Goal: Task Accomplishment & Management: Use online tool/utility

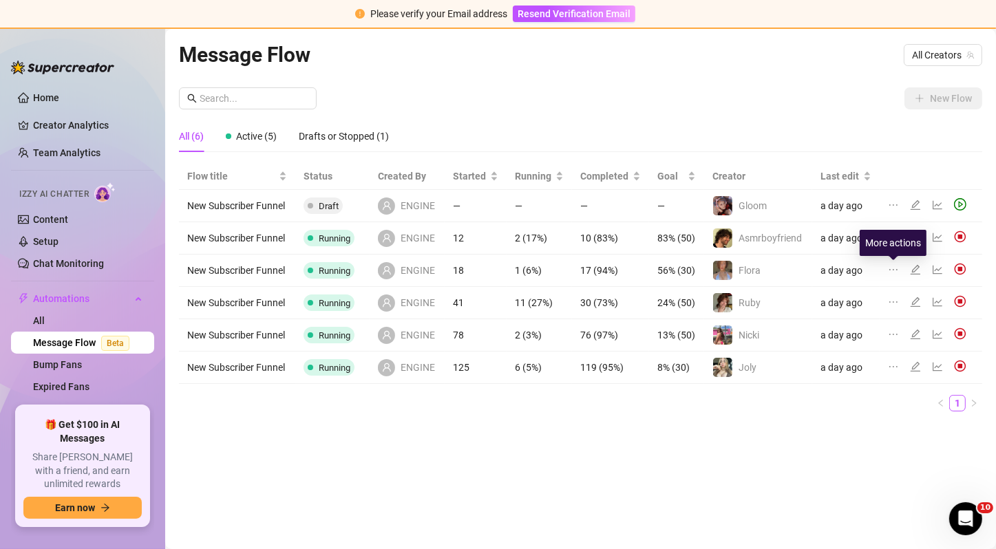
click at [893, 270] on icon "ellipsis" at bounding box center [893, 269] width 8 height 1
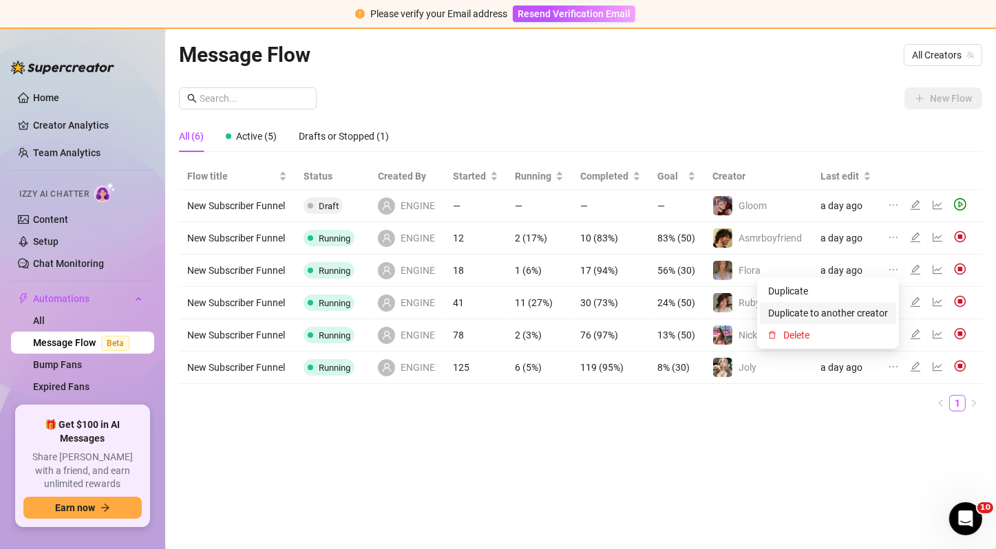
click at [856, 310] on span "Duplicate to another creator" at bounding box center [828, 313] width 120 height 15
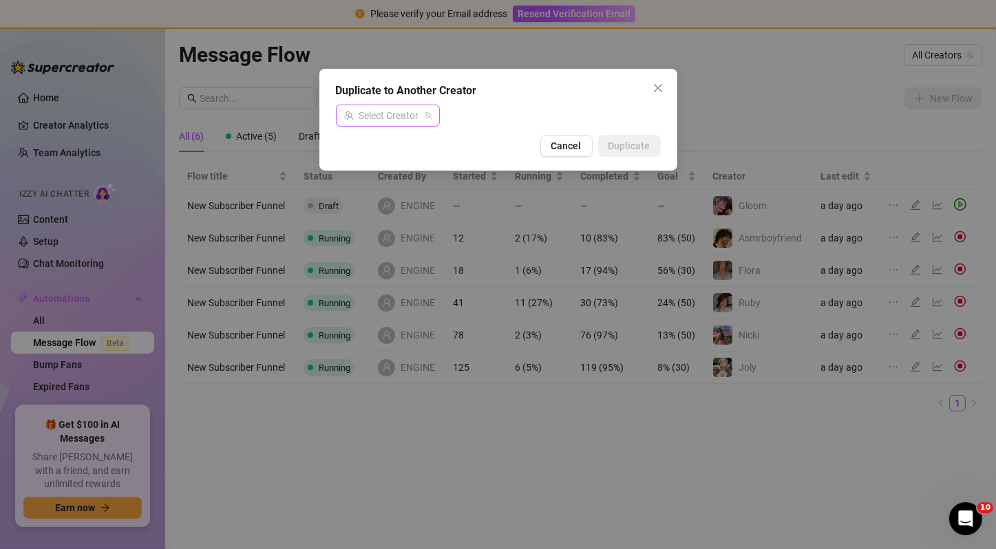
click at [429, 121] on span at bounding box center [387, 115] width 87 height 21
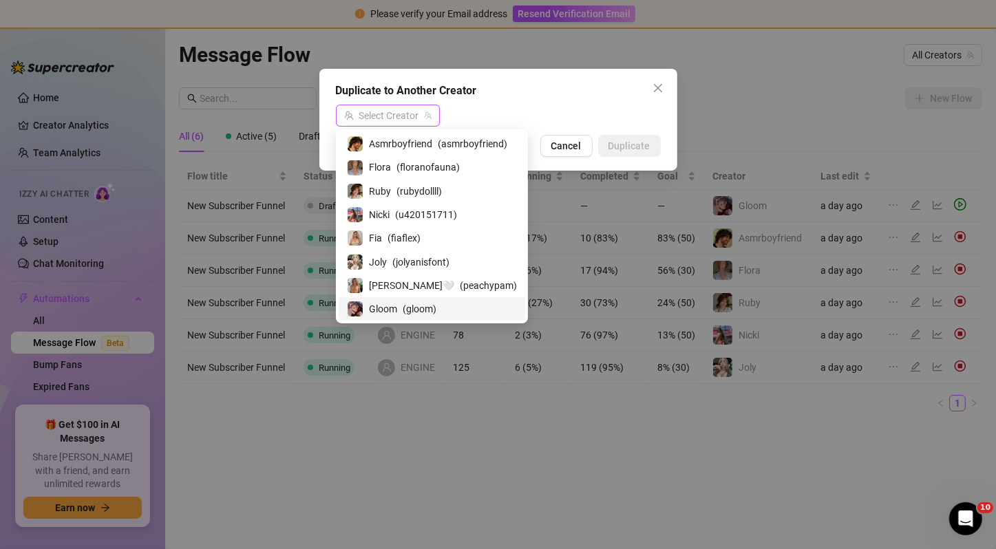
click at [415, 306] on span "( gloom )" at bounding box center [420, 309] width 34 height 15
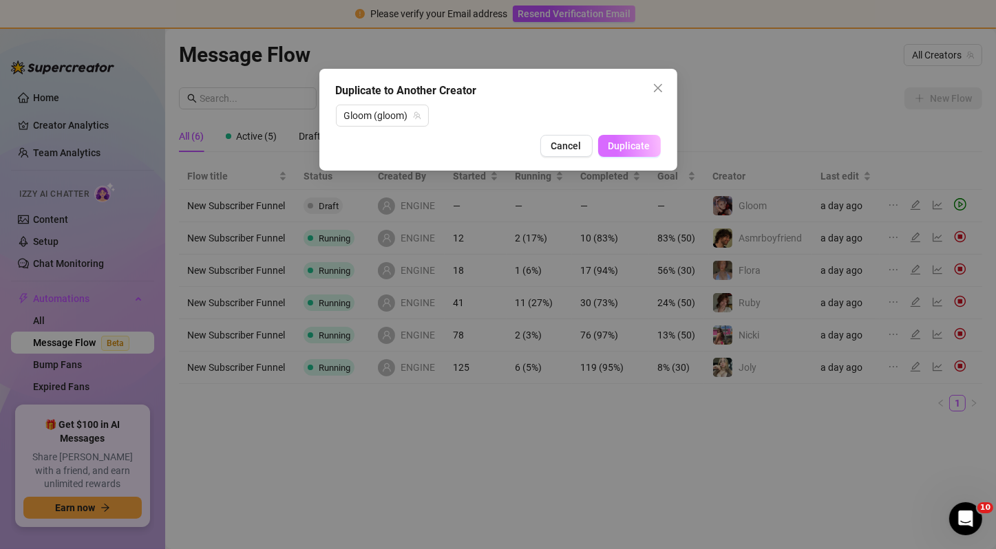
click at [620, 149] on span "Duplicate" at bounding box center [630, 145] width 42 height 11
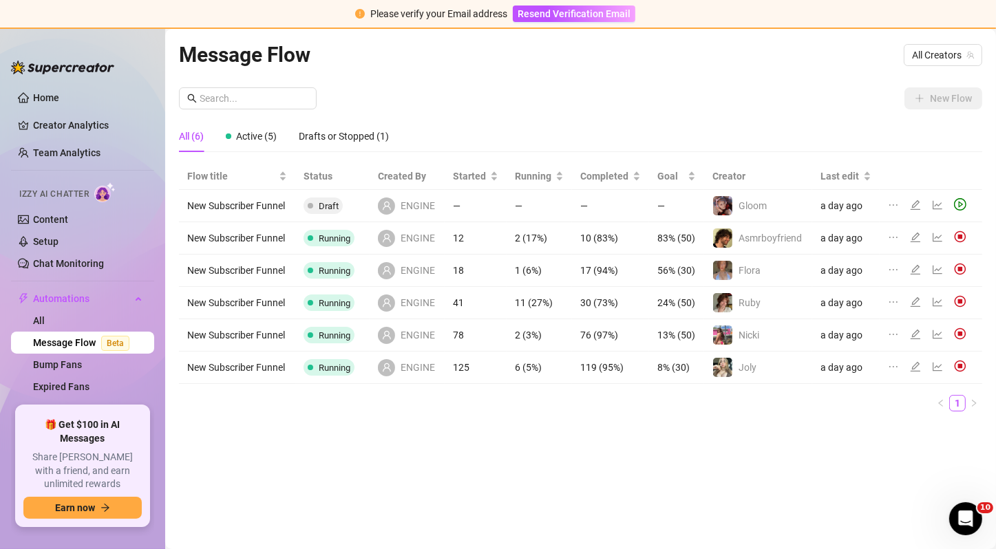
click at [937, 372] on div at bounding box center [940, 367] width 17 height 15
click at [937, 366] on div at bounding box center [940, 367] width 17 height 15
click at [937, 366] on icon "line-chart" at bounding box center [937, 366] width 11 height 11
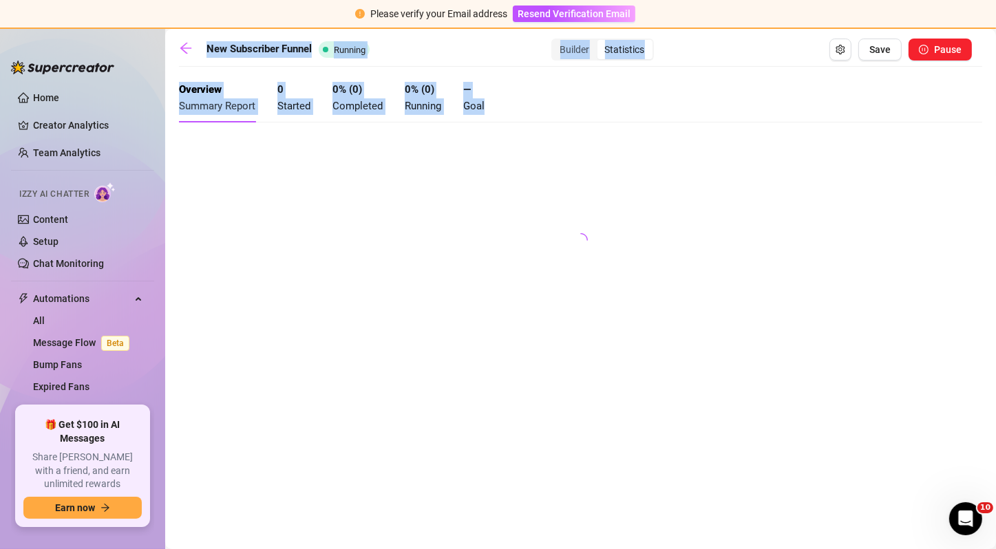
click at [470, 218] on div at bounding box center [580, 237] width 803 height 207
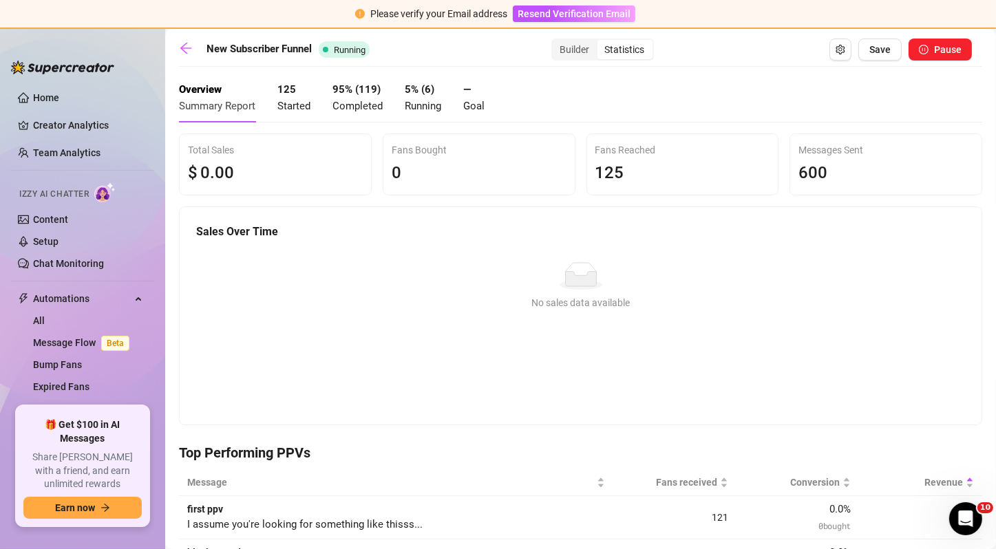
click at [302, 105] on span "Started" at bounding box center [293, 106] width 33 height 12
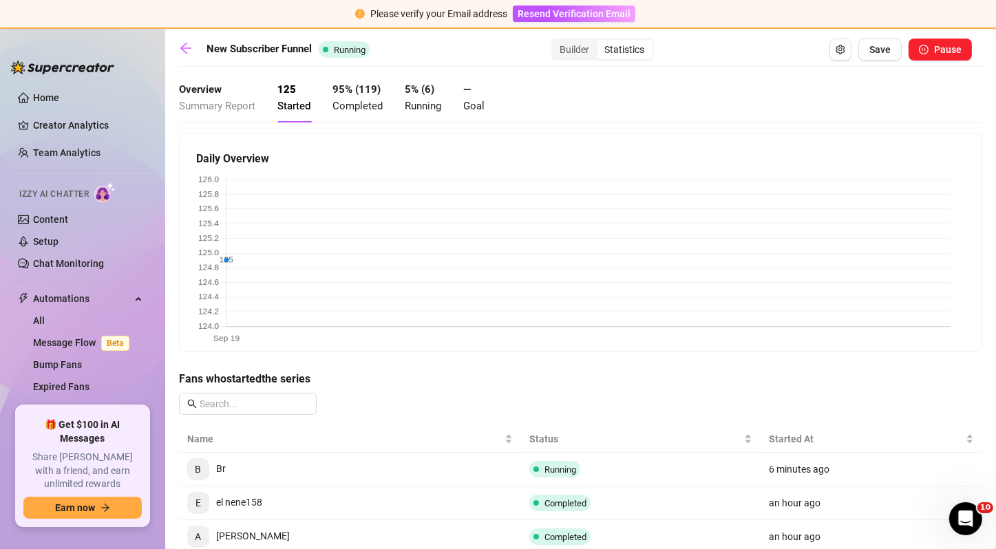
click at [350, 110] on span "Completed" at bounding box center [357, 106] width 50 height 12
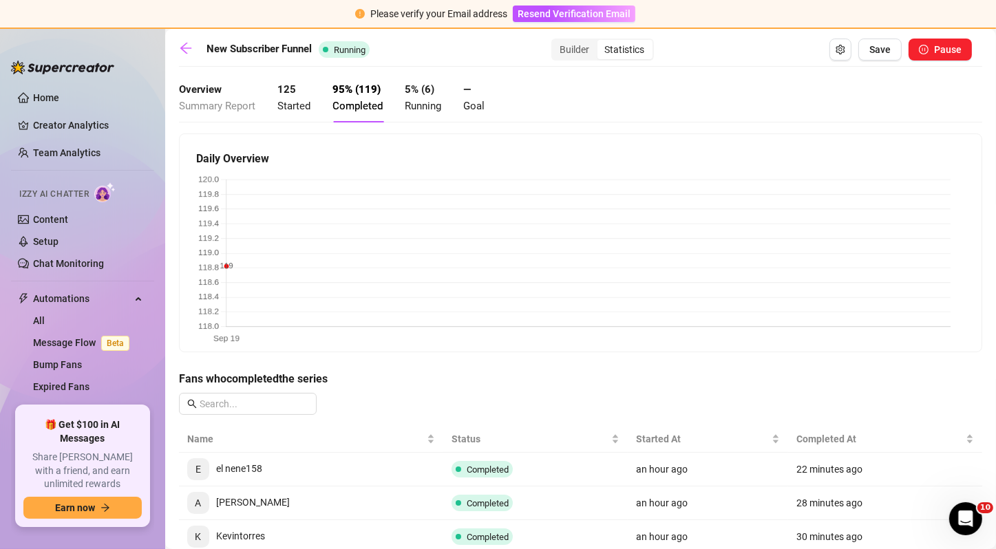
click at [410, 108] on span "Running" at bounding box center [423, 106] width 36 height 12
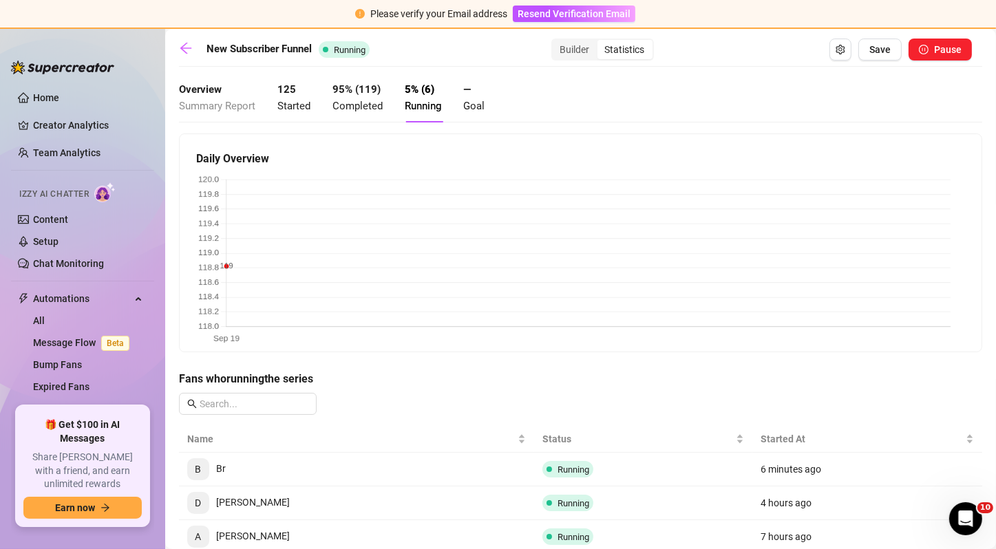
click at [297, 102] on span "Started" at bounding box center [293, 106] width 33 height 12
click at [231, 109] on span "Summary Report" at bounding box center [217, 106] width 76 height 12
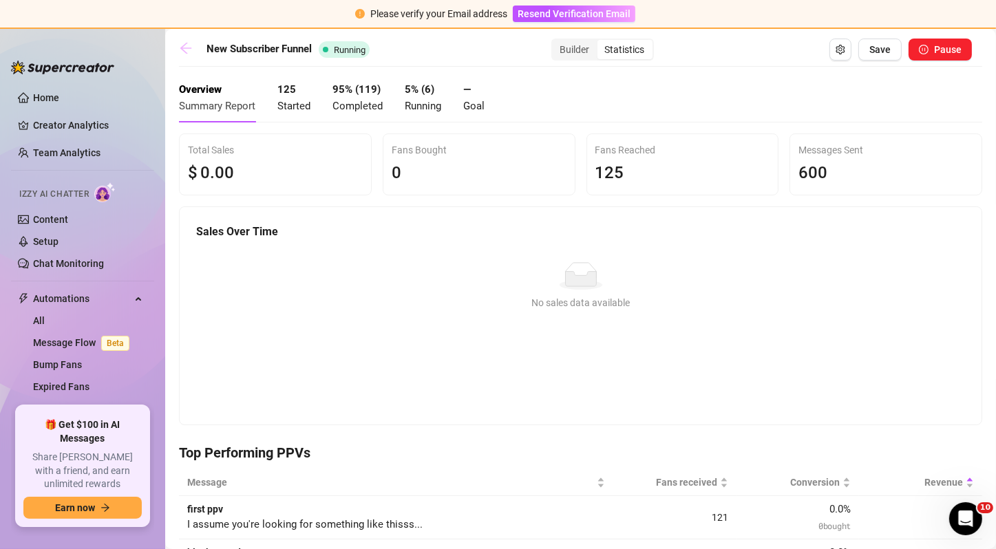
click at [194, 55] on link at bounding box center [189, 49] width 21 height 17
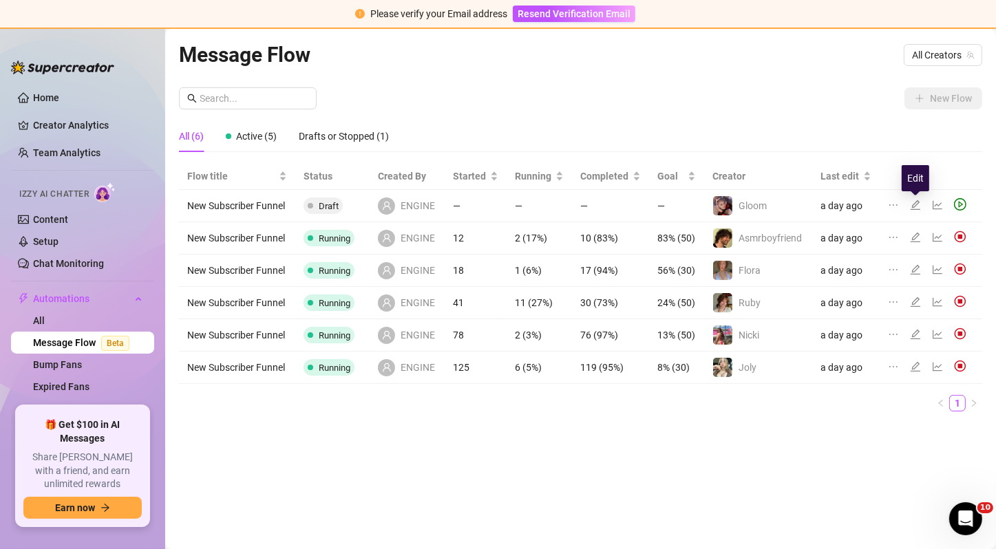
click at [913, 209] on icon "edit" at bounding box center [915, 205] width 11 height 11
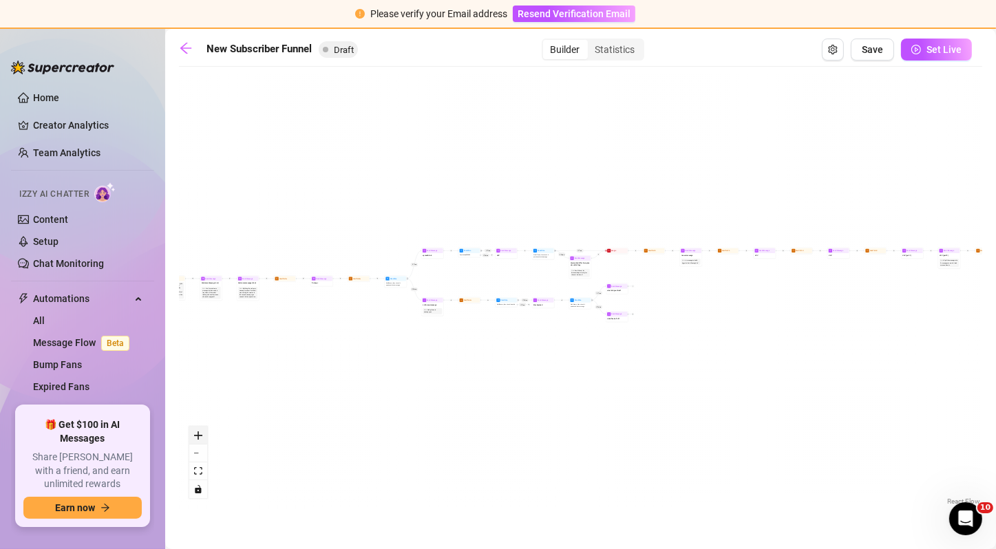
click at [200, 438] on icon "zoom in" at bounding box center [198, 436] width 8 height 8
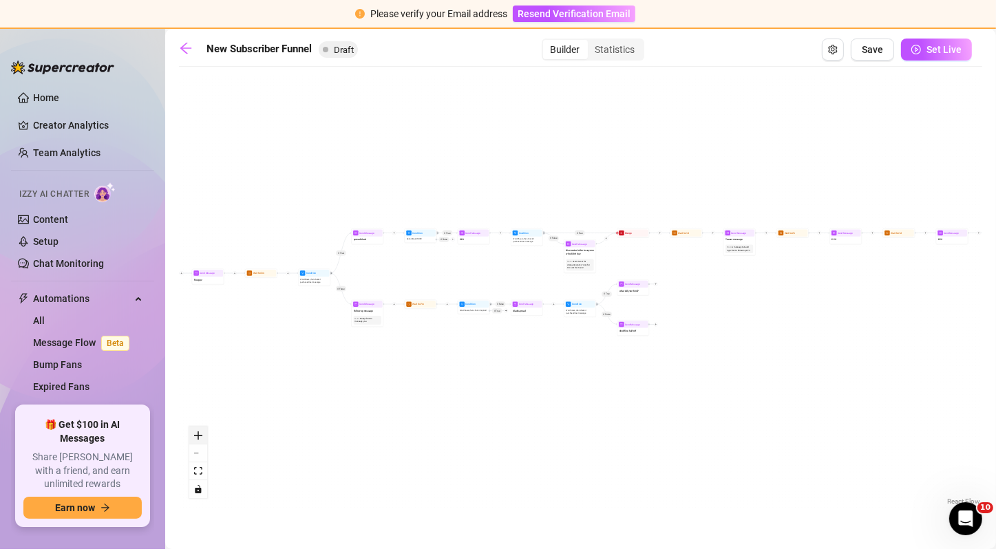
click at [200, 438] on icon "zoom in" at bounding box center [198, 436] width 8 height 8
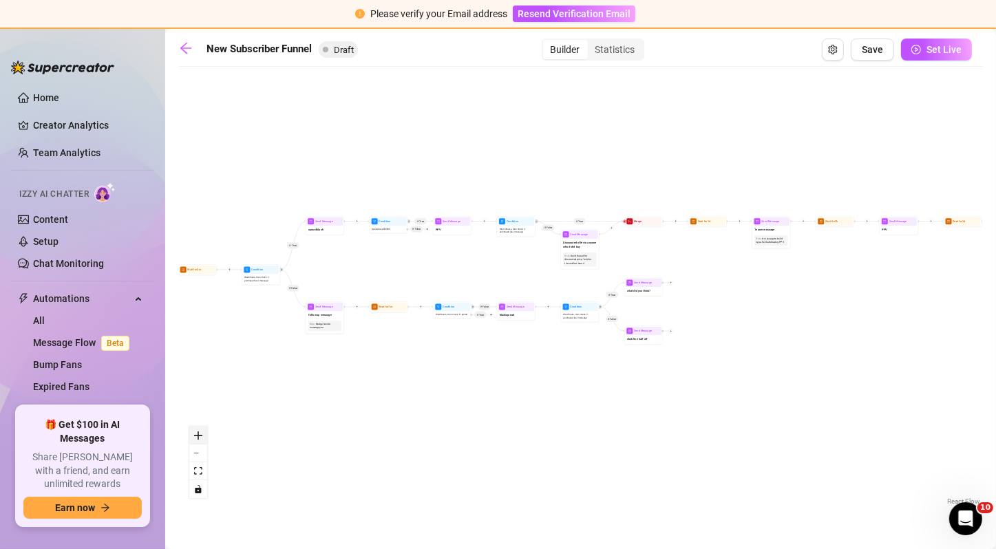
click at [200, 438] on icon "zoom in" at bounding box center [198, 436] width 8 height 8
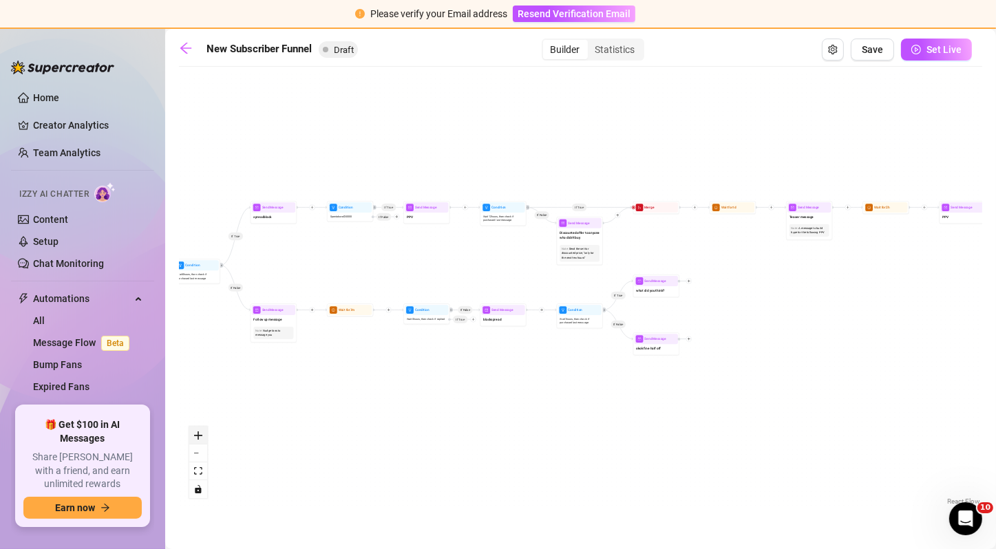
click at [200, 438] on icon "zoom in" at bounding box center [198, 436] width 8 height 8
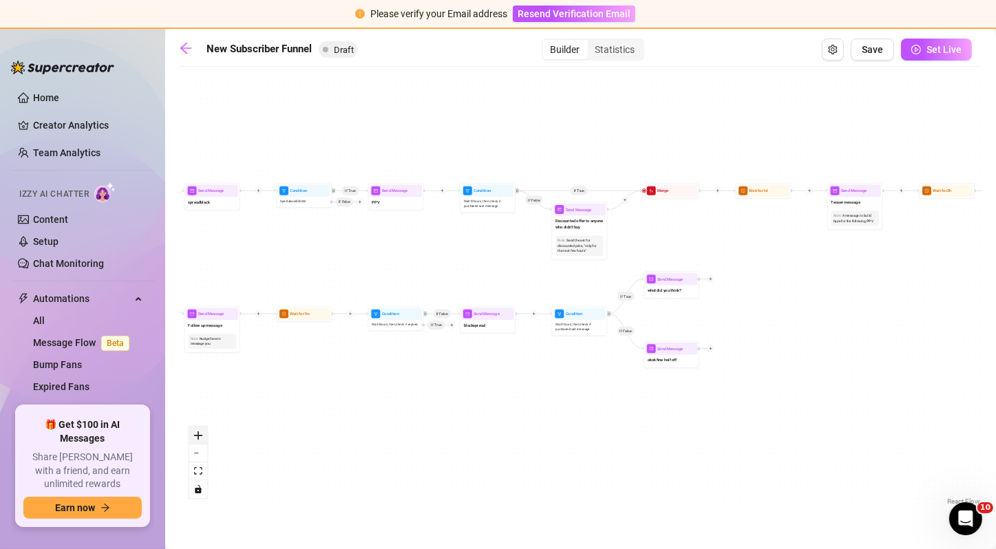
click at [200, 438] on icon "zoom in" at bounding box center [198, 436] width 8 height 8
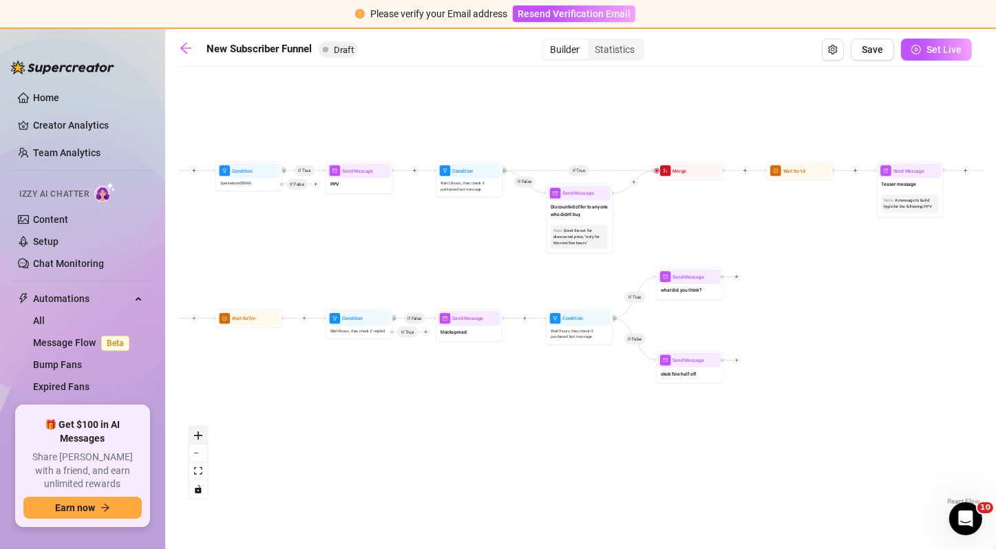
click at [200, 438] on icon "zoom in" at bounding box center [198, 436] width 8 height 8
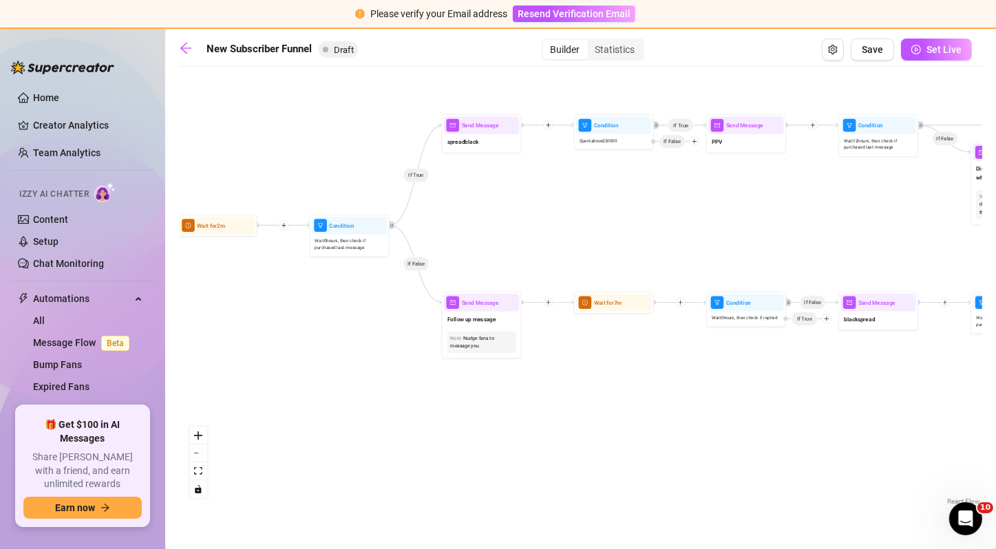
drag, startPoint x: 263, startPoint y: 286, endPoint x: 960, endPoint y: 191, distance: 703.8
click at [960, 191] on div "If True If True If True If True If True If False If False If False If False If …" at bounding box center [580, 291] width 803 height 435
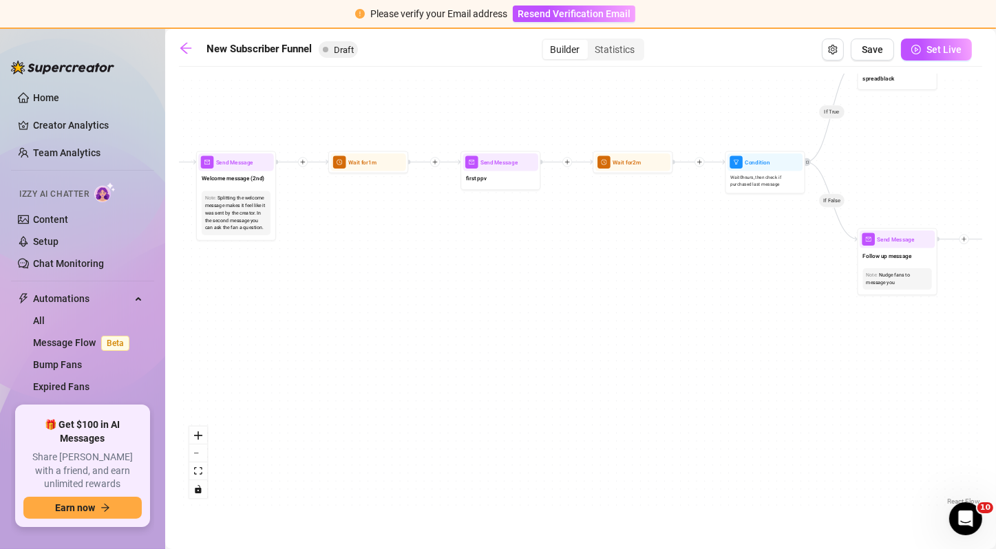
drag, startPoint x: 535, startPoint y: 229, endPoint x: 690, endPoint y: 243, distance: 155.6
click at [690, 243] on div "If True If True If True If True If True If False If False If False If False If …" at bounding box center [580, 291] width 803 height 435
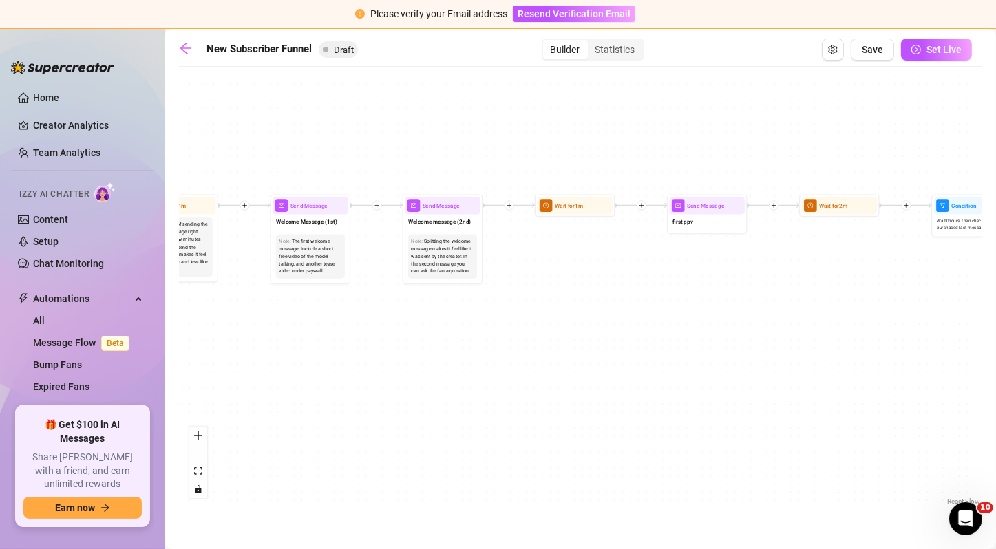
drag, startPoint x: 478, startPoint y: 229, endPoint x: 780, endPoint y: 258, distance: 303.6
click at [780, 258] on div "If True If True If True If True If True If False If False If False If False If …" at bounding box center [580, 291] width 803 height 435
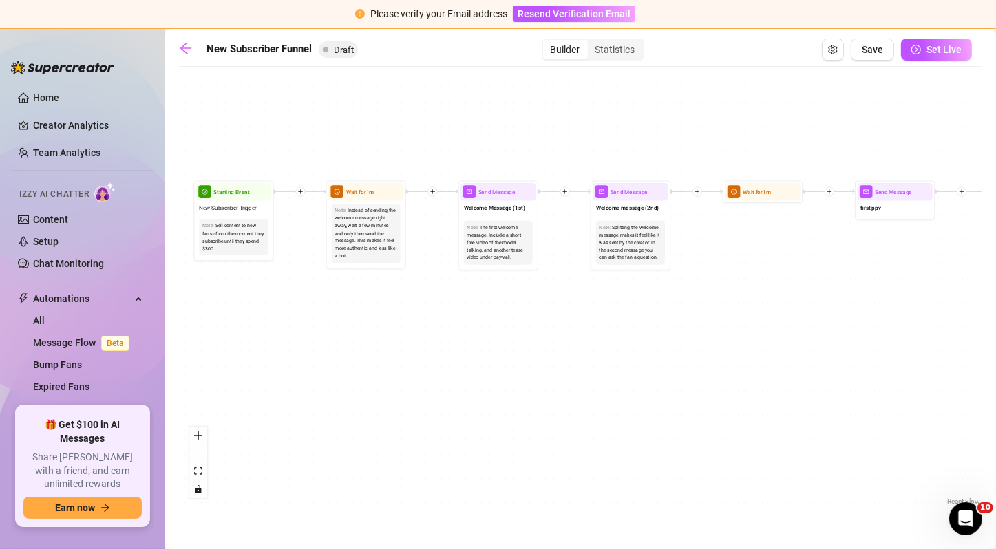
drag, startPoint x: 425, startPoint y: 296, endPoint x: 432, endPoint y: 273, distance: 23.5
click at [432, 273] on div "If True If True If True If True If True If False If False If False If False If …" at bounding box center [580, 291] width 803 height 435
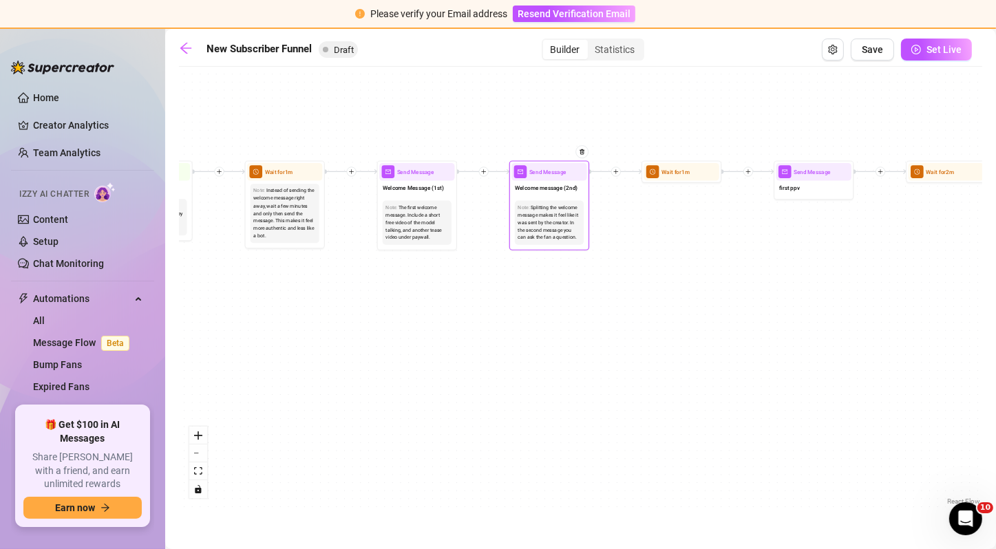
click at [536, 195] on div "Welcome message (2nd)" at bounding box center [548, 189] width 75 height 17
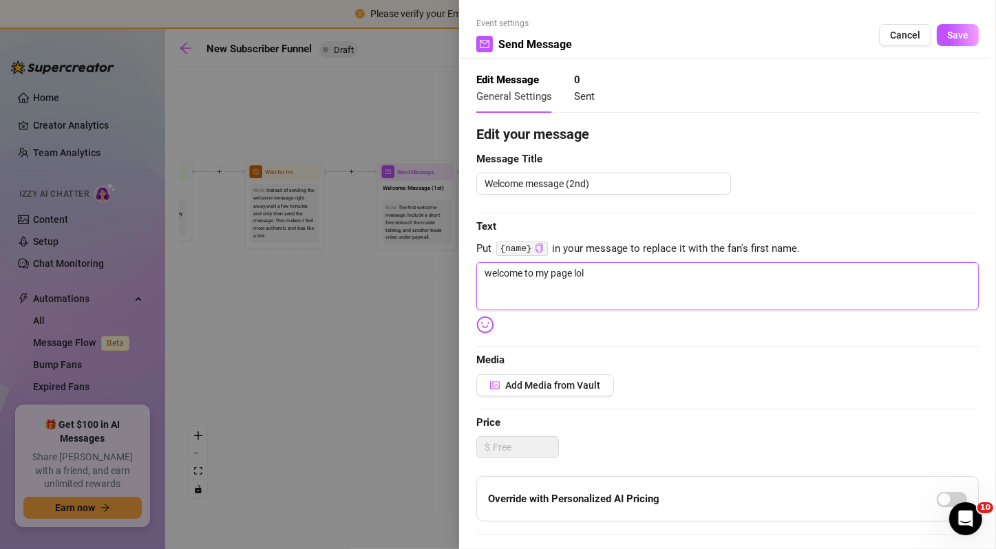
click at [597, 274] on textarea "welcome to my page lol" at bounding box center [727, 286] width 503 height 48
type textarea "welcome to my page :))))"
click at [947, 36] on span "Save" at bounding box center [957, 35] width 21 height 11
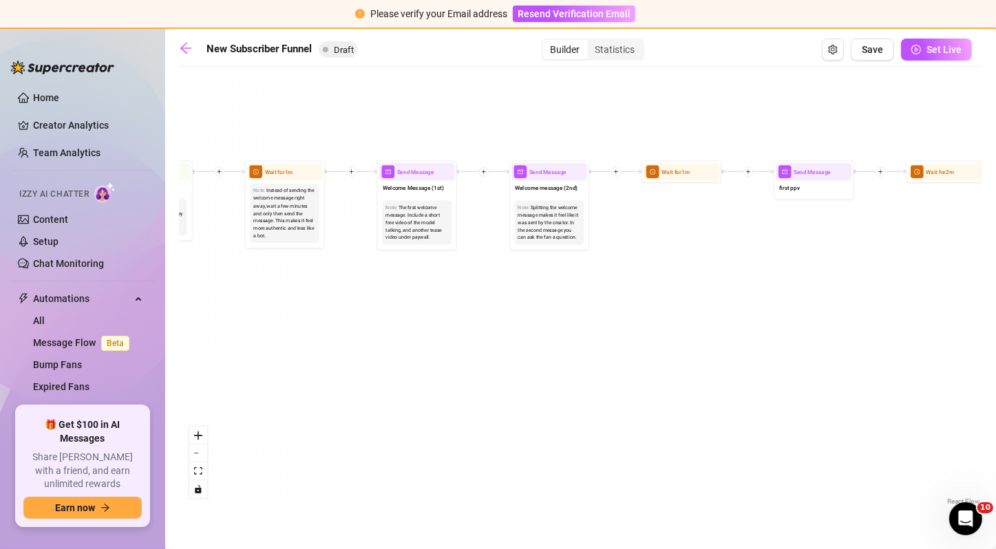
click at [617, 178] on div "If True If True If True If True If True If False If False If False If False If …" at bounding box center [580, 291] width 803 height 435
click at [616, 169] on icon "plus" at bounding box center [616, 172] width 6 height 6
click at [658, 200] on div "Message" at bounding box center [655, 200] width 59 height 14
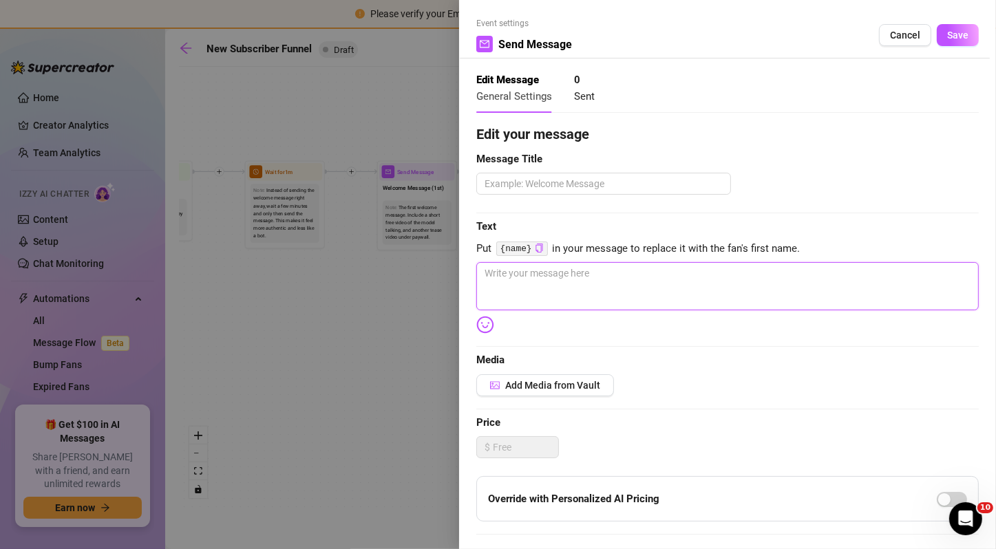
click at [633, 292] on textarea at bounding box center [727, 286] width 503 height 48
type textarea "just saw u subbed"
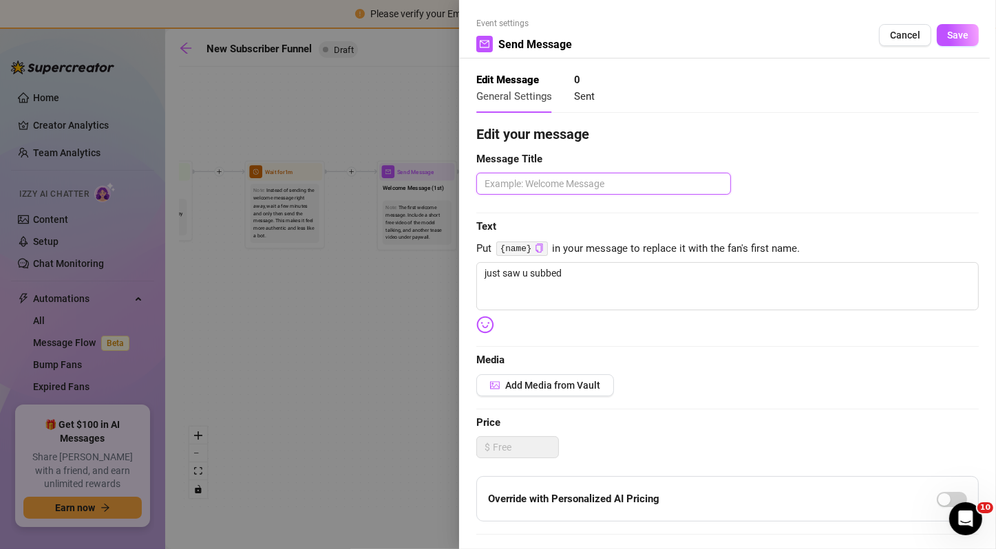
click at [580, 194] on textarea at bounding box center [603, 184] width 255 height 22
type textarea "just saw you"
click at [947, 34] on span "Save" at bounding box center [957, 35] width 21 height 11
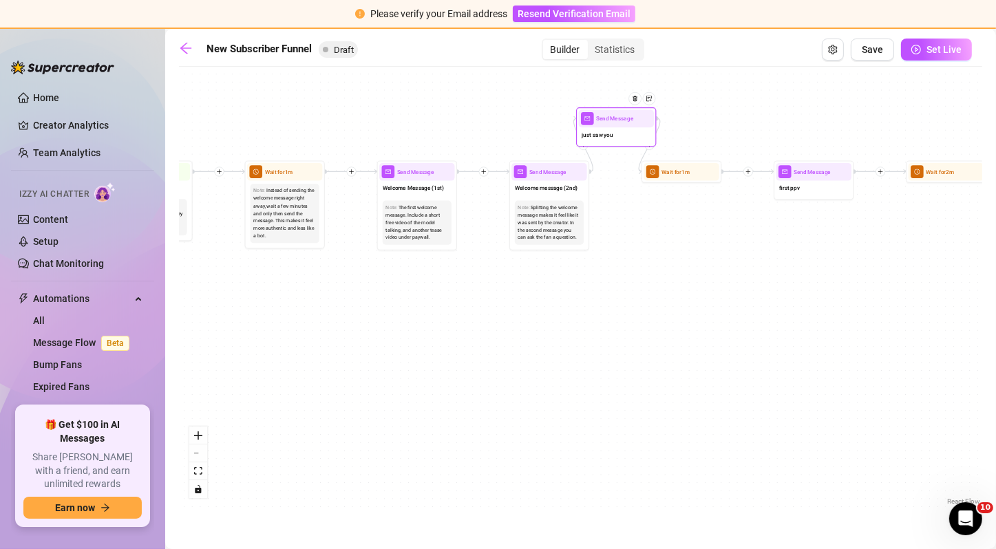
drag, startPoint x: 615, startPoint y: 295, endPoint x: 623, endPoint y: 122, distance: 173.6
click at [623, 122] on div at bounding box center [638, 104] width 35 height 41
drag, startPoint x: 553, startPoint y: 201, endPoint x: 516, endPoint y: 199, distance: 36.5
click at [516, 199] on div "Note: Splitting the welcome message makes it feel like it was sent by the creat…" at bounding box center [548, 223] width 75 height 50
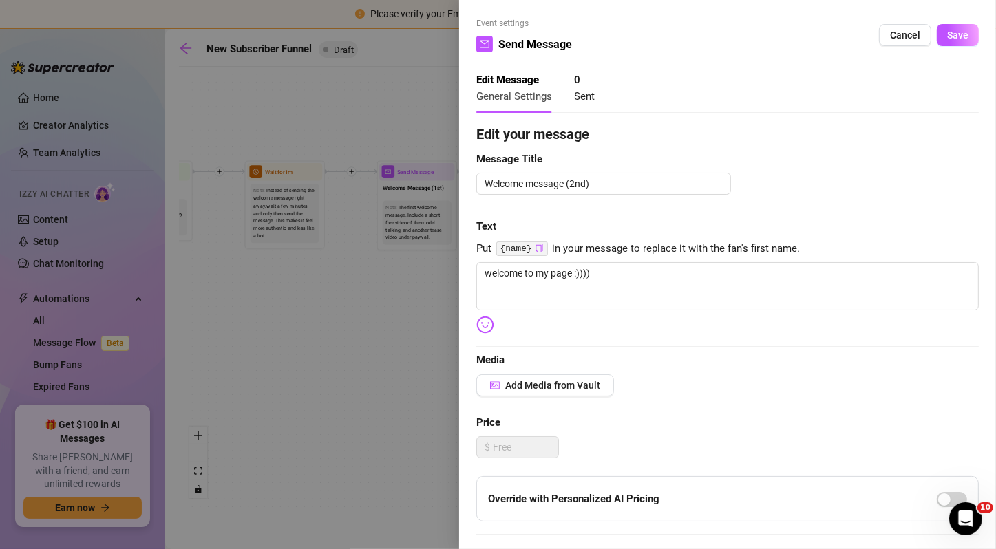
click at [445, 290] on div at bounding box center [498, 274] width 996 height 549
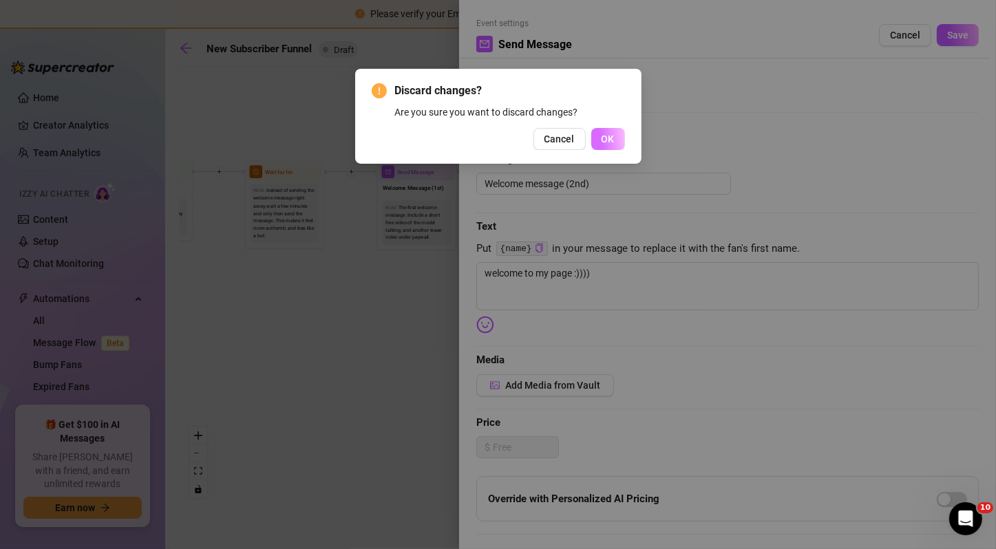
click at [604, 145] on button "OK" at bounding box center [608, 139] width 34 height 22
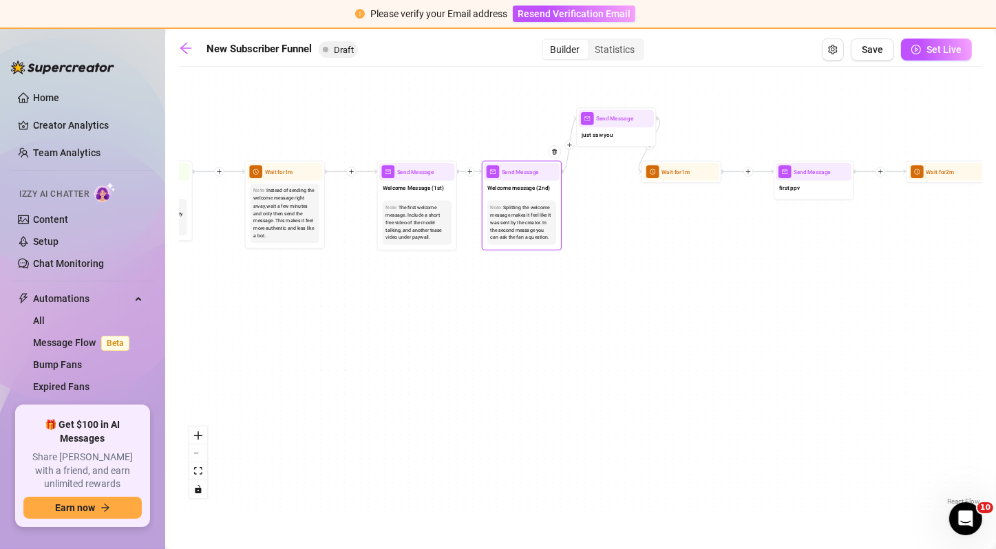
drag, startPoint x: 541, startPoint y: 193, endPoint x: 511, endPoint y: 193, distance: 29.6
click at [511, 193] on div "Welcome message (2nd)" at bounding box center [521, 189] width 75 height 17
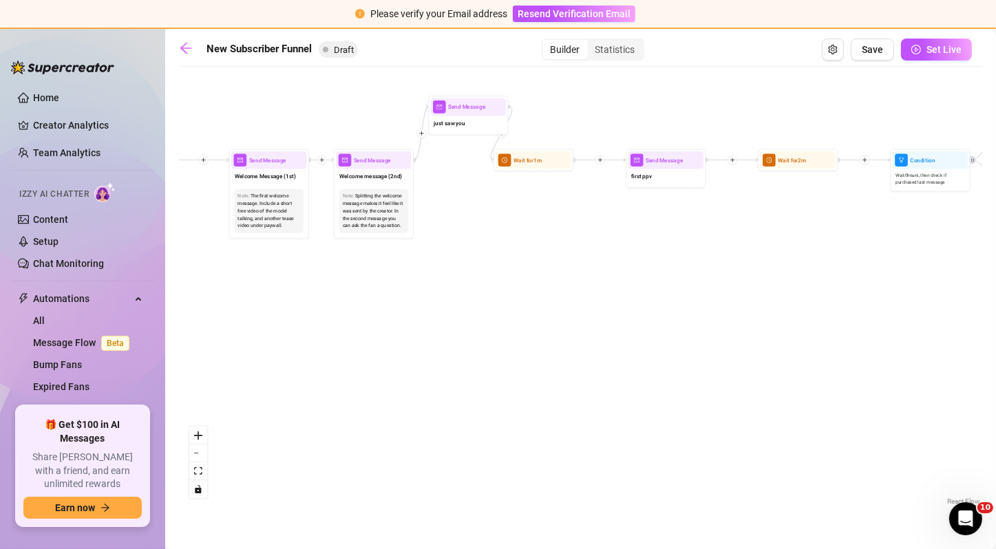
drag, startPoint x: 761, startPoint y: 251, endPoint x: 598, endPoint y: 239, distance: 162.9
click at [598, 239] on div "If True If True If True If True If True If False If False If False If False If …" at bounding box center [580, 291] width 803 height 435
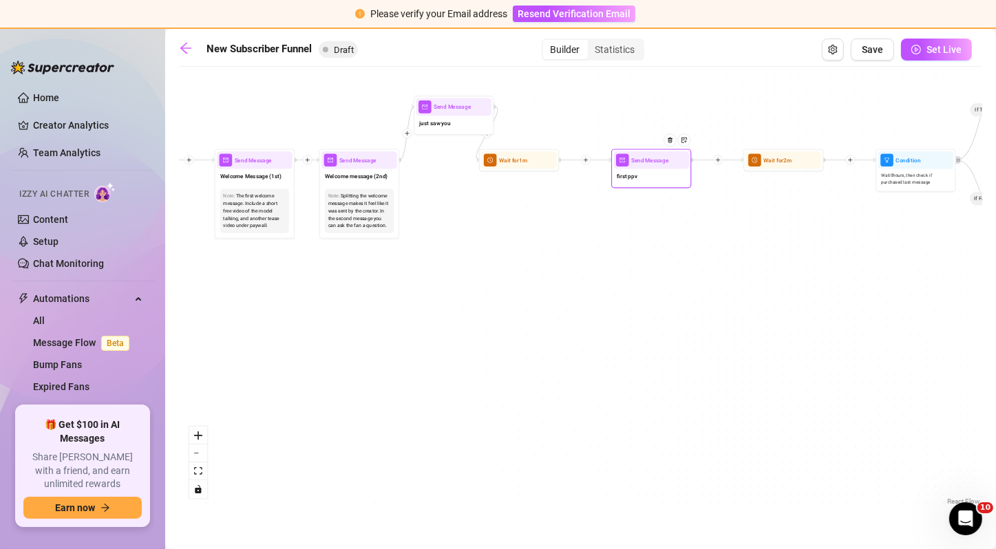
click at [646, 178] on div "first ppv" at bounding box center [651, 177] width 75 height 17
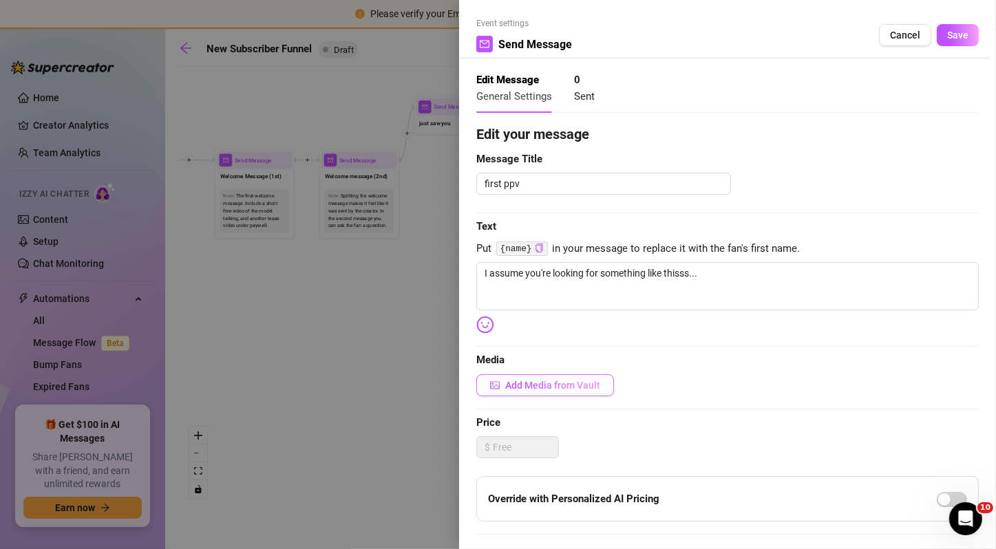
click at [578, 382] on span "Add Media from Vault" at bounding box center [552, 385] width 95 height 11
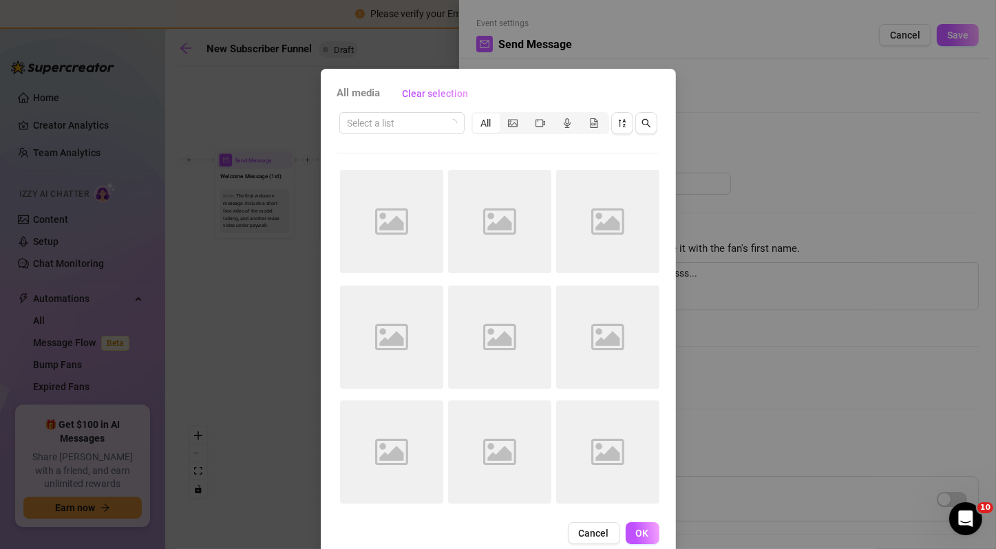
click at [452, 135] on div "Select a list All" at bounding box center [498, 123] width 322 height 26
click at [447, 125] on icon "loading" at bounding box center [452, 123] width 10 height 10
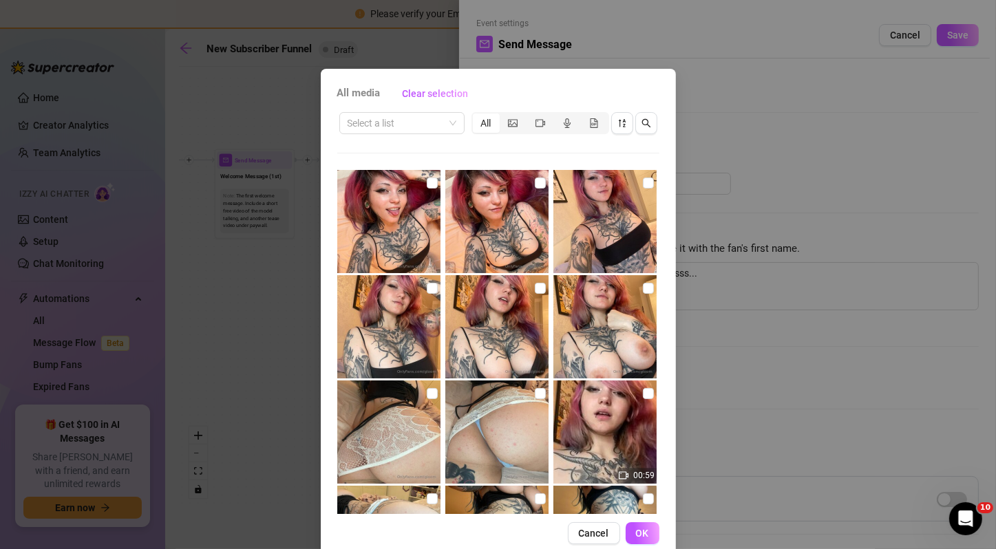
click at [443, 121] on span at bounding box center [402, 123] width 109 height 21
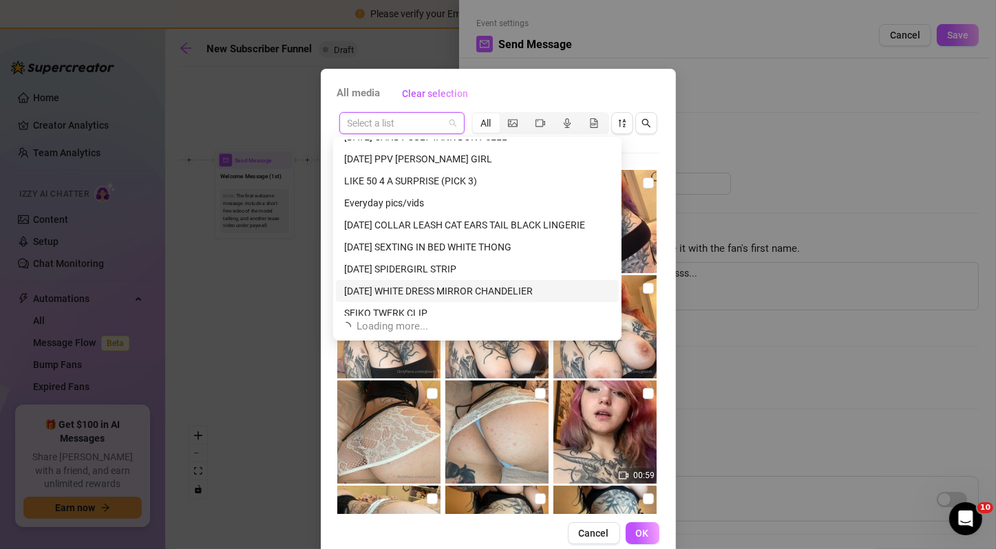
scroll to position [485, 0]
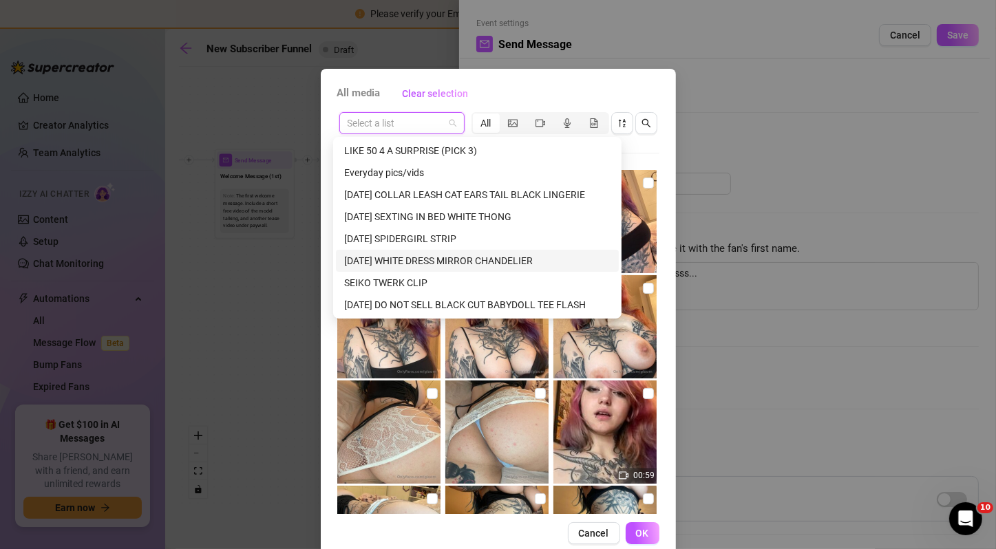
click at [486, 260] on div "[DATE] WHITE DRESS MIRROR CHANDELIER" at bounding box center [477, 260] width 266 height 15
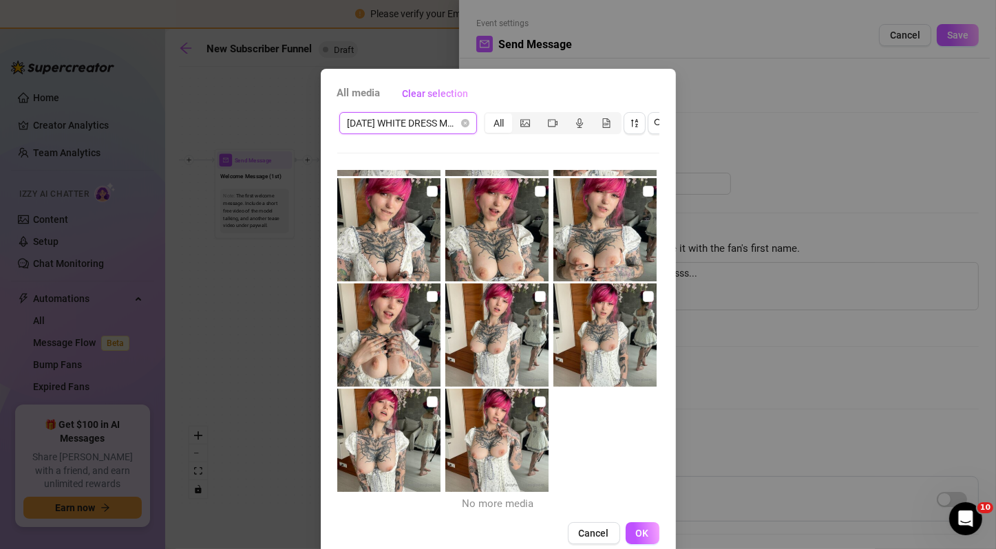
scroll to position [0, 0]
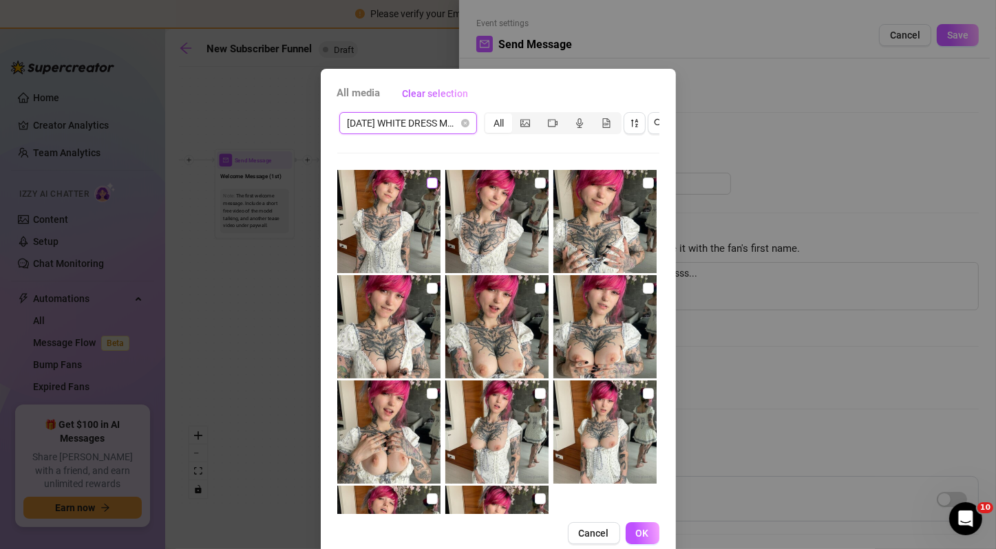
click at [427, 181] on input "checkbox" at bounding box center [432, 183] width 11 height 11
checkbox input "true"
click at [535, 185] on input "checkbox" at bounding box center [540, 183] width 11 height 11
checkbox input "true"
click at [427, 178] on input "checkbox" at bounding box center [432, 183] width 11 height 11
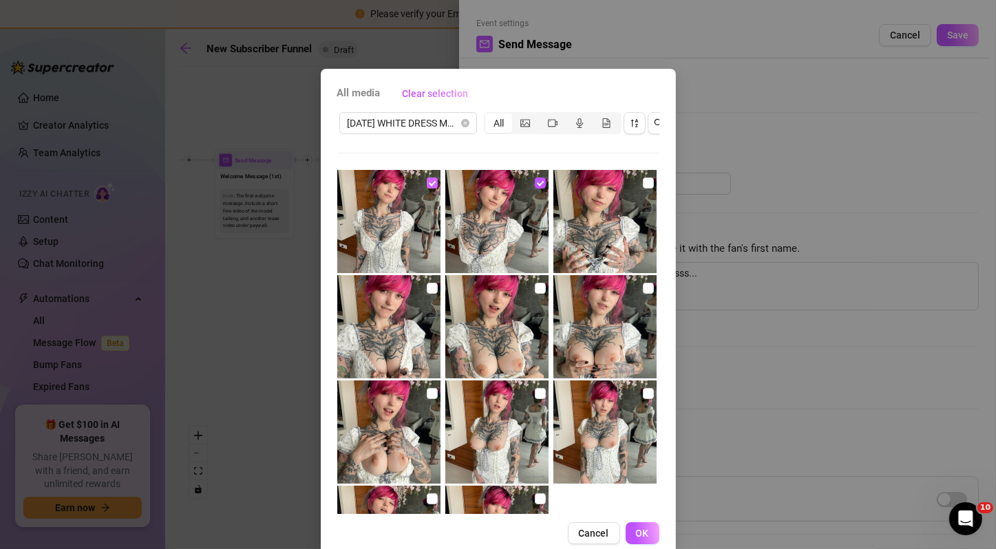
checkbox input "false"
click at [442, 125] on span "[DATE] WHITE DRESS MIRROR CHANDELIER" at bounding box center [408, 123] width 121 height 21
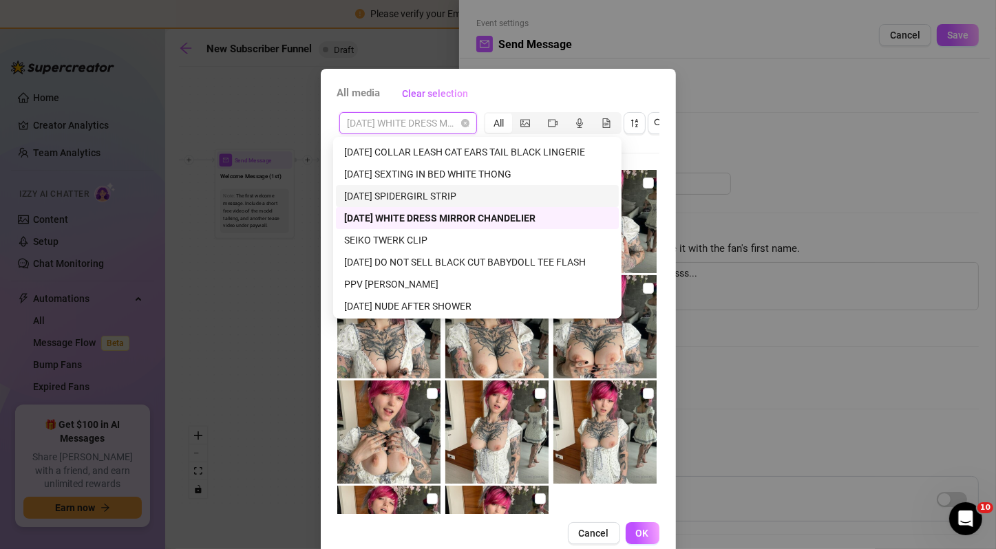
scroll to position [531, 0]
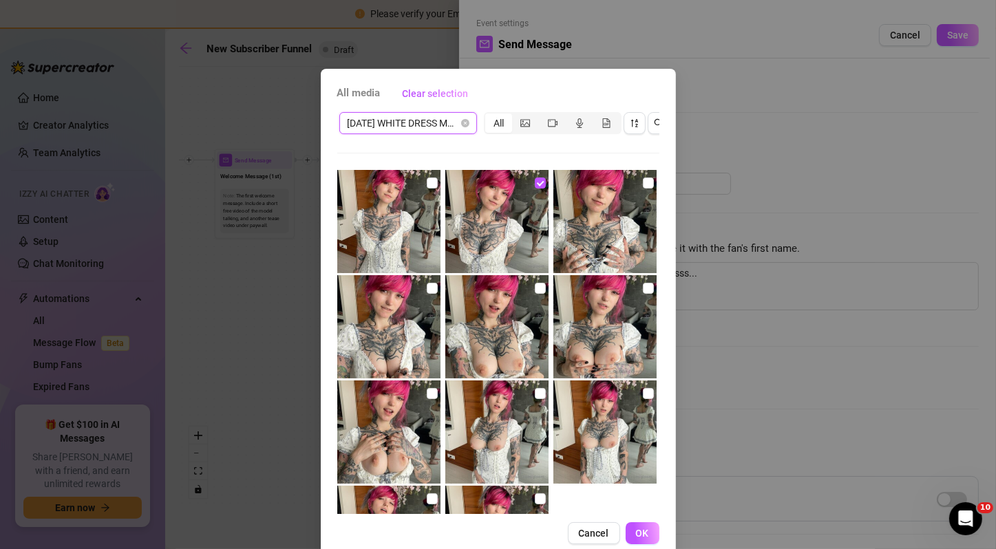
click at [624, 266] on img at bounding box center [604, 221] width 103 height 103
click at [564, 222] on img at bounding box center [604, 221] width 103 height 103
checkbox input "false"
click at [510, 226] on img at bounding box center [496, 221] width 103 height 103
checkbox input "false"
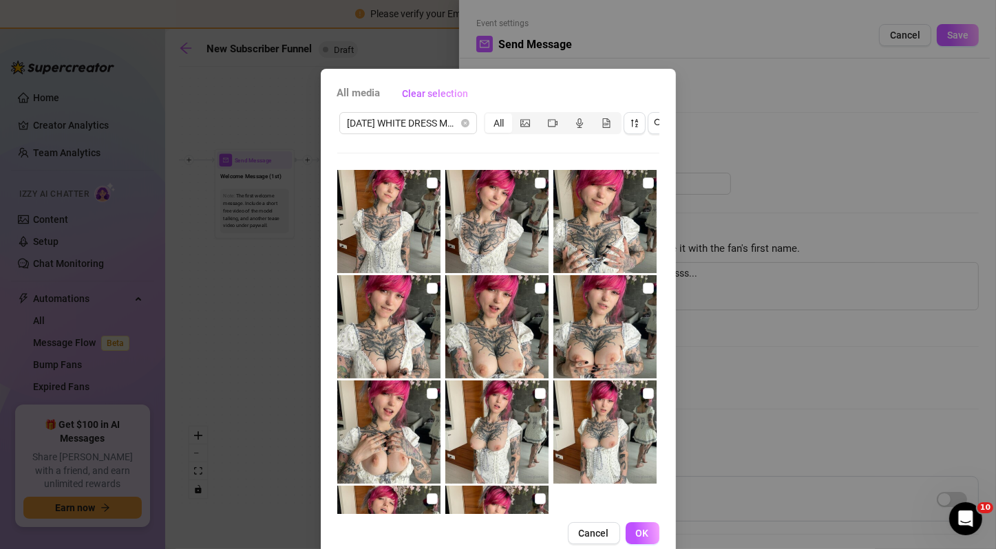
click at [410, 140] on div "[DATE] WHITE DRESS MIRROR CHANDELIER All No more media" at bounding box center [498, 312] width 322 height 404
click at [404, 123] on span "[DATE] WHITE DRESS MIRROR CHANDELIER" at bounding box center [408, 123] width 121 height 21
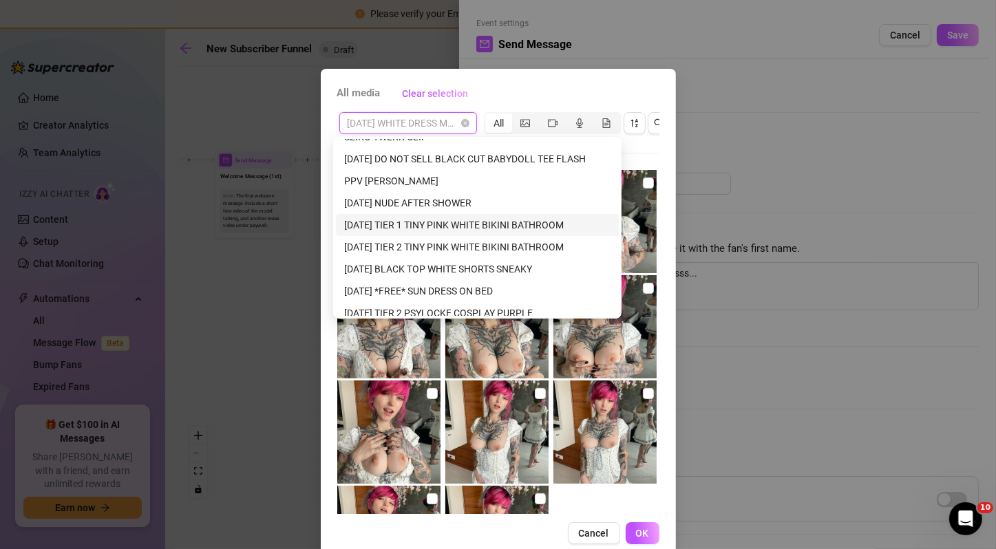
scroll to position [631, 0]
click at [469, 226] on div "[DATE] TIER 1 TINY PINK WHITE BIKINI BATHROOM" at bounding box center [477, 224] width 266 height 15
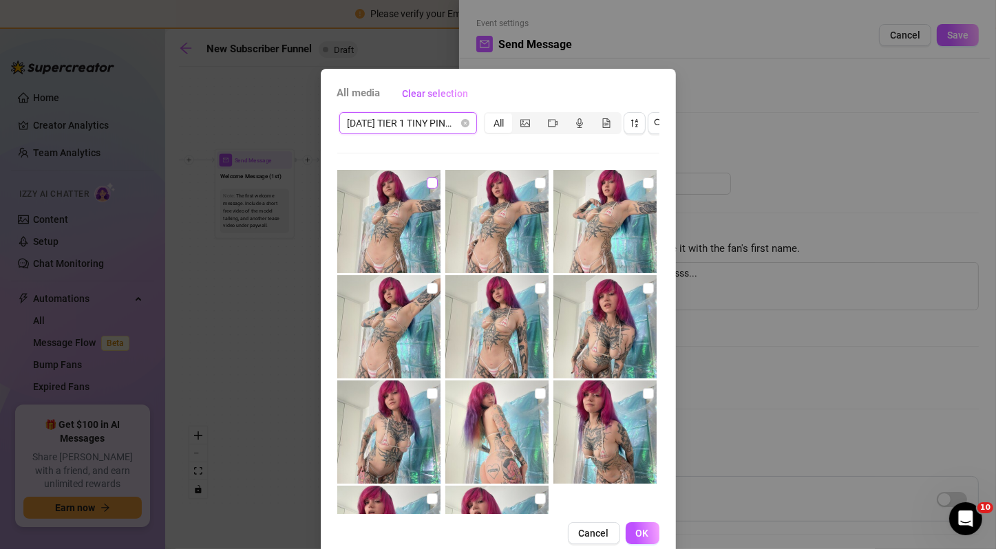
click at [427, 179] on input "checkbox" at bounding box center [432, 183] width 11 height 11
checkbox input "true"
click at [493, 228] on img at bounding box center [496, 221] width 103 height 103
checkbox input "true"
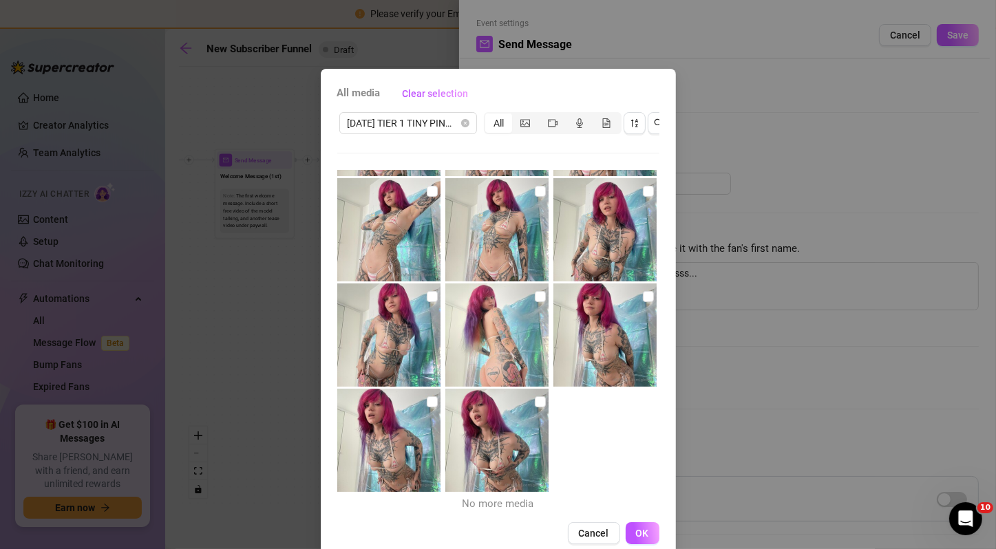
scroll to position [0, 0]
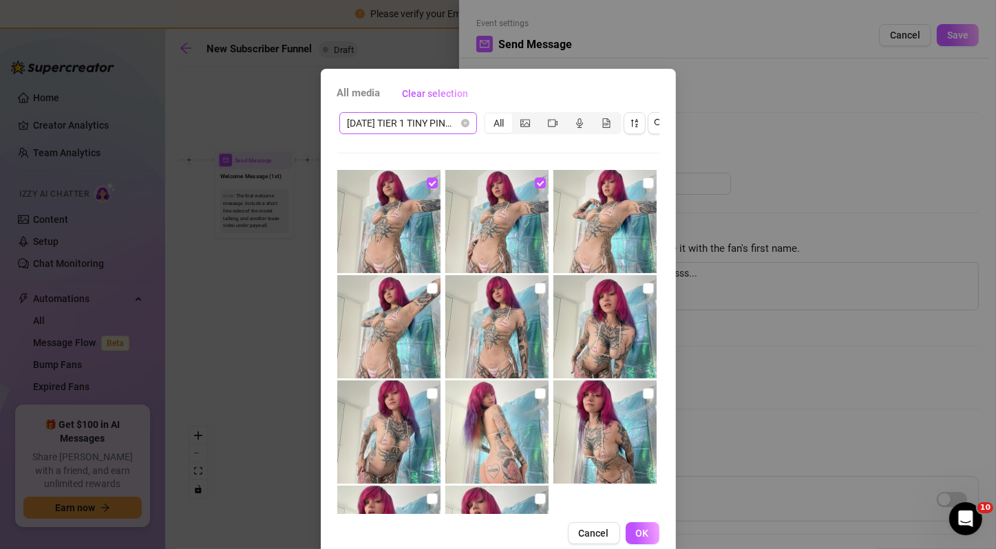
click at [421, 133] on span "[DATE] TIER 1 TINY PINK WHITE BIKINI BATHROOM" at bounding box center [408, 123] width 121 height 21
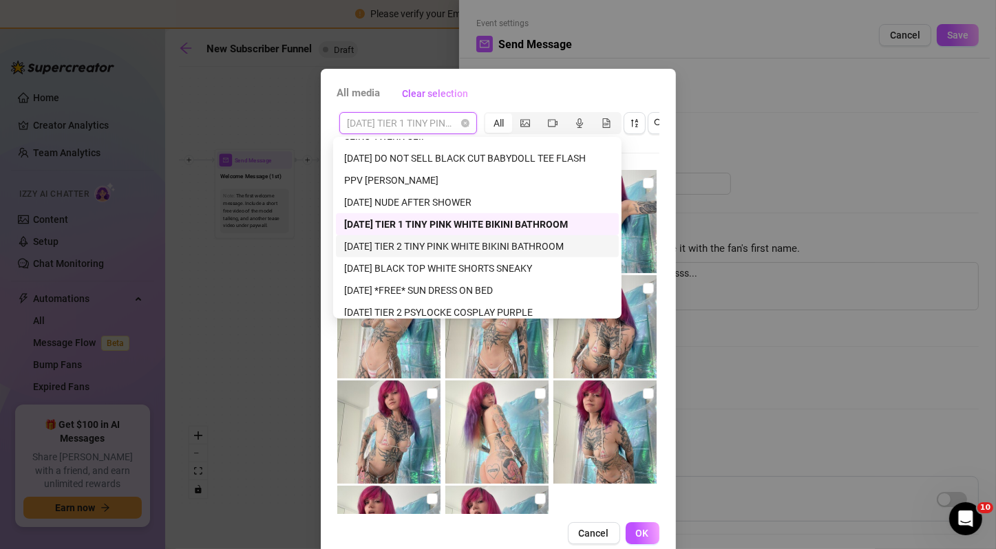
click at [432, 248] on div "[DATE] TIER 2 TINY PINK WHITE BIKINI BATHROOM" at bounding box center [477, 246] width 266 height 15
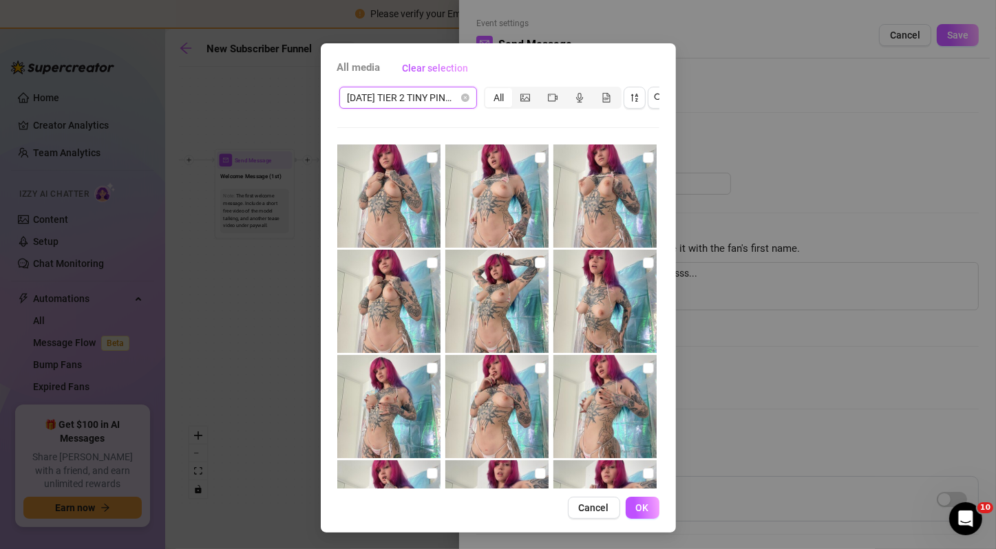
click at [411, 87] on span "[DATE] TIER 2 TINY PINK WHITE BIKINI BATHROOM" at bounding box center [408, 97] width 121 height 21
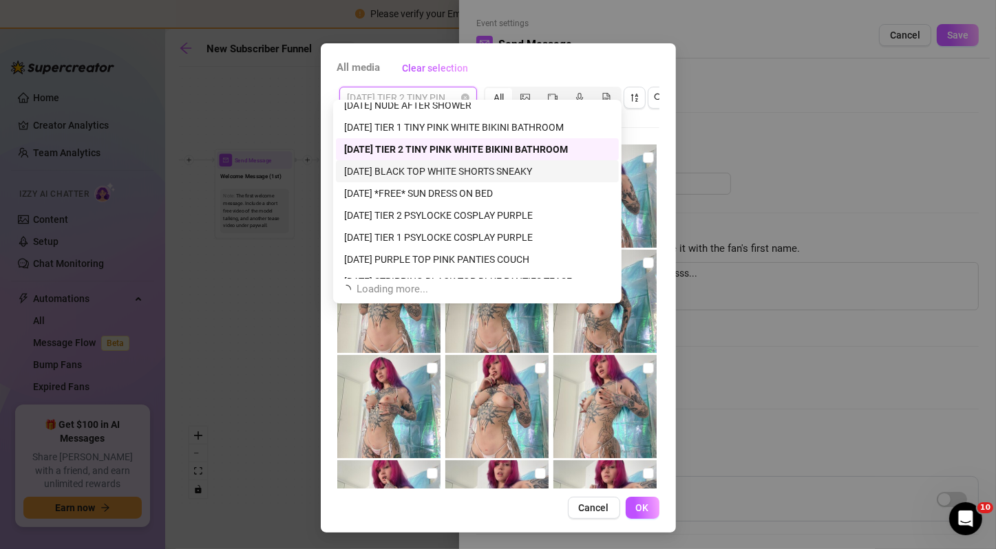
scroll to position [695, 0]
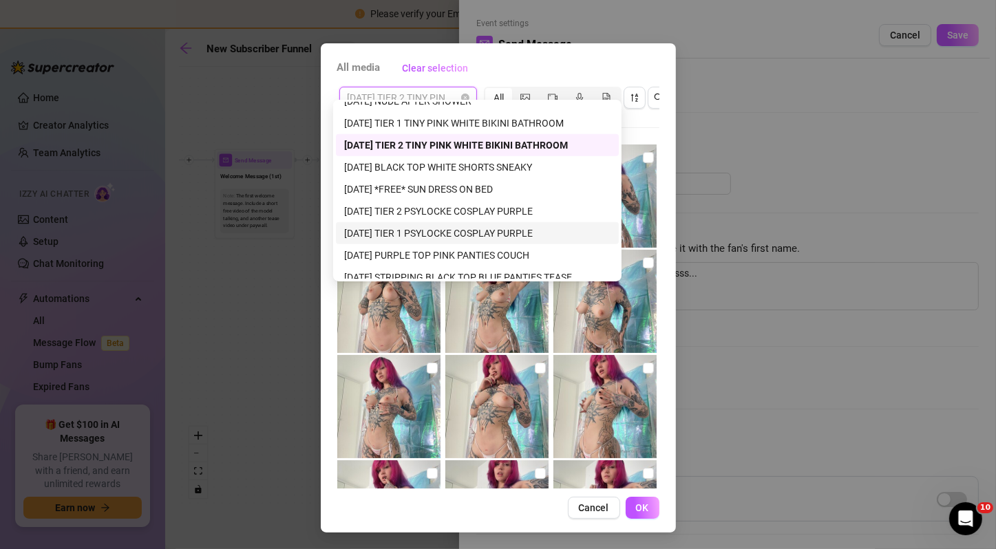
click at [461, 234] on div "[DATE] TIER 1 PSYLOCKE COSPLAY PURPLE" at bounding box center [477, 233] width 266 height 15
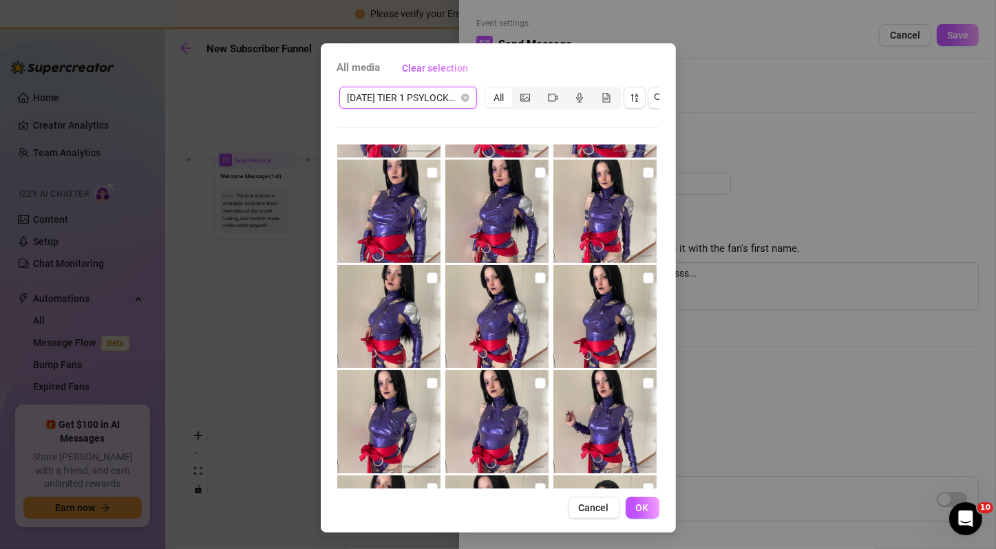
scroll to position [251, 0]
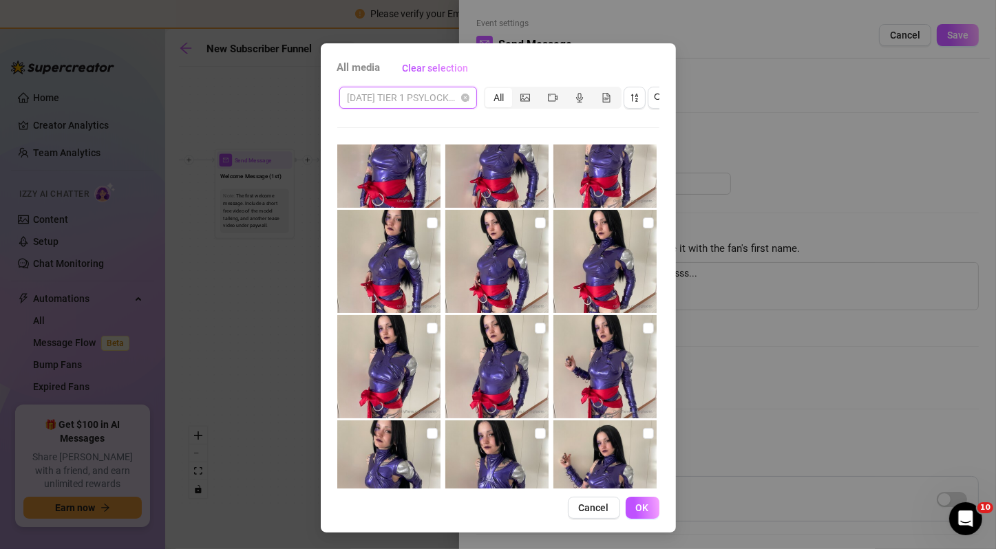
click at [421, 92] on span "[DATE] TIER 1 PSYLOCKE COSPLAY PURPLE" at bounding box center [408, 97] width 121 height 21
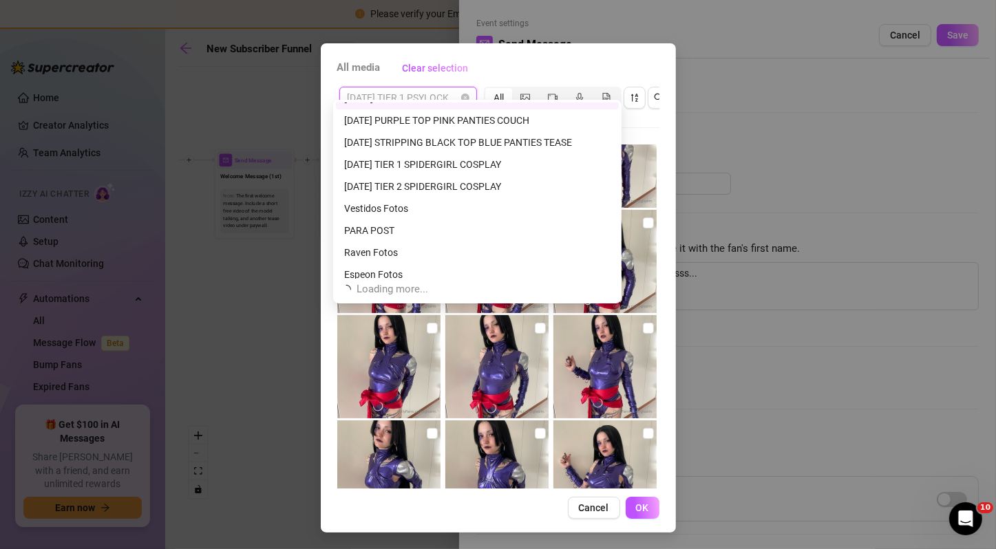
scroll to position [829, 0]
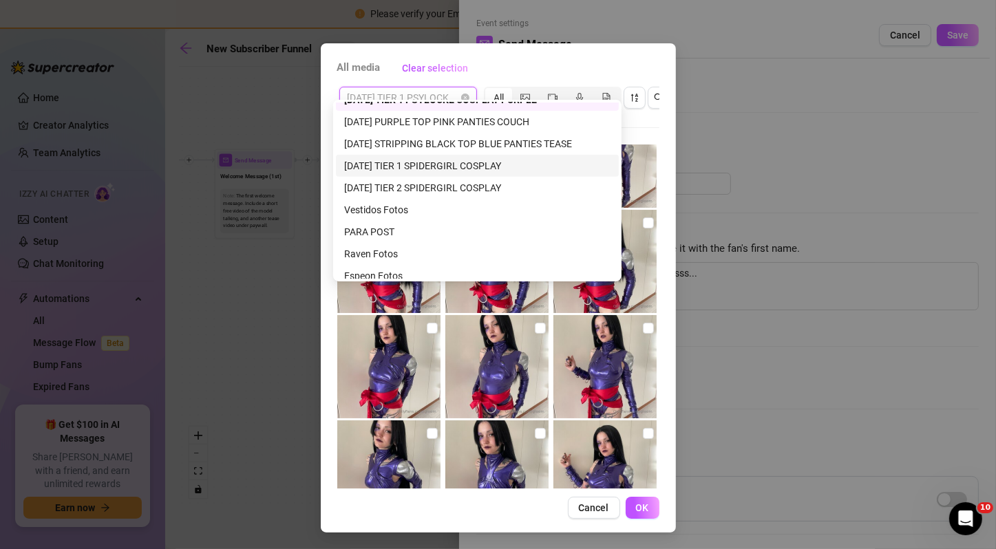
click at [512, 167] on div "[DATE] TIER 1 SPIDERGIRL COSPLAY" at bounding box center [477, 165] width 266 height 15
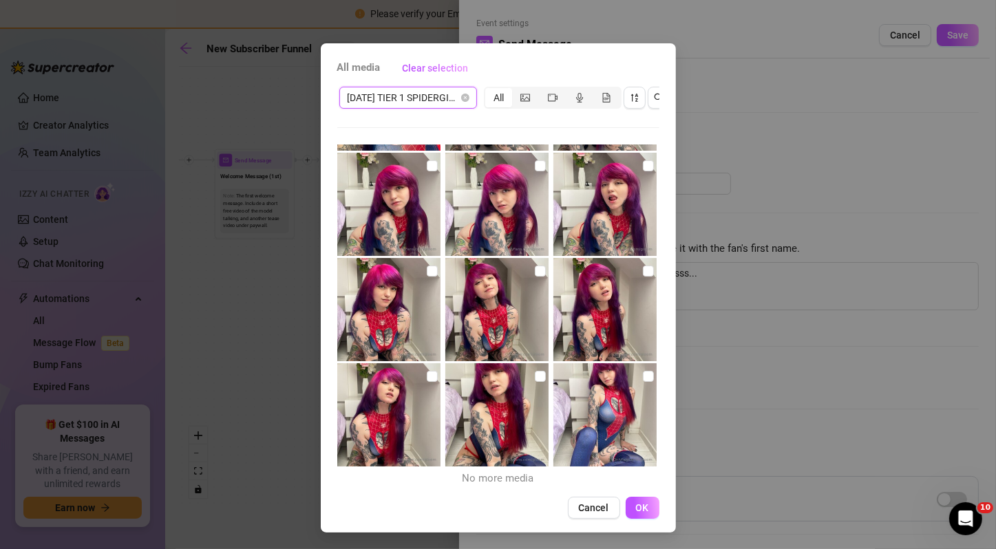
scroll to position [0, 0]
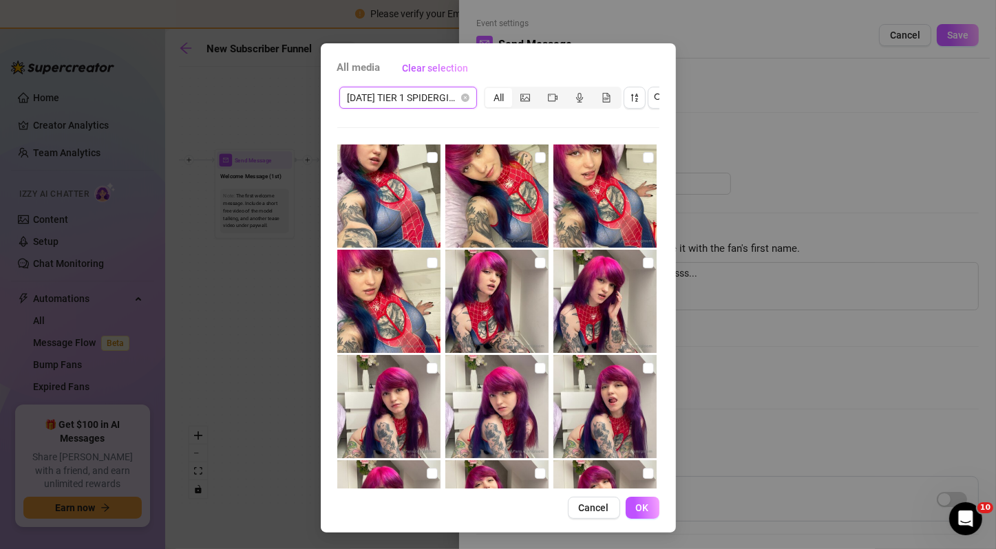
click at [429, 98] on div "[DATE] TIER 1 SPIDERGIRL COSPLAY [DATE] TIER 1 SPIDERGIRL COSPLAY All" at bounding box center [498, 98] width 322 height 26
click at [429, 96] on span "[DATE] TIER 1 SPIDERGIRL COSPLAY" at bounding box center [408, 97] width 121 height 21
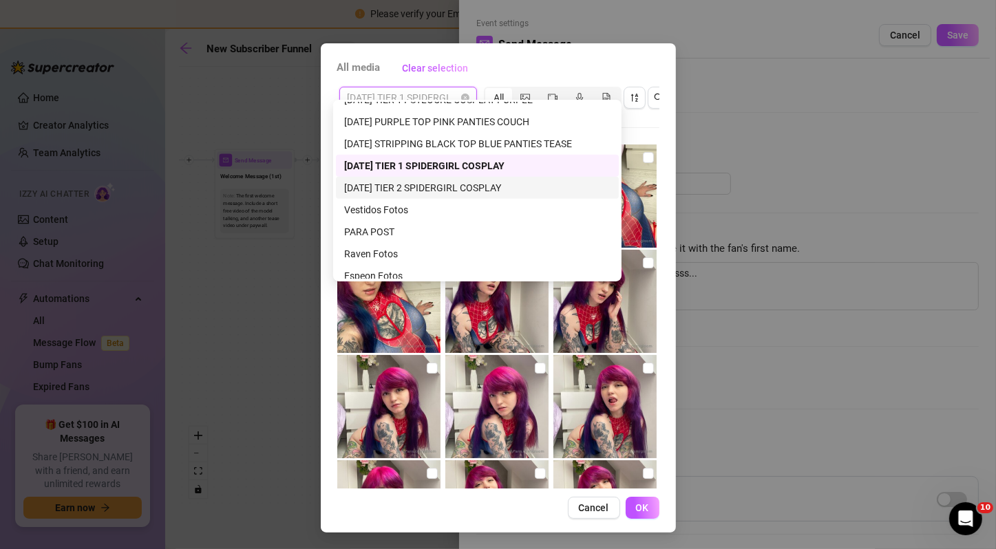
click at [431, 189] on div "[DATE] TIER 2 SPIDERGIRL COSPLAY" at bounding box center [477, 187] width 266 height 15
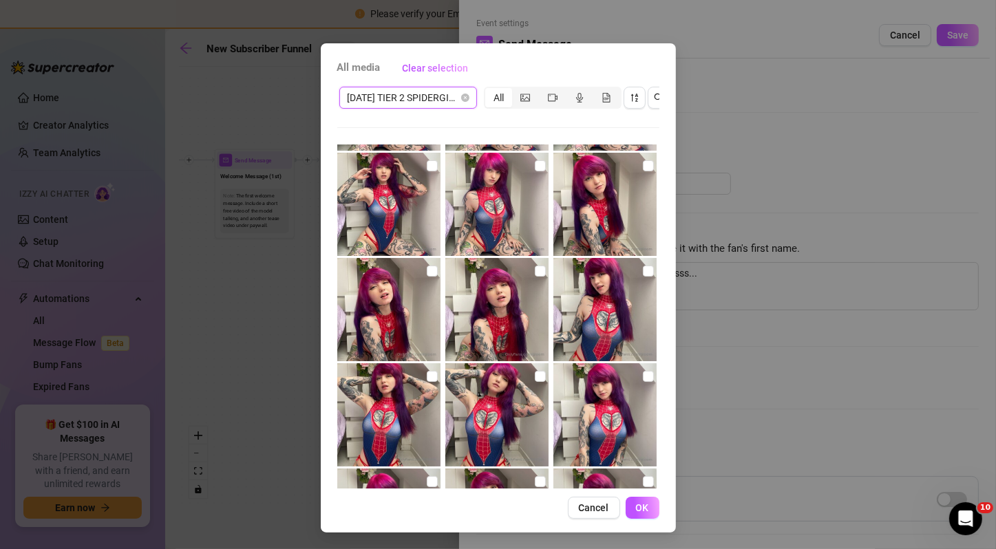
scroll to position [834, 0]
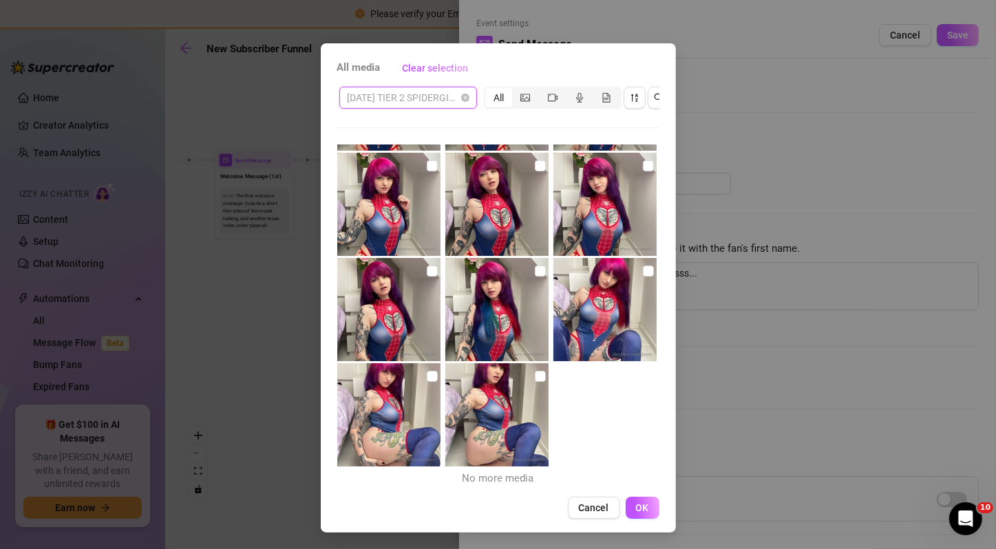
click at [426, 94] on span "[DATE] TIER 2 SPIDERGIRL COSPLAY" at bounding box center [408, 97] width 121 height 21
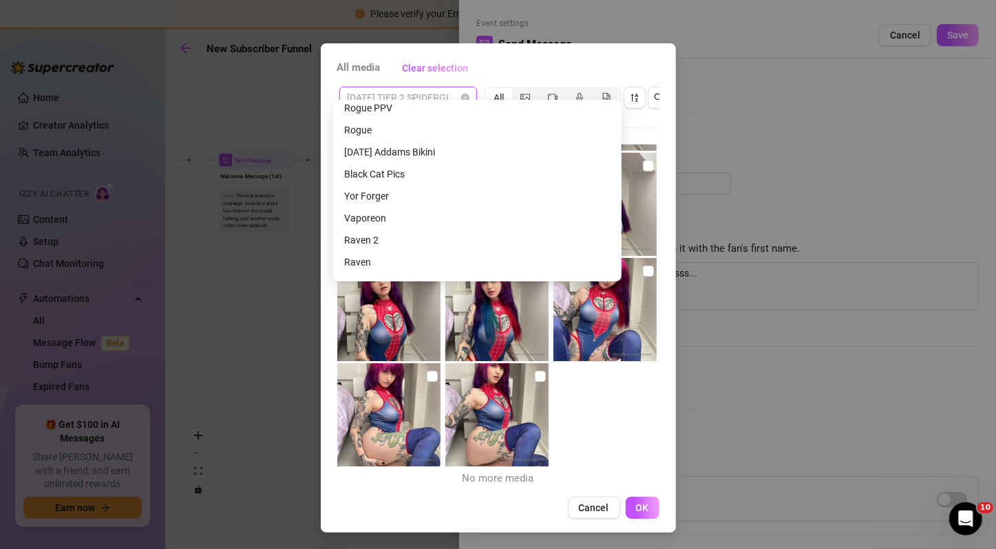
scroll to position [2247, 0]
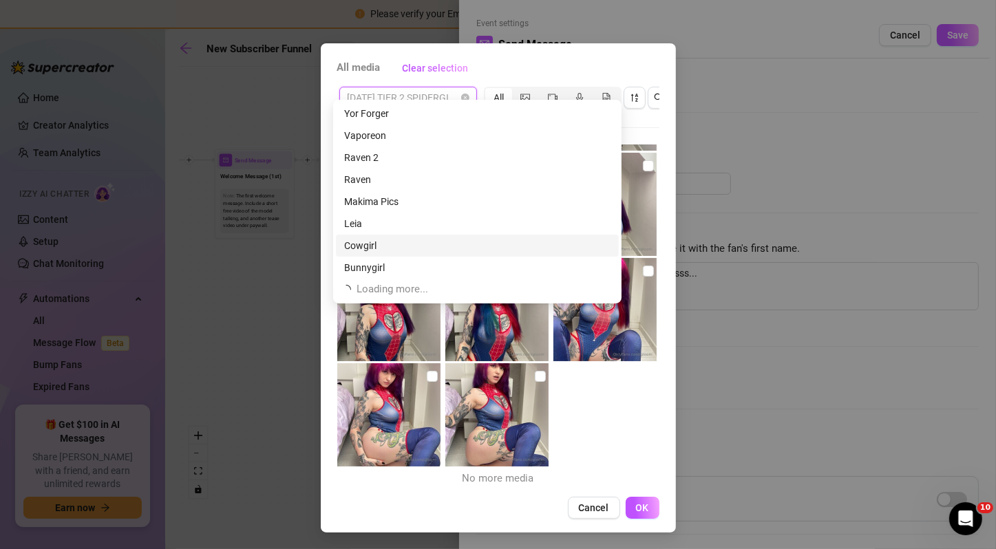
click at [472, 253] on div "Cowgirl" at bounding box center [477, 245] width 266 height 15
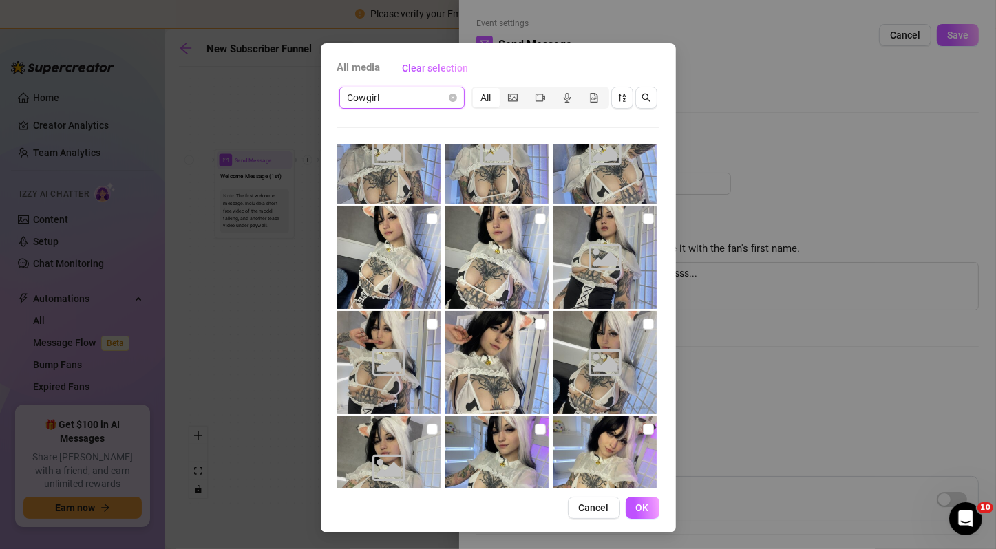
scroll to position [0, 0]
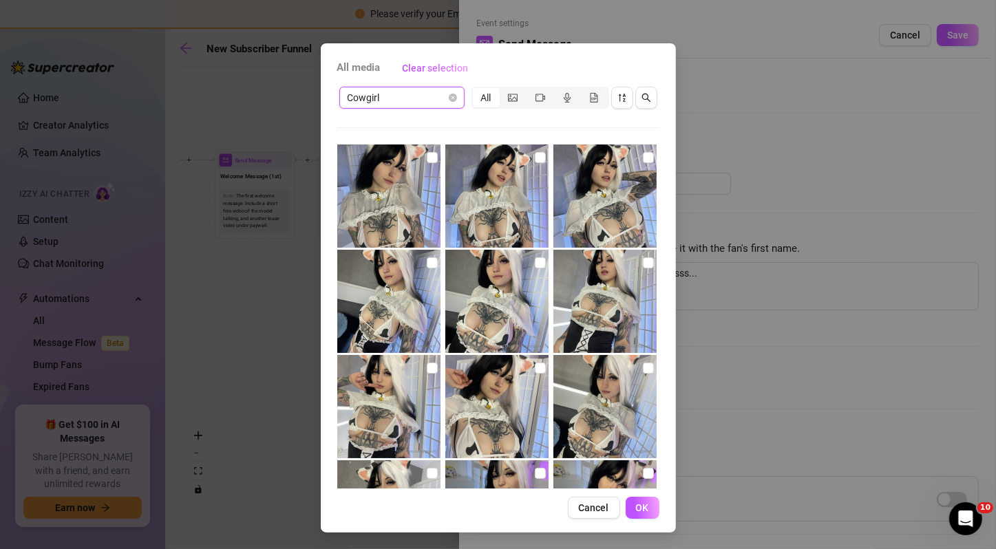
click at [411, 165] on img at bounding box center [388, 196] width 103 height 103
checkbox input "true"
click at [496, 198] on img at bounding box center [496, 196] width 103 height 103
checkbox input "true"
click at [591, 216] on img at bounding box center [604, 196] width 103 height 103
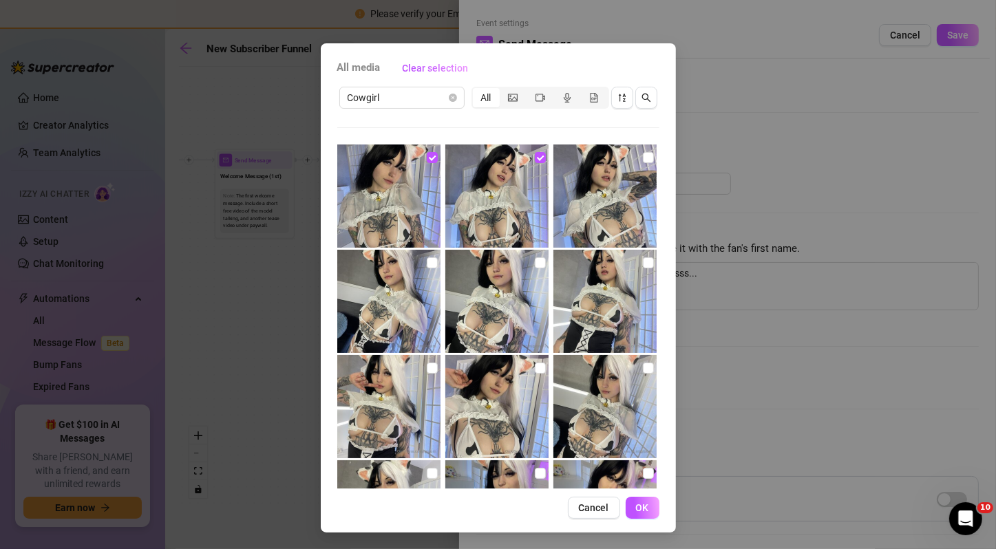
checkbox input "true"
click at [445, 277] on img at bounding box center [496, 301] width 103 height 103
checkbox input "true"
click at [412, 295] on img at bounding box center [388, 301] width 103 height 103
checkbox input "true"
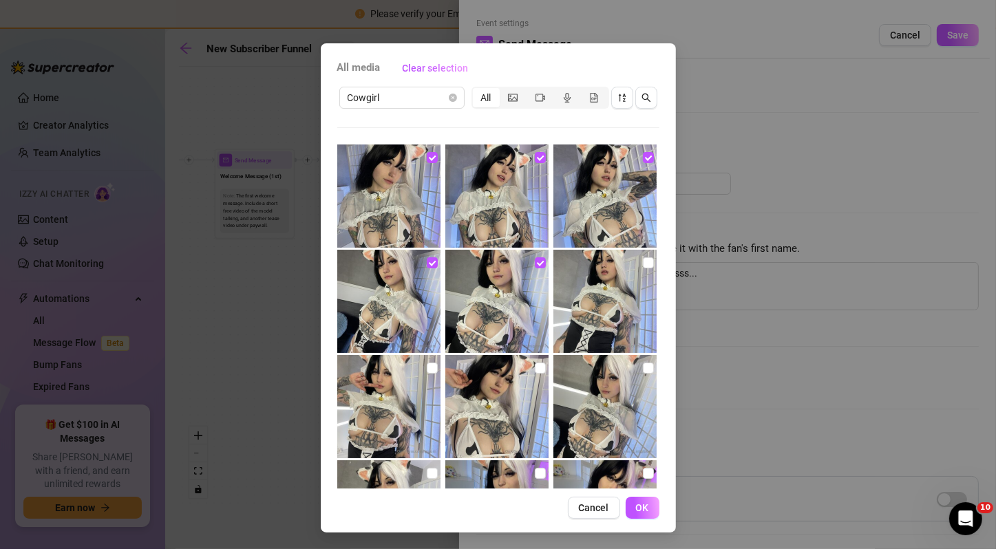
click at [586, 302] on img at bounding box center [604, 301] width 103 height 103
checkbox input "true"
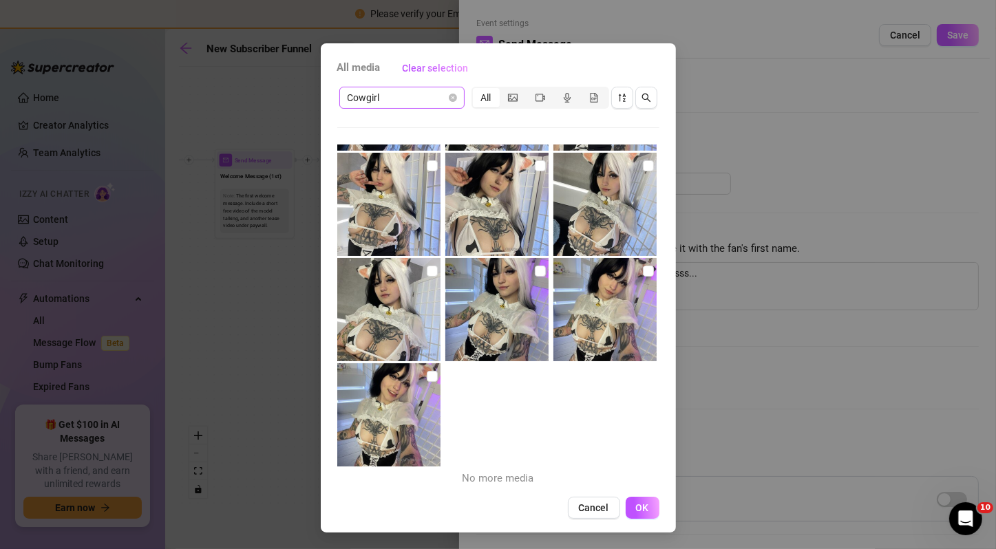
click at [418, 107] on div "Cowgirl" at bounding box center [401, 98] width 125 height 22
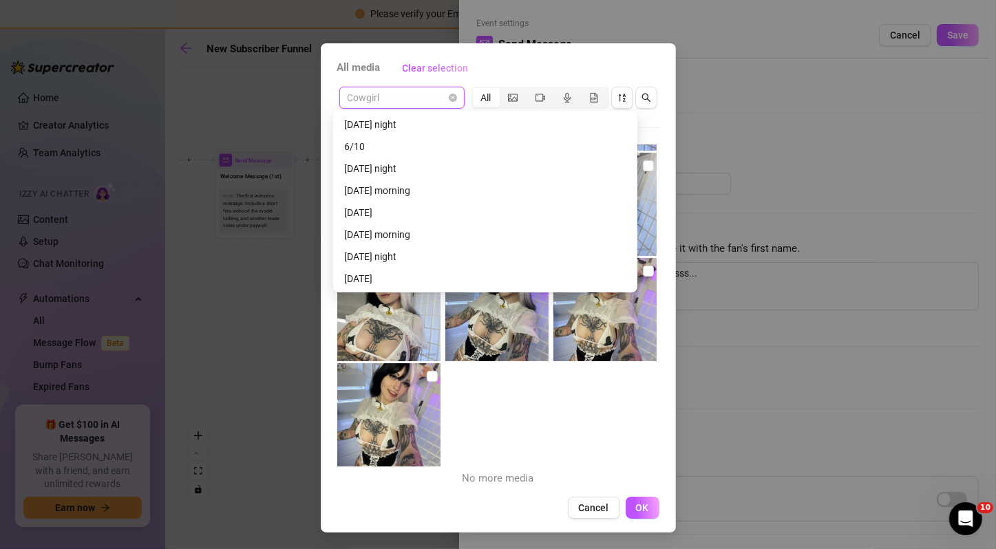
scroll to position [3348, 0]
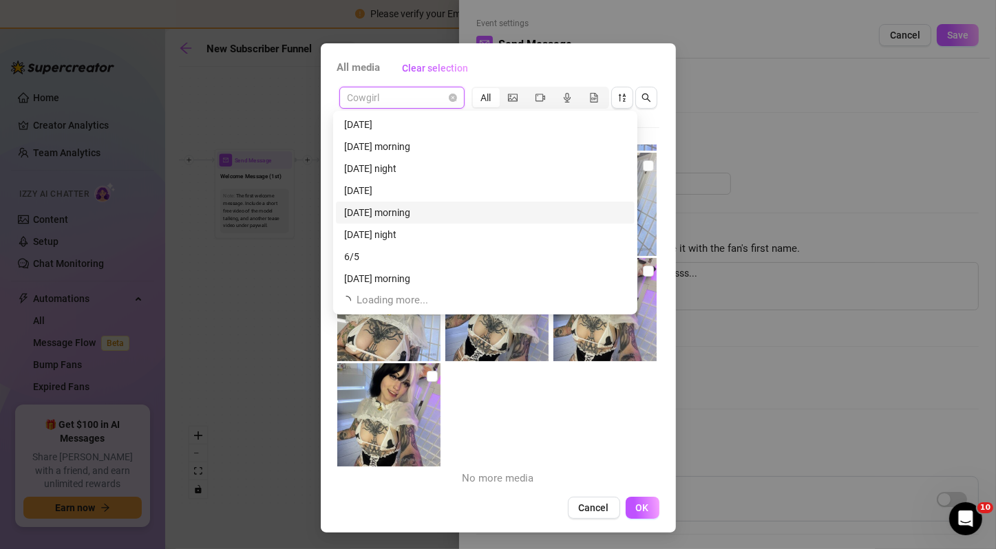
click at [494, 209] on div "[DATE] morning" at bounding box center [485, 212] width 282 height 15
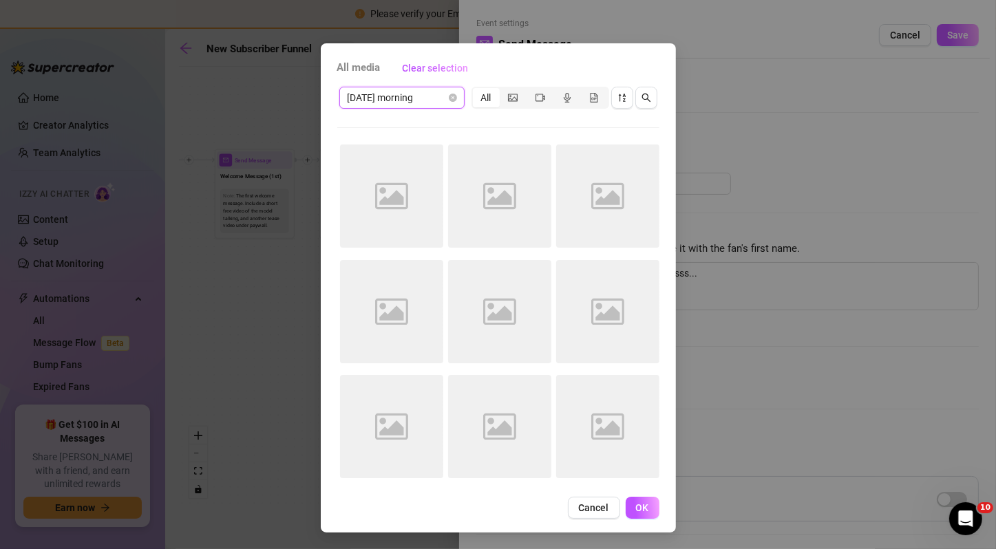
scroll to position [0, 0]
click at [442, 68] on span "Clear selection" at bounding box center [436, 68] width 66 height 11
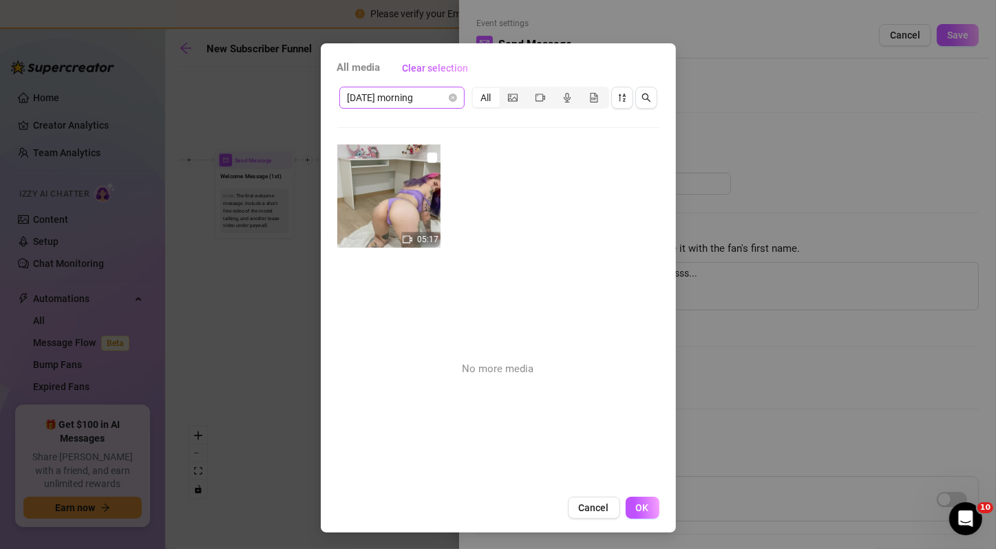
click at [416, 97] on span "[DATE] morning" at bounding box center [402, 97] width 109 height 21
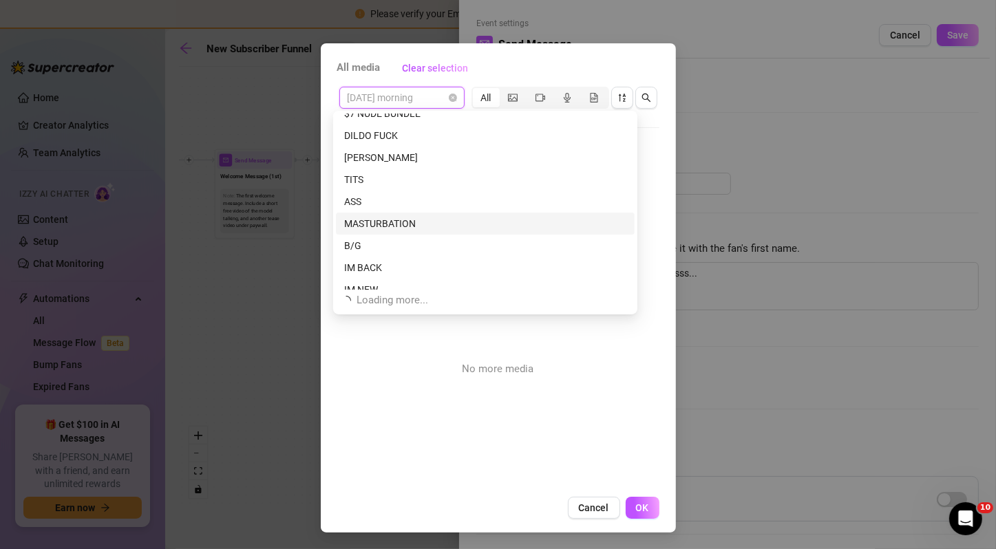
scroll to position [3789, 0]
click at [498, 240] on div "B/G" at bounding box center [485, 234] width 282 height 15
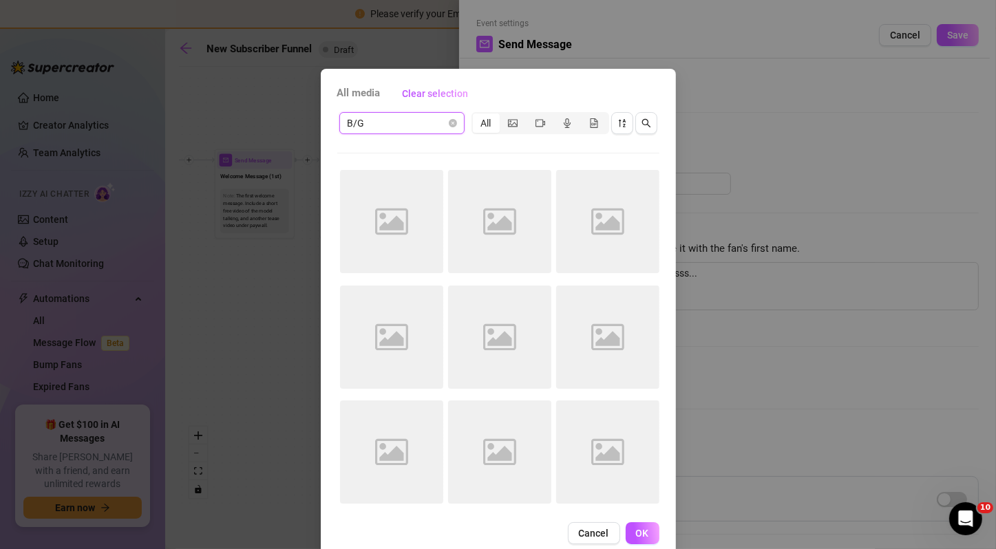
scroll to position [25, 0]
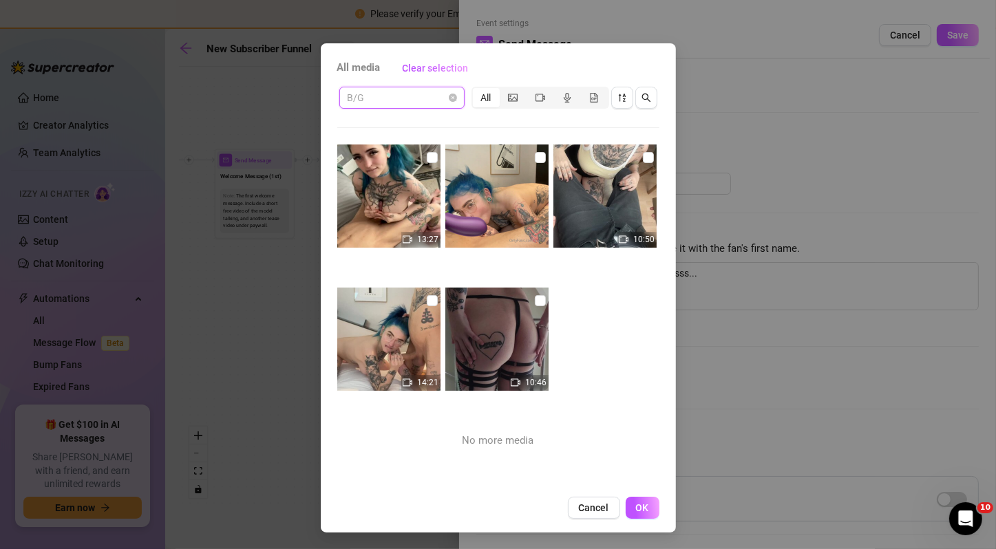
click at [425, 104] on span "B/G" at bounding box center [402, 97] width 109 height 21
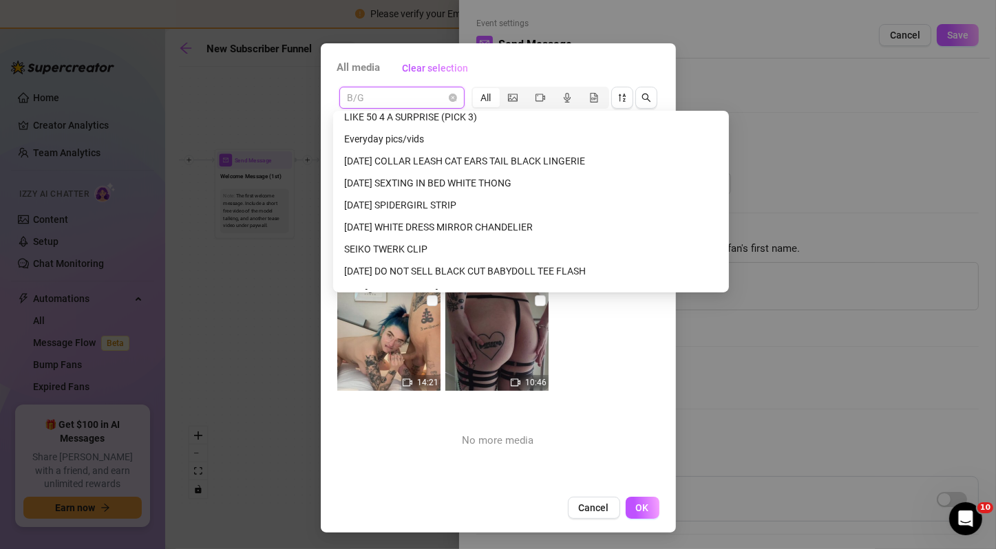
scroll to position [489, 0]
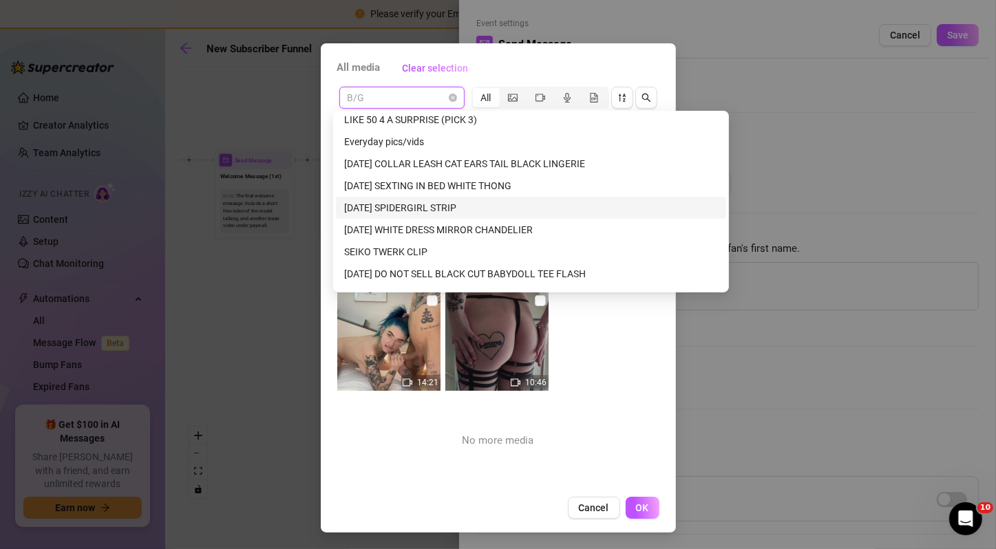
click at [482, 202] on div "[DATE] SPIDERGIRL STRIP" at bounding box center [531, 207] width 374 height 15
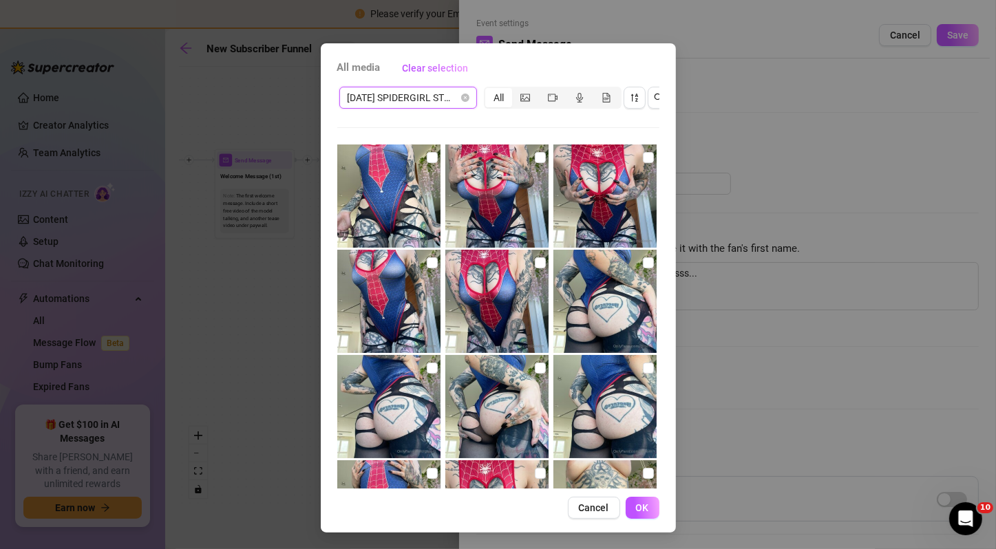
click at [423, 167] on img at bounding box center [388, 196] width 103 height 103
checkbox input "true"
click at [495, 167] on img at bounding box center [496, 196] width 103 height 103
checkbox input "true"
click at [591, 186] on img at bounding box center [604, 196] width 103 height 103
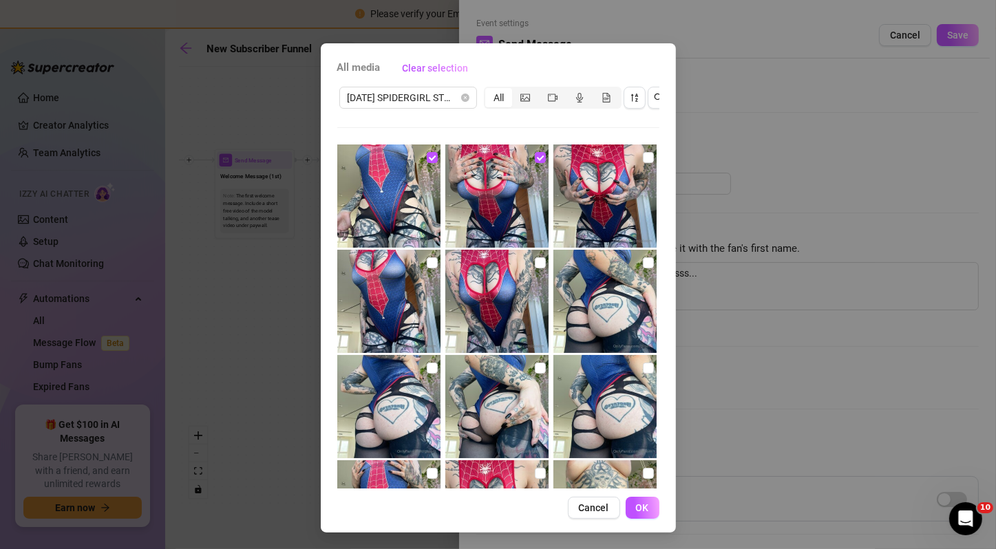
checkbox input "true"
click at [589, 279] on img at bounding box center [604, 301] width 103 height 103
checkbox input "true"
click at [485, 308] on img at bounding box center [496, 301] width 103 height 103
checkbox input "true"
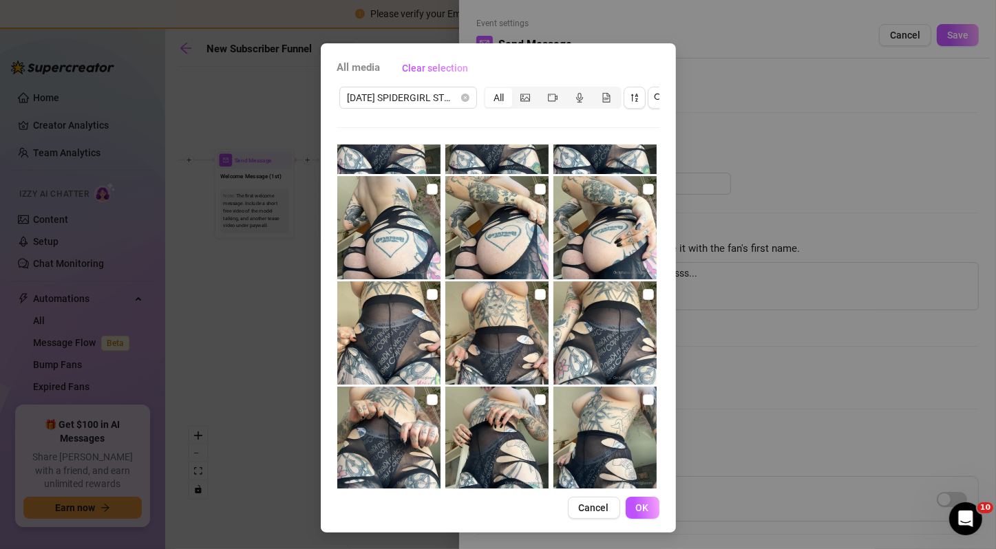
scroll to position [518, 0]
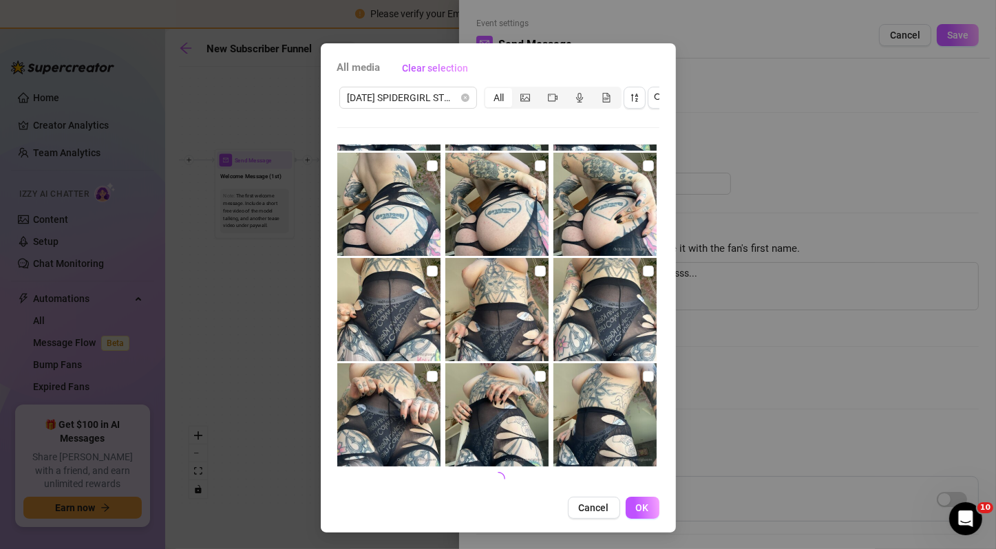
click at [604, 399] on img at bounding box center [604, 414] width 103 height 103
checkbox input "true"
click at [491, 390] on img at bounding box center [496, 414] width 103 height 103
checkbox input "true"
click at [387, 375] on img at bounding box center [388, 414] width 103 height 103
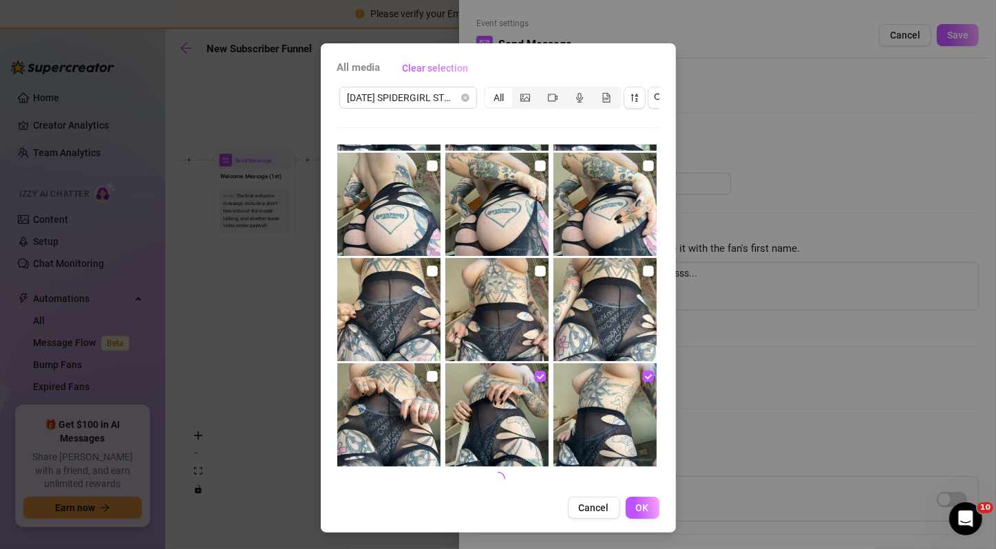
checkbox input "true"
click at [401, 308] on img at bounding box center [388, 309] width 103 height 103
checkbox input "true"
click at [523, 311] on img at bounding box center [496, 309] width 103 height 103
checkbox input "true"
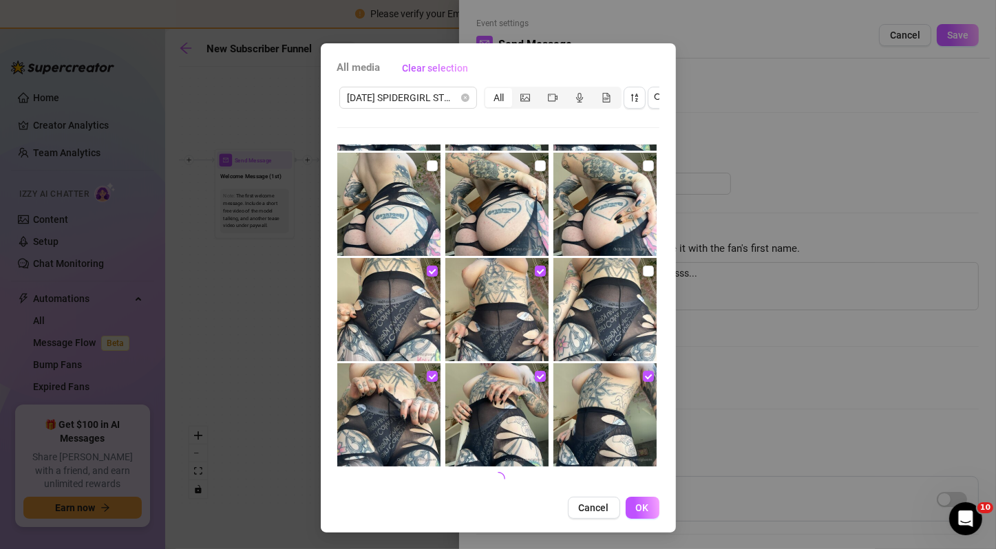
click at [572, 308] on img at bounding box center [604, 309] width 103 height 103
checkbox input "true"
click at [564, 201] on img at bounding box center [604, 204] width 103 height 103
checkbox input "true"
click at [498, 201] on img at bounding box center [496, 204] width 103 height 103
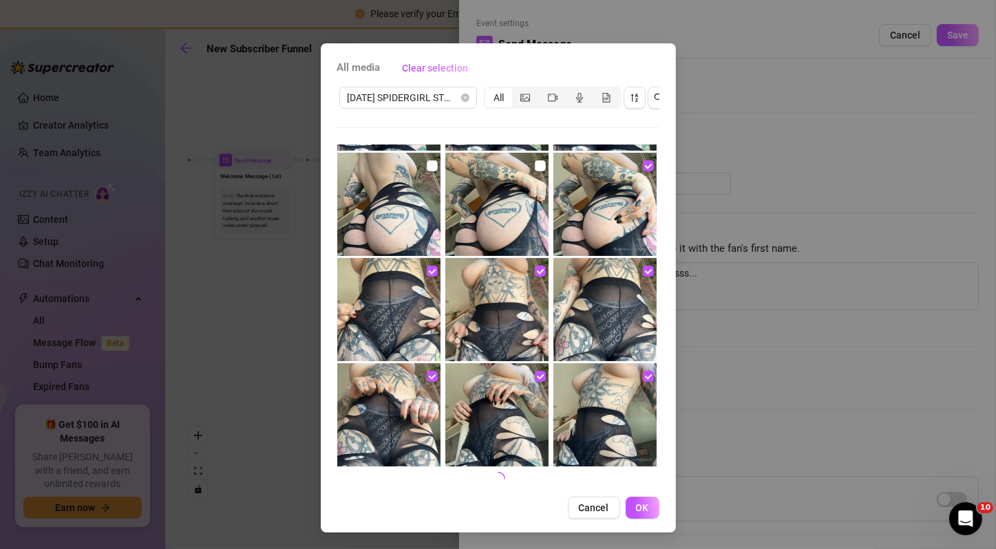
checkbox input "true"
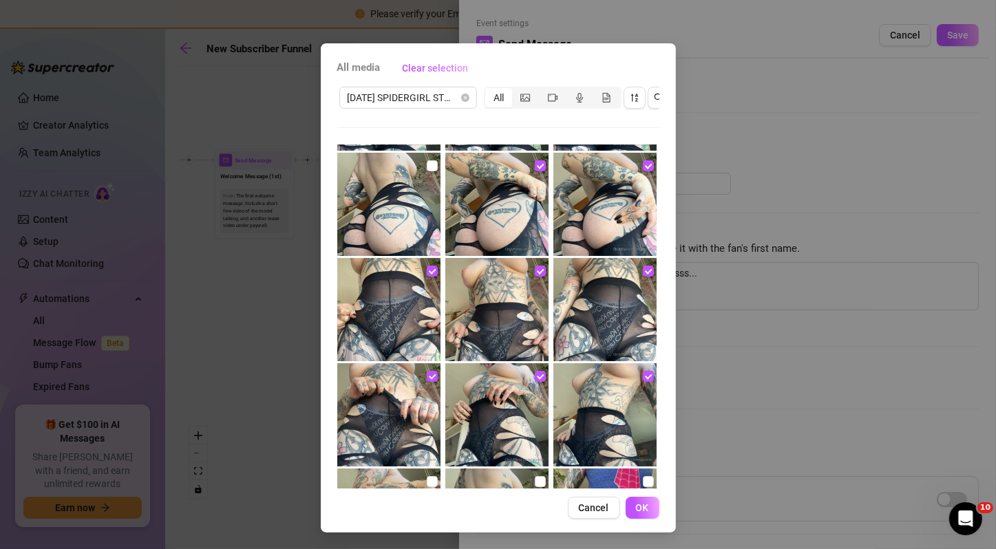
click at [407, 187] on img at bounding box center [388, 204] width 103 height 103
checkbox input "true"
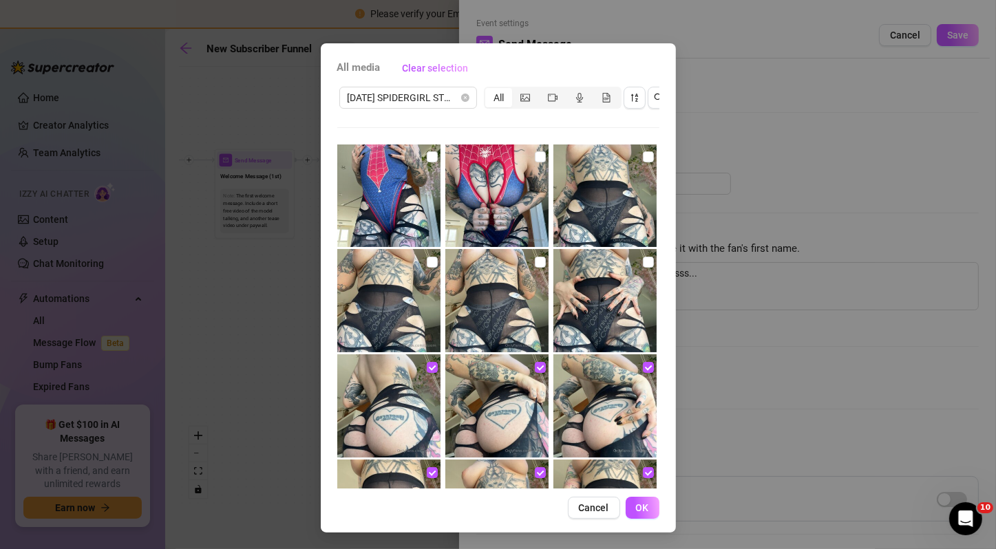
scroll to position [290, 0]
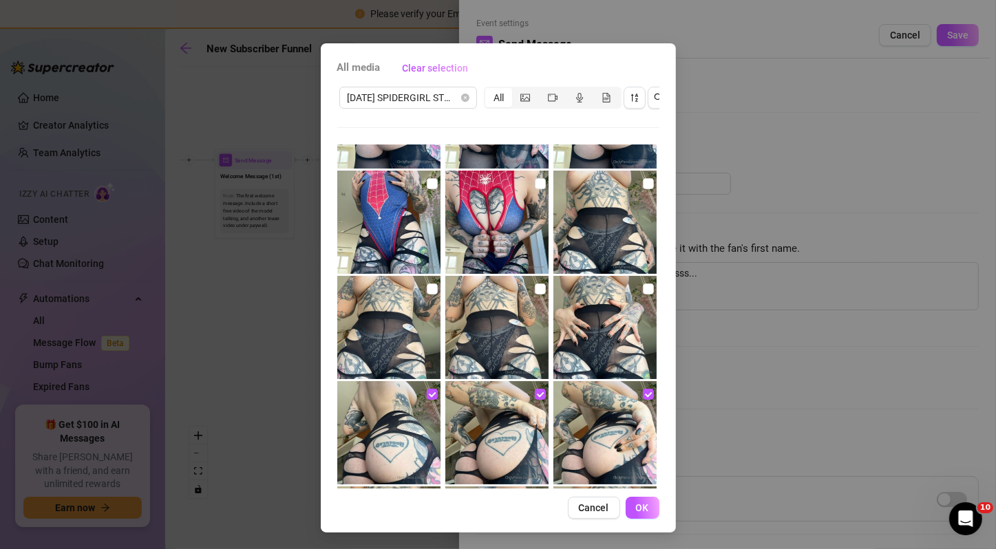
click at [398, 345] on img at bounding box center [388, 327] width 103 height 103
checkbox input "true"
click at [499, 314] on img at bounding box center [496, 327] width 103 height 103
checkbox input "true"
click at [583, 326] on img at bounding box center [604, 327] width 103 height 103
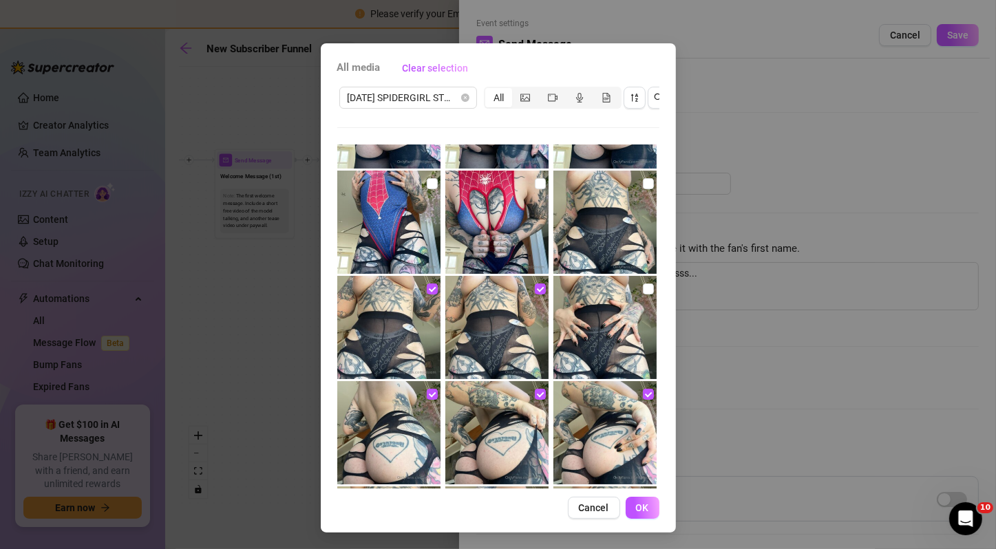
checkbox input "true"
click at [585, 204] on img at bounding box center [604, 222] width 103 height 103
checkbox input "true"
click at [507, 207] on img at bounding box center [496, 222] width 103 height 103
checkbox input "true"
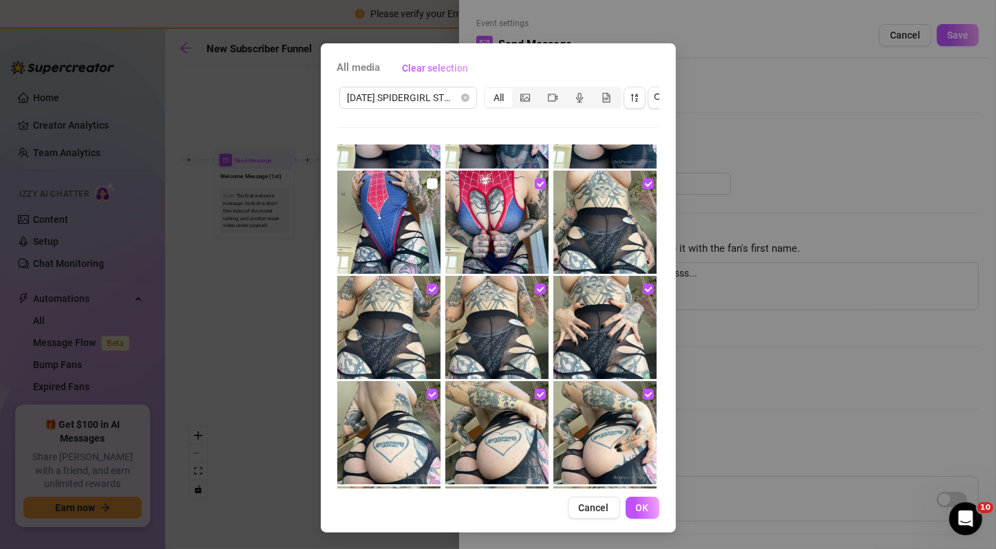
click at [414, 195] on img at bounding box center [388, 222] width 103 height 103
checkbox input "true"
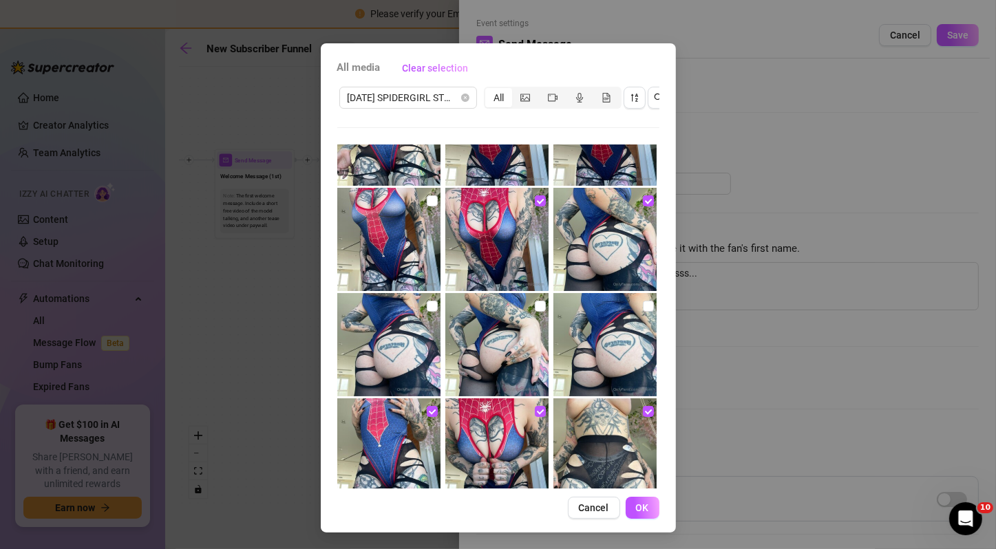
scroll to position [61, 0]
click at [401, 317] on img at bounding box center [388, 345] width 103 height 103
checkbox input "true"
click at [492, 323] on img at bounding box center [496, 345] width 103 height 103
checkbox input "true"
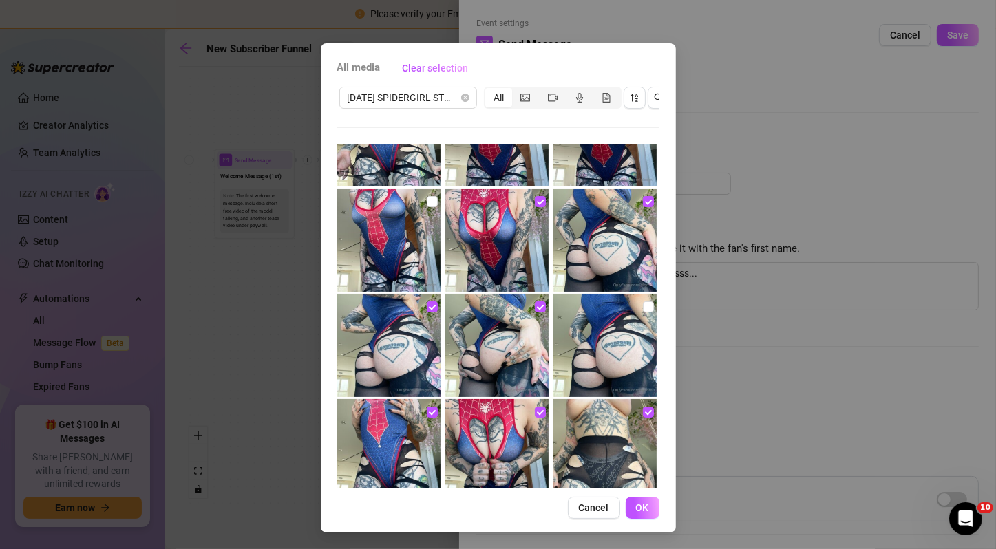
click at [578, 326] on img at bounding box center [604, 345] width 103 height 103
checkbox input "true"
click at [430, 87] on span "[DATE] SPIDERGIRL STRIP" at bounding box center [408, 97] width 121 height 21
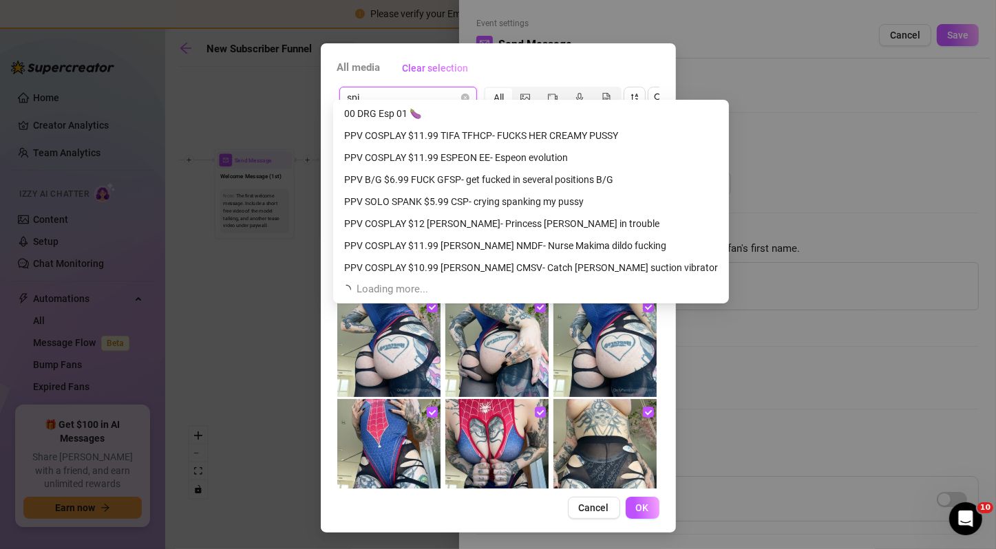
scroll to position [0, 0]
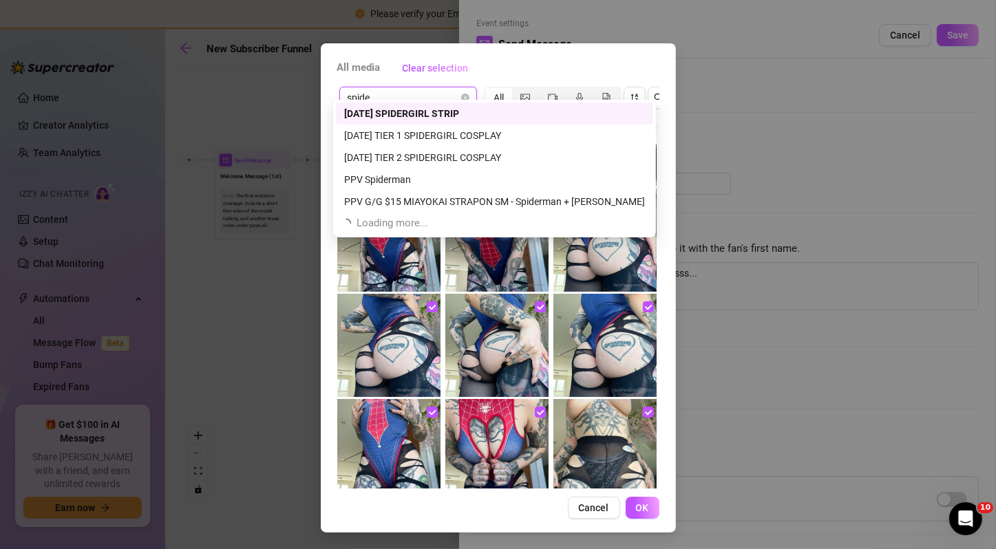
type input "spider"
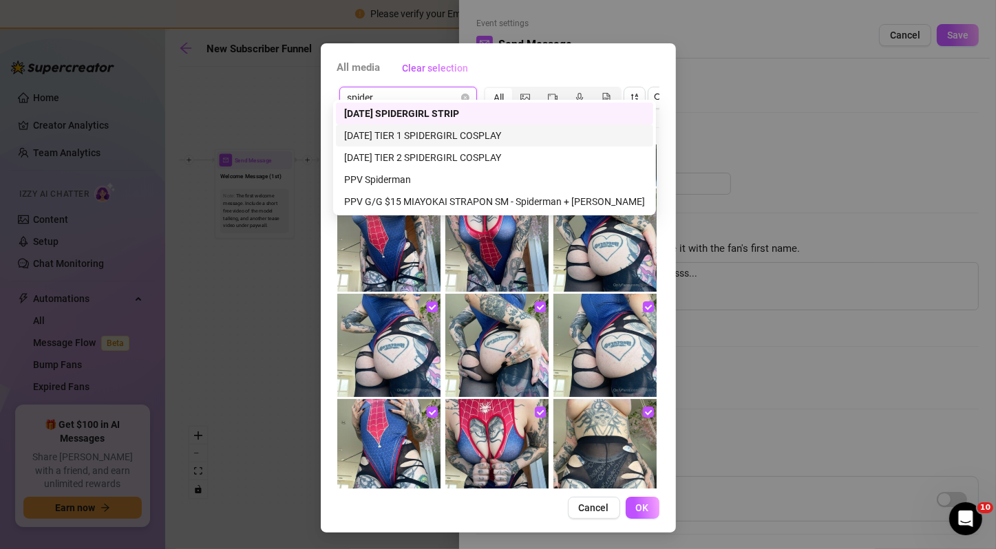
click at [456, 138] on div "[DATE] TIER 1 SPIDERGIRL COSPLAY" at bounding box center [494, 135] width 301 height 15
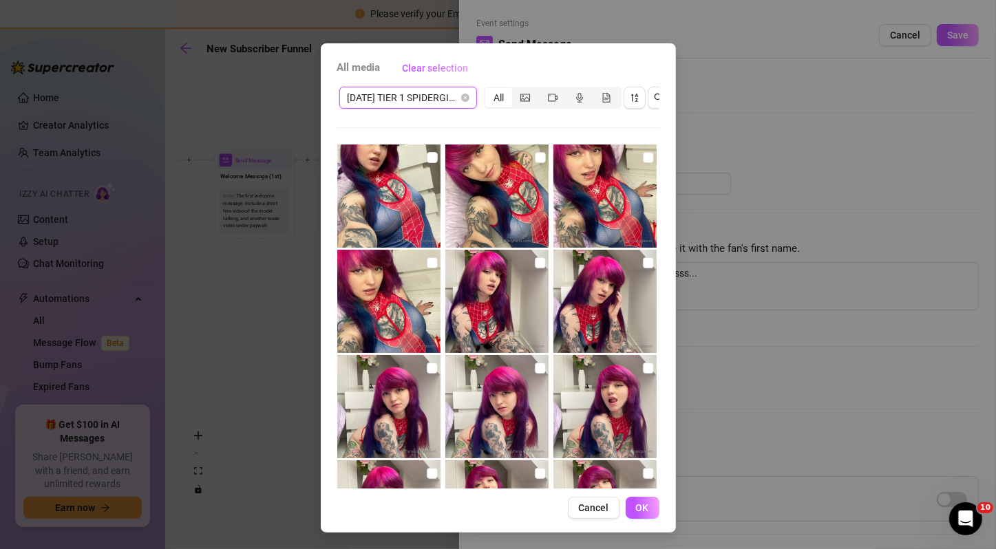
click at [404, 87] on span "[DATE] TIER 1 SPIDERGIRL COSPLAY" at bounding box center [408, 97] width 121 height 21
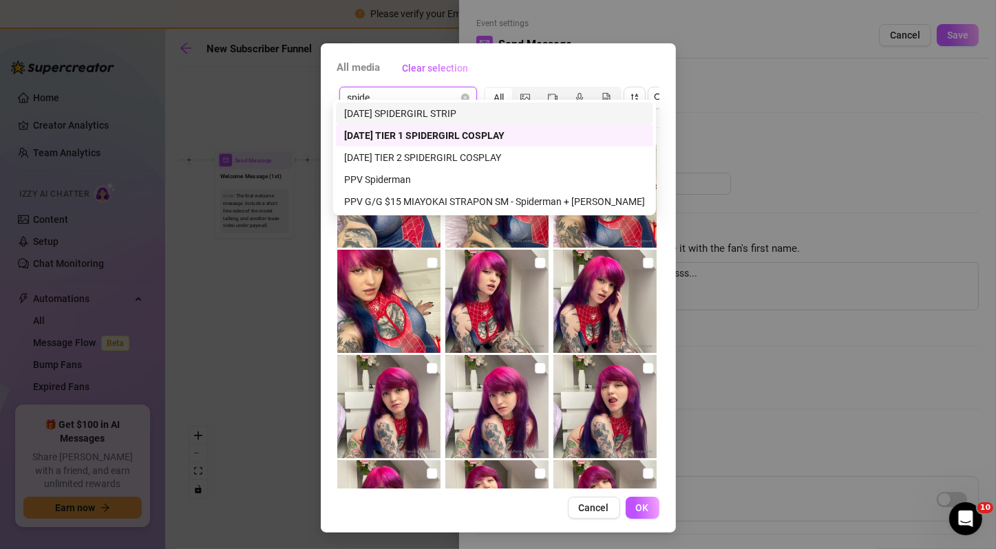
type input "spider"
click at [429, 149] on div "[DATE] TIER 2 SPIDERGIRL COSPLAY" at bounding box center [494, 158] width 317 height 22
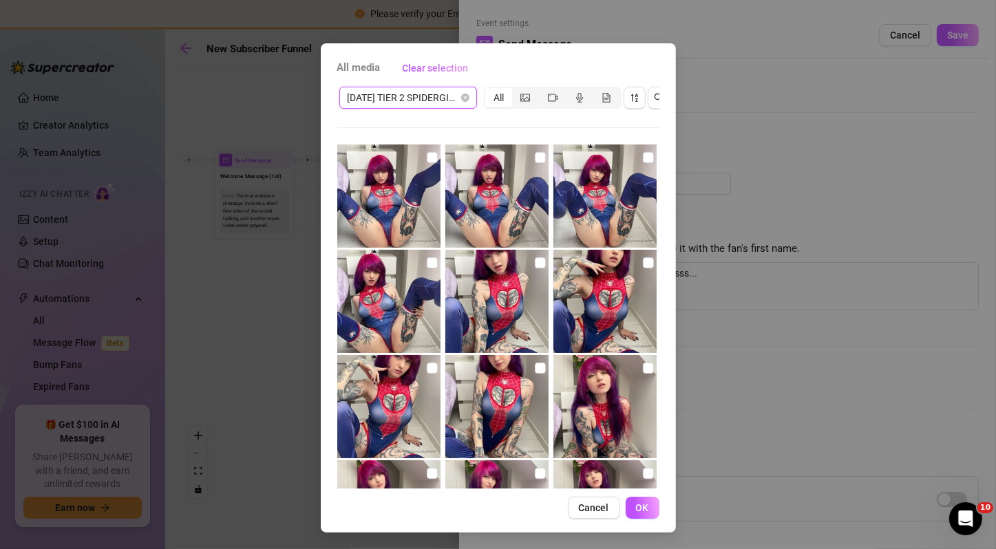
click at [412, 162] on img at bounding box center [388, 196] width 103 height 103
checkbox input "true"
click at [471, 180] on img at bounding box center [496, 196] width 103 height 103
checkbox input "true"
click at [577, 194] on img at bounding box center [604, 196] width 103 height 103
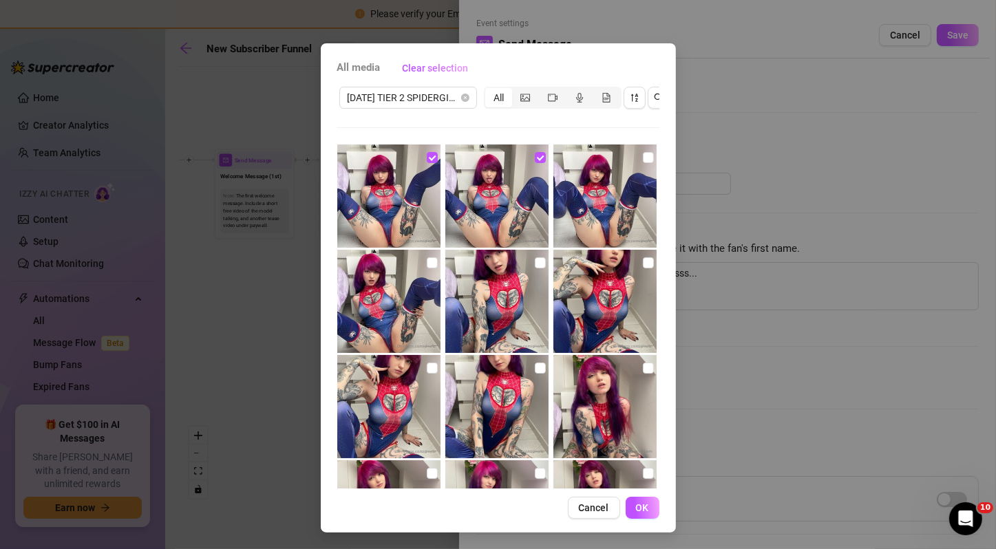
checkbox input "true"
click at [577, 277] on img at bounding box center [604, 301] width 103 height 103
checkbox input "true"
click at [517, 286] on img at bounding box center [496, 301] width 103 height 103
checkbox input "true"
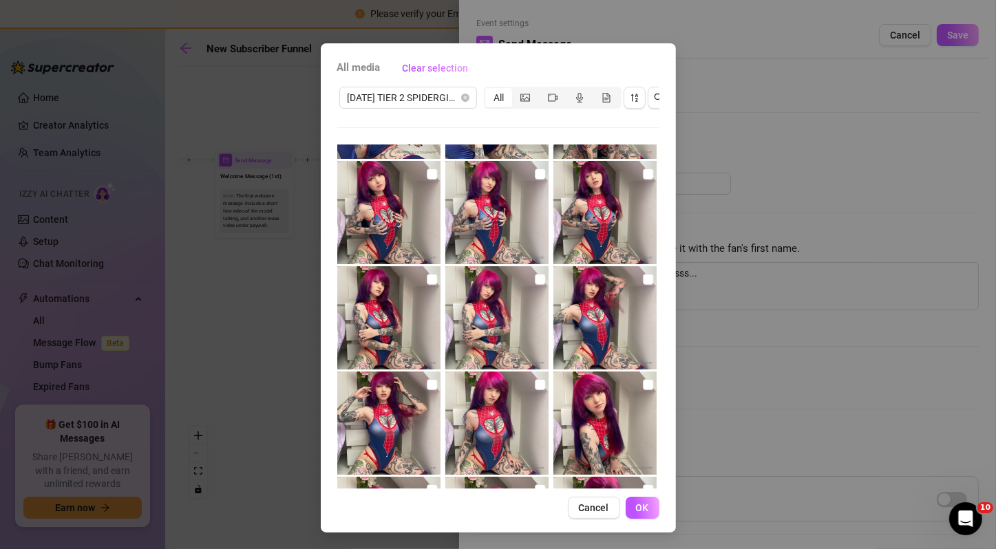
scroll to position [303, 0]
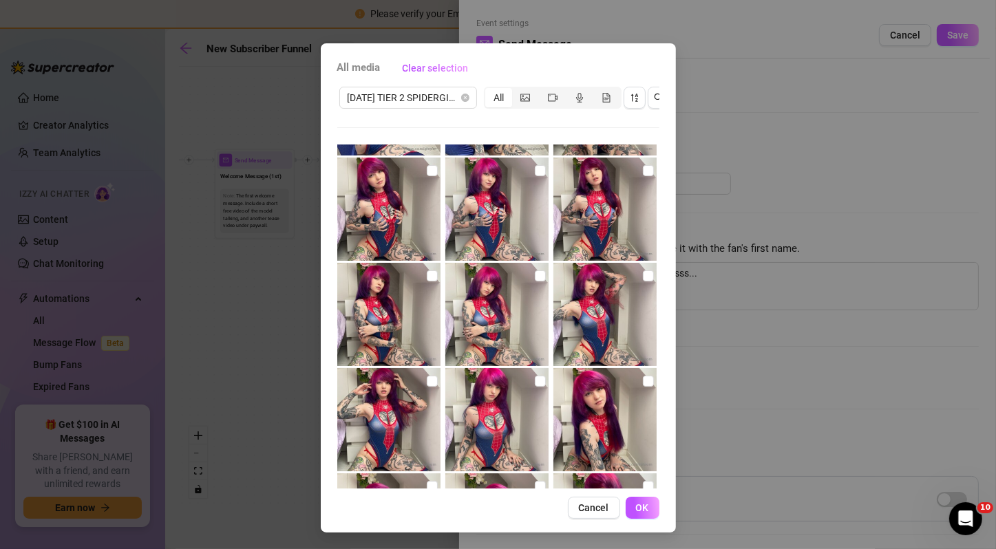
click at [560, 368] on img at bounding box center [604, 419] width 103 height 103
checkbox input "true"
click at [476, 388] on img at bounding box center [496, 419] width 103 height 103
checkbox input "true"
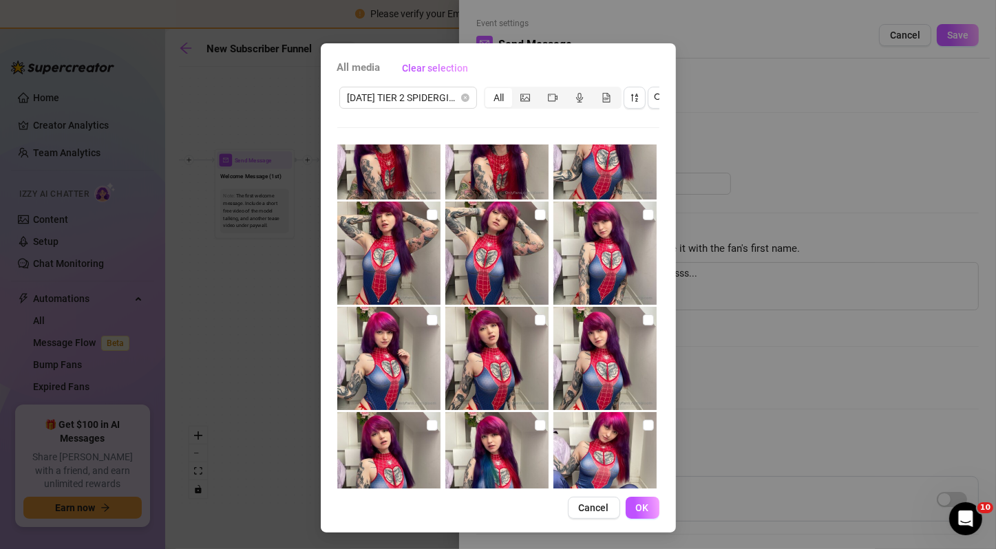
scroll to position [681, 0]
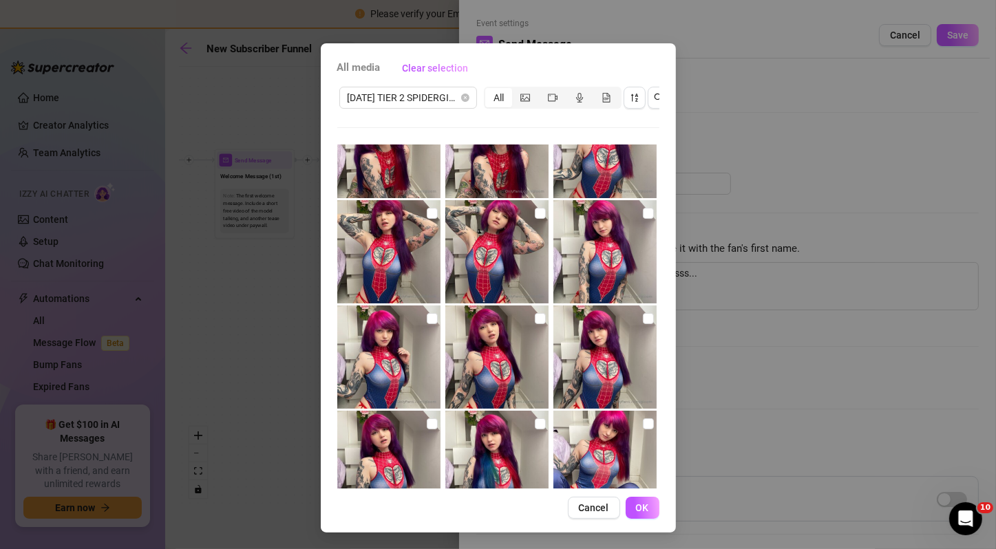
click at [483, 342] on img at bounding box center [496, 357] width 103 height 103
checkbox input "true"
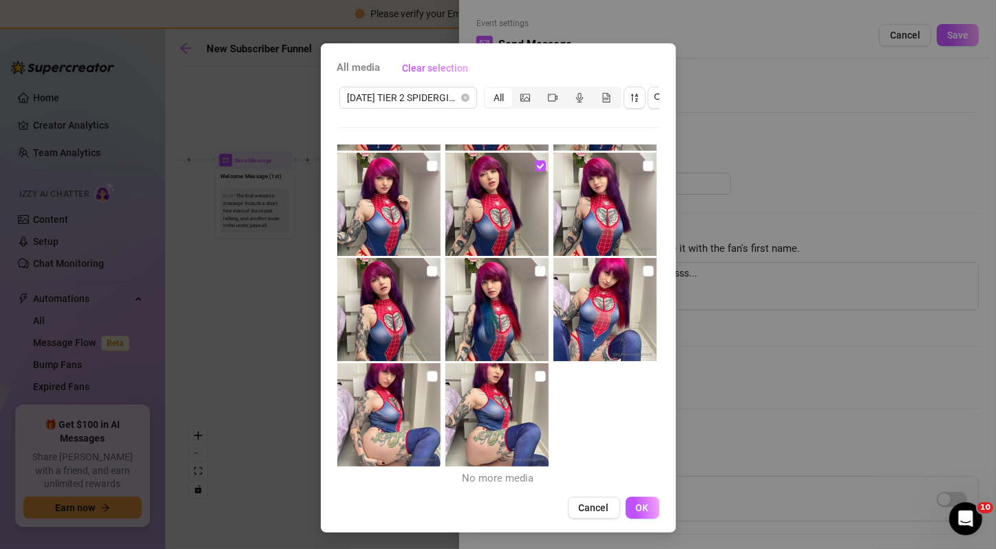
click at [526, 394] on img at bounding box center [496, 414] width 103 height 103
checkbox input "true"
click at [427, 370] on label at bounding box center [432, 376] width 11 height 15
click at [427, 371] on input "checkbox" at bounding box center [432, 376] width 11 height 11
checkbox input "true"
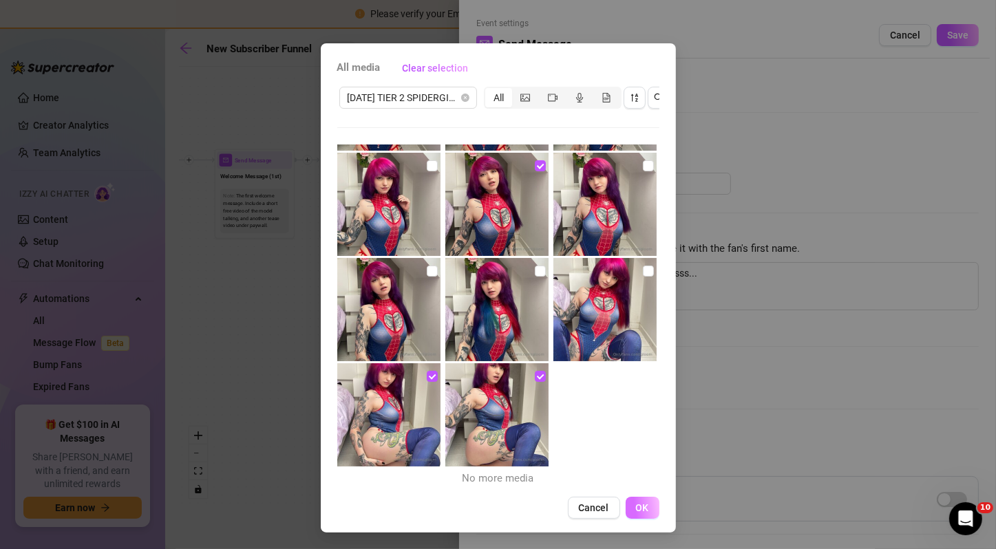
click at [638, 506] on span "OK" at bounding box center [642, 508] width 13 height 11
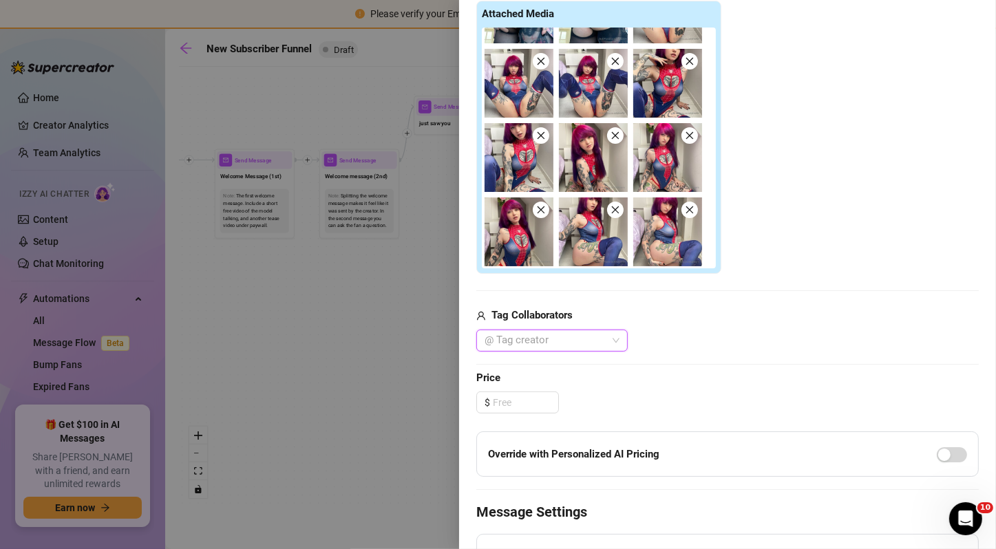
scroll to position [407, 0]
click at [519, 396] on input at bounding box center [525, 402] width 65 height 21
type input "1"
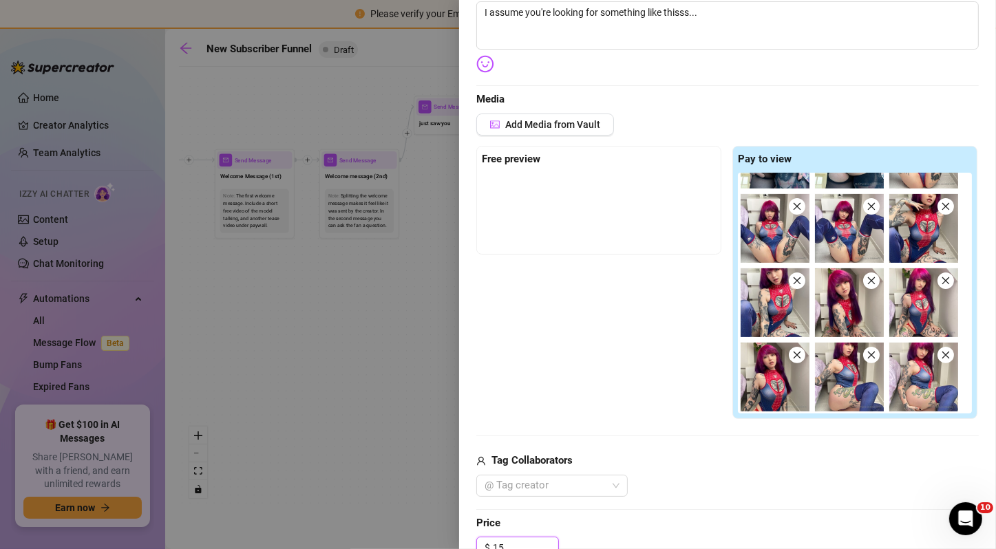
scroll to position [260, 0]
type input "15.00"
click at [705, 273] on div "Free preview Pay to view" at bounding box center [727, 284] width 503 height 274
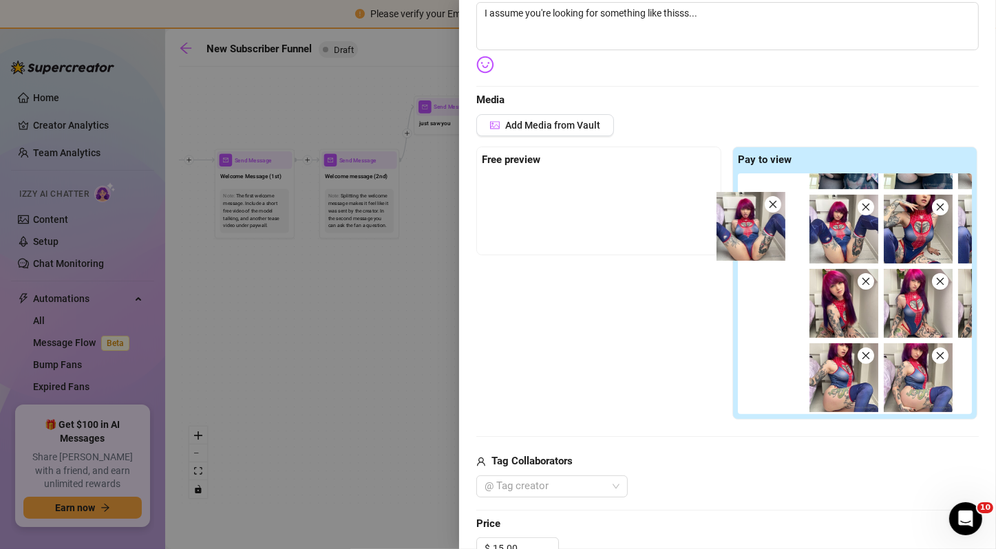
scroll to position [540, 0]
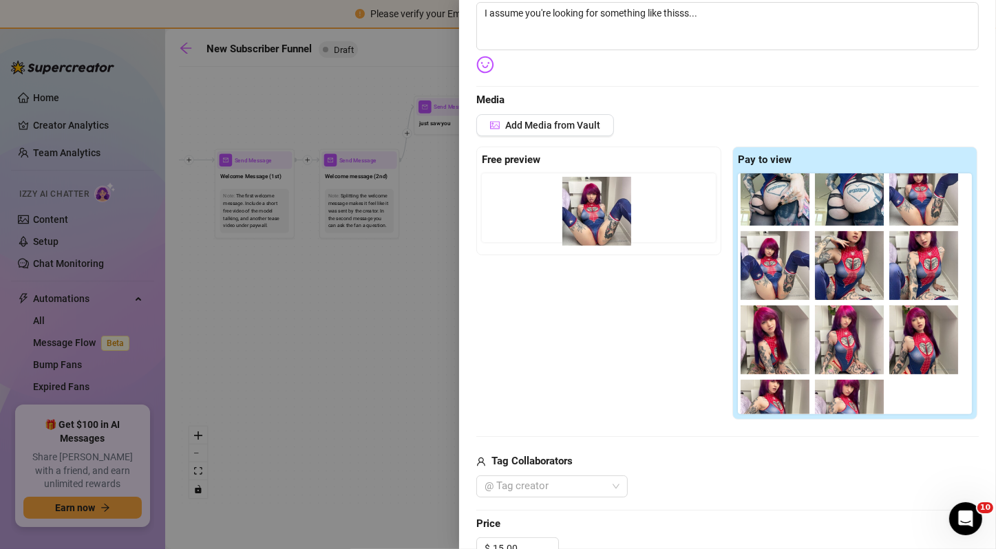
drag, startPoint x: 771, startPoint y: 251, endPoint x: 594, endPoint y: 233, distance: 177.7
click at [594, 233] on div "Free preview Pay to view" at bounding box center [727, 284] width 503 height 274
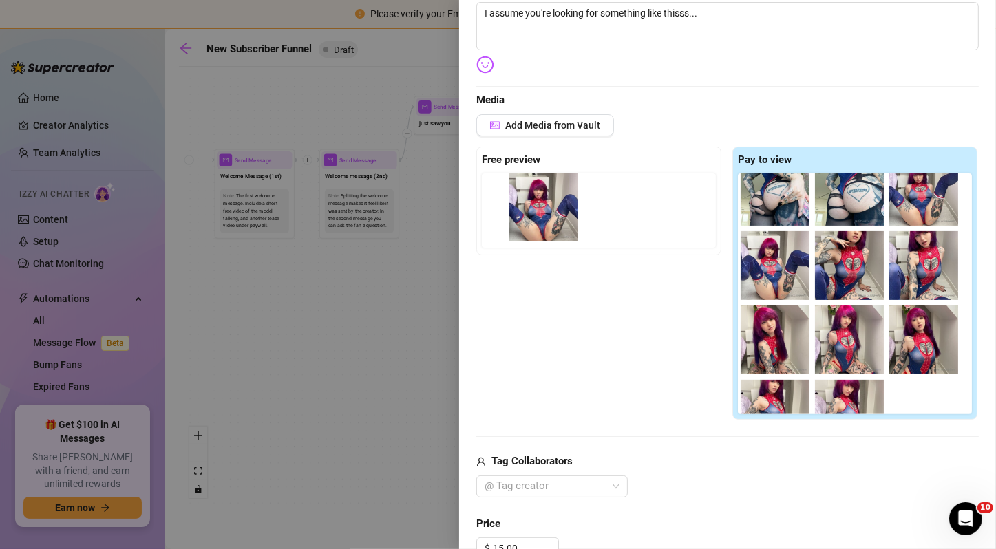
drag, startPoint x: 754, startPoint y: 267, endPoint x: 519, endPoint y: 207, distance: 243.1
click at [519, 207] on div "Free preview Pay to view" at bounding box center [727, 284] width 503 height 274
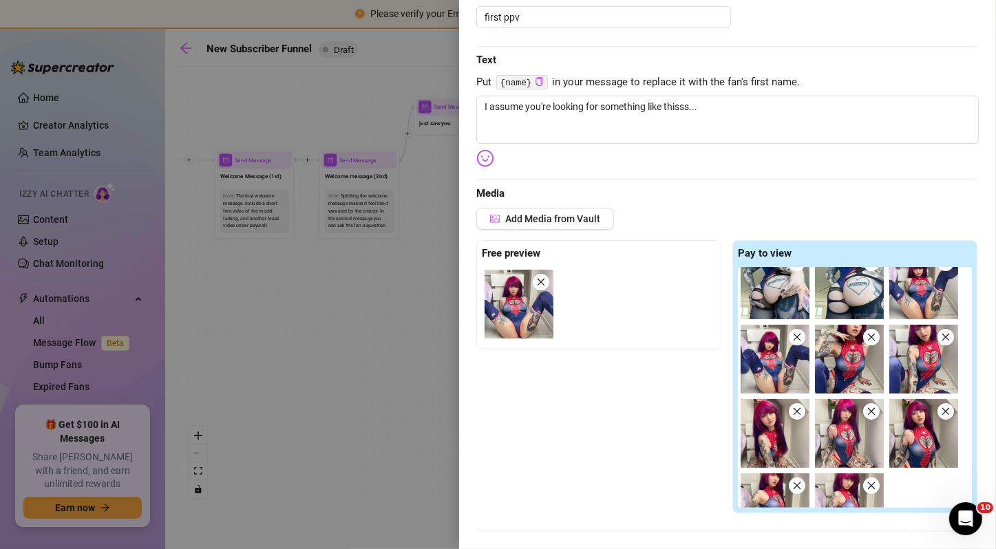
scroll to position [166, 0]
click at [734, 118] on textarea "I assume you're looking for something like thisss..." at bounding box center [727, 120] width 503 height 48
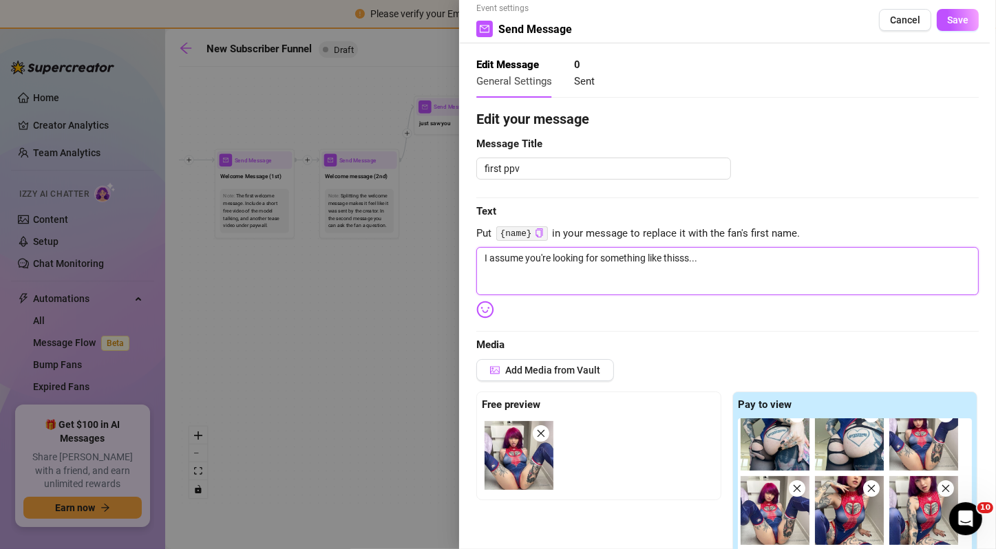
scroll to position [13, 0]
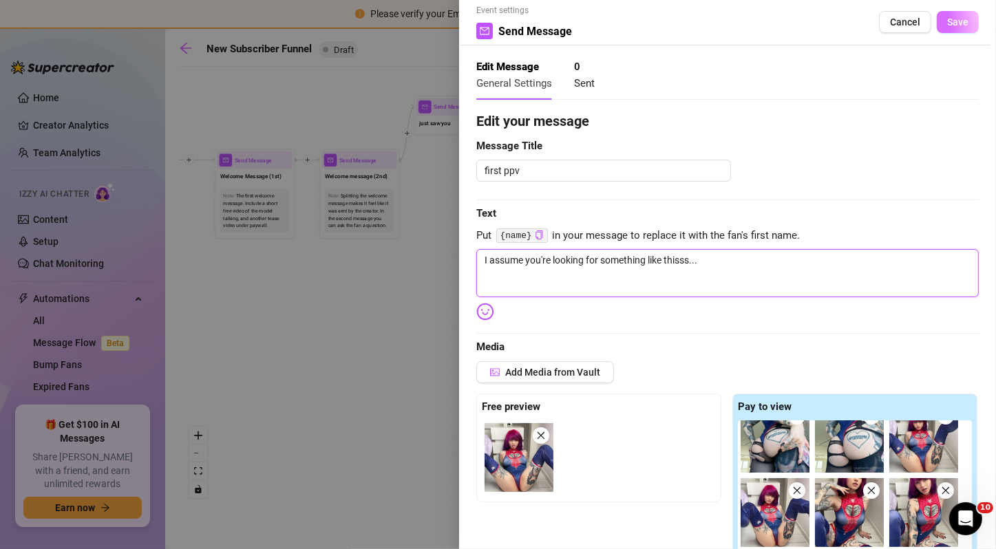
type textarea "I assume you're looking for something like thisss..."
click at [951, 31] on button "Save" at bounding box center [958, 22] width 42 height 22
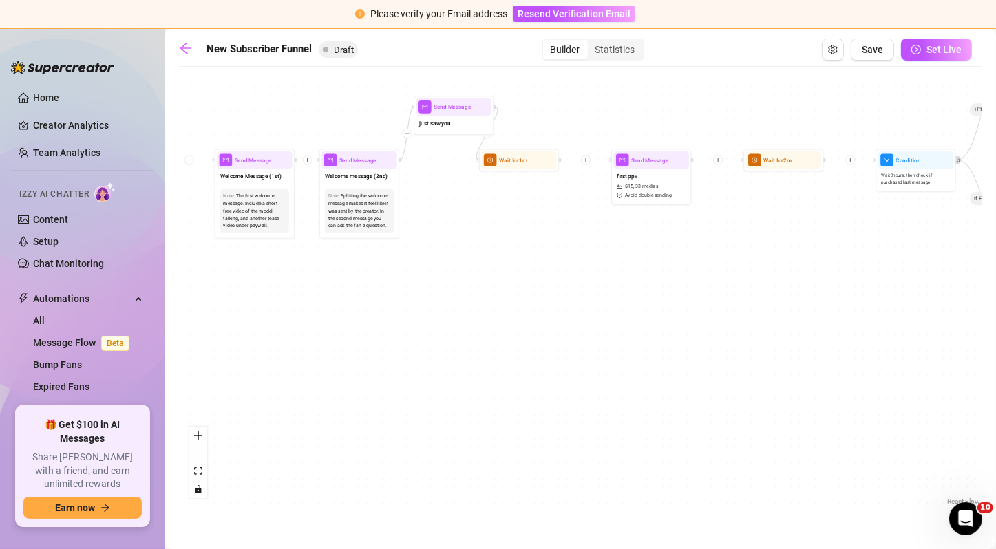
click at [827, 236] on div "If True If True If True If True If True If False If False If False If False If …" at bounding box center [580, 291] width 803 height 435
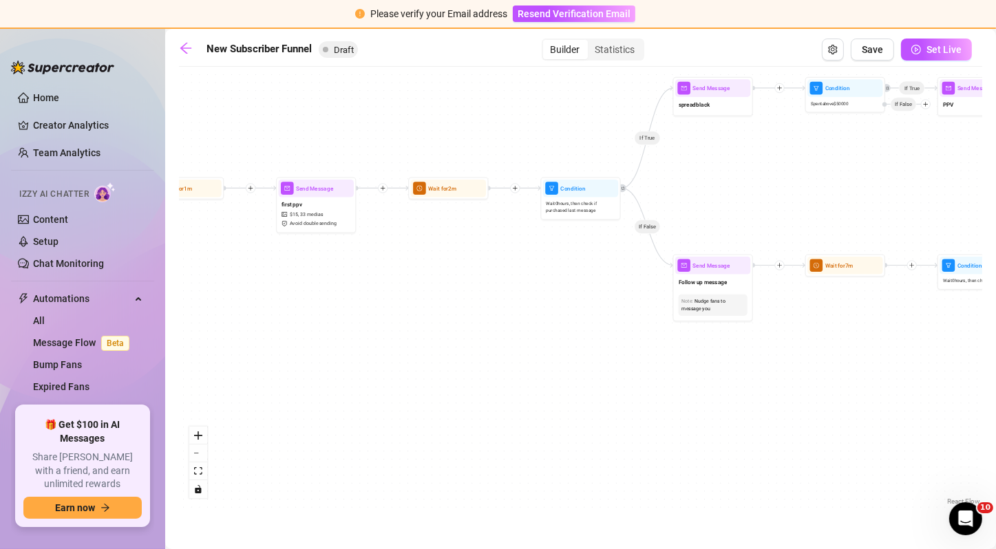
drag, startPoint x: 773, startPoint y: 242, endPoint x: 437, endPoint y: 270, distance: 337.1
click at [437, 270] on div "If True If True If True If True If True If False If False If False If False If …" at bounding box center [580, 291] width 803 height 435
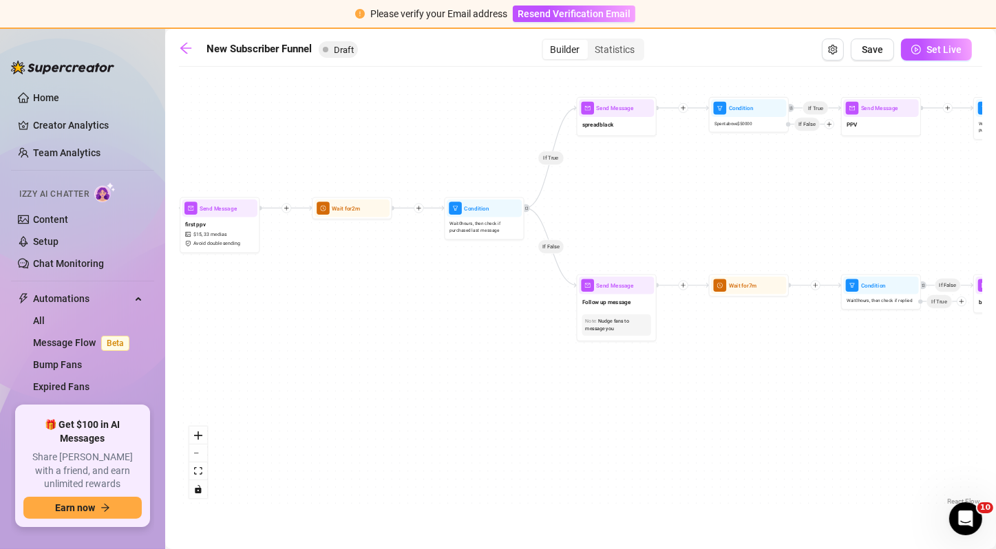
drag, startPoint x: 558, startPoint y: 295, endPoint x: 460, endPoint y: 315, distance: 99.8
click at [460, 315] on div "If True If True If True If True If True If False If False If False If False If …" at bounding box center [580, 291] width 803 height 435
click at [622, 130] on div "spreadblack" at bounding box center [614, 125] width 75 height 17
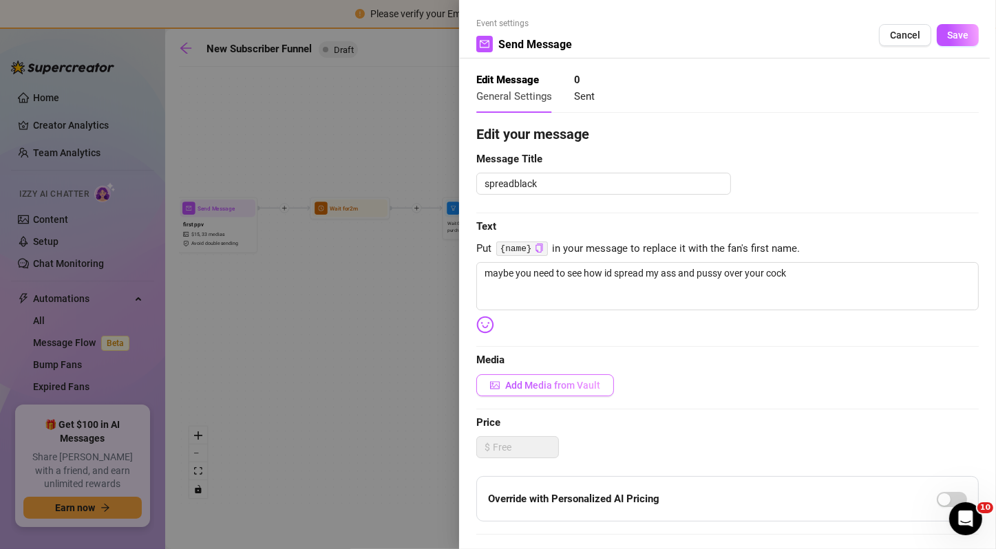
click at [538, 381] on span "Add Media from Vault" at bounding box center [552, 385] width 95 height 11
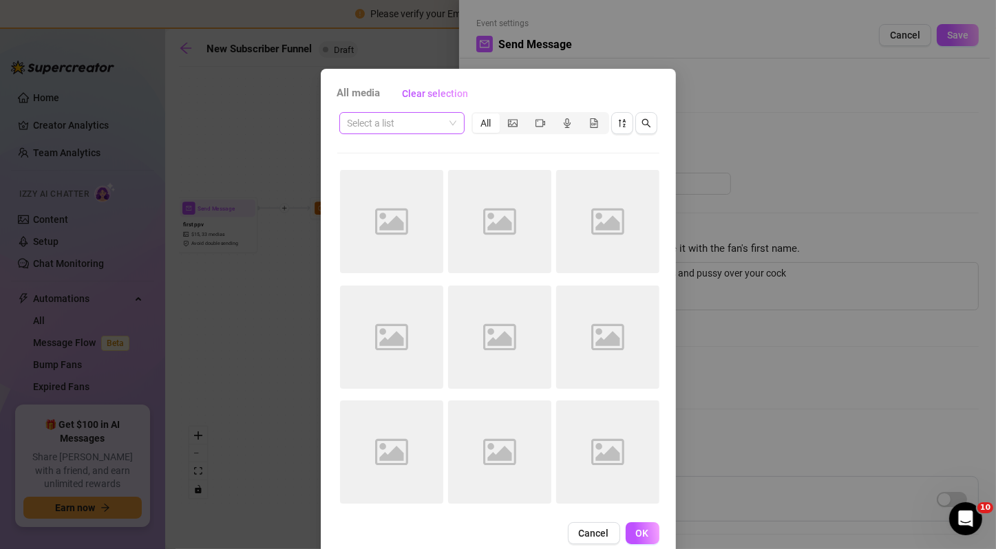
click at [414, 124] on input "search" at bounding box center [396, 123] width 96 height 21
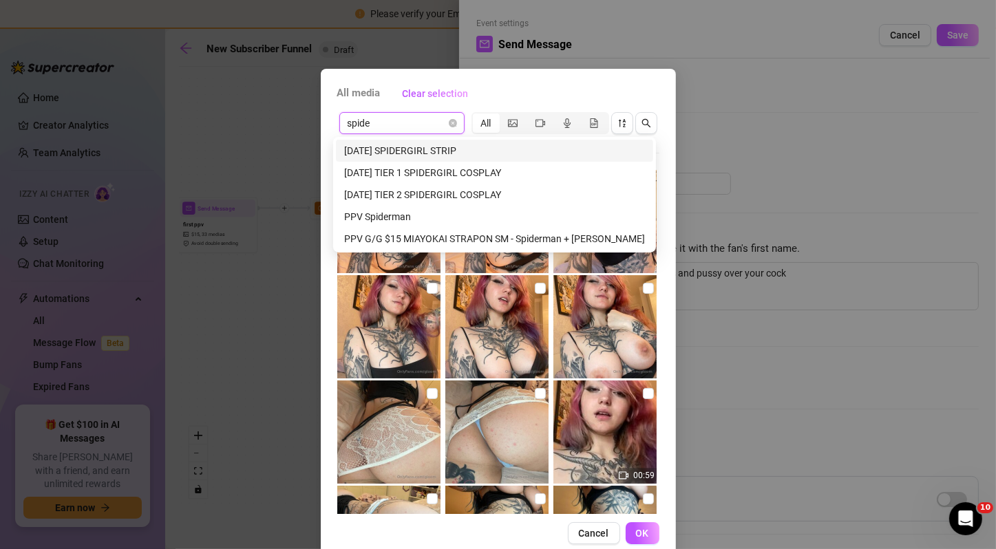
type input "spider"
click at [434, 220] on div "PPV Spiderman" at bounding box center [494, 216] width 301 height 15
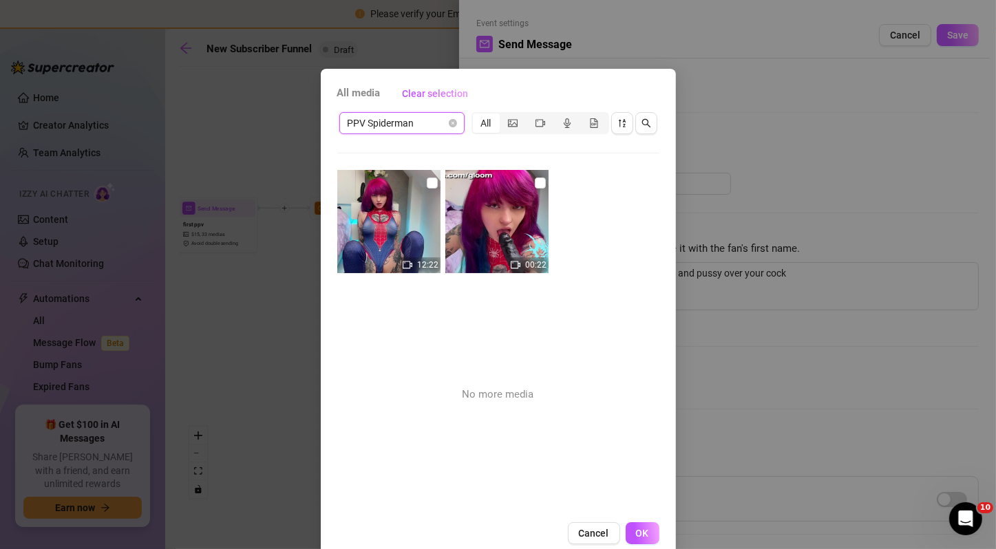
click at [507, 224] on img at bounding box center [496, 221] width 103 height 103
checkbox input "true"
click at [427, 184] on input "checkbox" at bounding box center [432, 183] width 11 height 11
checkbox input "true"
click at [636, 530] on span "OK" at bounding box center [642, 533] width 13 height 11
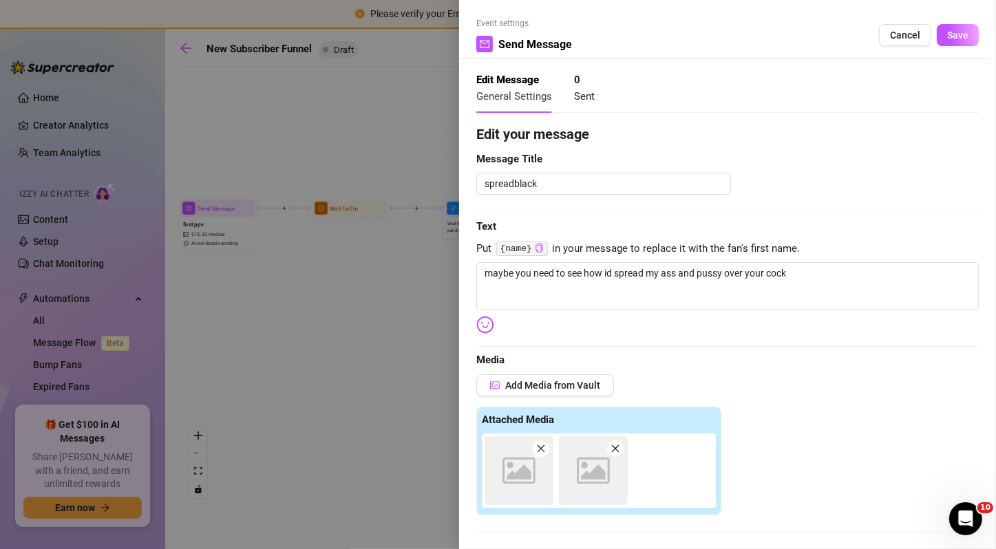
scroll to position [296, 0]
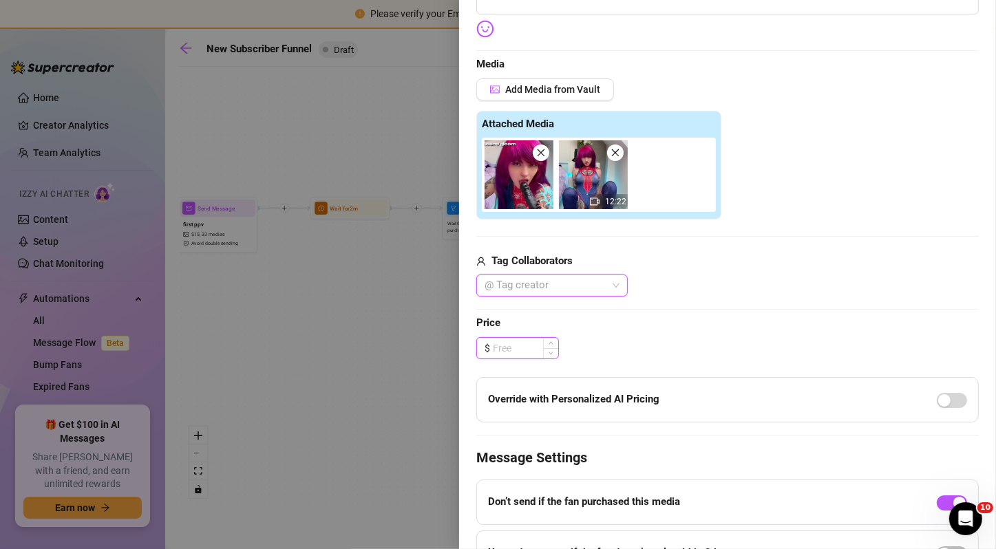
click at [528, 343] on input at bounding box center [525, 348] width 65 height 21
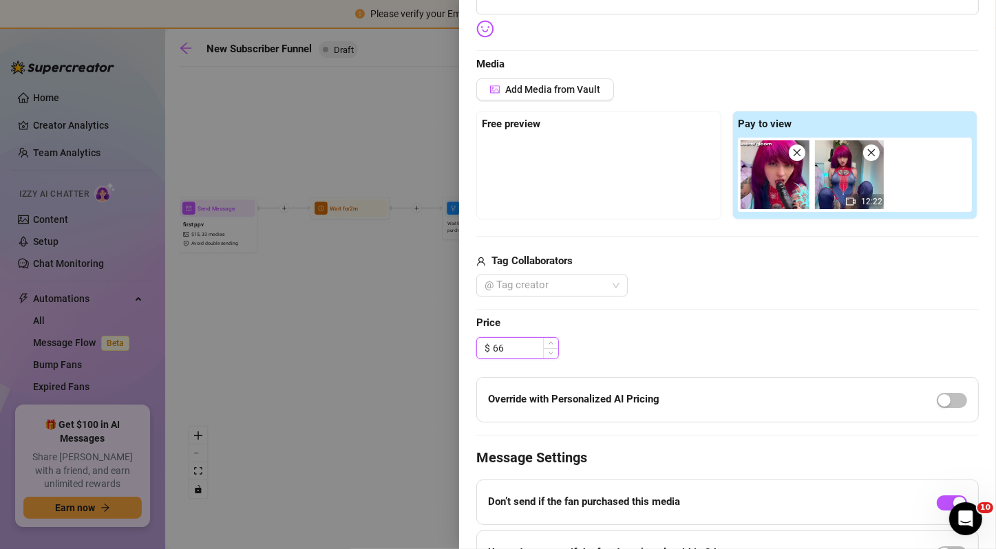
type input "6"
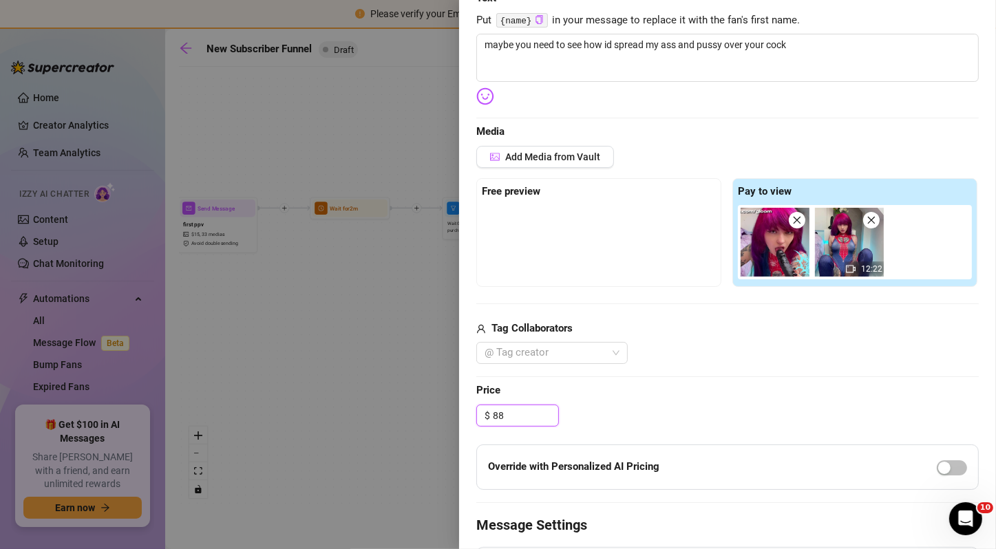
scroll to position [227, 0]
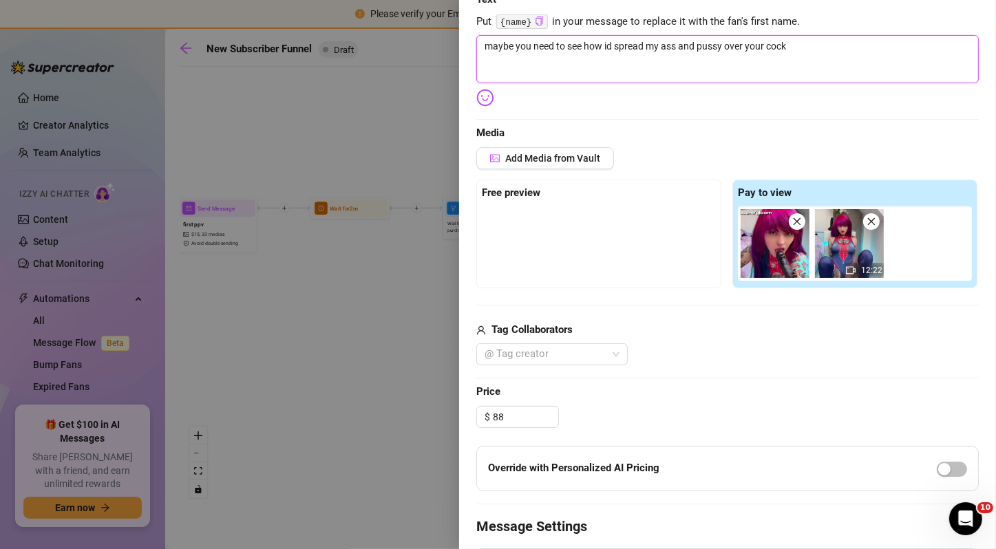
type input "88.00"
click at [613, 62] on textarea "maybe you need to see how id spread my ass and pussy over your cock" at bounding box center [727, 59] width 503 height 48
type textarea "m"
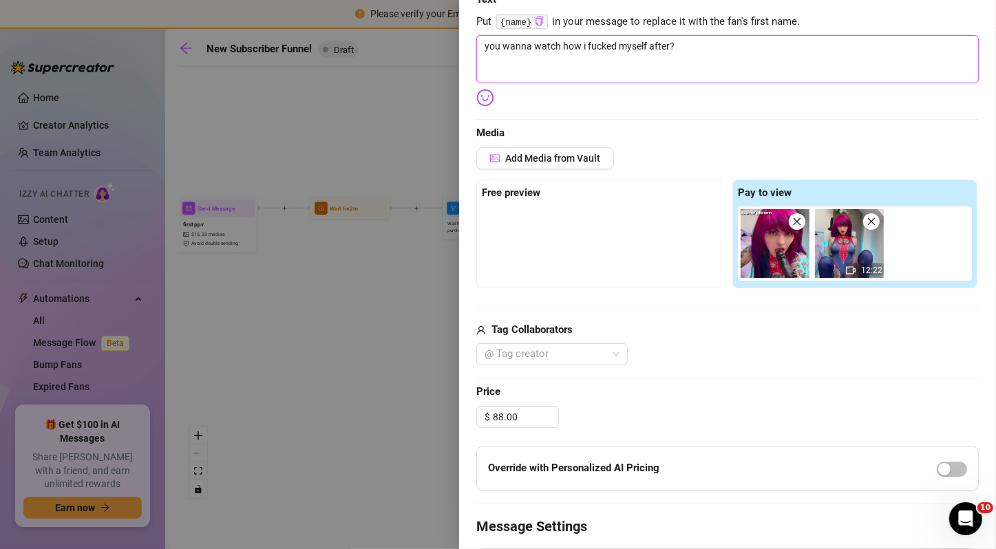
click at [577, 51] on textarea "you wanna watch how i fucked myself after?" at bounding box center [727, 59] width 503 height 48
click at [690, 55] on textarea "I want you to see how i fucked myself after until i was drooling" at bounding box center [727, 59] width 503 height 48
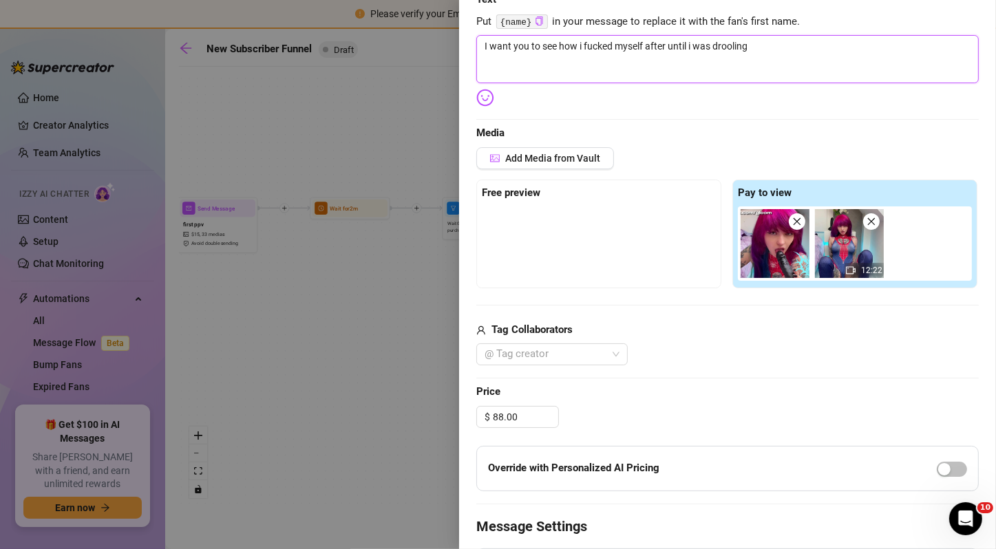
scroll to position [261, 0]
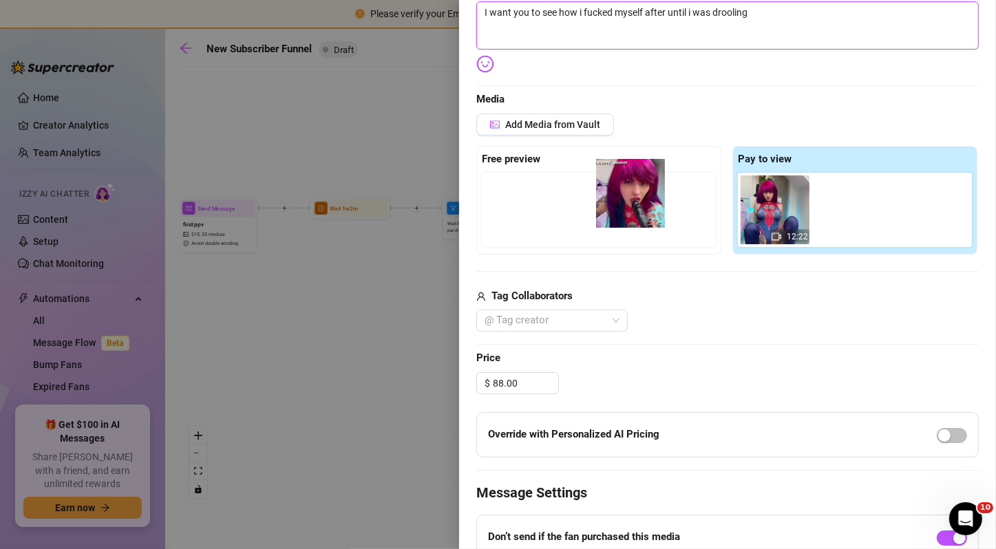
drag, startPoint x: 747, startPoint y: 209, endPoint x: 596, endPoint y: 193, distance: 151.7
click at [596, 193] on div "Free preview Pay to view 12:22" at bounding box center [727, 200] width 503 height 109
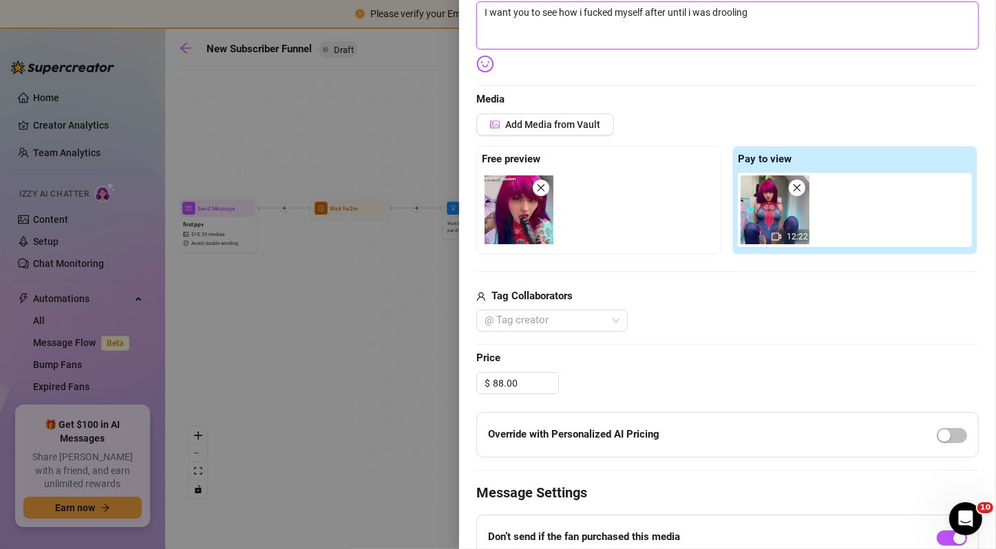
click at [533, 205] on img at bounding box center [519, 210] width 69 height 69
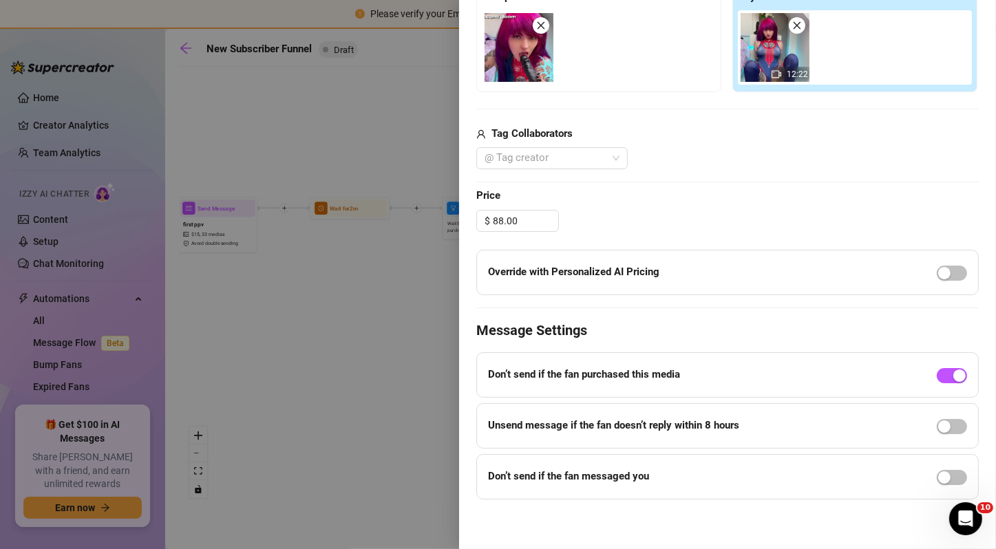
scroll to position [0, 0]
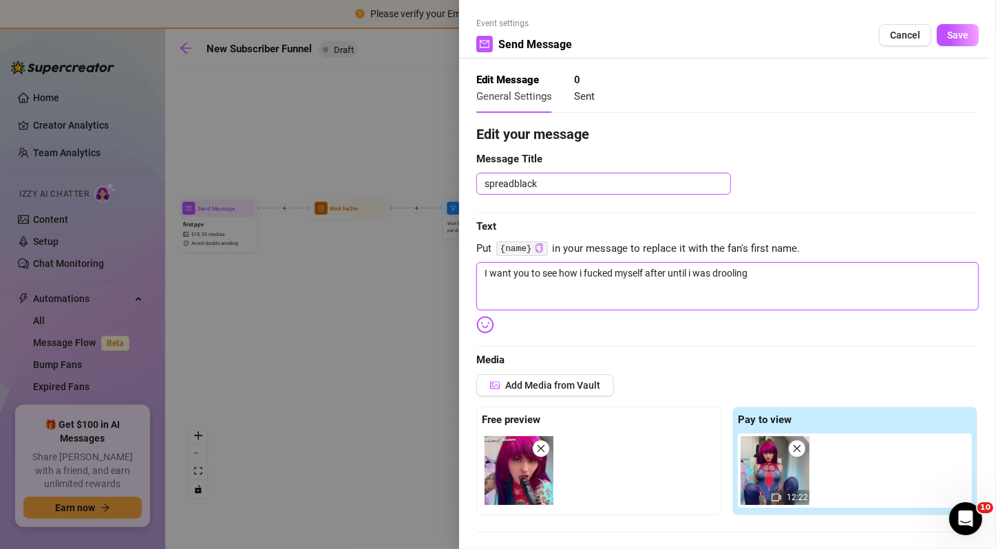
type textarea "I want you to see how i fucked myself after until i was drooling"
click at [540, 189] on textarea "spreadblack" at bounding box center [603, 184] width 255 height 22
type textarea "spidergirl fuck"
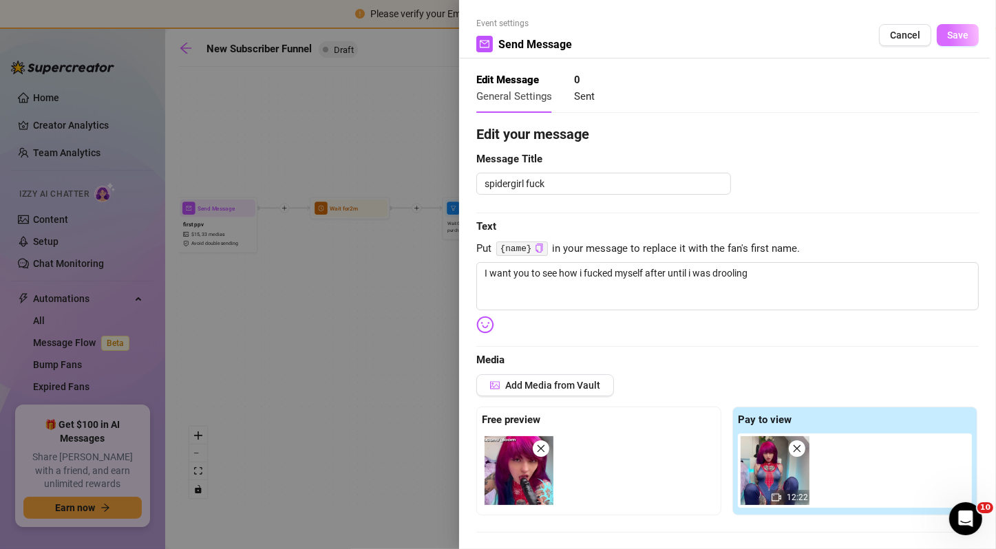
click at [947, 41] on span "Save" at bounding box center [957, 35] width 21 height 11
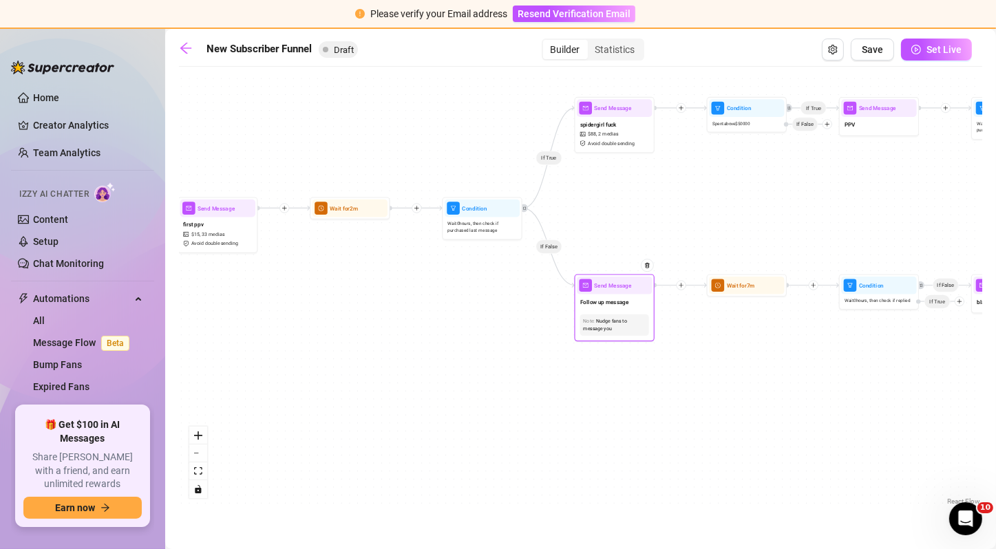
click at [616, 295] on div "Follow up message" at bounding box center [614, 303] width 75 height 17
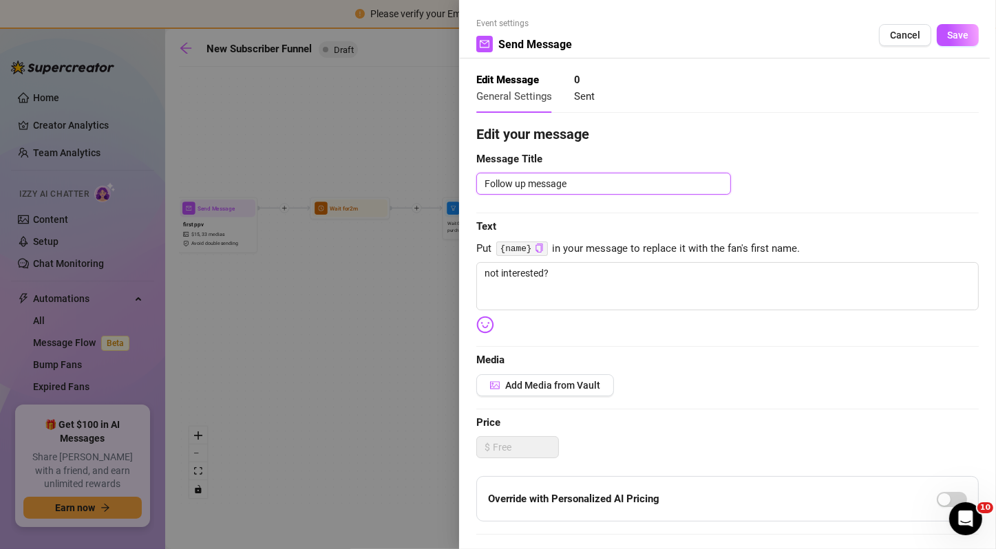
click at [586, 184] on textarea "Follow up message" at bounding box center [603, 184] width 255 height 22
type textarea "spidergirl fuck"
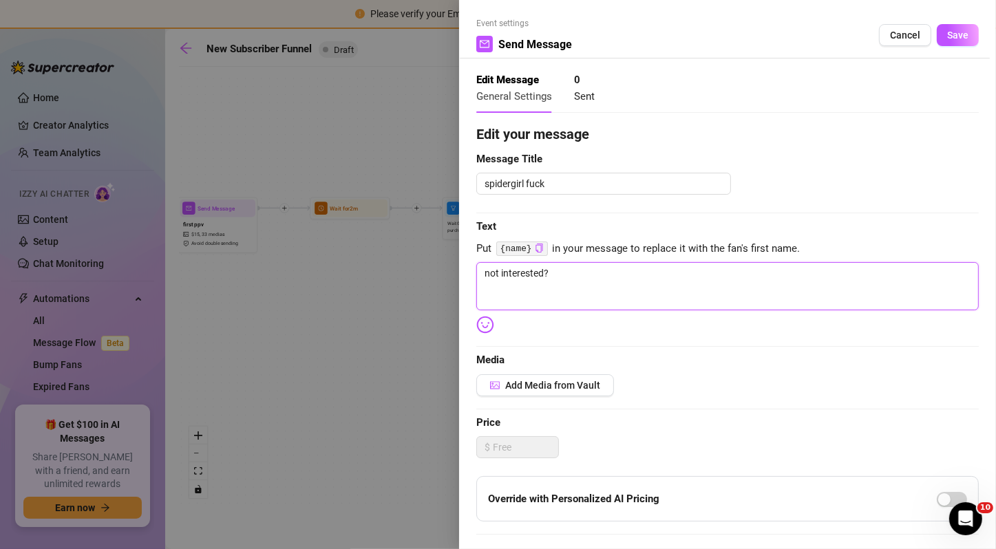
click at [553, 300] on textarea "not interested?" at bounding box center [727, 286] width 503 height 48
type textarea "i"
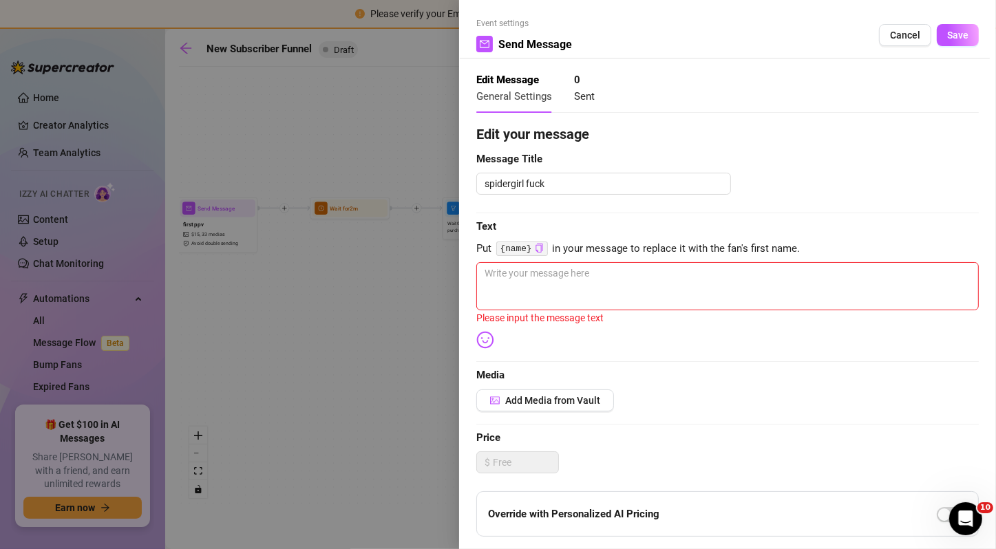
click at [414, 297] on div at bounding box center [498, 274] width 996 height 549
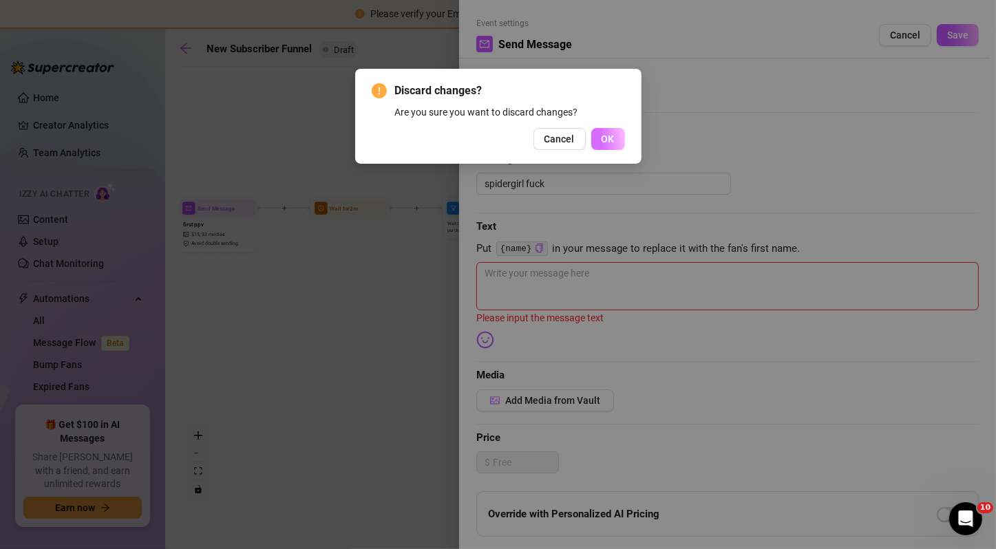
click at [611, 145] on button "OK" at bounding box center [608, 139] width 34 height 22
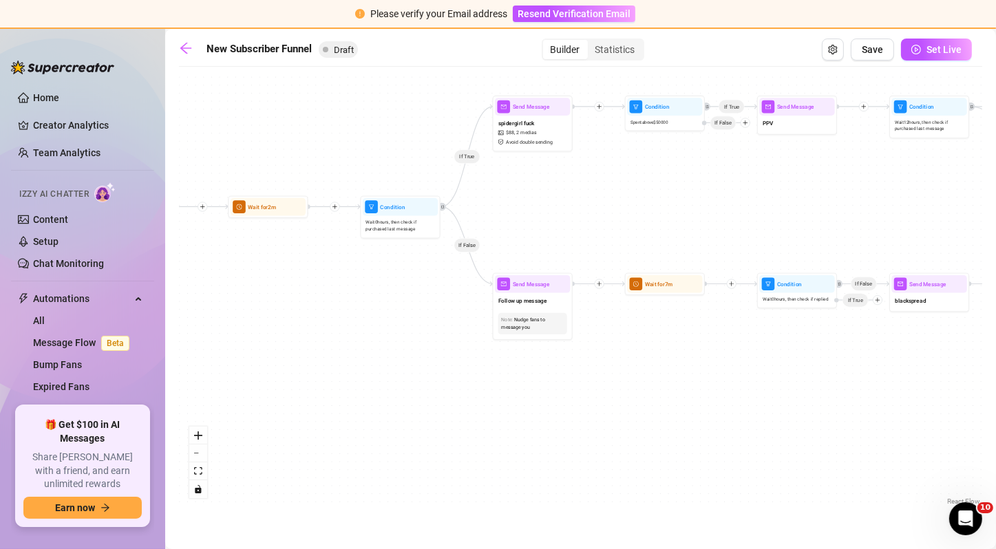
drag, startPoint x: 715, startPoint y: 325, endPoint x: 630, endPoint y: 324, distance: 85.4
click at [630, 324] on div "If True If True If True If True If True If False If False If False If False If …" at bounding box center [580, 291] width 803 height 435
click at [549, 308] on div "Follow up message" at bounding box center [528, 301] width 75 height 17
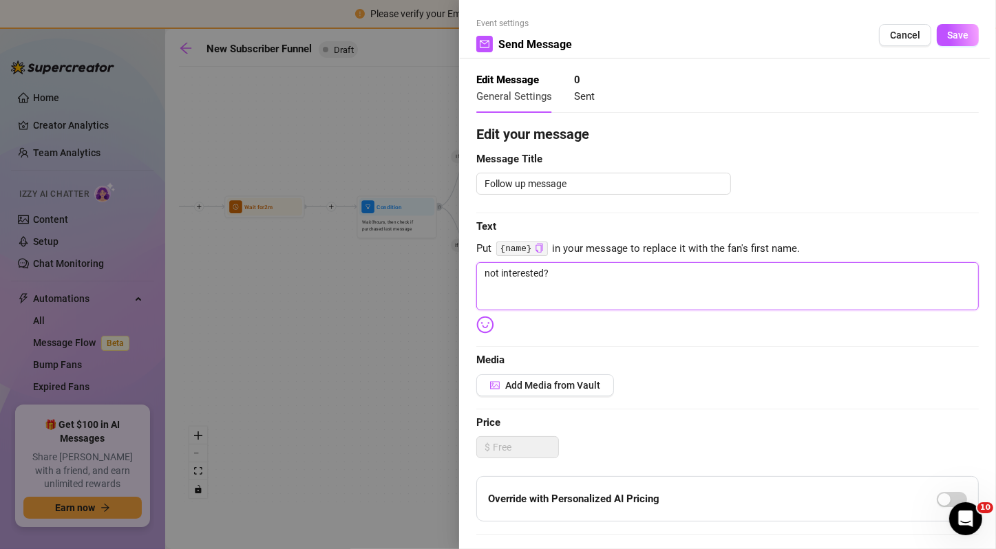
click at [559, 282] on textarea "not interested?" at bounding box center [727, 286] width 503 height 48
click at [949, 30] on span "Save" at bounding box center [957, 35] width 21 height 11
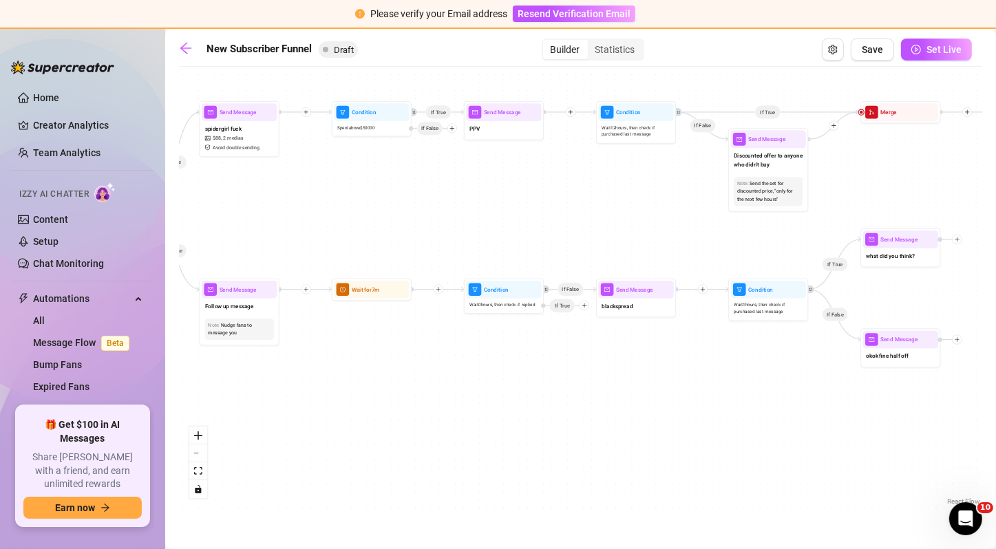
drag, startPoint x: 752, startPoint y: 226, endPoint x: 460, endPoint y: 232, distance: 292.6
click at [460, 232] on div "If True If True If True If True If True If False If False If False If False If …" at bounding box center [580, 291] width 803 height 435
click at [624, 308] on span "blackspread" at bounding box center [614, 306] width 31 height 9
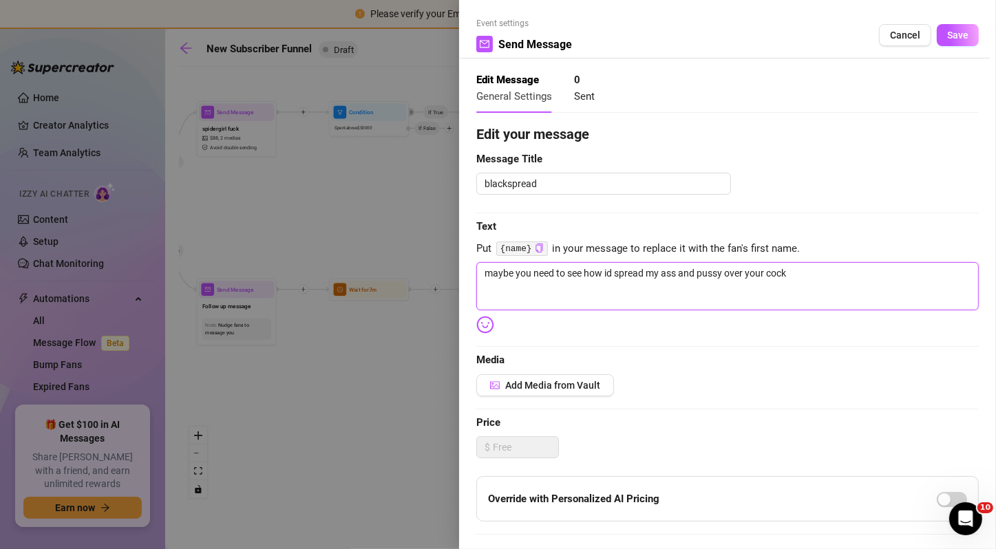
click at [579, 279] on textarea "maybe you need to see how id spread my ass and pussy over your cock" at bounding box center [727, 286] width 503 height 48
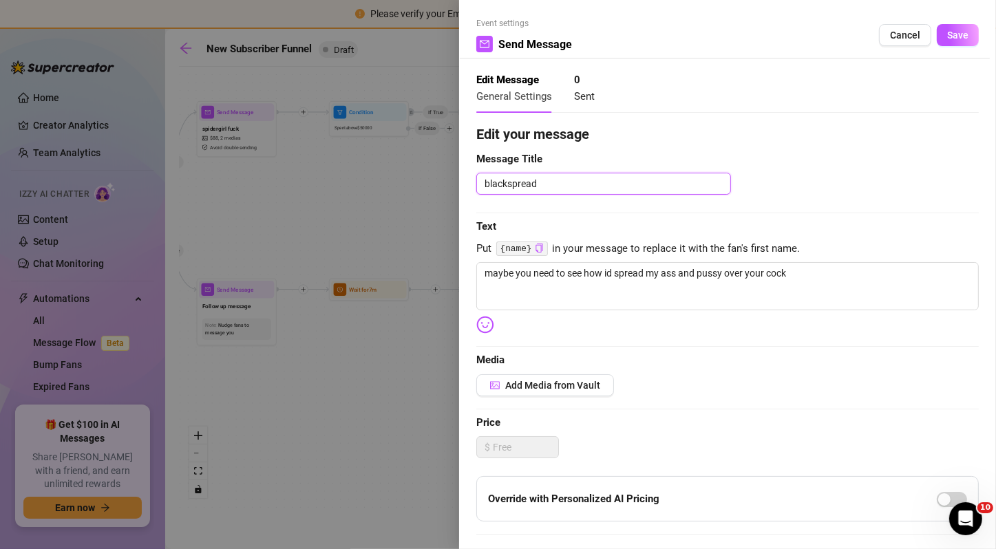
click at [525, 184] on textarea "blackspread" at bounding box center [603, 184] width 255 height 22
type textarea "spider girl fuck"
click at [947, 38] on span "Save" at bounding box center [957, 35] width 21 height 11
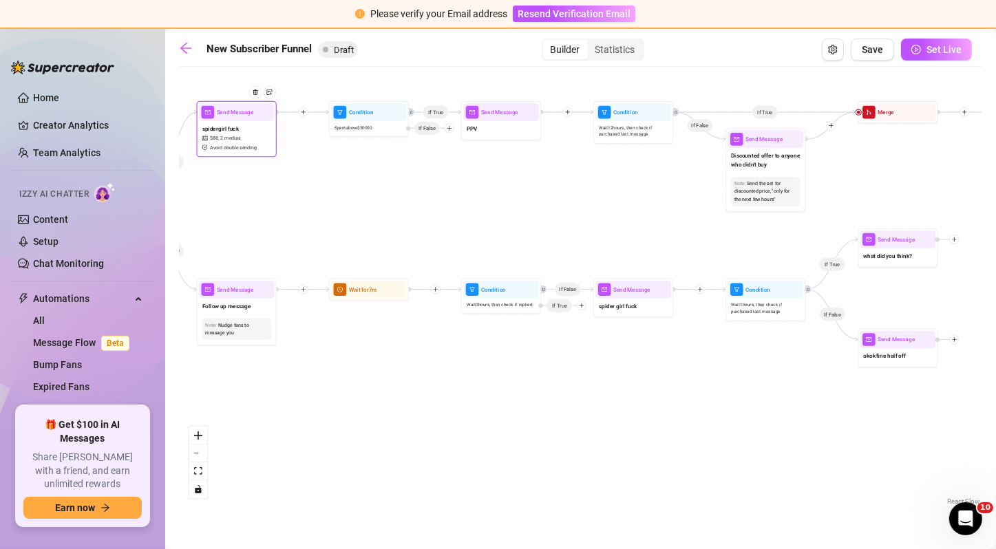
click at [248, 146] on span "Avoid double sending" at bounding box center [233, 148] width 47 height 8
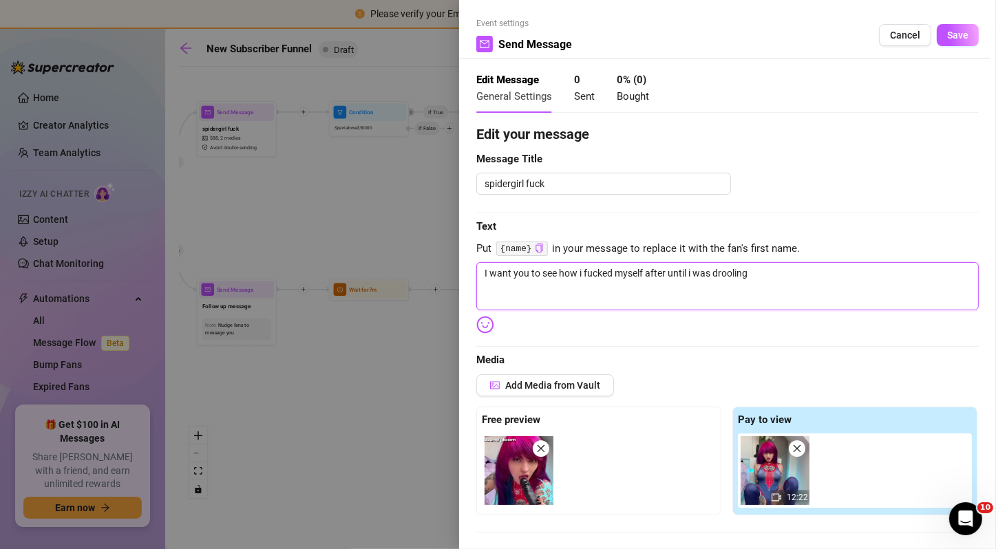
click at [575, 269] on textarea "I want you to see how i fucked myself after until i was drooling" at bounding box center [727, 286] width 503 height 48
click at [363, 358] on div at bounding box center [498, 274] width 996 height 549
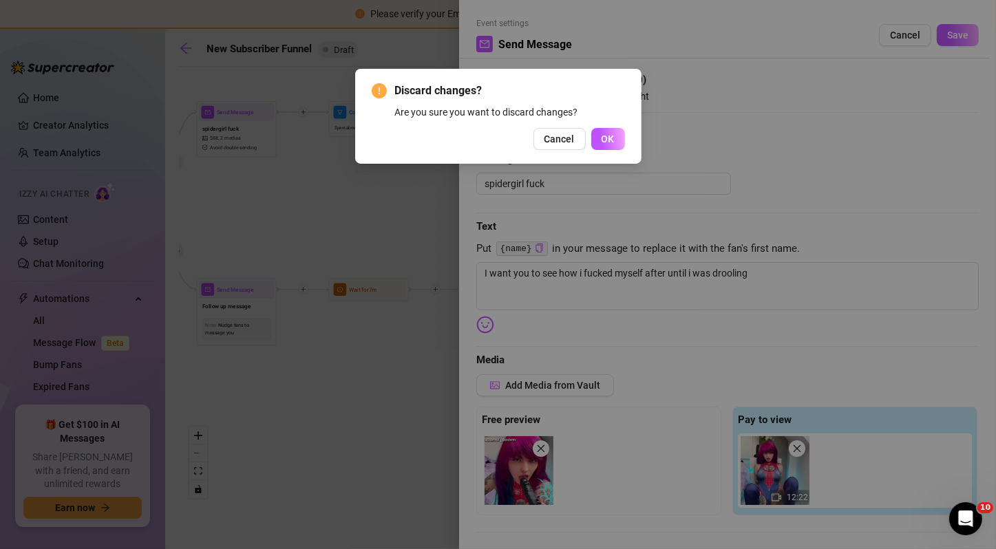
click at [629, 140] on div "Discard changes? Are you sure you want to discard changes? Cancel OK" at bounding box center [498, 116] width 286 height 95
click at [604, 140] on span "OK" at bounding box center [608, 139] width 13 height 11
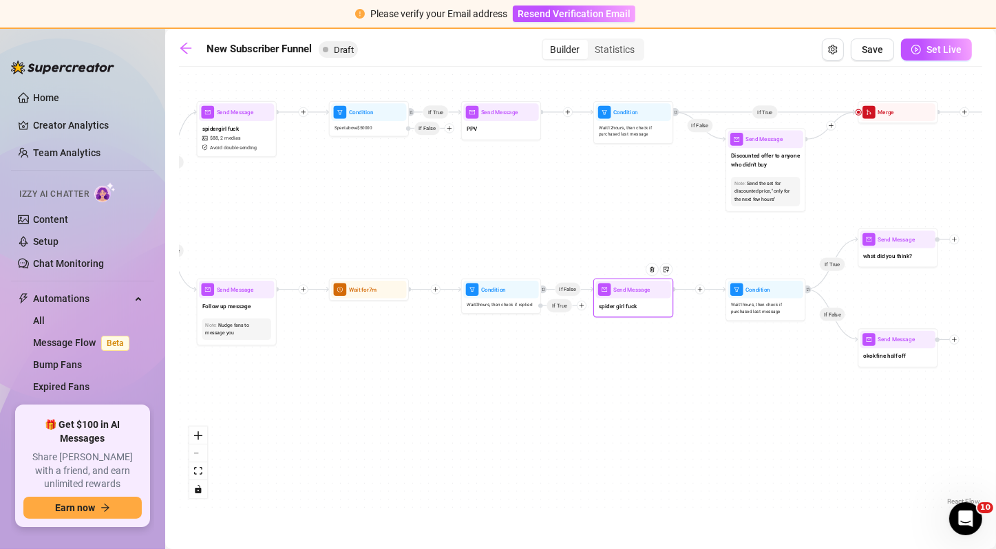
click at [635, 306] on span "spider girl fuck" at bounding box center [618, 306] width 38 height 9
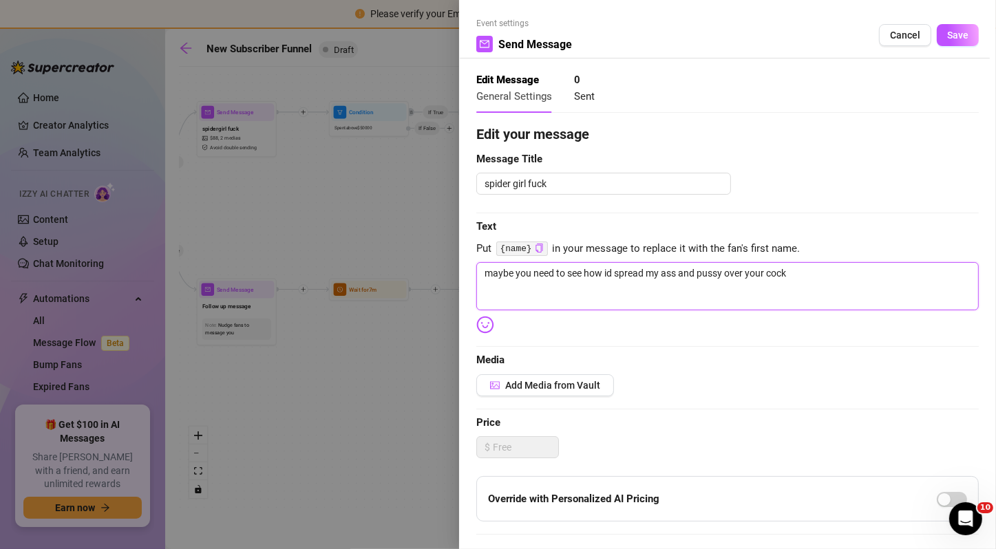
click at [483, 275] on textarea "maybe you need to see how id spread my ass and pussy over your cock" at bounding box center [727, 286] width 503 height 48
drag, startPoint x: 553, startPoint y: 275, endPoint x: 863, endPoint y: 281, distance: 309.8
click at [863, 281] on textarea "come on daddy maybe you need to see how id spread my ass and pussy over your co…" at bounding box center [727, 286] width 503 height 48
paste textarea "I want you to see how i fucked myself after until i was drooling"
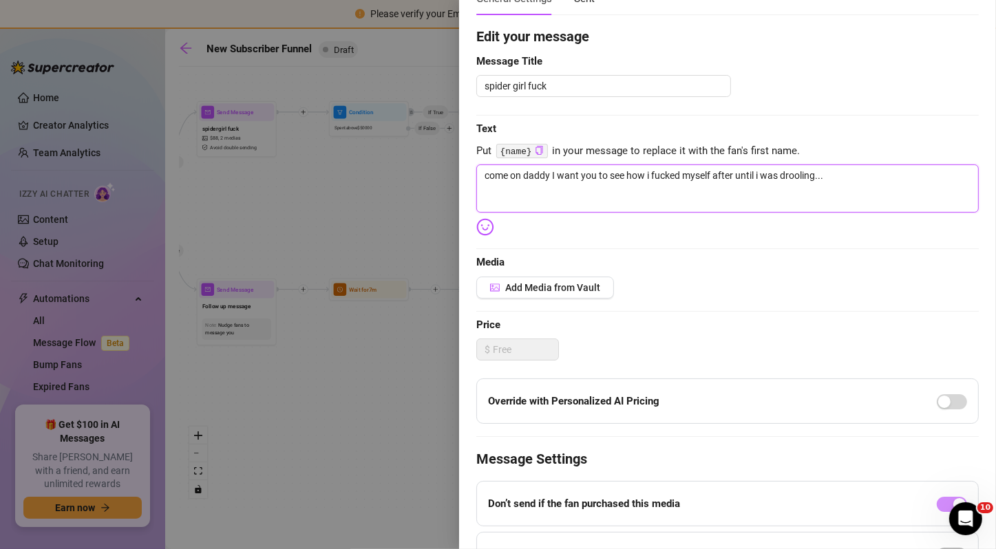
scroll to position [95, 0]
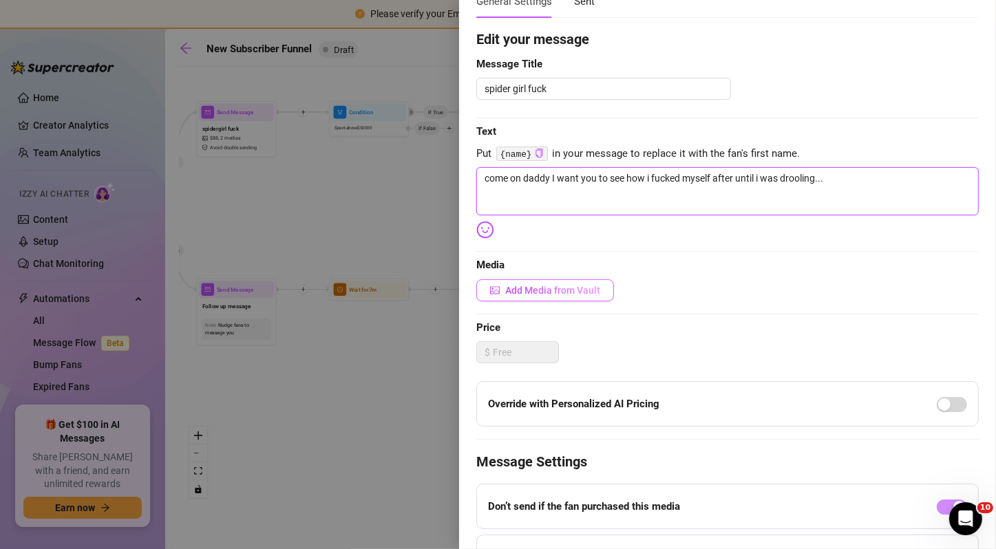
type textarea "come on daddy I want you to see how i fucked myself after until i was drooling.…"
click at [586, 290] on span "Add Media from Vault" at bounding box center [552, 290] width 95 height 11
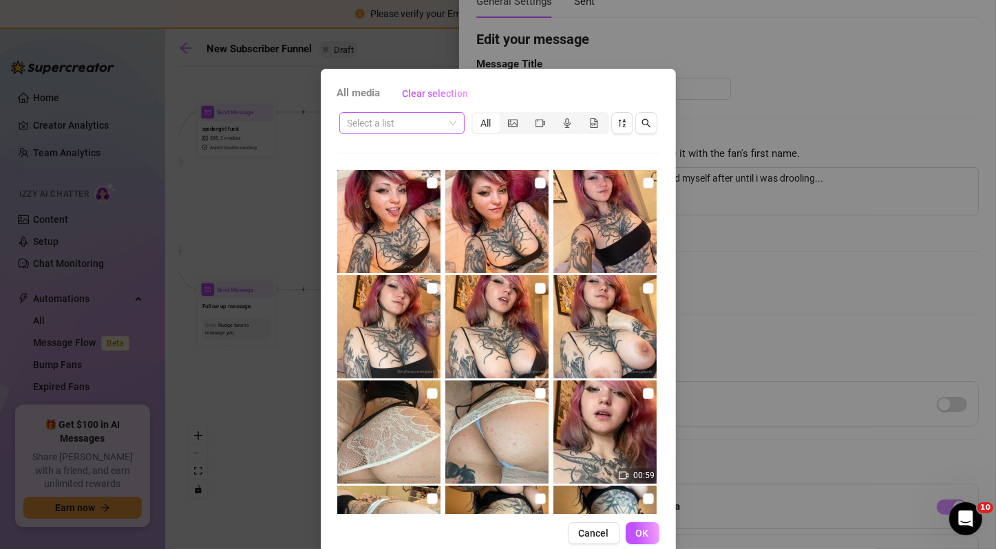
click at [426, 121] on input "search" at bounding box center [396, 123] width 96 height 21
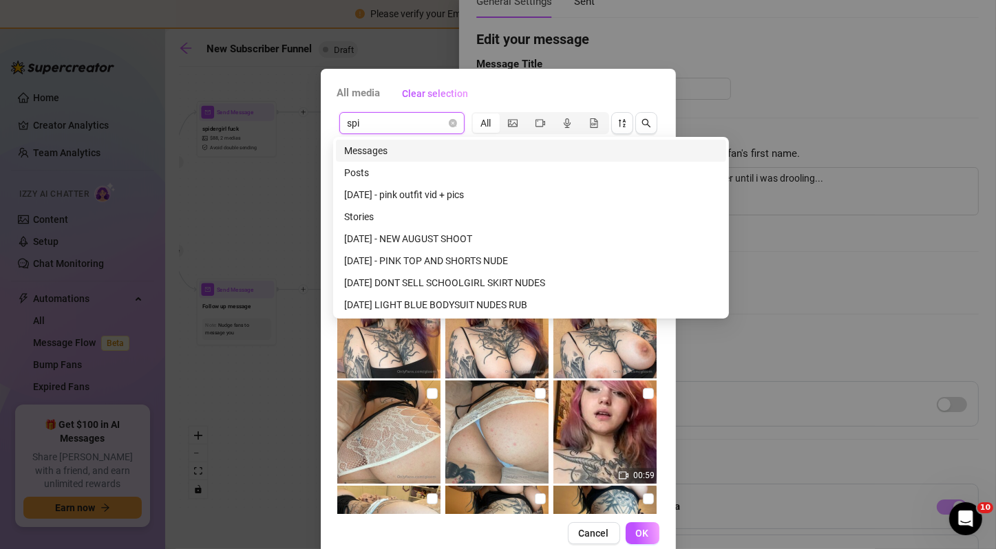
type input "spid"
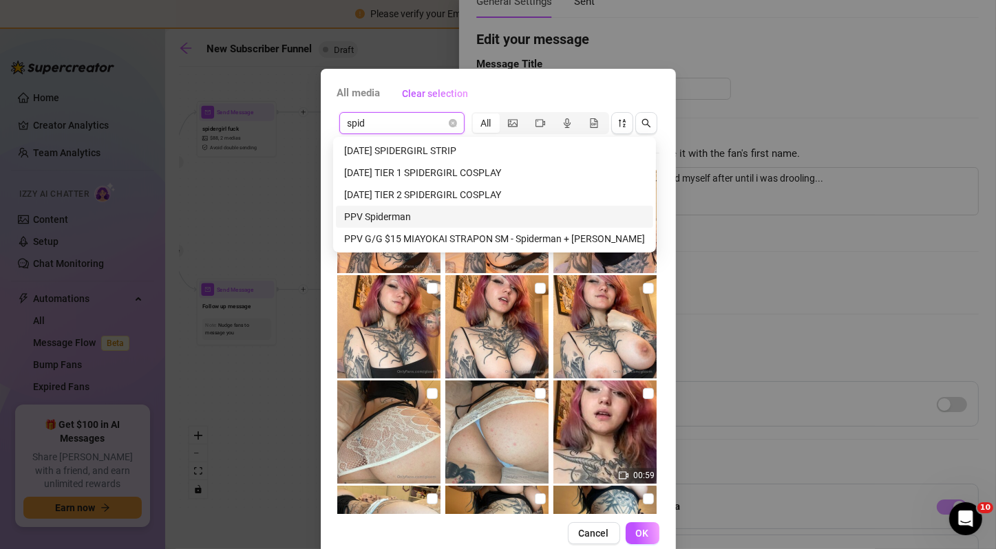
click at [441, 208] on div "PPV Spiderman" at bounding box center [494, 217] width 317 height 22
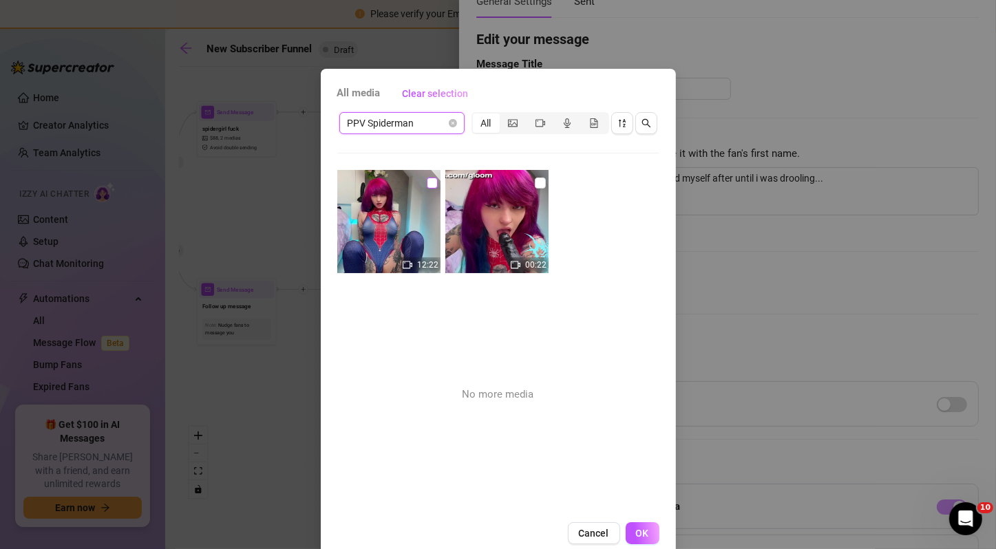
click at [428, 178] on input "checkbox" at bounding box center [432, 183] width 11 height 11
click at [427, 182] on input "checkbox" at bounding box center [432, 183] width 11 height 11
checkbox input "false"
click at [516, 182] on img at bounding box center [496, 221] width 103 height 103
checkbox input "true"
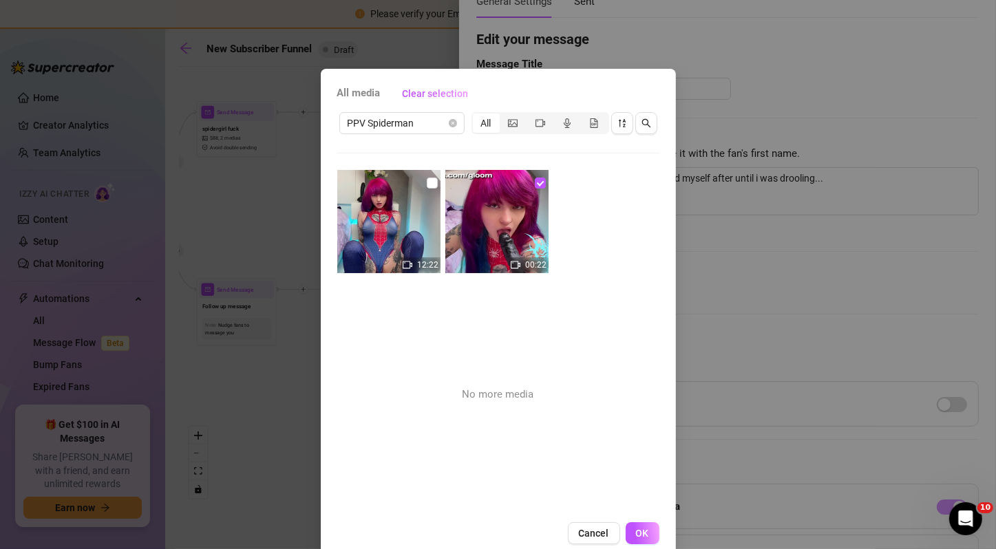
click at [407, 183] on img at bounding box center [388, 221] width 103 height 103
checkbox input "true"
click at [636, 532] on span "OK" at bounding box center [642, 533] width 13 height 11
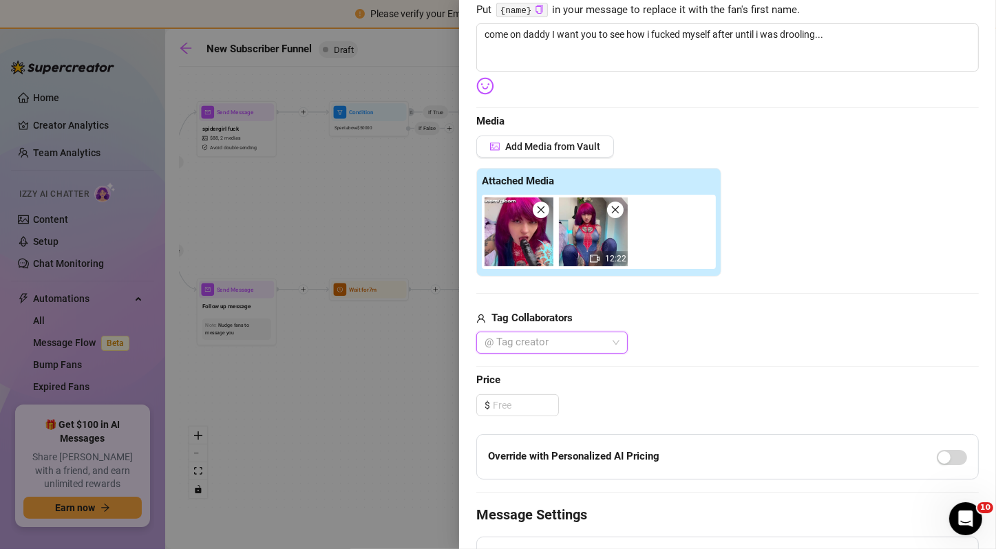
scroll to position [248, 0]
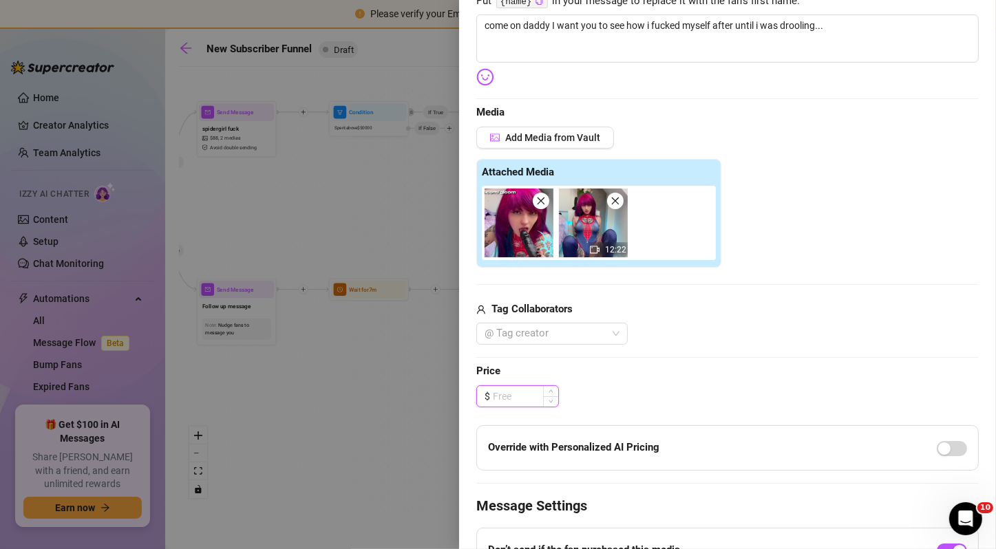
click at [522, 391] on input at bounding box center [525, 396] width 65 height 21
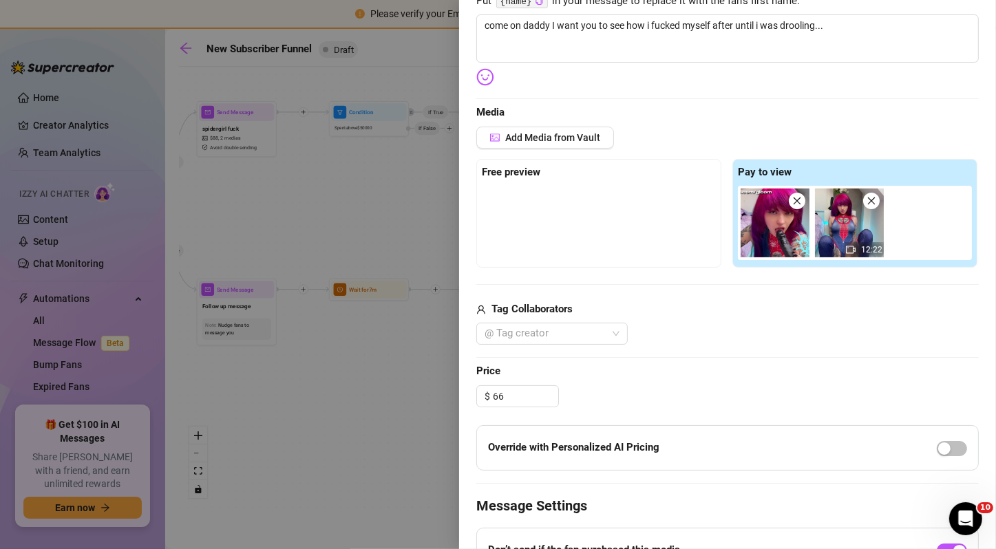
type input "66.00"
click at [658, 379] on div "Edit your message Message Title spider girl fuck Text Put {name} in your messag…" at bounding box center [727, 275] width 503 height 799
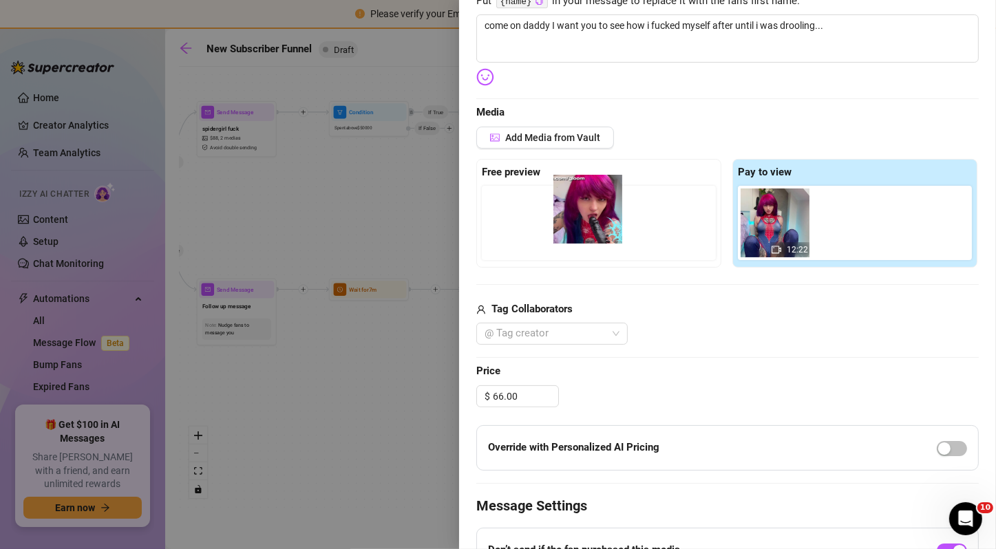
drag, startPoint x: 761, startPoint y: 237, endPoint x: 573, endPoint y: 225, distance: 188.3
click at [573, 225] on div "Free preview Pay to view 12:22" at bounding box center [727, 213] width 503 height 109
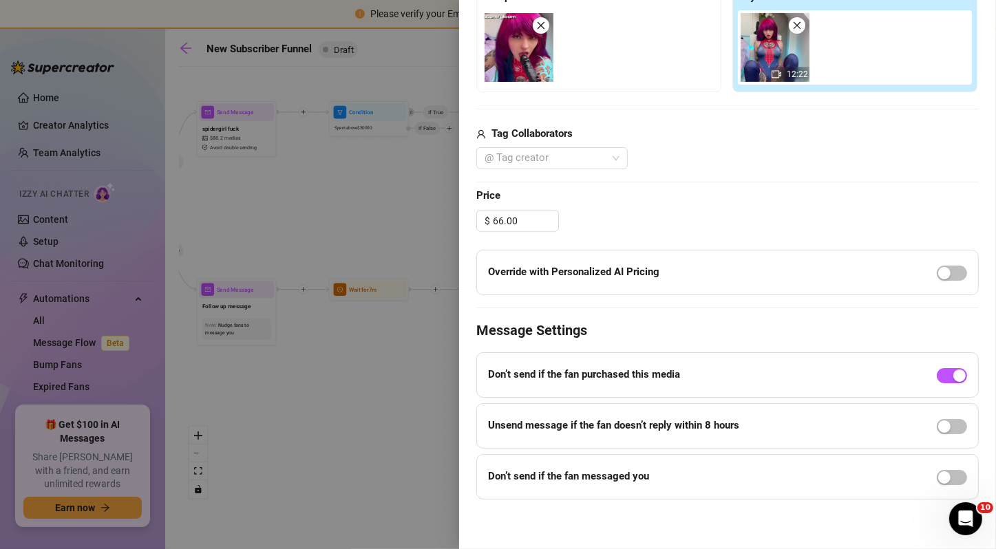
scroll to position [0, 0]
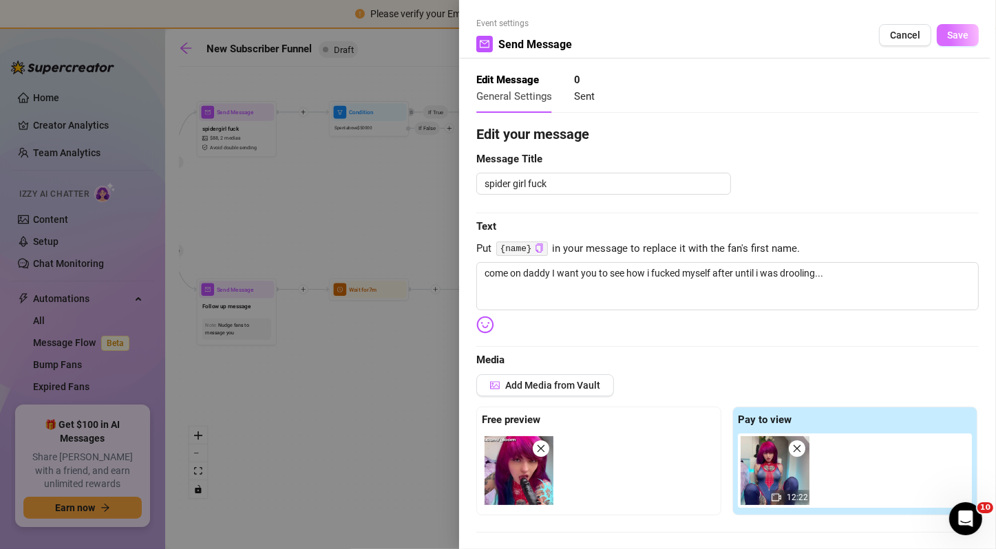
click at [958, 36] on button "Save" at bounding box center [958, 35] width 42 height 22
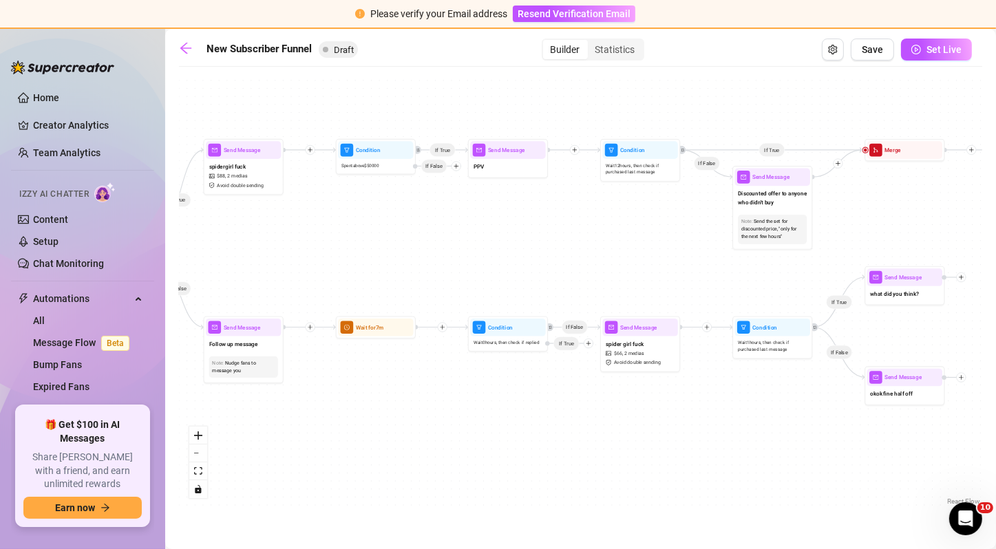
drag, startPoint x: 695, startPoint y: 218, endPoint x: 712, endPoint y: 255, distance: 41.6
click at [712, 255] on div "If True If True If True If True If True If False If False If False If False If …" at bounding box center [580, 291] width 803 height 435
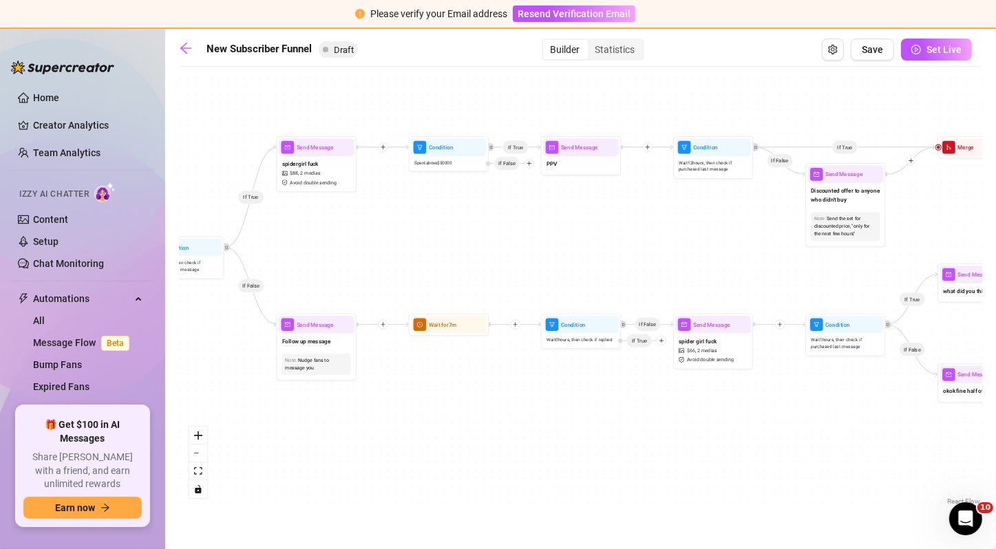
drag, startPoint x: 423, startPoint y: 198, endPoint x: 499, endPoint y: 198, distance: 75.7
click at [499, 198] on div "If True If True If True If True If True If False If False If False If False If …" at bounding box center [580, 291] width 803 height 435
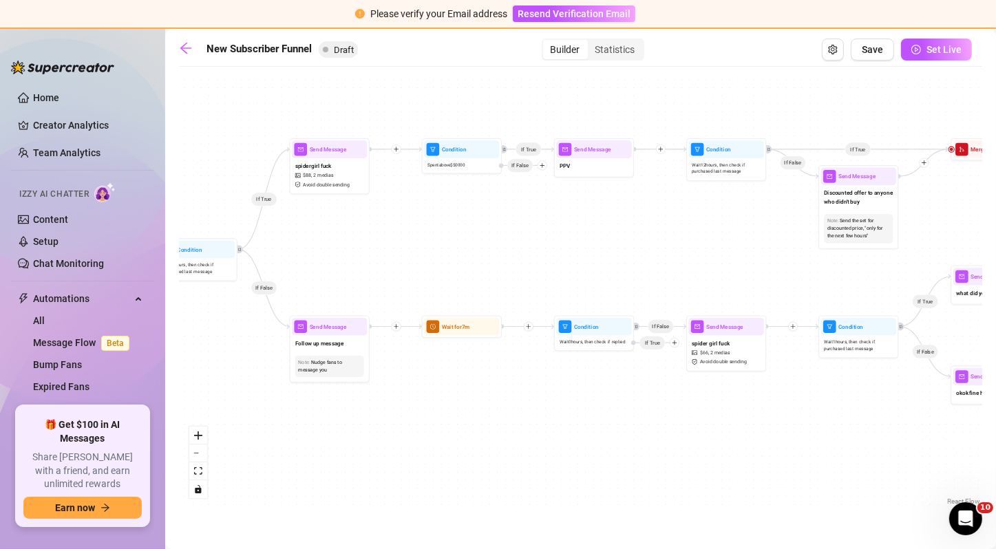
click at [396, 149] on icon "plus" at bounding box center [397, 150] width 6 height 6
click at [421, 151] on div "Time Delay" at bounding box center [435, 150] width 59 height 14
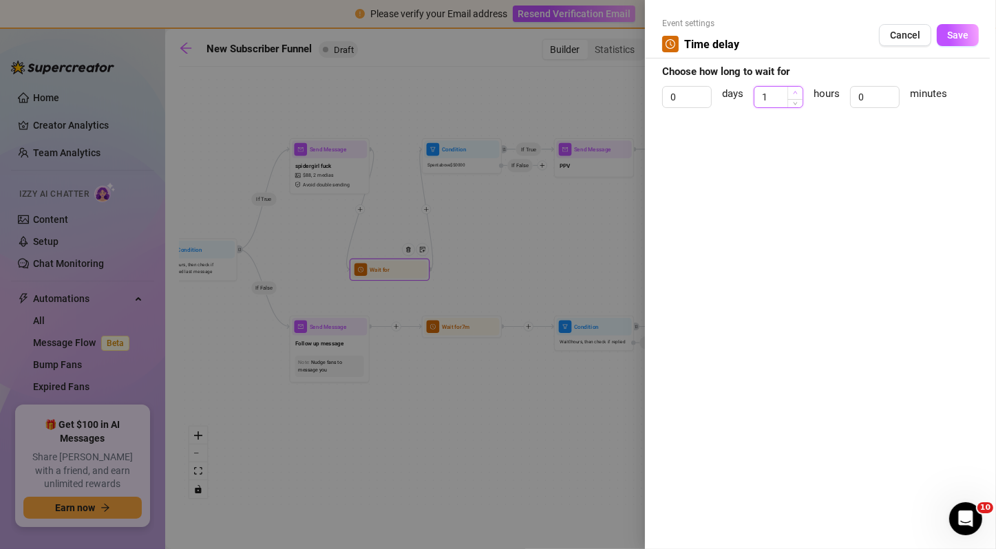
click at [795, 90] on icon "up" at bounding box center [795, 92] width 5 height 5
type input "0"
click at [795, 101] on icon "down" at bounding box center [795, 101] width 5 height 5
click at [889, 88] on span "Increase Value" at bounding box center [891, 93] width 15 height 12
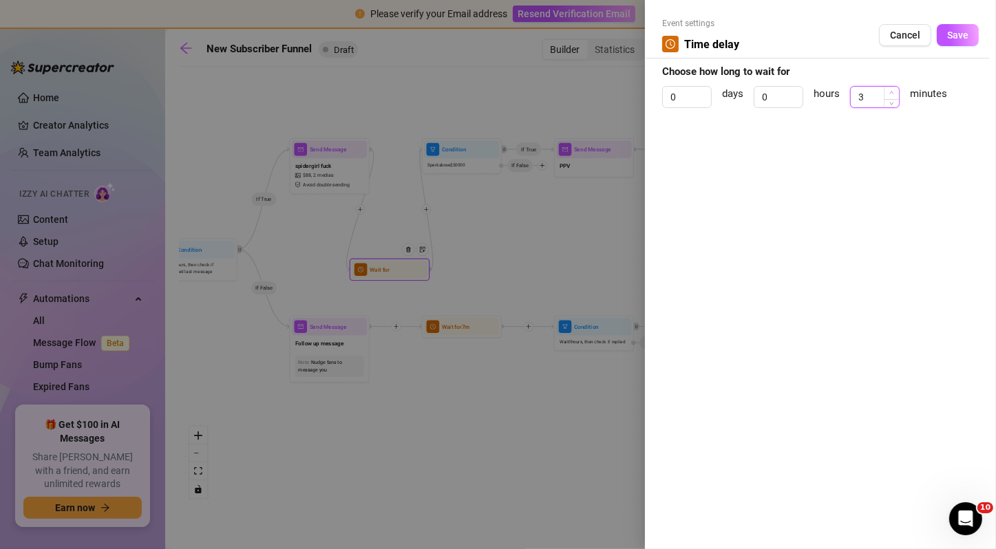
click at [889, 88] on span "Increase Value" at bounding box center [891, 93] width 15 height 12
type input "5"
click at [889, 88] on span "Increase Value" at bounding box center [891, 93] width 15 height 12
click at [949, 41] on button "Save" at bounding box center [958, 35] width 42 height 22
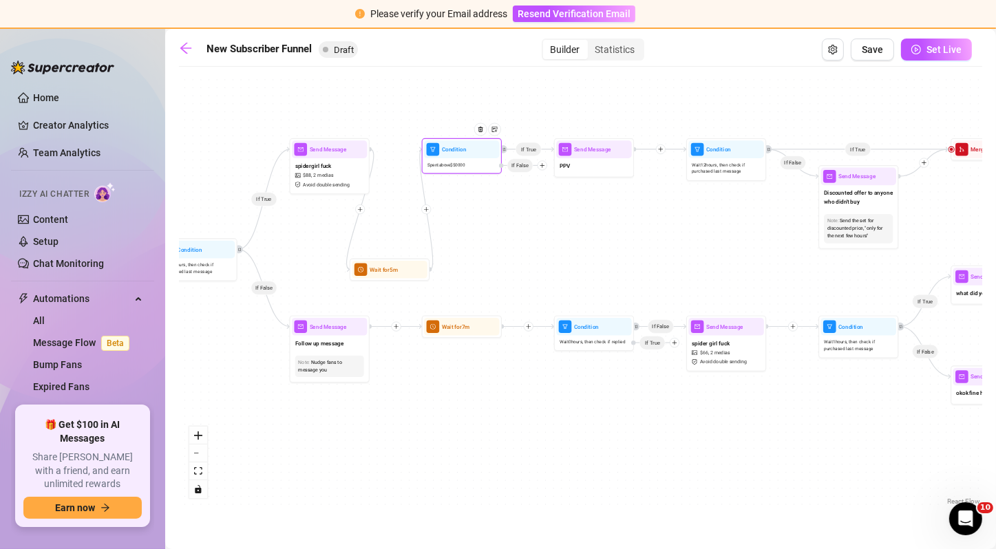
click at [465, 165] on span "Spent above $ 50000" at bounding box center [446, 165] width 38 height 7
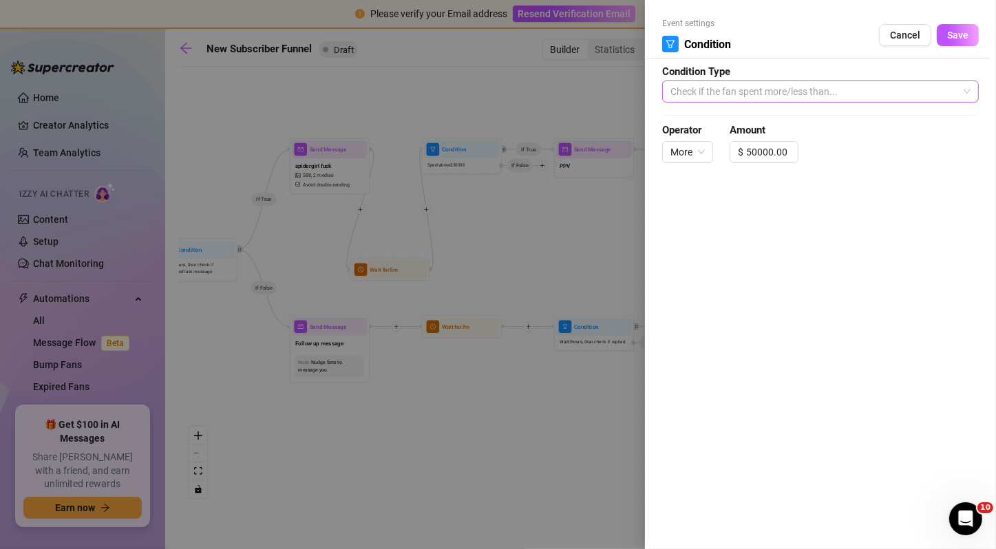
click at [743, 95] on span "Check if the fan spent more/less than..." at bounding box center [820, 91] width 300 height 21
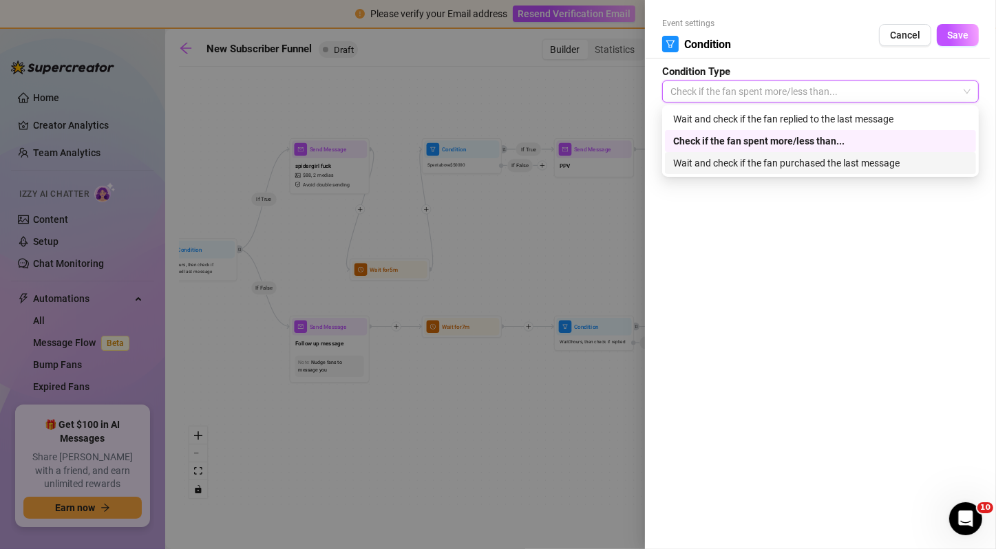
click at [750, 158] on div "Wait and check if the fan purchased the last message" at bounding box center [820, 163] width 295 height 15
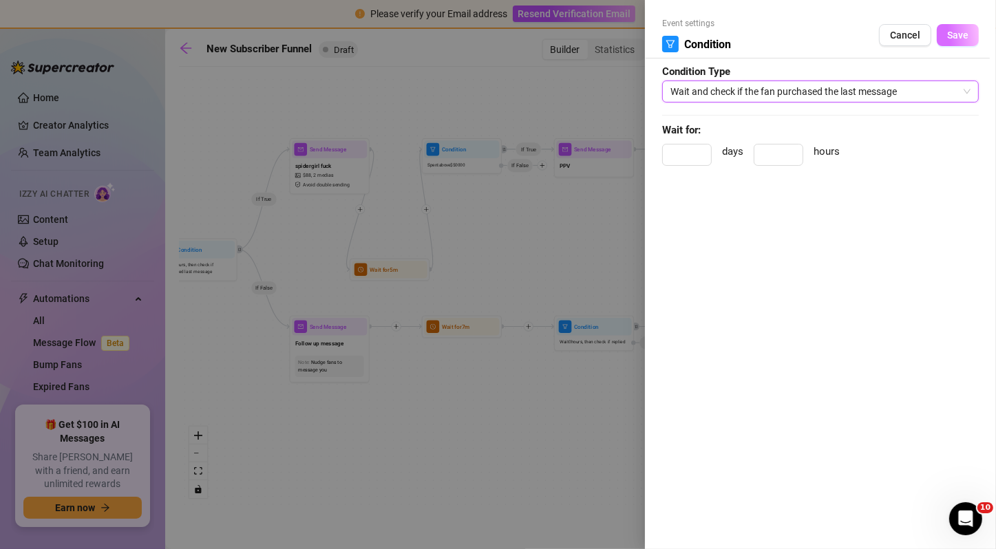
click at [974, 44] on button "Save" at bounding box center [958, 35] width 42 height 22
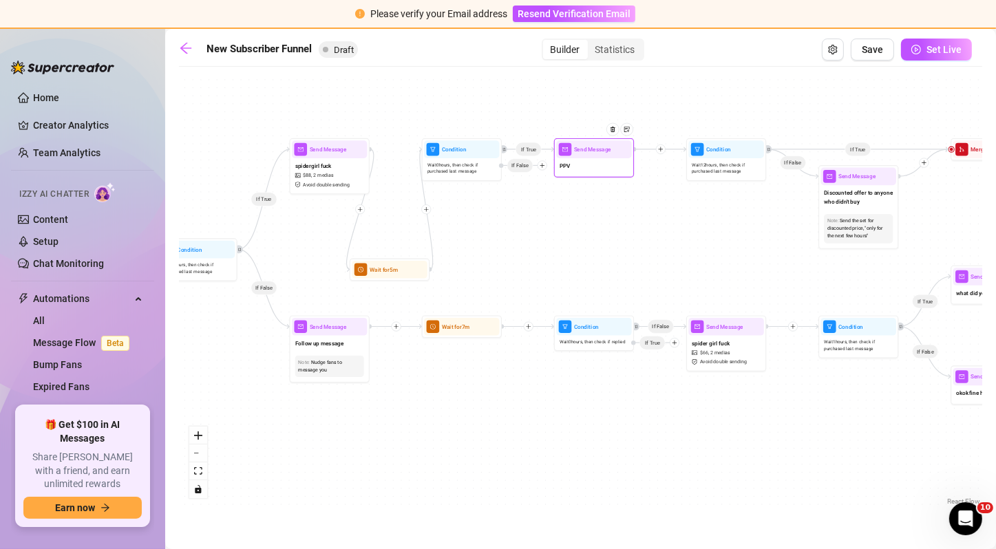
click at [586, 165] on div "PPV" at bounding box center [593, 166] width 75 height 17
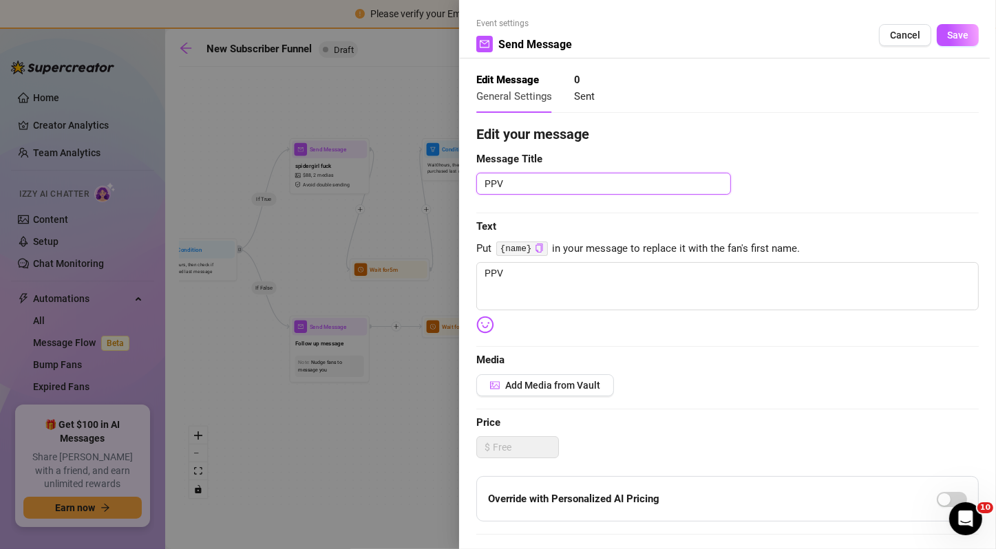
click at [531, 191] on textarea "PPV" at bounding box center [603, 184] width 255 height 22
click at [520, 385] on span "Add Media from Vault" at bounding box center [552, 385] width 95 height 11
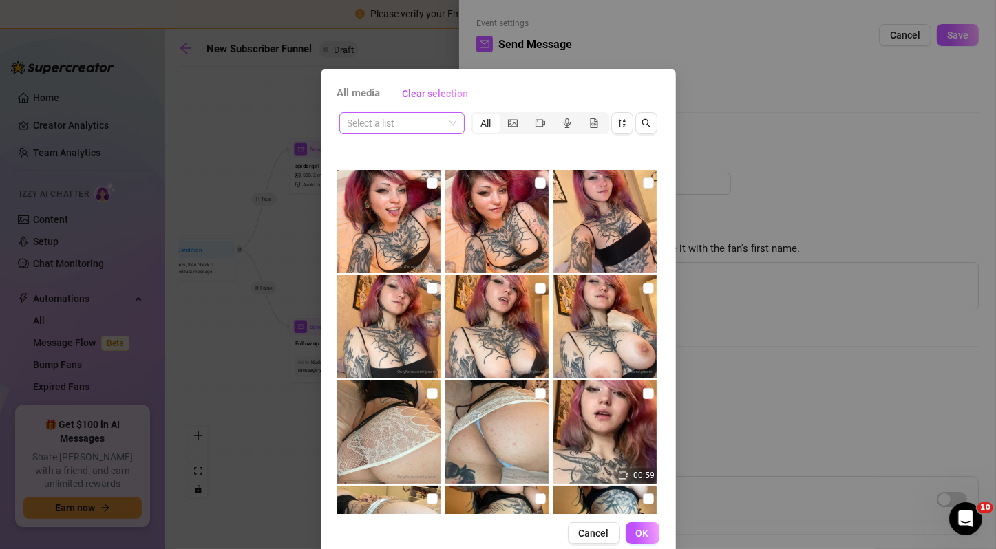
click at [413, 121] on input "search" at bounding box center [396, 123] width 96 height 21
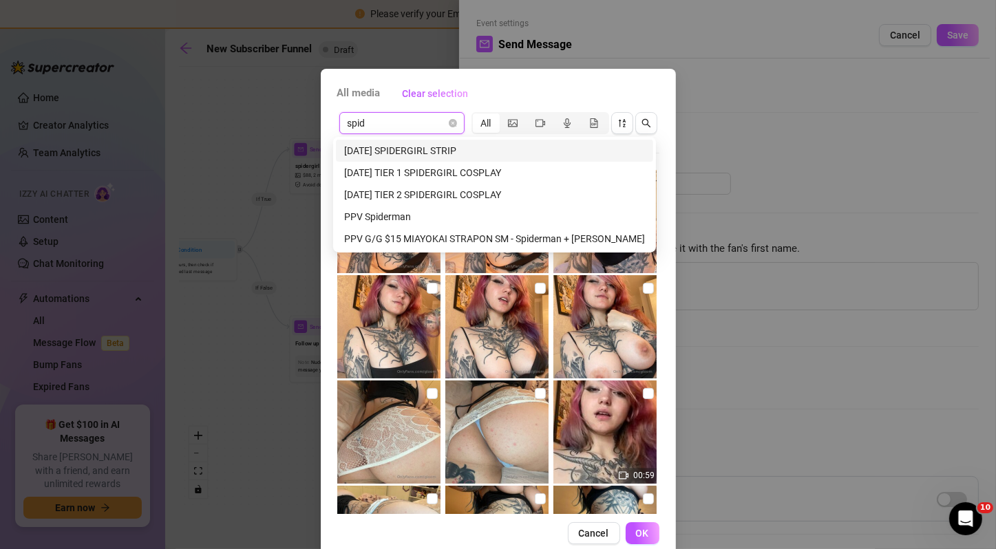
type input "spide"
click at [393, 241] on div "PPV G/G $15 MIAYOKAI STRAPON SM - Spiderman + [PERSON_NAME]" at bounding box center [494, 238] width 301 height 15
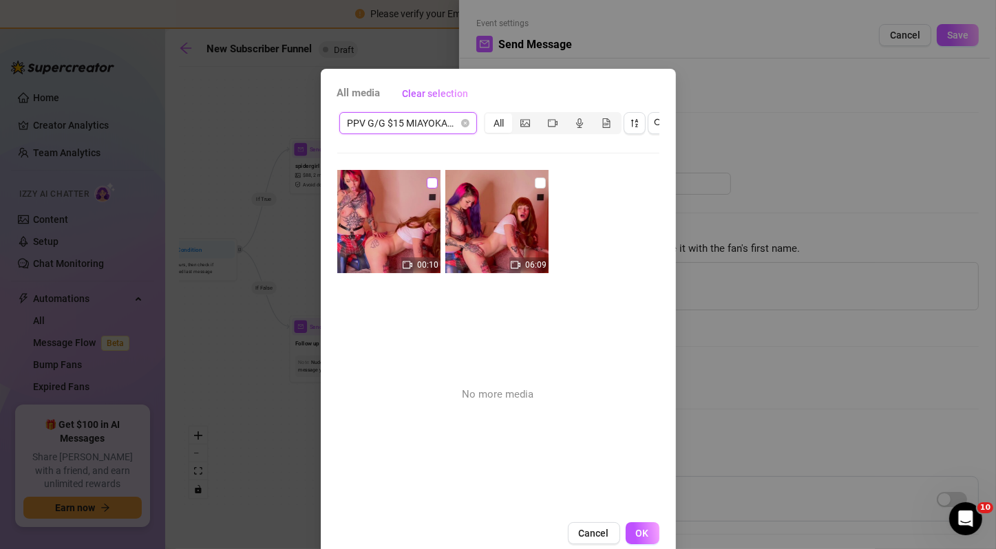
click at [427, 187] on input "checkbox" at bounding box center [432, 183] width 11 height 11
checkbox input "true"
click at [535, 184] on input "checkbox" at bounding box center [540, 183] width 11 height 11
checkbox input "true"
click at [636, 539] on span "OK" at bounding box center [642, 533] width 13 height 11
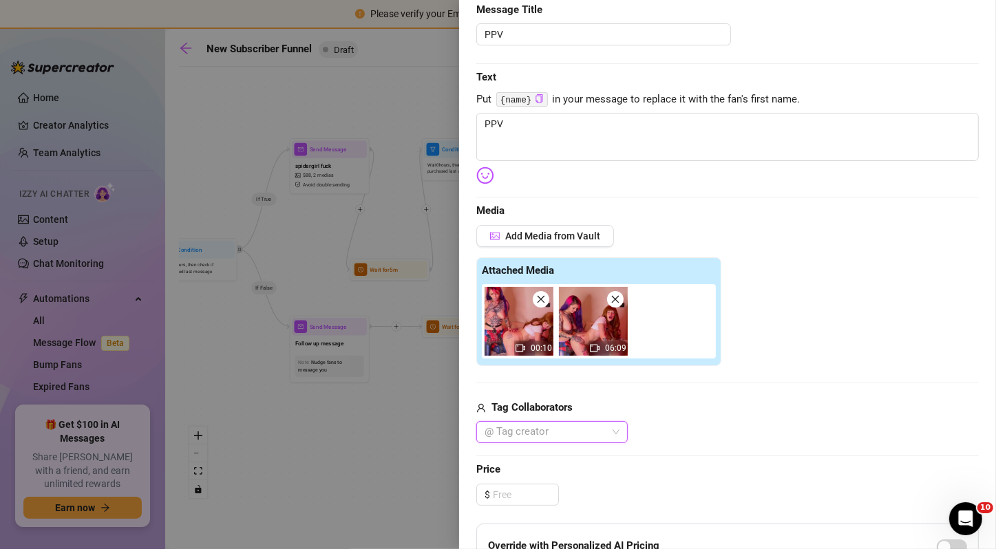
scroll to position [144, 0]
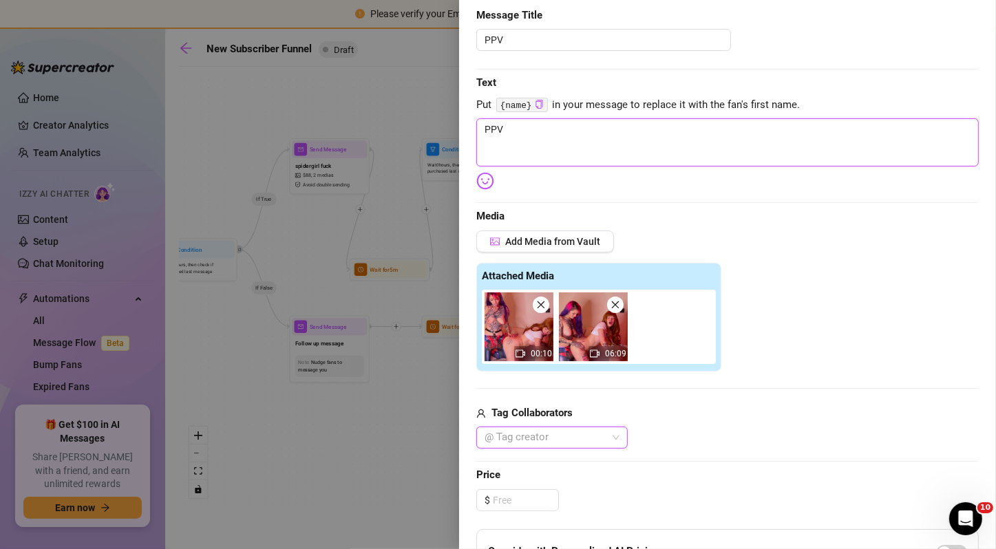
click at [580, 146] on textarea "PPV" at bounding box center [727, 142] width 503 height 48
click at [590, 437] on div at bounding box center [544, 437] width 131 height 19
type textarea "Watch me strap and fuck this"
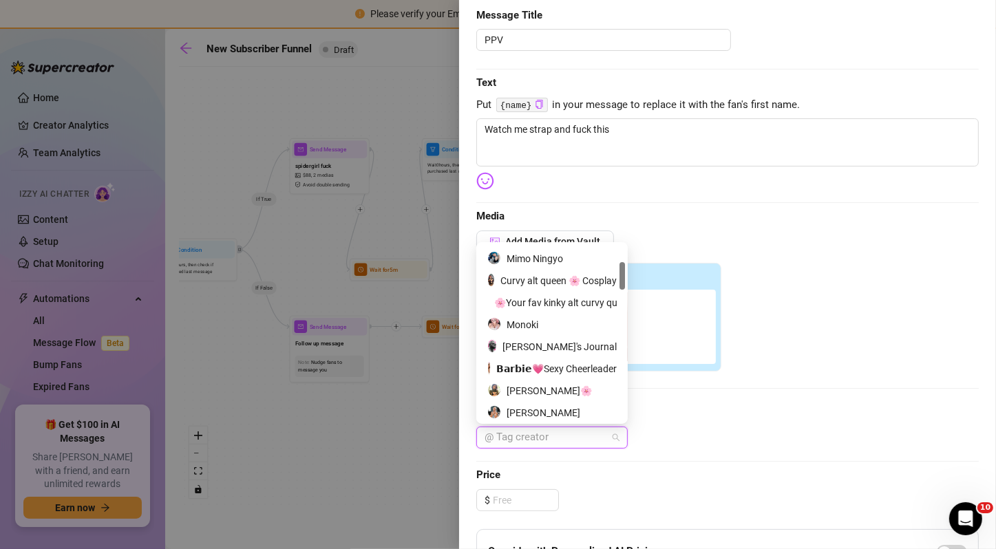
drag, startPoint x: 573, startPoint y: 299, endPoint x: 567, endPoint y: 366, distance: 67.1
click at [567, 366] on div "Gloom 😻💕 Cosplay babe! Mimo Ningyo Curvy alt queen 🌸 Cosplay 🌸Your fav kinky al…" at bounding box center [552, 336] width 146 height 220
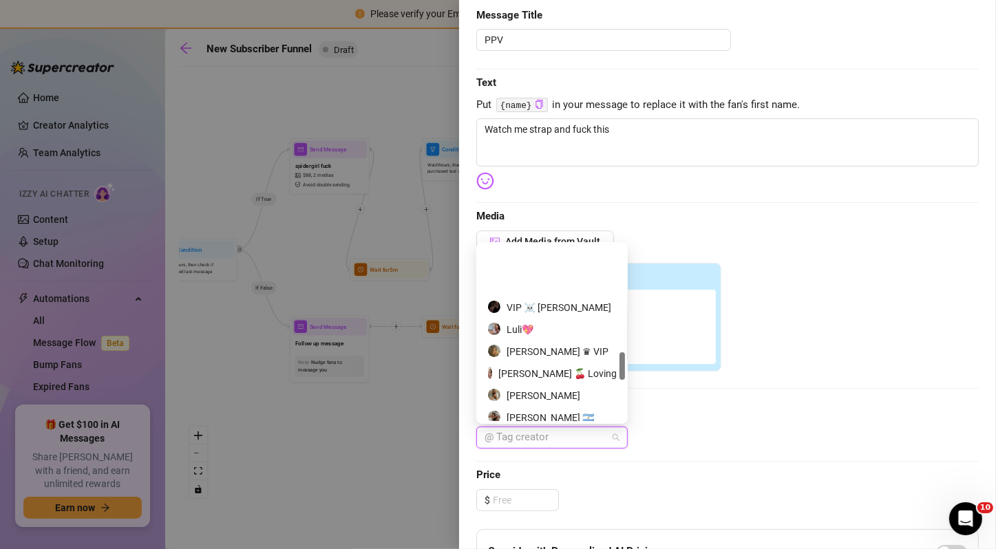
scroll to position [743, 0]
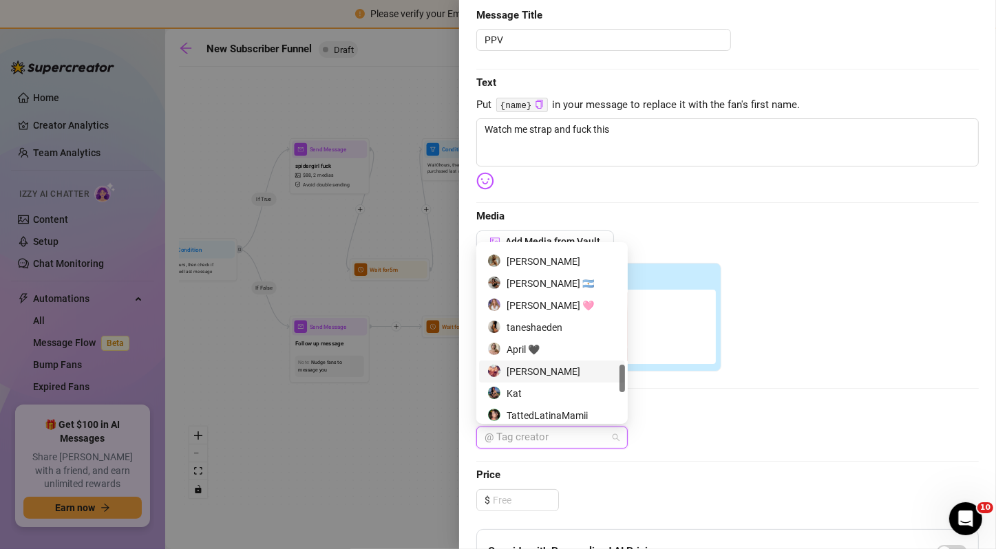
click at [663, 412] on div "Tag Collaborators" at bounding box center [727, 413] width 503 height 17
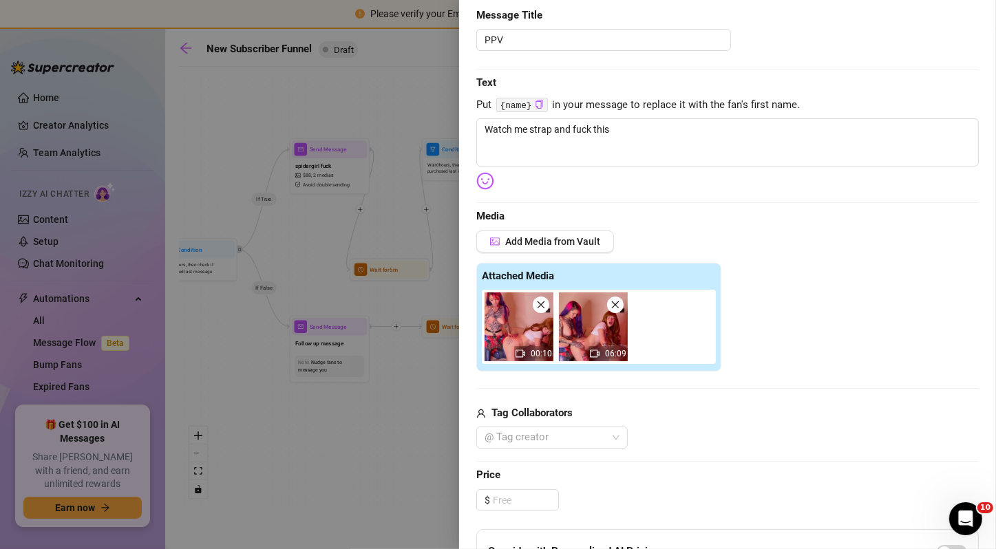
click at [542, 304] on icon "close" at bounding box center [541, 305] width 10 height 10
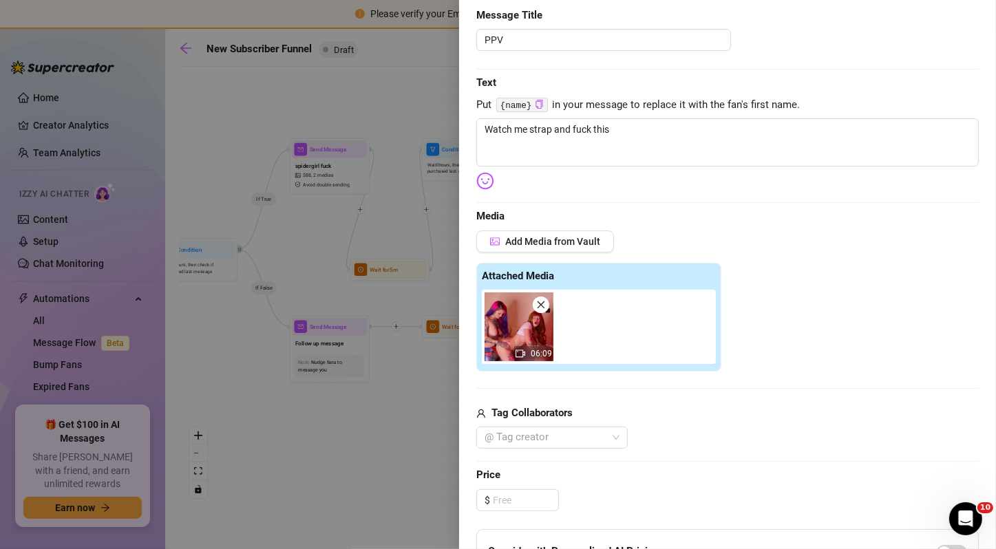
click at [542, 304] on icon "close" at bounding box center [541, 305] width 10 height 10
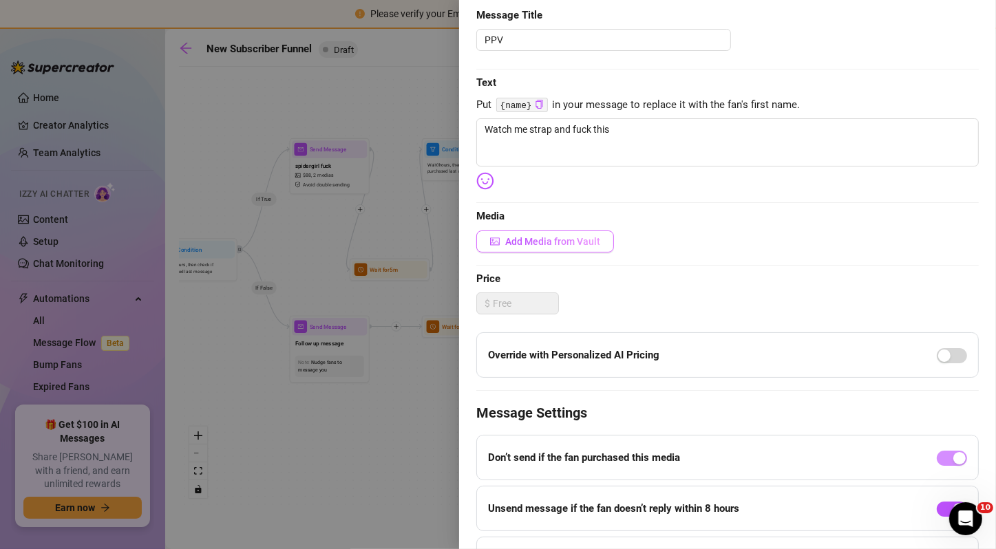
click at [582, 241] on span "Add Media from Vault" at bounding box center [552, 241] width 95 height 11
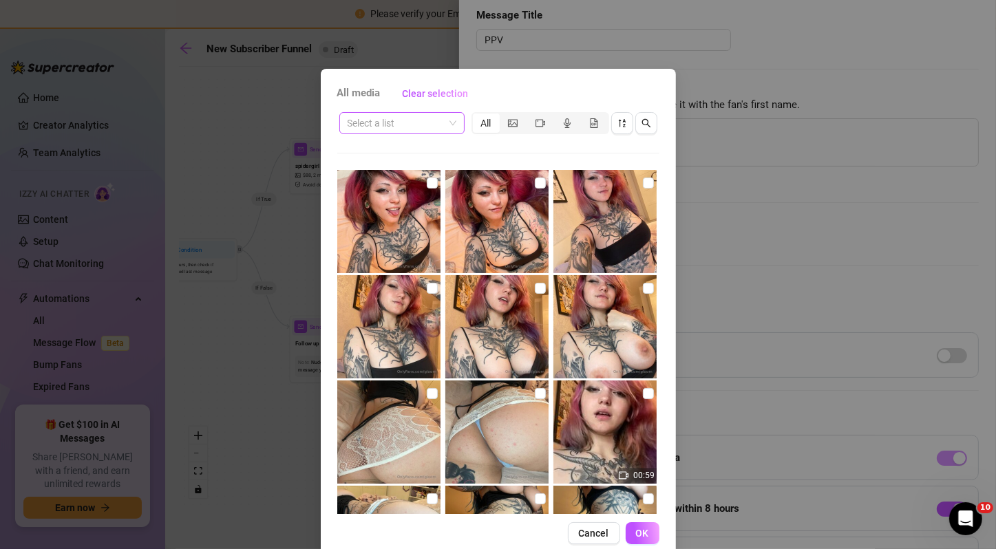
click at [389, 127] on input "search" at bounding box center [396, 123] width 96 height 21
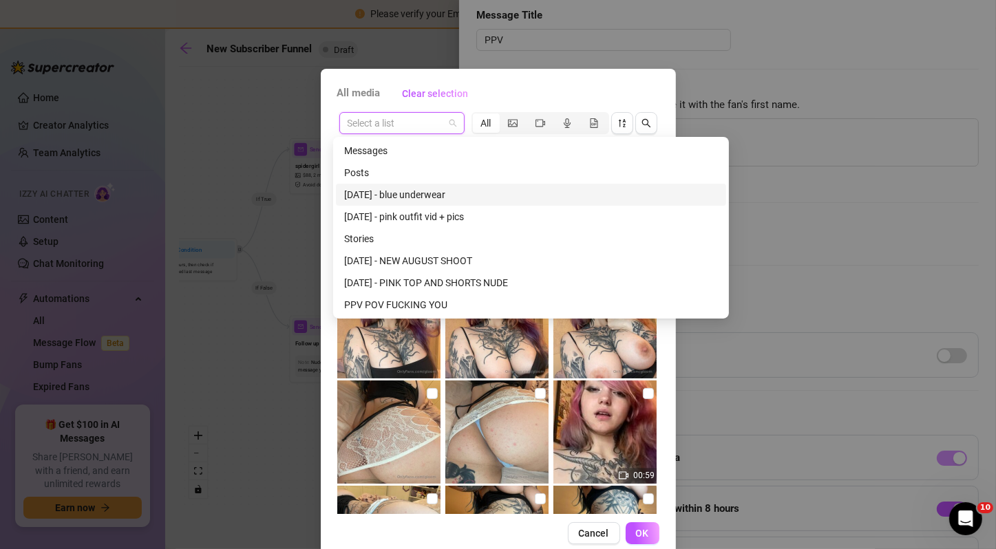
click at [421, 195] on div "[DATE] - blue underwear" at bounding box center [531, 194] width 374 height 15
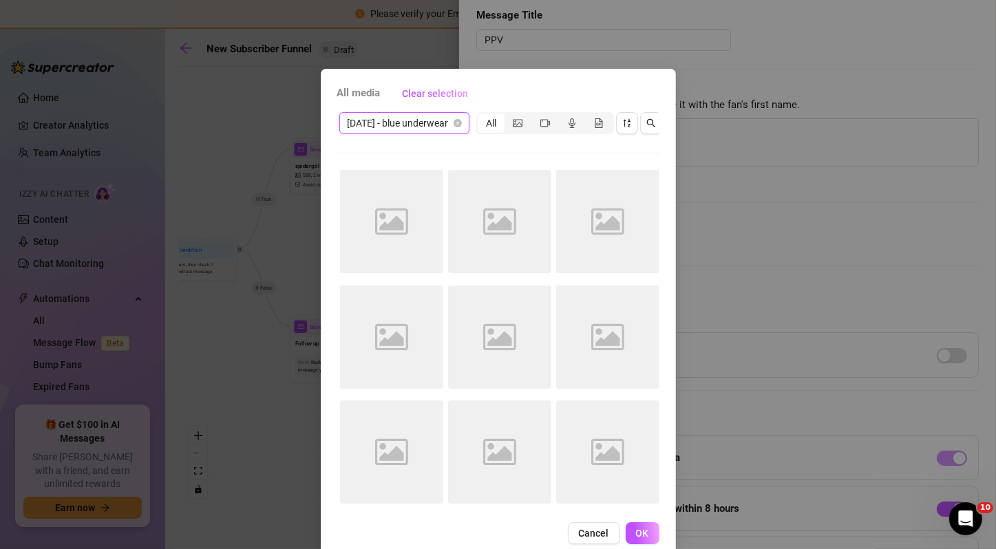
scroll to position [37, 0]
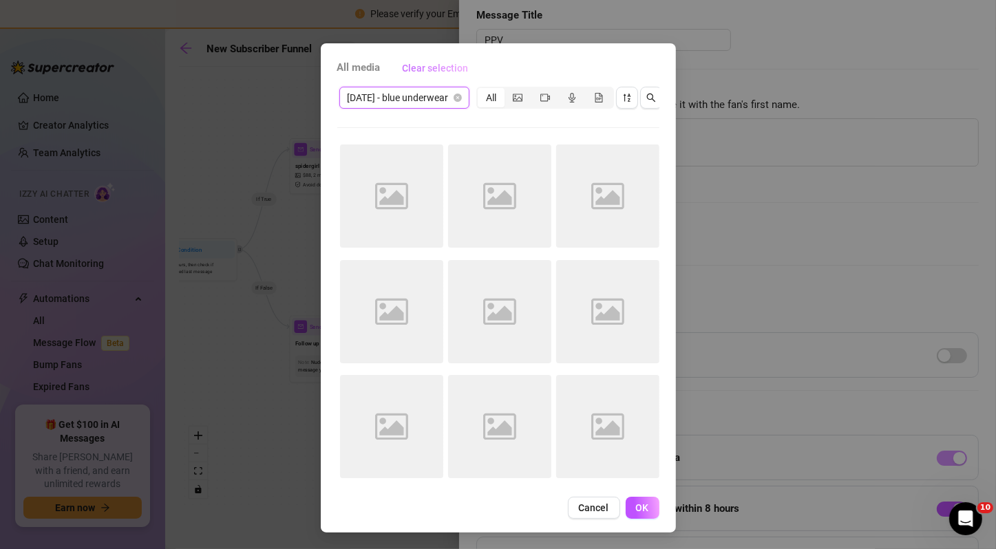
click at [450, 63] on span "Clear selection" at bounding box center [436, 68] width 66 height 11
click at [594, 504] on span "Cancel" at bounding box center [594, 508] width 30 height 11
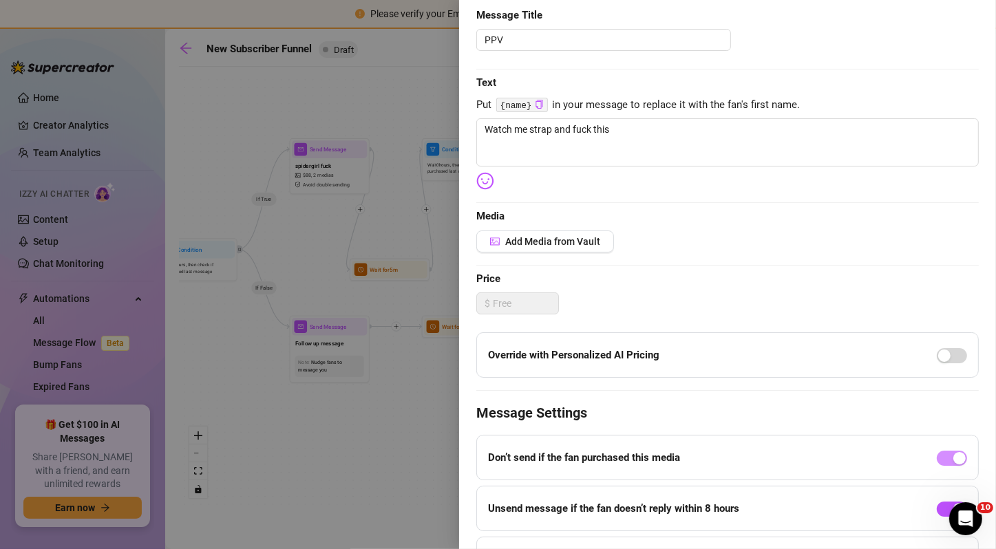
scroll to position [0, 0]
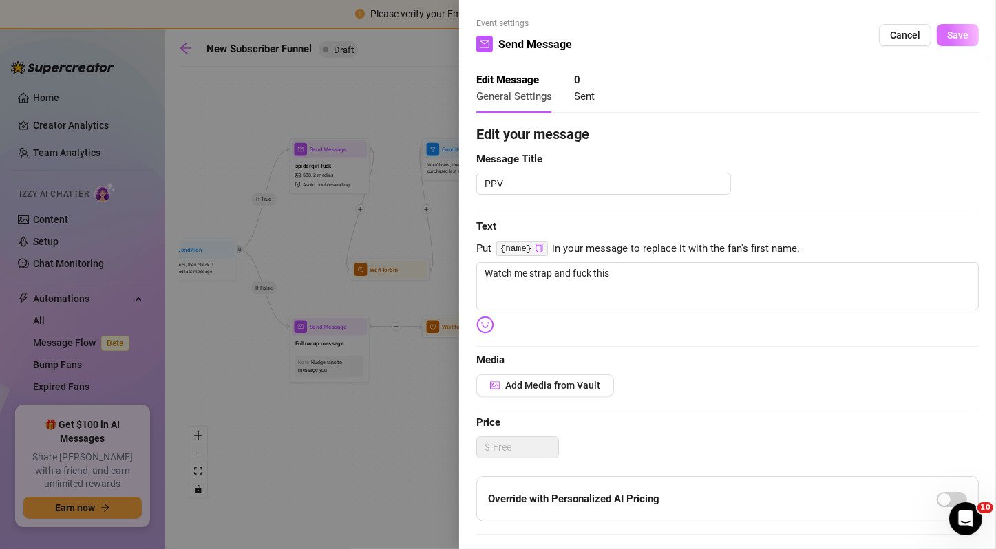
click at [952, 41] on button "Save" at bounding box center [958, 35] width 42 height 22
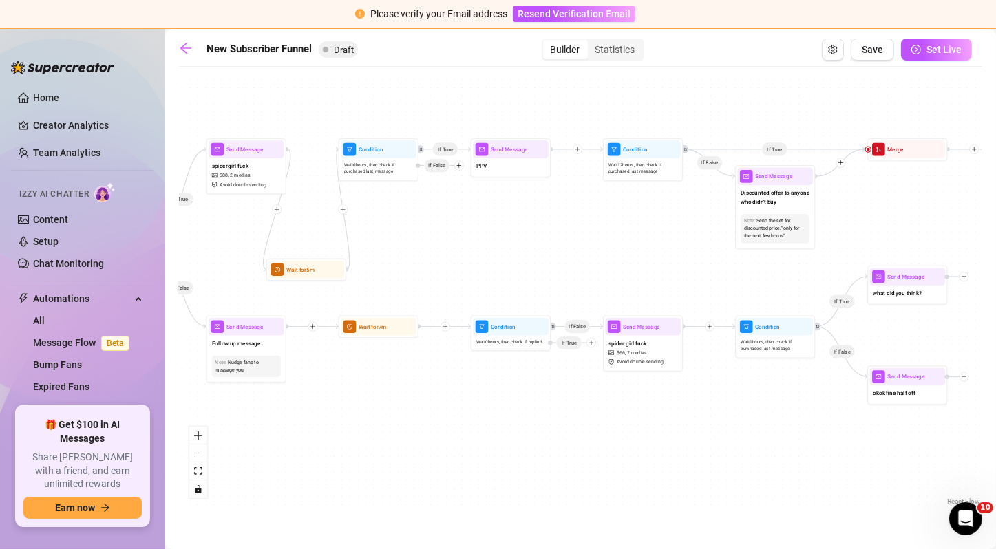
drag, startPoint x: 609, startPoint y: 231, endPoint x: 526, endPoint y: 231, distance: 83.3
click at [526, 231] on div "If True If True If True If True If True If False If False If False If False If …" at bounding box center [580, 291] width 803 height 435
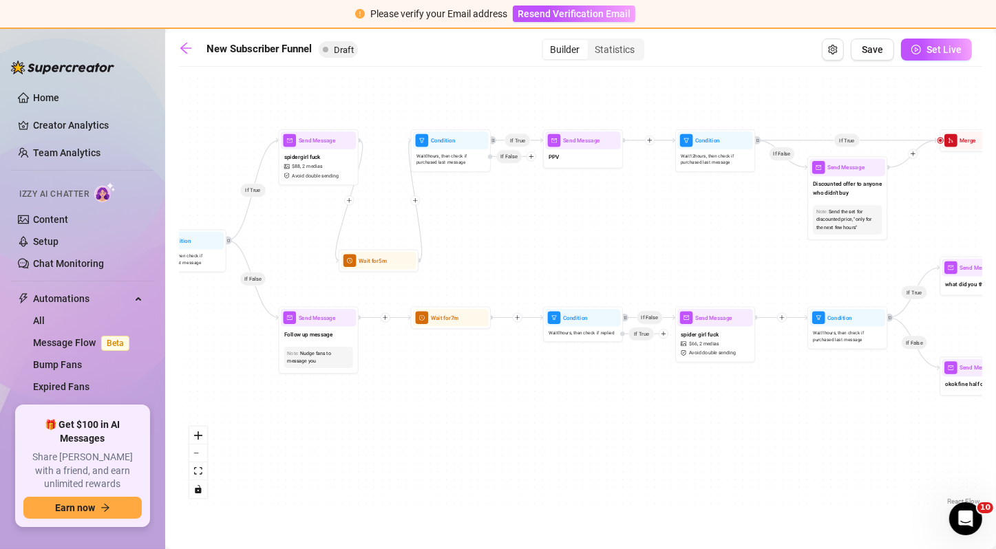
drag, startPoint x: 562, startPoint y: 224, endPoint x: 635, endPoint y: 215, distance: 72.8
click at [635, 215] on div "If True If True If True If True If True If False If False If False If False If …" at bounding box center [580, 291] width 803 height 435
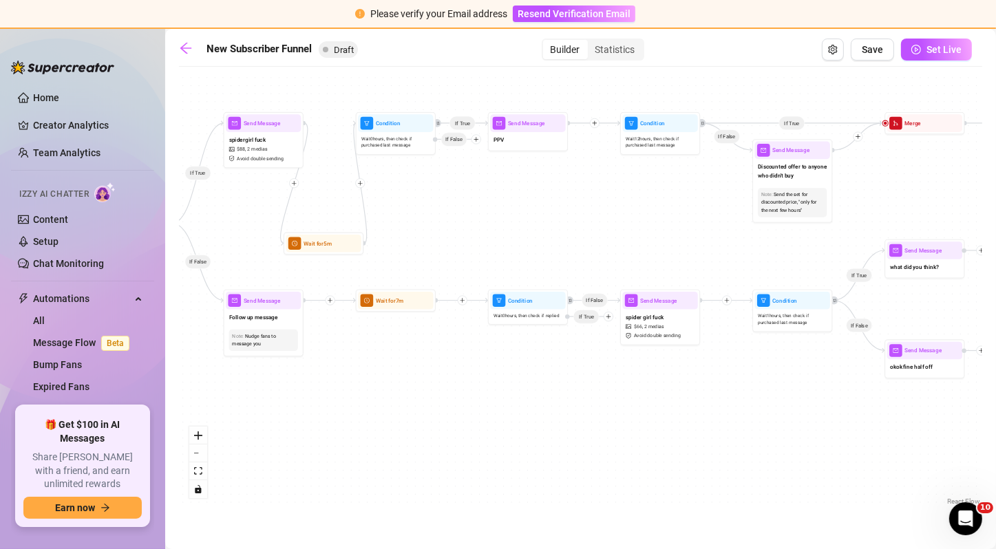
drag, startPoint x: 600, startPoint y: 284, endPoint x: 544, endPoint y: 266, distance: 57.7
click at [544, 266] on div "If True If True If True If True If True If False If False If False If False If …" at bounding box center [580, 291] width 803 height 435
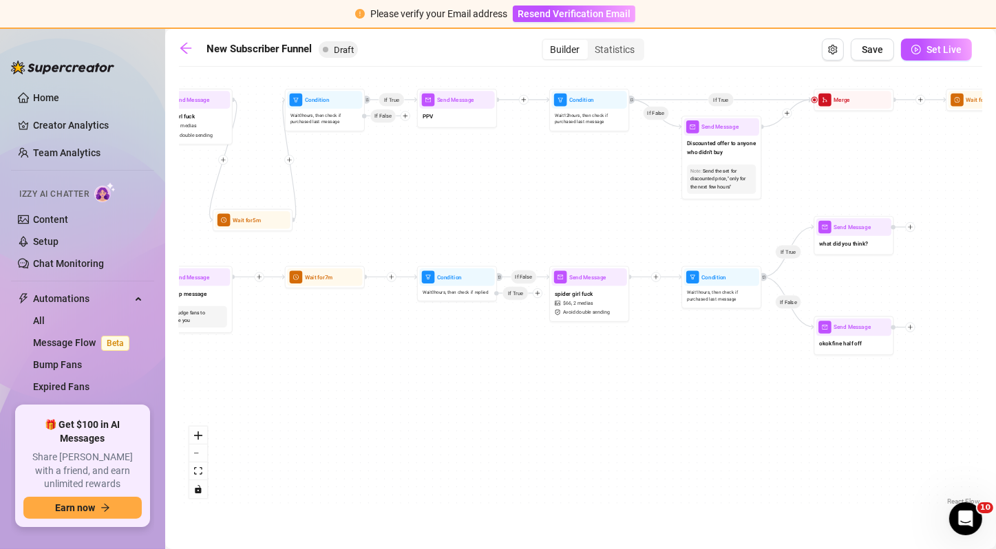
drag, startPoint x: 561, startPoint y: 244, endPoint x: 502, endPoint y: 223, distance: 62.7
click at [502, 223] on div "If True If True If True If True If True If False If False If False If False If …" at bounding box center [580, 291] width 803 height 435
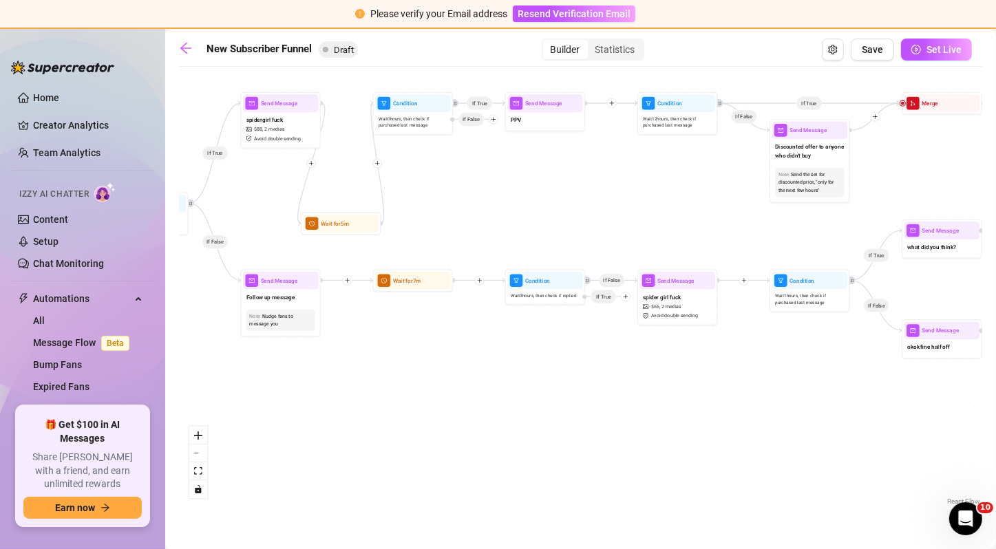
drag, startPoint x: 470, startPoint y: 248, endPoint x: 547, endPoint y: 249, distance: 76.4
click at [547, 249] on div "If True If True If True If True If True If False If False If False If False If …" at bounding box center [580, 291] width 803 height 435
click at [564, 264] on div at bounding box center [564, 260] width 13 height 13
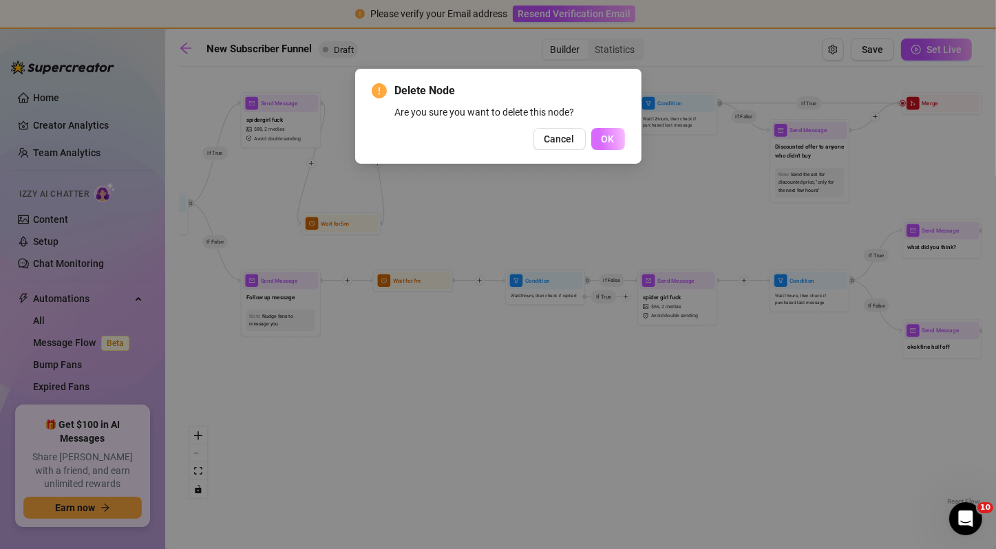
click at [613, 142] on span "OK" at bounding box center [608, 139] width 13 height 11
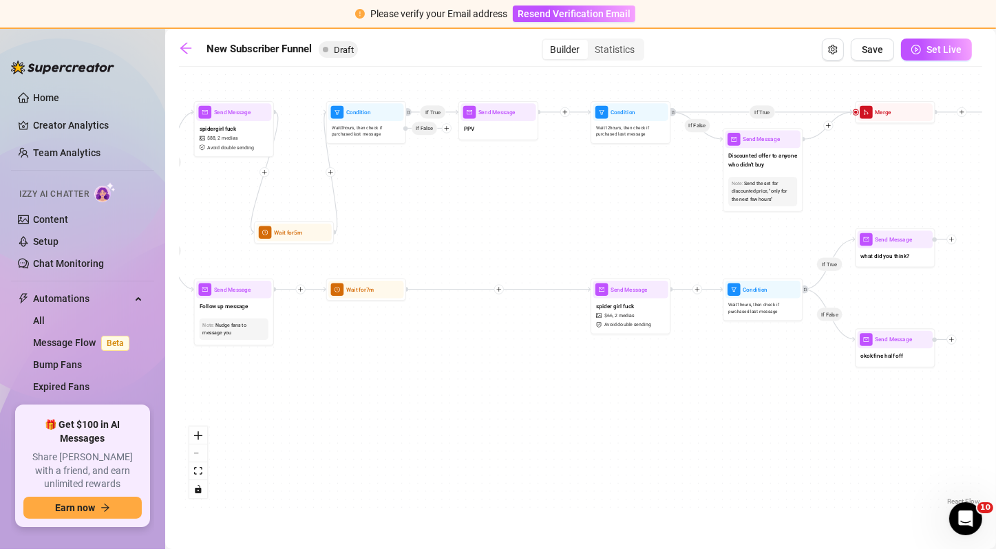
drag, startPoint x: 649, startPoint y: 210, endPoint x: 602, endPoint y: 219, distance: 47.7
click at [602, 219] on div "If True If True If True If True If True If False If False If False If False If …" at bounding box center [580, 291] width 803 height 435
drag, startPoint x: 633, startPoint y: 308, endPoint x: 542, endPoint y: 315, distance: 91.2
click at [542, 315] on span "spider girl fuck" at bounding box center [525, 313] width 38 height 9
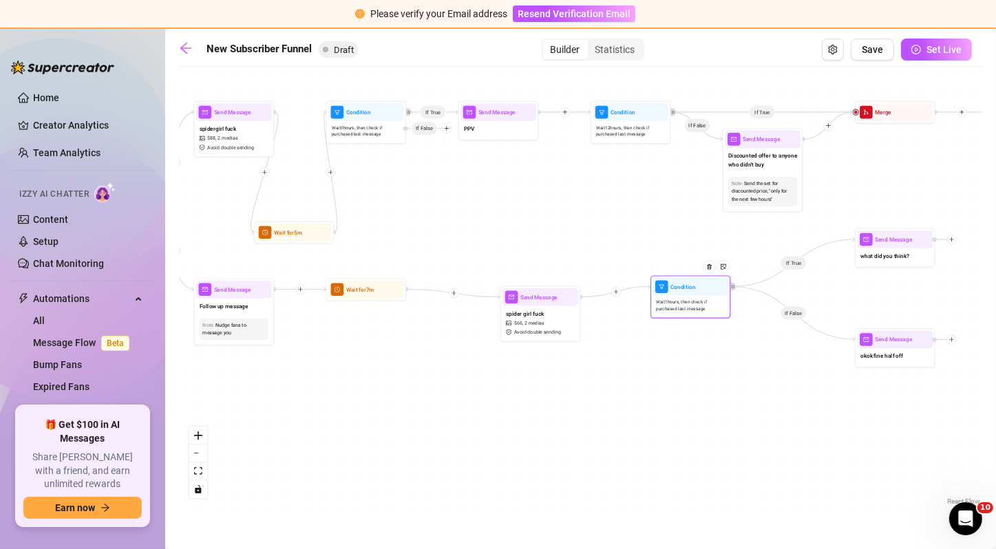
drag, startPoint x: 748, startPoint y: 304, endPoint x: 686, endPoint y: 301, distance: 62.7
click at [686, 301] on span "Wait 1 hours, then check if purchased last message" at bounding box center [690, 306] width 69 height 14
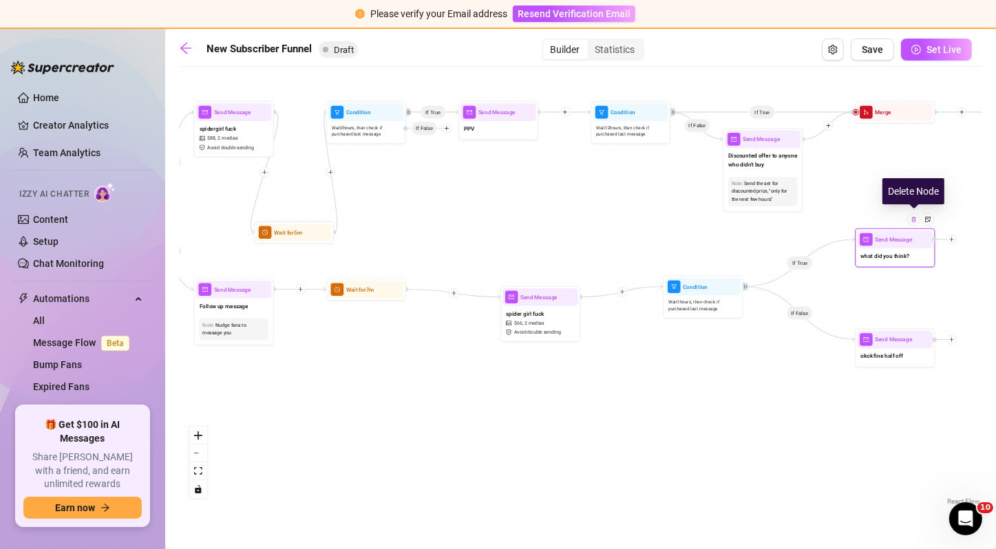
click at [917, 221] on img at bounding box center [914, 219] width 6 height 6
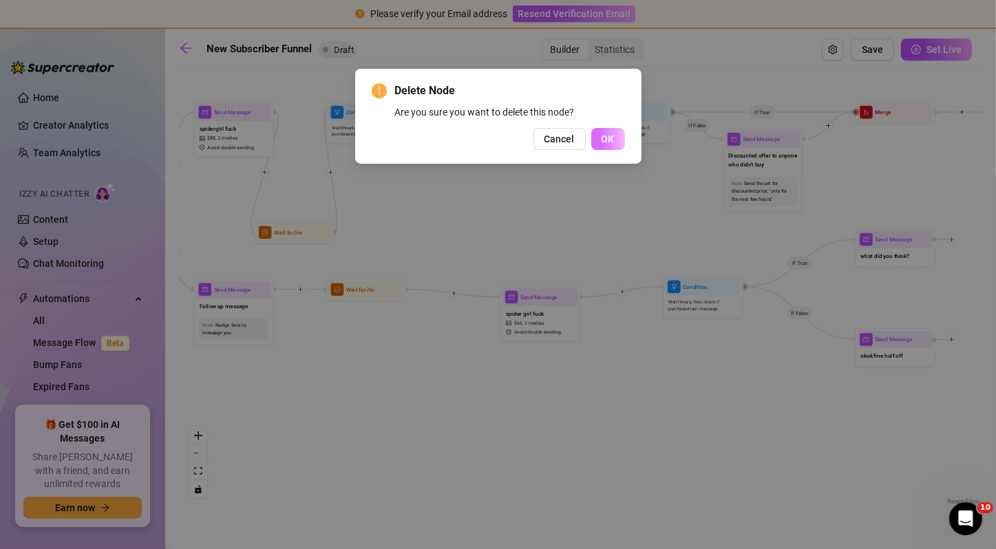
click at [606, 138] on span "OK" at bounding box center [608, 139] width 13 height 11
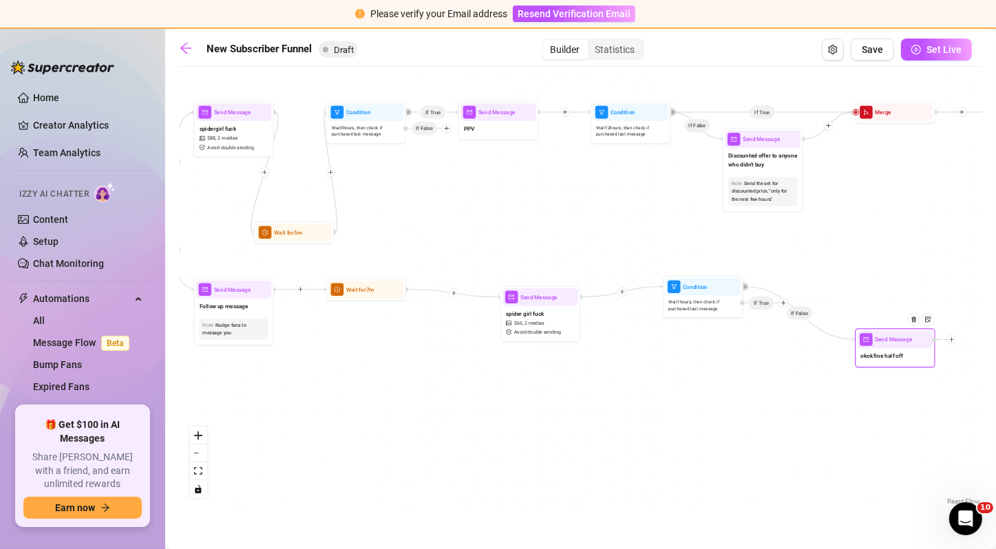
click at [878, 335] on span "Send Message" at bounding box center [893, 339] width 37 height 9
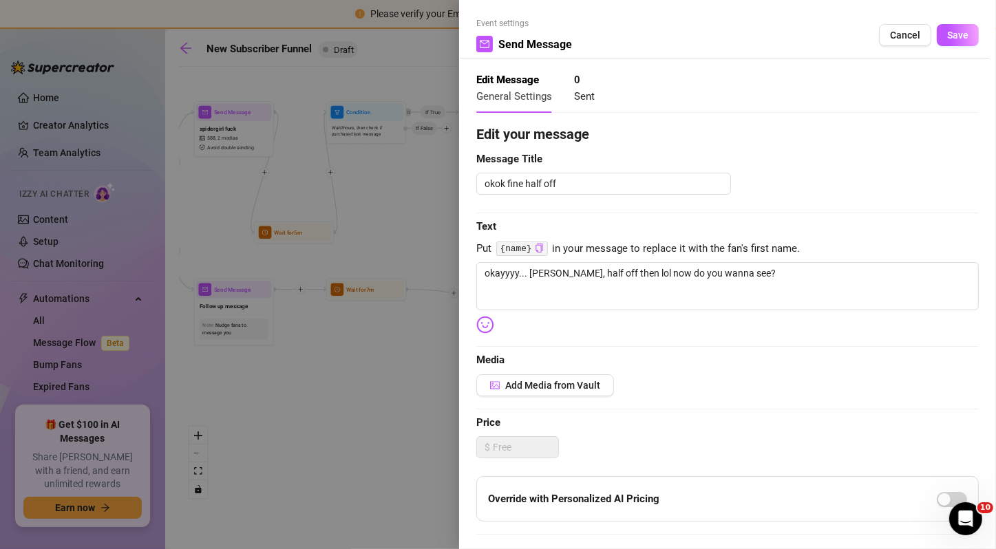
click at [450, 431] on div at bounding box center [498, 274] width 996 height 549
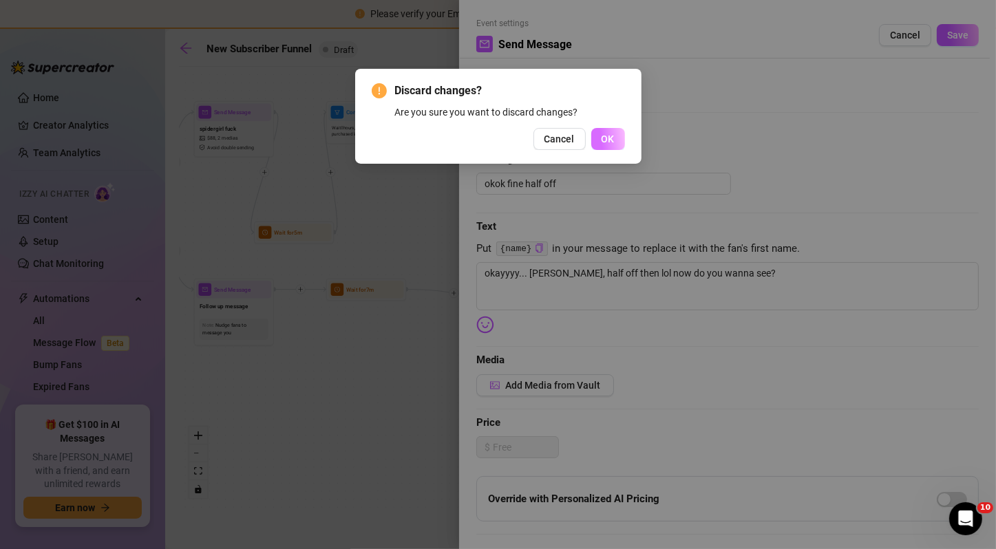
click at [605, 140] on span "OK" at bounding box center [608, 139] width 13 height 11
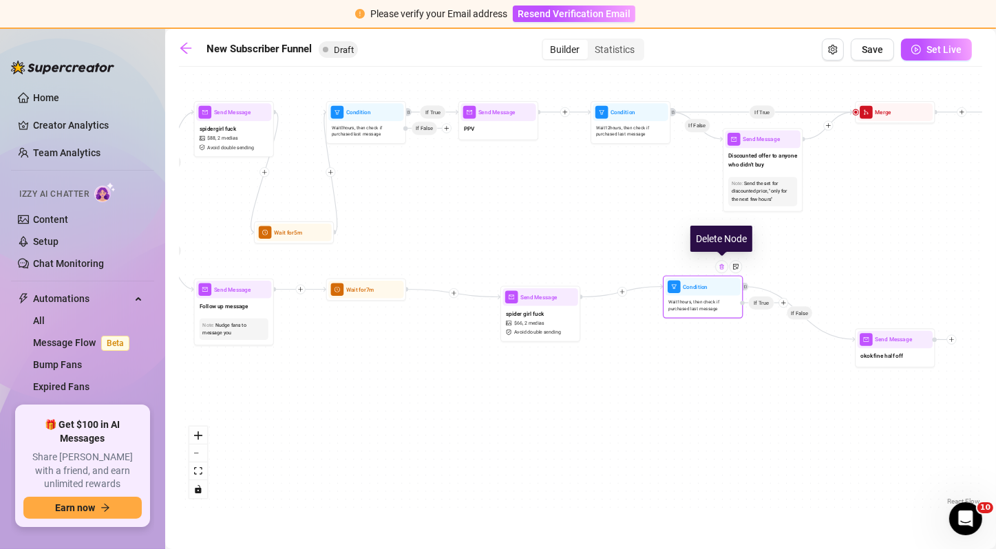
click at [723, 268] on img at bounding box center [722, 267] width 6 height 6
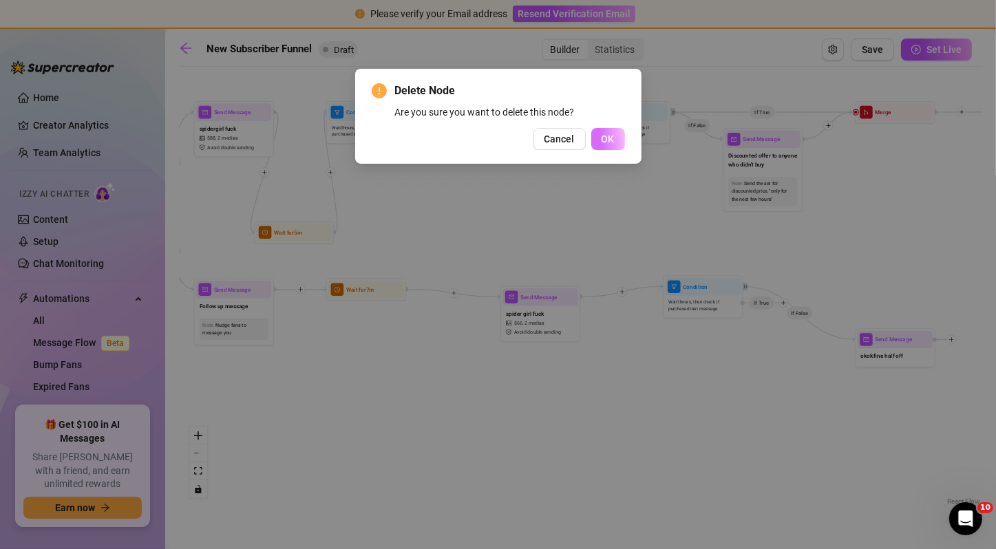
click at [620, 130] on button "OK" at bounding box center [608, 139] width 34 height 22
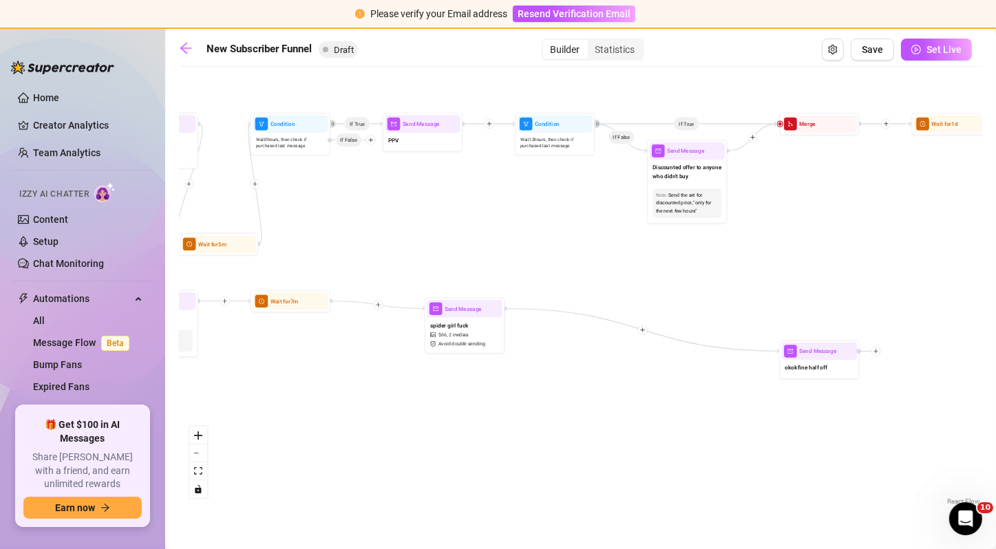
drag, startPoint x: 679, startPoint y: 206, endPoint x: 604, endPoint y: 218, distance: 76.6
click at [604, 218] on div "If True If True If True If True If False If False If False If True If False Wai…" at bounding box center [580, 291] width 803 height 435
click at [840, 332] on img at bounding box center [838, 331] width 6 height 6
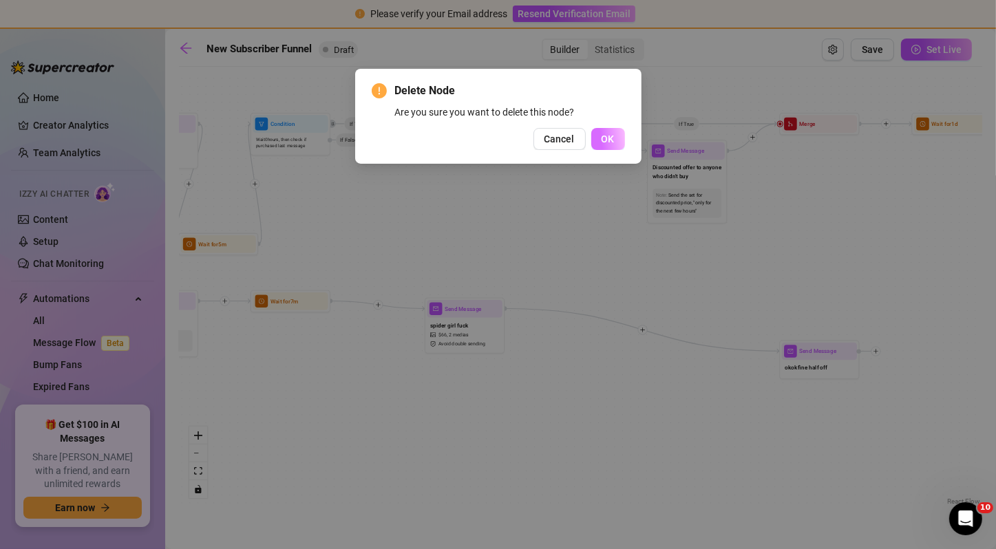
click at [613, 149] on button "OK" at bounding box center [608, 139] width 34 height 22
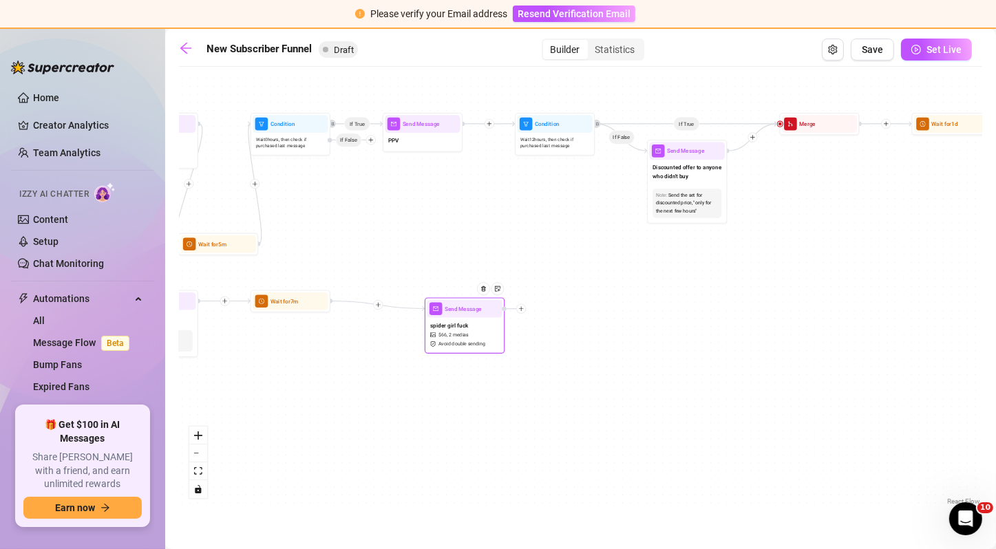
click at [522, 308] on icon "plus" at bounding box center [521, 308] width 5 height 1
click at [553, 362] on div "Merge Nodes" at bounding box center [560, 364] width 59 height 14
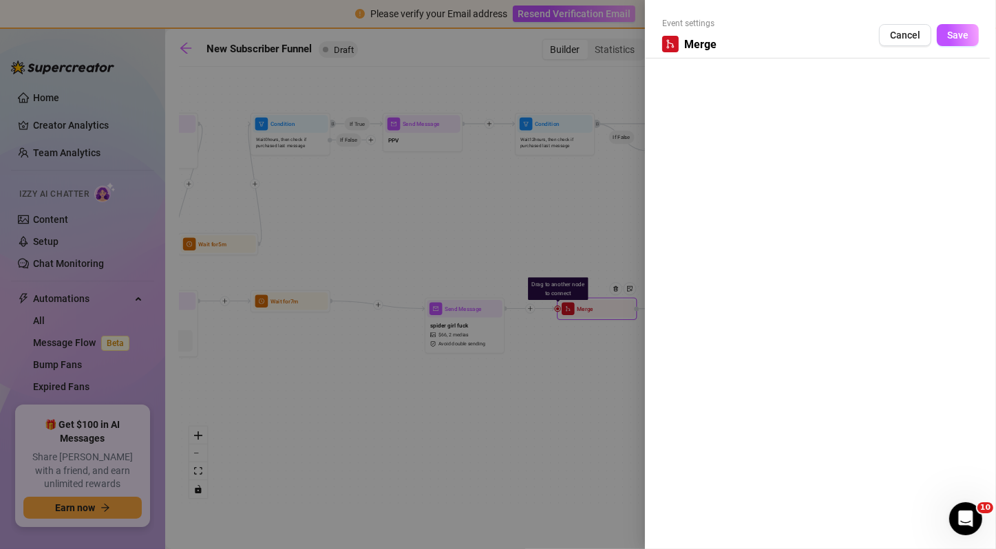
click at [595, 204] on div at bounding box center [498, 274] width 996 height 549
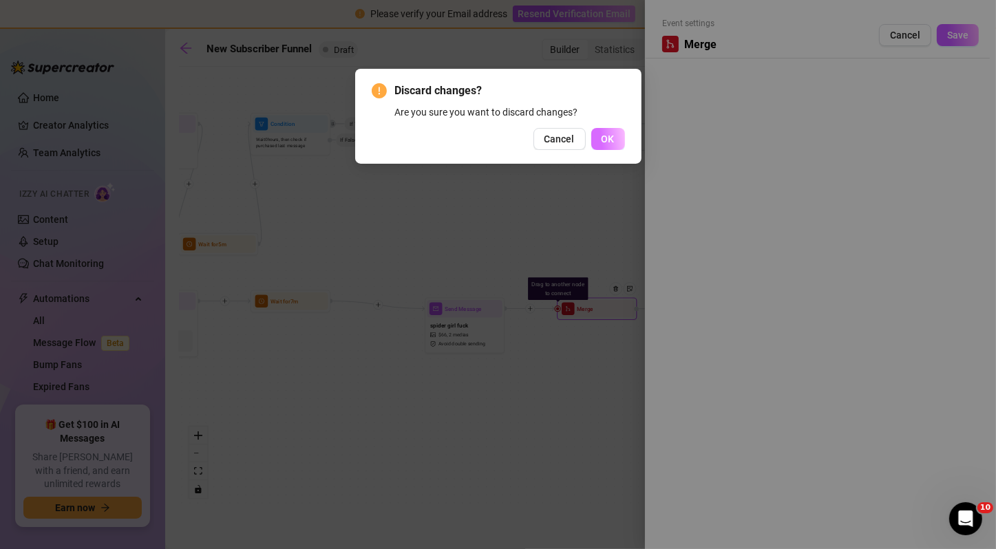
click at [613, 132] on button "OK" at bounding box center [608, 139] width 34 height 22
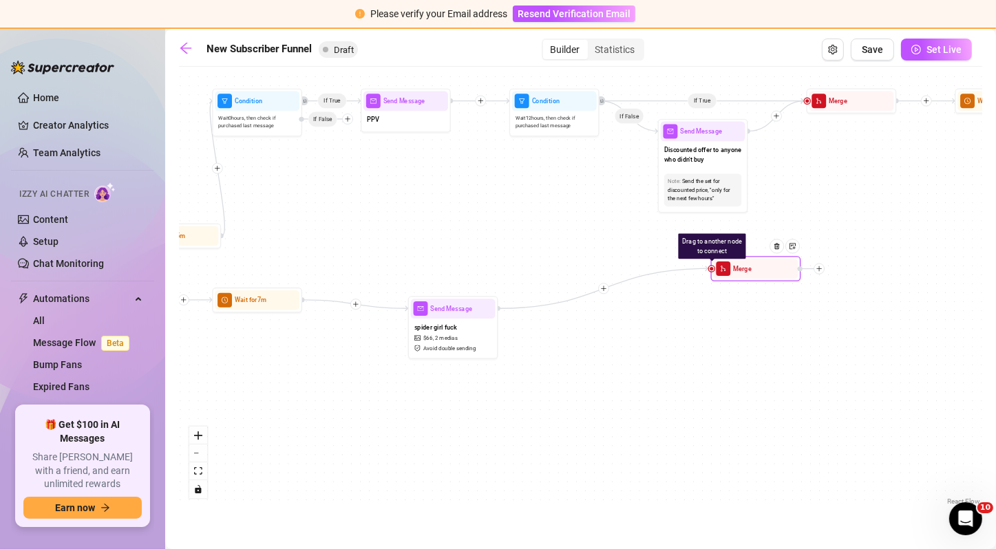
drag, startPoint x: 558, startPoint y: 311, endPoint x: 716, endPoint y: 269, distance: 163.8
click at [716, 269] on div "Drag to another node to connect Merge" at bounding box center [756, 268] width 90 height 25
drag, startPoint x: 713, startPoint y: 269, endPoint x: 832, endPoint y: 103, distance: 204.2
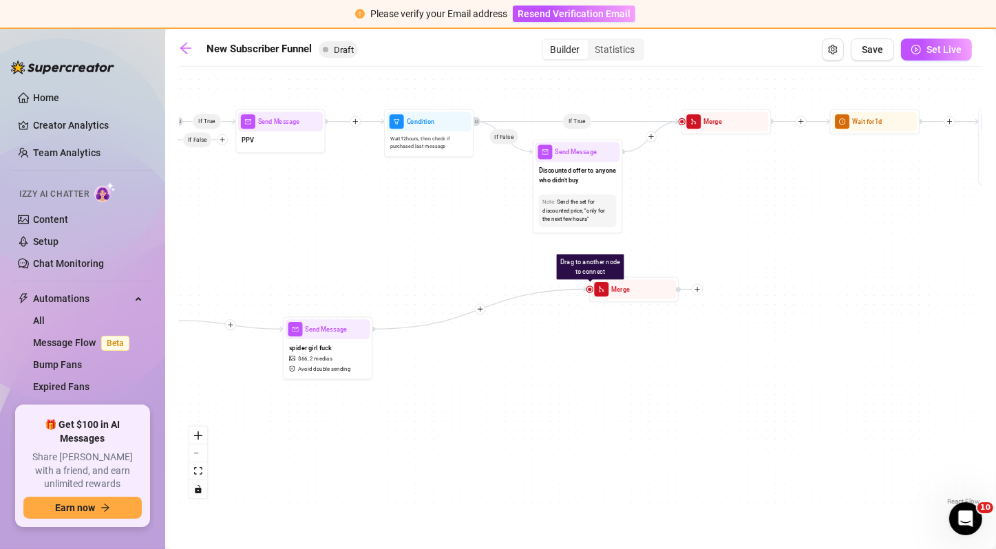
drag, startPoint x: 802, startPoint y: 176, endPoint x: 674, endPoint y: 197, distance: 129.7
click at [674, 197] on div "If True If True If True If True If False If False If False If True If False Dra…" at bounding box center [580, 291] width 803 height 435
drag, startPoint x: 587, startPoint y: 289, endPoint x: 876, endPoint y: 116, distance: 337.2
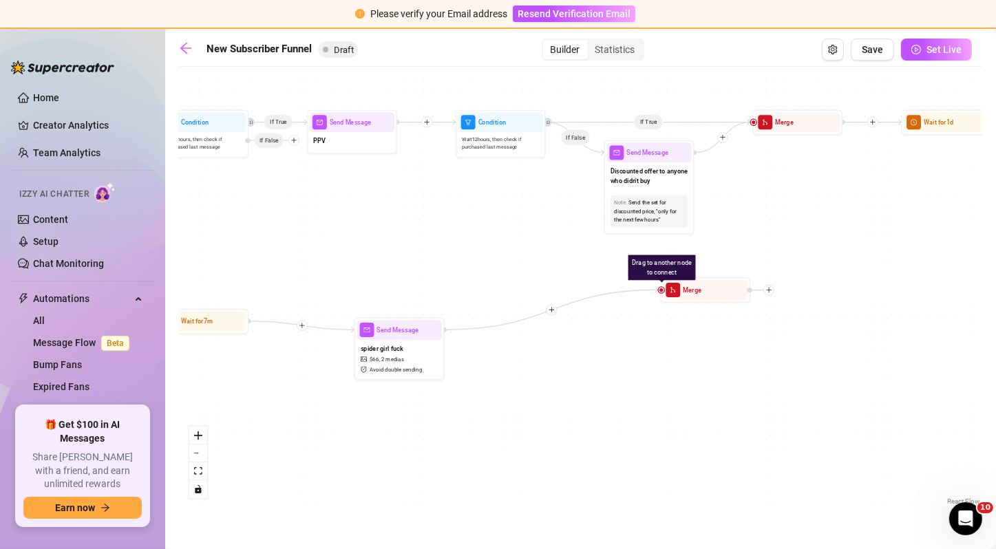
drag, startPoint x: 531, startPoint y: 260, endPoint x: 629, endPoint y: 266, distance: 98.7
click at [629, 266] on div "If True If True If True If True If False If False If False If True If False Dra…" at bounding box center [580, 291] width 803 height 435
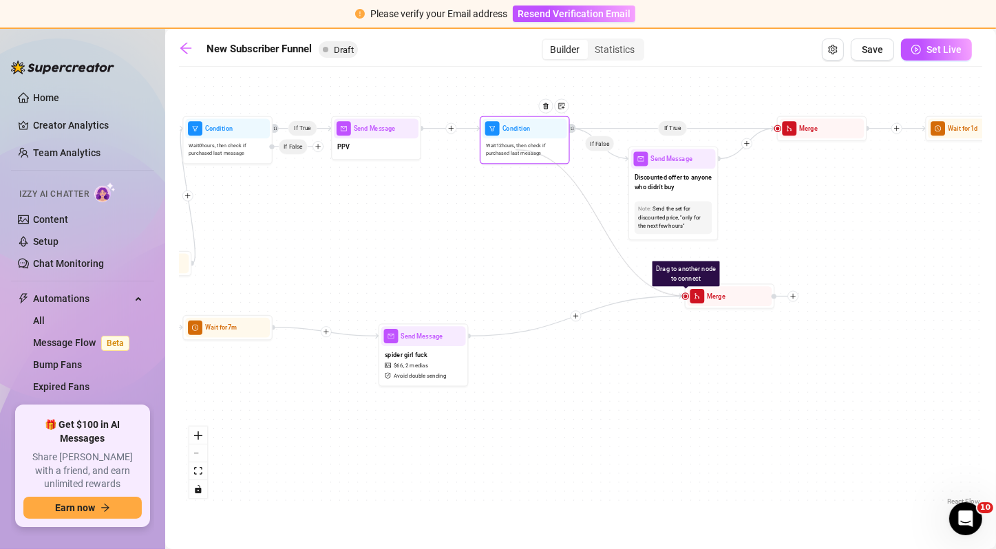
drag, startPoint x: 685, startPoint y: 293, endPoint x: 516, endPoint y: 149, distance: 222.2
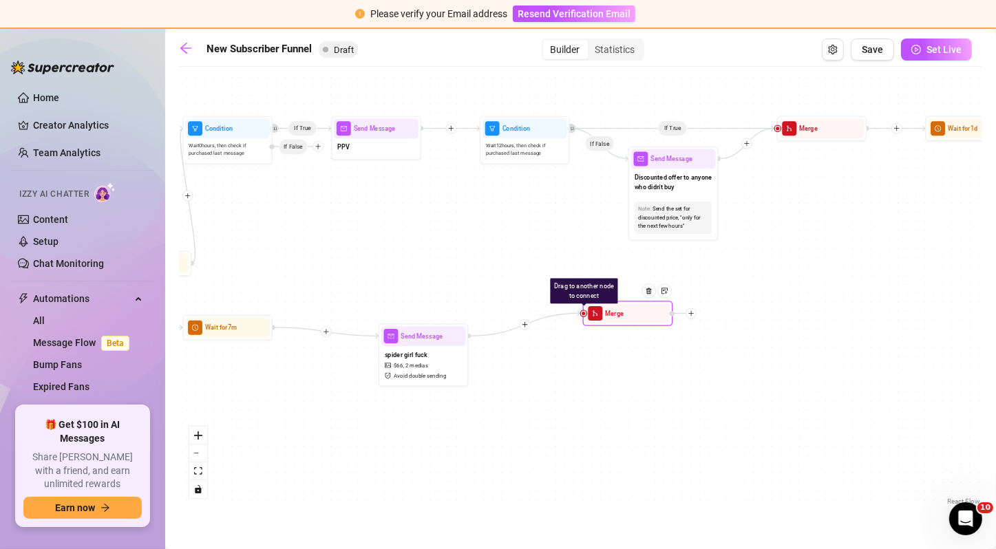
drag, startPoint x: 706, startPoint y: 299, endPoint x: 595, endPoint y: 321, distance: 112.9
click at [595, 321] on div "Merge" at bounding box center [628, 314] width 85 height 20
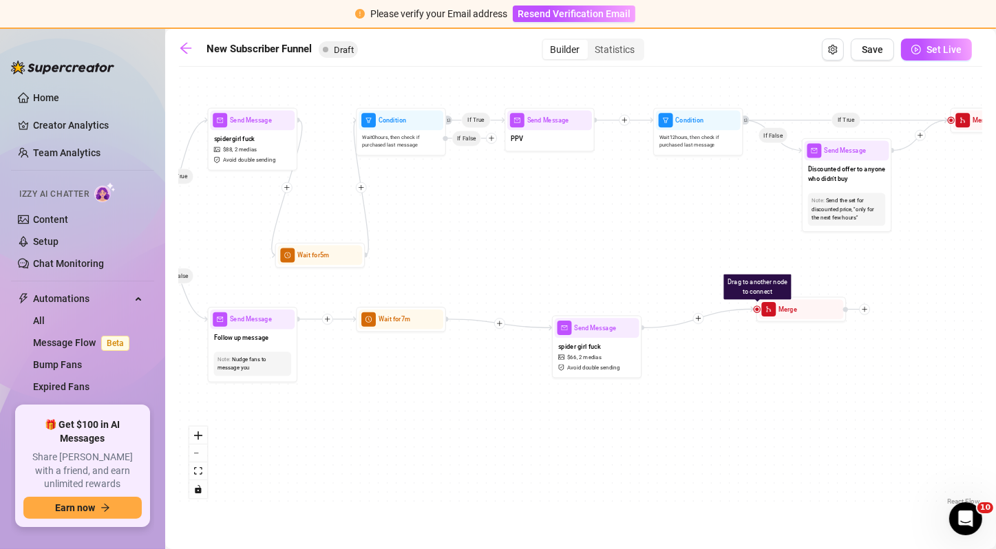
drag, startPoint x: 357, startPoint y: 253, endPoint x: 530, endPoint y: 245, distance: 173.7
click at [530, 245] on div "If True If True If True If True If False If False If False If True If False Dra…" at bounding box center [580, 291] width 803 height 435
drag, startPoint x: 759, startPoint y: 308, endPoint x: 399, endPoint y: 146, distance: 395.0
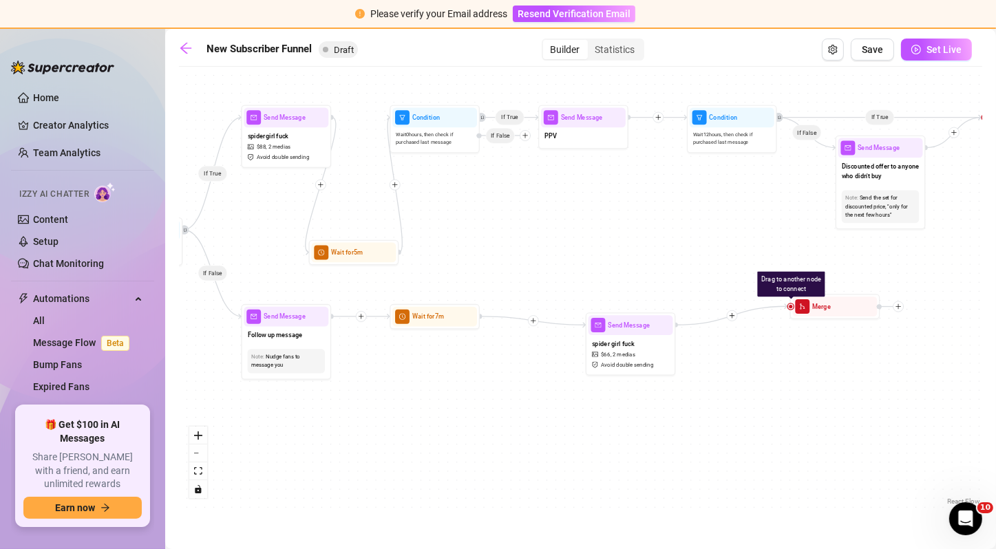
drag, startPoint x: 414, startPoint y: 212, endPoint x: 448, endPoint y: 209, distance: 33.8
click at [448, 209] on div "If True If True If True If True If False If False If False If True If False Dra…" at bounding box center [580, 291] width 803 height 435
click at [584, 150] on div "If True If True If True If True If False If False If False If True If False Dra…" at bounding box center [580, 291] width 803 height 435
click at [584, 146] on div "Send Message PPV" at bounding box center [583, 127] width 90 height 44
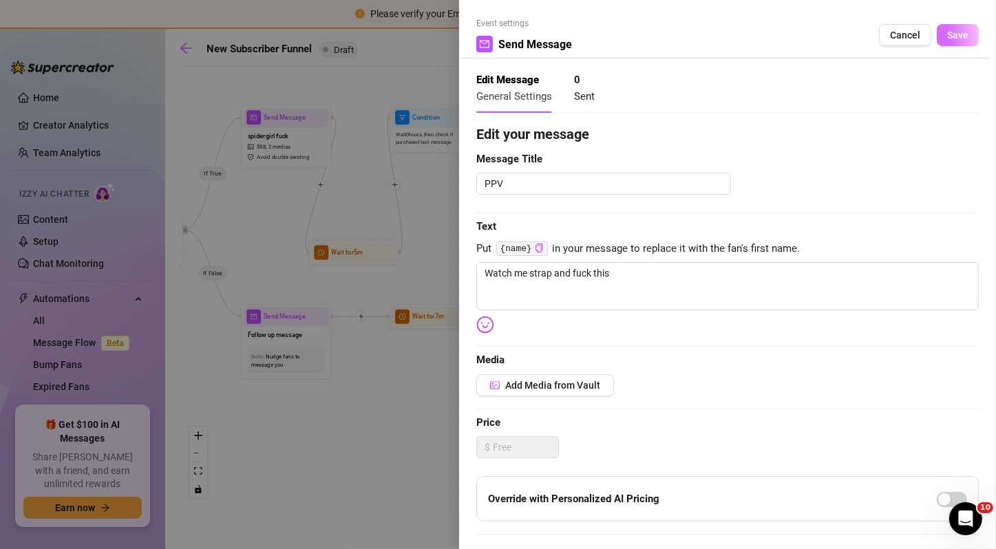
click at [942, 43] on button "Save" at bounding box center [958, 35] width 42 height 22
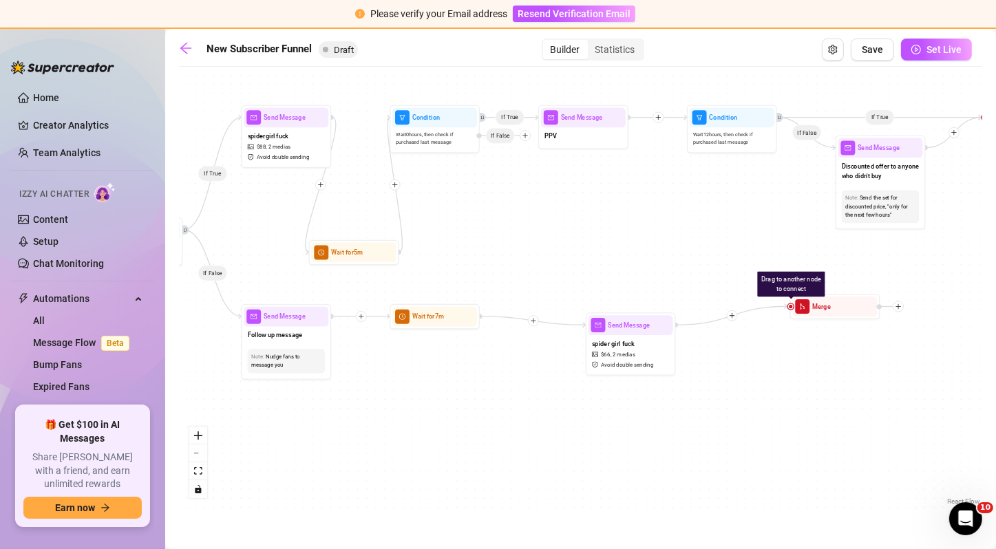
drag, startPoint x: 410, startPoint y: 140, endPoint x: 516, endPoint y: 172, distance: 111.5
click at [516, 172] on div "If True If True If True If True If False If False If False If True If False Dra…" at bounding box center [580, 291] width 803 height 435
click at [449, 124] on div at bounding box center [460, 103] width 39 height 46
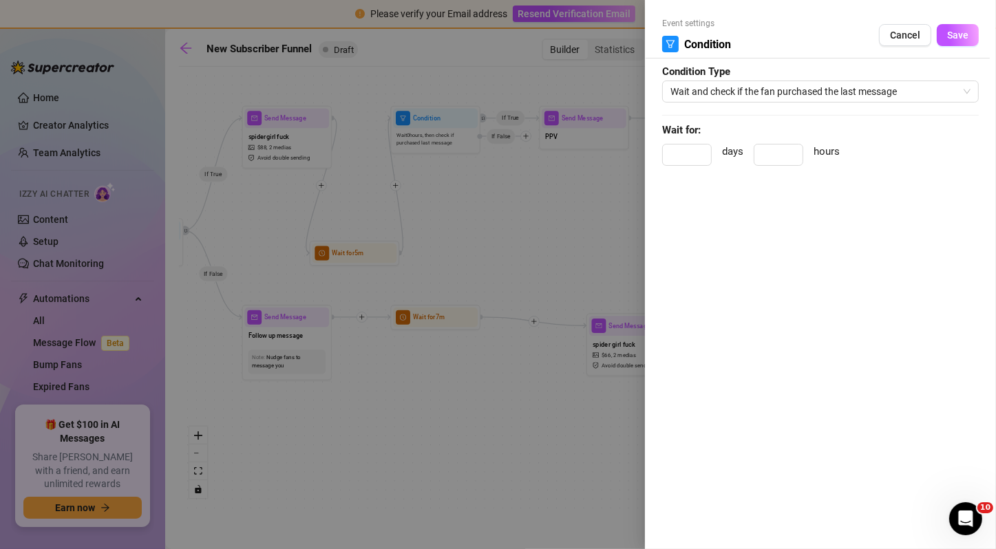
click at [496, 193] on div at bounding box center [498, 274] width 996 height 549
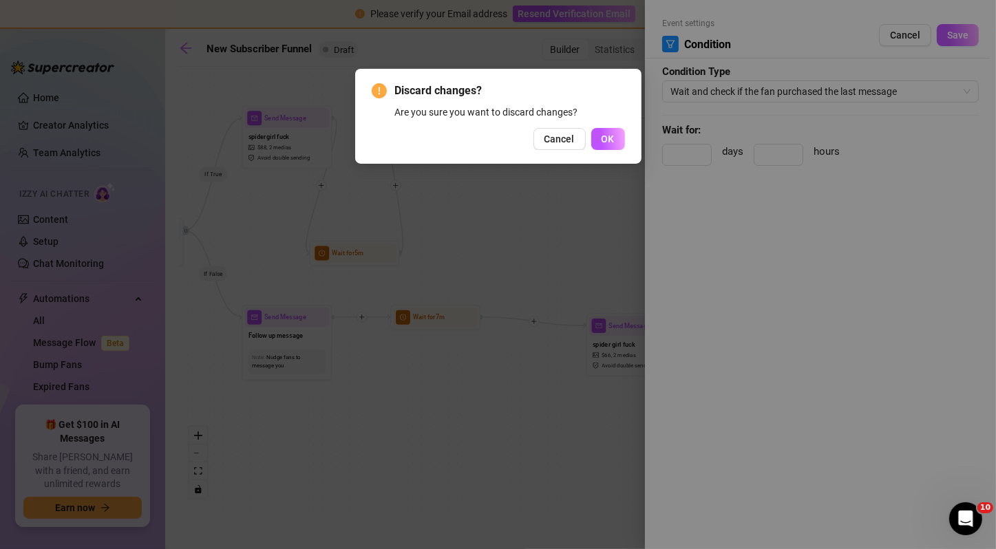
click at [589, 142] on div "Cancel OK" at bounding box center [498, 139] width 253 height 22
click at [595, 143] on button "OK" at bounding box center [608, 139] width 34 height 22
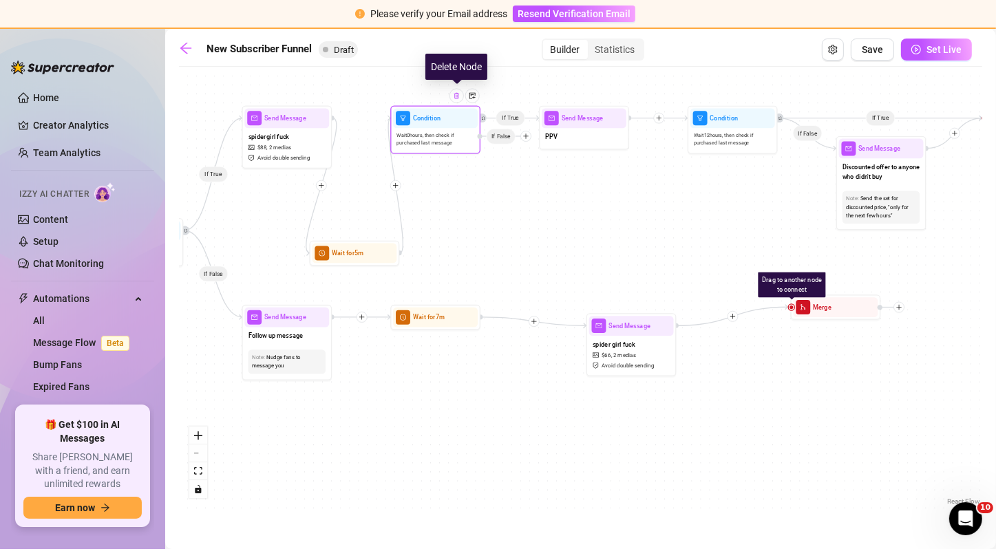
click at [456, 96] on img at bounding box center [456, 95] width 7 height 7
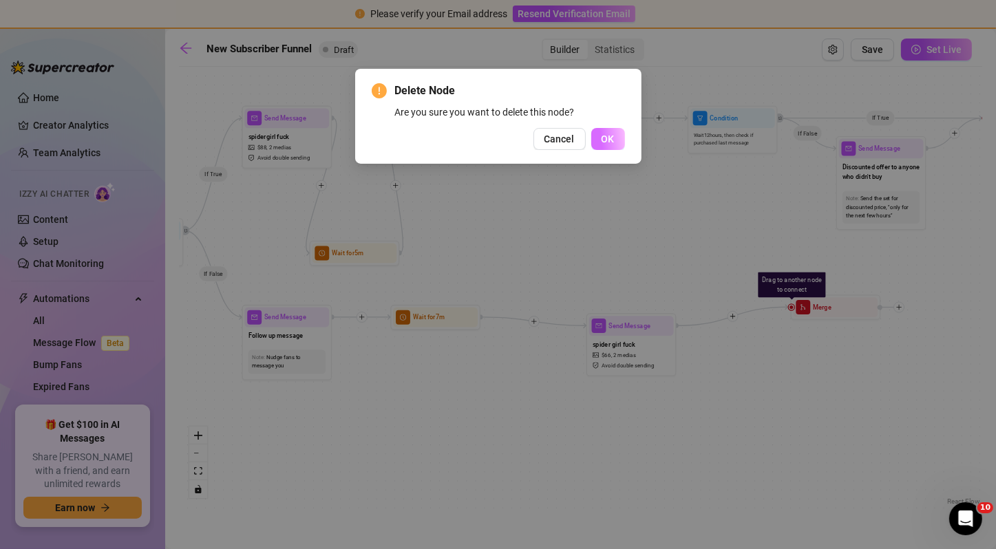
click at [610, 141] on span "OK" at bounding box center [608, 139] width 13 height 11
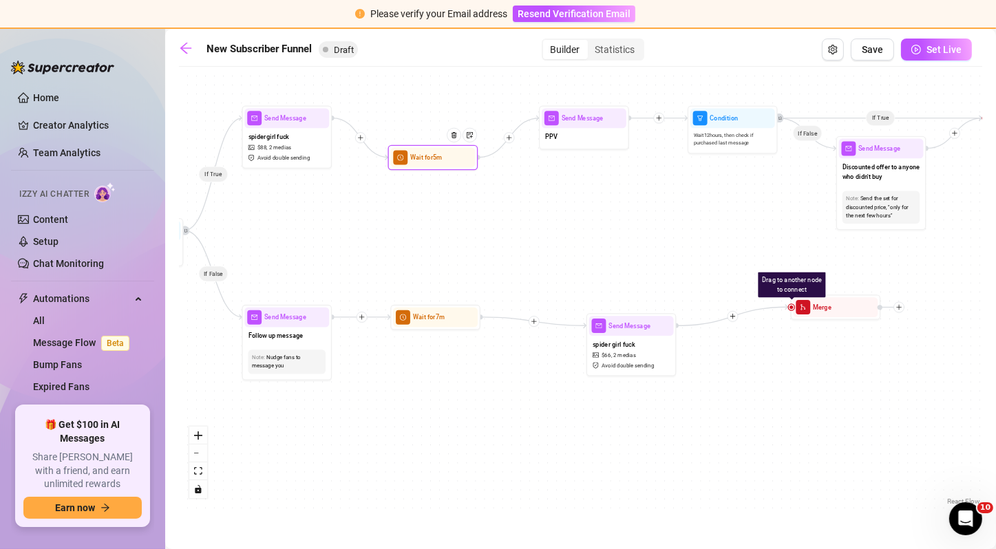
drag, startPoint x: 382, startPoint y: 240, endPoint x: 454, endPoint y: 140, distance: 123.2
click at [454, 140] on div at bounding box center [457, 142] width 39 height 46
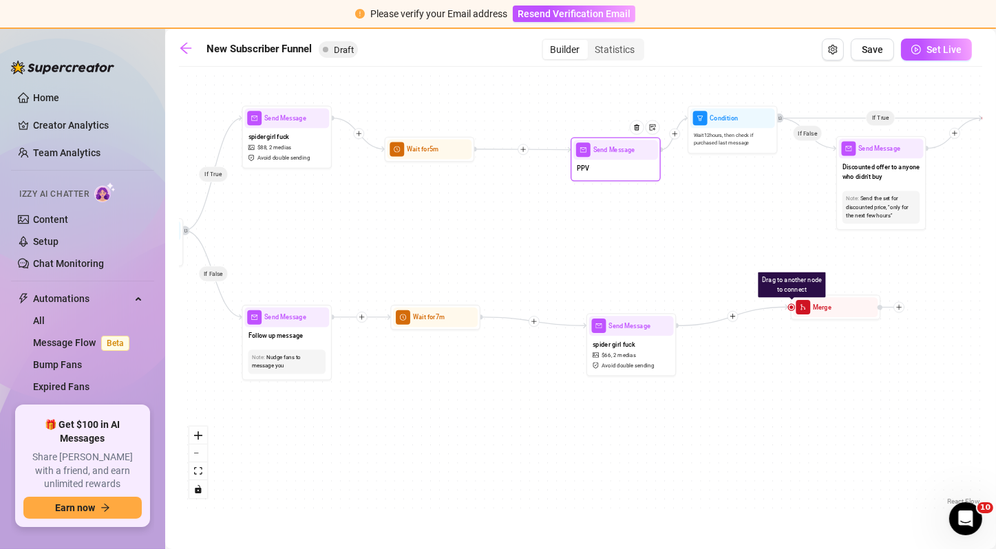
drag, startPoint x: 555, startPoint y: 138, endPoint x: 588, endPoint y: 173, distance: 48.2
click at [588, 173] on span "PPV" at bounding box center [583, 168] width 12 height 10
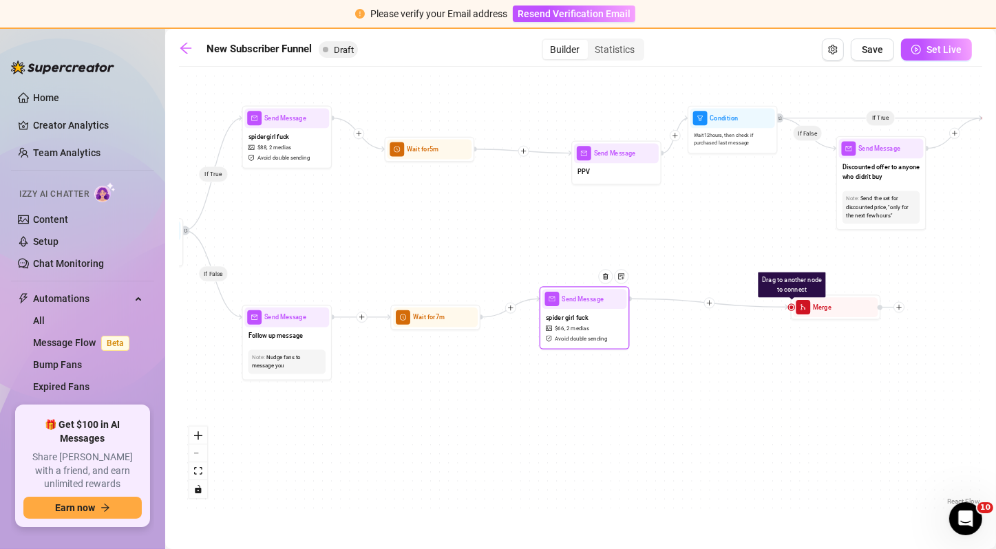
drag, startPoint x: 619, startPoint y: 333, endPoint x: 572, endPoint y: 307, distance: 53.6
click at [572, 307] on div "Send Message" at bounding box center [584, 299] width 85 height 20
drag, startPoint x: 424, startPoint y: 327, endPoint x: 396, endPoint y: 322, distance: 28.6
click at [396, 322] on div "Wait for 7m" at bounding box center [408, 312] width 90 height 25
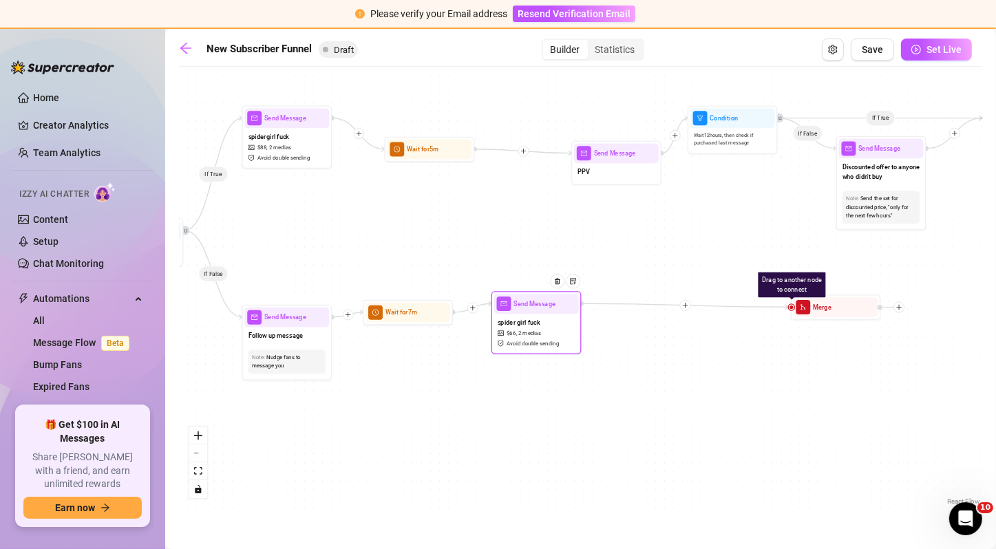
drag, startPoint x: 559, startPoint y: 343, endPoint x: 511, endPoint y: 347, distance: 47.6
click at [511, 347] on div "spider girl fuck $ 66 , 2 medias Avoid double sending" at bounding box center [536, 333] width 85 height 38
drag, startPoint x: 590, startPoint y: 182, endPoint x: 533, endPoint y: 191, distance: 57.3
click at [533, 191] on div "If True If True If True If False If False If False If True If False Drag to ano…" at bounding box center [580, 291] width 803 height 435
drag, startPoint x: 792, startPoint y: 308, endPoint x: 570, endPoint y: 187, distance: 252.9
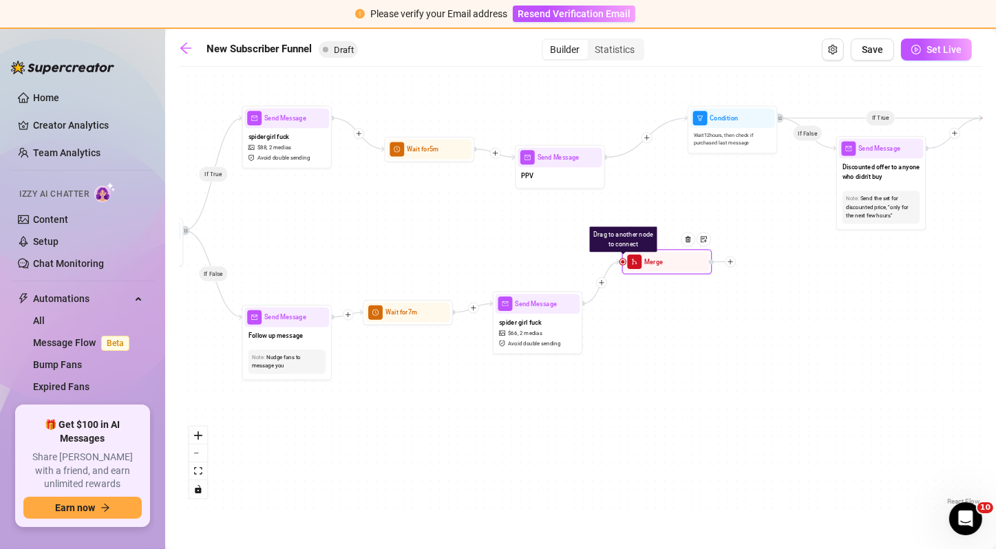
drag, startPoint x: 813, startPoint y: 314, endPoint x: 643, endPoint y: 268, distance: 176.0
click at [643, 268] on div "Merge" at bounding box center [667, 262] width 85 height 20
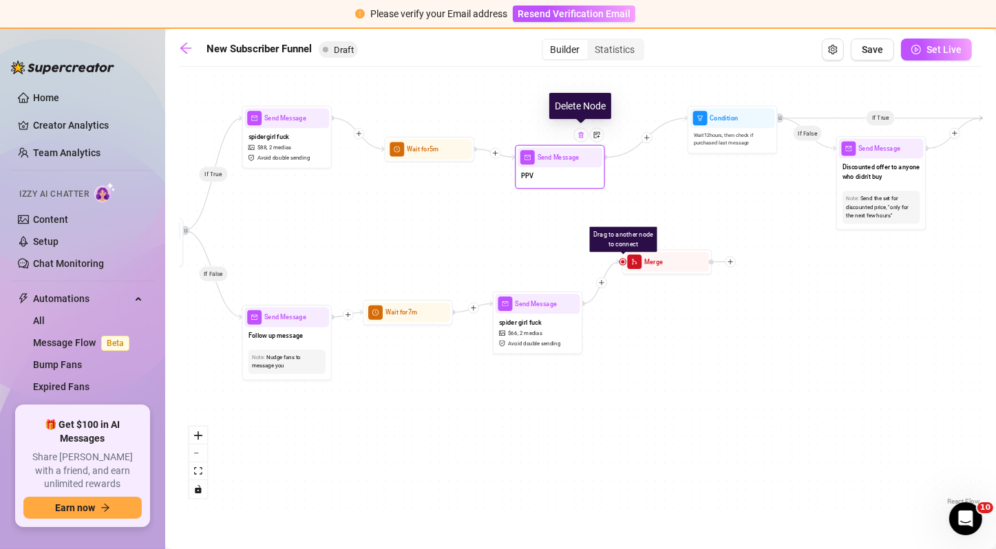
click at [580, 138] on div at bounding box center [581, 135] width 14 height 14
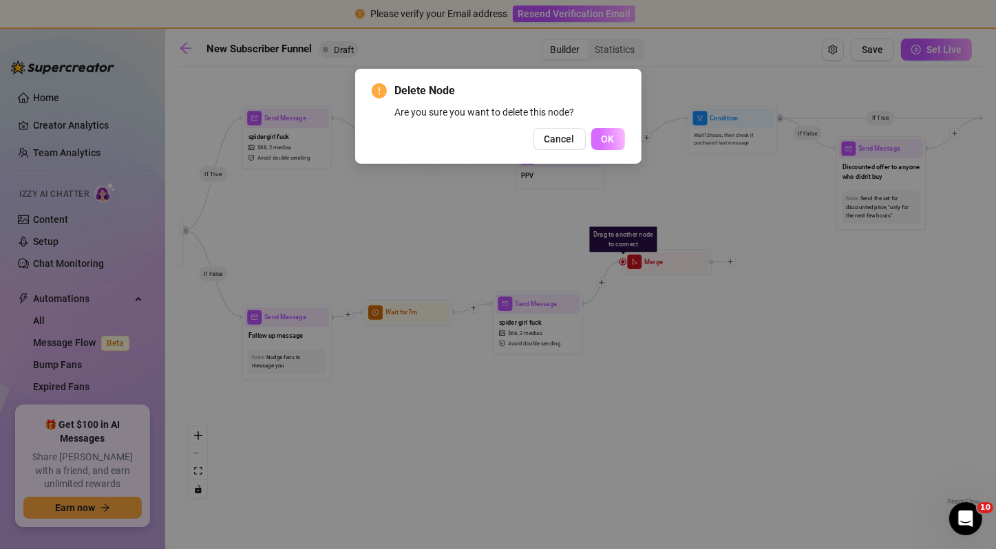
click at [605, 138] on span "OK" at bounding box center [608, 139] width 13 height 11
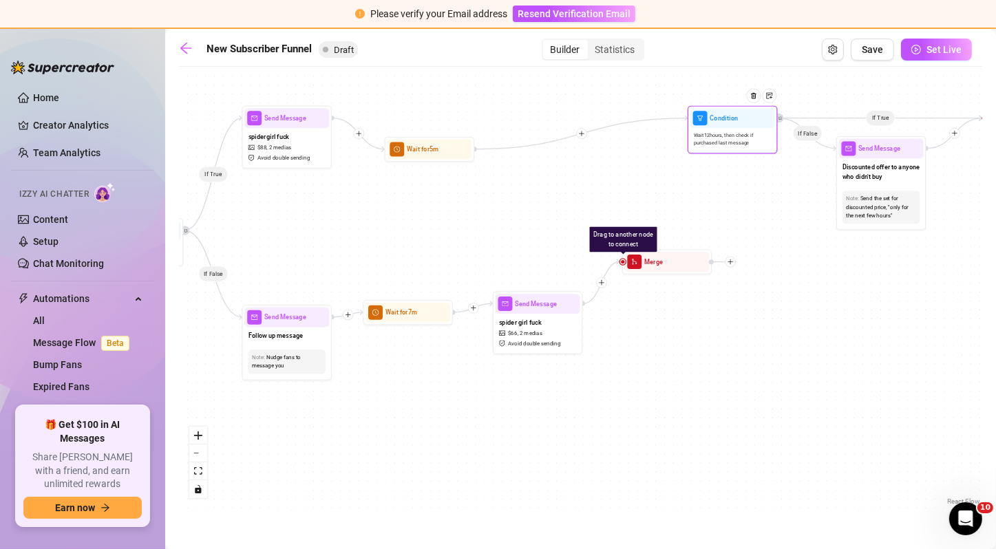
drag, startPoint x: 620, startPoint y: 262, endPoint x: 717, endPoint y: 120, distance: 171.8
drag, startPoint x: 622, startPoint y: 262, endPoint x: 729, endPoint y: 127, distance: 172.4
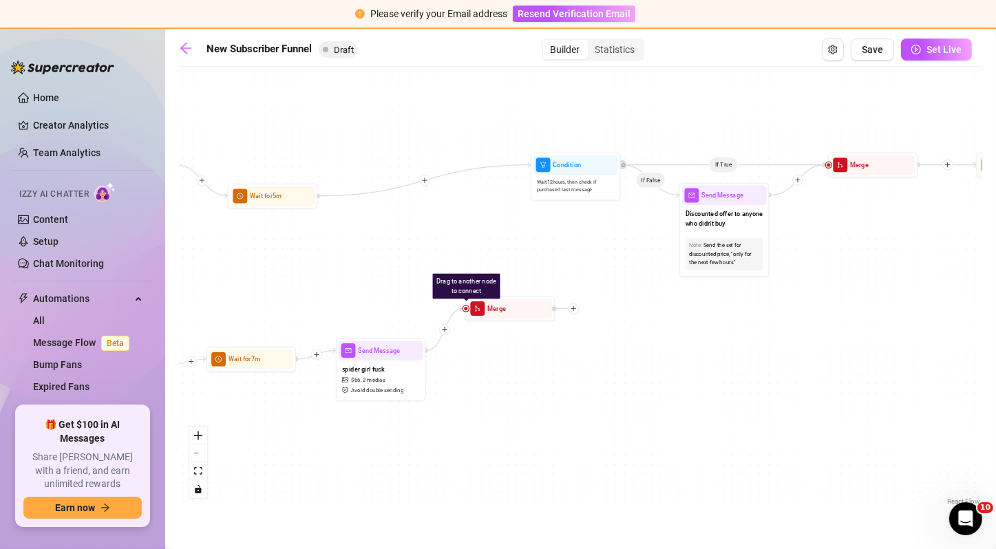
drag, startPoint x: 728, startPoint y: 212, endPoint x: 560, endPoint y: 262, distance: 175.8
click at [560, 262] on div "If True If True If True If False If False If False If True If False Drag to ano…" at bounding box center [580, 291] width 803 height 435
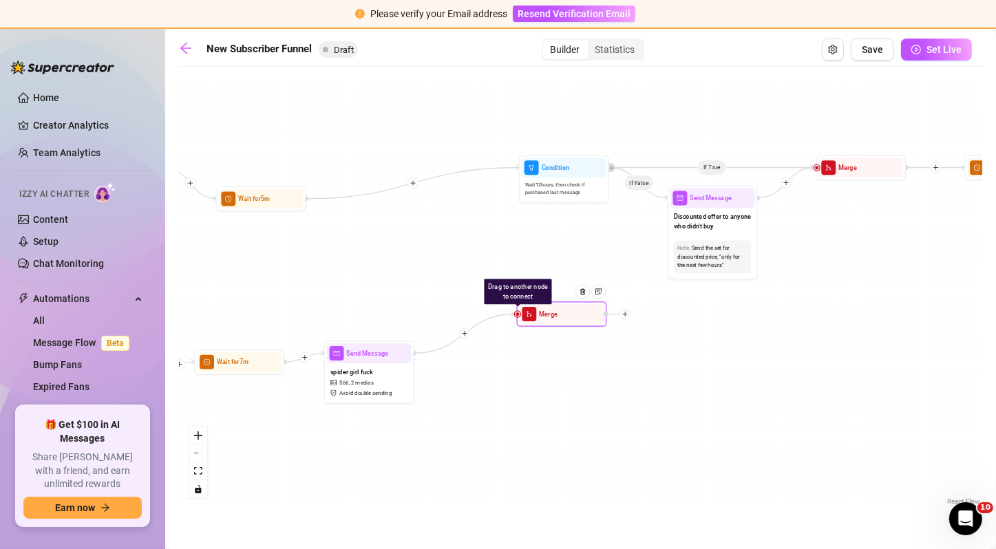
drag, startPoint x: 516, startPoint y: 310, endPoint x: 572, endPoint y: 313, distance: 56.5
click at [572, 313] on div at bounding box center [586, 298] width 39 height 46
click at [414, 188] on div "If True If True If True If False If False If False If True If False Drag to ano…" at bounding box center [580, 291] width 803 height 435
click at [413, 183] on icon "plus" at bounding box center [413, 183] width 6 height 6
click at [401, 206] on div "If True If True If True If False If False If False If True If False Time Delay …" at bounding box center [580, 291] width 803 height 435
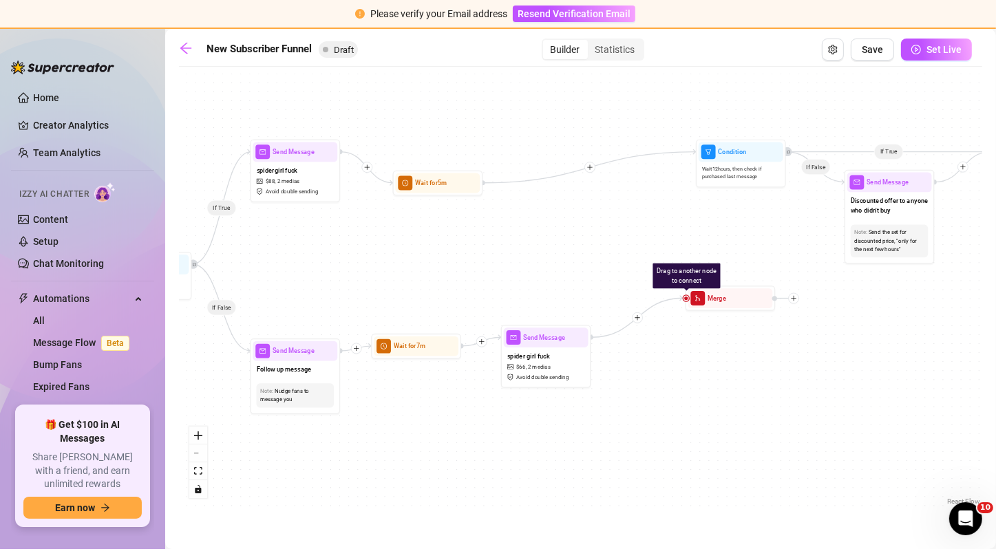
drag, startPoint x: 359, startPoint y: 251, endPoint x: 549, endPoint y: 239, distance: 190.4
click at [549, 239] on div "If True If True If True If False If False If False If True If False Drag to ano…" at bounding box center [580, 291] width 803 height 435
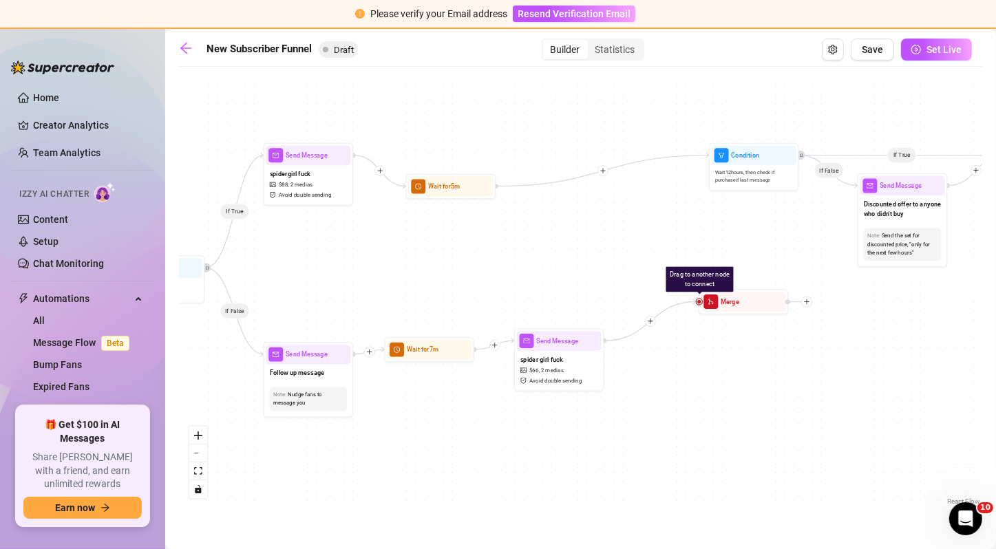
click at [382, 168] on icon "plus" at bounding box center [380, 171] width 6 height 6
click at [371, 263] on div "If True If True If True If False If False If False If True If False Time Delay …" at bounding box center [580, 291] width 803 height 435
click at [371, 350] on icon "plus" at bounding box center [369, 352] width 6 height 6
click at [498, 348] on div at bounding box center [494, 345] width 11 height 11
click at [654, 321] on div at bounding box center [650, 321] width 11 height 11
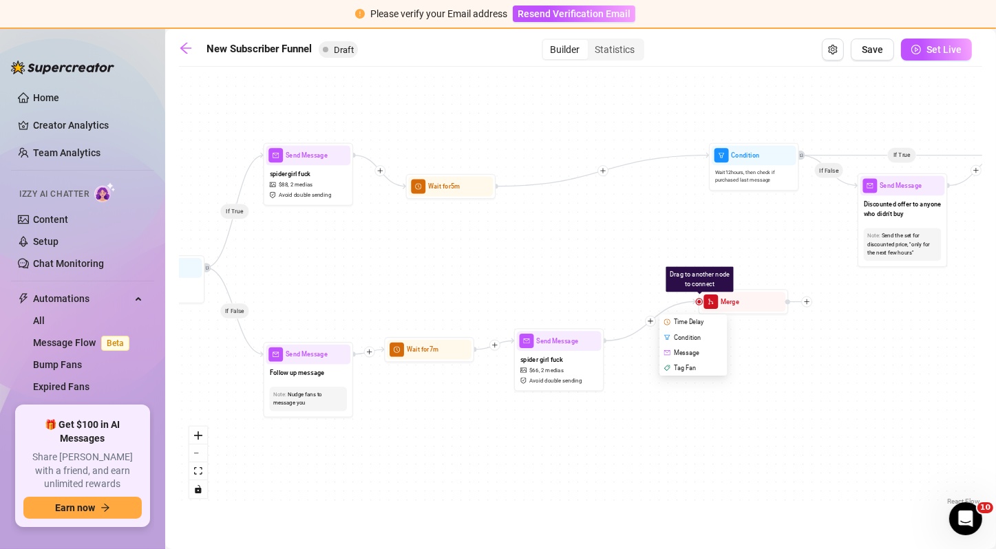
click at [651, 281] on div "If True If True If True If False If False If False If True If False Time Delay …" at bounding box center [580, 291] width 803 height 435
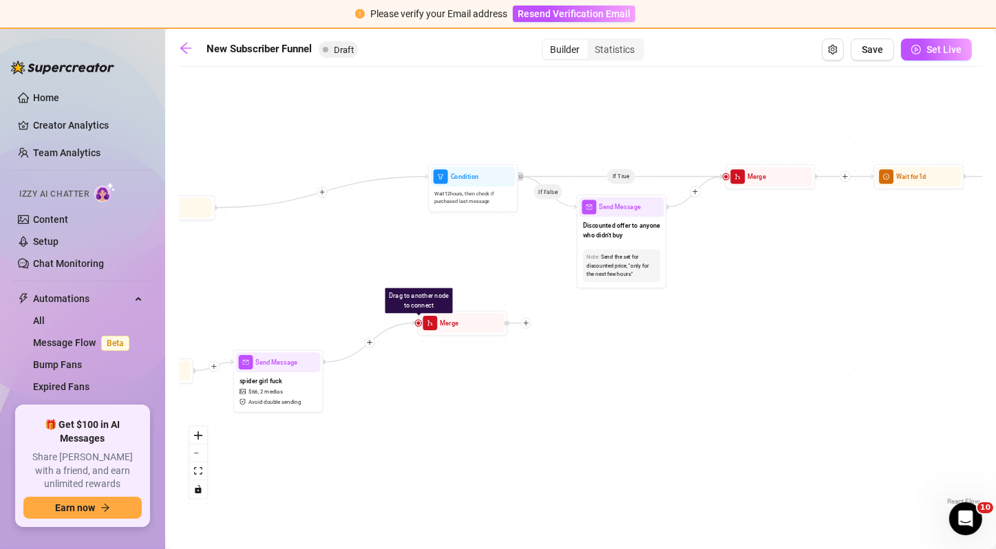
drag, startPoint x: 732, startPoint y: 257, endPoint x: 450, endPoint y: 279, distance: 282.4
click at [450, 279] on div "If True If True If True If False If False If False If True If False Drag to ano…" at bounding box center [580, 291] width 803 height 435
drag, startPoint x: 419, startPoint y: 325, endPoint x: 768, endPoint y: 176, distance: 379.4
click at [768, 176] on div "Merge" at bounding box center [769, 177] width 85 height 20
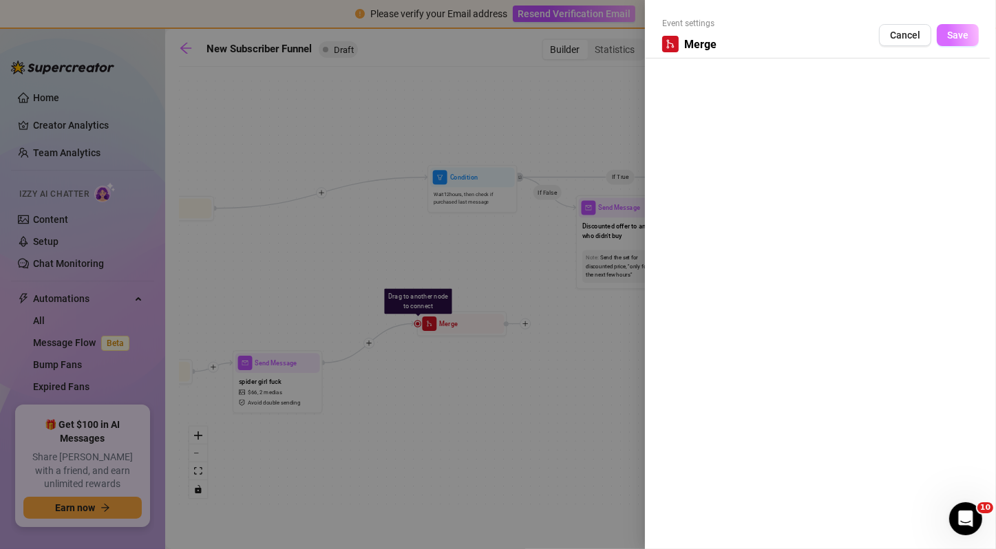
click at [960, 30] on span "Save" at bounding box center [957, 35] width 21 height 11
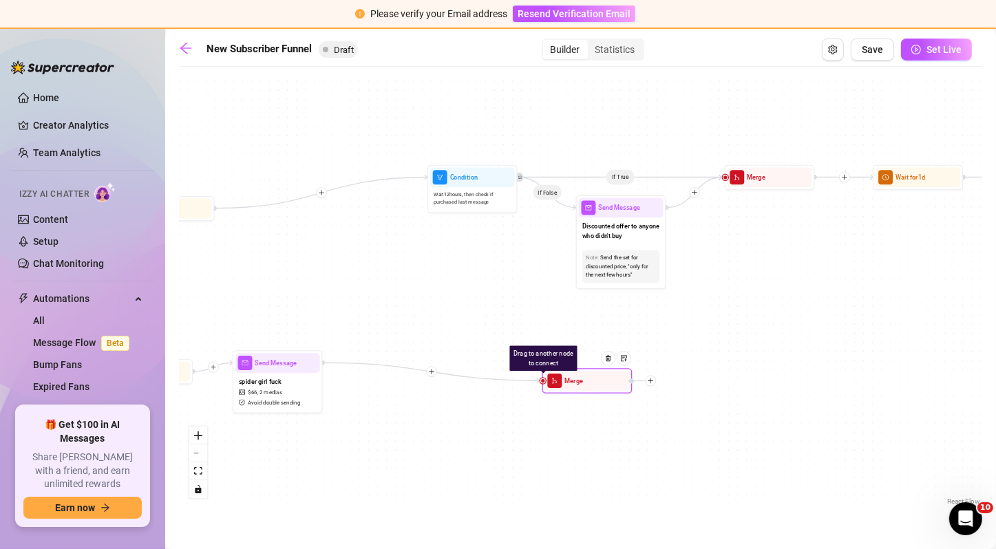
drag, startPoint x: 490, startPoint y: 327, endPoint x: 623, endPoint y: 387, distance: 145.7
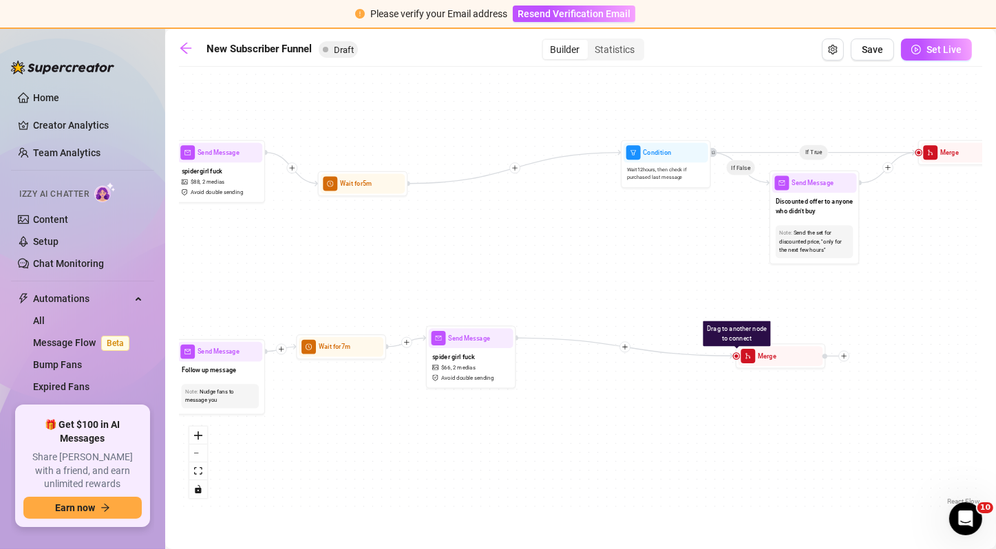
drag, startPoint x: 533, startPoint y: 328, endPoint x: 725, endPoint y: 300, distance: 194.0
click at [725, 300] on div "If True If True If True If False If False If False If True If False Drag to ano…" at bounding box center [580, 291] width 803 height 435
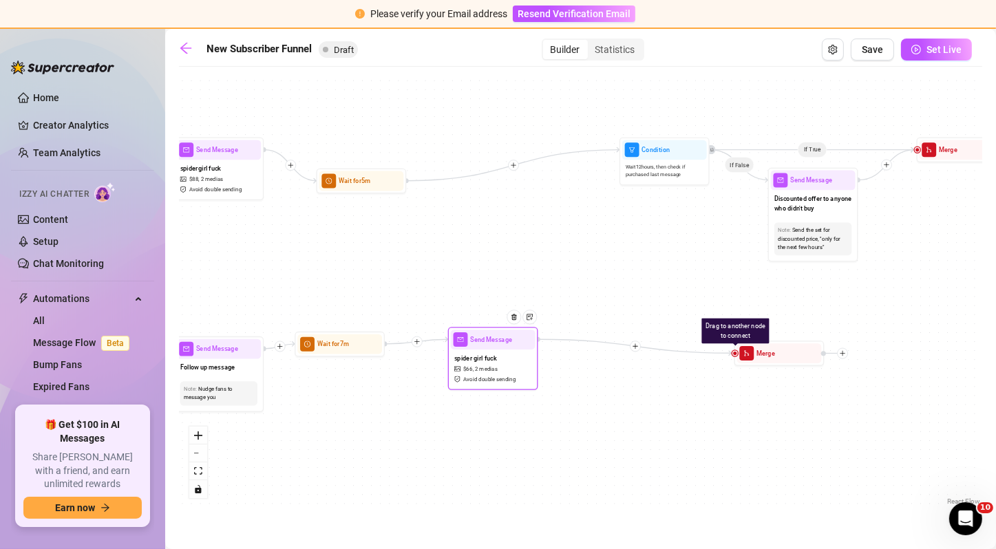
drag, startPoint x: 490, startPoint y: 347, endPoint x: 514, endPoint y: 351, distance: 24.4
click at [514, 351] on div "spider girl fuck $ 66 , 2 medias Avoid double sending" at bounding box center [493, 369] width 85 height 38
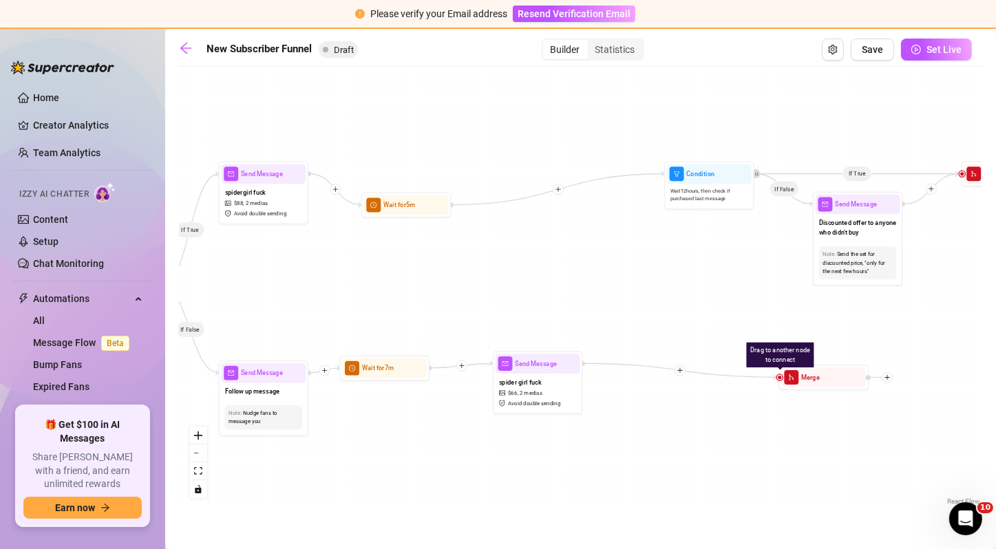
drag, startPoint x: 611, startPoint y: 273, endPoint x: 655, endPoint y: 297, distance: 50.8
click at [655, 297] on div "If True If True If True If False If False If False If True If False Drag to ano…" at bounding box center [580, 291] width 803 height 435
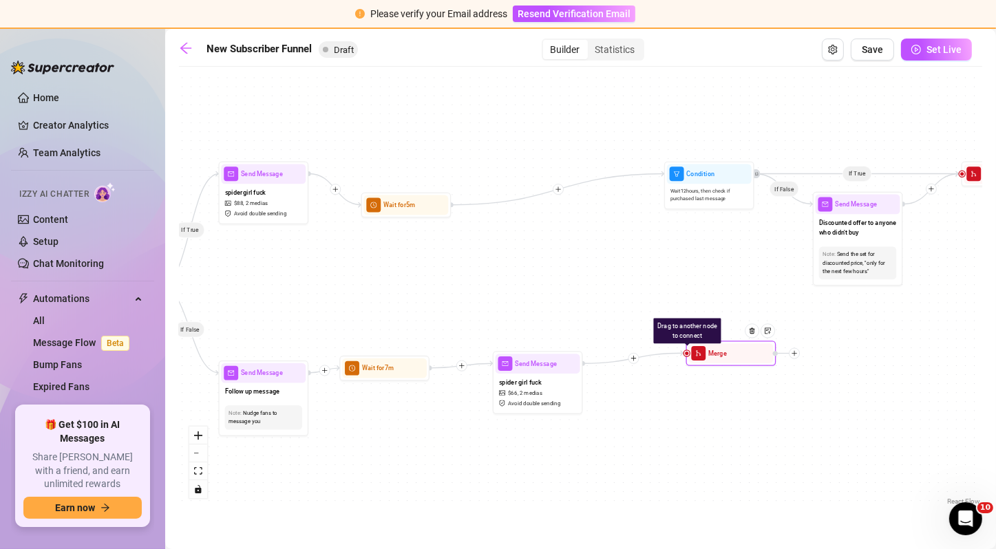
drag, startPoint x: 810, startPoint y: 385, endPoint x: 716, endPoint y: 361, distance: 96.7
click at [716, 361] on div "Merge" at bounding box center [731, 353] width 85 height 20
click at [339, 189] on div at bounding box center [335, 189] width 11 height 11
click at [471, 260] on div "If True If True If True If False If False If False If True If False Time Delay …" at bounding box center [580, 291] width 803 height 435
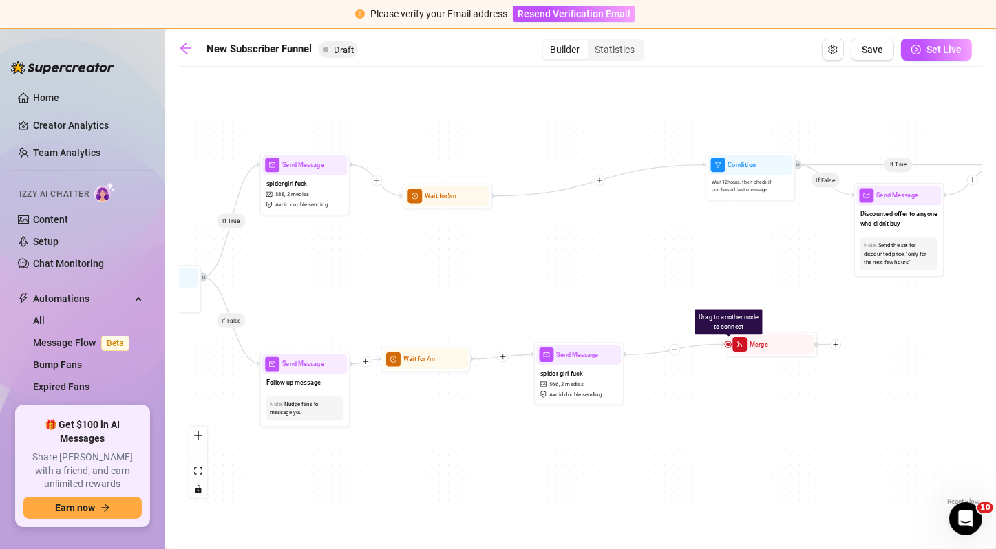
drag, startPoint x: 365, startPoint y: 273, endPoint x: 406, endPoint y: 264, distance: 42.3
click at [406, 264] on div "If True If True If True If False If False If False If True If False Drag to ano…" at bounding box center [580, 291] width 803 height 435
click at [878, 52] on span "Save" at bounding box center [872, 49] width 21 height 11
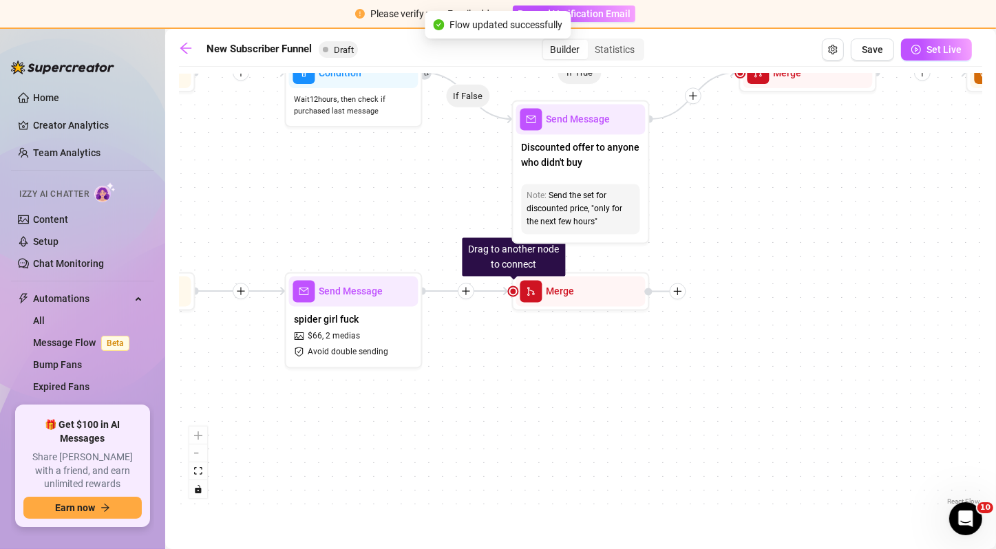
scroll to position [0, 2081]
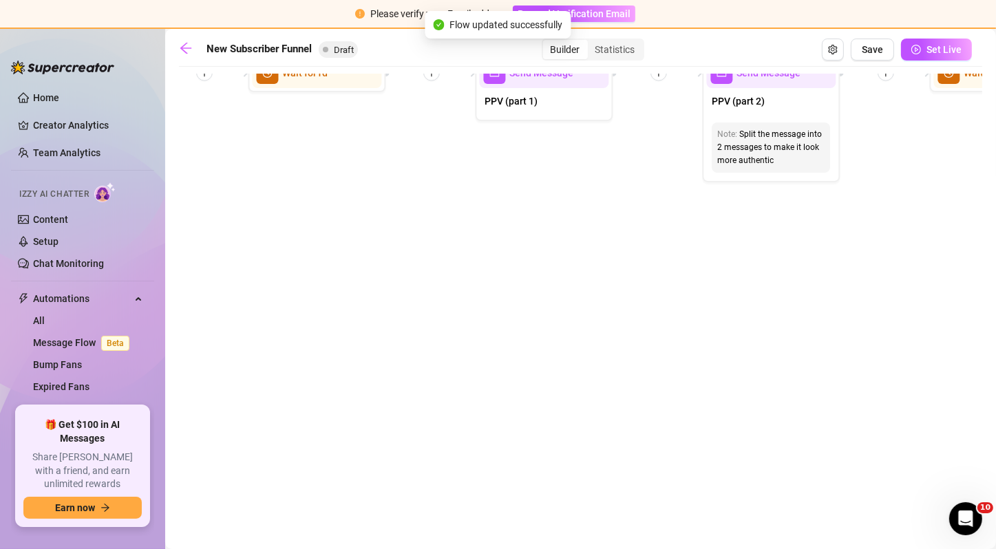
drag, startPoint x: 880, startPoint y: 168, endPoint x: 843, endPoint y: 412, distance: 247.1
click at [843, 412] on div "If True If False If True If False If True If False If True If False Drag to ano…" at bounding box center [580, 291] width 803 height 435
drag, startPoint x: 812, startPoint y: 251, endPoint x: 826, endPoint y: 328, distance: 78.4
click at [826, 328] on div "If True If False If True If False If True If False If True If False Drag to ano…" at bounding box center [580, 291] width 803 height 435
click at [608, 47] on div "Statistics" at bounding box center [615, 49] width 55 height 19
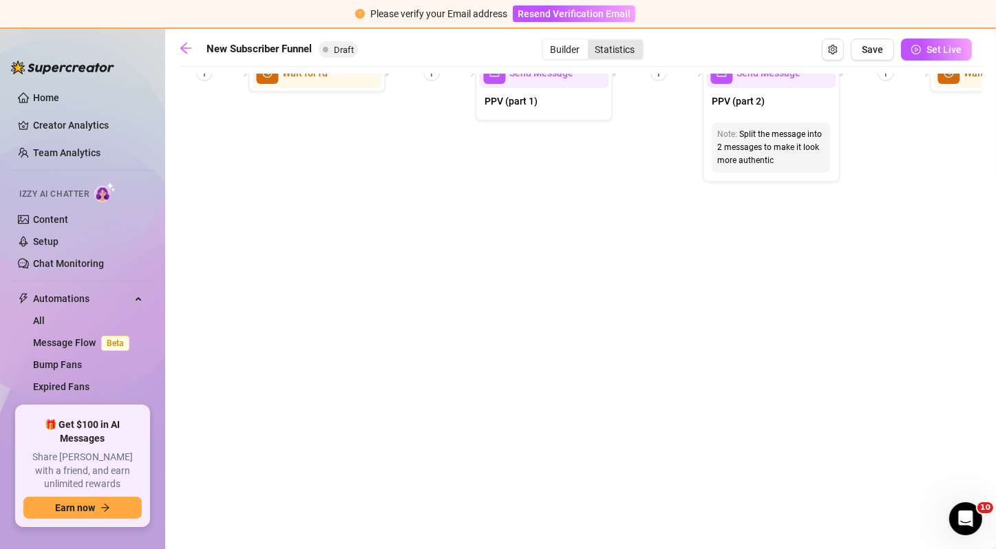
click at [591, 42] on input "Statistics" at bounding box center [591, 42] width 0 height 0
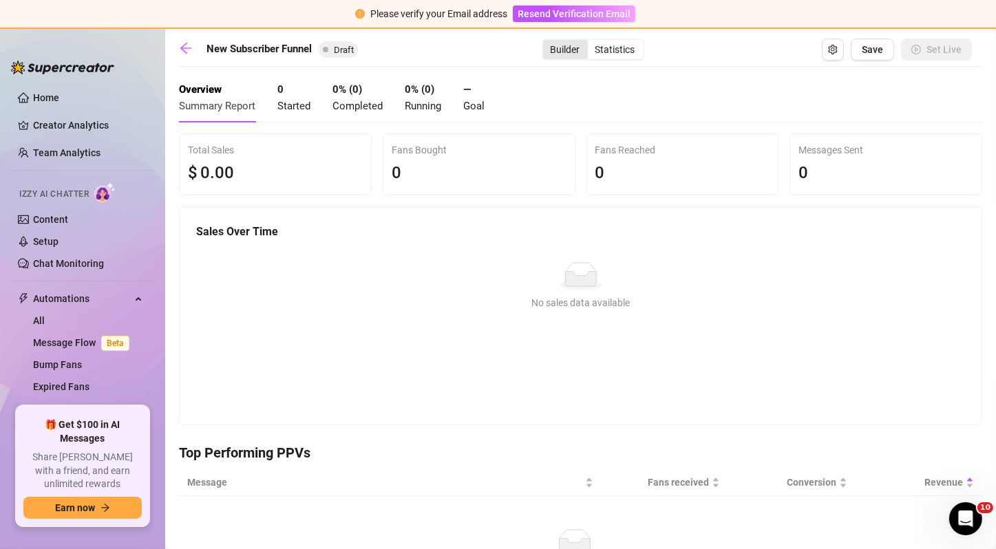
click at [575, 52] on div "Builder" at bounding box center [565, 49] width 45 height 19
click at [547, 42] on input "Builder" at bounding box center [547, 42] width 0 height 0
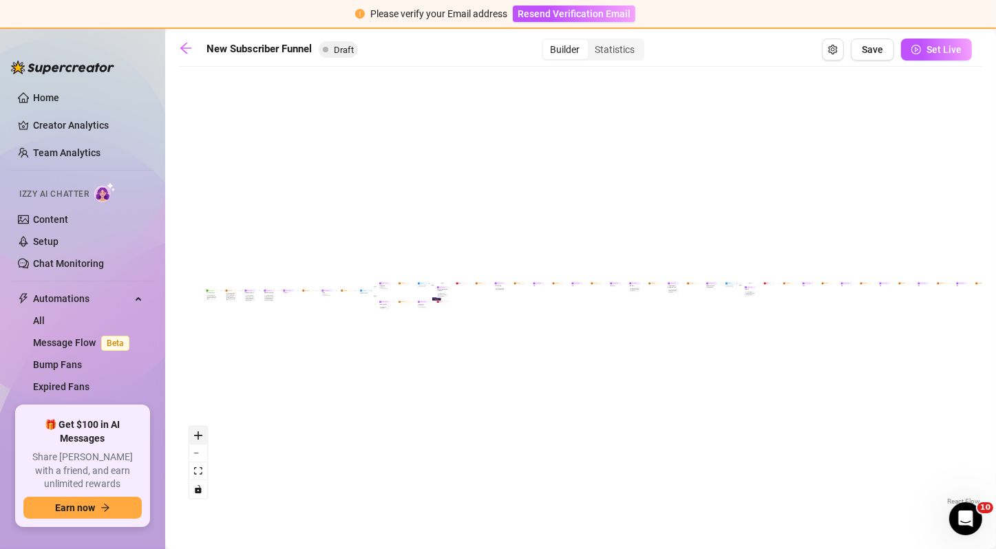
click at [206, 431] on button "zoom in" at bounding box center [198, 436] width 18 height 18
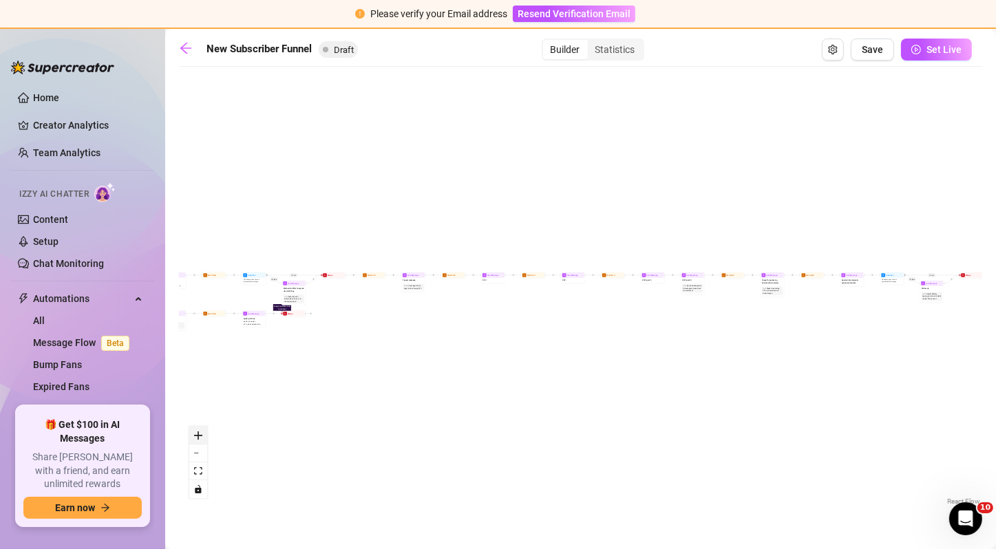
click at [206, 431] on button "zoom in" at bounding box center [198, 436] width 18 height 18
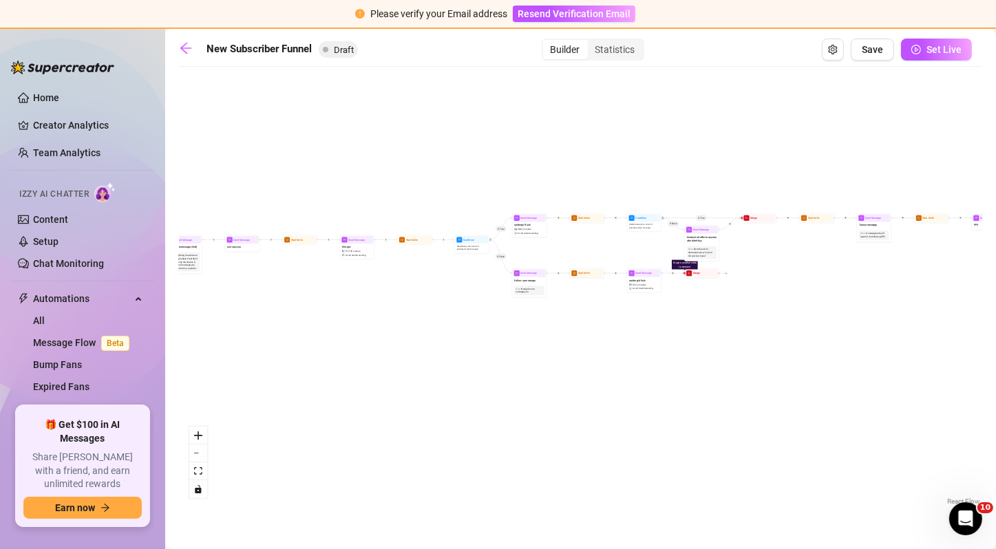
drag, startPoint x: 297, startPoint y: 333, endPoint x: 839, endPoint y: 281, distance: 544.3
click at [839, 281] on div "If True If False If True If False If True If False If True If False Drag to ano…" at bounding box center [580, 291] width 803 height 435
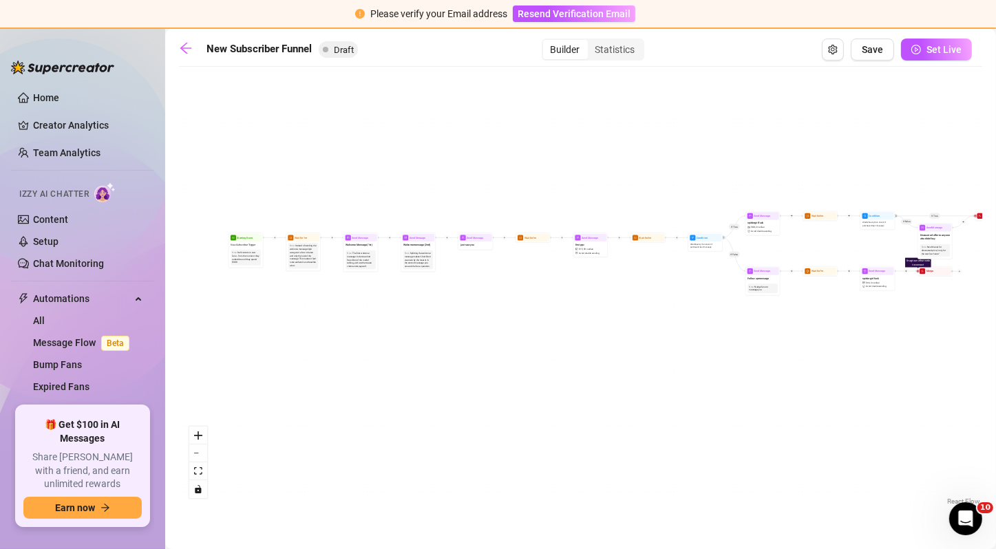
drag, startPoint x: 491, startPoint y: 325, endPoint x: 717, endPoint y: 325, distance: 225.8
click at [717, 325] on div "If True If False If True If False If True If False If True If False Drag to ano…" at bounding box center [580, 291] width 803 height 435
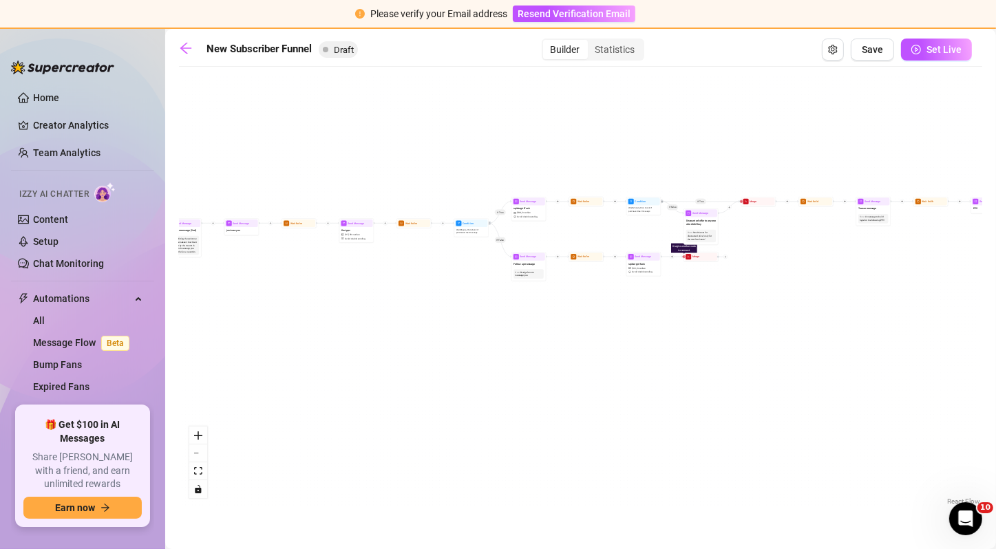
drag, startPoint x: 688, startPoint y: 322, endPoint x: 390, endPoint y: 317, distance: 298.8
click at [390, 317] on div "If True If False If True If False If True If False If True If False Drag to ano…" at bounding box center [580, 291] width 803 height 435
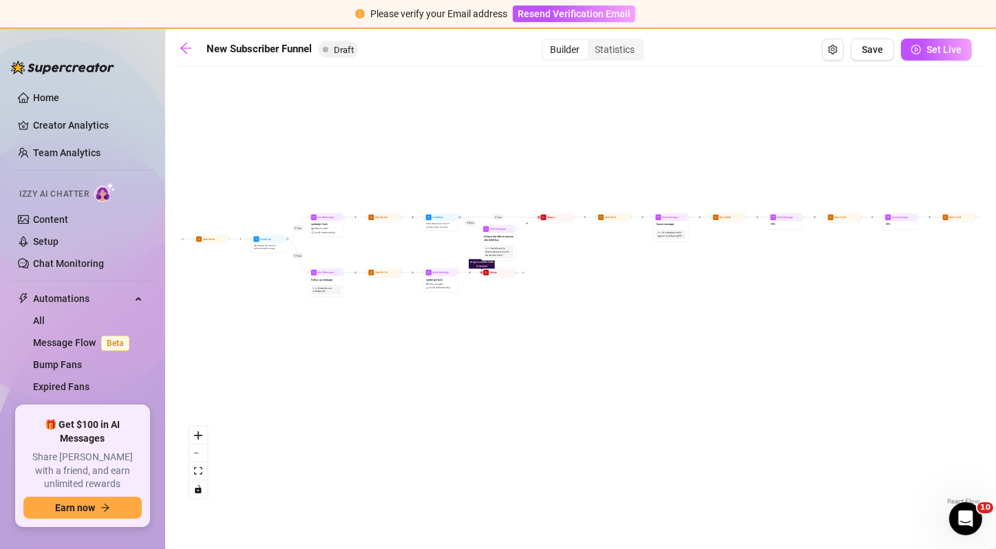
drag, startPoint x: 677, startPoint y: 307, endPoint x: 540, endPoint y: 314, distance: 137.8
click at [540, 314] on div "If True If False If True If False If True If False If True If False Drag to ano…" at bounding box center [580, 291] width 803 height 435
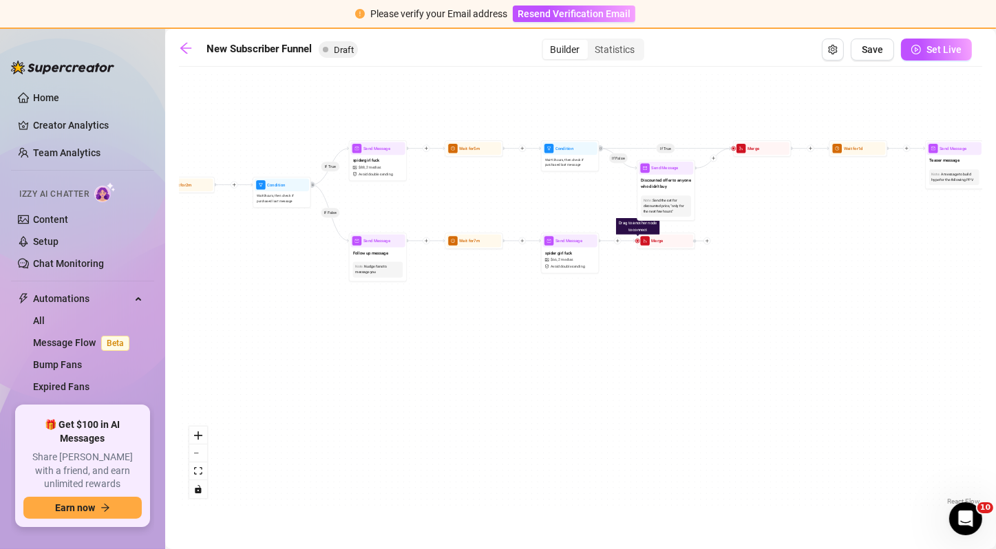
drag, startPoint x: 297, startPoint y: 335, endPoint x: 534, endPoint y: 330, distance: 237.5
click at [534, 330] on div "If True If False If True If False If True If False If True If False Drag to ano…" at bounding box center [580, 291] width 803 height 435
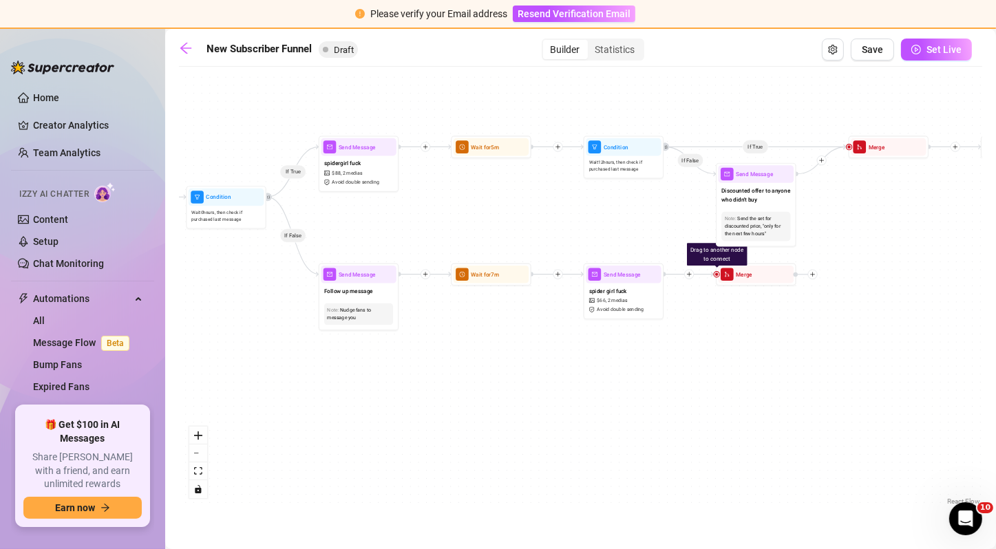
drag, startPoint x: 533, startPoint y: 293, endPoint x: 488, endPoint y: 330, distance: 58.7
click at [488, 330] on div "If True If False If True If False If True If False If True If False Drag to ano…" at bounding box center [580, 291] width 803 height 435
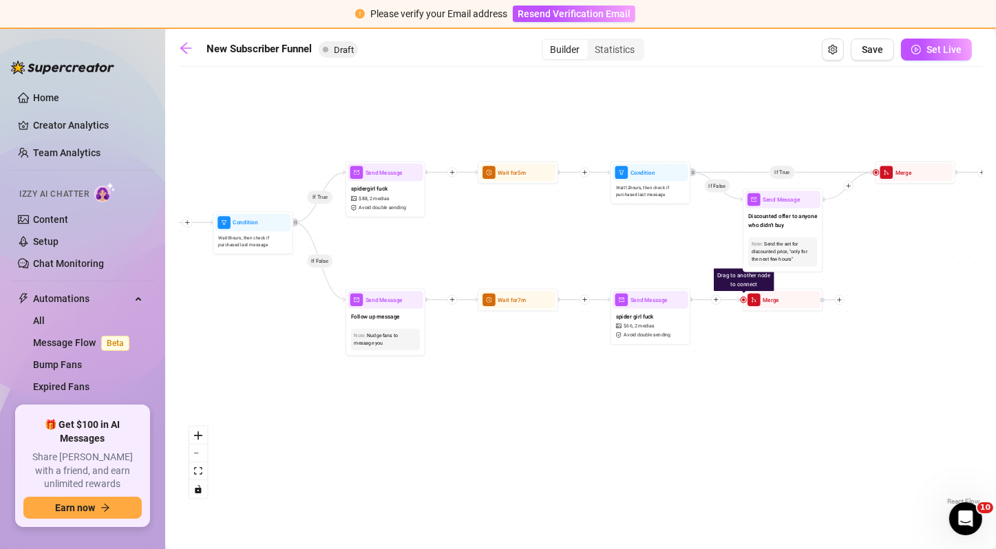
drag, startPoint x: 472, startPoint y: 220, endPoint x: 498, endPoint y: 246, distance: 37.0
click at [498, 246] on div "If True If False If True If False If True If False If True If False Drag to ano…" at bounding box center [580, 291] width 803 height 435
click at [454, 300] on icon "plus" at bounding box center [453, 300] width 6 height 6
click at [452, 271] on div "If True If False If True If False If True If False If True If False Time Delay …" at bounding box center [580, 291] width 803 height 435
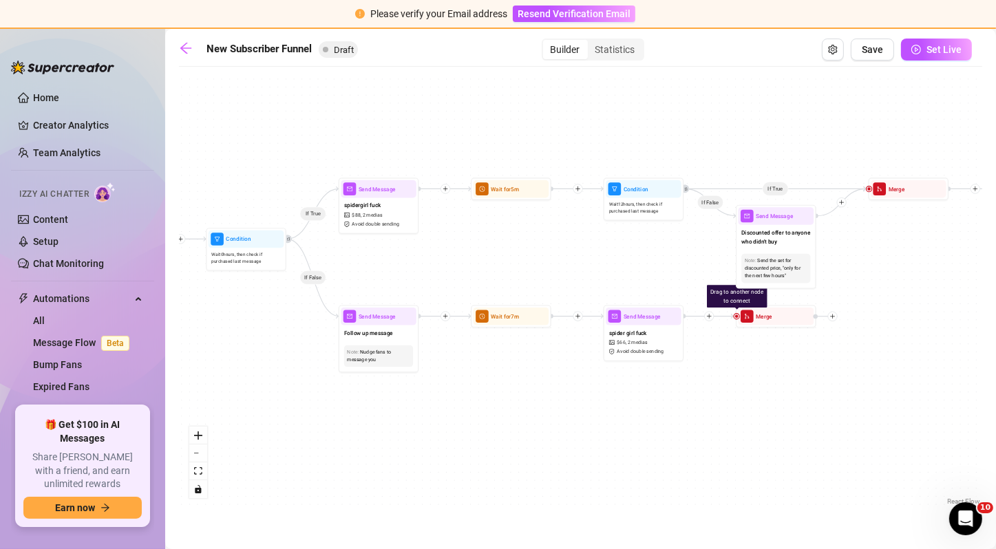
drag, startPoint x: 777, startPoint y: 313, endPoint x: 770, endPoint y: 326, distance: 14.2
click at [770, 326] on div "If True If False If True If False If True If False If True If False Drag to ano…" at bounding box center [580, 291] width 803 height 435
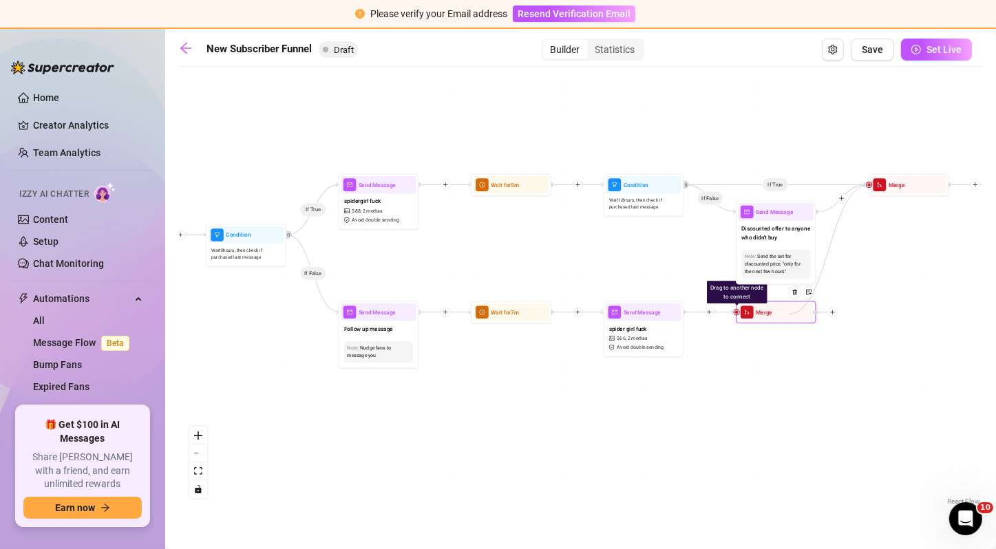
drag, startPoint x: 869, startPoint y: 184, endPoint x: 789, endPoint y: 318, distance: 155.6
drag, startPoint x: 869, startPoint y: 184, endPoint x: 615, endPoint y: 330, distance: 292.9
drag, startPoint x: 644, startPoint y: 339, endPoint x: 644, endPoint y: 353, distance: 14.5
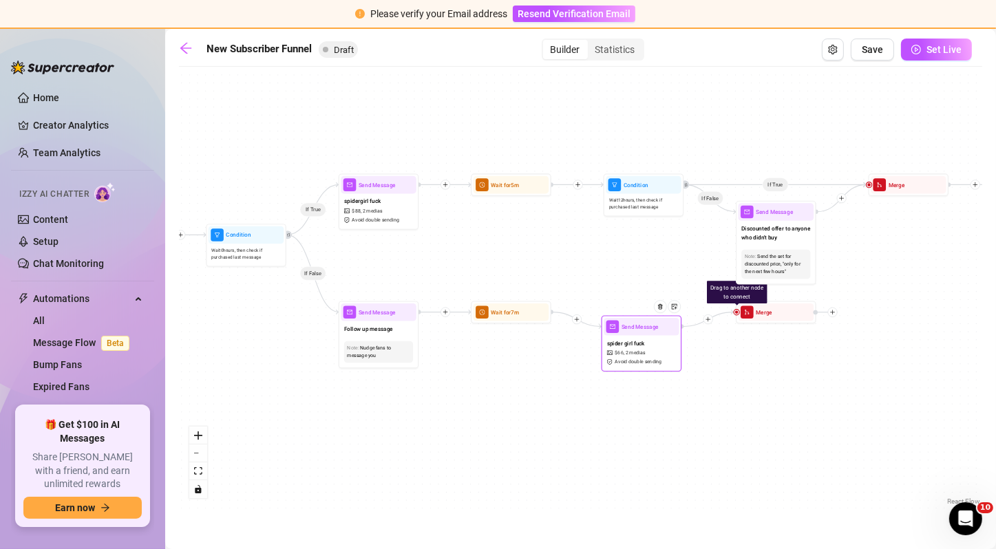
click at [644, 353] on span "2 medias" at bounding box center [636, 354] width 20 height 8
drag, startPoint x: 779, startPoint y: 318, endPoint x: 798, endPoint y: 330, distance: 22.3
click at [798, 330] on div at bounding box center [814, 313] width 35 height 41
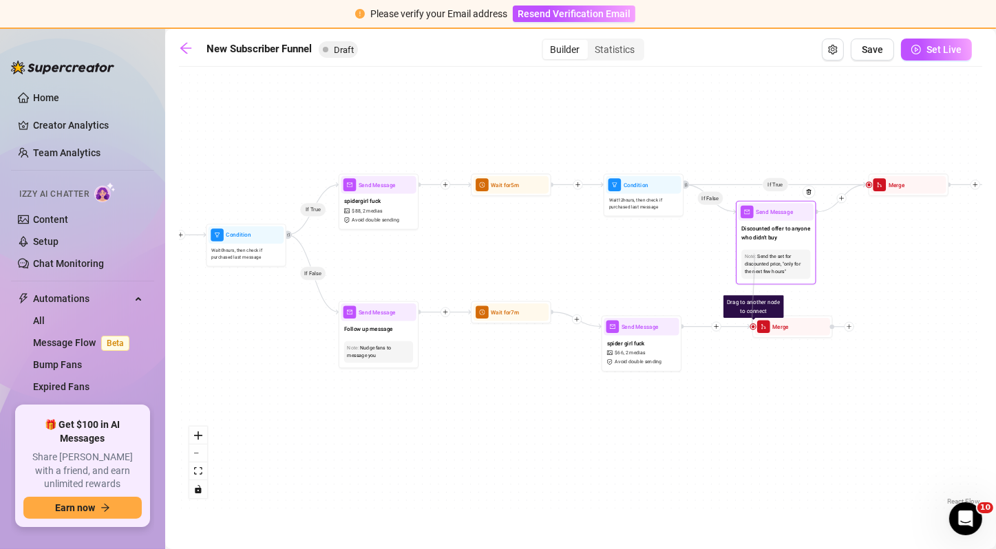
drag, startPoint x: 753, startPoint y: 328, endPoint x: 754, endPoint y: 253, distance: 74.3
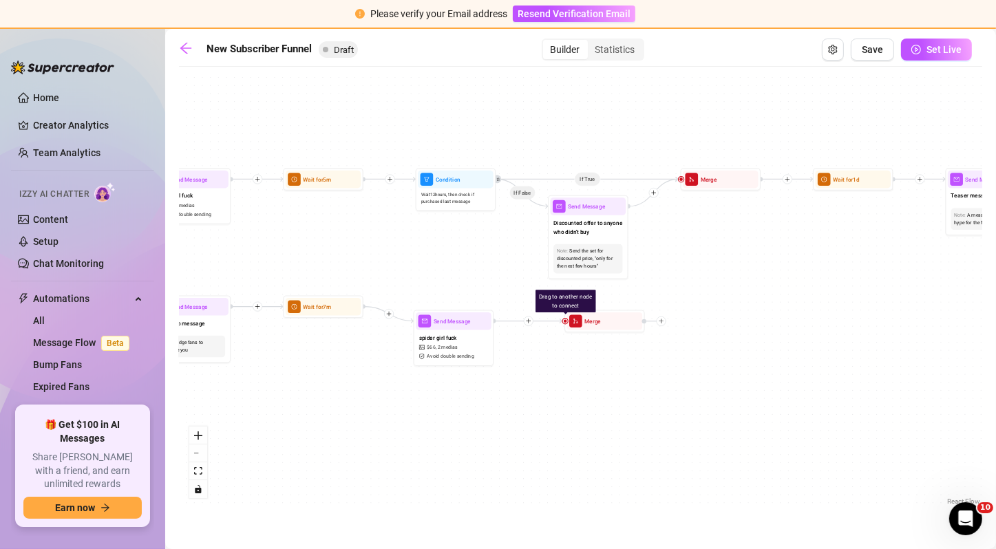
drag, startPoint x: 869, startPoint y: 281, endPoint x: 681, endPoint y: 275, distance: 188.0
click at [681, 275] on div "If True If False If True If False If True If False If True If False Drag to ano…" at bounding box center [580, 291] width 803 height 435
click at [565, 325] on div "Drag to another node to connect Merge" at bounding box center [604, 321] width 81 height 23
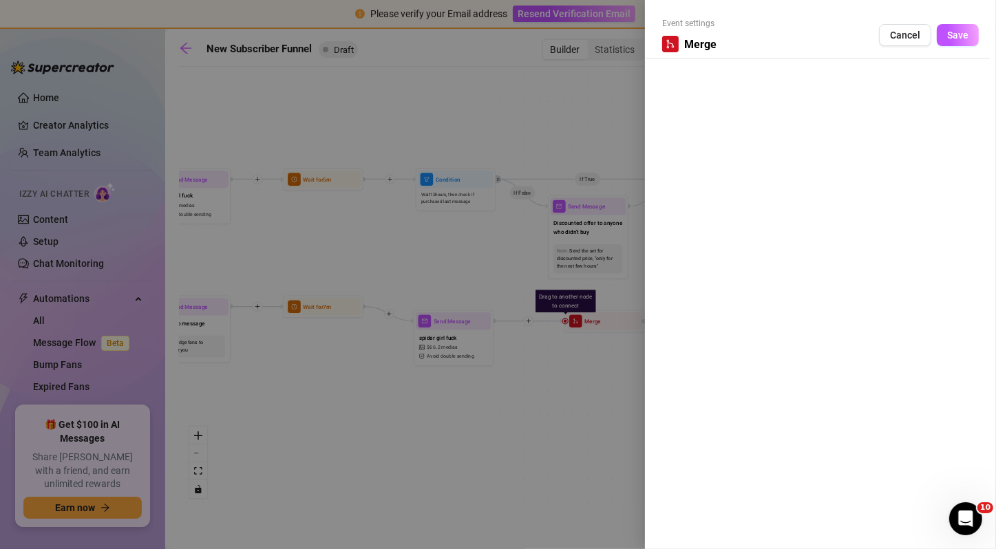
click at [565, 334] on div at bounding box center [498, 274] width 996 height 549
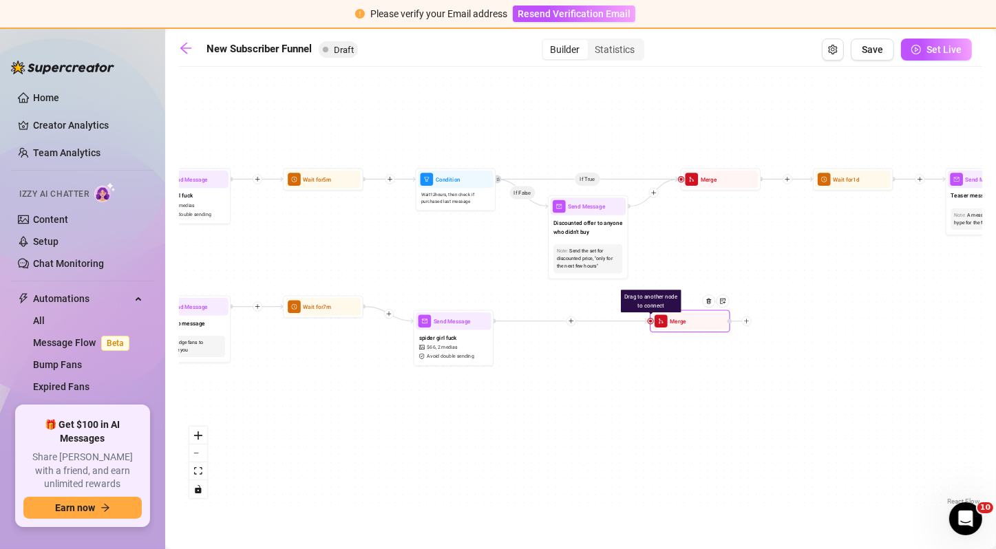
drag, startPoint x: 608, startPoint y: 319, endPoint x: 698, endPoint y: 319, distance: 90.2
click at [698, 319] on div "Drag to another node to connect Merge" at bounding box center [690, 321] width 81 height 23
drag, startPoint x: 649, startPoint y: 322, endPoint x: 856, endPoint y: 176, distance: 253.4
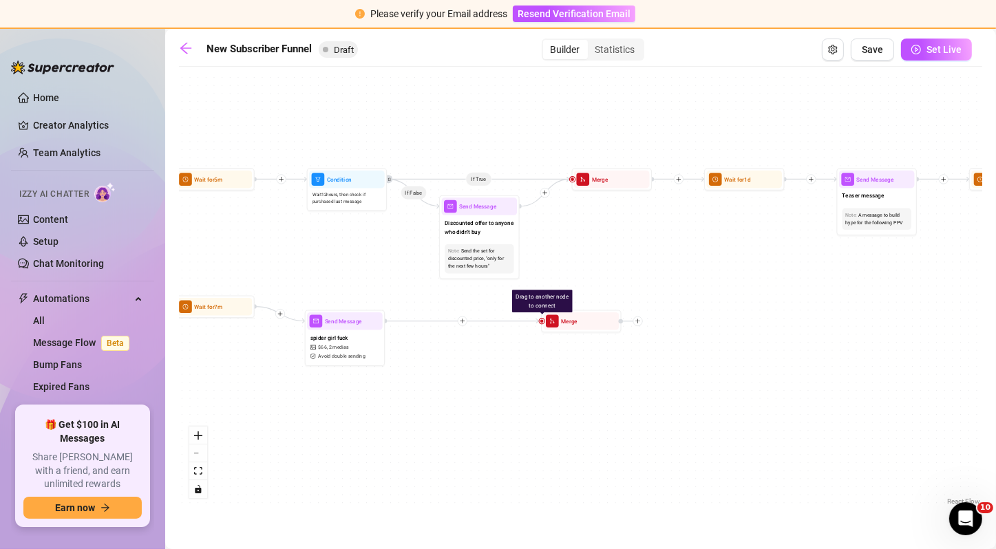
drag, startPoint x: 897, startPoint y: 262, endPoint x: 784, endPoint y: 262, distance: 112.9
click at [784, 262] on div "If True If False If True If False If True If False If True If False Drag to ano…" at bounding box center [580, 291] width 803 height 435
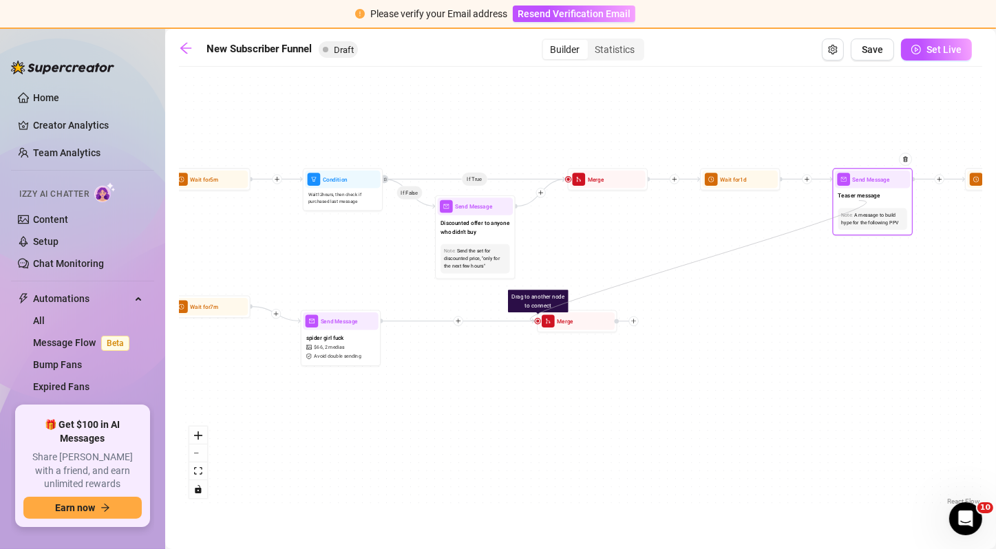
drag, startPoint x: 537, startPoint y: 322, endPoint x: 859, endPoint y: 200, distance: 344.4
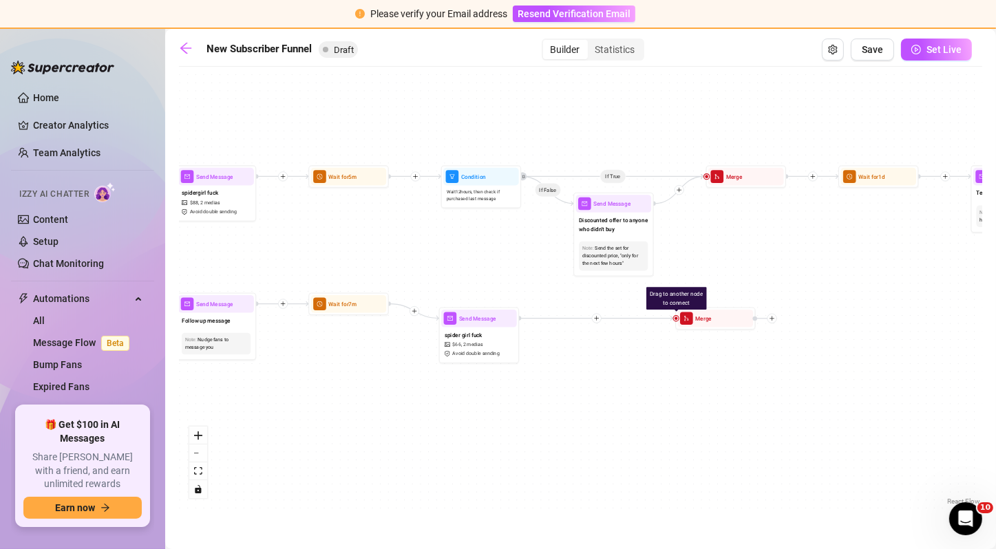
drag, startPoint x: 778, startPoint y: 275, endPoint x: 916, endPoint y: 273, distance: 138.4
click at [916, 273] on div "If True If False If True If False If True If False If True If False Drag to ano…" at bounding box center [580, 291] width 803 height 435
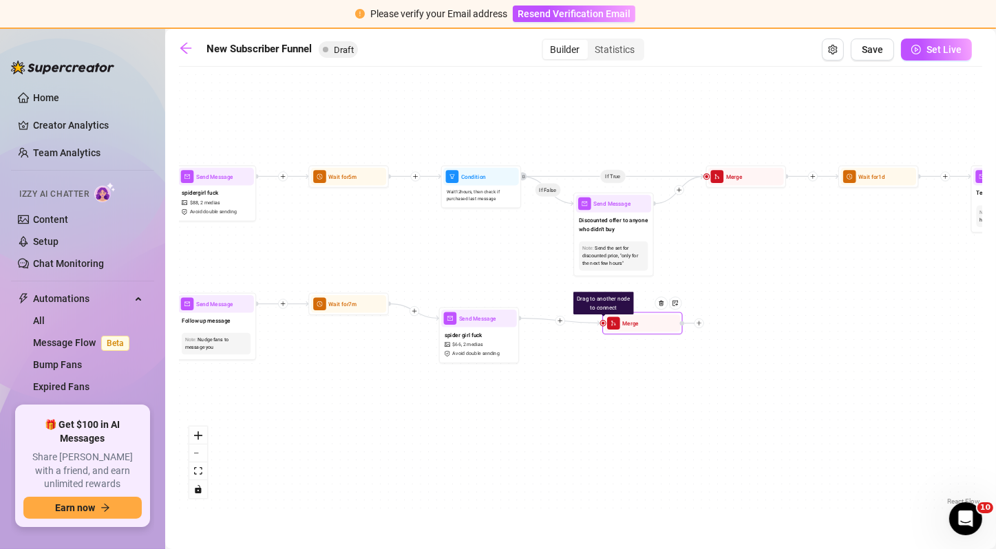
drag, startPoint x: 716, startPoint y: 317, endPoint x: 642, endPoint y: 322, distance: 73.8
click at [642, 322] on div "Merge" at bounding box center [643, 324] width 76 height 18
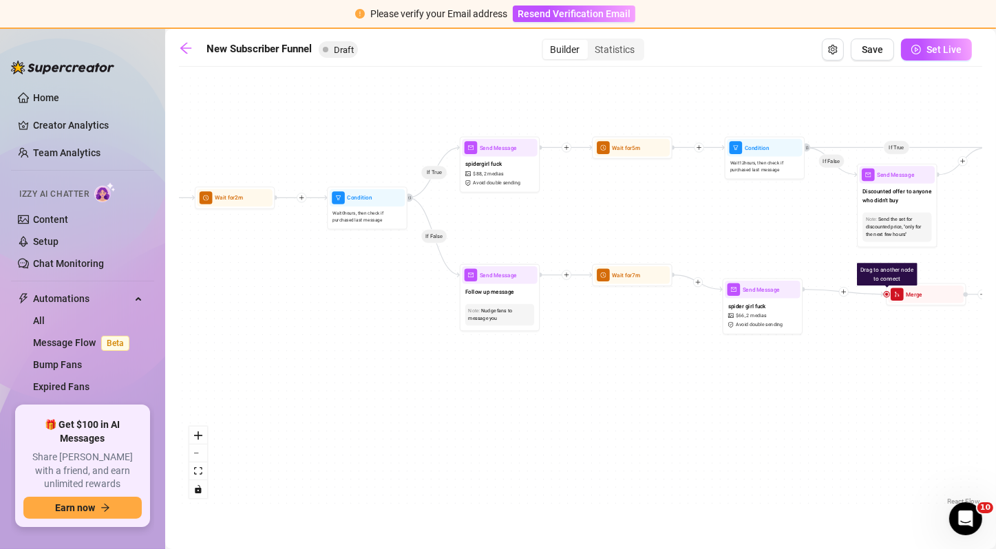
drag, startPoint x: 561, startPoint y: 241, endPoint x: 845, endPoint y: 212, distance: 285.1
click at [845, 212] on div "If True If False If True If False If True If False If True If False Drag to ano…" at bounding box center [580, 291] width 803 height 435
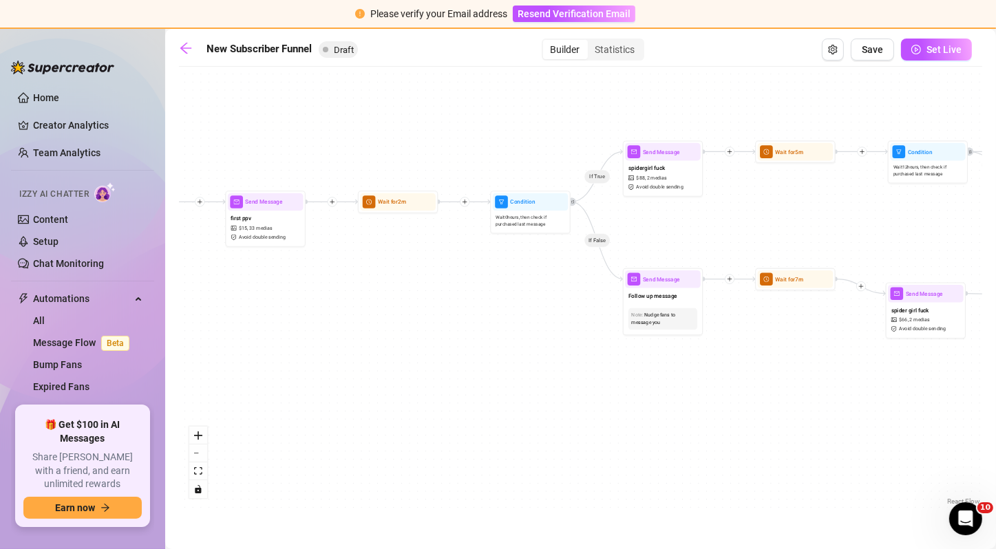
drag, startPoint x: 677, startPoint y: 213, endPoint x: 840, endPoint y: 218, distance: 163.2
click at [840, 218] on div "If True If False If True If False If True If False If True If False Drag to ano…" at bounding box center [580, 291] width 803 height 435
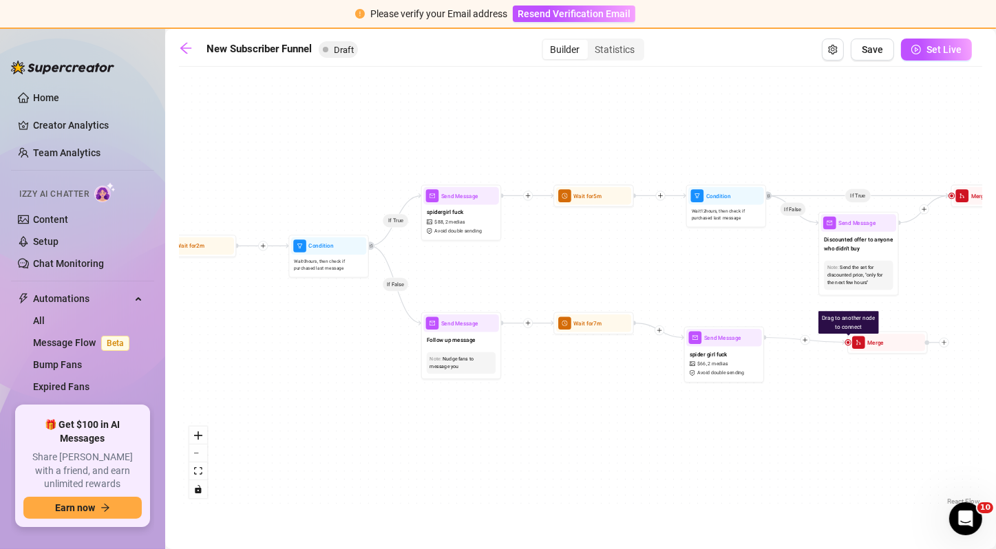
drag, startPoint x: 710, startPoint y: 225, endPoint x: 508, endPoint y: 269, distance: 206.4
click at [508, 269] on div "If True If False If True If False If True If False If True If False Drag to ano…" at bounding box center [580, 291] width 803 height 435
drag, startPoint x: 889, startPoint y: 352, endPoint x: 872, endPoint y: 355, distance: 16.6
click at [872, 355] on div "Drag to another node to connect Merge" at bounding box center [873, 345] width 81 height 23
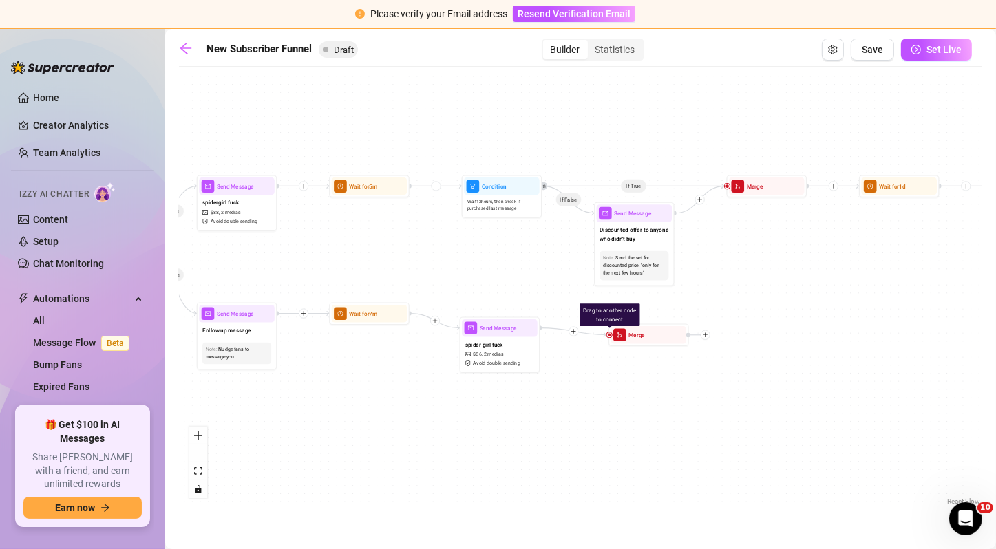
drag, startPoint x: 778, startPoint y: 260, endPoint x: 531, endPoint y: 252, distance: 246.6
click at [531, 252] on div "If True If False If True If False If True If False If True If False Drag to ano…" at bounding box center [580, 291] width 803 height 435
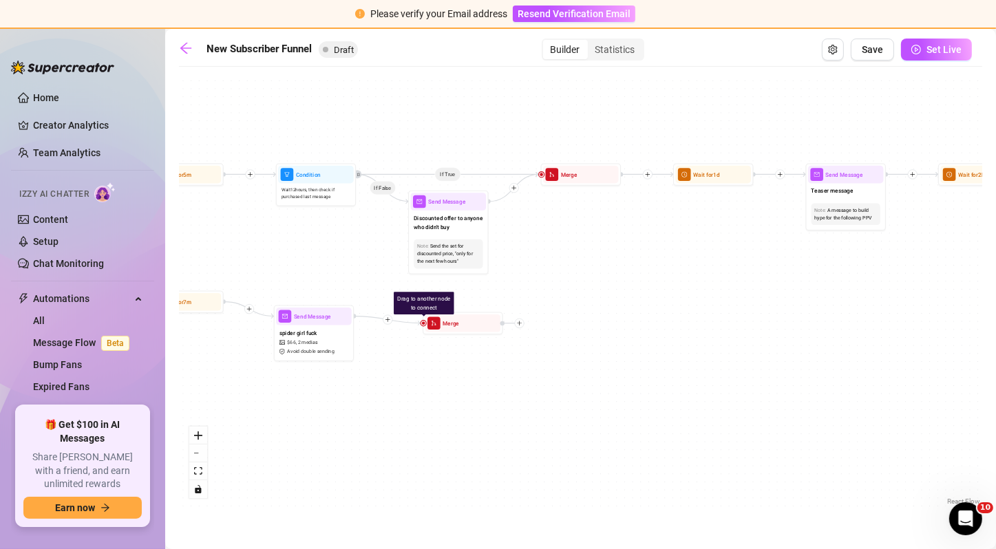
drag, startPoint x: 535, startPoint y: 269, endPoint x: 371, endPoint y: 256, distance: 164.4
click at [371, 256] on div "If True If False If True If False If True If False If True If False Drag to ano…" at bounding box center [580, 291] width 803 height 435
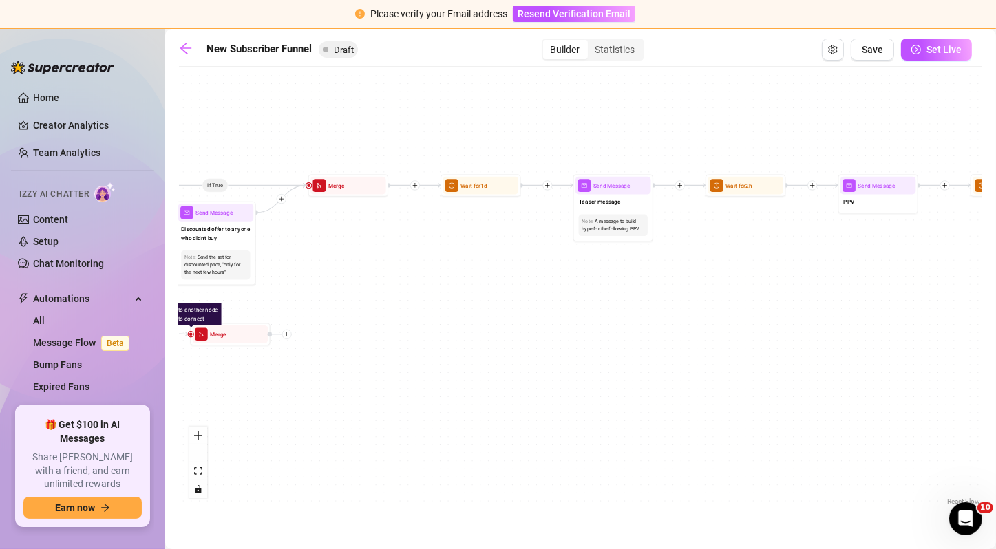
drag, startPoint x: 612, startPoint y: 267, endPoint x: 355, endPoint y: 273, distance: 257.5
click at [355, 273] on div "If True If False If True If False If True If False If True If False Drag to ano…" at bounding box center [580, 291] width 803 height 435
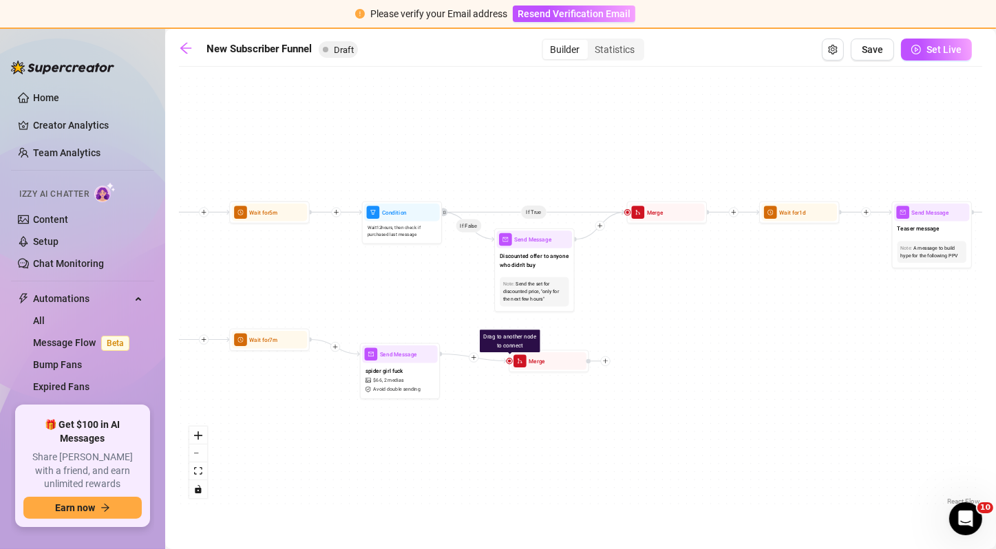
drag, startPoint x: 383, startPoint y: 272, endPoint x: 744, endPoint y: 313, distance: 363.7
click at [744, 313] on div "If True If False If True If False If True If False If True If False Drag to ano…" at bounding box center [580, 291] width 803 height 435
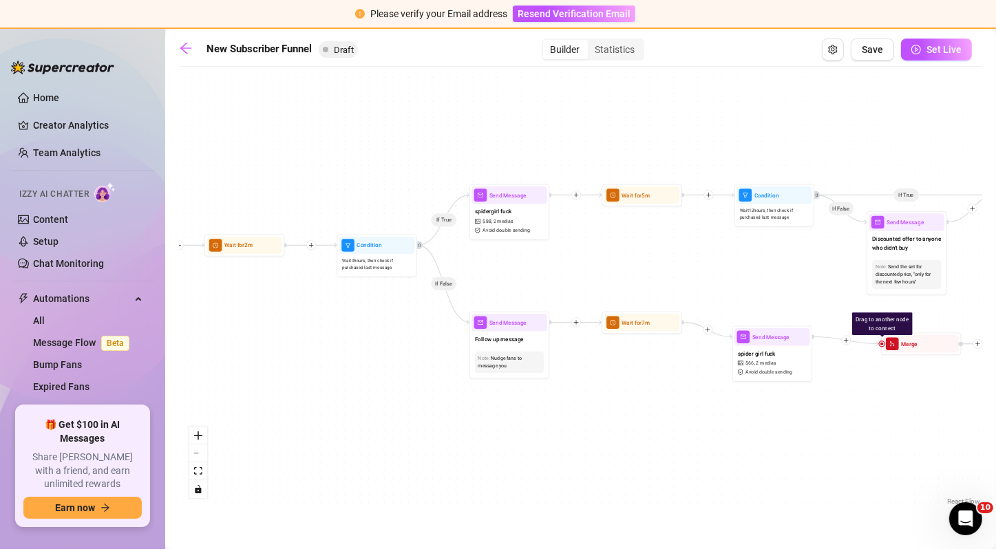
drag, startPoint x: 390, startPoint y: 311, endPoint x: 744, endPoint y: 284, distance: 355.5
click at [744, 284] on div "If True If False If True If False If True If False If True If False Drag to ano…" at bounding box center [580, 291] width 803 height 435
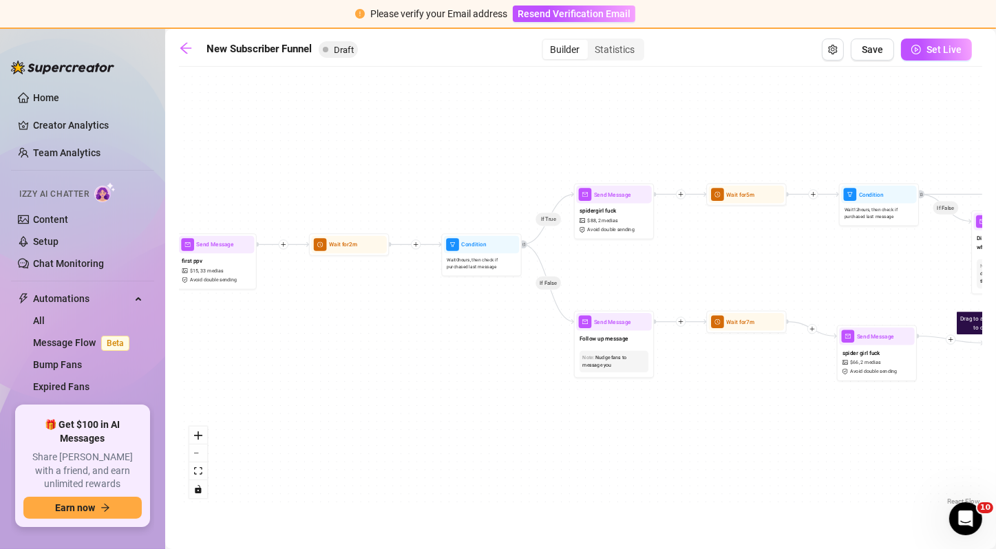
drag, startPoint x: 531, startPoint y: 280, endPoint x: 652, endPoint y: 283, distance: 121.2
click at [652, 283] on div "If True If False If True If False If True If False If True If False Drag to ano…" at bounding box center [580, 291] width 803 height 435
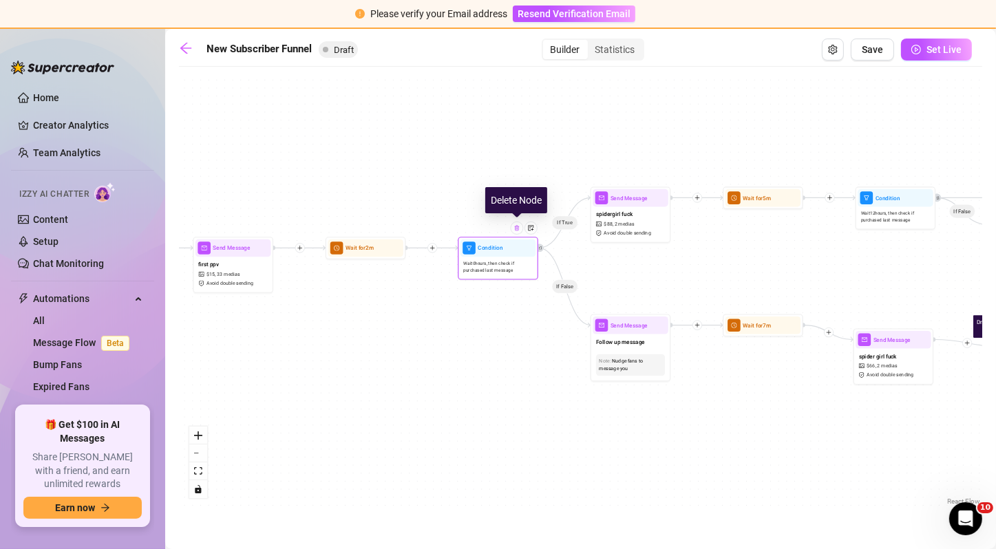
click at [516, 229] on img at bounding box center [517, 228] width 6 height 6
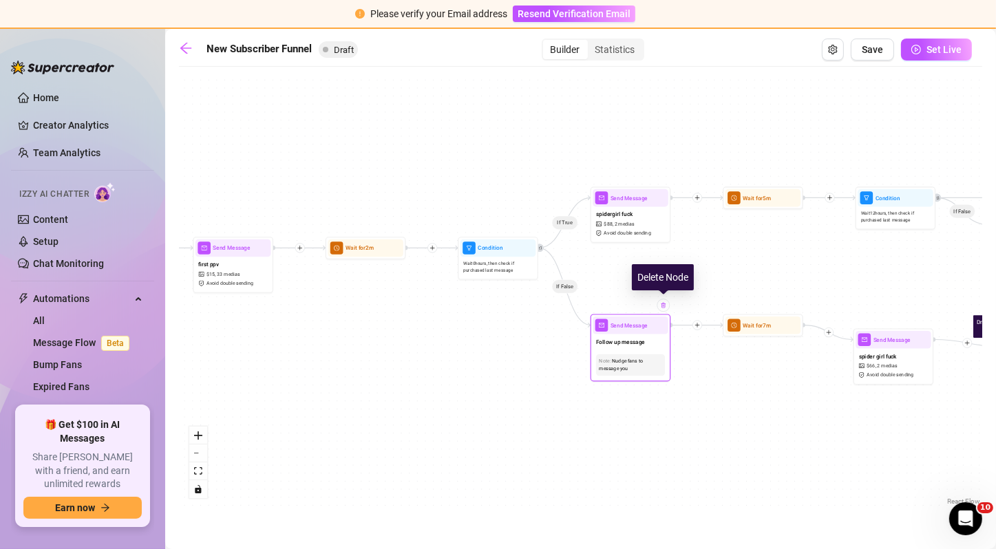
click at [663, 306] on img at bounding box center [663, 305] width 6 height 6
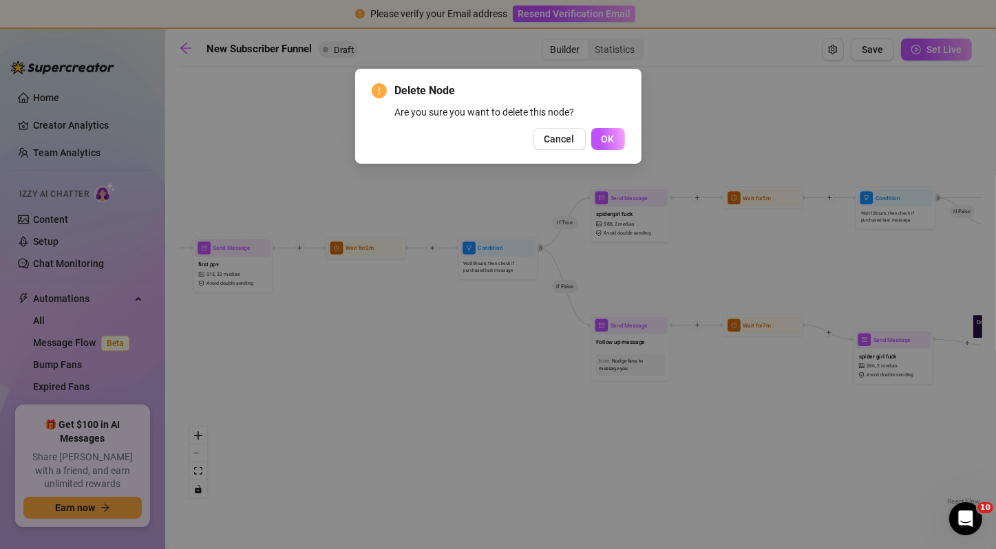
click at [612, 154] on div "Delete Node Are you sure you want to delete this node? Cancel OK" at bounding box center [498, 116] width 286 height 95
click at [607, 141] on span "OK" at bounding box center [608, 139] width 13 height 11
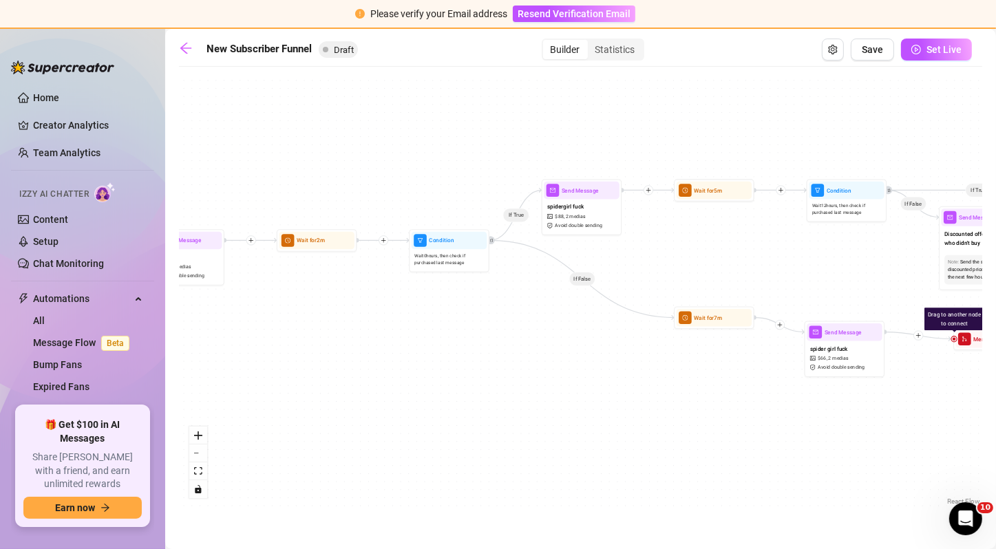
drag, startPoint x: 684, startPoint y: 286, endPoint x: 628, endPoint y: 279, distance: 55.6
click at [628, 279] on div "If True If False If True If False If True If False If True If False Drag to ano…" at bounding box center [580, 291] width 803 height 435
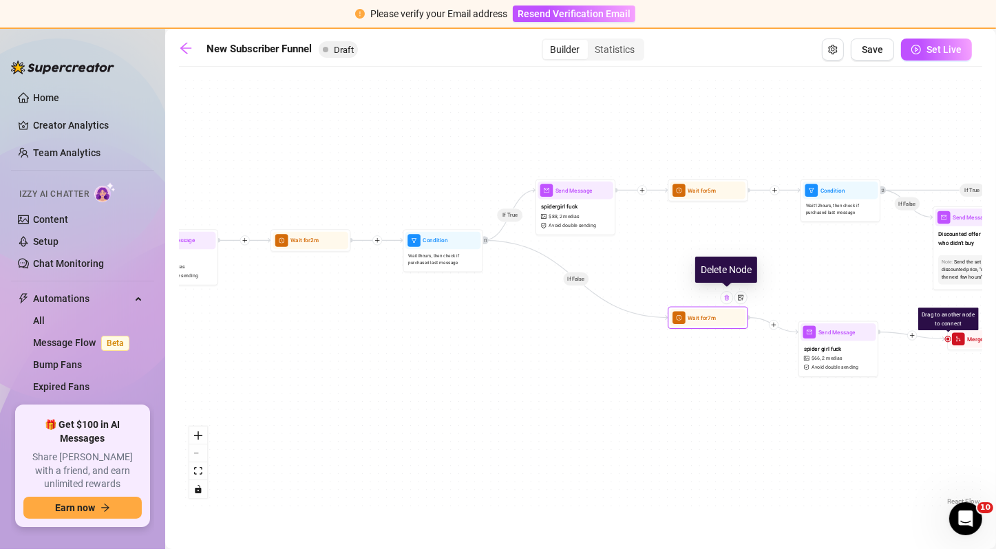
click at [730, 301] on div at bounding box center [727, 297] width 13 height 13
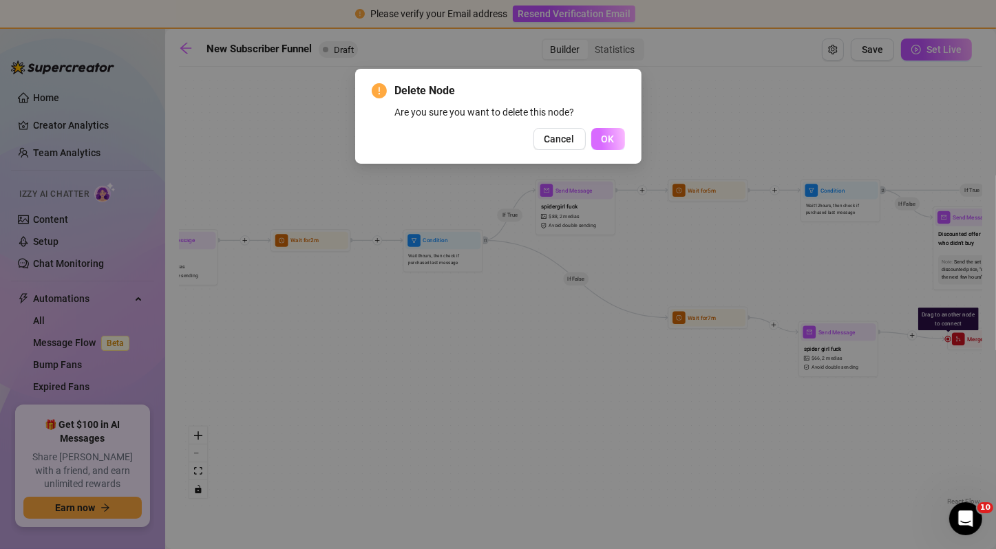
click at [615, 141] on button "OK" at bounding box center [608, 139] width 34 height 22
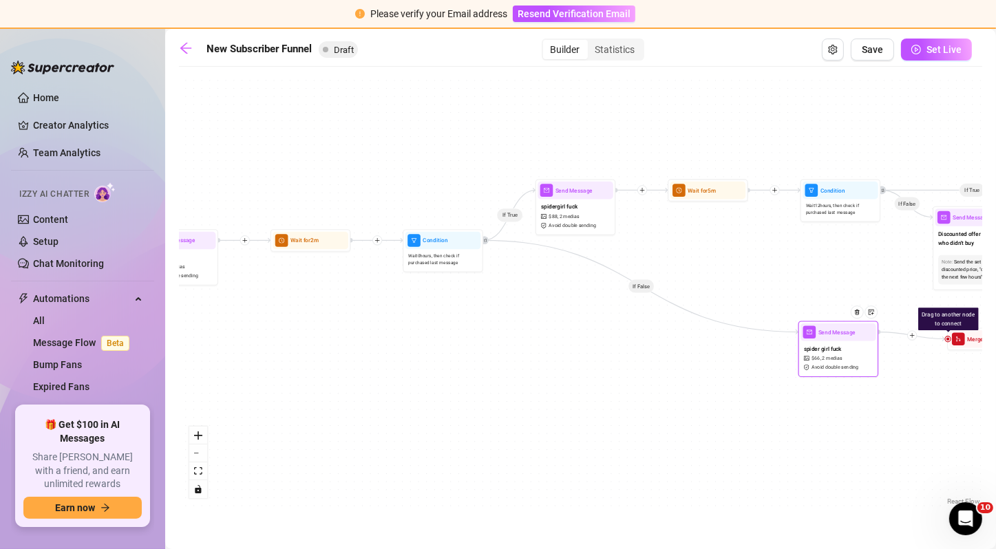
click at [856, 318] on div at bounding box center [860, 318] width 35 height 41
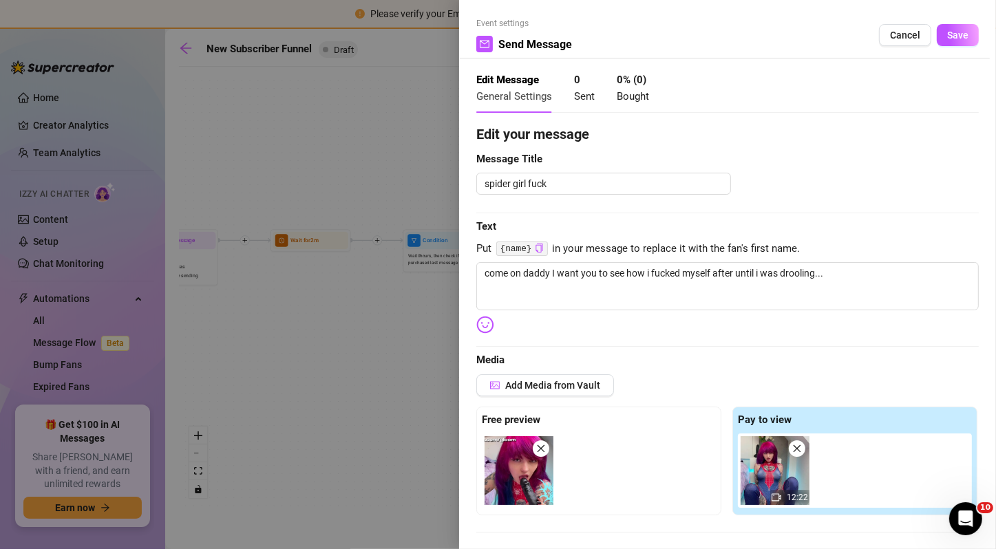
click at [404, 379] on div at bounding box center [498, 274] width 996 height 549
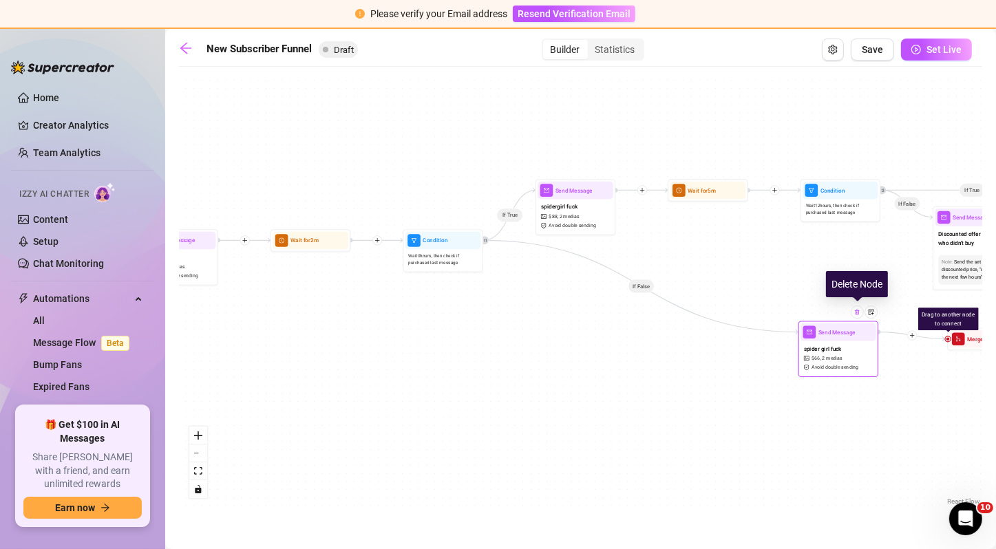
click at [861, 315] on div at bounding box center [857, 312] width 13 height 13
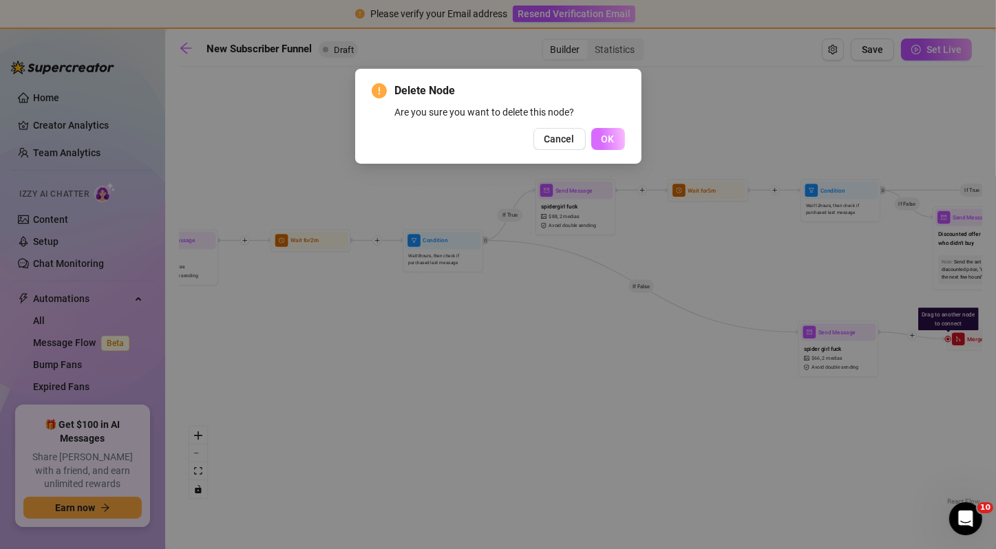
click at [605, 142] on span "OK" at bounding box center [608, 139] width 13 height 11
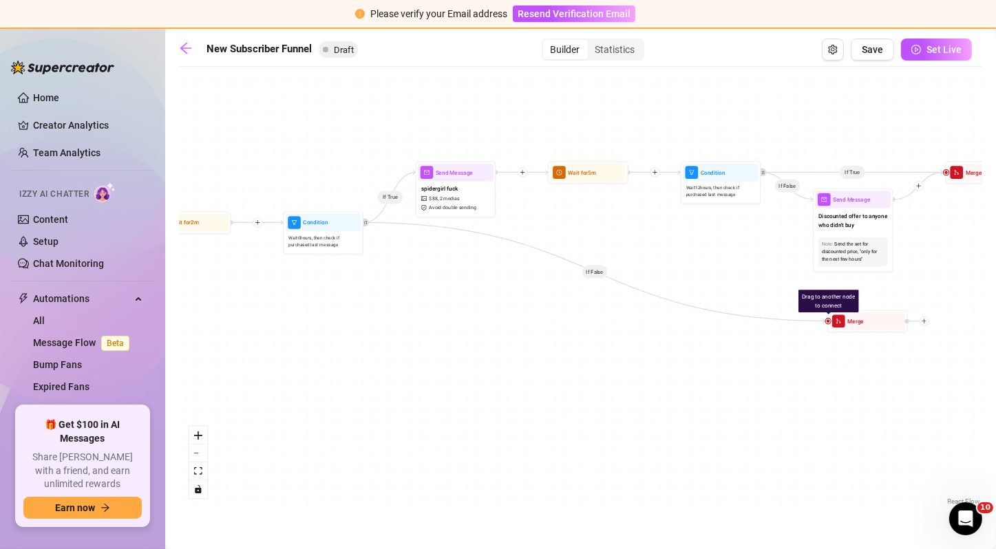
drag, startPoint x: 939, startPoint y: 412, endPoint x: 806, endPoint y: 394, distance: 134.1
click at [806, 394] on div "If True If False If True If False If True If False If True If False Drag to ano…" at bounding box center [580, 291] width 803 height 435
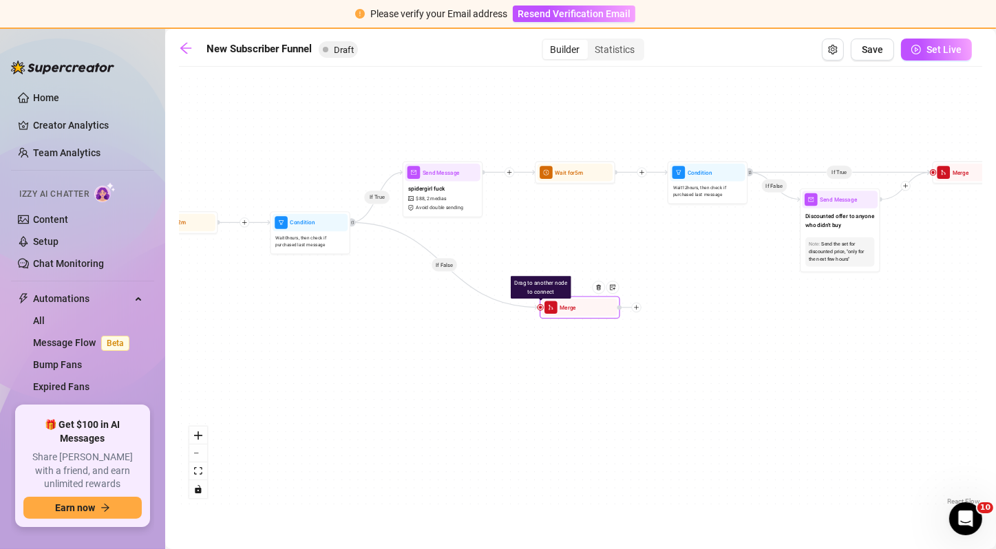
drag, startPoint x: 846, startPoint y: 327, endPoint x: 570, endPoint y: 314, distance: 276.3
click at [570, 314] on div "Merge" at bounding box center [580, 308] width 76 height 18
click at [601, 288] on img at bounding box center [598, 287] width 6 height 6
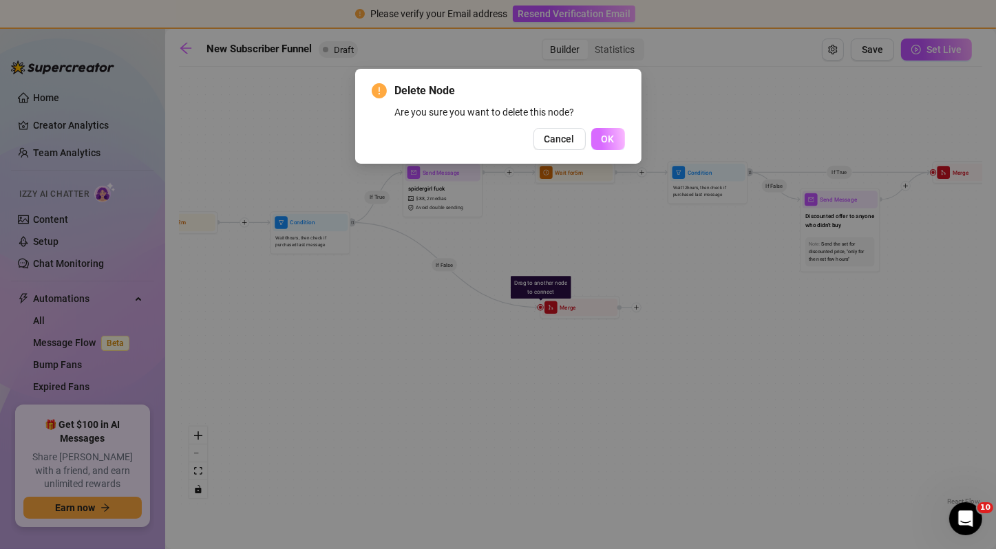
click at [617, 148] on button "OK" at bounding box center [608, 139] width 34 height 22
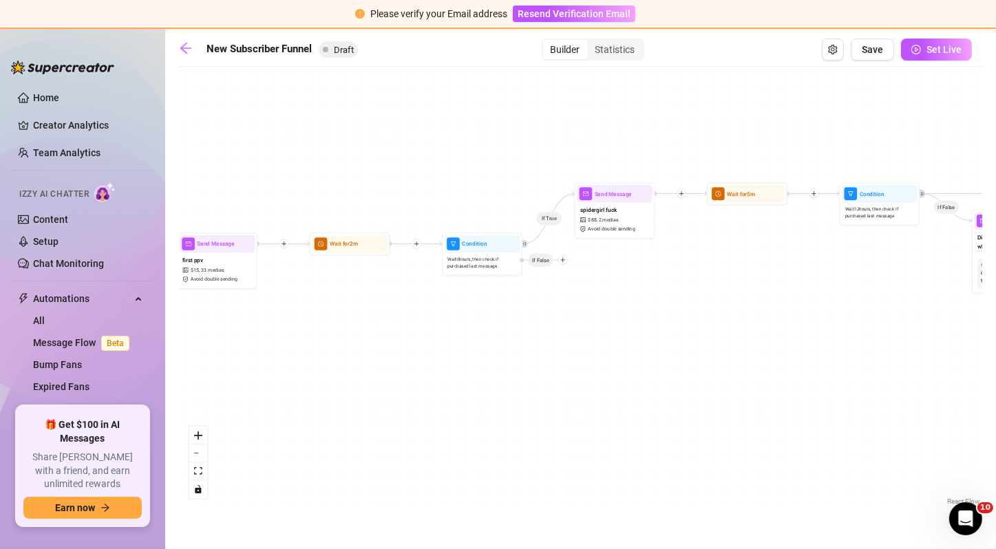
drag, startPoint x: 390, startPoint y: 297, endPoint x: 562, endPoint y: 319, distance: 173.4
click at [562, 319] on div "If True If True If False If True If False If True If False Wait for 5m Send Mes…" at bounding box center [580, 291] width 803 height 435
click at [564, 266] on div "If True If True If False If True If False If True If False Wait for 5m Send Mes…" at bounding box center [580, 291] width 803 height 435
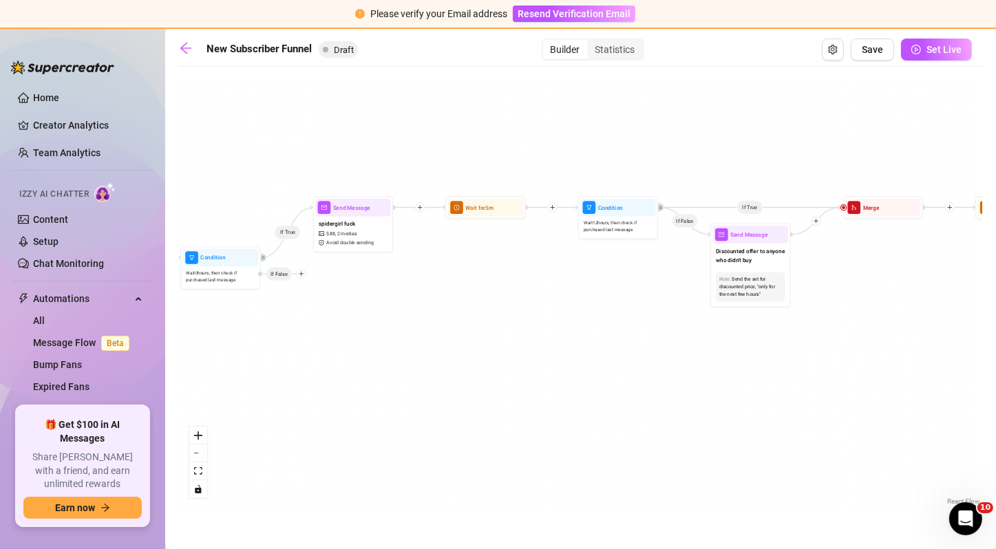
drag, startPoint x: 715, startPoint y: 336, endPoint x: 454, endPoint y: 350, distance: 261.9
click at [454, 350] on div "If True If True If False If True If False If True If False Wait for 5m Send Mes…" at bounding box center [580, 291] width 803 height 435
click at [422, 207] on icon "plus" at bounding box center [420, 207] width 6 height 6
click at [390, 257] on div "If True Time Delay Condition Message Tag Fan If True If False If True If False …" at bounding box center [580, 291] width 803 height 435
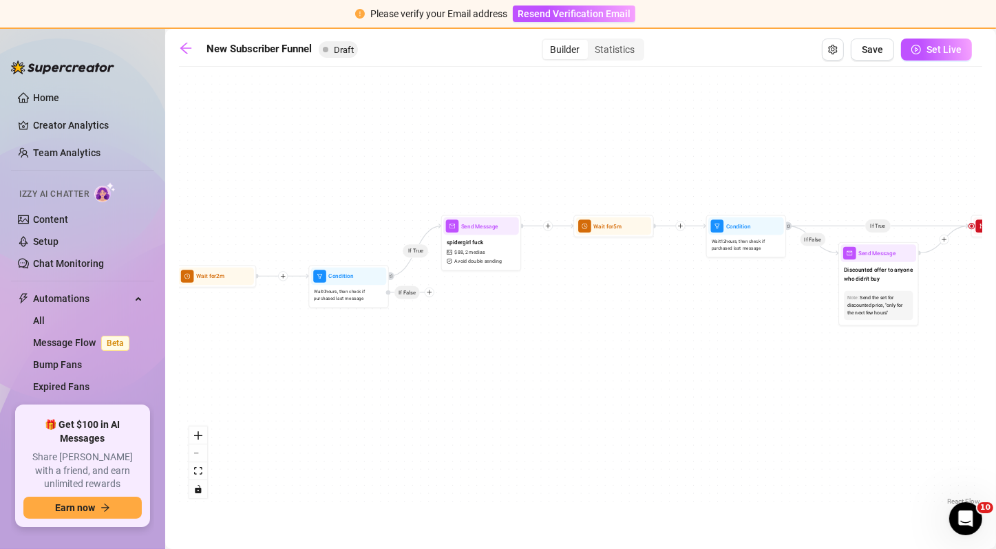
drag, startPoint x: 253, startPoint y: 306, endPoint x: 396, endPoint y: 330, distance: 144.5
click at [396, 330] on div "If True If True If False If True If False If True If False Wait for 5m Send Mes…" at bounding box center [580, 291] width 803 height 435
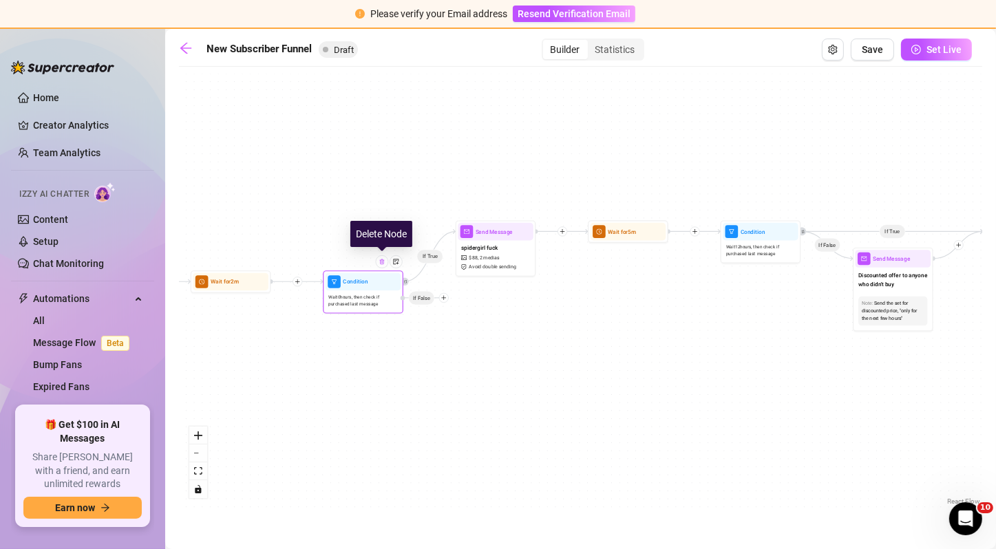
click at [383, 262] on img at bounding box center [382, 262] width 6 height 6
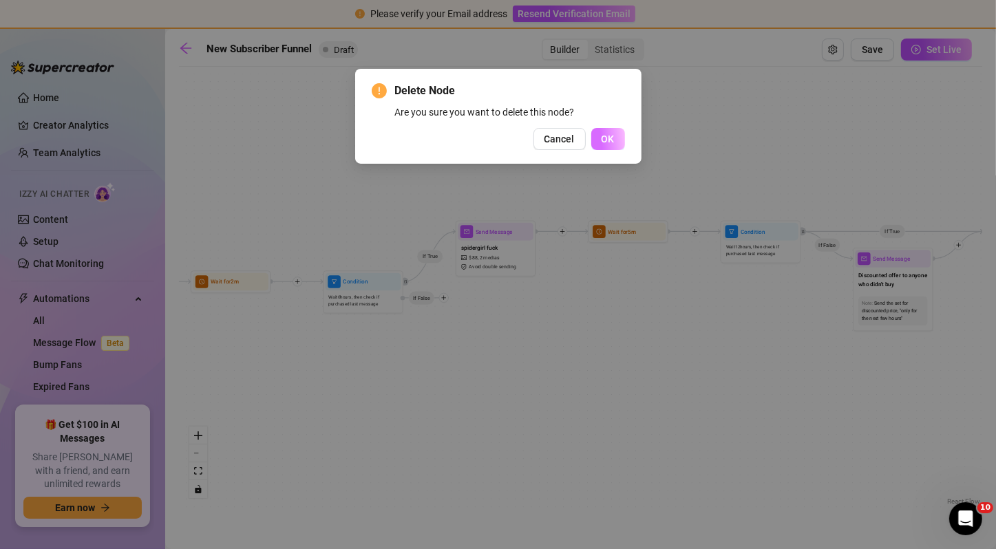
click at [613, 144] on span "OK" at bounding box center [608, 139] width 13 height 11
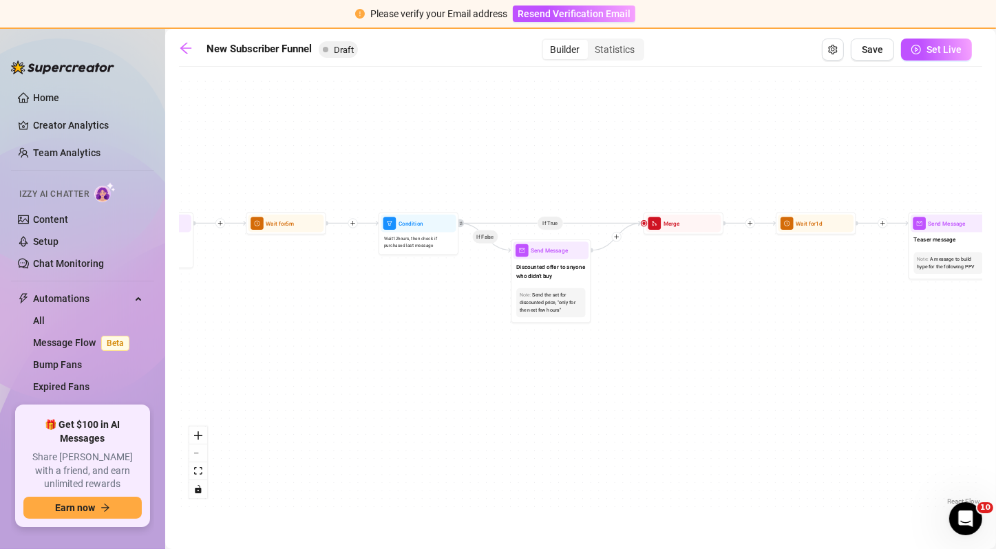
drag, startPoint x: 622, startPoint y: 295, endPoint x: 280, endPoint y: 286, distance: 342.2
click at [280, 286] on div "If True If False If True If False If True If False Wait for 5m Send Message jus…" at bounding box center [580, 291] width 803 height 435
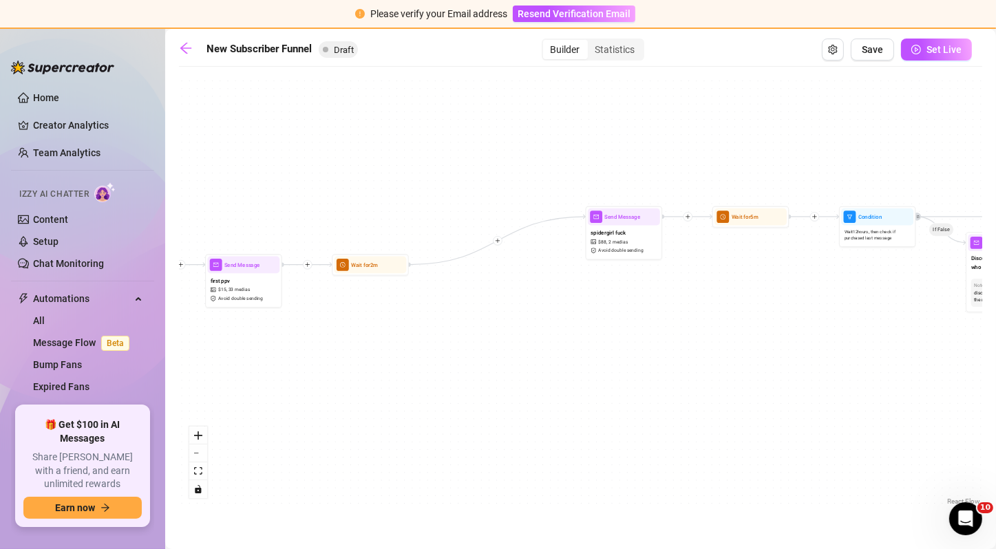
drag, startPoint x: 287, startPoint y: 297, endPoint x: 790, endPoint y: 298, distance: 503.2
click at [790, 298] on div "If True If False If True If False If True If False Wait for 5m Send Message jus…" at bounding box center [580, 291] width 803 height 435
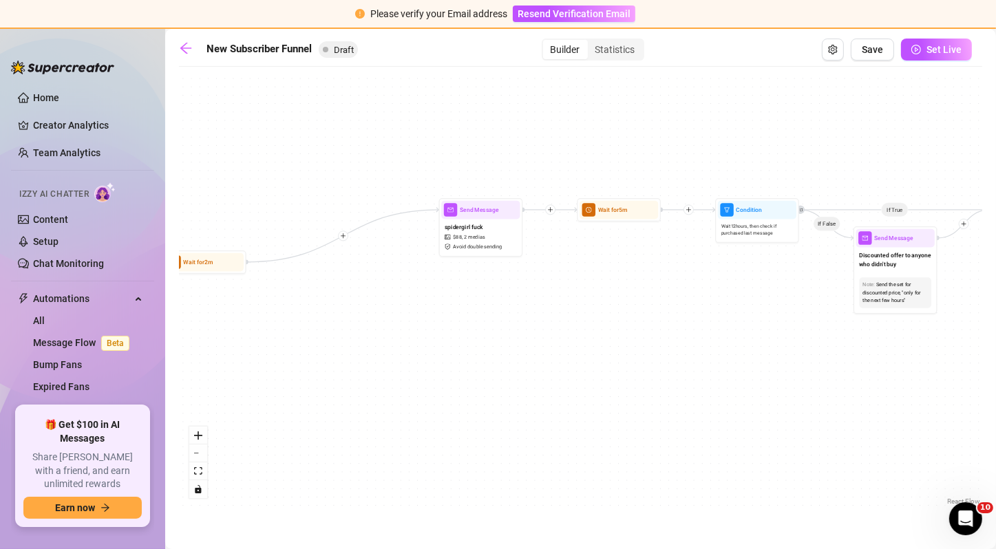
drag, startPoint x: 659, startPoint y: 299, endPoint x: 467, endPoint y: 288, distance: 192.4
click at [467, 288] on div "If True If False If True If False If True If False Wait for 5m Send Message jus…" at bounding box center [580, 291] width 803 height 435
click at [470, 219] on div "spidergirl fuck $ 88 , 2 medias Avoid double sending" at bounding box center [478, 236] width 78 height 35
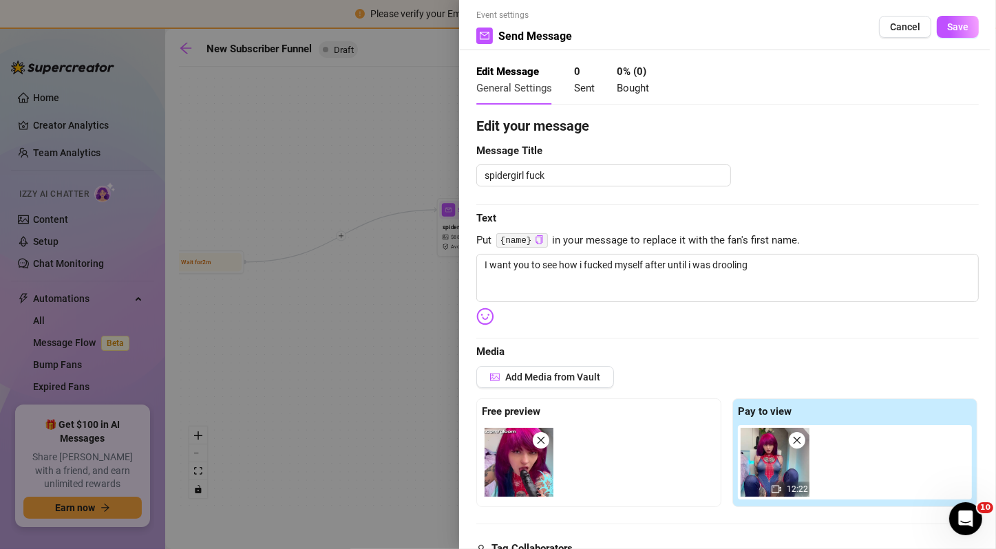
scroll to position [0, 0]
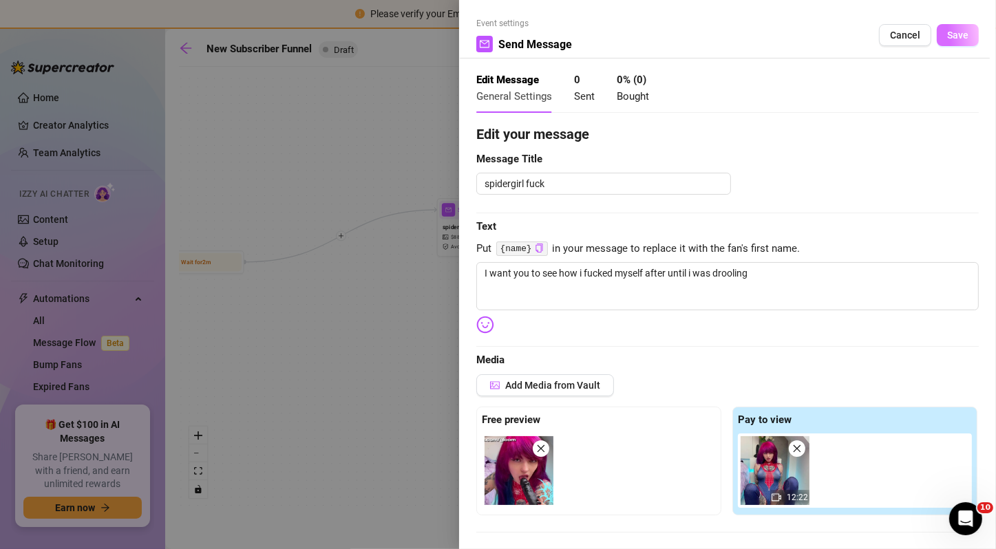
click at [947, 36] on span "Save" at bounding box center [957, 35] width 21 height 11
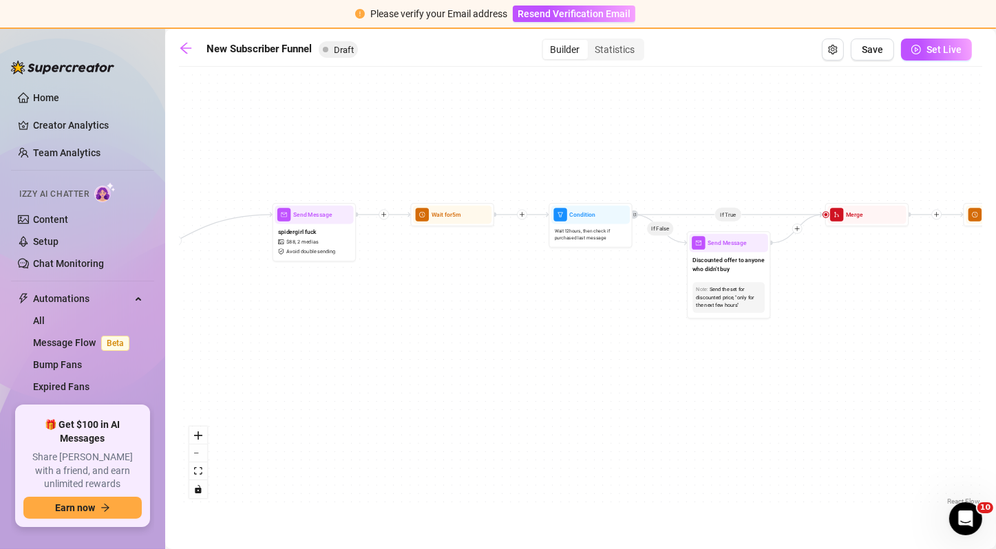
drag, startPoint x: 761, startPoint y: 276, endPoint x: 597, endPoint y: 281, distance: 164.6
click at [597, 281] on div "If True If False If True If False If True If False Wait for 5m Send Message jus…" at bounding box center [580, 291] width 803 height 435
click at [602, 236] on span "Wait 12 hours, then check if purchased last message" at bounding box center [591, 234] width 72 height 14
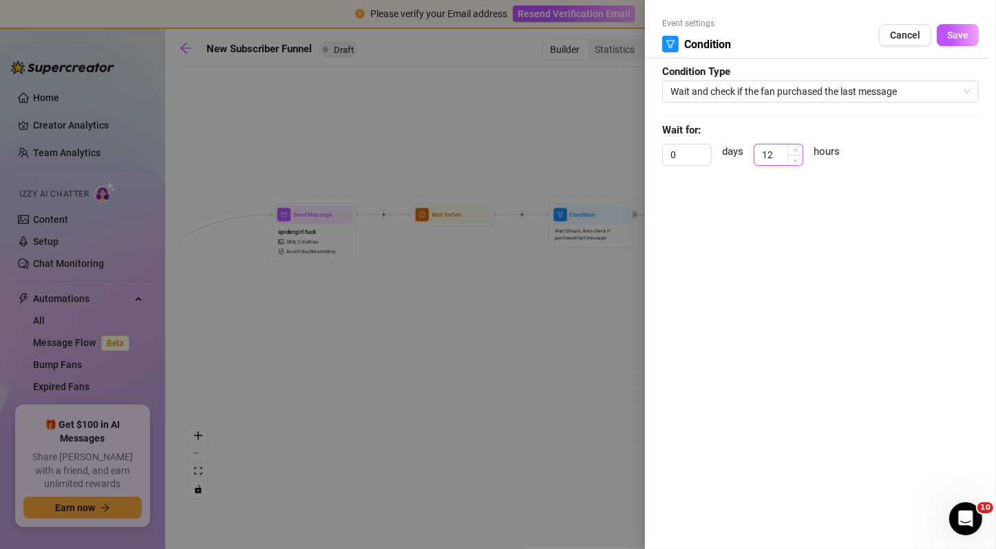
click at [777, 155] on input "12" at bounding box center [778, 155] width 48 height 21
type input "0"
click at [964, 39] on span "Save" at bounding box center [957, 35] width 21 height 11
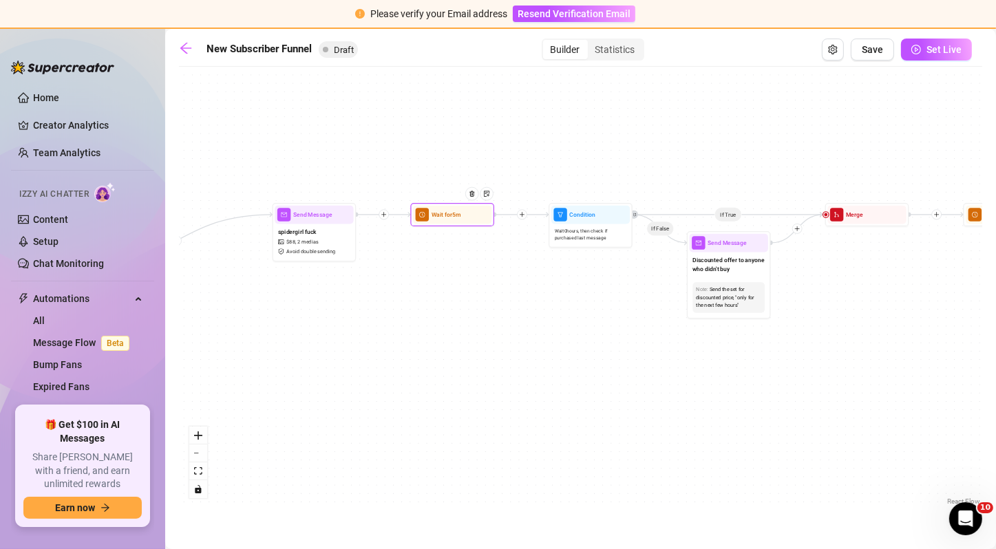
click at [463, 221] on div "Wait for 5m" at bounding box center [452, 215] width 78 height 19
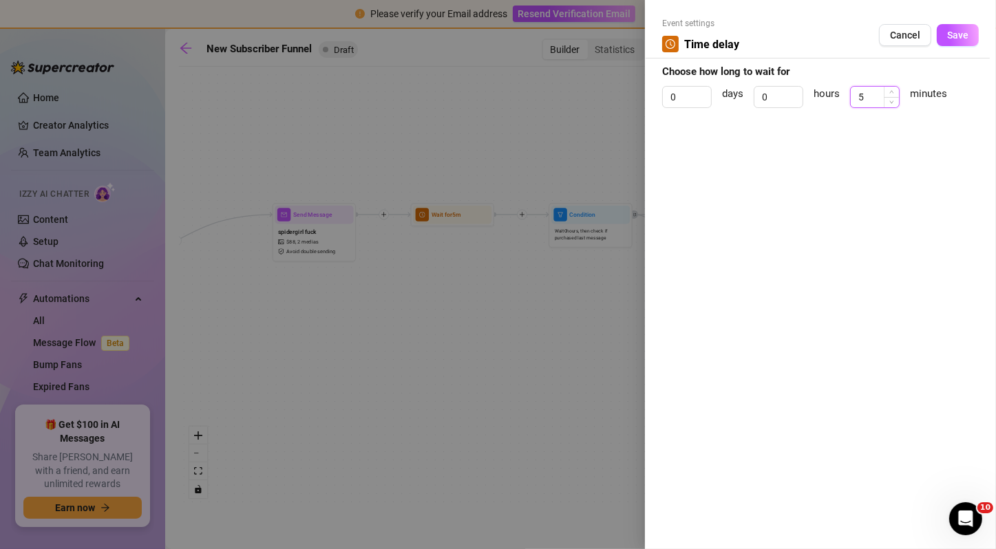
click at [870, 95] on input "5" at bounding box center [875, 97] width 48 height 21
type input "20"
click at [966, 37] on span "Save" at bounding box center [957, 35] width 21 height 11
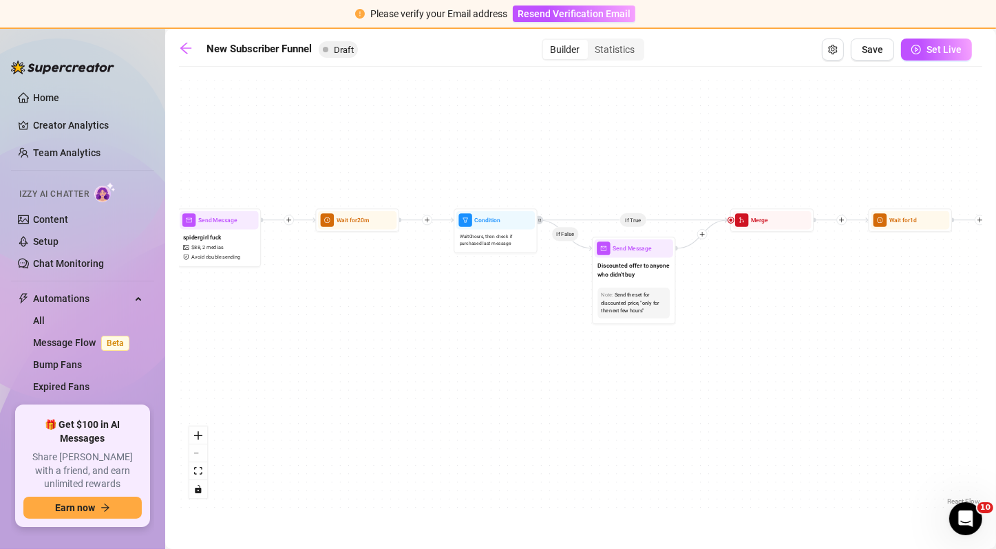
drag, startPoint x: 632, startPoint y: 286, endPoint x: 531, endPoint y: 292, distance: 100.7
click at [531, 292] on div "If True If False If True If False If True If False Wait for 20m Send Message ju…" at bounding box center [580, 291] width 803 height 435
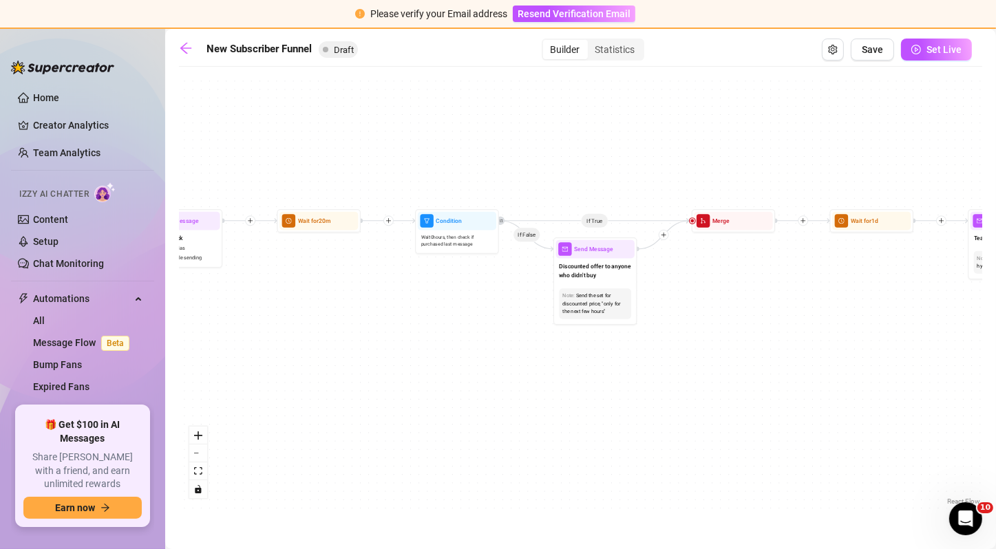
drag, startPoint x: 704, startPoint y: 286, endPoint x: 671, endPoint y: 286, distance: 33.0
click at [671, 286] on div "If True If False If True If False If True If False Wait for 20m Send Message ju…" at bounding box center [580, 291] width 803 height 435
click at [602, 281] on div "Discounted offer to anyone who didn't buy" at bounding box center [595, 272] width 78 height 27
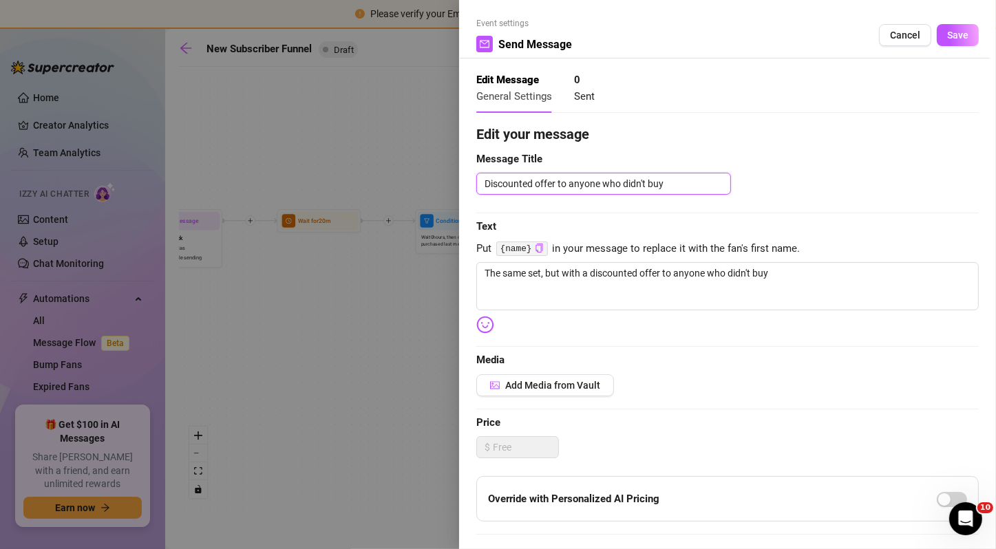
click at [580, 193] on textarea "Discounted offer to anyone who didn't buy" at bounding box center [603, 184] width 255 height 22
type textarea "i"
type textarea "f"
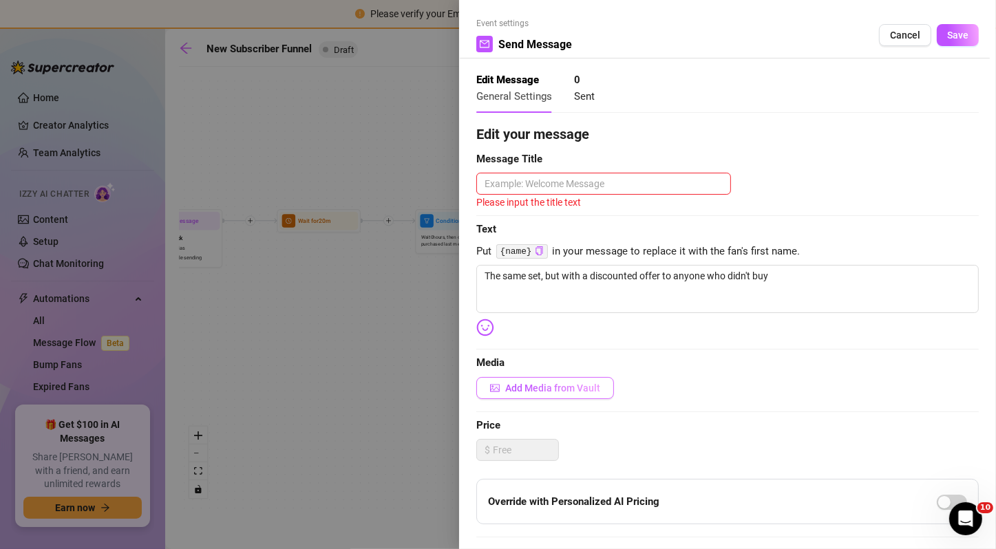
click at [550, 394] on button "Add Media from Vault" at bounding box center [545, 388] width 138 height 22
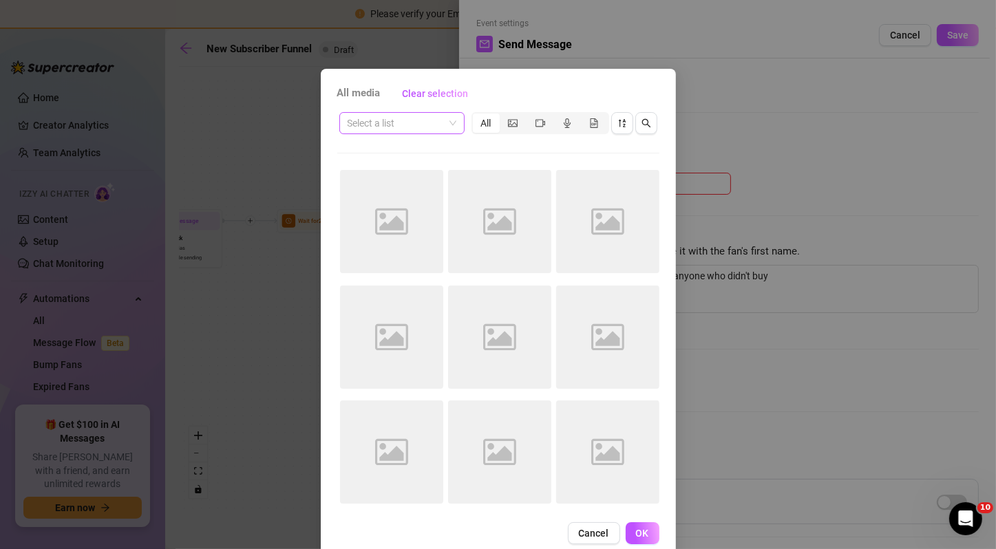
click at [432, 130] on input "search" at bounding box center [396, 123] width 96 height 21
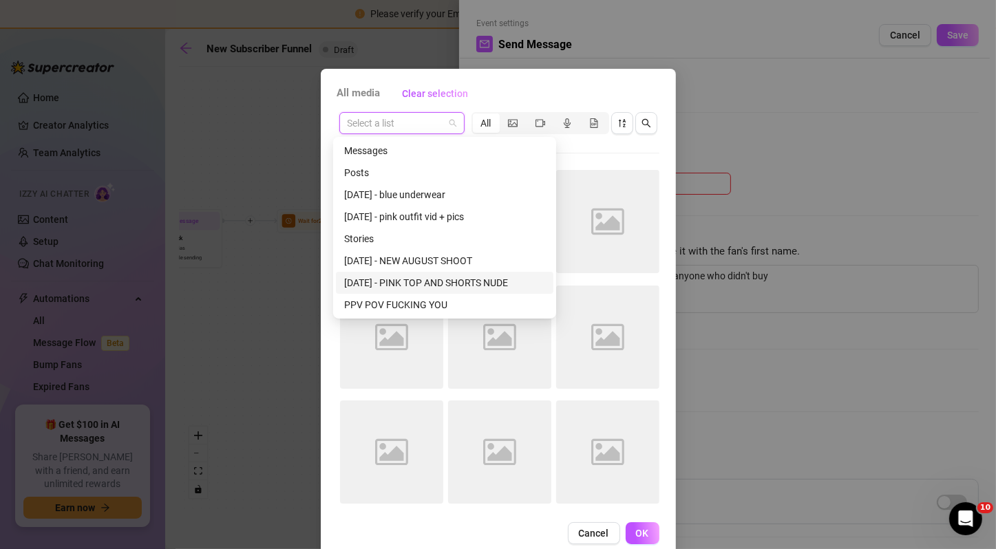
scroll to position [4, 0]
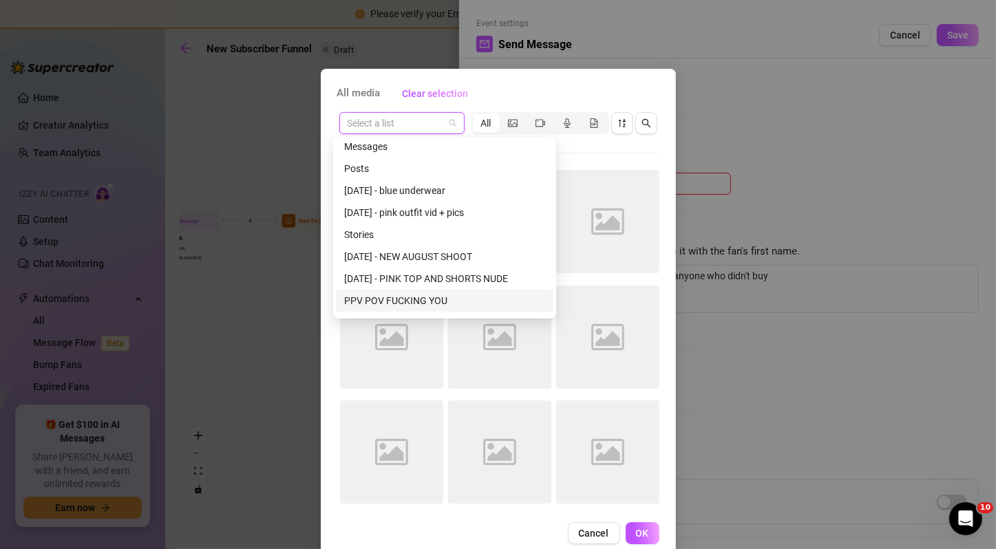
click at [460, 303] on div "PPV POV FUCKING YOU" at bounding box center [444, 300] width 201 height 15
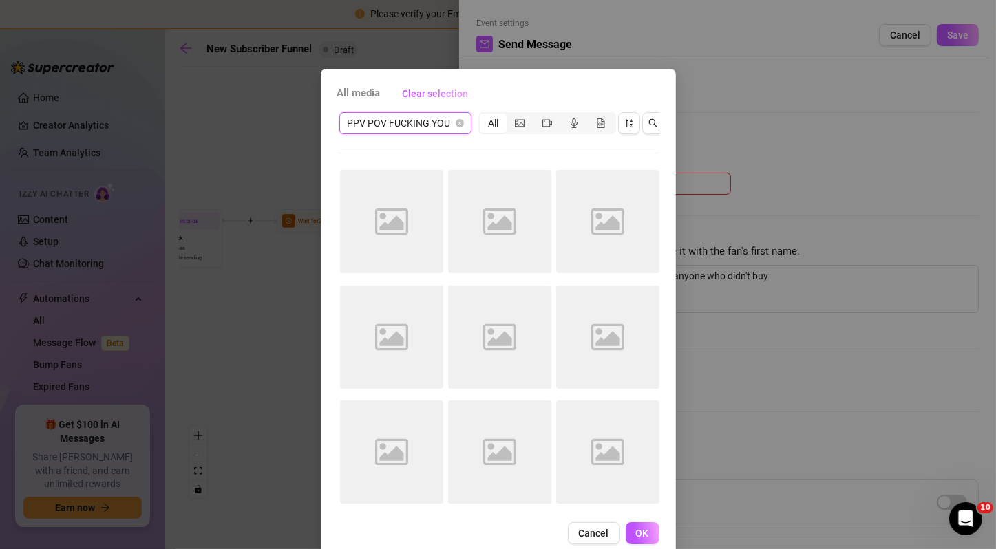
click at [429, 127] on span "PPV POV FUCKING YOU" at bounding box center [406, 123] width 116 height 21
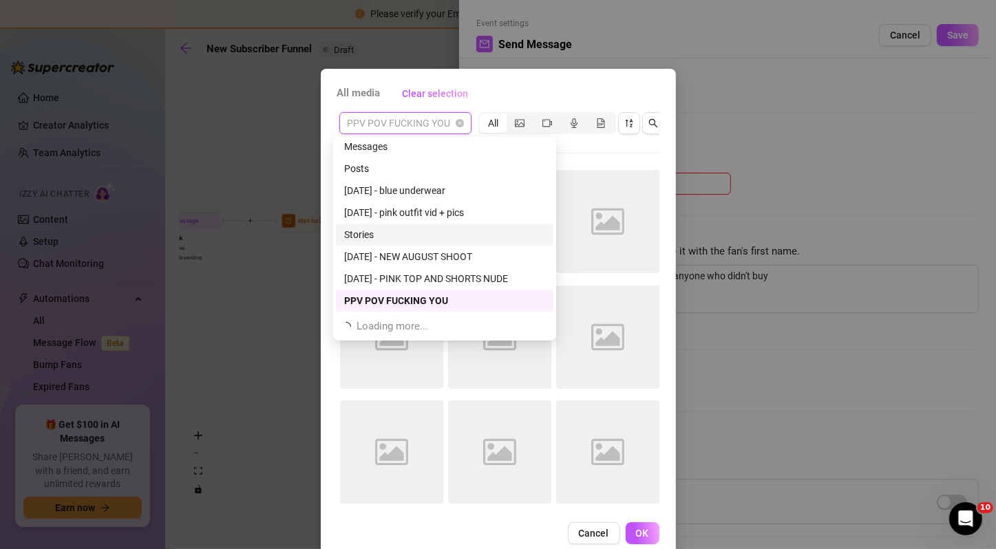
scroll to position [44, 0]
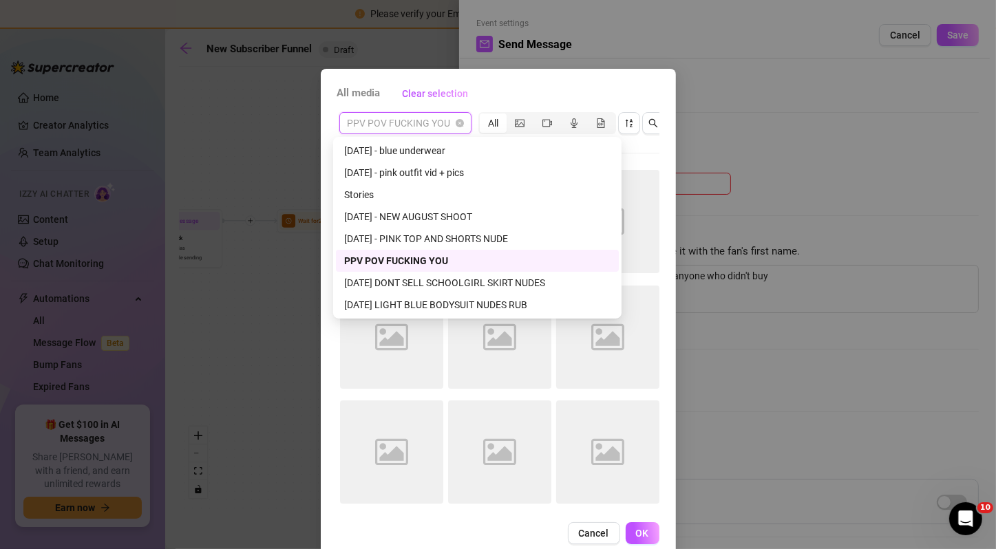
click at [445, 302] on div "[DATE] LIGHT BLUE BODYSUIT NUDES RUB" at bounding box center [477, 304] width 266 height 15
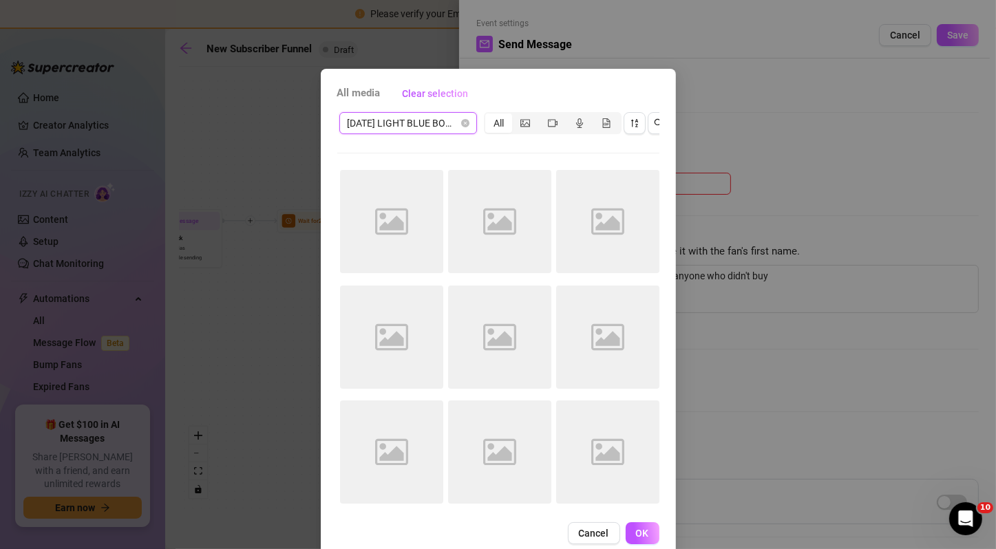
scroll to position [37, 0]
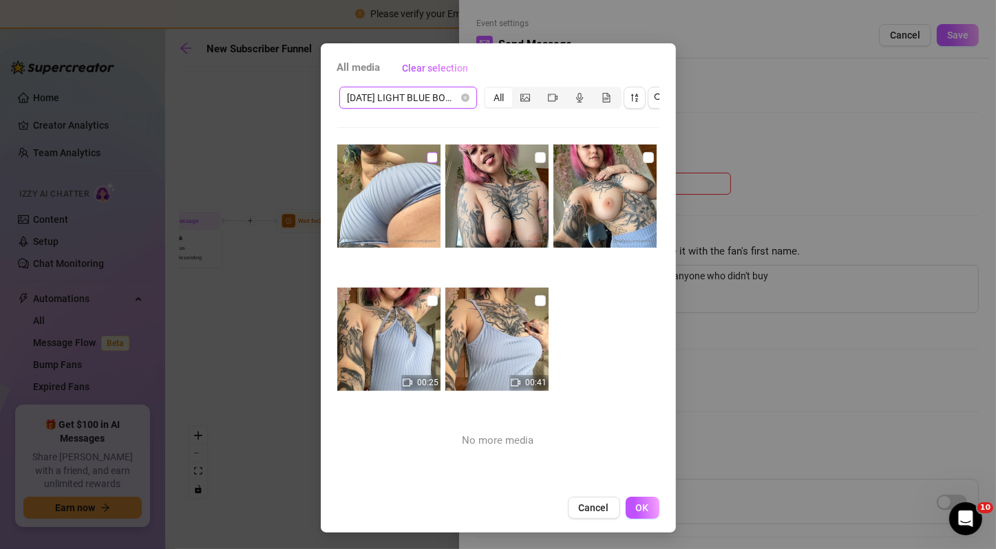
click at [427, 152] on input "checkbox" at bounding box center [432, 157] width 11 height 11
checkbox input "true"
click at [535, 152] on input "checkbox" at bounding box center [540, 157] width 11 height 11
checkbox input "true"
click at [616, 145] on img at bounding box center [604, 196] width 103 height 103
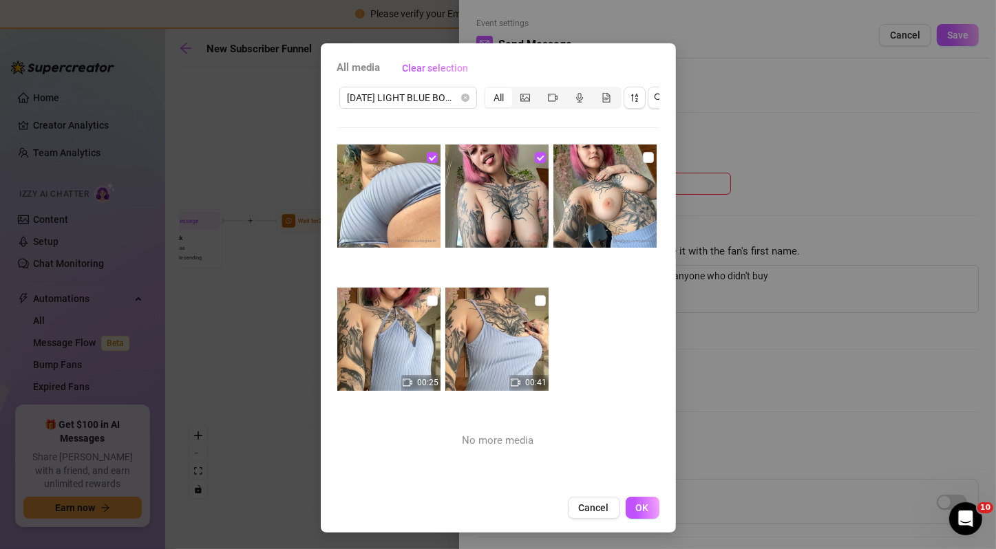
checkbox input "true"
click at [427, 295] on input "checkbox" at bounding box center [432, 300] width 11 height 11
checkbox input "true"
click at [518, 288] on img at bounding box center [496, 339] width 103 height 103
checkbox input "true"
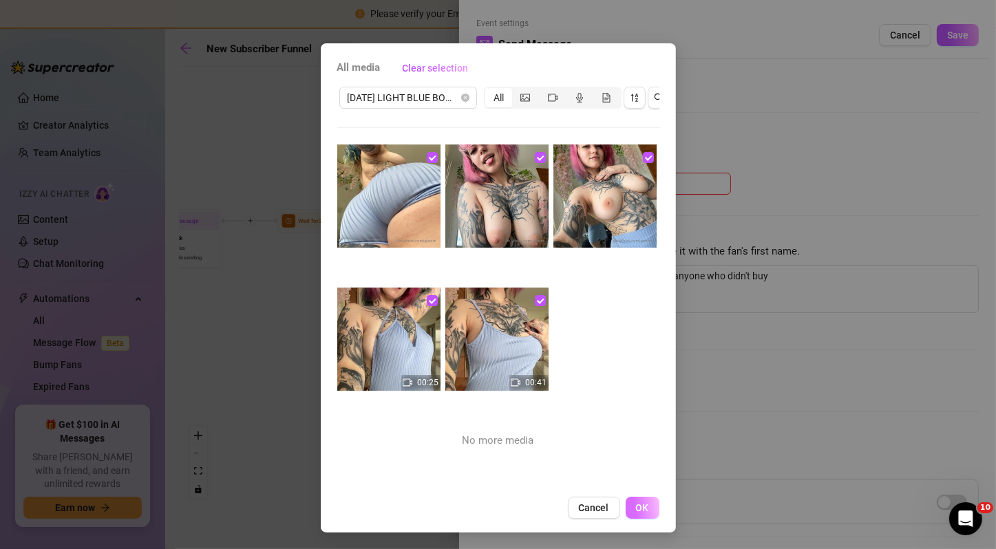
click at [638, 516] on button "OK" at bounding box center [643, 508] width 34 height 22
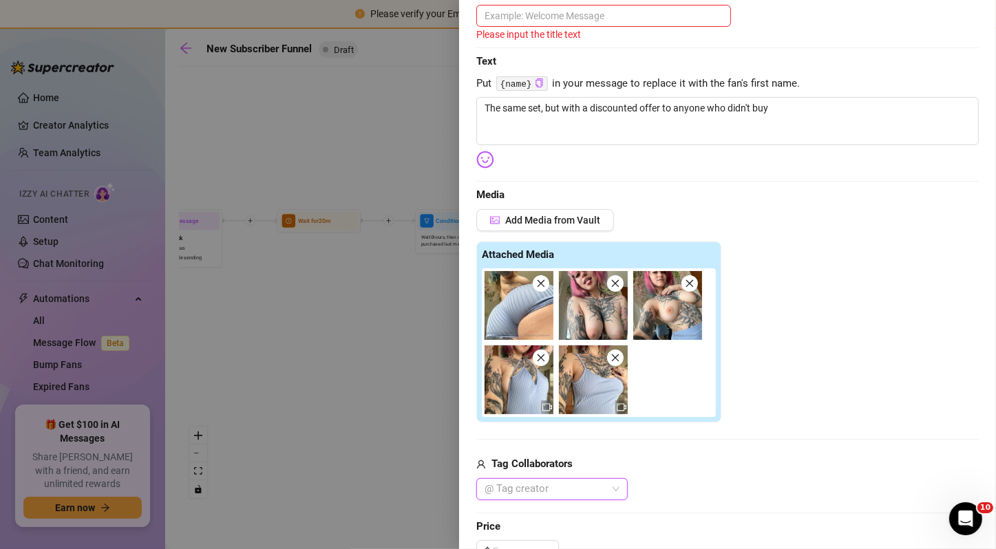
scroll to position [167, 0]
click at [534, 19] on textarea at bounding box center [603, 17] width 255 height 22
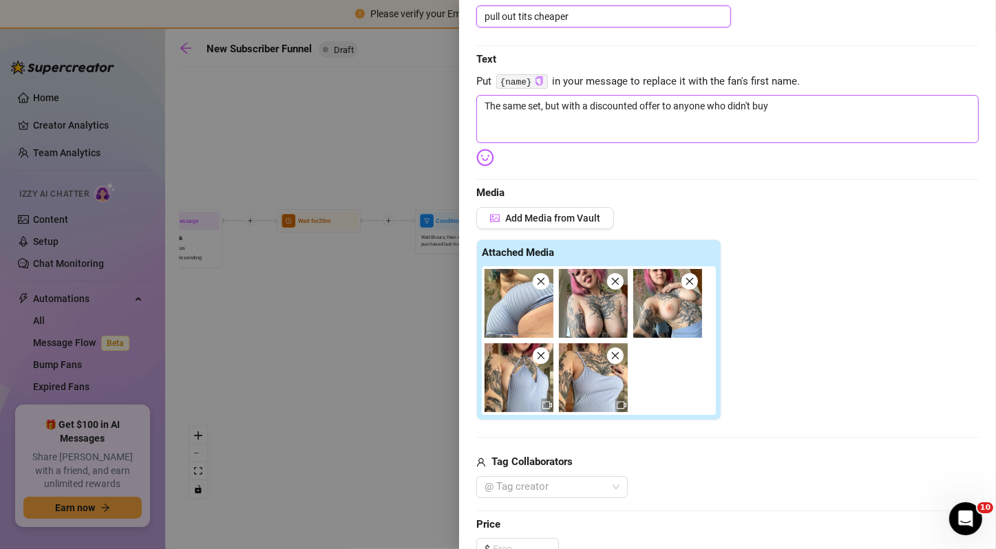
type textarea "pull out tits cheaper"
click at [556, 113] on textarea "The same set, but with a discounted offer to anyone who didn't buy" at bounding box center [727, 119] width 503 height 48
click at [737, 100] on textarea "can i pull out my tits for you? i want you to tell me what youd do to me if you…" at bounding box center [727, 119] width 503 height 48
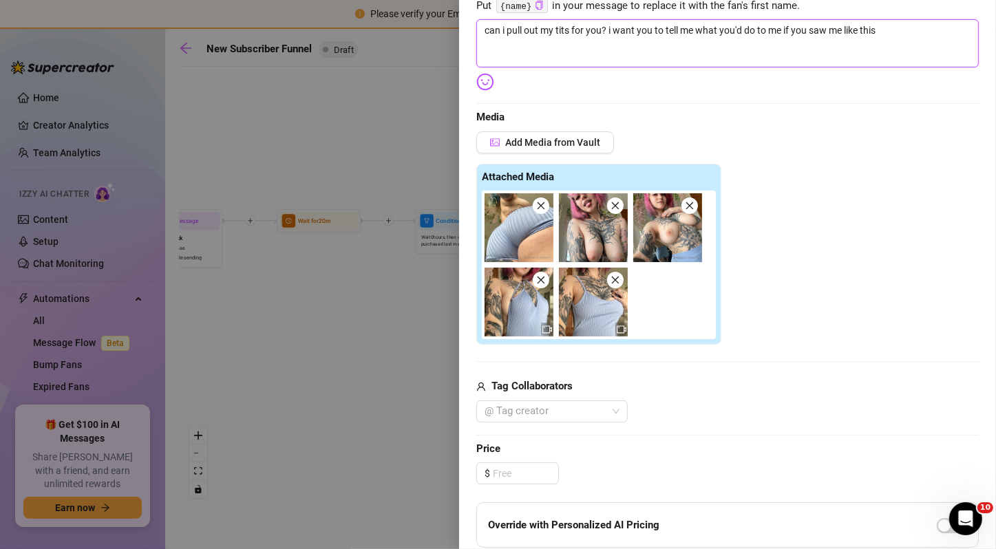
scroll to position [244, 0]
type textarea "can i pull out my tits for you? i want you to tell me what you'd do to me if yo…"
click at [540, 467] on input at bounding box center [525, 473] width 65 height 21
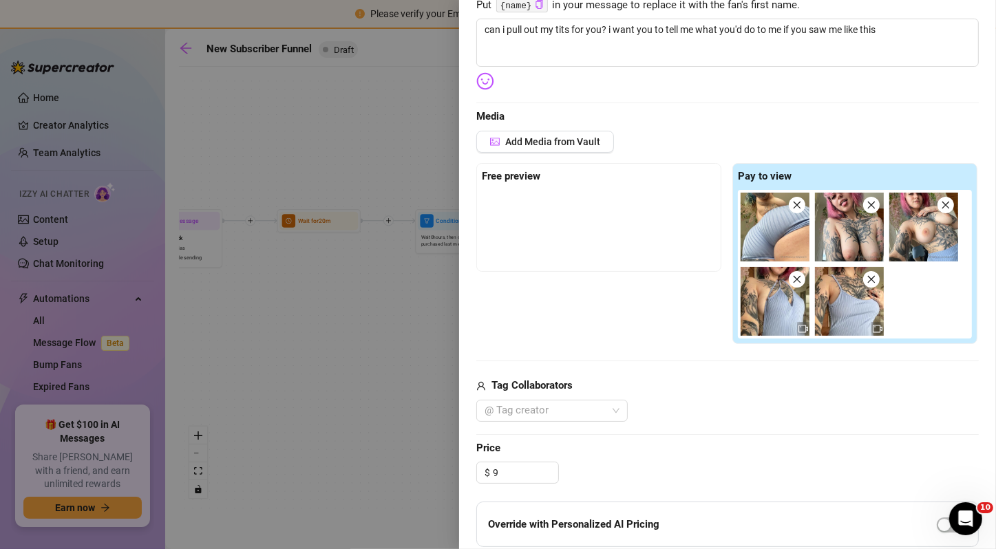
type input "9.00"
click at [704, 441] on span "Price" at bounding box center [727, 449] width 503 height 17
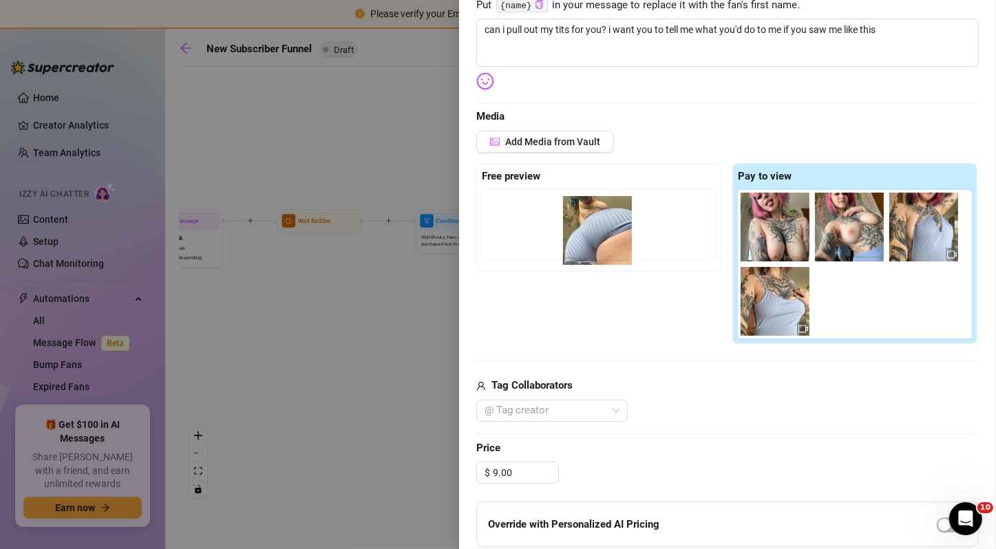
drag, startPoint x: 773, startPoint y: 231, endPoint x: 595, endPoint y: 235, distance: 178.4
click at [595, 235] on div "Free preview Pay to view" at bounding box center [727, 254] width 503 height 182
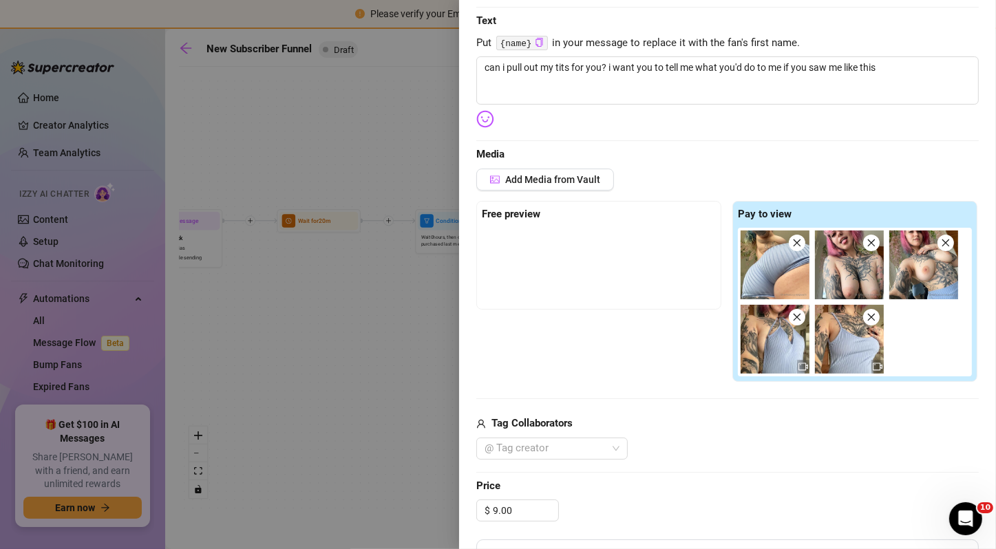
scroll to position [202, 0]
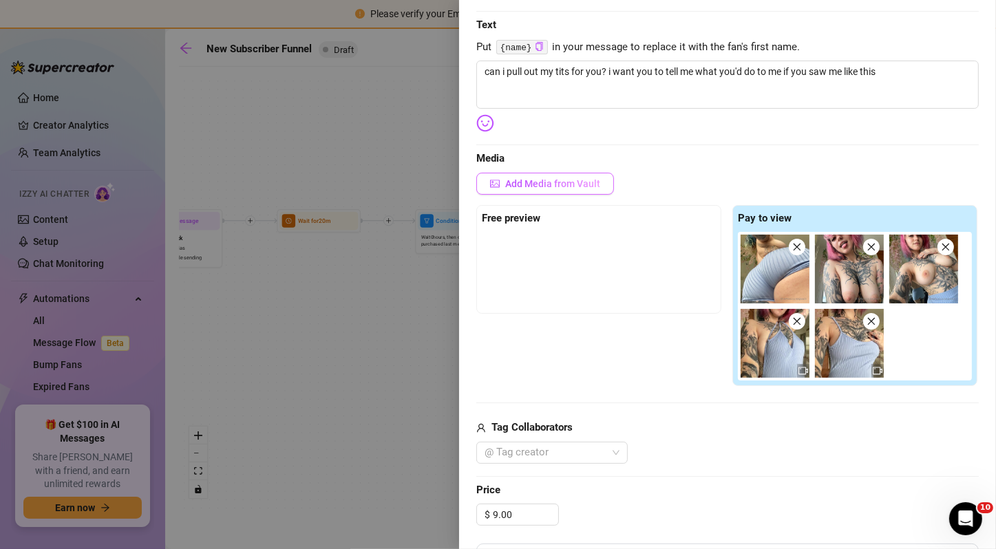
click at [550, 189] on button "Add Media from Vault" at bounding box center [545, 184] width 138 height 22
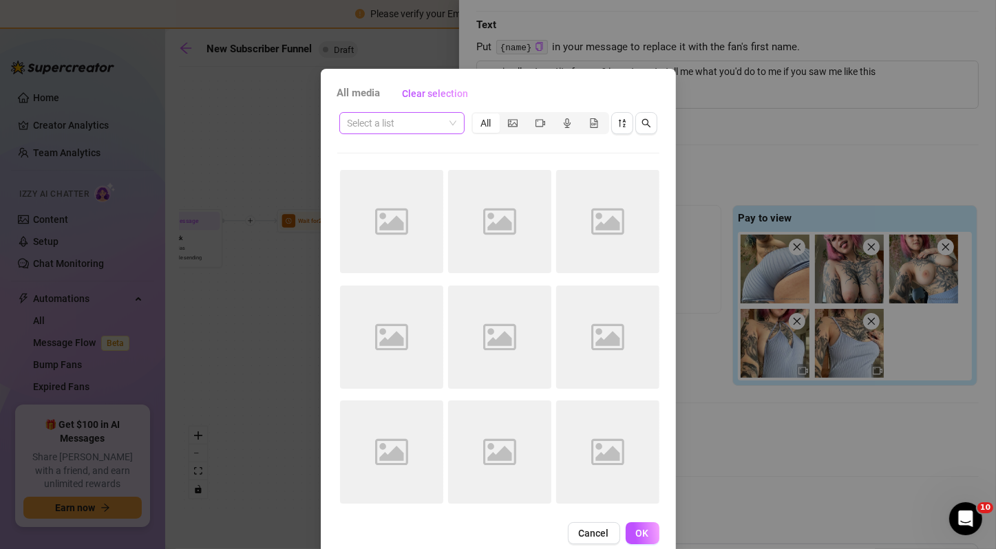
click at [398, 126] on input "search" at bounding box center [396, 123] width 96 height 21
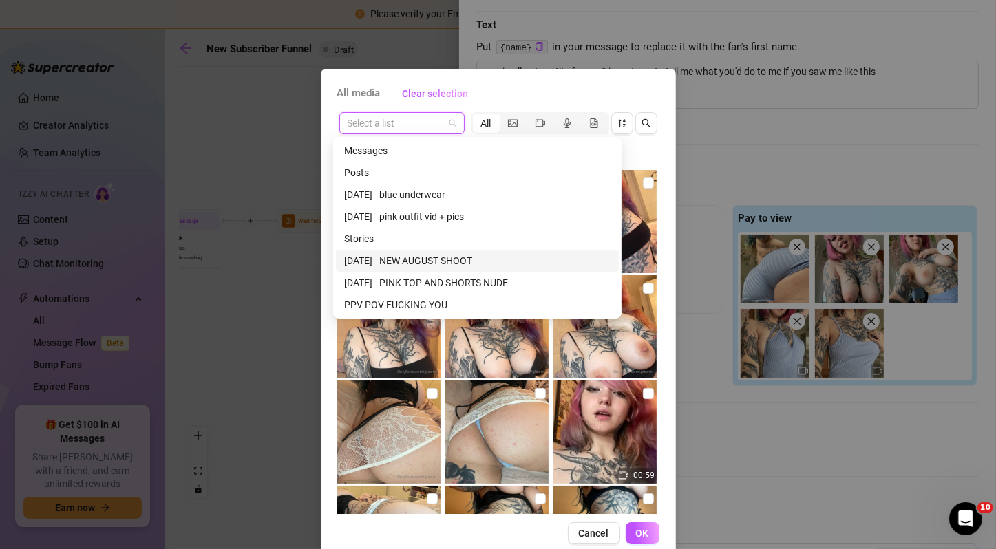
scroll to position [13, 0]
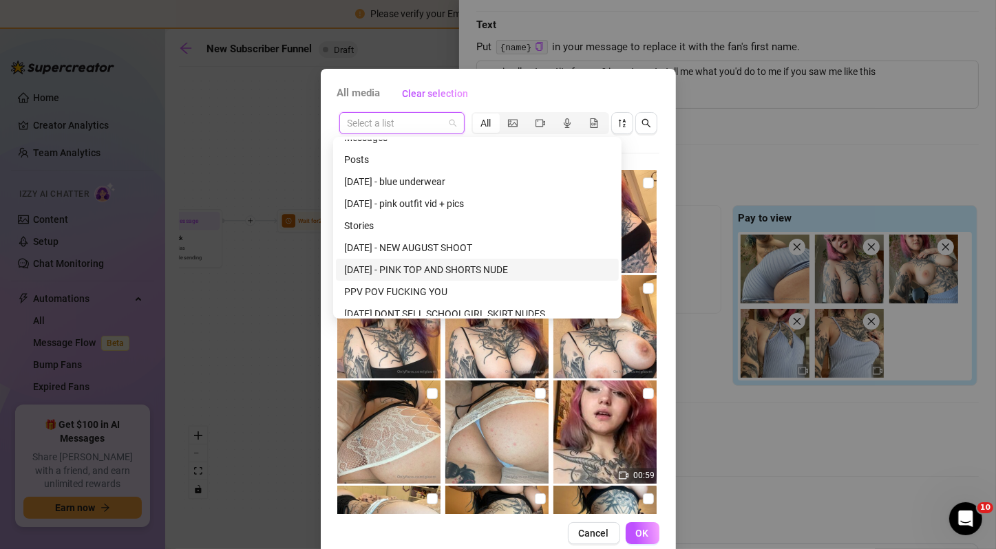
click at [455, 279] on div "[DATE] - PINK TOP AND SHORTS NUDE" at bounding box center [477, 270] width 283 height 22
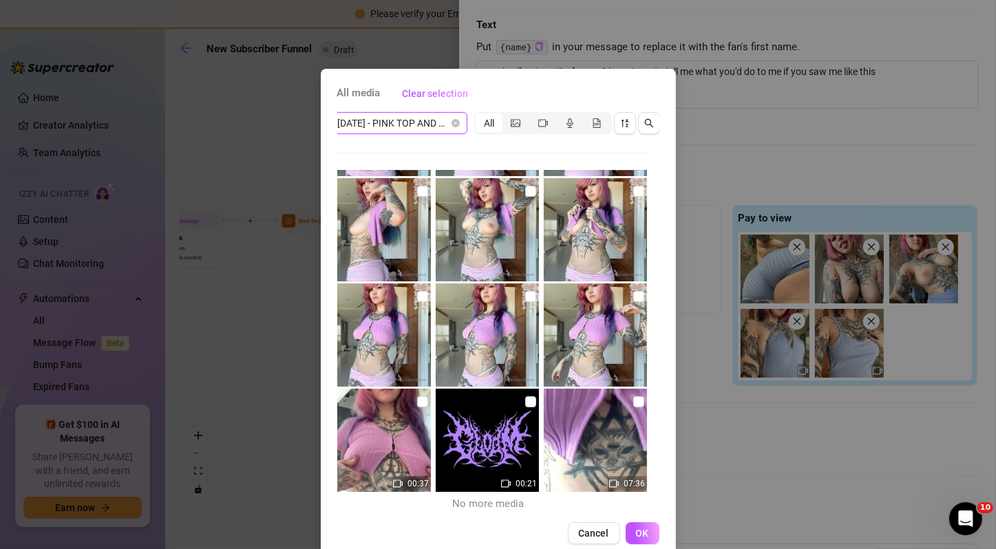
scroll to position [361, 0]
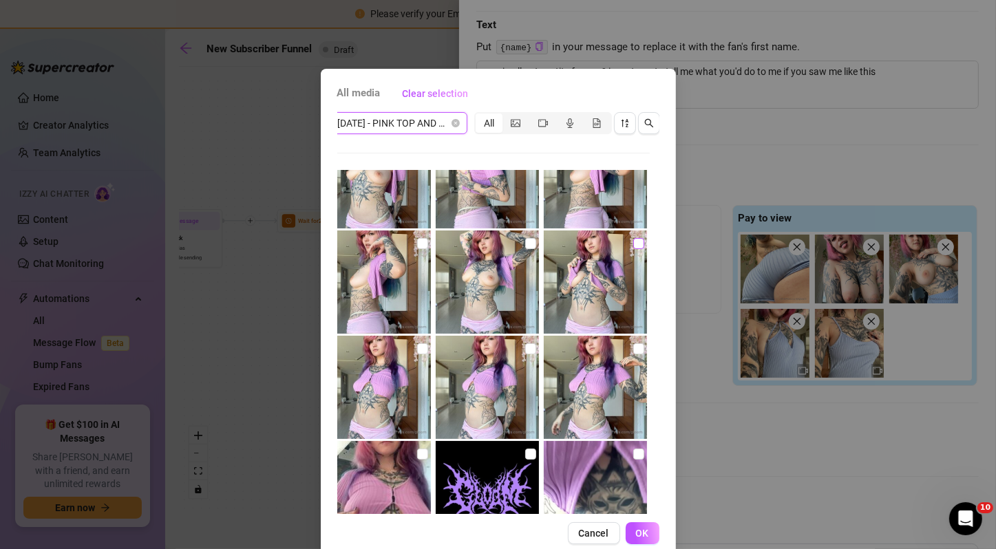
click at [633, 249] on label at bounding box center [638, 243] width 11 height 15
click at [633, 249] on input "checkbox" at bounding box center [638, 243] width 11 height 11
checkbox input "true"
click at [757, 319] on div "All media Clear selection [DATE] - PINK TOP AND SHORTS NUDE All 00:37 00:21 07:…" at bounding box center [498, 274] width 996 height 549
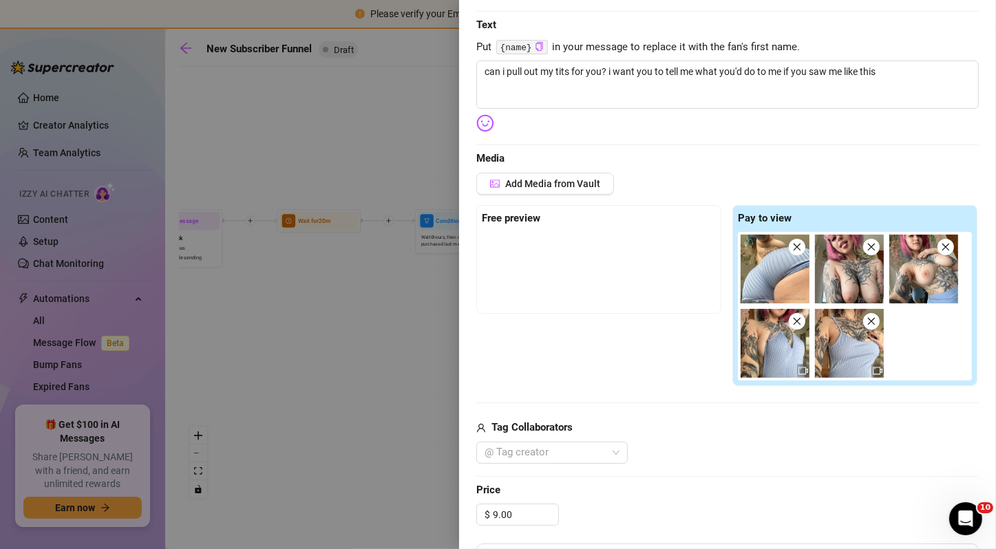
click at [796, 244] on icon "close" at bounding box center [797, 247] width 10 height 10
click at [867, 244] on icon "close" at bounding box center [872, 247] width 10 height 10
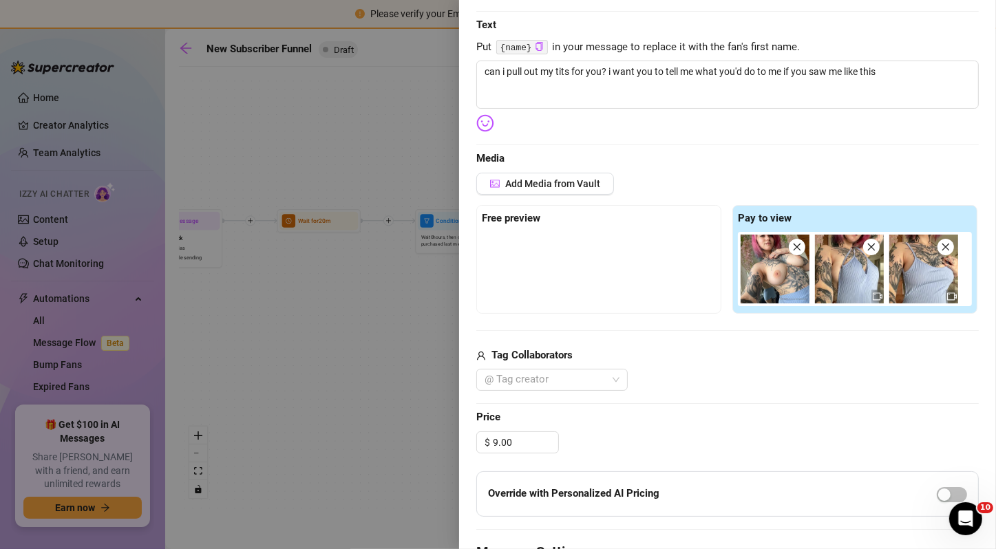
click at [796, 244] on icon "close" at bounding box center [797, 247] width 10 height 10
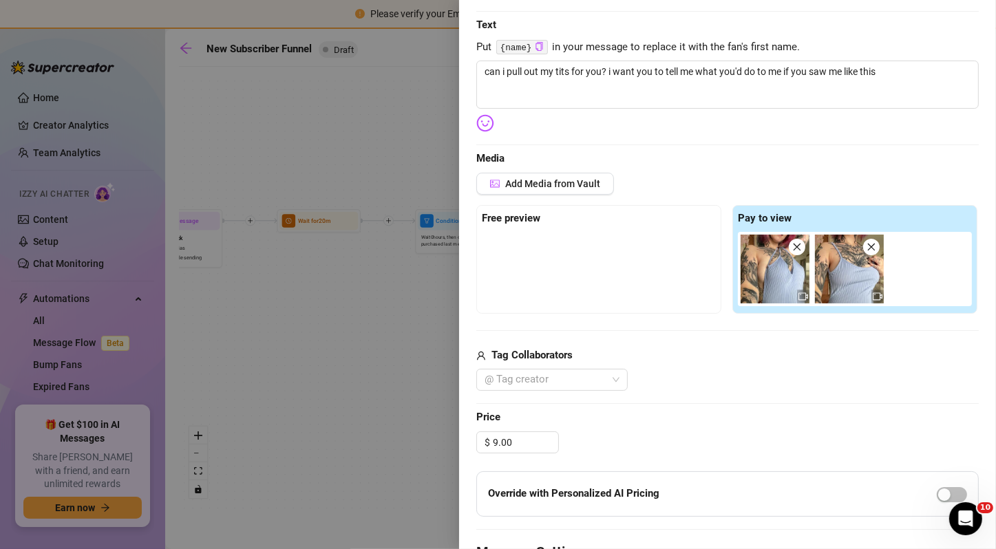
click at [796, 244] on icon "close" at bounding box center [797, 247] width 10 height 10
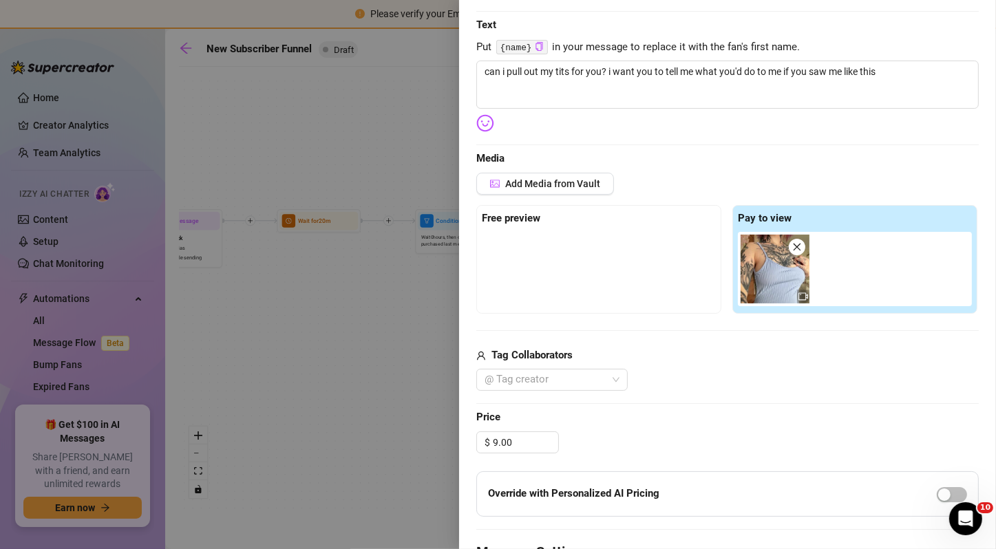
click at [796, 244] on icon "close" at bounding box center [797, 247] width 10 height 10
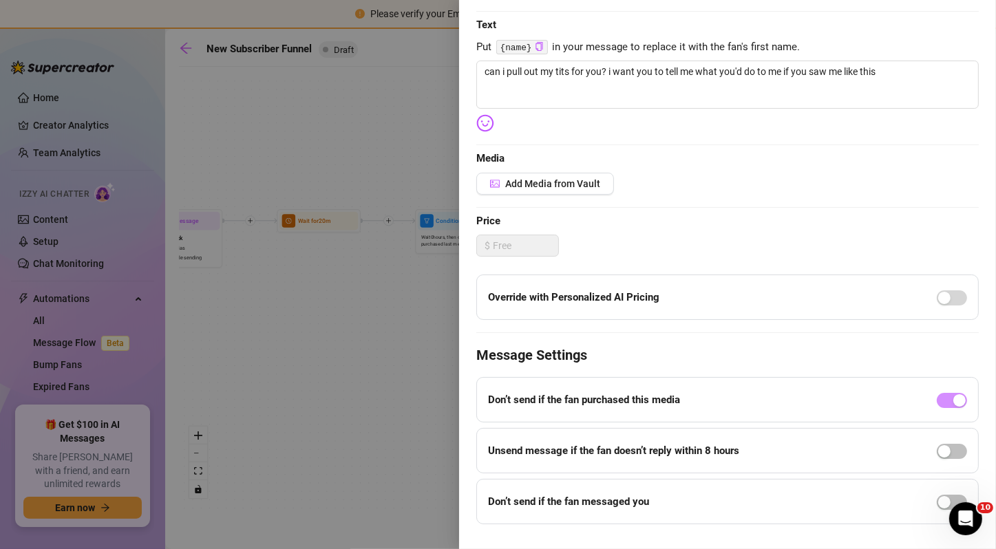
click at [512, 195] on div "Edit your message Message Title pull out tits cheaper Text Put {name} in your m…" at bounding box center [727, 223] width 503 height 602
click at [510, 187] on span "Add Media from Vault" at bounding box center [552, 183] width 95 height 11
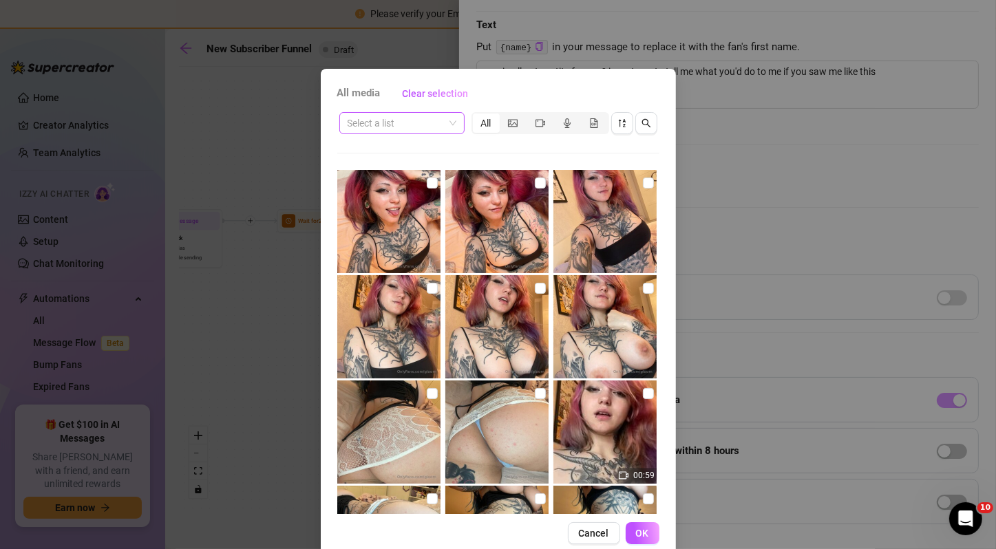
click at [440, 113] on span at bounding box center [402, 123] width 109 height 21
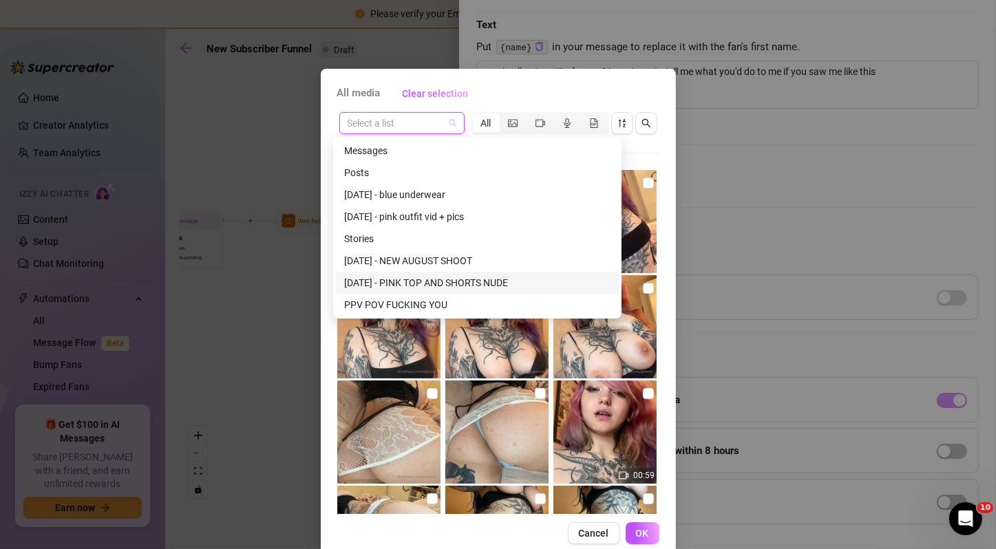
click at [465, 278] on div "[DATE] - PINK TOP AND SHORTS NUDE" at bounding box center [477, 282] width 266 height 15
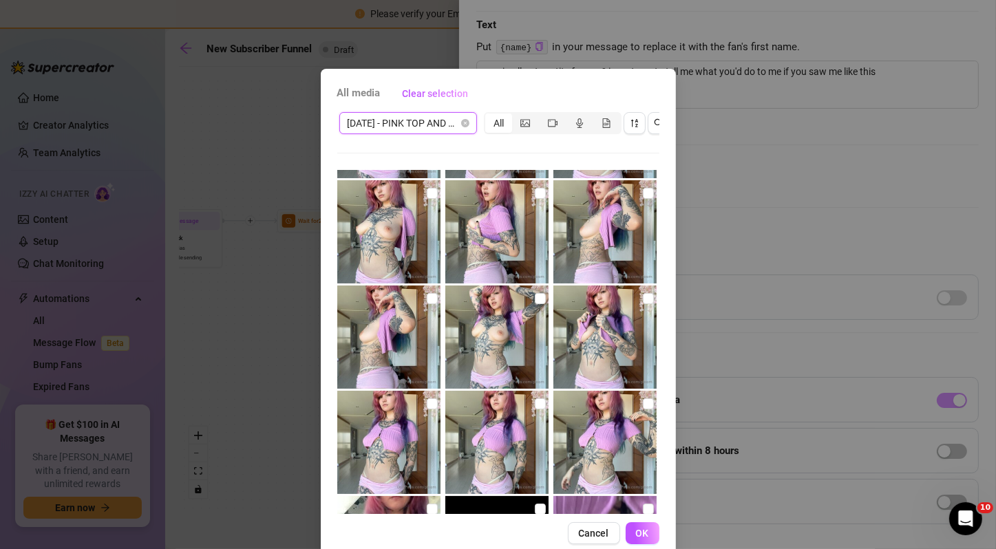
scroll to position [305, 0]
click at [619, 410] on img at bounding box center [604, 443] width 103 height 103
checkbox input "true"
click at [535, 405] on input "checkbox" at bounding box center [540, 404] width 11 height 11
checkbox input "true"
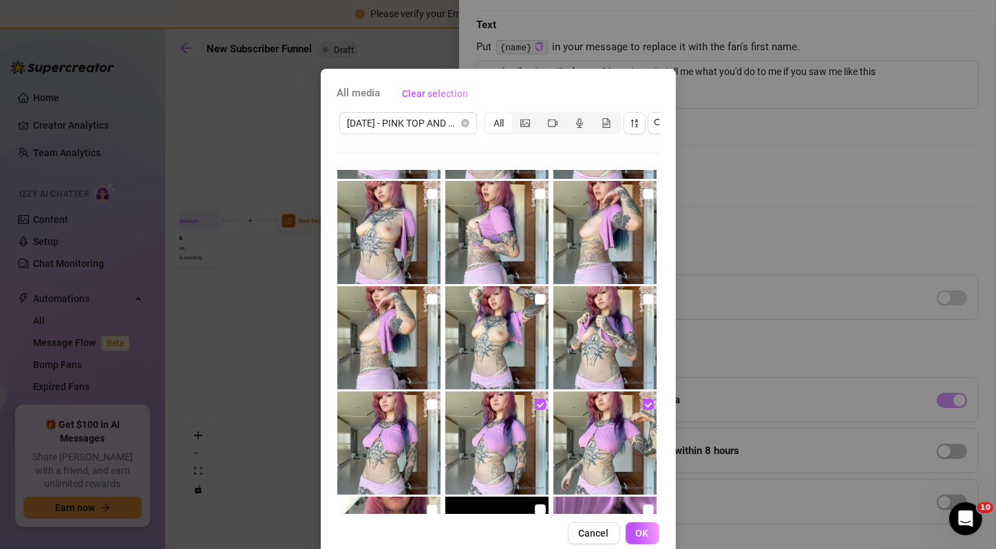
click at [627, 300] on img at bounding box center [604, 337] width 103 height 103
checkbox input "true"
click at [506, 304] on img at bounding box center [496, 337] width 103 height 103
checkbox input "true"
click at [410, 408] on img at bounding box center [388, 443] width 103 height 103
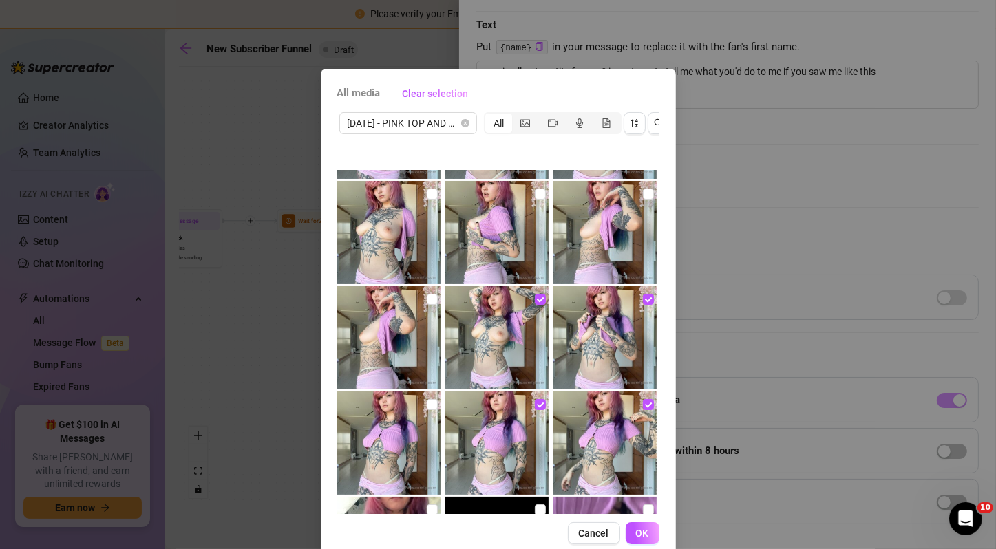
checkbox input "true"
click at [412, 281] on img at bounding box center [388, 232] width 103 height 103
checkbox input "true"
click at [412, 306] on img at bounding box center [388, 337] width 103 height 103
checkbox input "true"
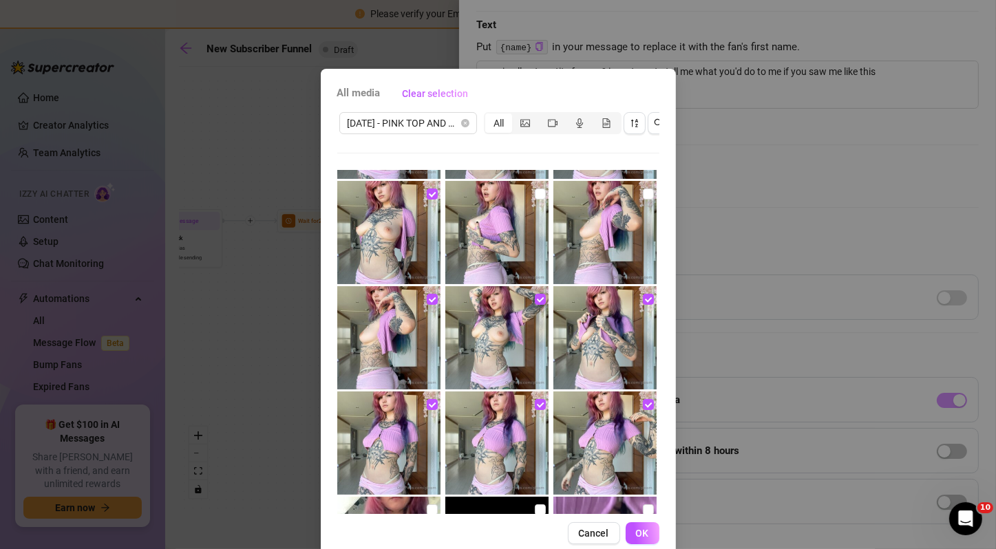
click at [531, 237] on img at bounding box center [496, 232] width 103 height 103
checkbox input "true"
click at [572, 230] on img at bounding box center [604, 232] width 103 height 103
checkbox input "true"
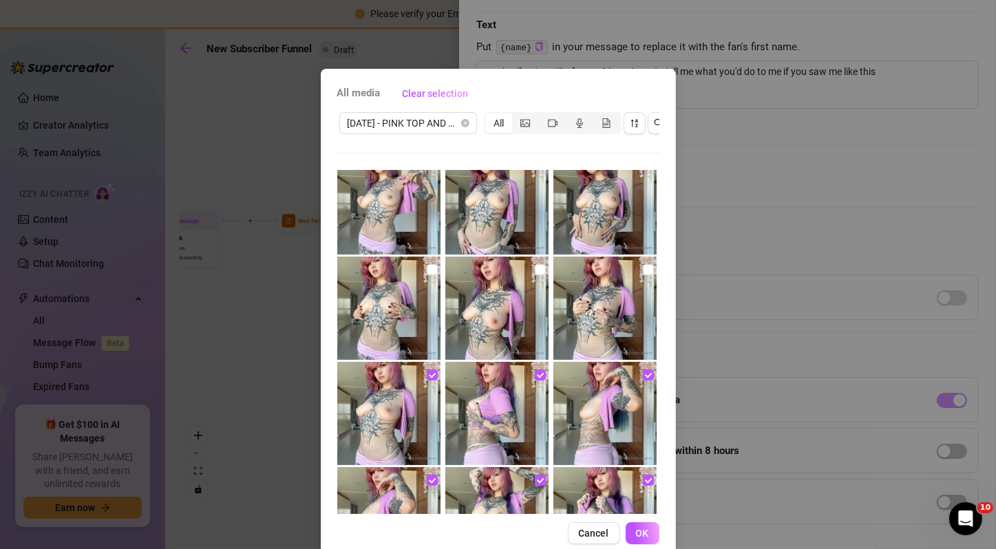
scroll to position [124, 0]
click at [572, 230] on img at bounding box center [604, 202] width 103 height 103
checkbox input "true"
click at [527, 222] on img at bounding box center [496, 202] width 103 height 103
checkbox input "true"
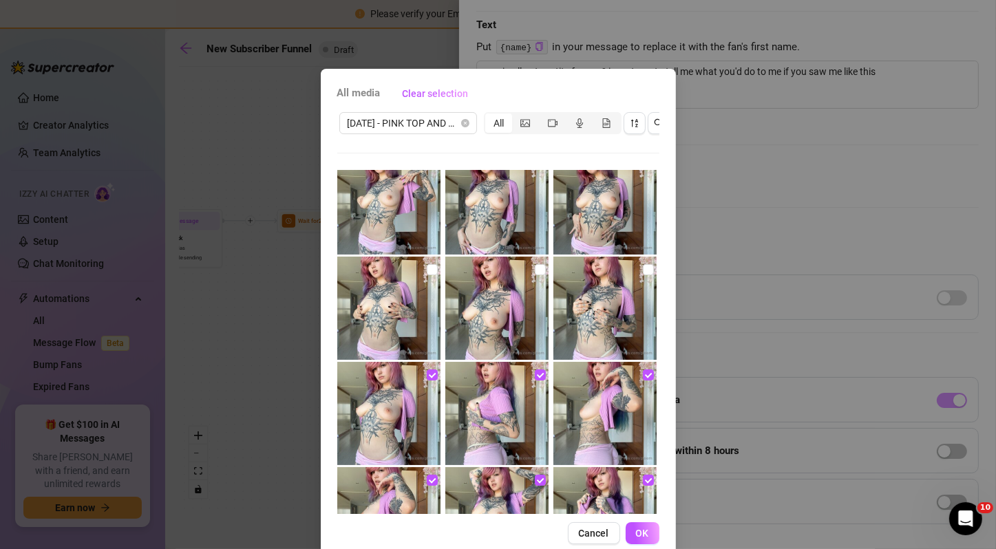
click at [526, 286] on img at bounding box center [496, 308] width 103 height 103
checkbox input "true"
click at [598, 292] on img at bounding box center [604, 308] width 103 height 103
checkbox input "true"
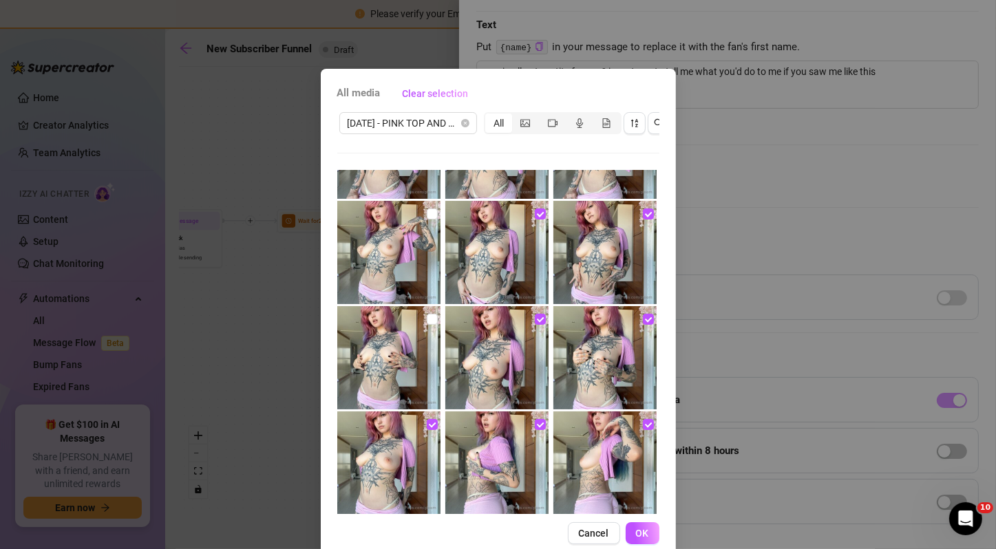
click at [379, 283] on img at bounding box center [388, 252] width 103 height 103
checkbox input "true"
click at [382, 330] on img at bounding box center [388, 357] width 103 height 103
checkbox input "true"
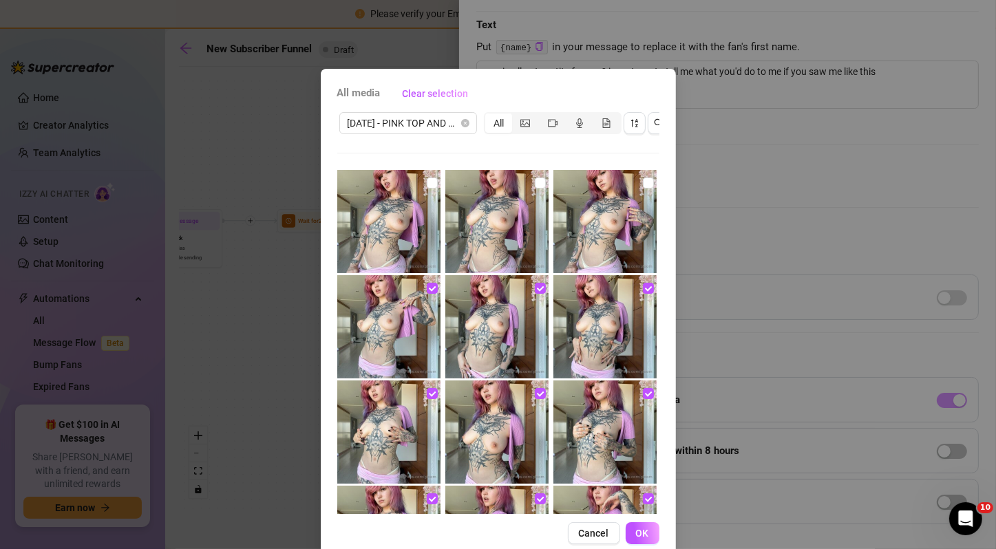
click at [405, 195] on img at bounding box center [388, 221] width 103 height 103
checkbox input "true"
click at [504, 226] on img at bounding box center [496, 221] width 103 height 103
checkbox input "true"
click at [593, 228] on img at bounding box center [604, 221] width 103 height 103
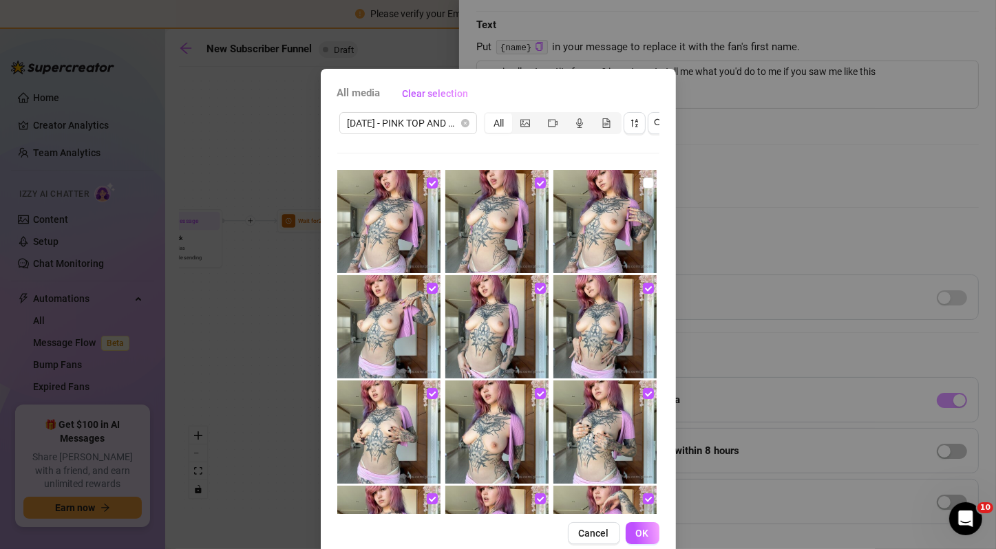
checkbox input "true"
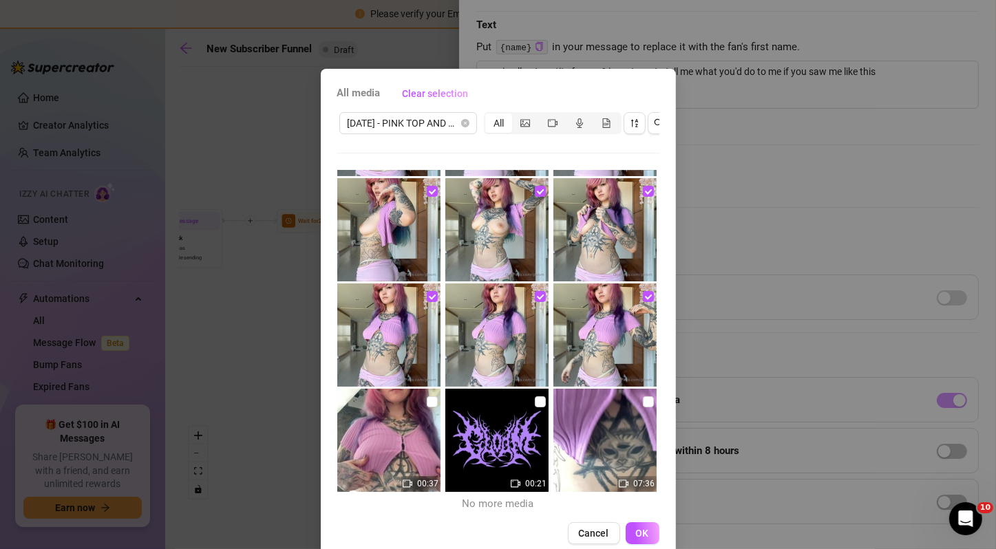
scroll to position [37, 0]
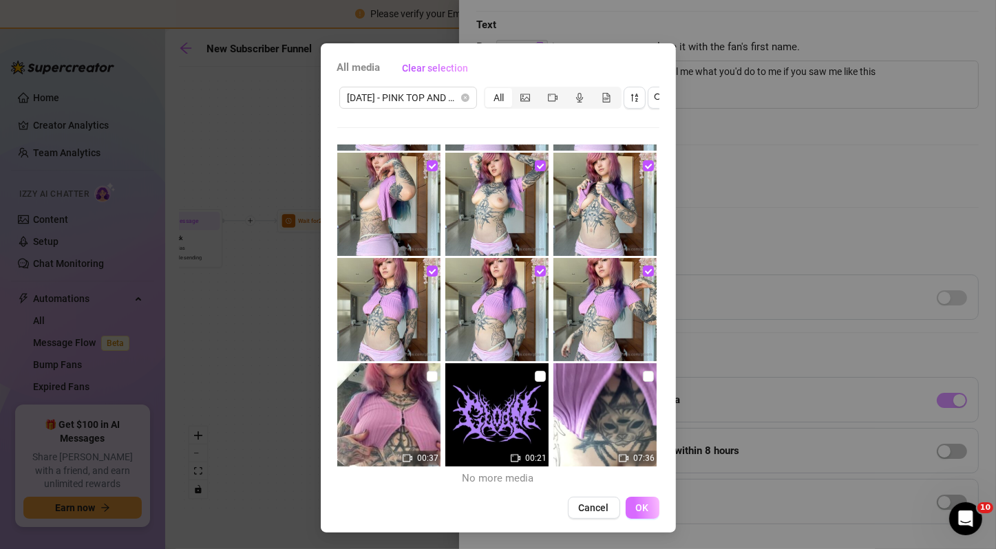
click at [636, 505] on span "OK" at bounding box center [642, 508] width 13 height 11
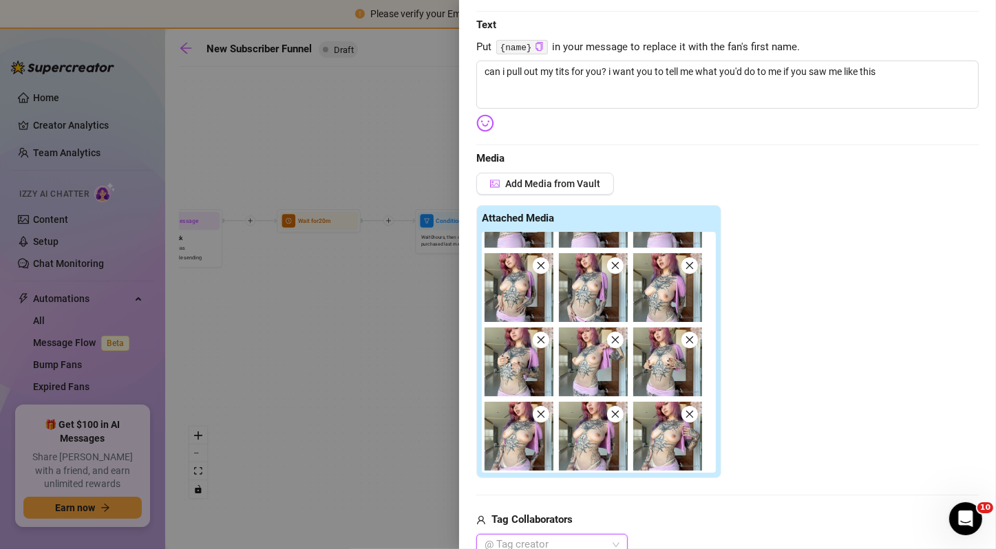
scroll to position [274, 0]
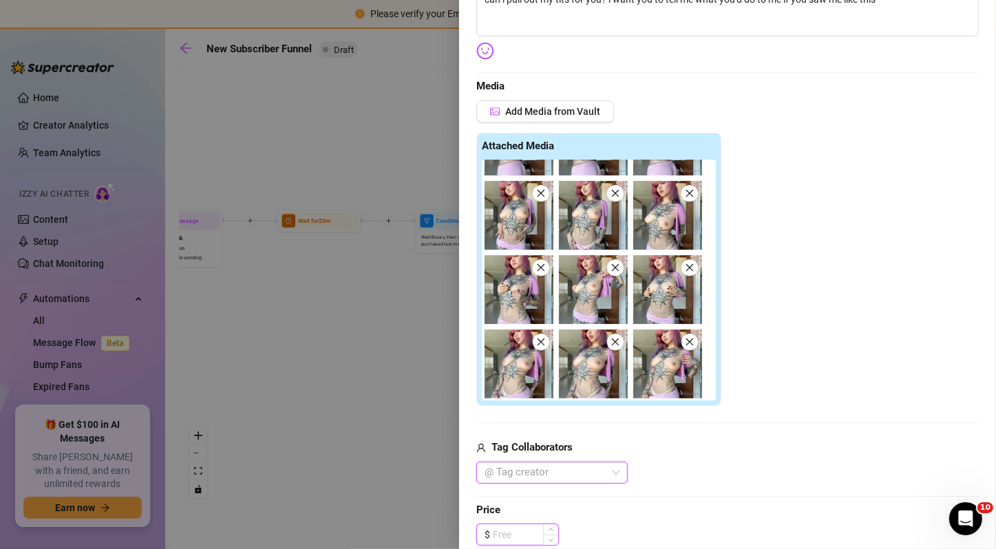
click at [539, 526] on input at bounding box center [525, 535] width 65 height 21
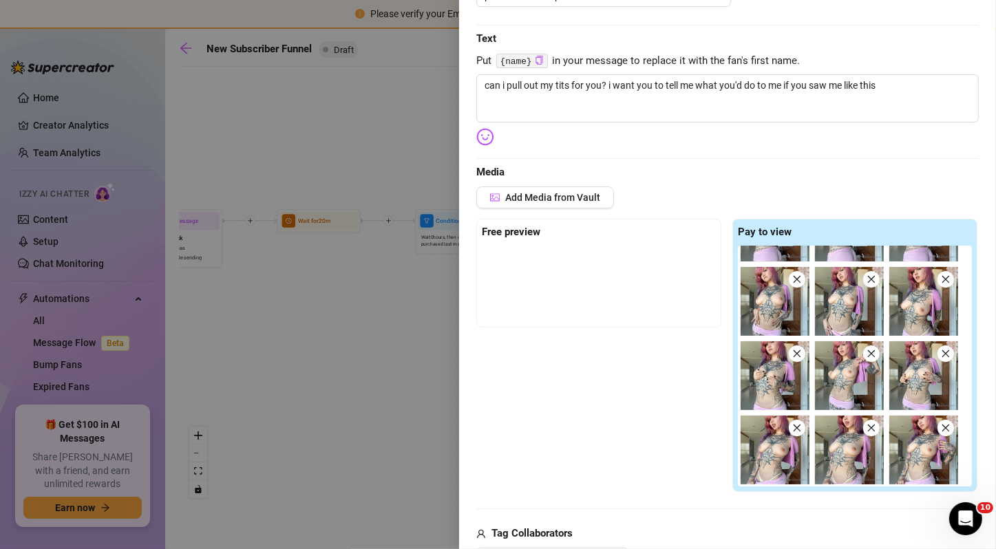
scroll to position [0, 0]
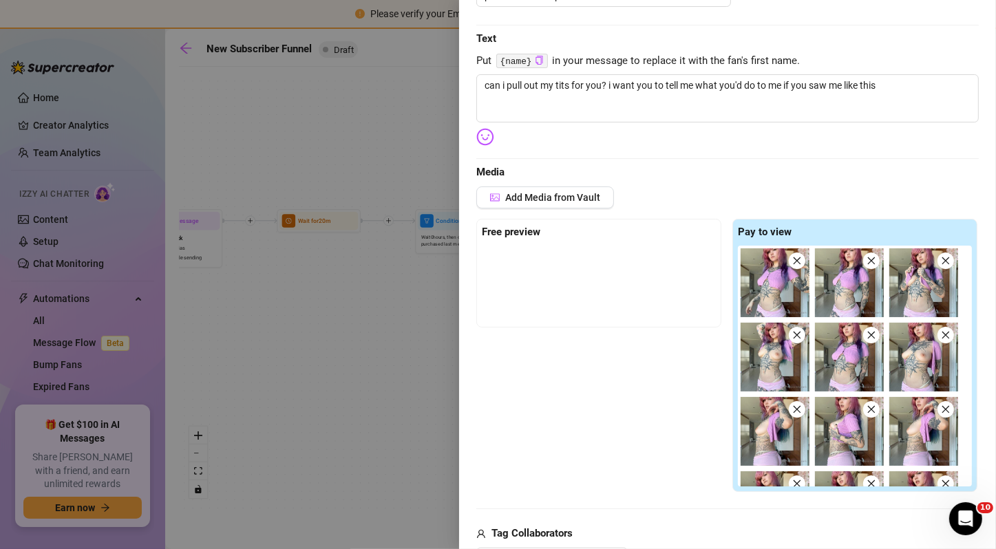
type input "9.00"
drag, startPoint x: 850, startPoint y: 317, endPoint x: 865, endPoint y: 306, distance: 17.8
click at [865, 306] on img at bounding box center [849, 282] width 69 height 69
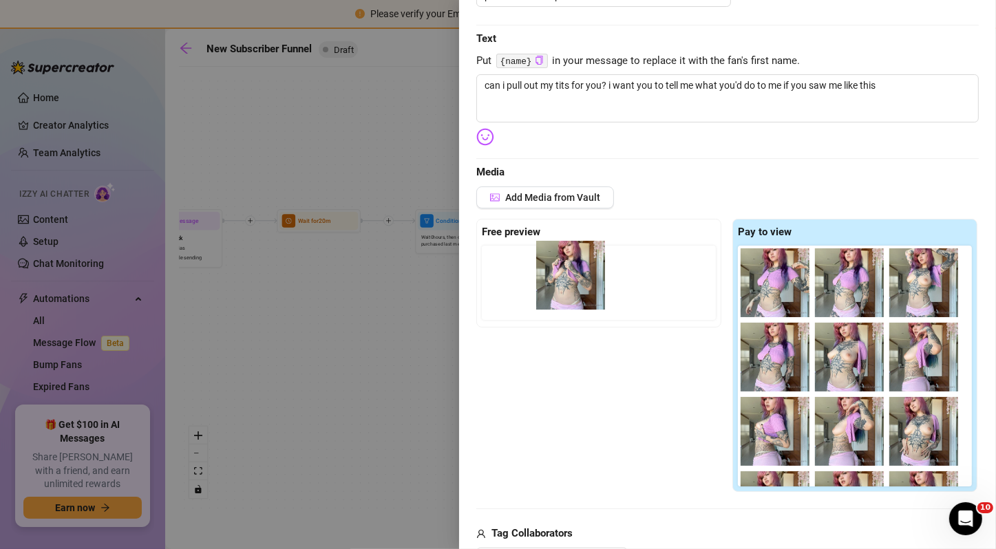
drag, startPoint x: 906, startPoint y: 302, endPoint x: 549, endPoint y: 296, distance: 357.3
click at [549, 296] on div "Free preview Pay to view" at bounding box center [727, 356] width 503 height 274
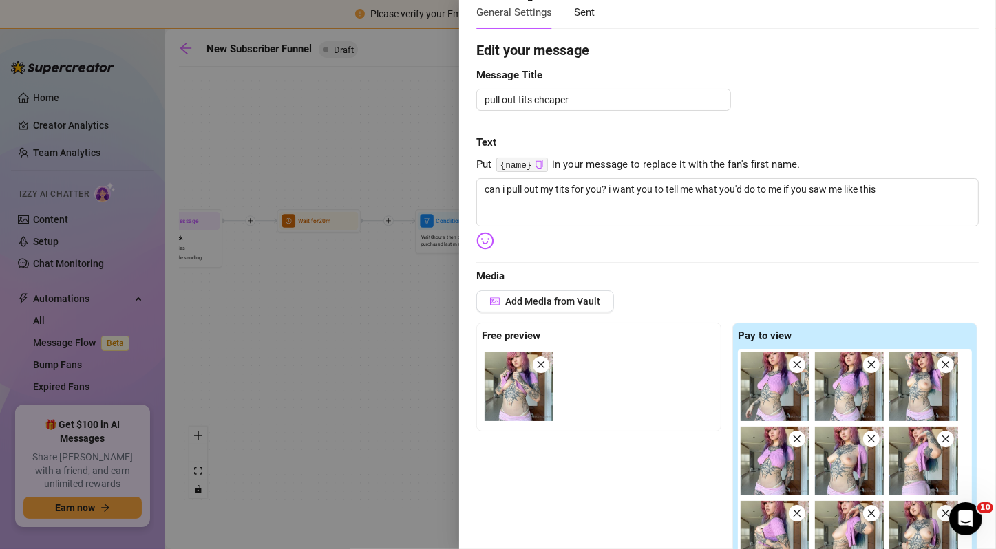
scroll to position [85, 0]
click at [704, 204] on textarea "can i pull out my tits for you? i want you to tell me what you'd do to me if yo…" at bounding box center [727, 202] width 503 height 48
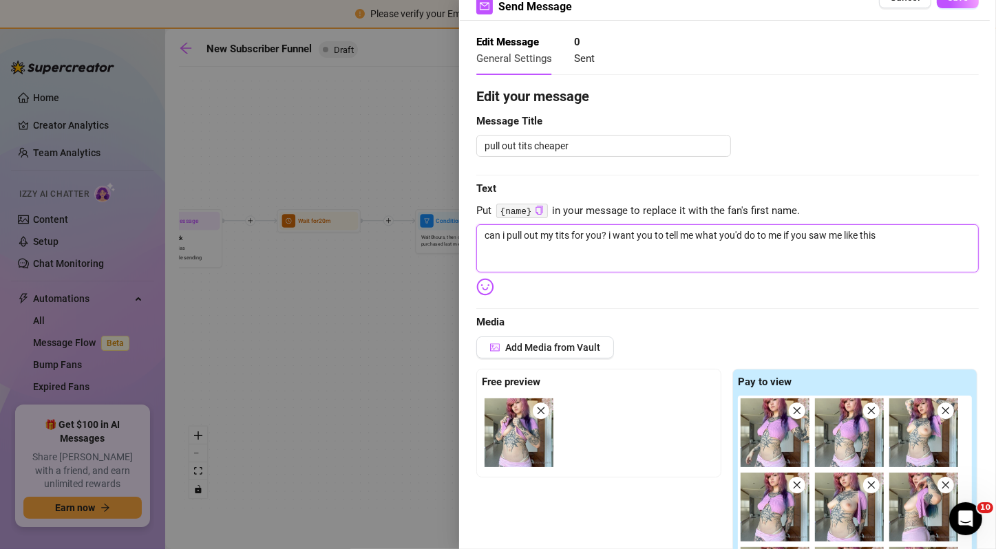
scroll to position [0, 0]
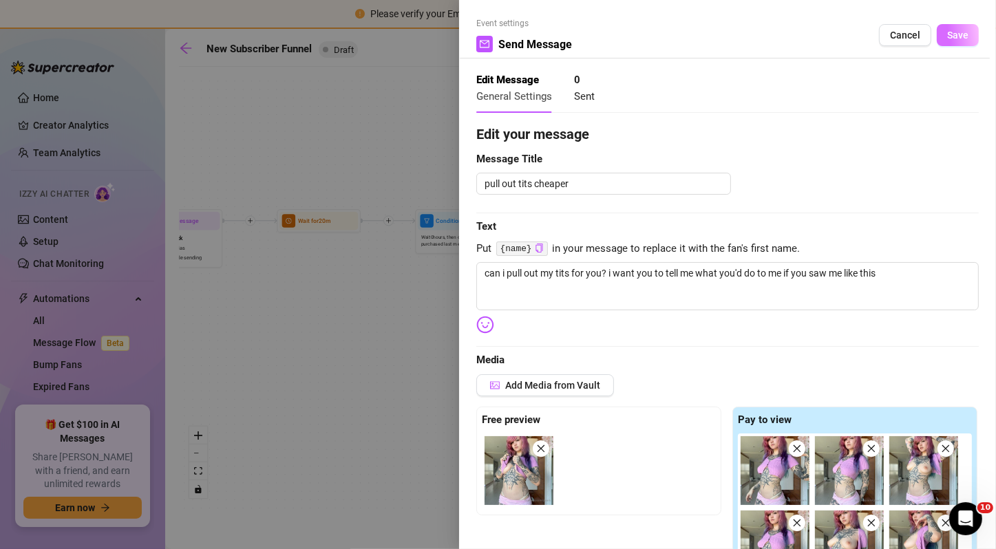
click at [947, 39] on span "Save" at bounding box center [957, 35] width 21 height 11
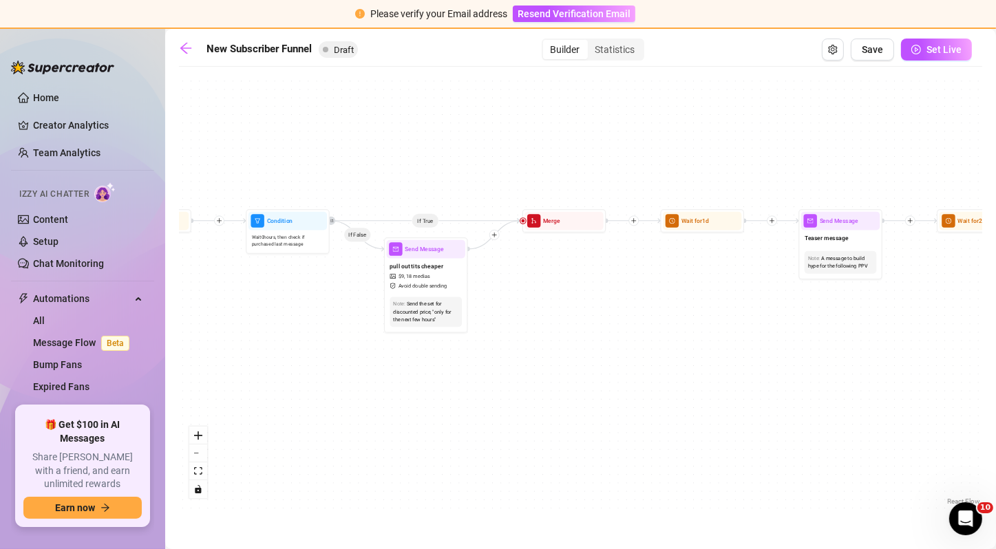
drag, startPoint x: 795, startPoint y: 270, endPoint x: 626, endPoint y: 270, distance: 169.3
click at [626, 270] on div "If True If False If True If False If True If False Wait for 20m Send Message ju…" at bounding box center [580, 291] width 803 height 435
click at [695, 226] on div "Wait for 1d" at bounding box center [702, 221] width 78 height 19
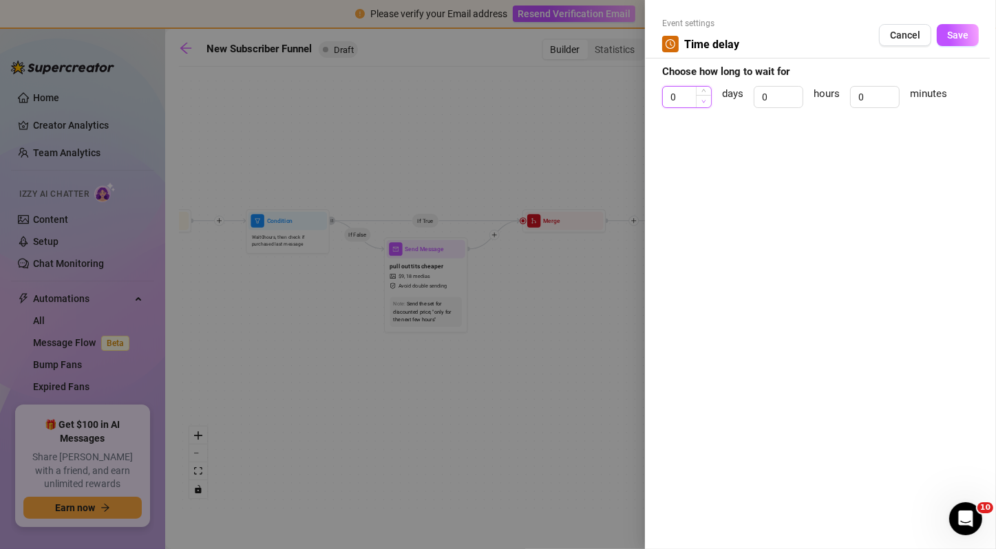
type input "0"
click at [703, 101] on icon "down" at bounding box center [704, 101] width 4 height 3
click at [792, 89] on span "Increase Value" at bounding box center [794, 93] width 15 height 12
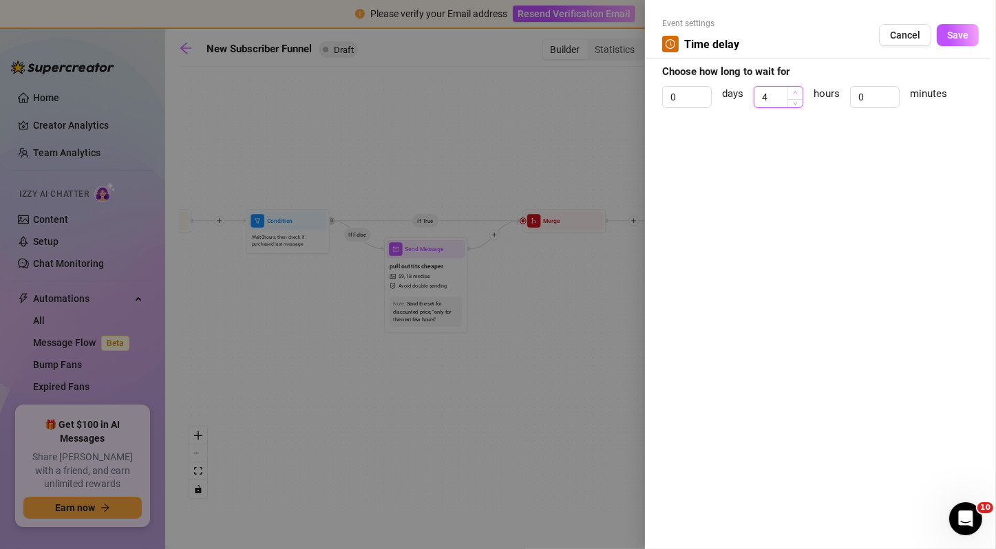
click at [792, 89] on span "Increase Value" at bounding box center [794, 93] width 15 height 12
type input "6"
click at [792, 89] on span "Increase Value" at bounding box center [794, 93] width 15 height 12
click at [947, 40] on span "Save" at bounding box center [957, 35] width 21 height 11
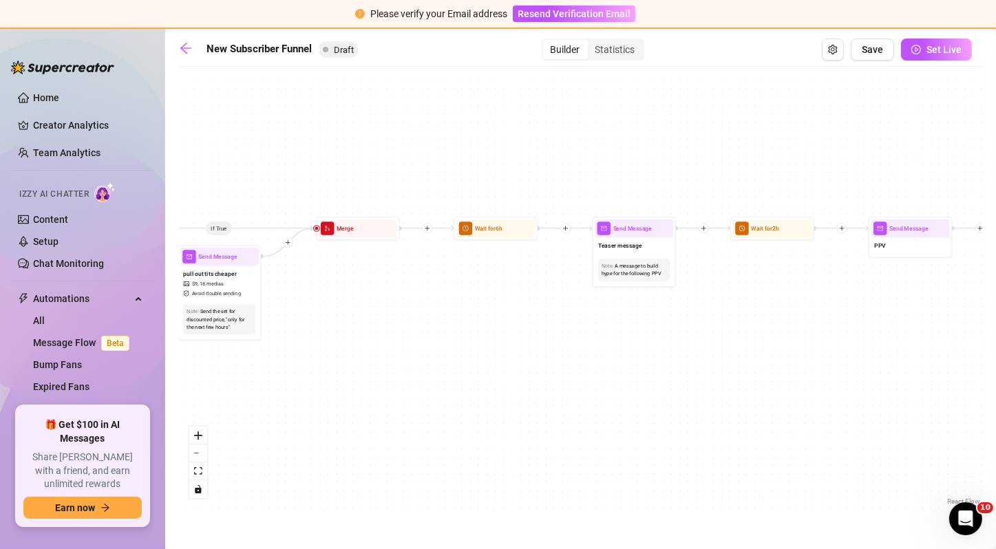
drag, startPoint x: 781, startPoint y: 314, endPoint x: 575, endPoint y: 321, distance: 206.6
click at [575, 321] on div "If True If False If True If False If True If False Wait for 20m Send Message ju…" at bounding box center [580, 291] width 803 height 435
click at [628, 249] on span "Teaser message" at bounding box center [620, 245] width 44 height 9
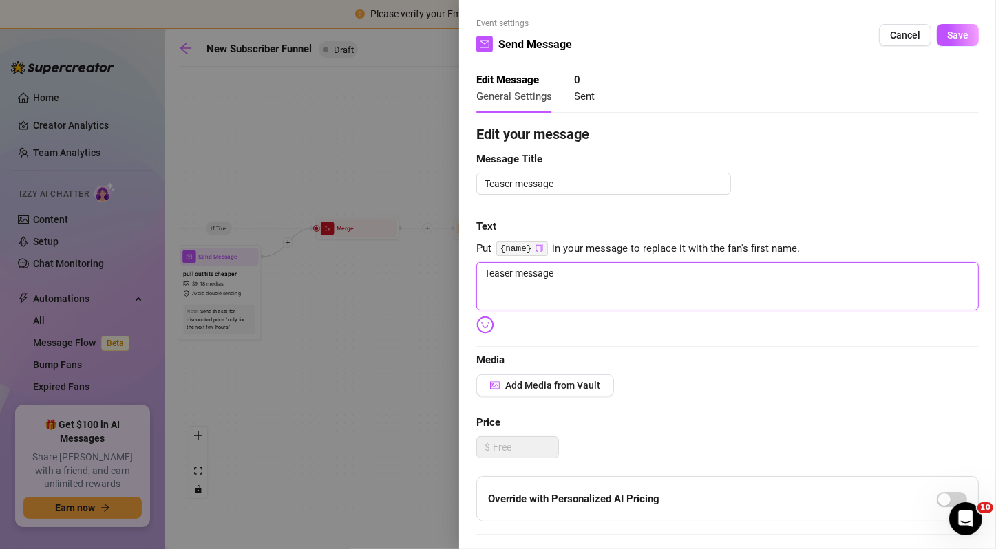
click at [571, 271] on textarea "Teaser message" at bounding box center [727, 286] width 503 height 48
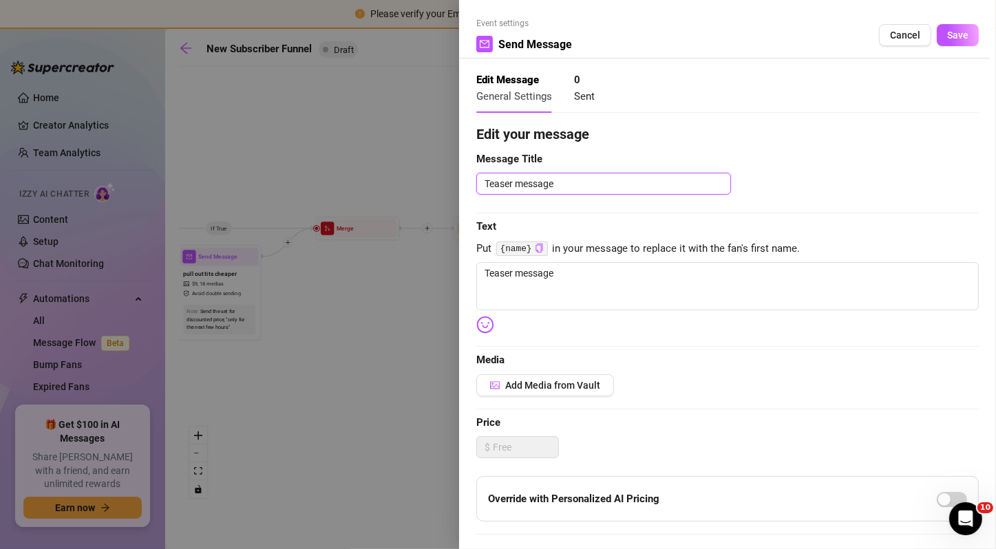
click at [542, 184] on textarea "Teaser message" at bounding box center [603, 184] width 255 height 22
type textarea "can i show you something?"
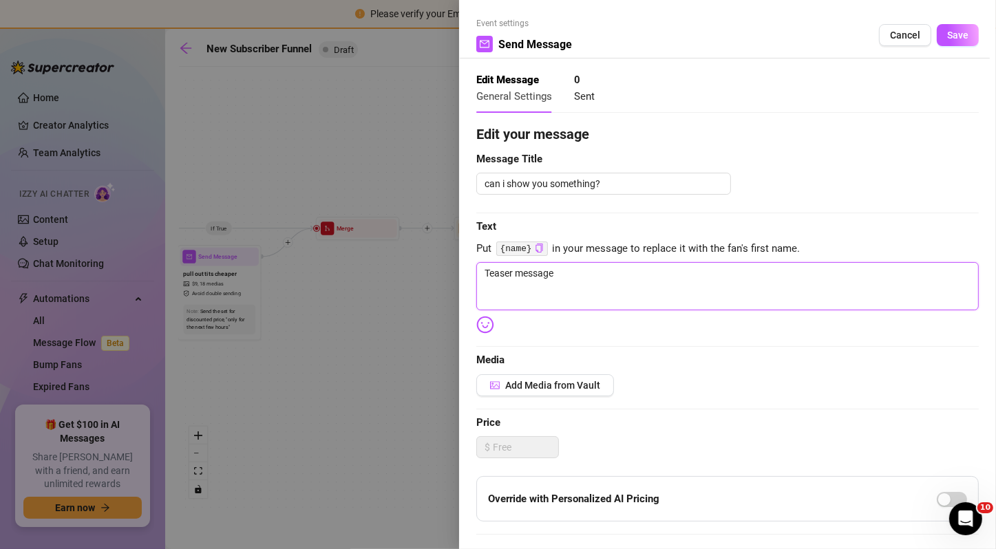
click at [567, 267] on textarea "Teaser message" at bounding box center [727, 286] width 503 height 48
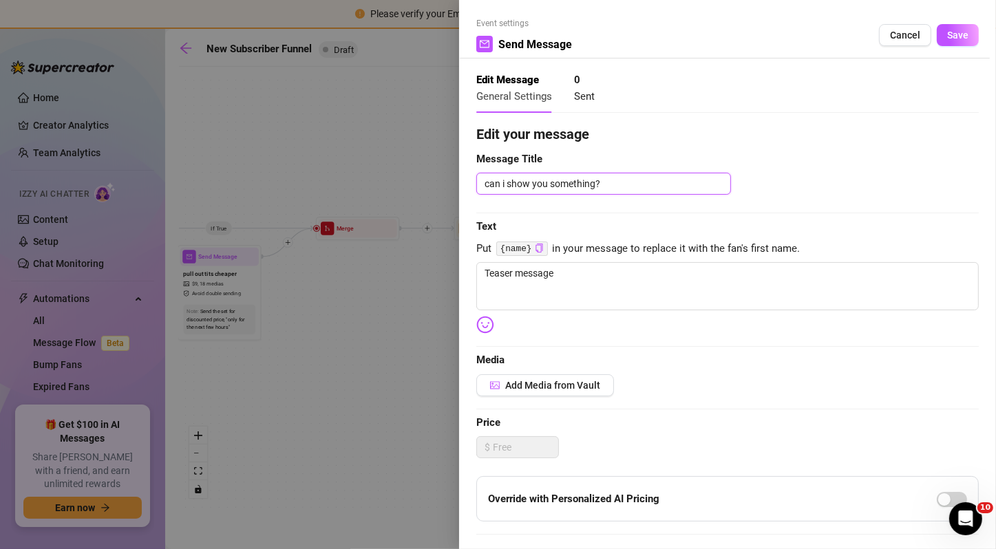
click at [556, 189] on textarea "can i show you something?" at bounding box center [603, 184] width 255 height 22
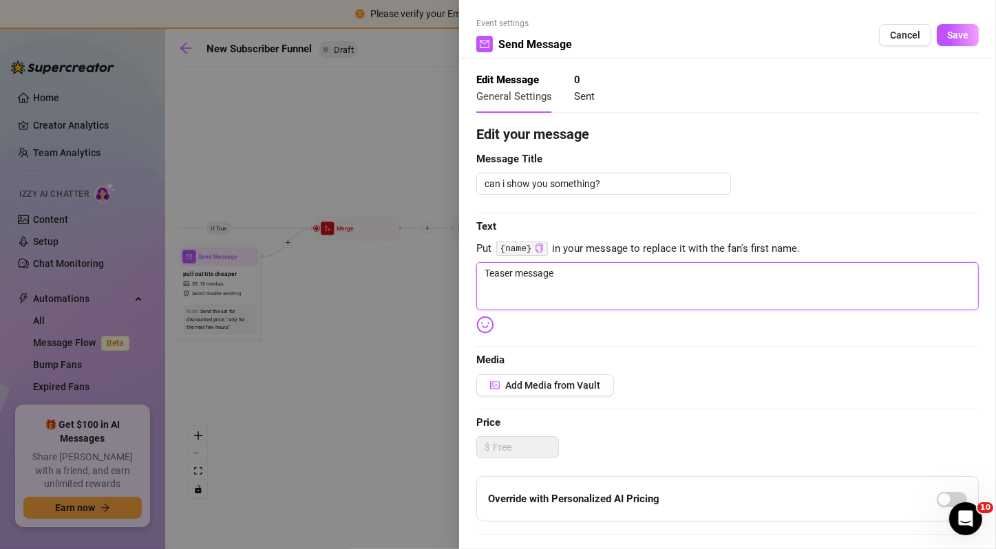
click at [525, 282] on textarea "Teaser message" at bounding box center [727, 286] width 503 height 48
paste textarea "can i show you something?"
type textarea "can i show you something?"
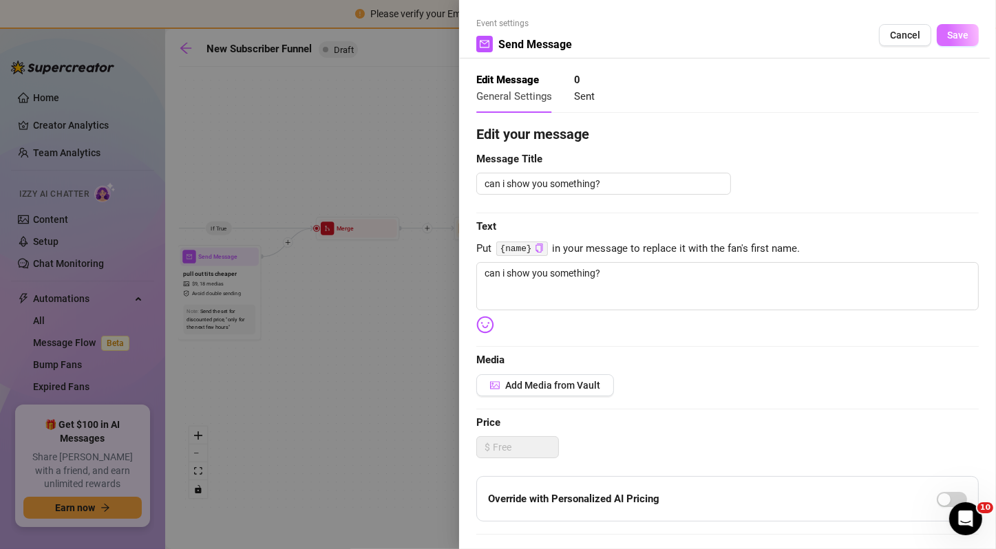
click at [937, 45] on button "Save" at bounding box center [958, 35] width 42 height 22
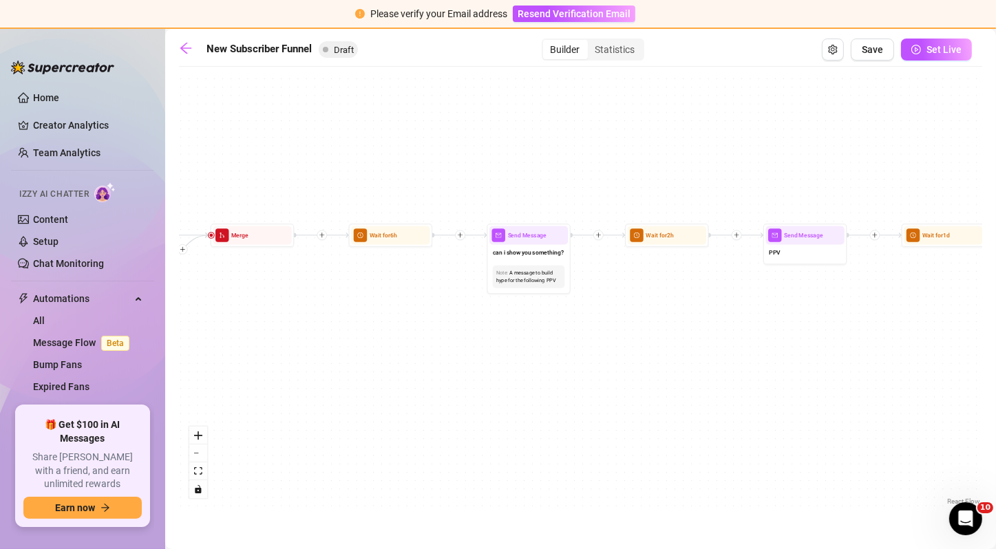
drag, startPoint x: 761, startPoint y: 295, endPoint x: 656, endPoint y: 302, distance: 104.9
click at [656, 302] on div "If True If False If True If False If True If False Wait for 20m Send Message ju…" at bounding box center [580, 291] width 803 height 435
click at [670, 238] on span "Wait for 2h" at bounding box center [660, 235] width 28 height 9
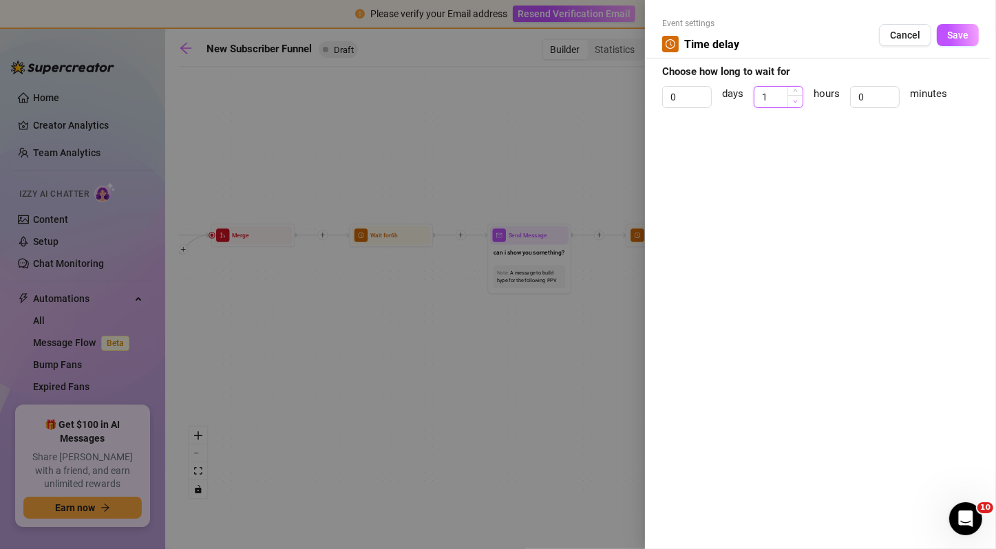
type input "1"
click at [795, 97] on span "Decrease Value" at bounding box center [794, 101] width 15 height 12
click at [952, 42] on button "Save" at bounding box center [958, 35] width 42 height 22
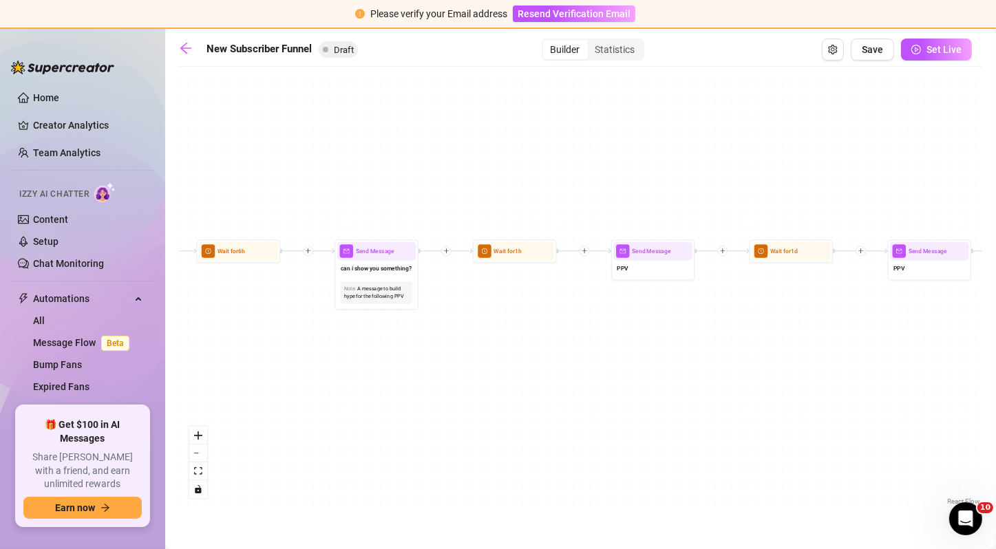
drag, startPoint x: 771, startPoint y: 281, endPoint x: 617, endPoint y: 297, distance: 155.0
click at [617, 297] on div "If True If False If True If False If True If False Wait for 20m Send Message ju…" at bounding box center [580, 291] width 803 height 435
click at [635, 267] on div "PPV" at bounding box center [651, 269] width 78 height 18
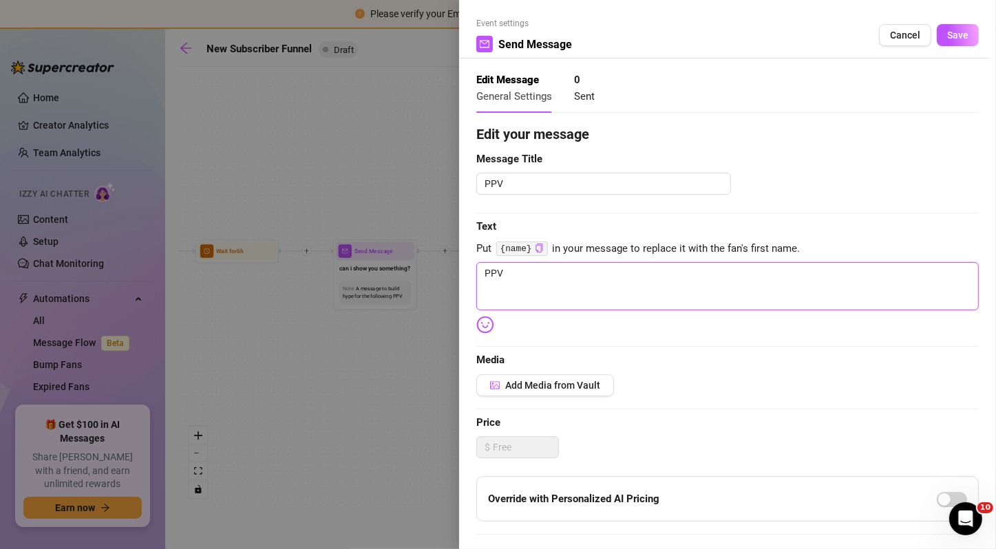
click at [553, 274] on textarea "PPV" at bounding box center [727, 286] width 503 height 48
type textarea "I want you to watch me fuck myself in this outfit"
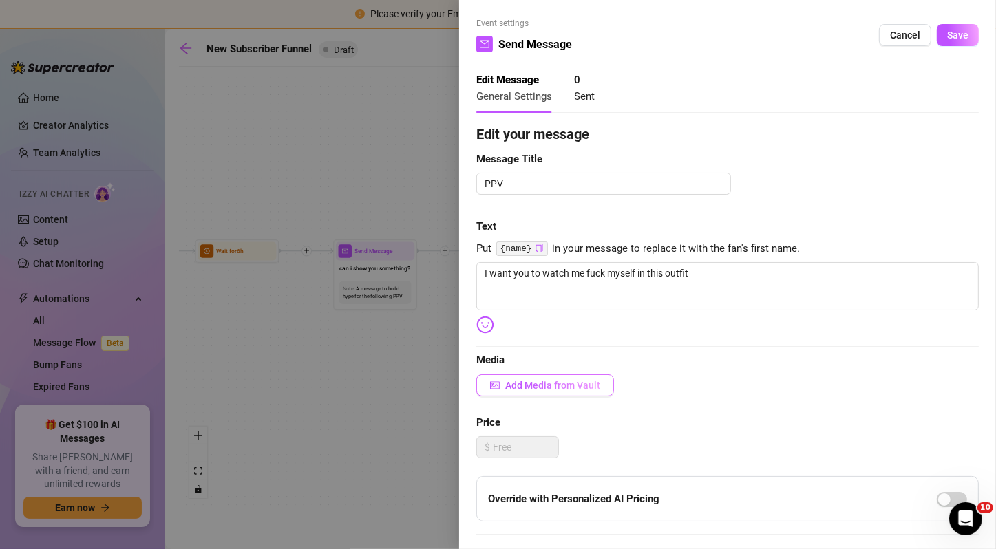
click at [578, 382] on span "Add Media from Vault" at bounding box center [552, 385] width 95 height 11
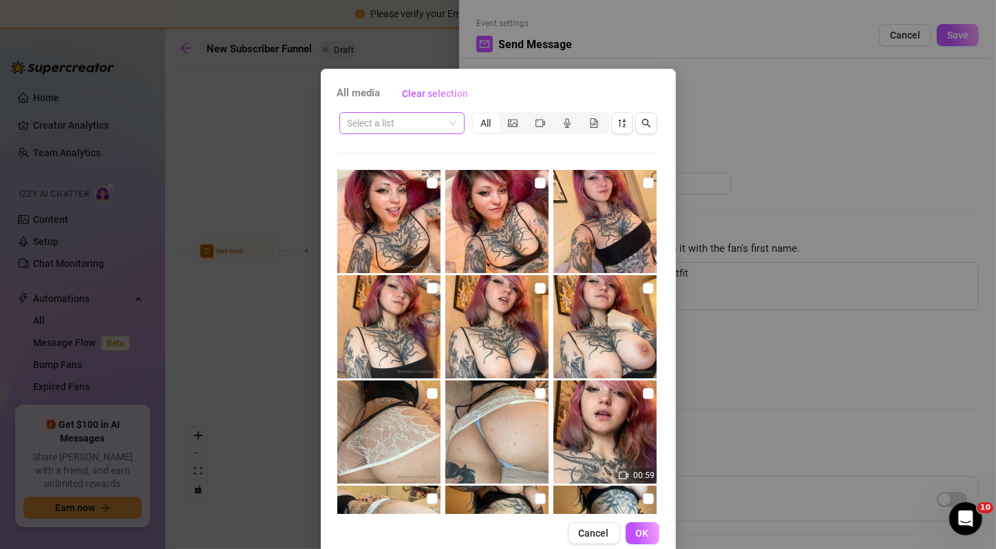
click at [408, 115] on input "search" at bounding box center [396, 123] width 96 height 21
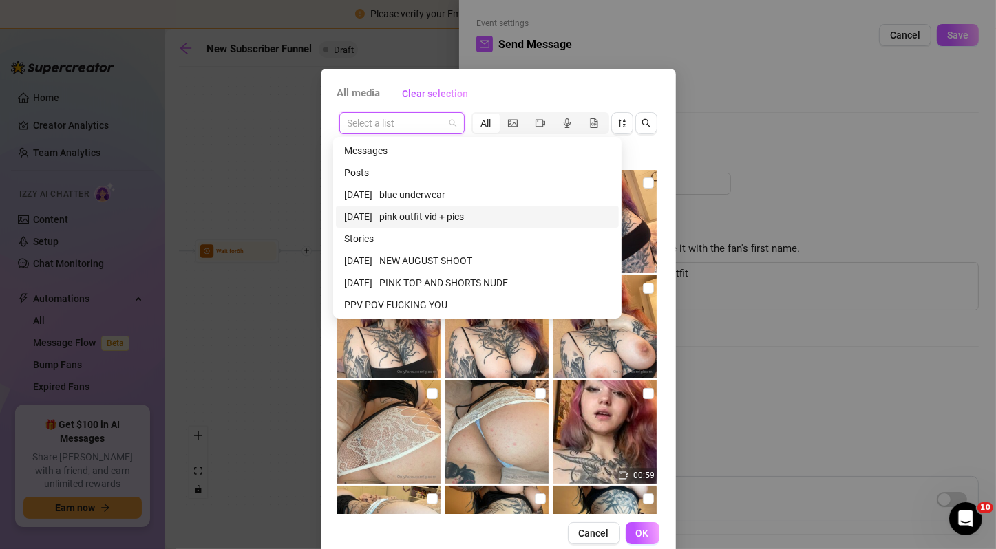
click at [465, 220] on div "[DATE] - pink outfit vid + pics" at bounding box center [477, 216] width 266 height 15
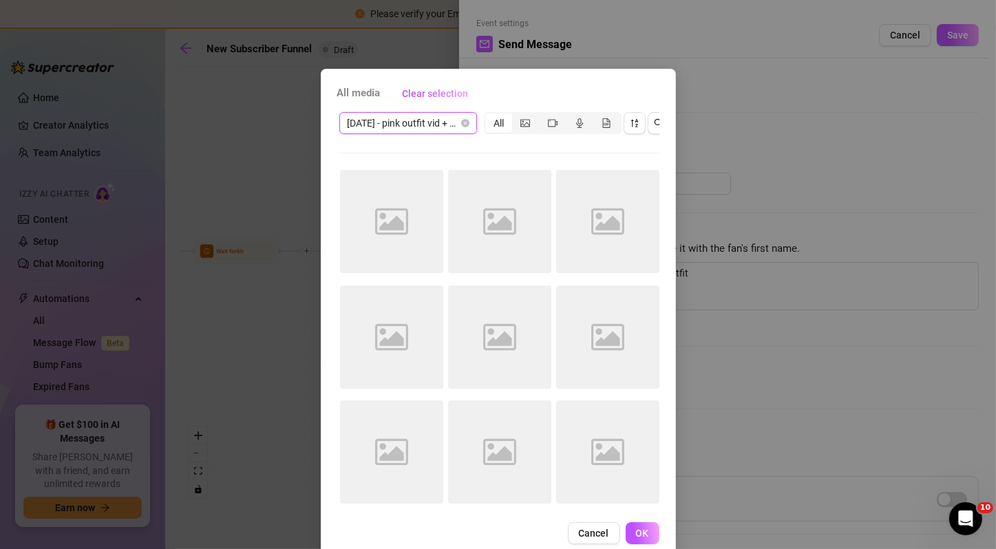
scroll to position [37, 0]
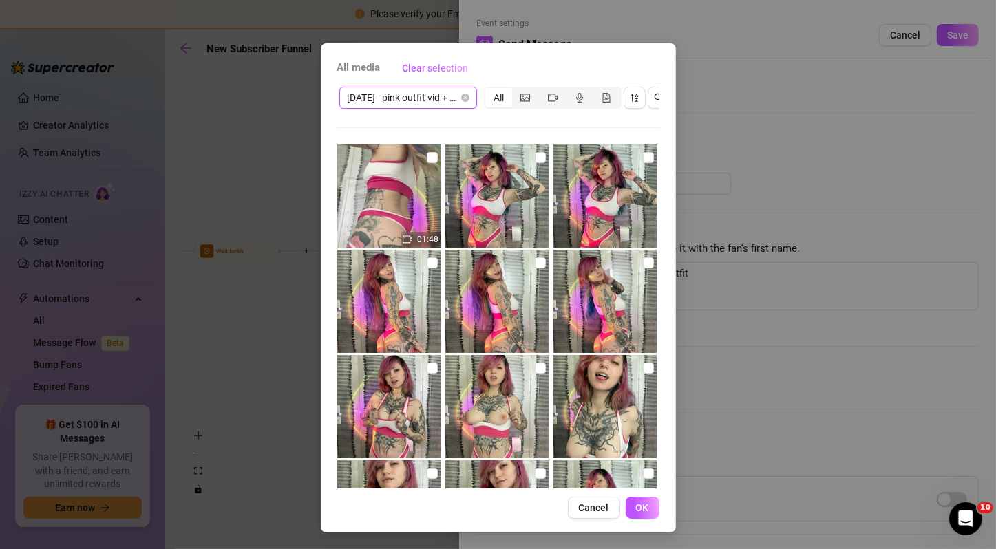
click at [406, 92] on span "[DATE] - pink outfit vid + pics" at bounding box center [408, 97] width 121 height 21
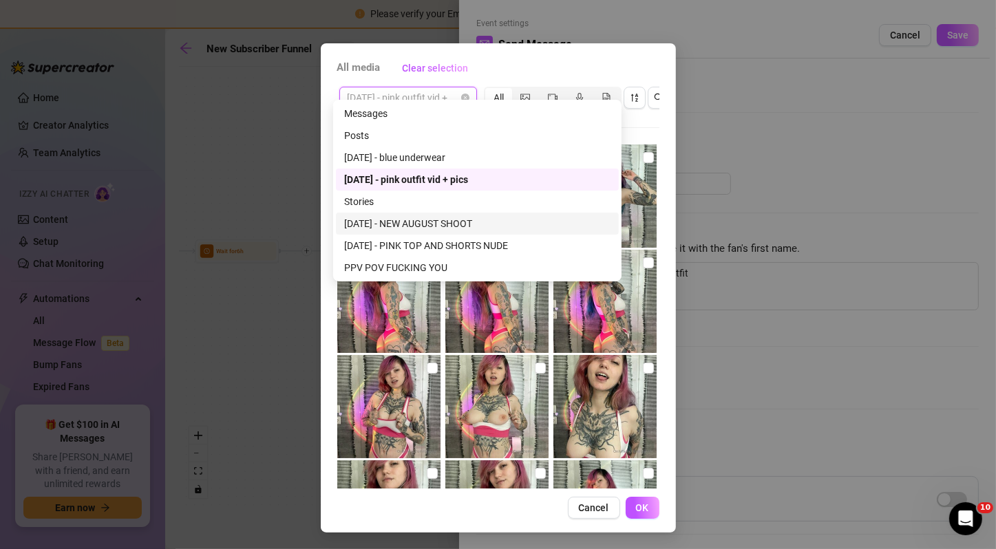
scroll to position [0, 0]
click at [442, 235] on div "[DATE] - PINK TOP AND SHORTS NUDE" at bounding box center [477, 246] width 283 height 22
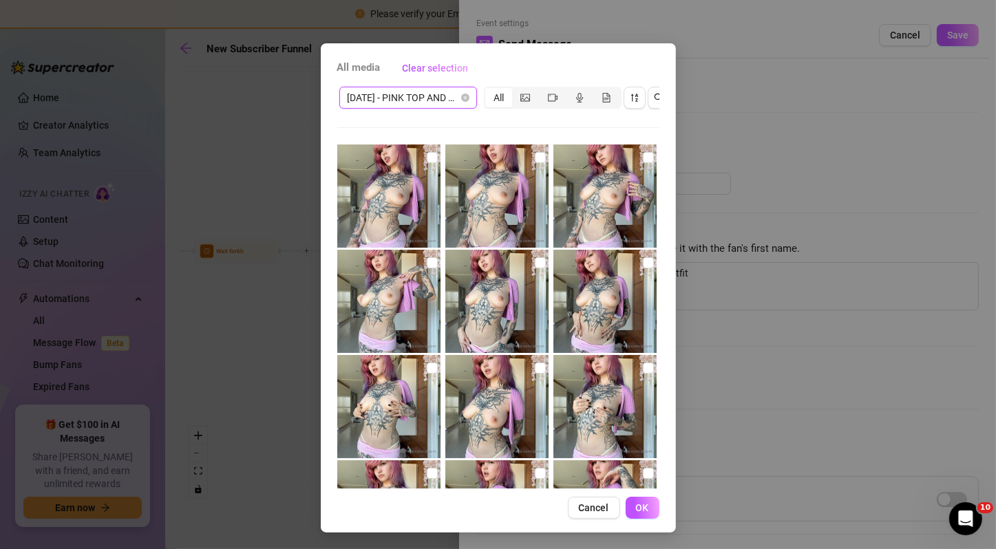
scroll to position [413, 0]
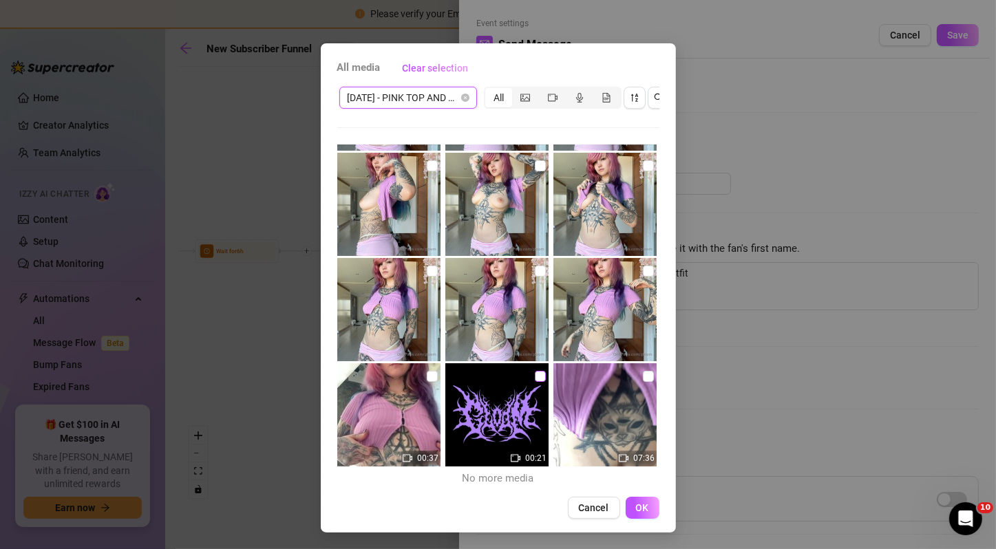
click at [535, 371] on input "checkbox" at bounding box center [540, 376] width 11 height 11
checkbox input "true"
click at [428, 371] on input "checkbox" at bounding box center [432, 376] width 11 height 11
checkbox input "true"
click at [643, 371] on input "checkbox" at bounding box center [648, 376] width 11 height 11
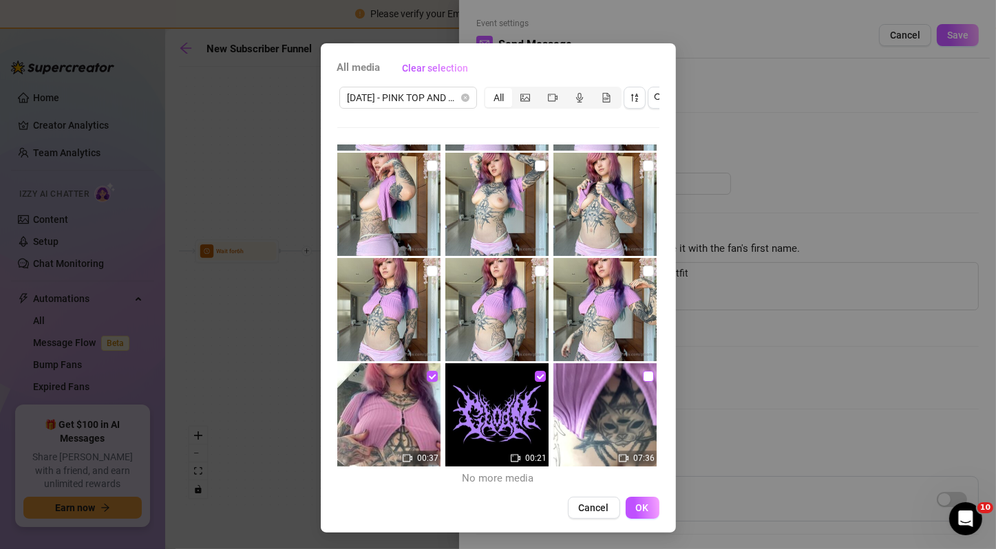
checkbox input "true"
click at [639, 509] on span "OK" at bounding box center [642, 508] width 13 height 11
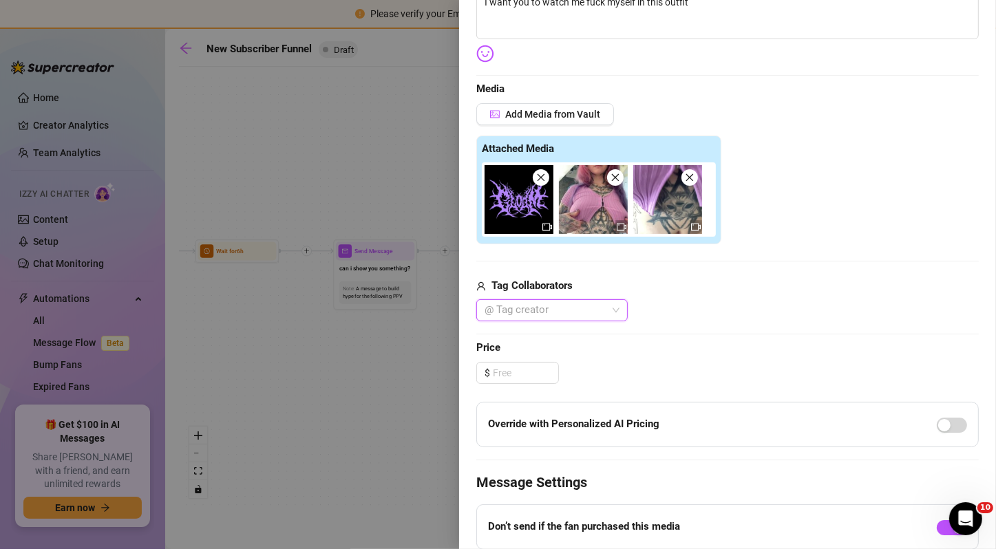
scroll to position [265, 0]
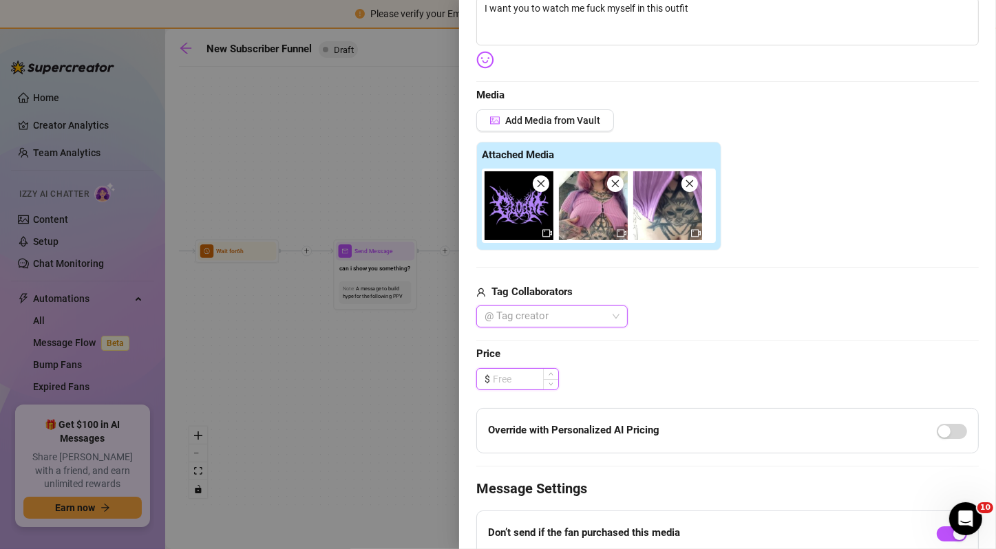
click at [518, 377] on input at bounding box center [525, 379] width 65 height 21
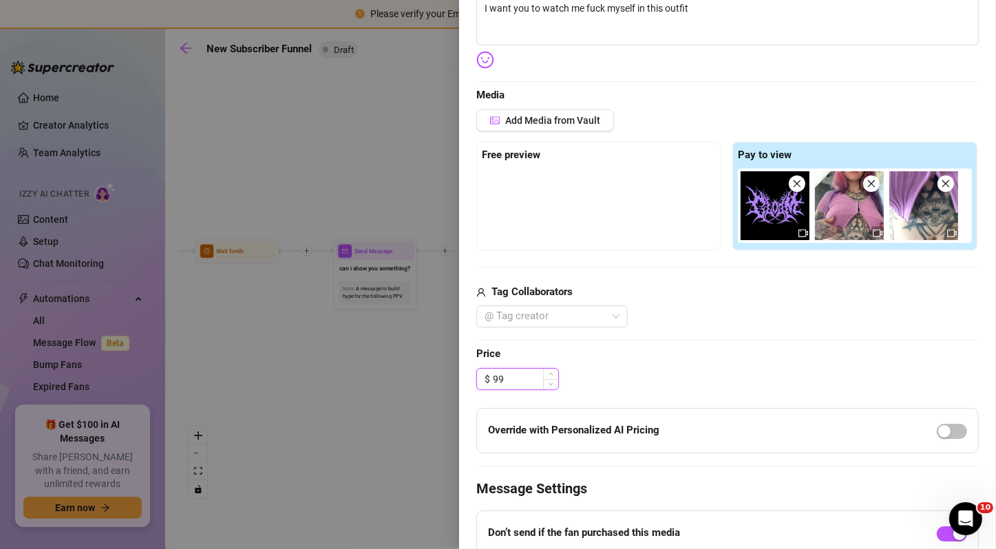
type input "9"
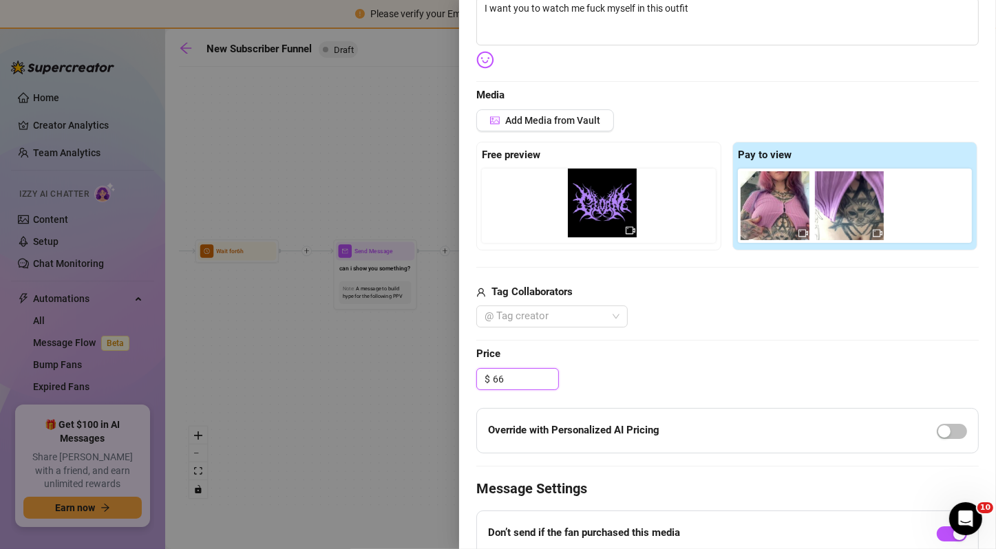
drag, startPoint x: 768, startPoint y: 211, endPoint x: 584, endPoint y: 211, distance: 183.1
click at [584, 211] on div "Free preview Pay to view" at bounding box center [727, 196] width 503 height 109
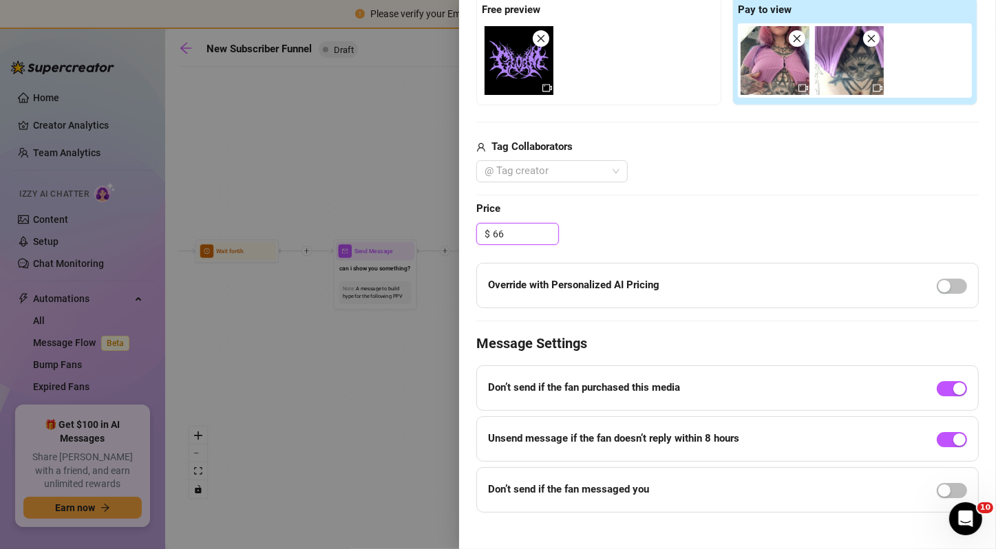
scroll to position [423, 0]
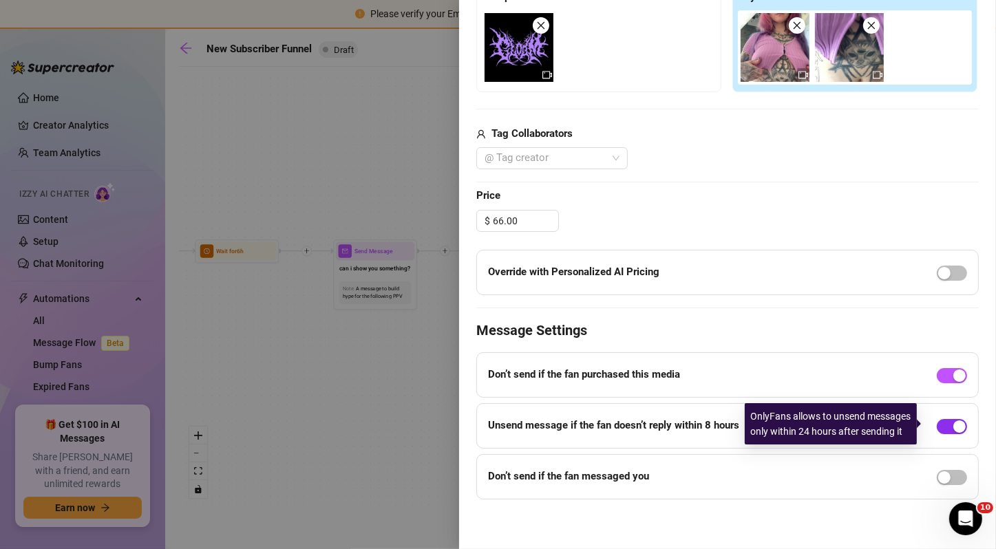
click at [937, 419] on span "button" at bounding box center [952, 426] width 30 height 15
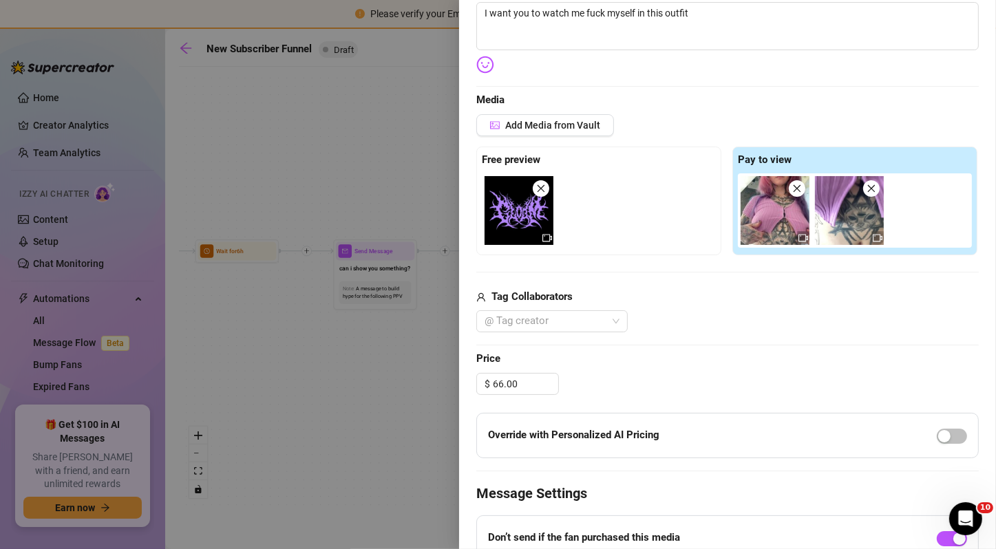
scroll to position [272, 0]
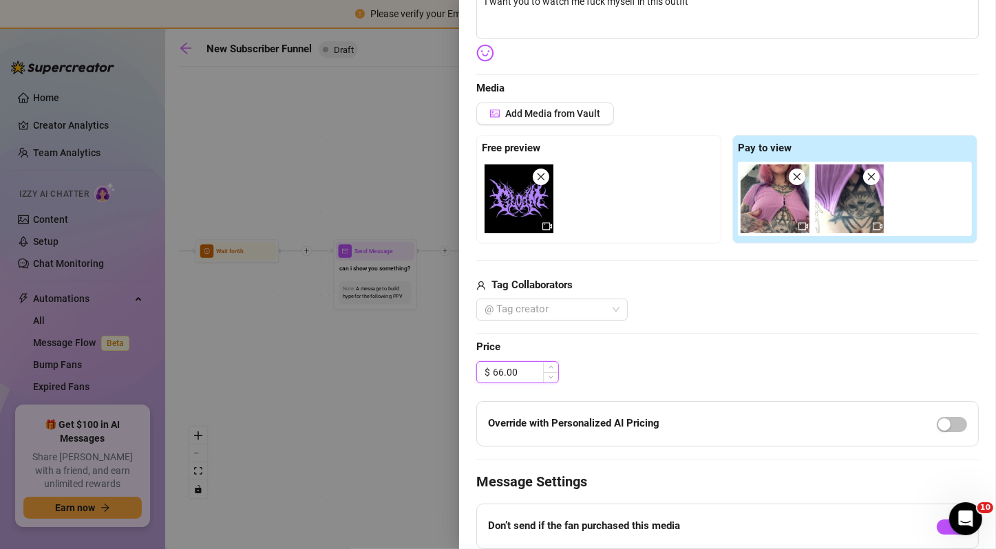
click at [495, 370] on input "66.00" at bounding box center [525, 372] width 65 height 21
type input "88.00"
click at [668, 385] on div "Edit your message Message Title PPV Text Put {name} in your message to replace …" at bounding box center [727, 251] width 503 height 799
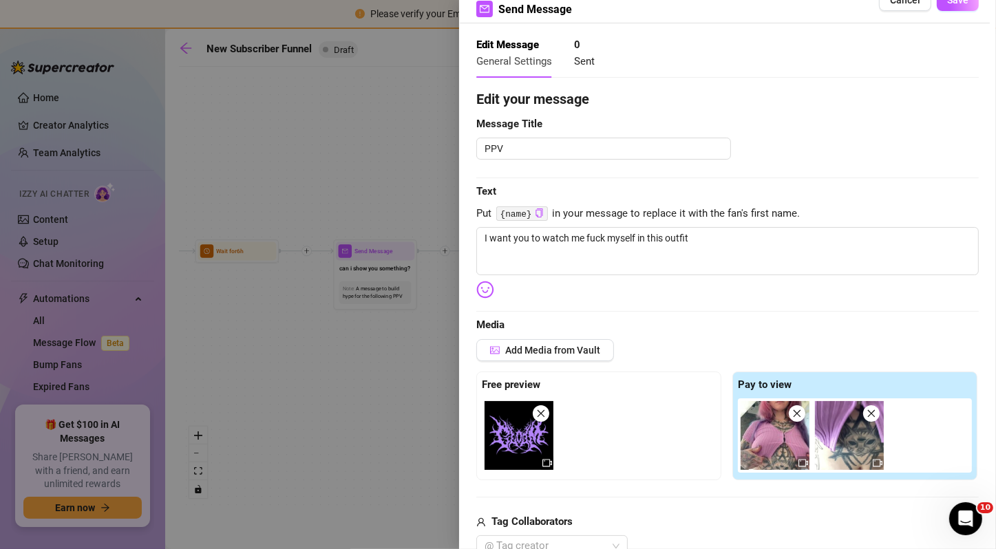
scroll to position [0, 0]
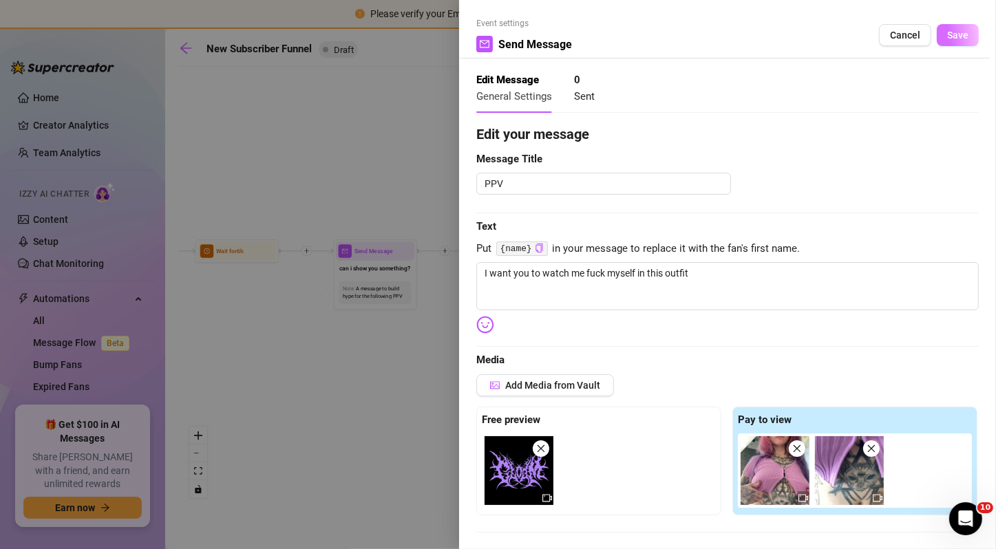
click at [951, 36] on span "Save" at bounding box center [957, 35] width 21 height 11
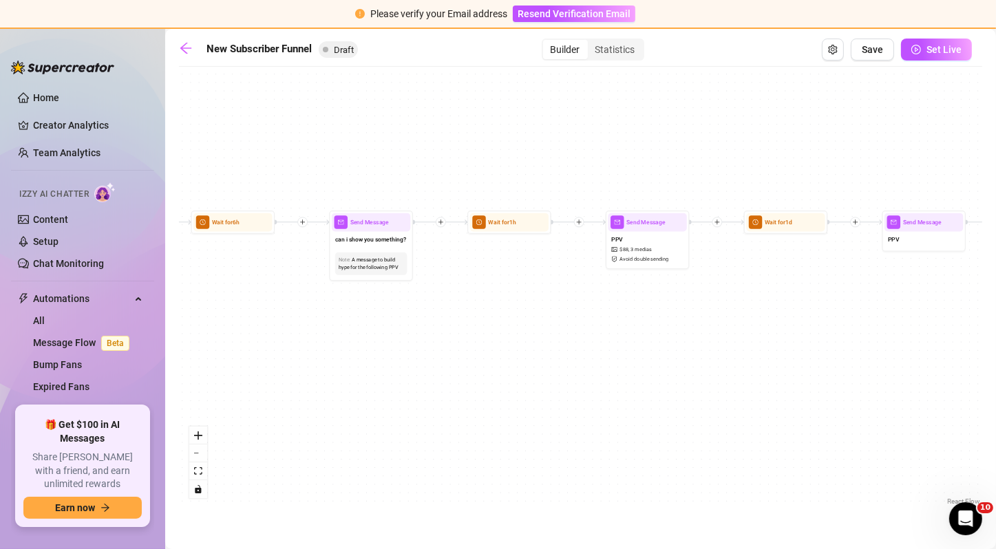
drag, startPoint x: 806, startPoint y: 182, endPoint x: 855, endPoint y: 168, distance: 51.0
click at [855, 168] on div "If True If False If True If False If True If False Wait for 20m Send Message ju…" at bounding box center [580, 291] width 803 height 435
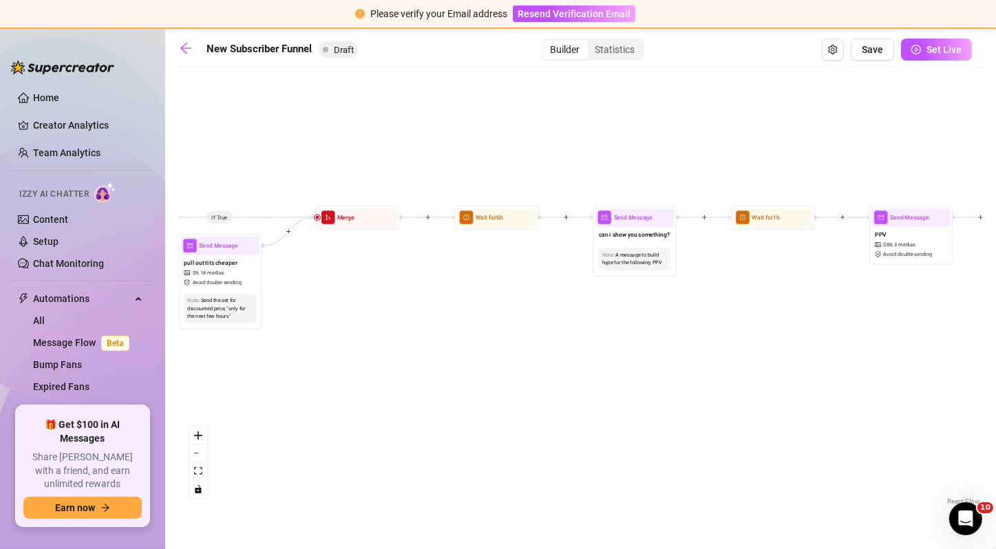
drag, startPoint x: 590, startPoint y: 196, endPoint x: 815, endPoint y: 180, distance: 225.7
click at [815, 180] on div "If True If False If True If False If True If False Wait for 20m Send Message ju…" at bounding box center [580, 291] width 803 height 435
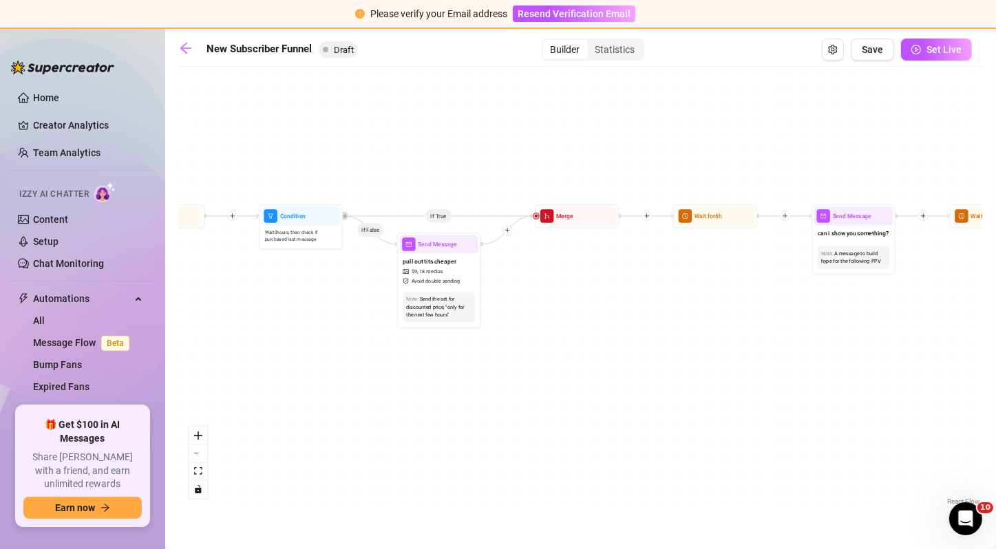
drag, startPoint x: 578, startPoint y: 162, endPoint x: 782, endPoint y: 158, distance: 204.5
click at [782, 158] on div "If True If False If True If False If True If False Wait for 20m Send Message ju…" at bounding box center [580, 291] width 803 height 435
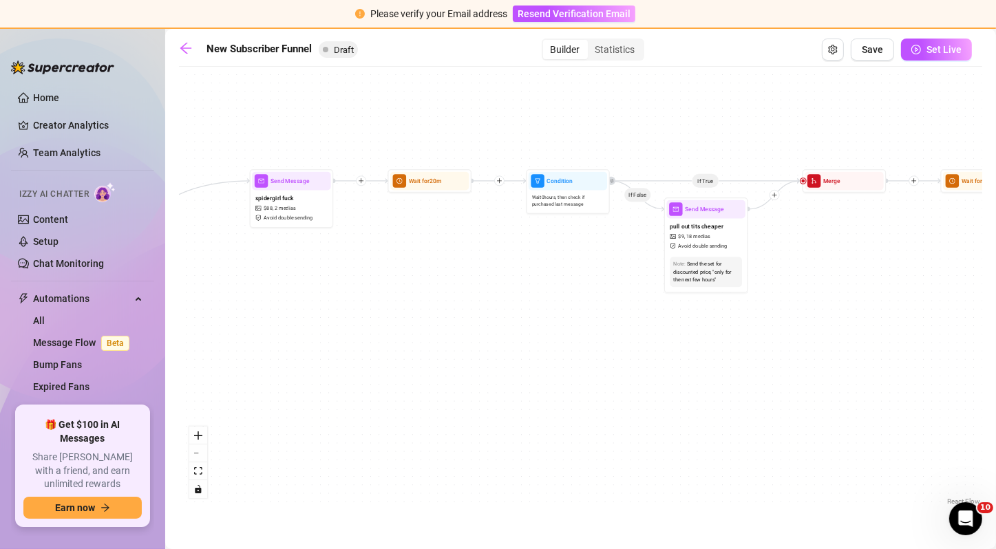
drag, startPoint x: 348, startPoint y: 317, endPoint x: 620, endPoint y: 283, distance: 273.3
click at [620, 283] on div "If True If False If True If False If True If False Wait for 20m Send Message ju…" at bounding box center [580, 291] width 803 height 435
click at [877, 57] on button "Save" at bounding box center [872, 50] width 43 height 22
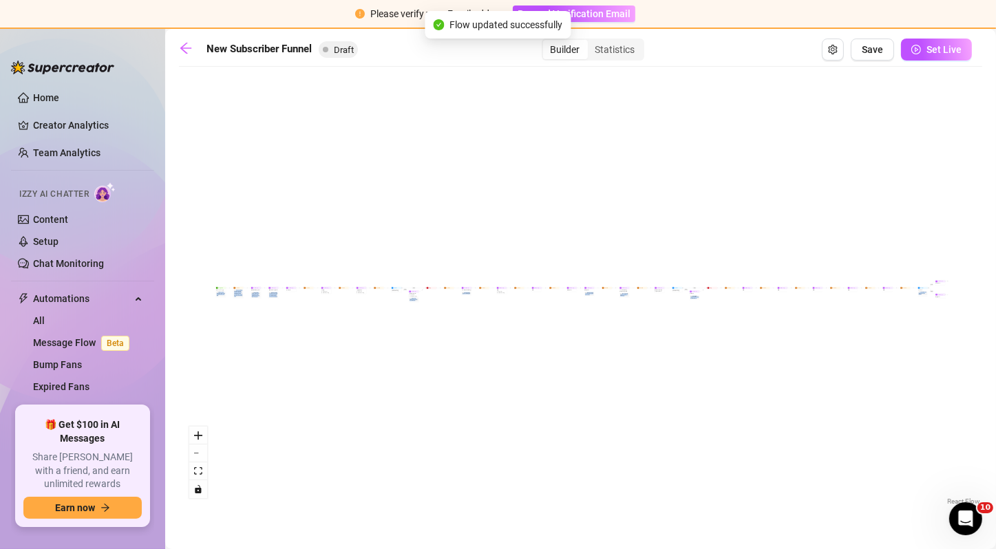
click at [644, 104] on div "If True If False If True If False If True If False Wait for 20m Send Message ju…" at bounding box center [580, 291] width 803 height 435
click at [200, 437] on icon "zoom in" at bounding box center [198, 436] width 8 height 8
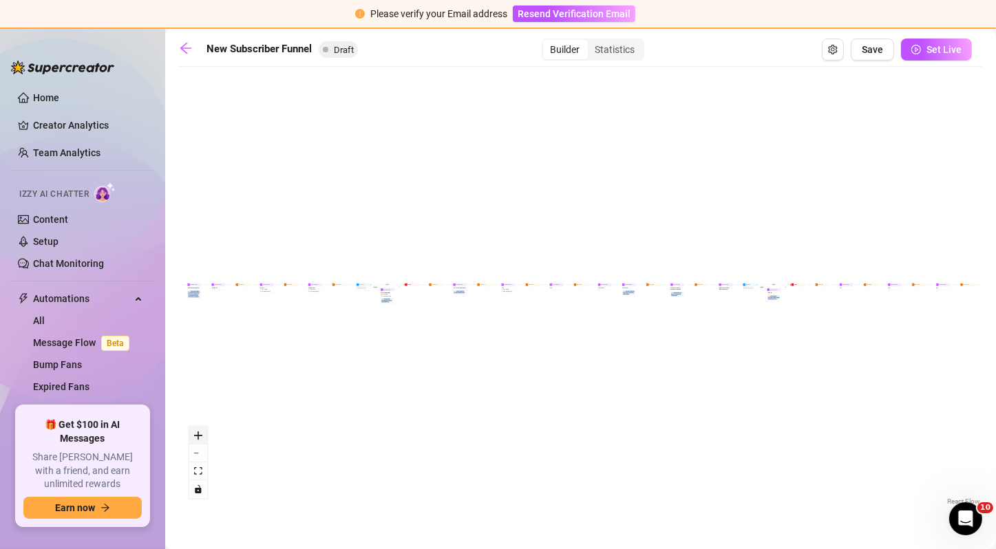
click at [200, 437] on icon "zoom in" at bounding box center [198, 436] width 8 height 8
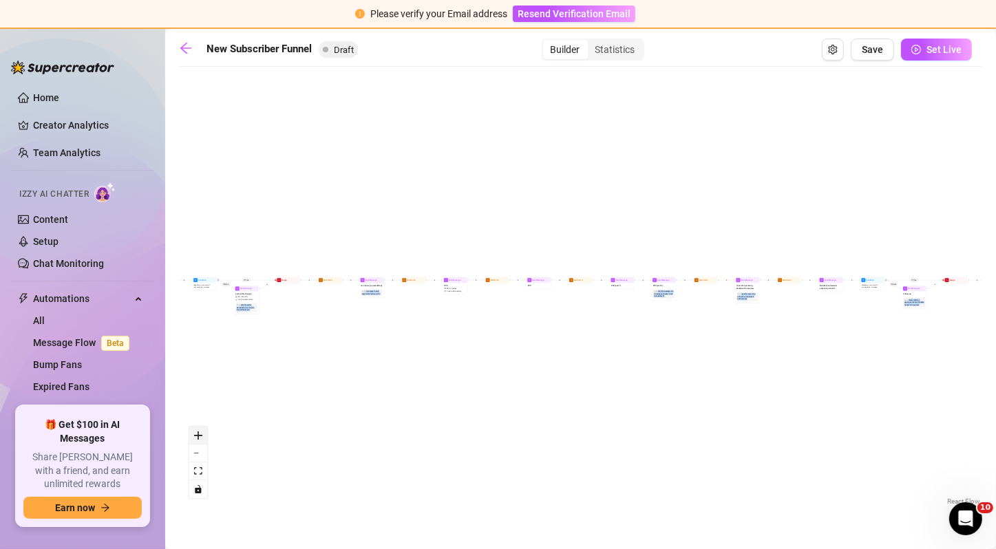
click at [200, 437] on icon "zoom in" at bounding box center [198, 436] width 8 height 8
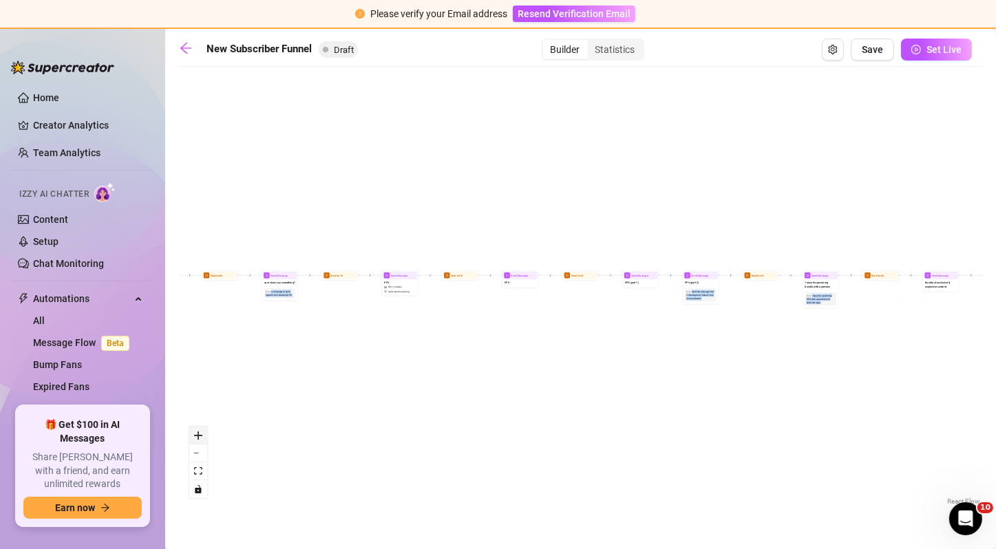
click at [200, 437] on icon "zoom in" at bounding box center [198, 436] width 8 height 8
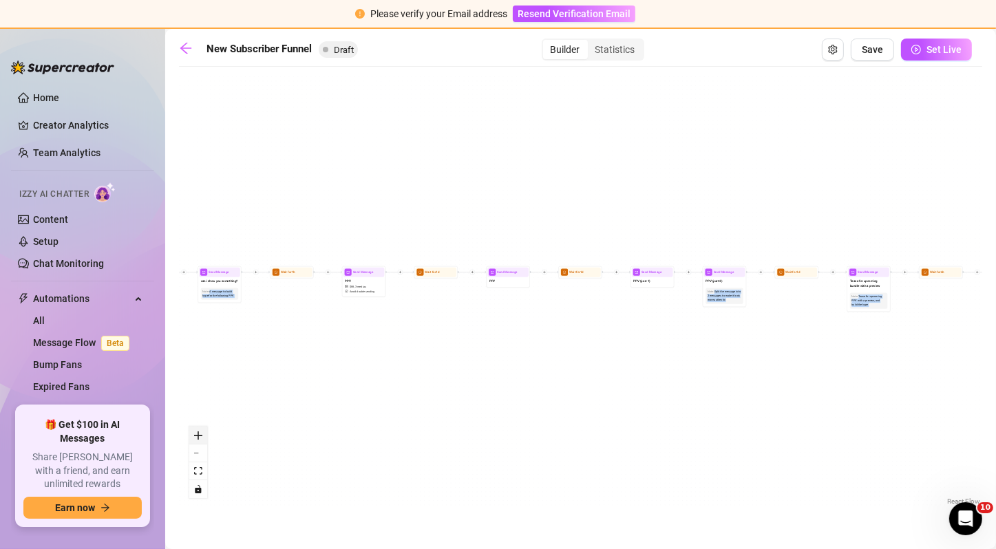
click at [200, 437] on icon "zoom in" at bounding box center [198, 436] width 8 height 8
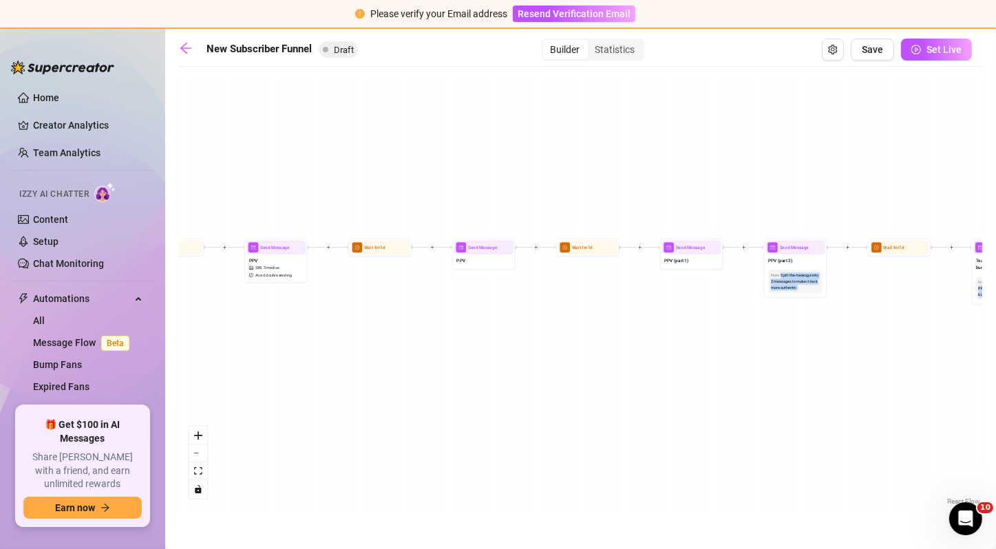
drag, startPoint x: 292, startPoint y: 341, endPoint x: 299, endPoint y: 324, distance: 18.2
click at [299, 324] on div "If True If False If True If False If True If False Wait for 20m Send Message ju…" at bounding box center [580, 291] width 803 height 435
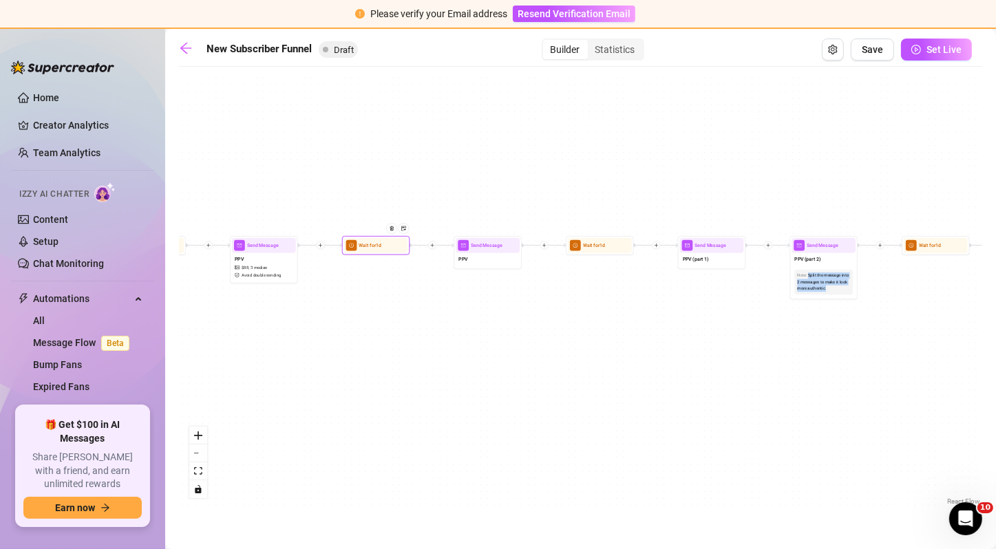
click at [384, 253] on div "Wait for 1d" at bounding box center [376, 245] width 68 height 19
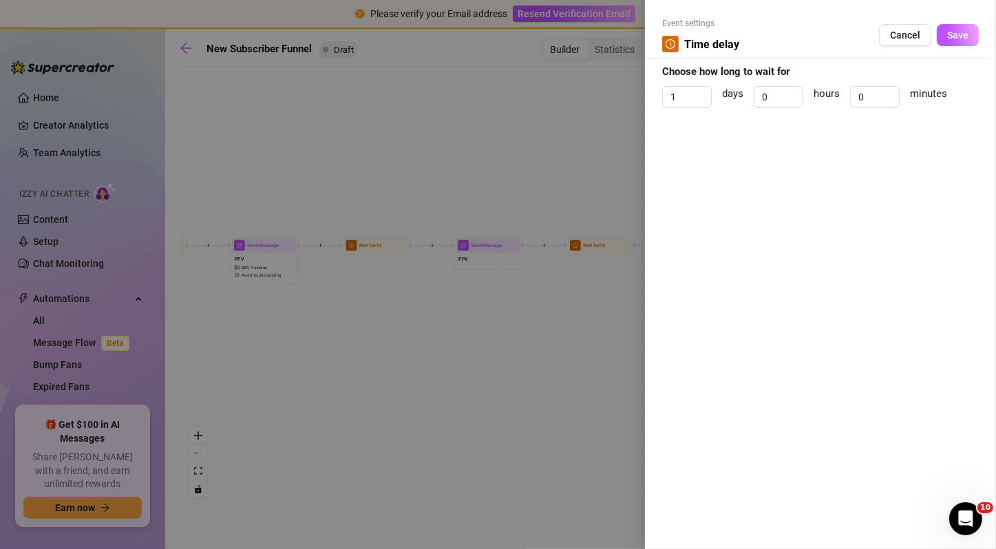
click at [480, 313] on div at bounding box center [498, 274] width 996 height 549
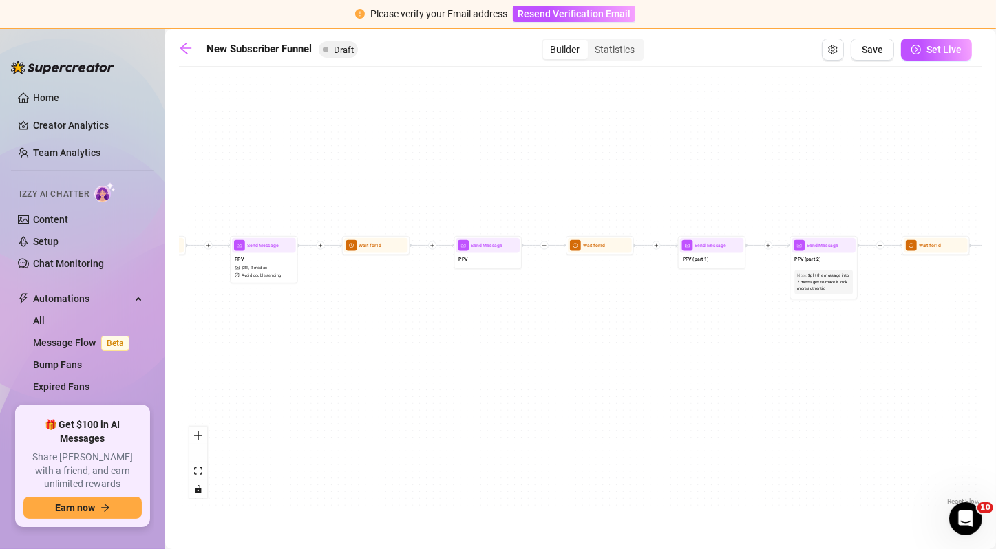
click at [433, 242] on div at bounding box center [432, 246] width 8 height 8
click at [460, 258] on div "Condition" at bounding box center [466, 258] width 50 height 12
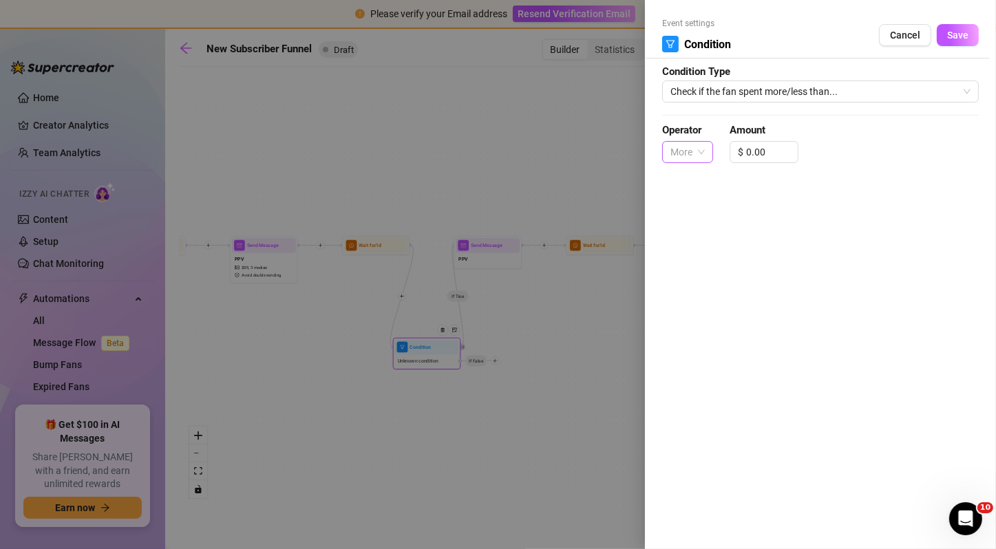
click at [708, 151] on div "More" at bounding box center [687, 152] width 51 height 22
click at [699, 184] on div "More" at bounding box center [687, 179] width 29 height 15
click at [710, 162] on div "More" at bounding box center [687, 152] width 51 height 22
click at [691, 198] on div "Less" at bounding box center [687, 201] width 29 height 15
click at [751, 161] on input "0.00" at bounding box center [770, 152] width 52 height 21
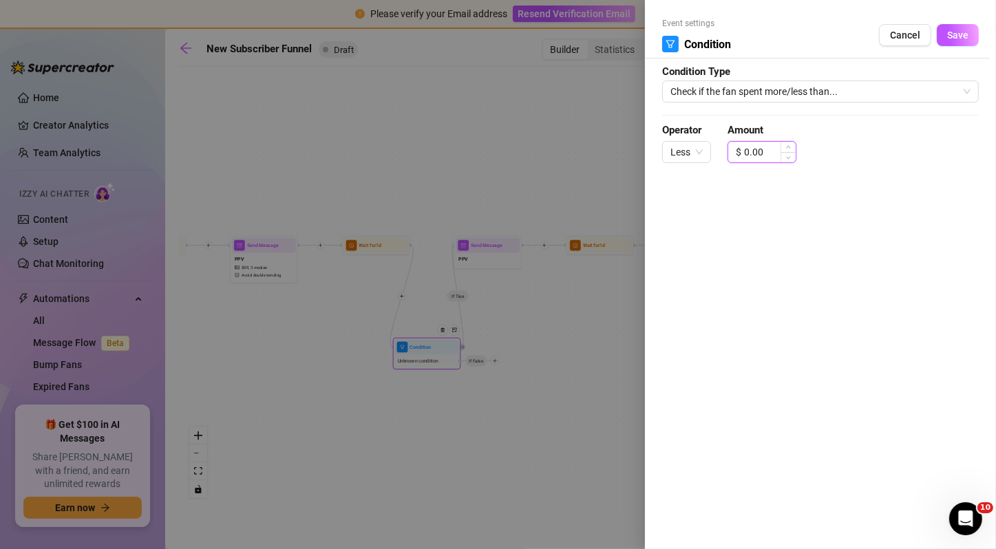
click at [751, 161] on input "0.00" at bounding box center [770, 152] width 52 height 21
click at [692, 161] on span "Less" at bounding box center [686, 152] width 32 height 21
click at [692, 177] on div "More" at bounding box center [686, 179] width 27 height 15
click at [743, 154] on div "$ 0.00" at bounding box center [764, 152] width 69 height 22
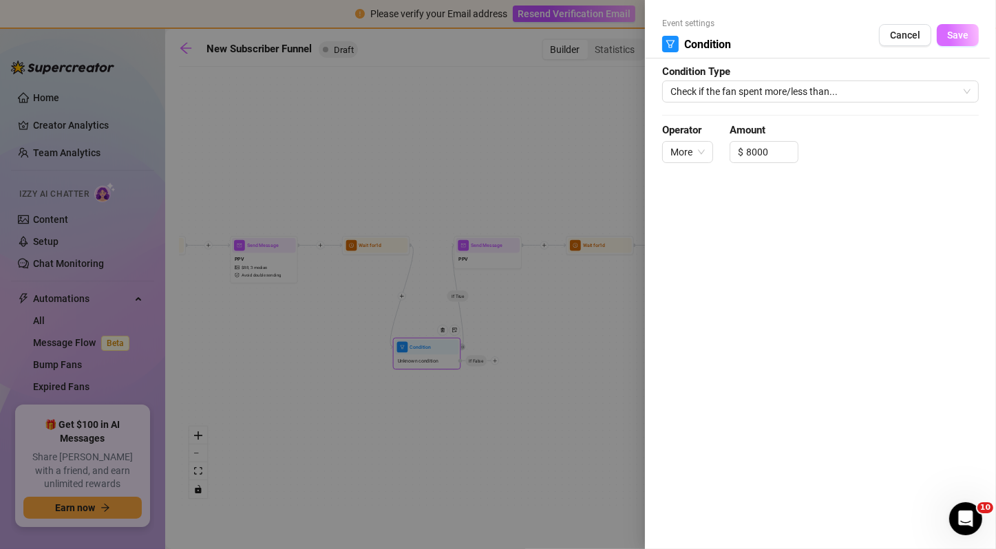
type input "8000.00"
click at [955, 36] on span "Save" at bounding box center [957, 35] width 21 height 11
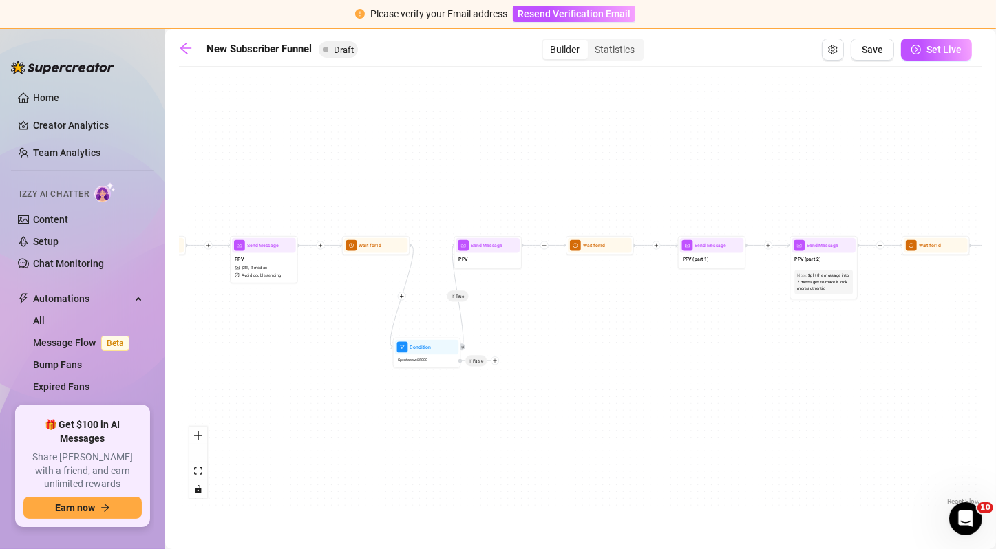
click at [927, 61] on div "New Subscriber Funnel Draft Builder Statistics Save Set Live If True If False I…" at bounding box center [580, 273] width 803 height 469
click at [927, 50] on button "Set Live" at bounding box center [936, 50] width 71 height 22
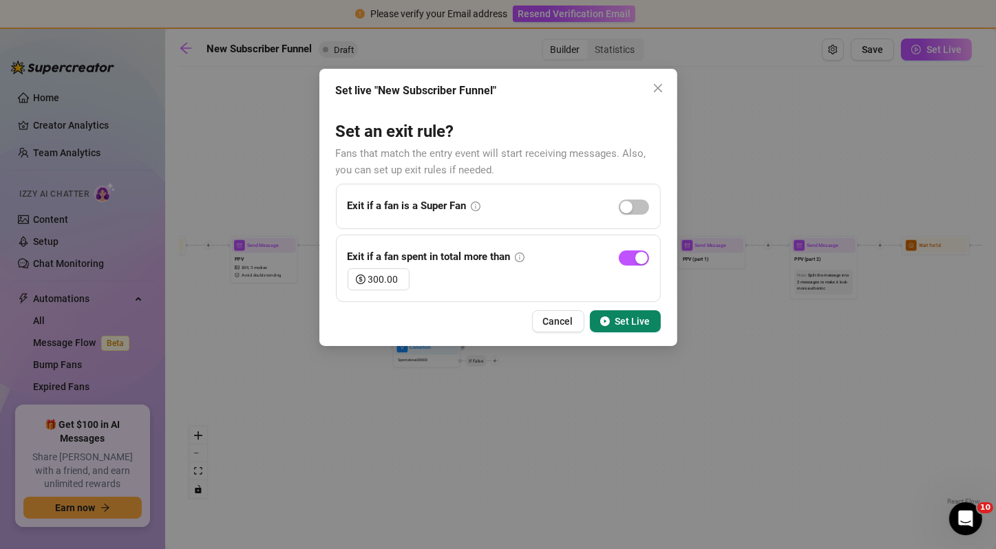
click at [619, 324] on span "Set Live" at bounding box center [632, 321] width 35 height 11
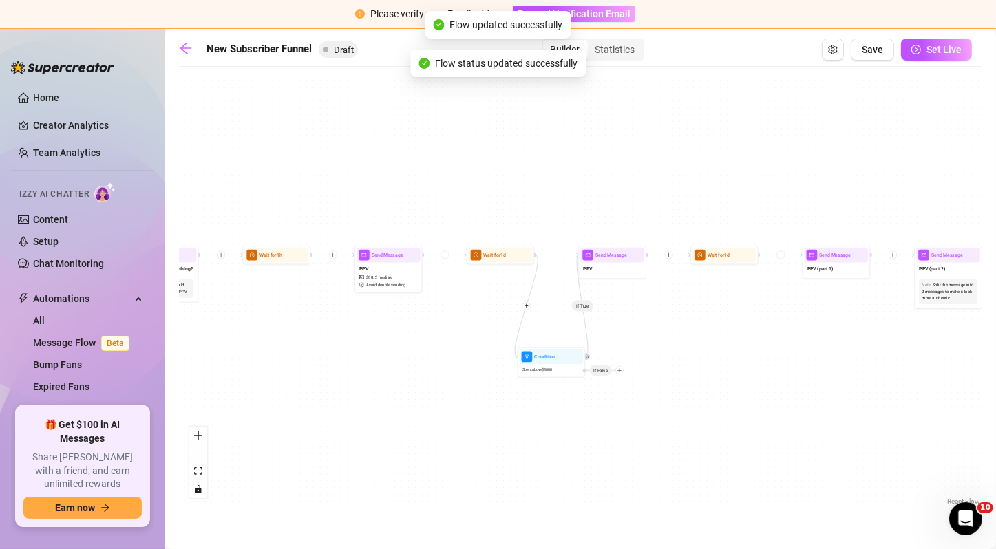
drag, startPoint x: 549, startPoint y: 325, endPoint x: 675, endPoint y: 335, distance: 125.7
click at [675, 335] on div "If True If False If True If False If True If False If True Condition Spent abov…" at bounding box center [580, 291] width 803 height 435
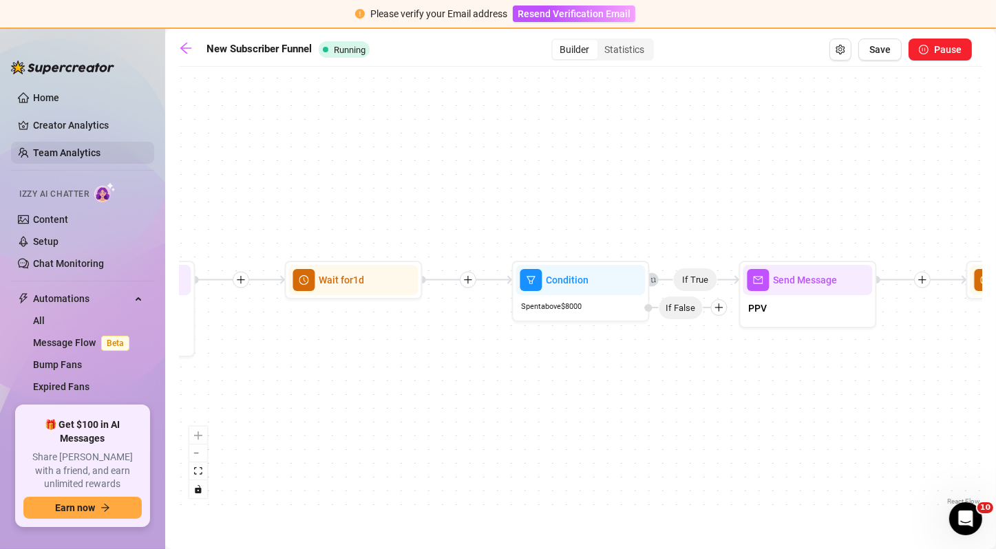
scroll to position [0, 577]
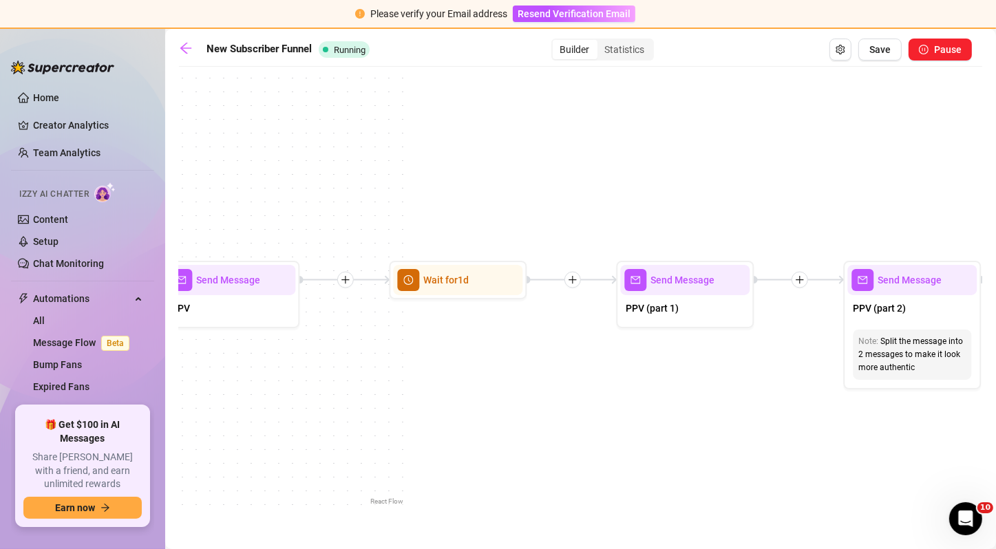
drag, startPoint x: 536, startPoint y: 353, endPoint x: 396, endPoint y: 315, distance: 145.4
click at [396, 315] on div "If True If False If True If True If False If True If False Condition Spent abov…" at bounding box center [580, 291] width 803 height 435
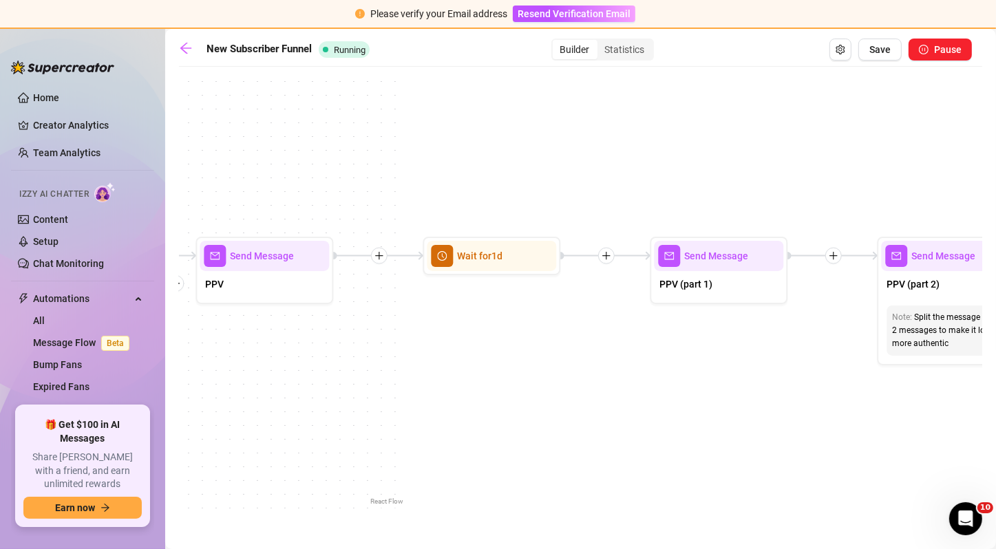
drag, startPoint x: 382, startPoint y: 396, endPoint x: 454, endPoint y: 361, distance: 80.4
click at [454, 361] on div "If True If False If True If True If False If True If False Condition Spent abov…" at bounding box center [580, 291] width 803 height 435
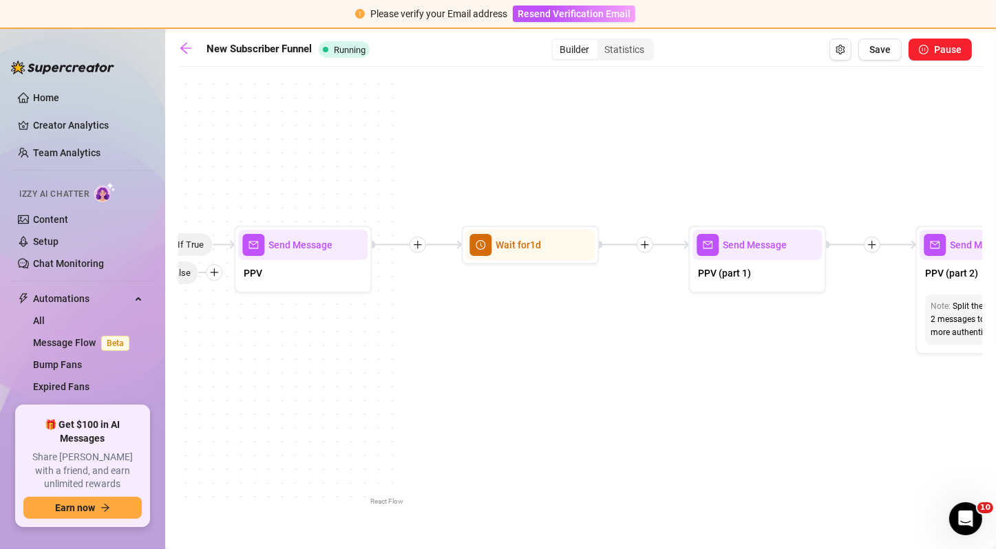
drag, startPoint x: 691, startPoint y: 351, endPoint x: 584, endPoint y: 337, distance: 107.7
click at [584, 337] on div "If True If False If True If True If False If True If False Condition Spent abov…" at bounding box center [580, 291] width 803 height 435
drag, startPoint x: 470, startPoint y: 348, endPoint x: 586, endPoint y: 344, distance: 115.7
click at [586, 344] on div "If True If False If True If True If False If True If False Condition Spent abov…" at bounding box center [580, 291] width 803 height 435
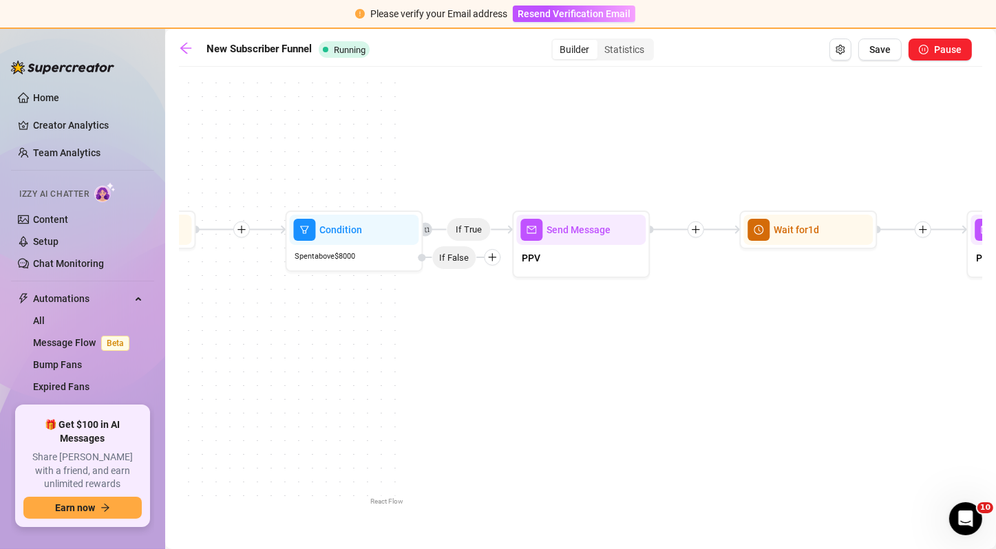
drag, startPoint x: 188, startPoint y: 198, endPoint x: 467, endPoint y: 182, distance: 279.9
click at [467, 182] on div "If True If False If True If True If False If True If False Condition Spent abov…" at bounding box center [580, 291] width 803 height 435
drag, startPoint x: 421, startPoint y: 181, endPoint x: 727, endPoint y: 178, distance: 306.3
click at [727, 178] on div "If True If False If True If True If False If True If False Condition Spent abov…" at bounding box center [580, 291] width 803 height 435
drag, startPoint x: 485, startPoint y: 154, endPoint x: 743, endPoint y: 175, distance: 259.0
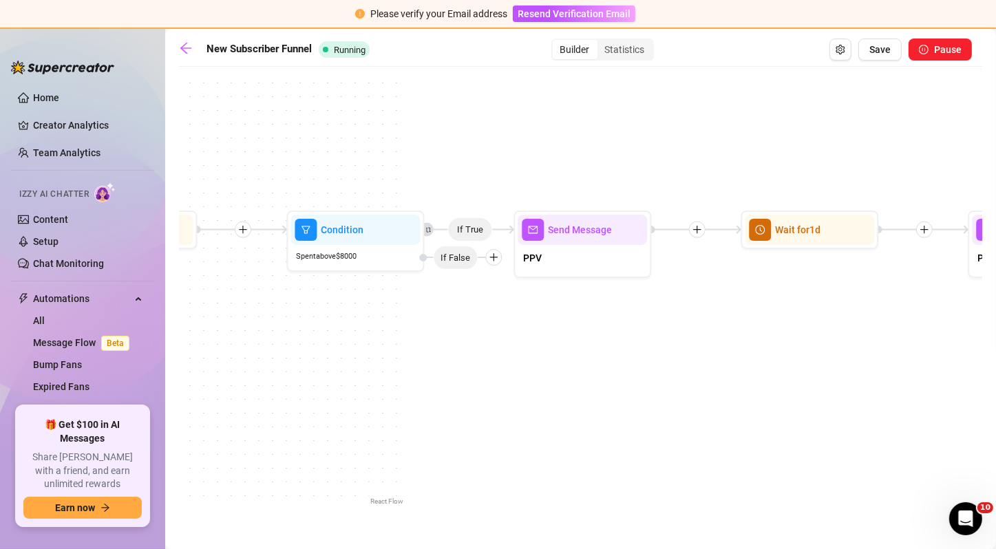
click at [743, 175] on div "If True If False If True If True If False If True If False Condition Spent abov…" at bounding box center [580, 291] width 803 height 435
drag, startPoint x: 438, startPoint y: 145, endPoint x: 686, endPoint y: 203, distance: 254.5
click at [686, 203] on div "If True If False If True If True If False If True If False Condition Spent abov…" at bounding box center [580, 291] width 803 height 435
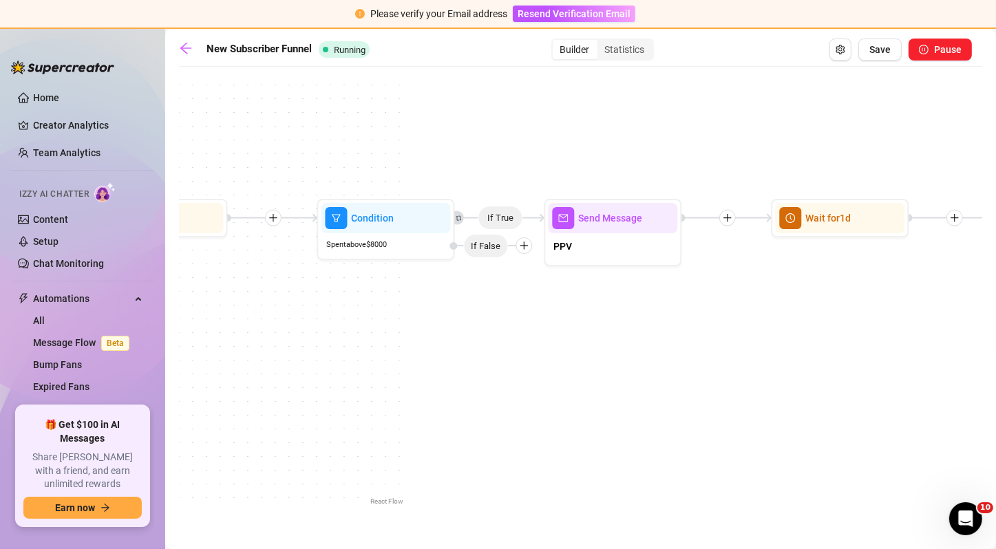
drag, startPoint x: 399, startPoint y: 394, endPoint x: 632, endPoint y: 402, distance: 233.5
click at [632, 402] on div "If True If False If True If True If False If True If False Condition Spent abov…" at bounding box center [580, 291] width 803 height 435
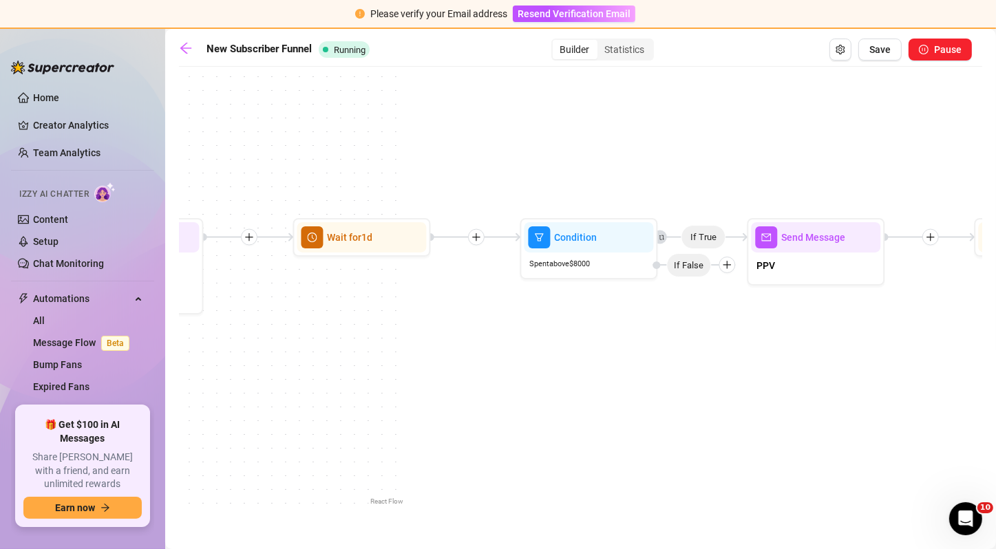
drag, startPoint x: 632, startPoint y: 402, endPoint x: 900, endPoint y: 405, distance: 267.8
click at [900, 405] on div "If True If False If True If True If False If True If False Condition Spent abov…" at bounding box center [580, 291] width 803 height 435
drag, startPoint x: 470, startPoint y: 366, endPoint x: 801, endPoint y: 359, distance: 330.5
click at [801, 359] on div "If True If False If True If True If False If True If False Condition Spent abov…" at bounding box center [580, 291] width 803 height 435
drag, startPoint x: 499, startPoint y: 337, endPoint x: 713, endPoint y: 350, distance: 214.4
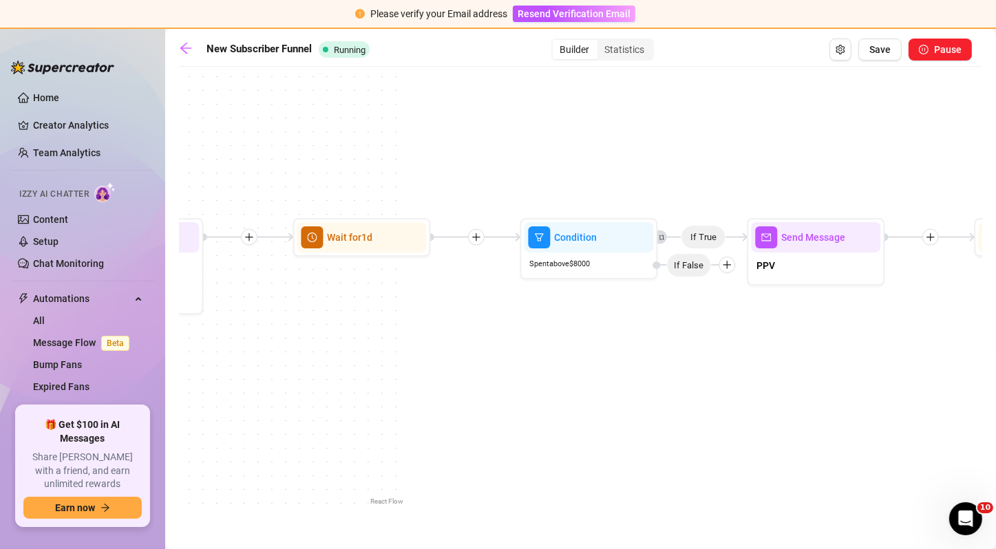
click at [713, 350] on div "If True If False If True If True If False If True If False Condition Spent abov…" at bounding box center [580, 291] width 803 height 435
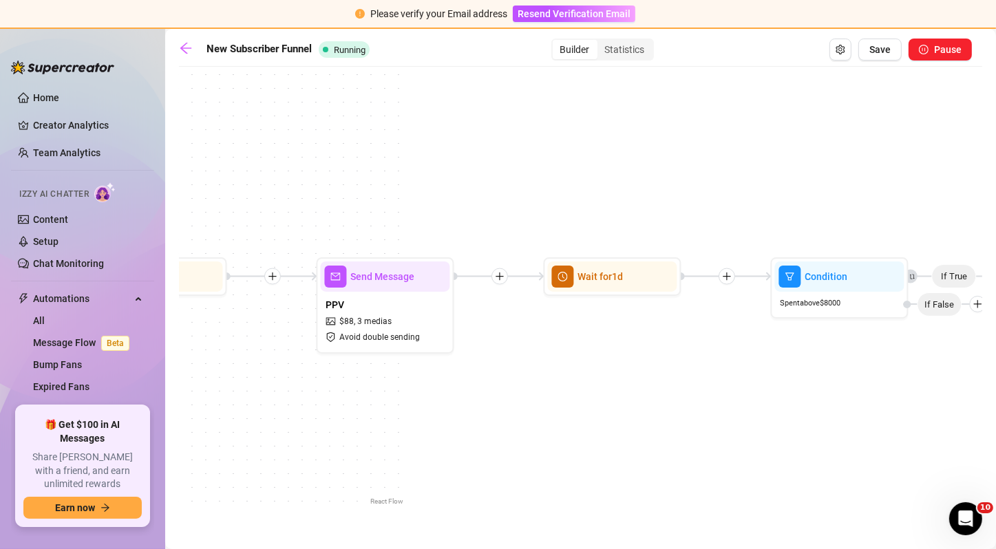
drag, startPoint x: 255, startPoint y: 310, endPoint x: 578, endPoint y: 301, distance: 322.3
click at [578, 301] on div "If True If False If True If True If False If True If False Condition Spent abov…" at bounding box center [580, 291] width 803 height 435
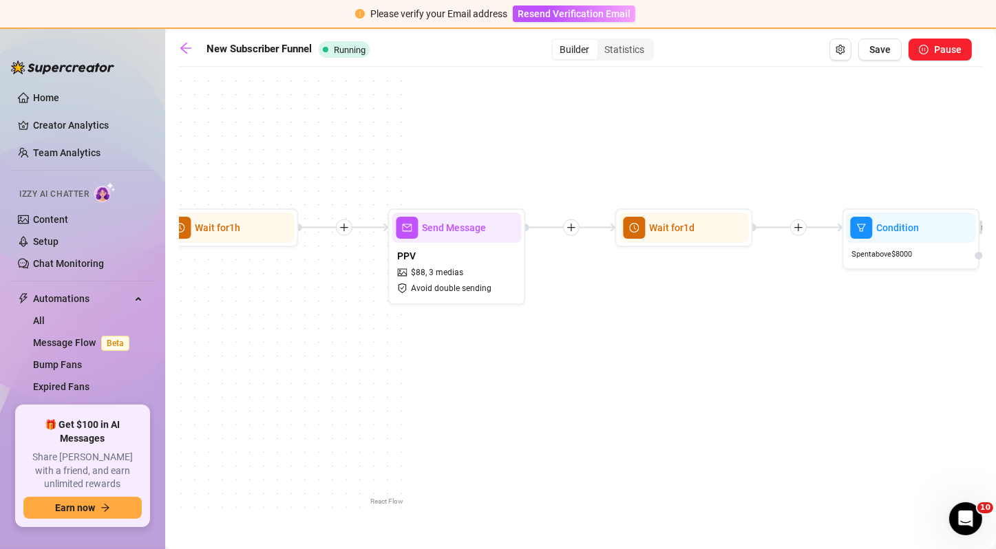
drag, startPoint x: 609, startPoint y: 306, endPoint x: 551, endPoint y: 278, distance: 64.0
click at [551, 278] on div "If True If False If True If True If False If True If False Condition Spent abov…" at bounding box center [580, 291] width 803 height 435
click at [476, 264] on div "PPV $ 88 , 3 medias Avoid double sending" at bounding box center [456, 272] width 129 height 58
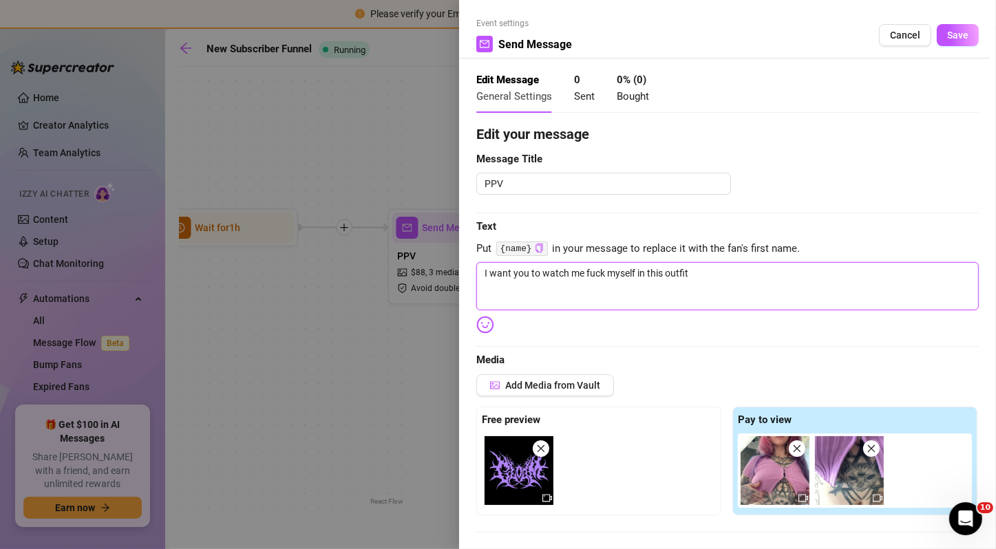
click at [558, 285] on textarea "I want you to watch me fuck myself in this outfit" at bounding box center [727, 286] width 503 height 48
click at [894, 267] on textarea "I want you to fuck me POV I want you to stroke your cock and show me how hard y…" at bounding box center [727, 286] width 503 height 48
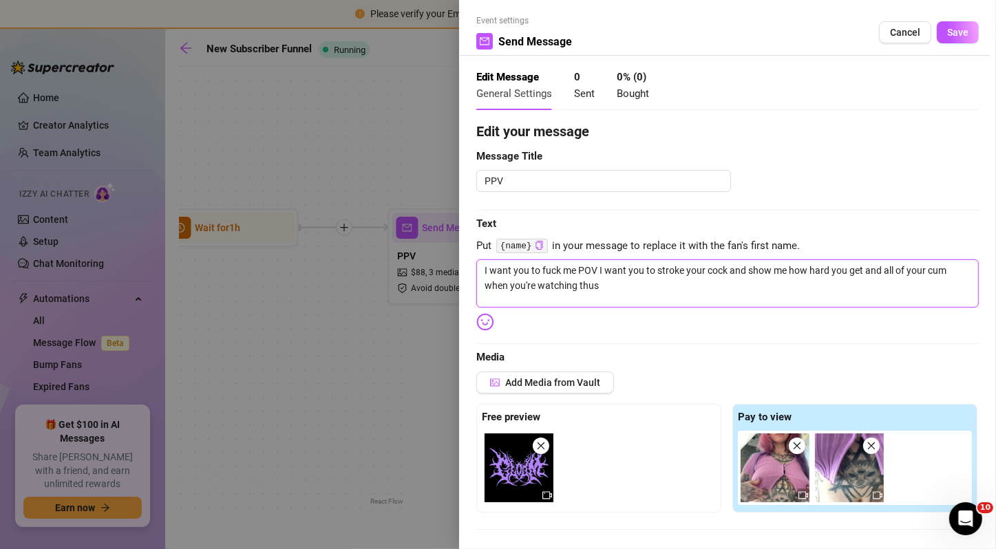
scroll to position [3, 0]
click at [704, 289] on textarea "I want you to fuck me POV I want you to stroke your cock and show me how hard y…" at bounding box center [727, 284] width 503 height 48
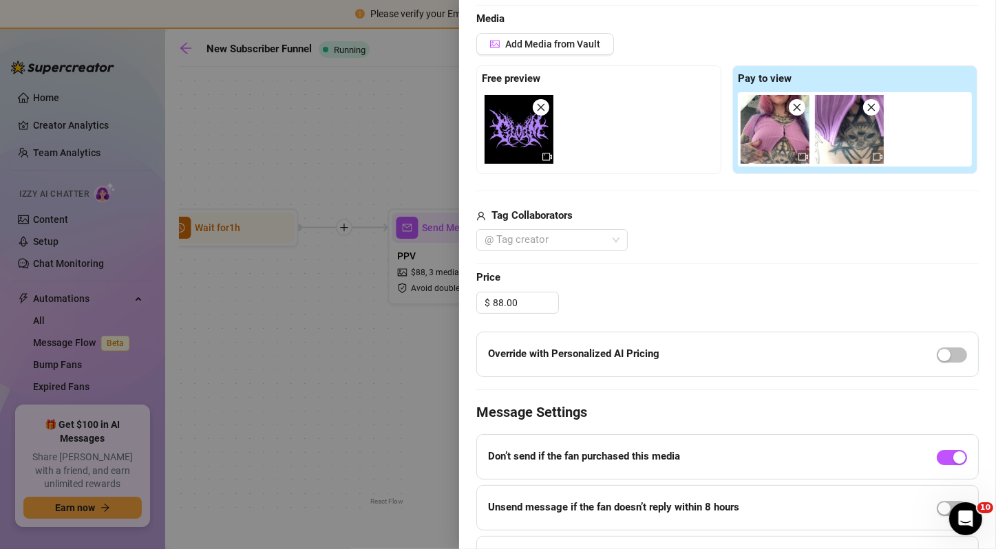
scroll to position [341, 0]
type textarea "I want you to fuck me POV I want you to stroke your cock and show me how hard y…"
click at [495, 303] on input "88.00" at bounding box center [525, 303] width 65 height 21
type input "88.00"
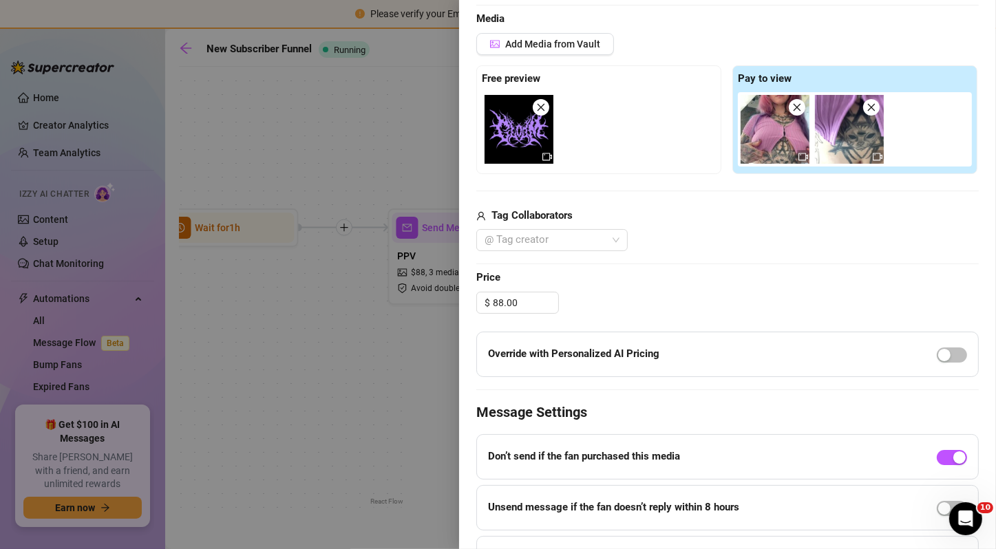
click at [611, 303] on div "$ 88.00" at bounding box center [727, 303] width 503 height 22
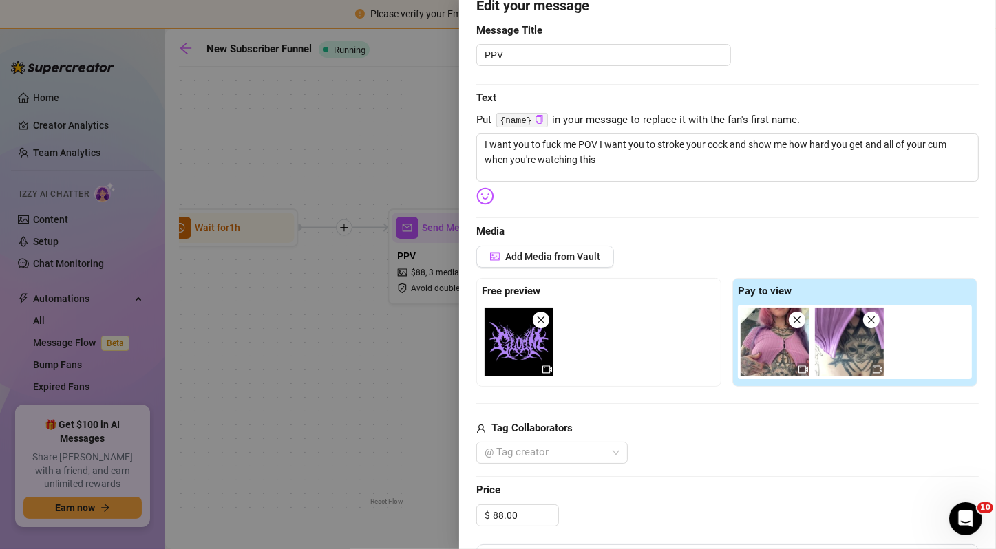
scroll to position [0, 0]
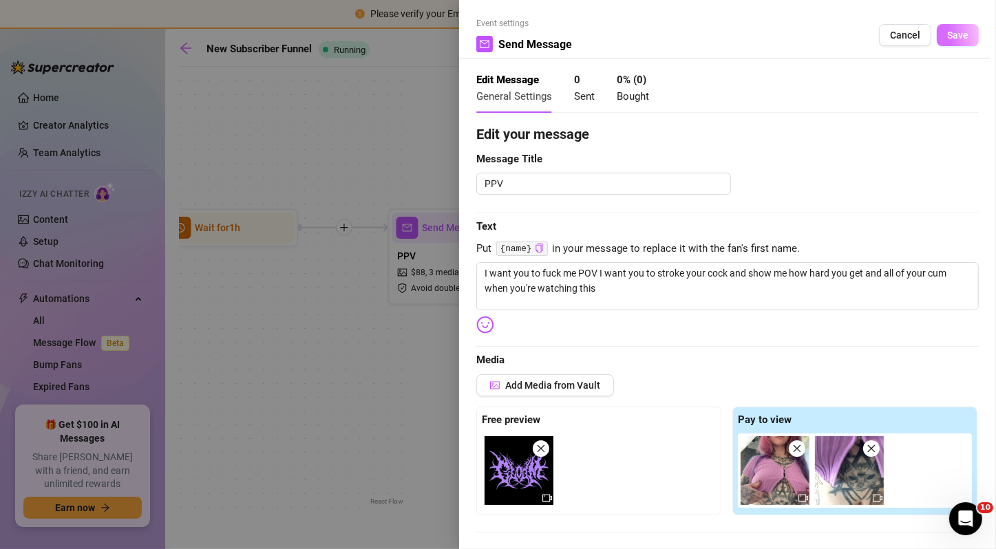
click at [951, 36] on span "Save" at bounding box center [957, 35] width 21 height 11
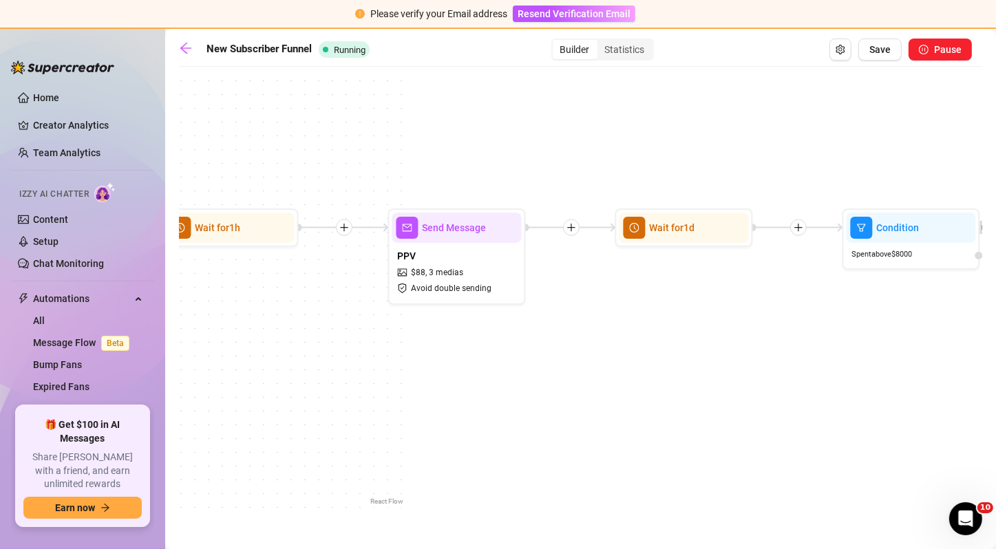
drag, startPoint x: 528, startPoint y: 359, endPoint x: 792, endPoint y: 353, distance: 263.7
click at [792, 353] on div "If True If False If True If True If False If True If False Condition Spent abov…" at bounding box center [580, 291] width 803 height 435
drag, startPoint x: 465, startPoint y: 327, endPoint x: 575, endPoint y: 350, distance: 112.5
click at [575, 350] on div "If True If False If True If True If False If True If False Condition Spent abov…" at bounding box center [580, 291] width 803 height 435
click at [875, 48] on span "Save" at bounding box center [879, 49] width 21 height 11
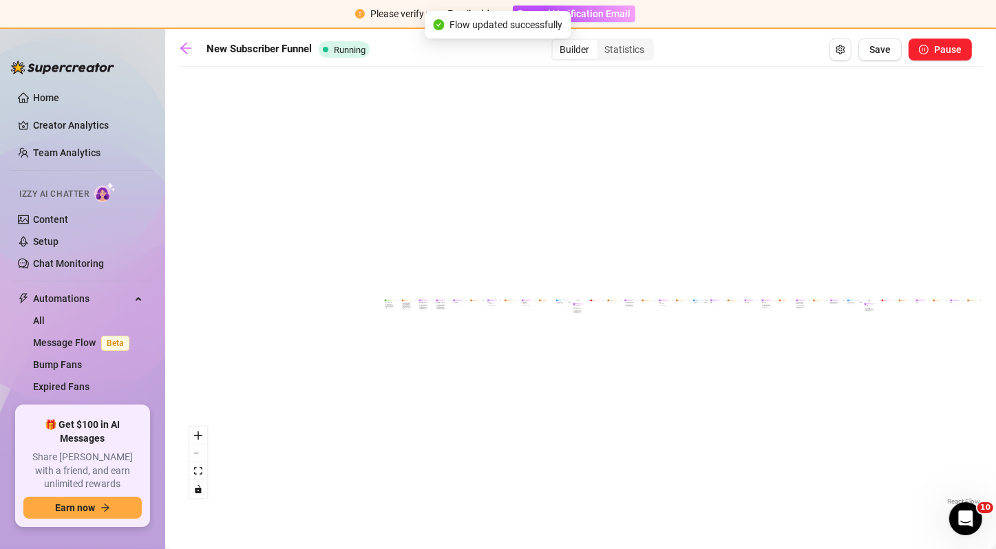
drag, startPoint x: 571, startPoint y: 164, endPoint x: 740, endPoint y: 176, distance: 169.1
click at [740, 176] on div "If True If False If True If True If False If True If False Condition Spent abov…" at bounding box center [580, 291] width 803 height 435
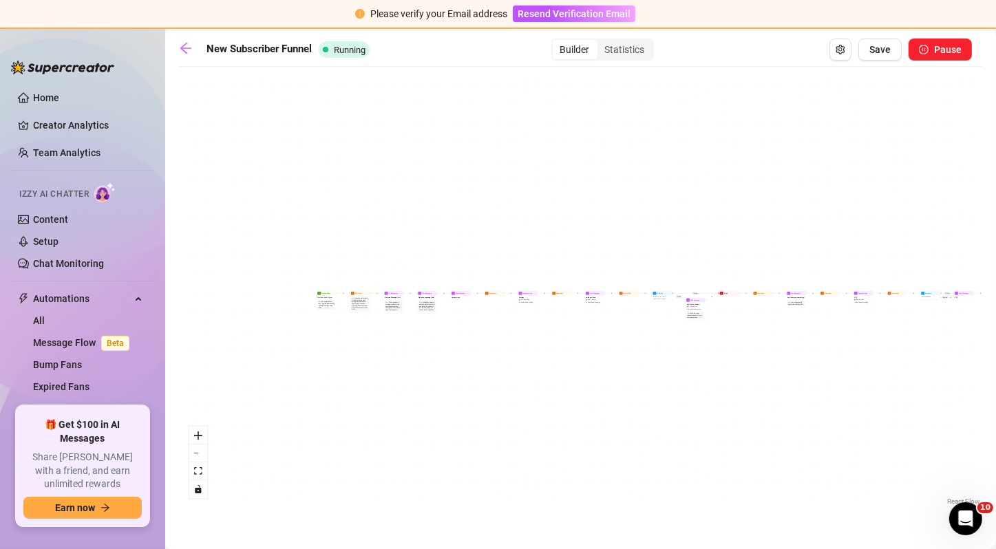
click at [209, 437] on div "If True If False If True If True If False If True If False Condition Spent abov…" at bounding box center [580, 291] width 803 height 435
click at [195, 437] on icon "zoom in" at bounding box center [198, 436] width 8 height 8
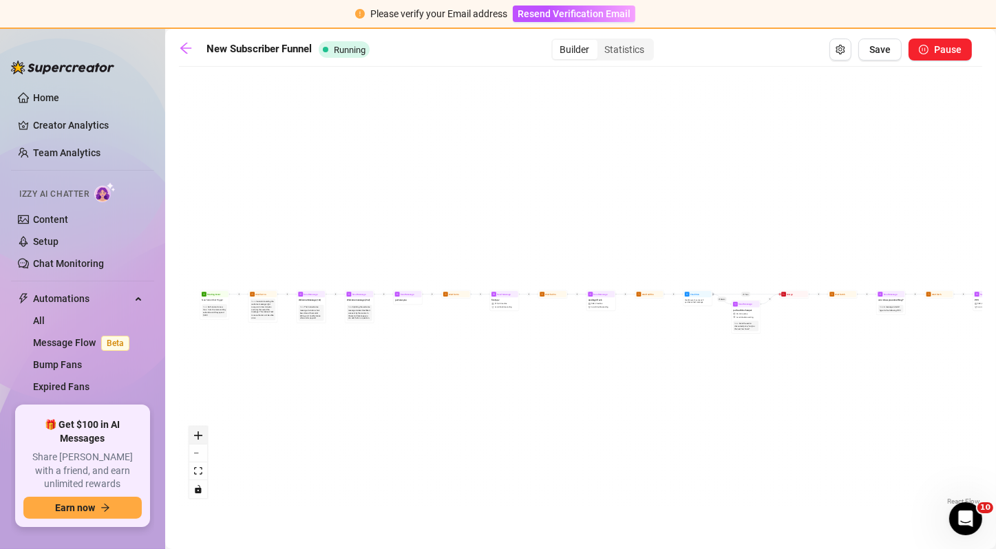
click at [195, 437] on icon "zoom in" at bounding box center [198, 436] width 8 height 8
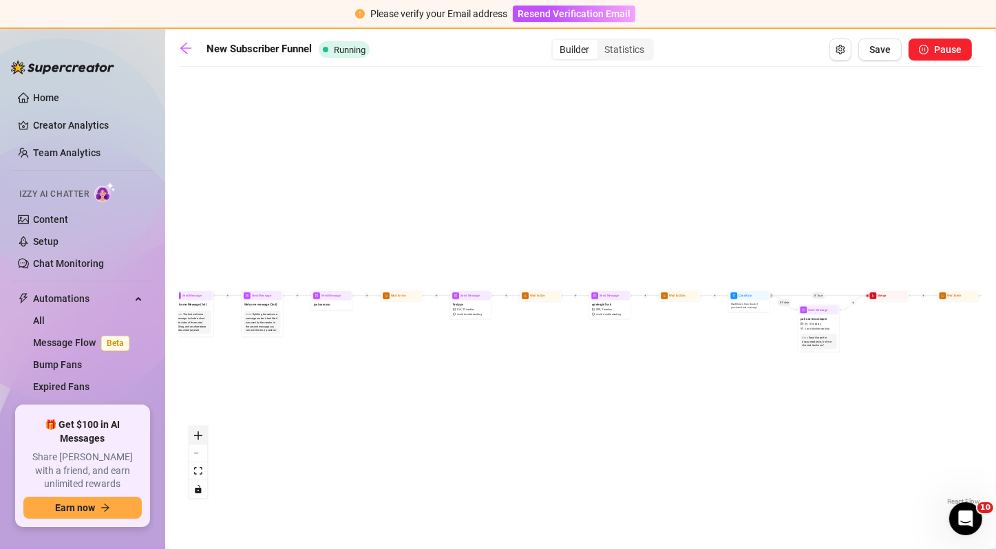
click at [195, 437] on icon "zoom in" at bounding box center [198, 436] width 8 height 8
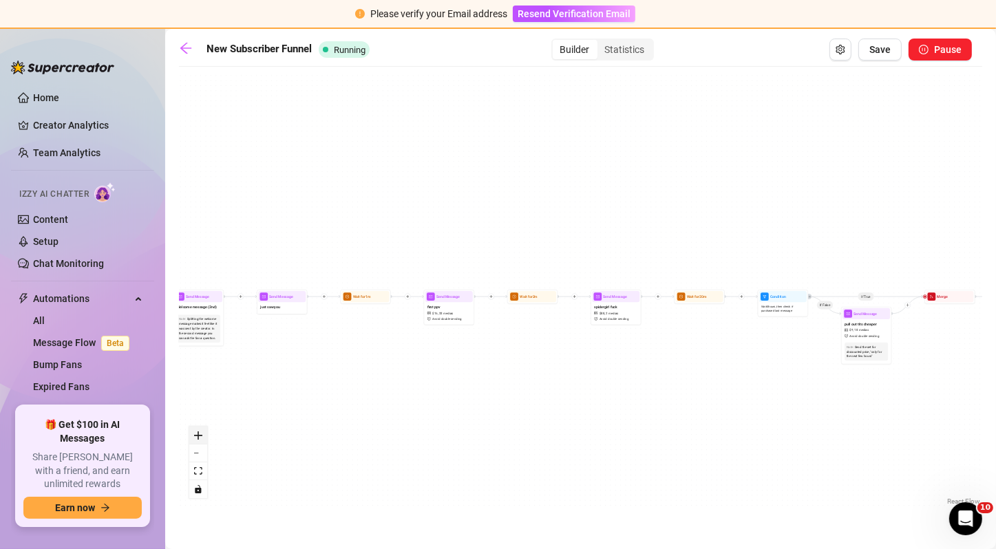
click at [195, 437] on icon "zoom in" at bounding box center [198, 436] width 8 height 8
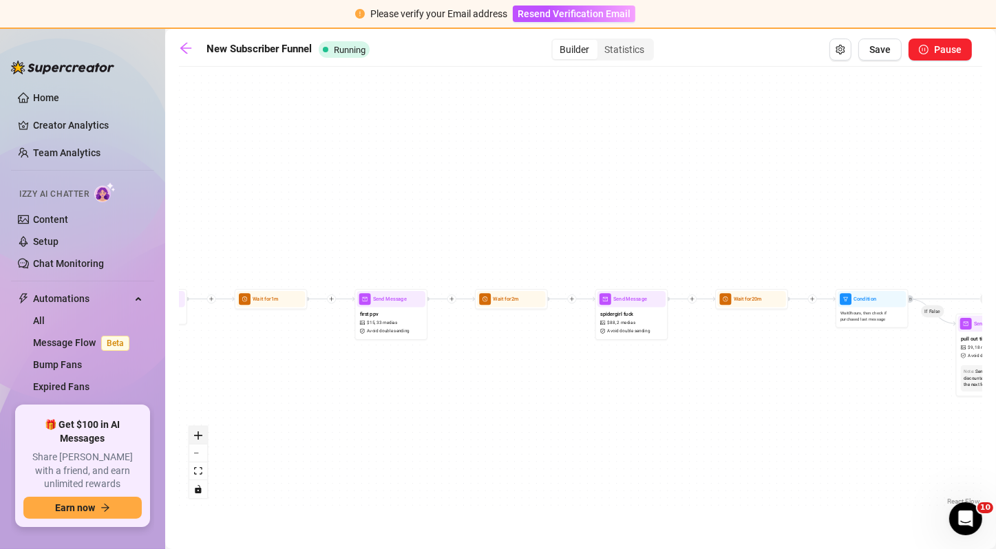
click at [195, 437] on icon "zoom in" at bounding box center [198, 436] width 8 height 8
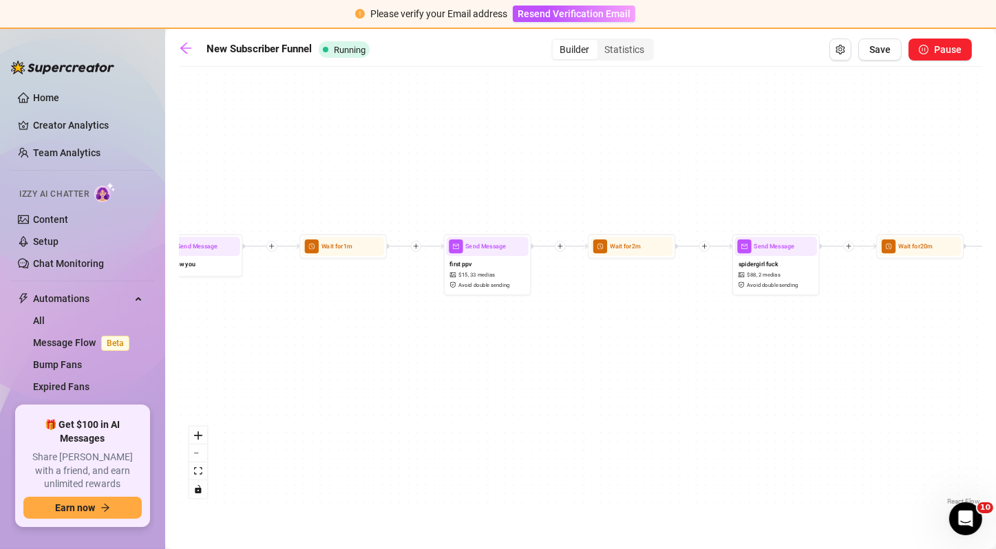
drag, startPoint x: 286, startPoint y: 410, endPoint x: 418, endPoint y: 356, distance: 142.9
click at [418, 356] on div "If True If False If True If True If False If True If False Condition Spent abov…" at bounding box center [580, 291] width 803 height 435
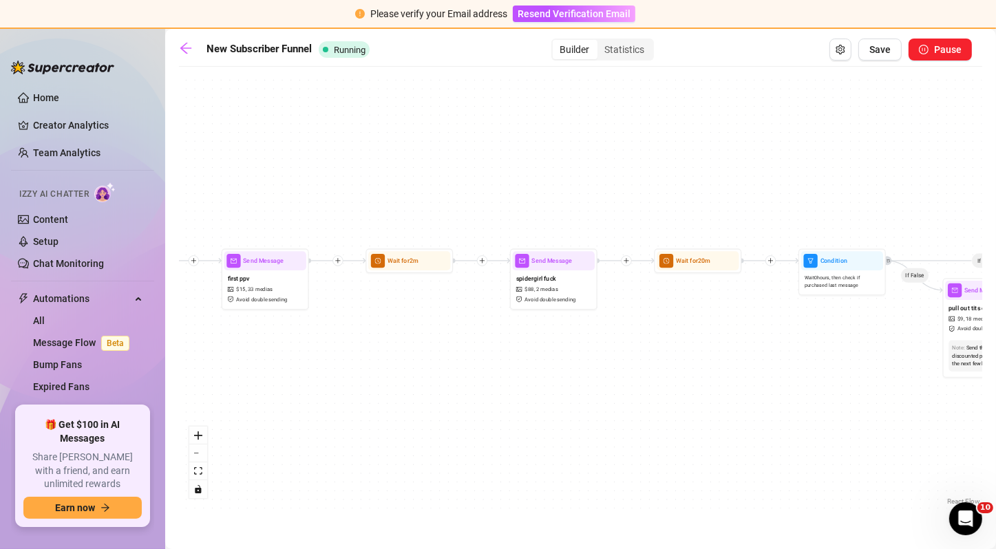
drag, startPoint x: 591, startPoint y: 314, endPoint x: 333, endPoint y: 328, distance: 257.8
click at [333, 328] on div "If True If False If True If True If False If True If False Condition Spent abov…" at bounding box center [580, 291] width 803 height 435
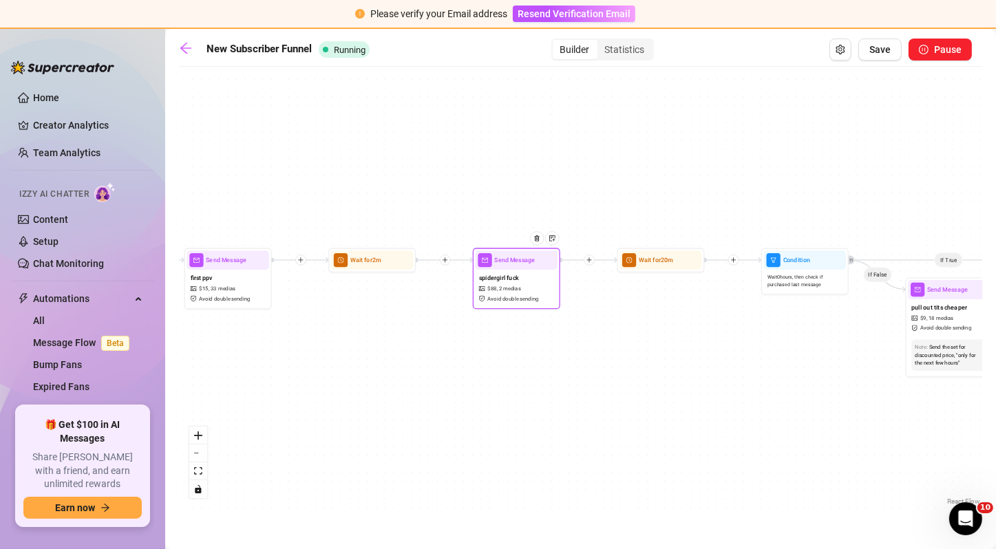
click at [519, 292] on span "2 medias" at bounding box center [510, 289] width 22 height 8
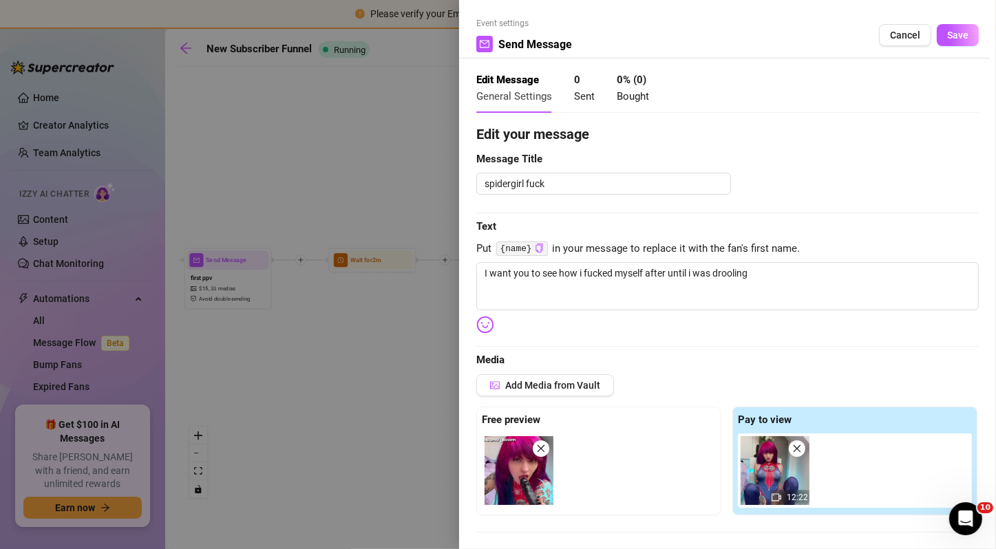
click at [506, 465] on img at bounding box center [519, 470] width 69 height 69
click at [949, 34] on span "Save" at bounding box center [957, 35] width 21 height 11
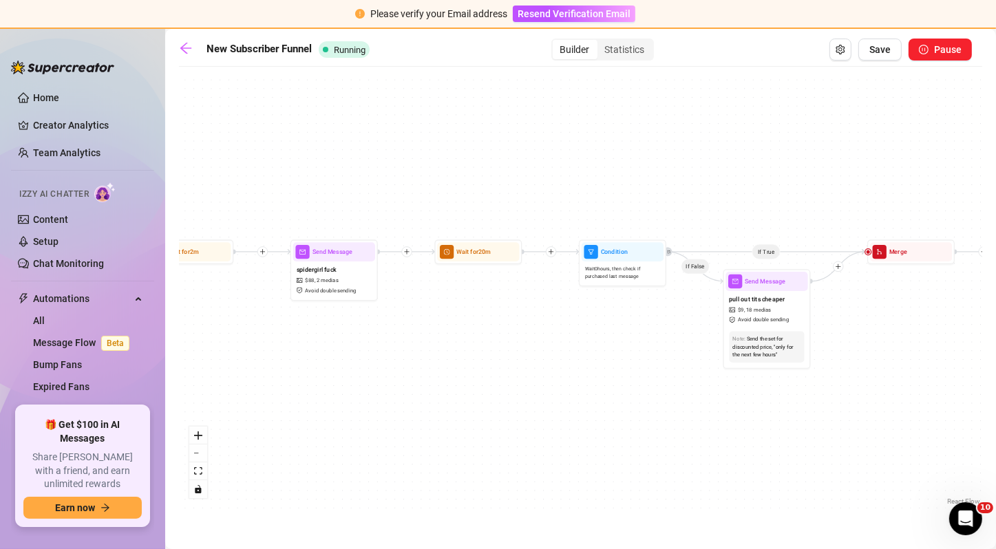
drag, startPoint x: 697, startPoint y: 321, endPoint x: 514, endPoint y: 313, distance: 182.6
click at [514, 313] on div "If True If False If True If True If False If True If False Condition Spent abov…" at bounding box center [580, 291] width 803 height 435
click at [770, 318] on span "Avoid double sending" at bounding box center [763, 320] width 51 height 8
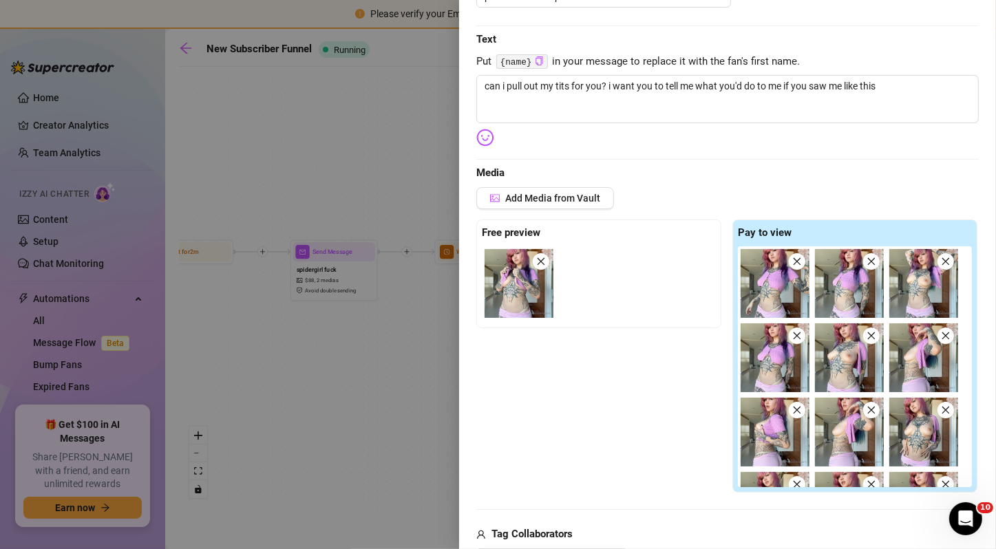
scroll to position [460, 0]
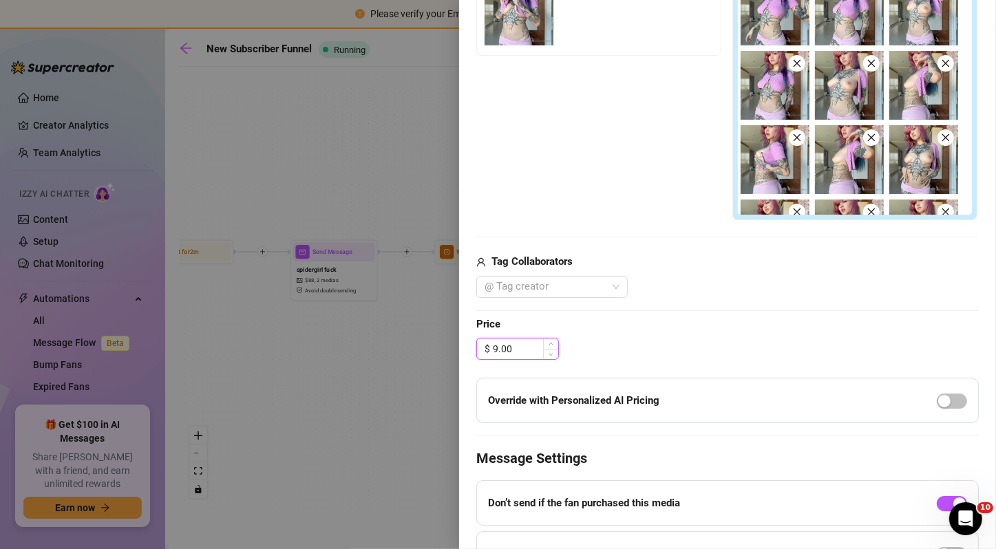
click at [497, 345] on input "9.00" at bounding box center [525, 349] width 65 height 21
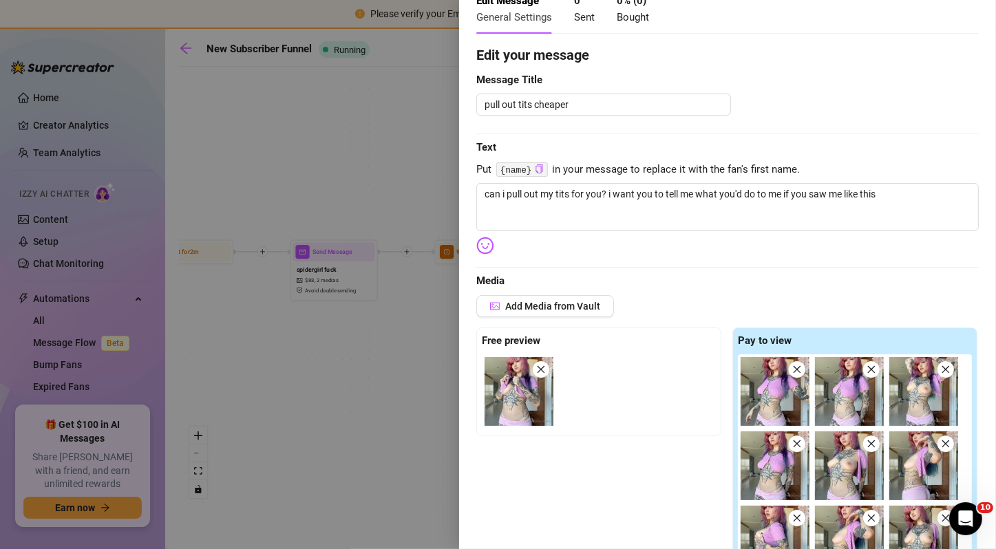
scroll to position [78, 0]
type input "4.99"
drag, startPoint x: 891, startPoint y: 130, endPoint x: 918, endPoint y: 295, distance: 166.6
click at [918, 295] on div "Edit your message Message Title pull out tits cheaper Text Put {name} in your m…" at bounding box center [727, 527] width 503 height 964
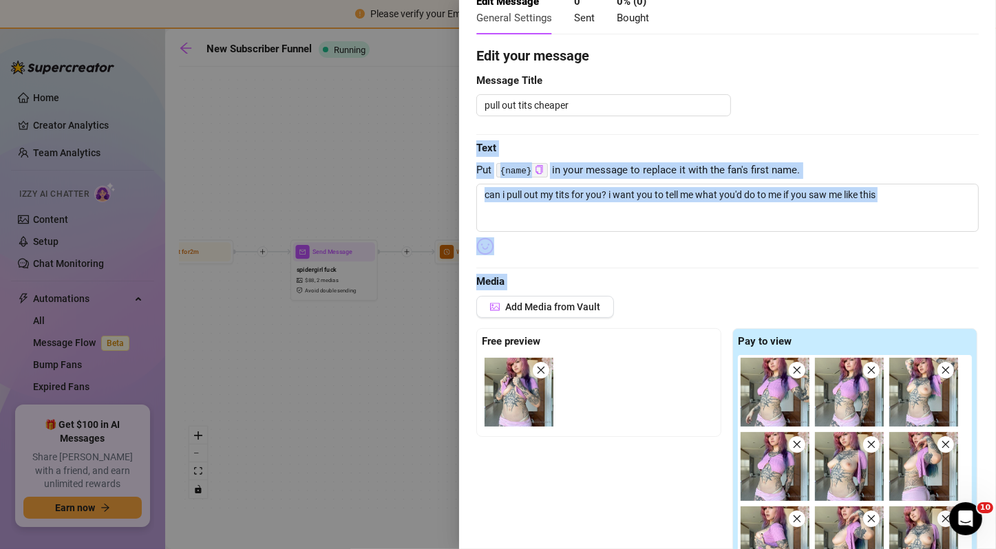
click at [956, 275] on span "Media" at bounding box center [727, 282] width 503 height 17
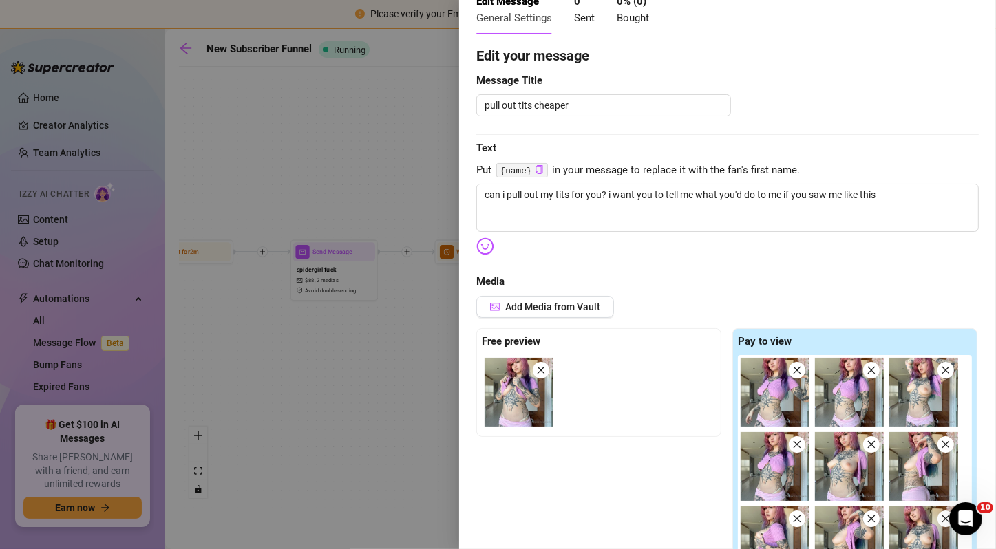
scroll to position [0, 0]
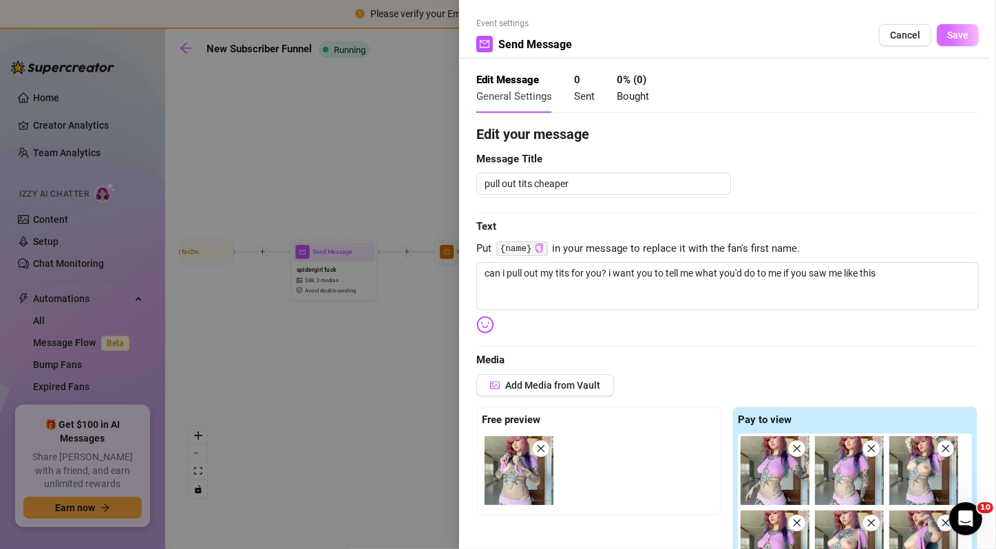
click at [942, 45] on button "Save" at bounding box center [958, 35] width 42 height 22
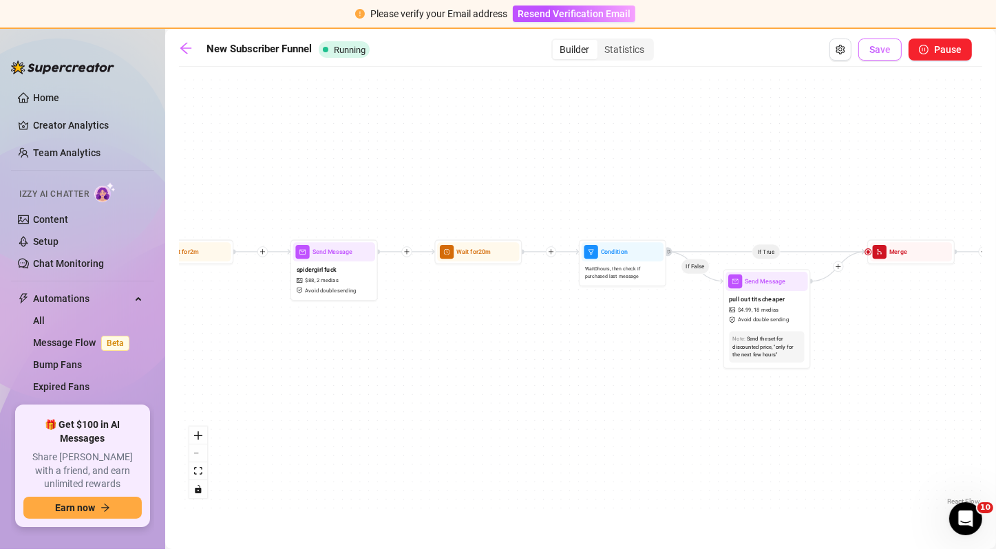
click at [885, 50] on span "Save" at bounding box center [879, 49] width 21 height 11
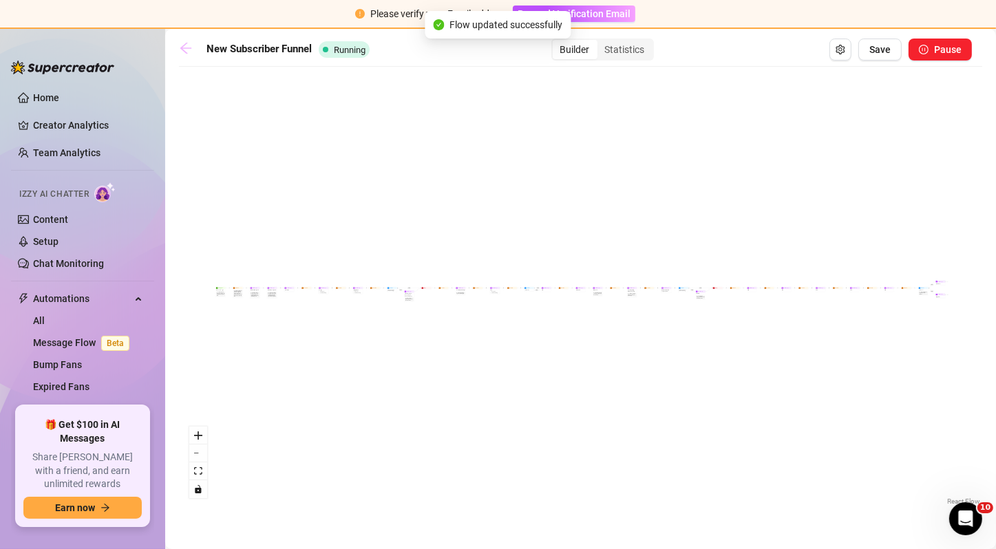
click at [184, 47] on icon "arrow-left" at bounding box center [185, 48] width 11 height 11
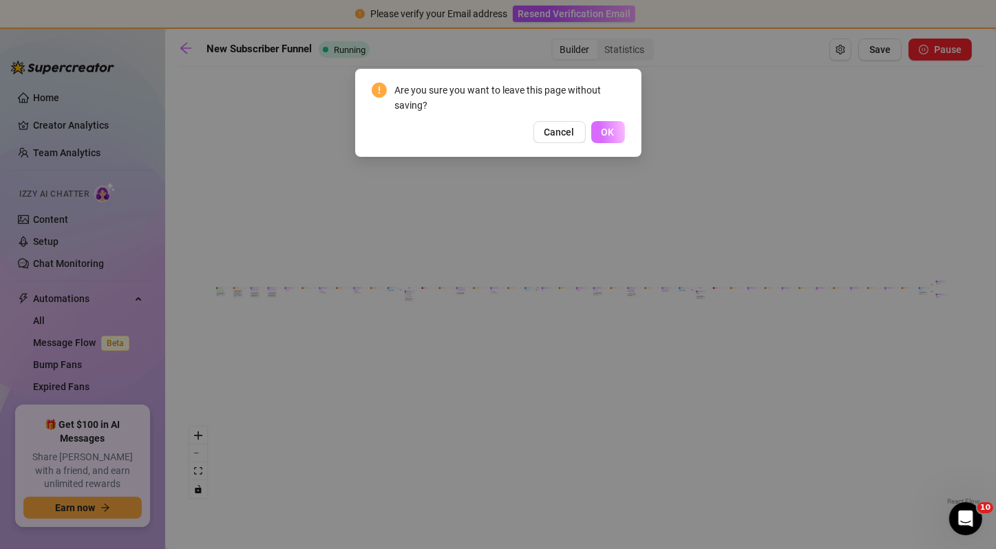
click at [606, 138] on button "OK" at bounding box center [608, 132] width 34 height 22
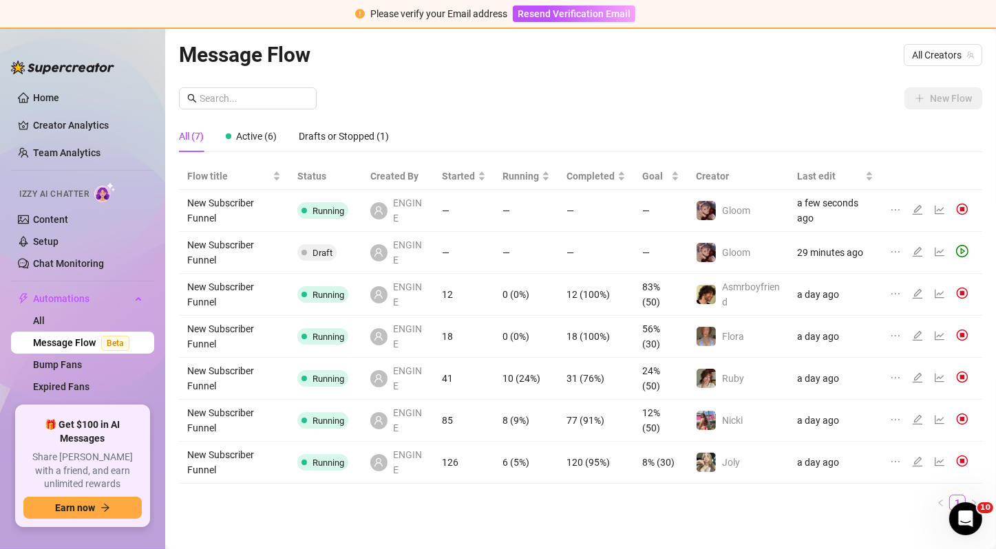
click at [890, 257] on div at bounding box center [898, 252] width 17 height 15
click at [890, 254] on icon "ellipsis" at bounding box center [895, 251] width 11 height 11
click at [804, 317] on span "Delete" at bounding box center [826, 317] width 105 height 15
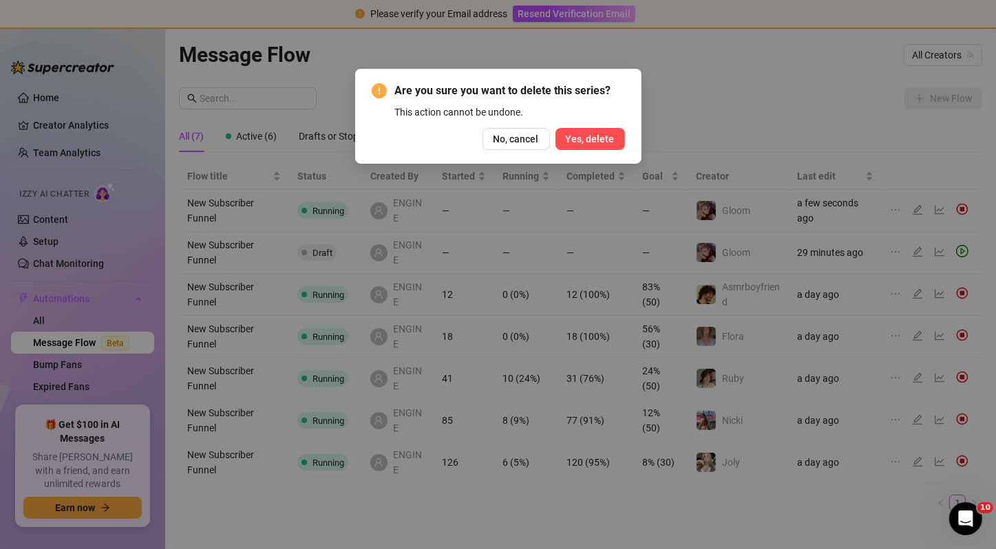
click at [603, 134] on span "Yes, delete" at bounding box center [590, 139] width 49 height 11
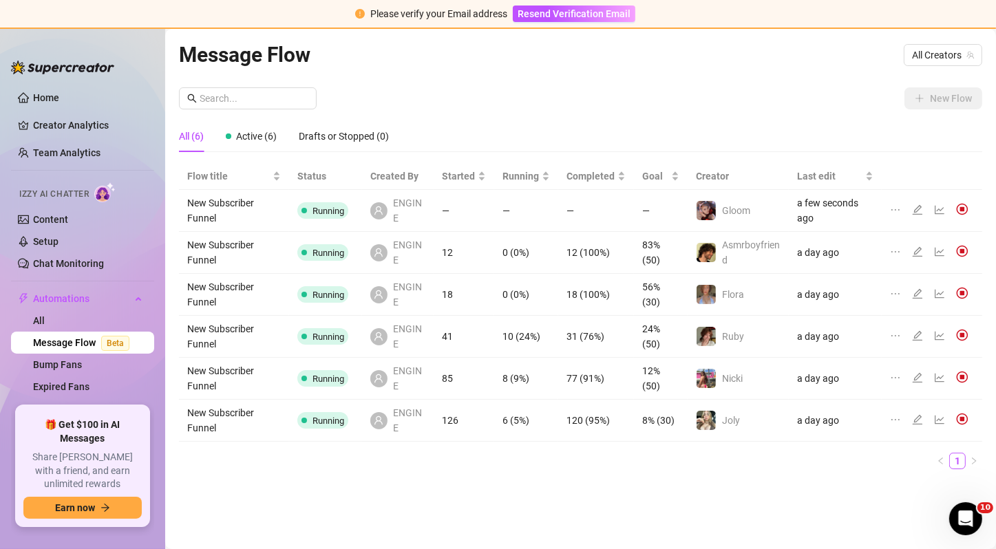
click at [890, 374] on icon "ellipsis" at bounding box center [895, 377] width 11 height 11
click at [920, 380] on icon "edit" at bounding box center [917, 377] width 11 height 11
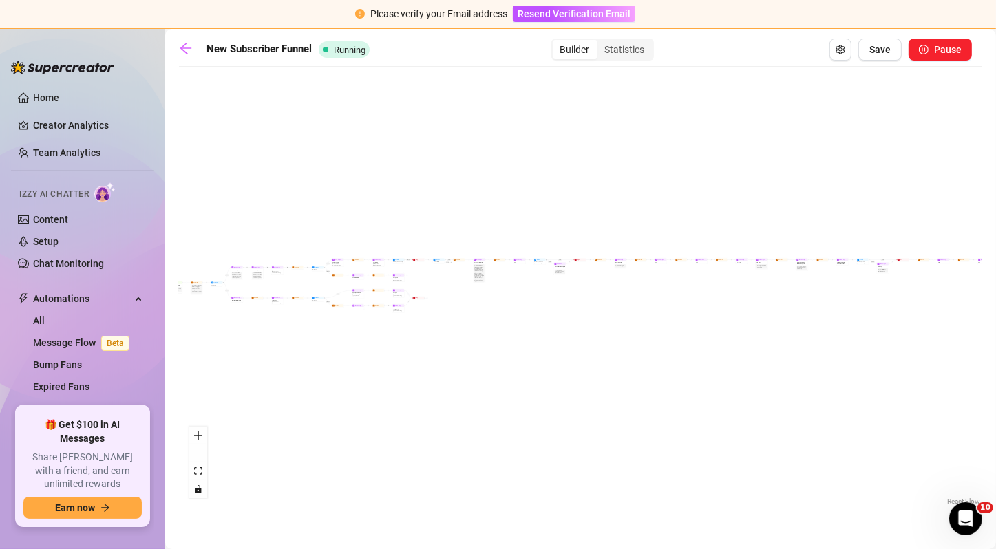
drag, startPoint x: 284, startPoint y: 350, endPoint x: 388, endPoint y: 322, distance: 106.9
click at [388, 322] on div "If False If True If False If True If False If True If True If True If True If F…" at bounding box center [580, 291] width 803 height 435
click at [200, 432] on icon "zoom in" at bounding box center [198, 436] width 8 height 8
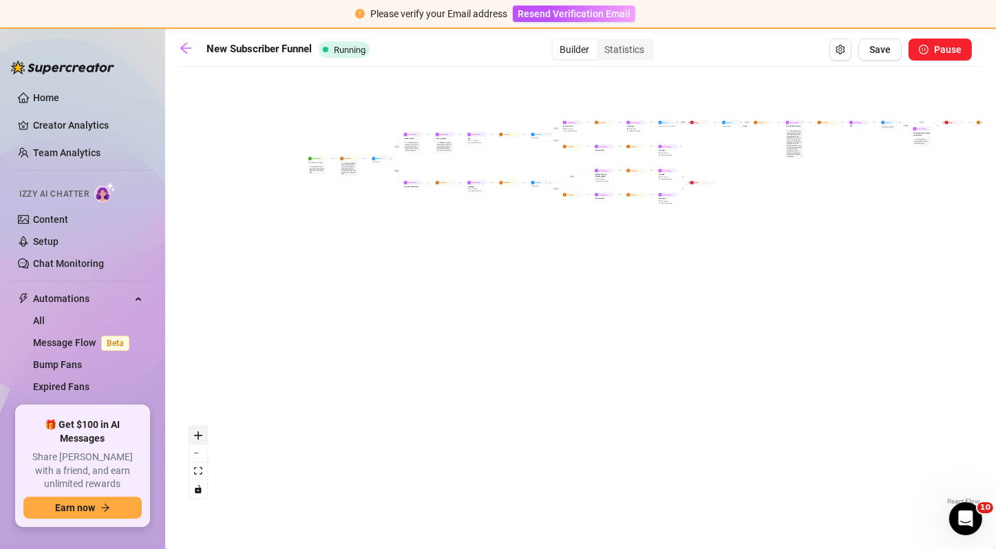
click at [200, 432] on icon "zoom in" at bounding box center [198, 436] width 8 height 8
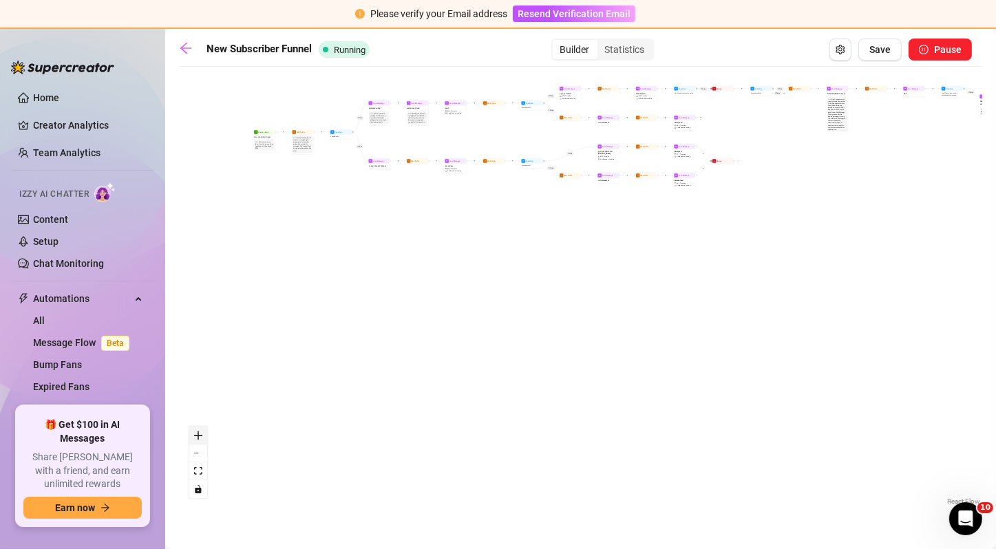
click at [200, 432] on icon "zoom in" at bounding box center [198, 436] width 8 height 8
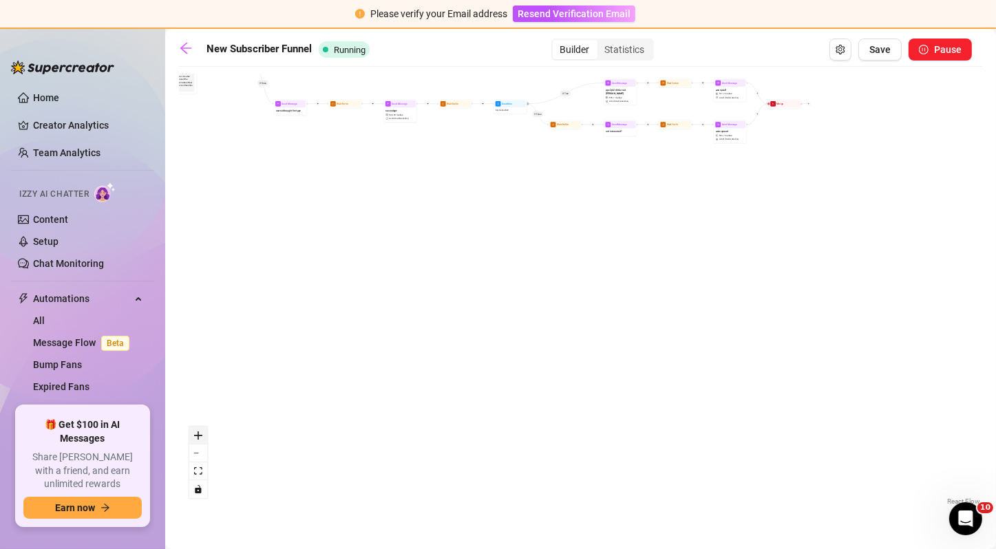
click at [200, 432] on icon "zoom in" at bounding box center [198, 436] width 8 height 8
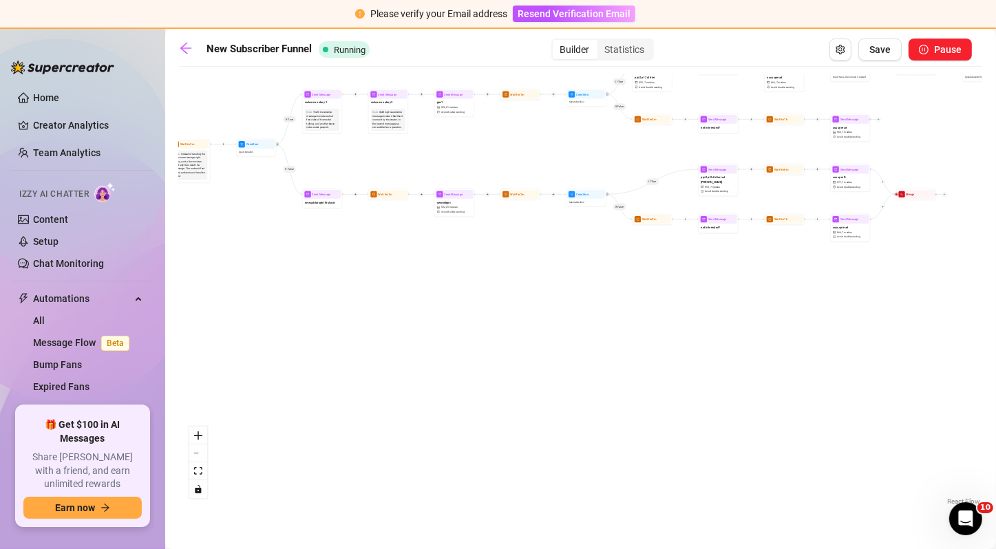
drag, startPoint x: 317, startPoint y: 145, endPoint x: 444, endPoint y: 368, distance: 257.4
click at [444, 368] on div "If False If True If False If True If False If True If True If True If True If F…" at bounding box center [580, 291] width 803 height 435
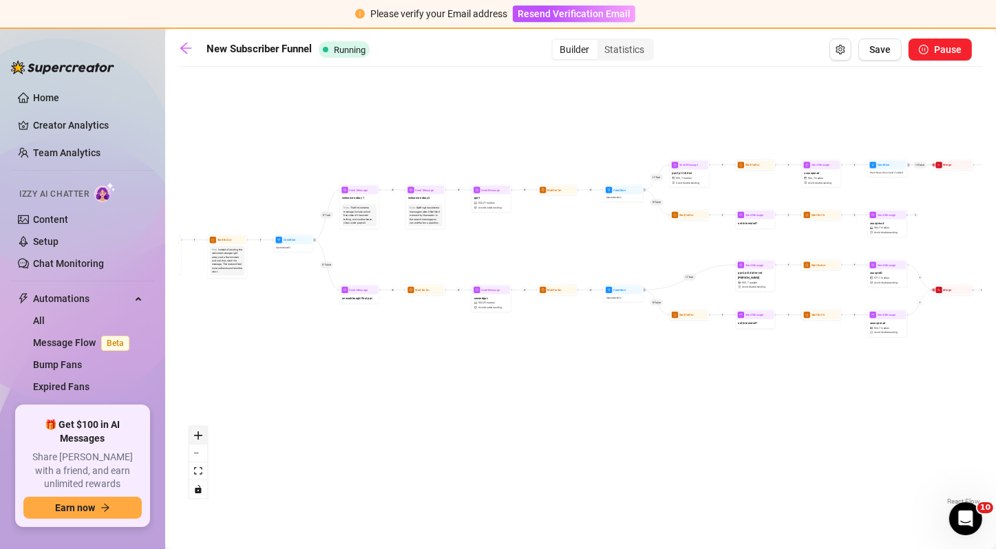
click at [201, 435] on icon "zoom in" at bounding box center [198, 436] width 8 height 8
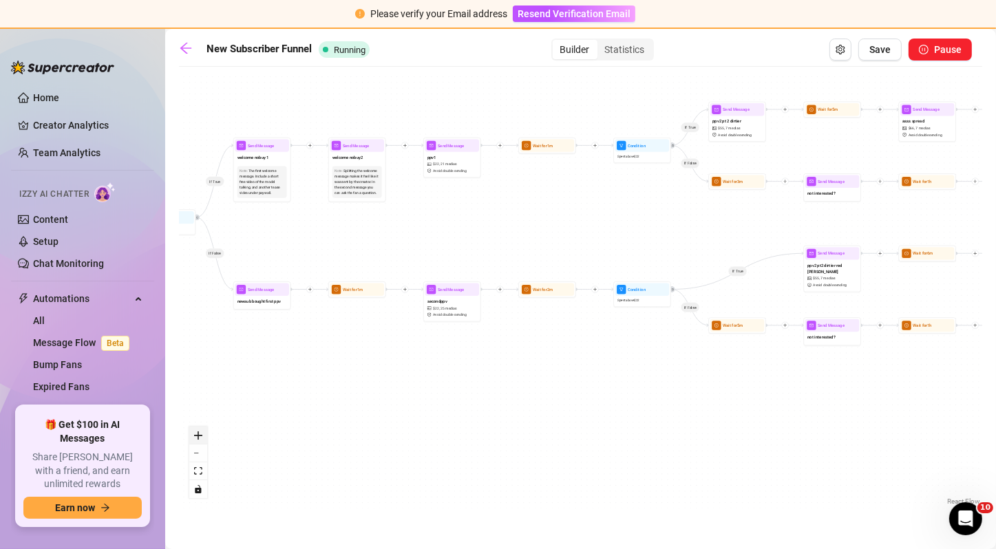
click at [201, 435] on icon "zoom in" at bounding box center [198, 436] width 8 height 8
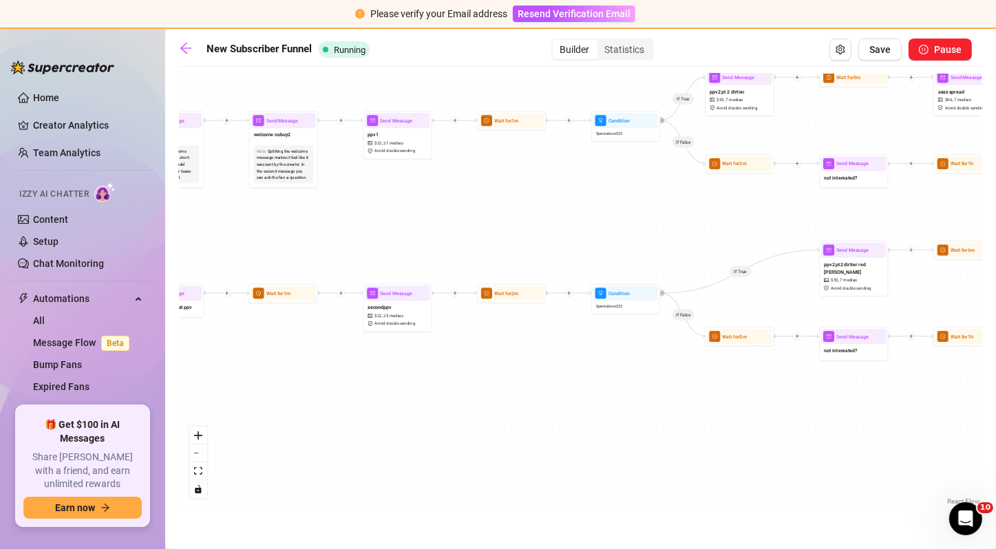
drag, startPoint x: 277, startPoint y: 354, endPoint x: 242, endPoint y: 361, distance: 35.1
click at [242, 361] on div "If False If True If False If True If False If True If True If True If True If F…" at bounding box center [580, 291] width 803 height 435
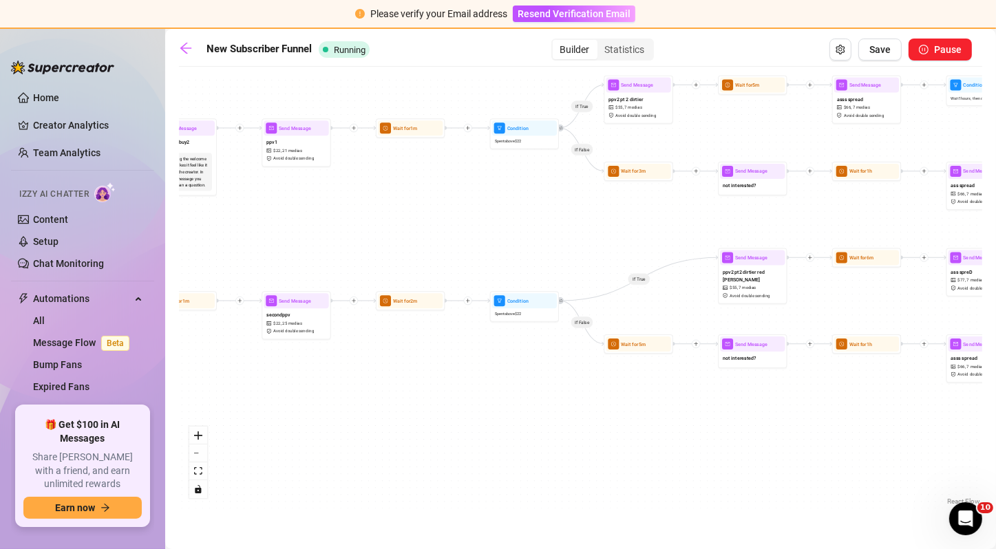
drag, startPoint x: 524, startPoint y: 369, endPoint x: 425, endPoint y: 374, distance: 98.6
click at [425, 374] on div "If False If True If False If True If False If True If True If True If True If F…" at bounding box center [580, 291] width 803 height 435
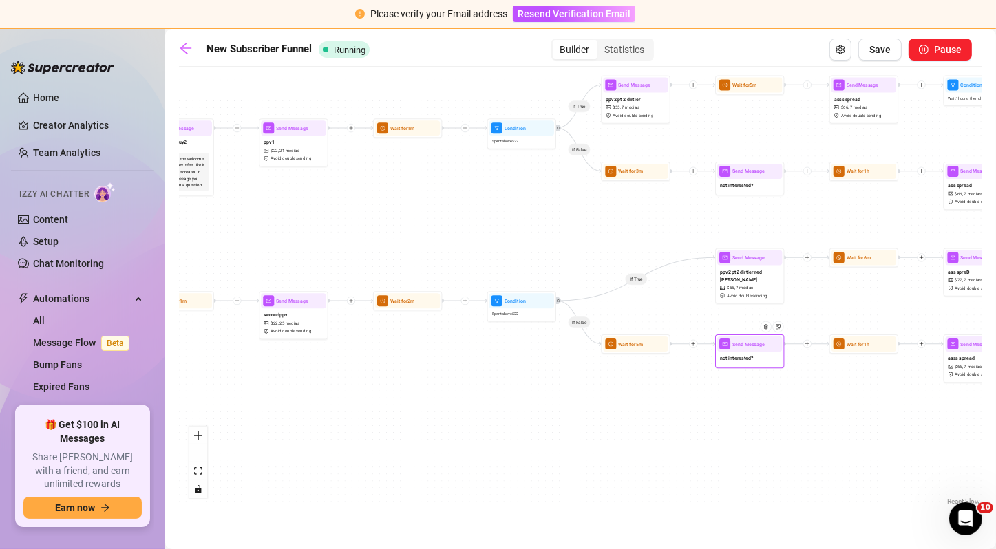
click at [739, 361] on div "not interested?" at bounding box center [749, 359] width 65 height 14
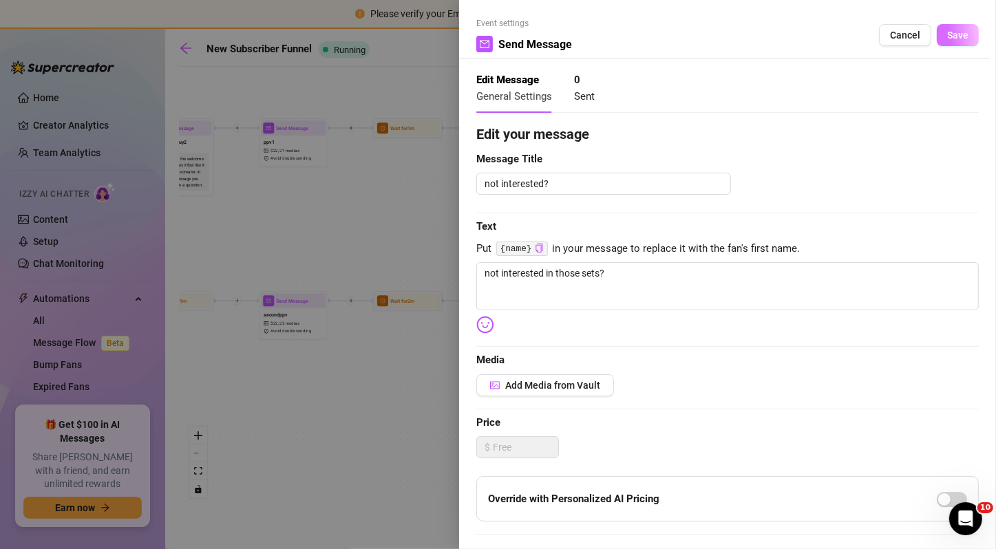
click at [952, 45] on button "Save" at bounding box center [958, 35] width 42 height 22
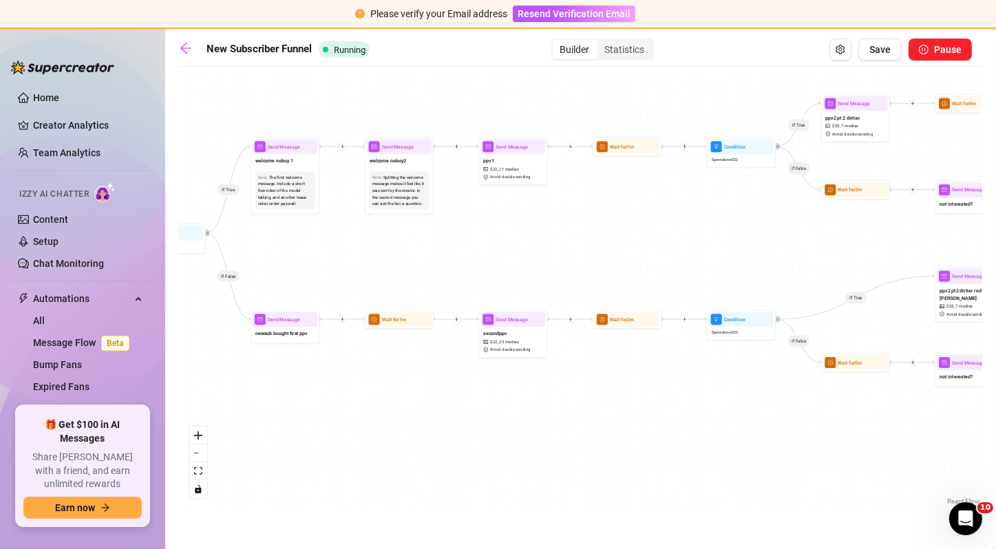
drag, startPoint x: 537, startPoint y: 210, endPoint x: 755, endPoint y: 229, distance: 219.0
click at [755, 229] on div "If False If True If False If True If False If True If True If True If True If F…" at bounding box center [580, 291] width 803 height 435
click at [319, 187] on div "If False If True If False If True If False If True If True If True If True If F…" at bounding box center [580, 291] width 803 height 435
click at [305, 182] on div "The first welcome message. Include a short free video of the model talking, and…" at bounding box center [284, 190] width 54 height 32
click at [279, 169] on div "Note: The first welcome message. Include a short free video of the model talkin…" at bounding box center [283, 190] width 65 height 43
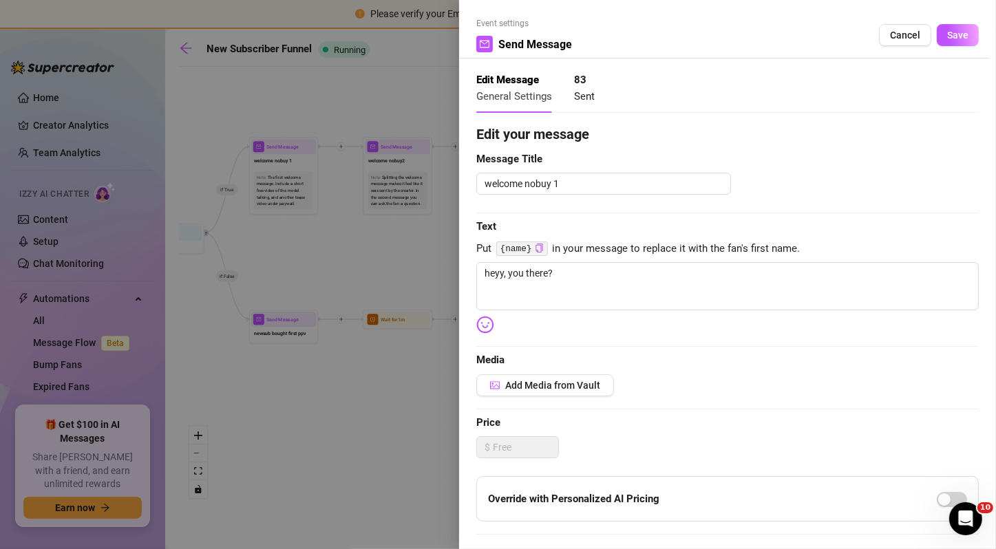
click at [399, 265] on div at bounding box center [498, 274] width 996 height 549
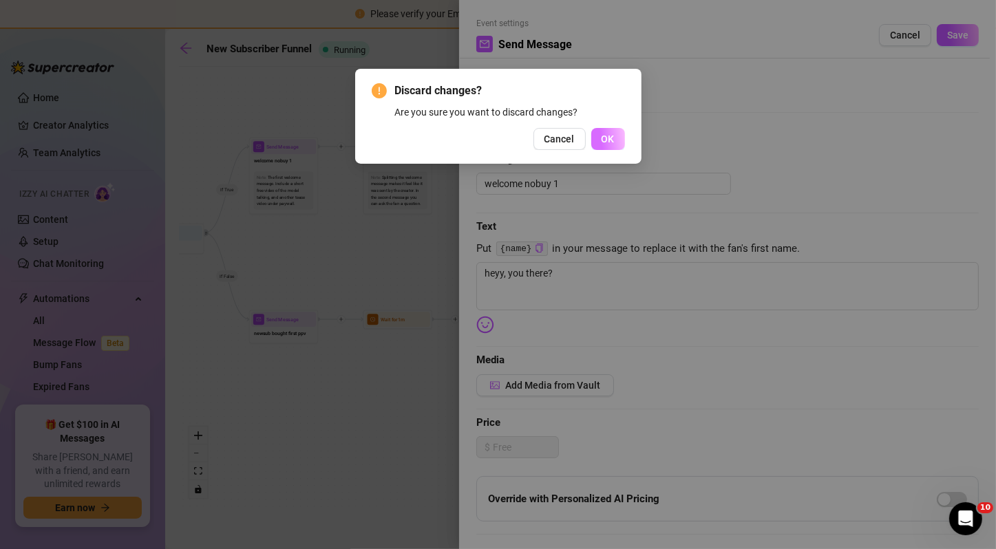
click at [606, 141] on span "OK" at bounding box center [608, 139] width 13 height 11
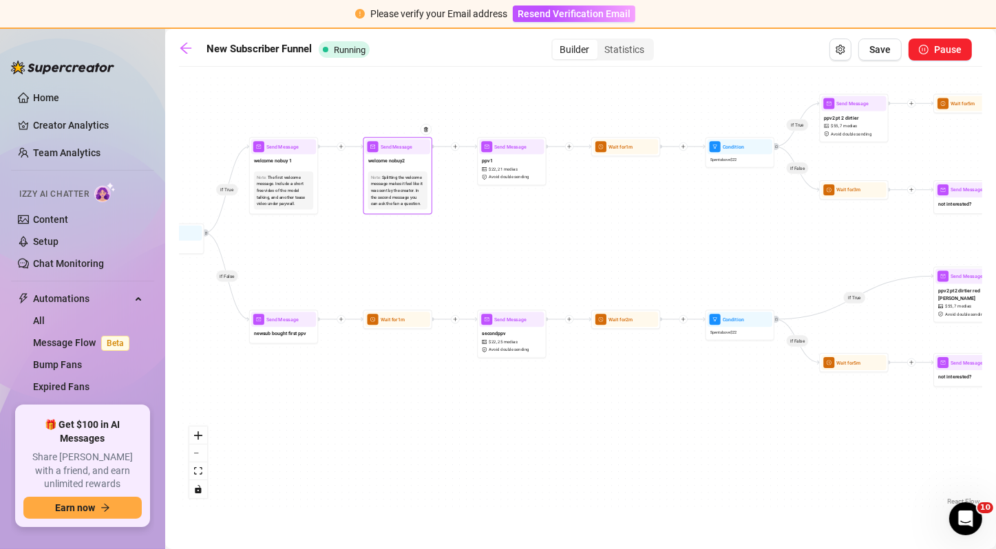
click at [404, 171] on div "Note: Splitting the welcome message makes it feel like it was sent by the creat…" at bounding box center [397, 190] width 59 height 38
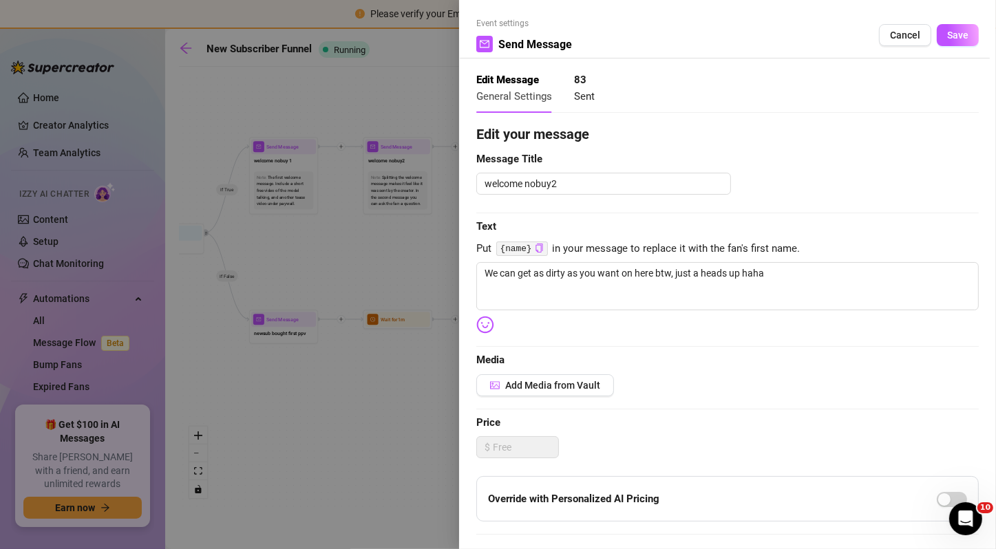
click at [955, 48] on div "Event settings Send Message Cancel Save" at bounding box center [727, 37] width 503 height 41
click at [949, 36] on span "Save" at bounding box center [957, 35] width 21 height 11
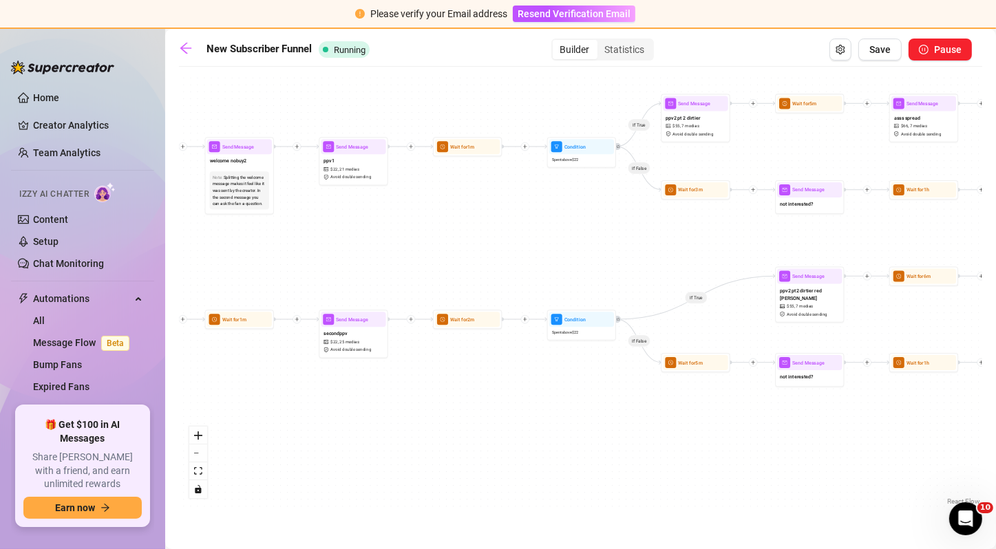
drag, startPoint x: 769, startPoint y: 262, endPoint x: 602, endPoint y: 262, distance: 166.6
click at [602, 262] on div "If False If True If False If True If False If True If True If True If True If F…" at bounding box center [580, 291] width 803 height 435
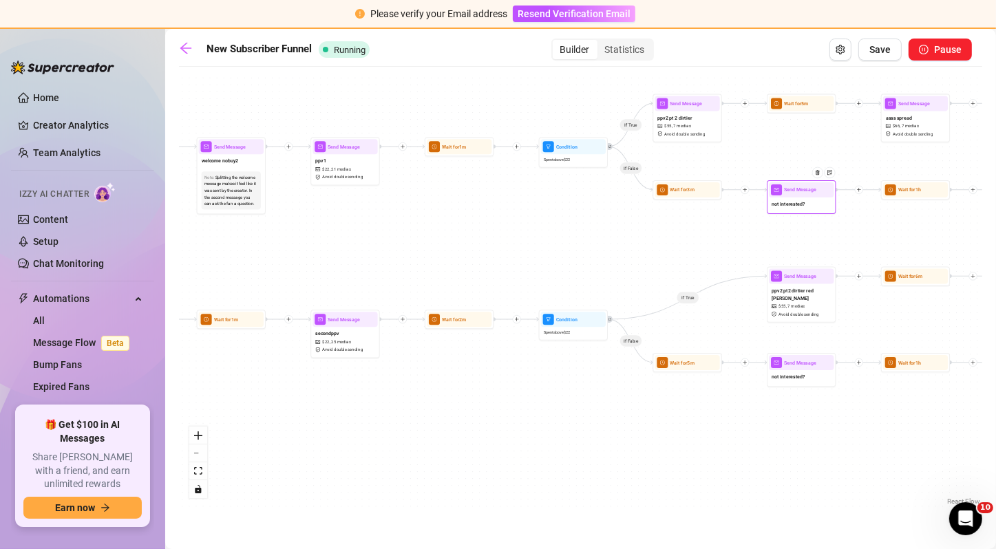
click at [790, 208] on div "not interested?" at bounding box center [801, 205] width 65 height 14
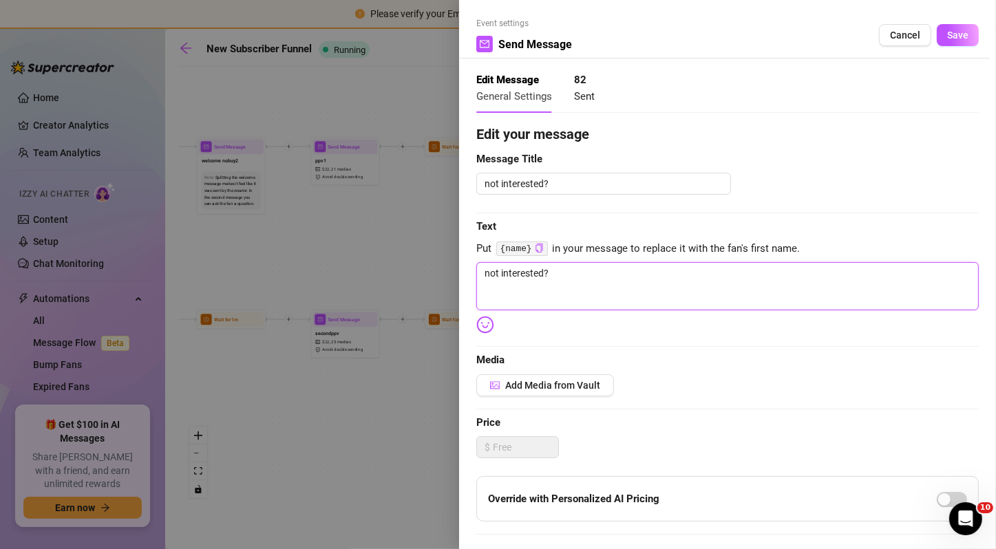
click at [626, 282] on textarea "not interested?" at bounding box center [727, 286] width 503 height 48
type textarea "not interested in unlocking those?"
click at [963, 32] on button "Save" at bounding box center [958, 35] width 42 height 22
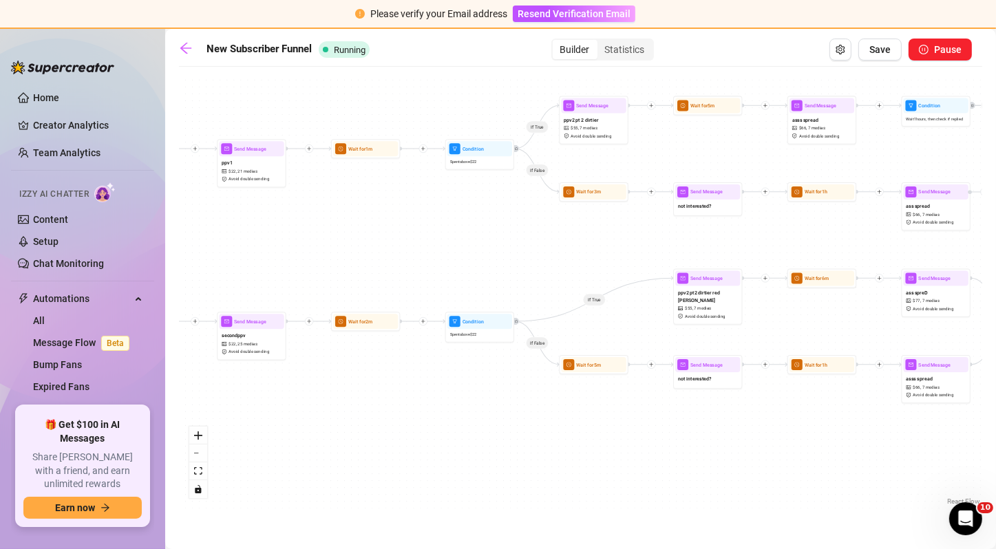
drag, startPoint x: 719, startPoint y: 229, endPoint x: 560, endPoint y: 236, distance: 159.2
click at [560, 236] on div "If False If True If False If True If False If True If True If True If True If F…" at bounding box center [580, 291] width 803 height 435
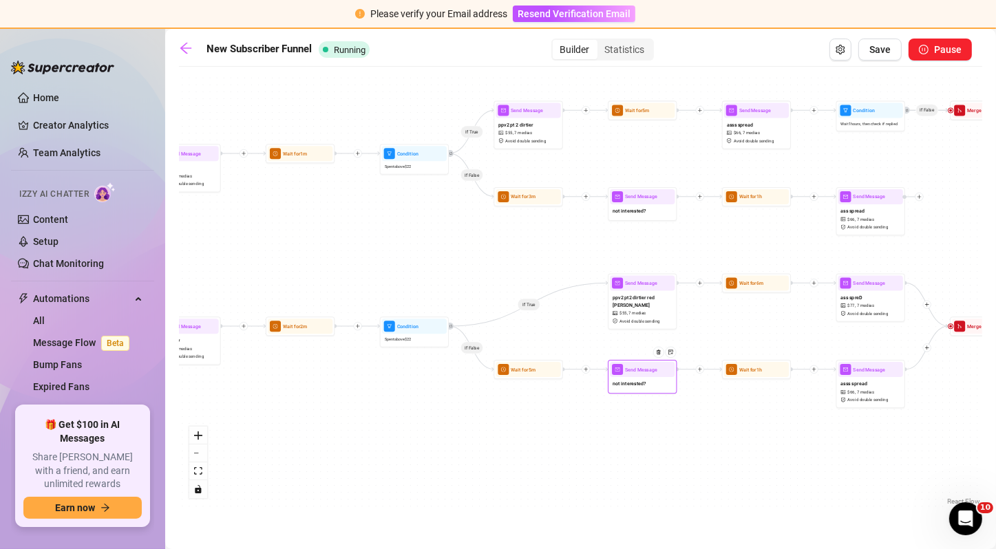
click at [633, 383] on span "not interested?" at bounding box center [630, 384] width 34 height 8
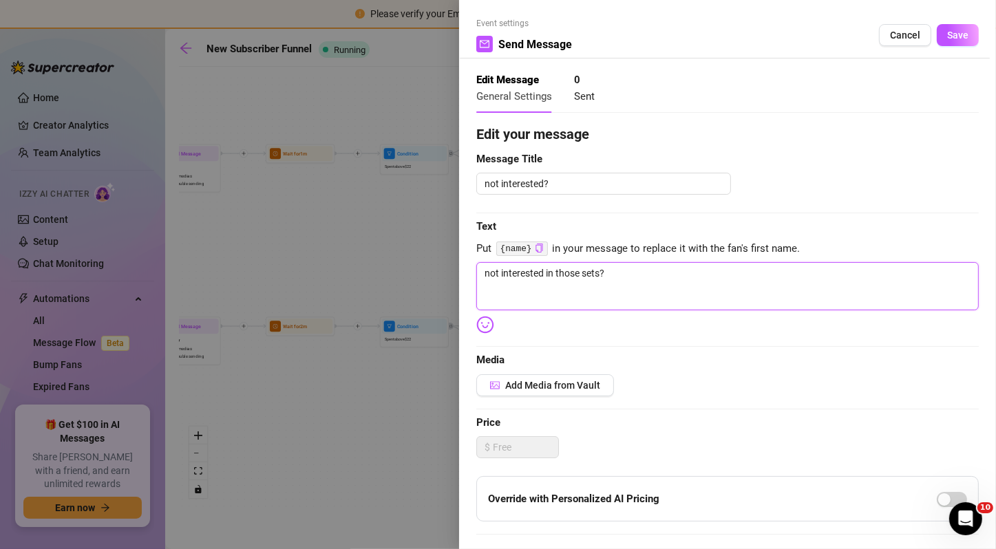
click at [595, 276] on textarea "not interested in those sets?" at bounding box center [727, 286] width 503 height 48
drag, startPoint x: 606, startPoint y: 274, endPoint x: 556, endPoint y: 272, distance: 49.6
click at [556, 272] on textarea "not interested in those sets?" at bounding box center [727, 286] width 503 height 48
type textarea "not interested in unlocking those?"
click at [949, 42] on button "Save" at bounding box center [958, 35] width 42 height 22
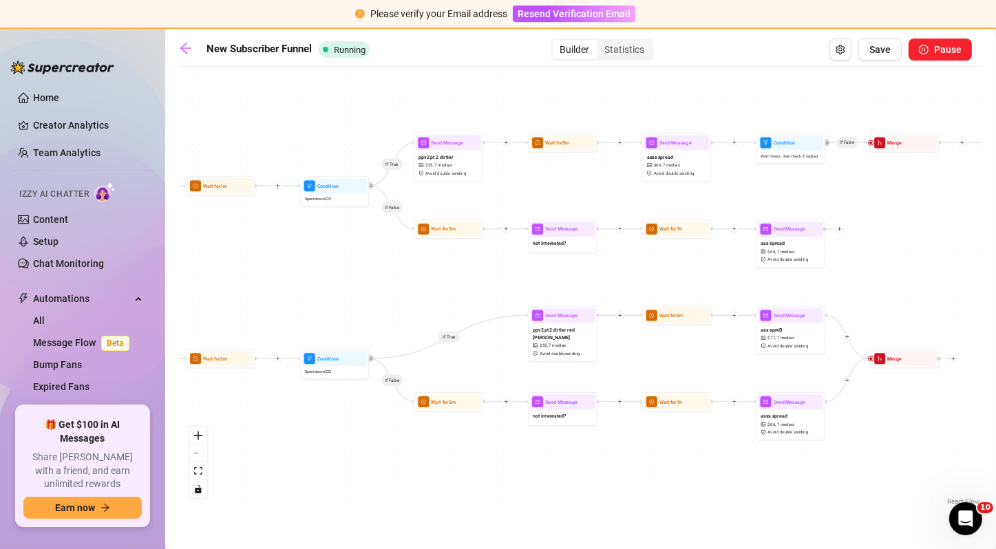
drag, startPoint x: 772, startPoint y: 253, endPoint x: 710, endPoint y: 278, distance: 67.0
click at [710, 278] on div "If False If True If False If True If False If True If True If True If True If F…" at bounding box center [580, 291] width 803 height 435
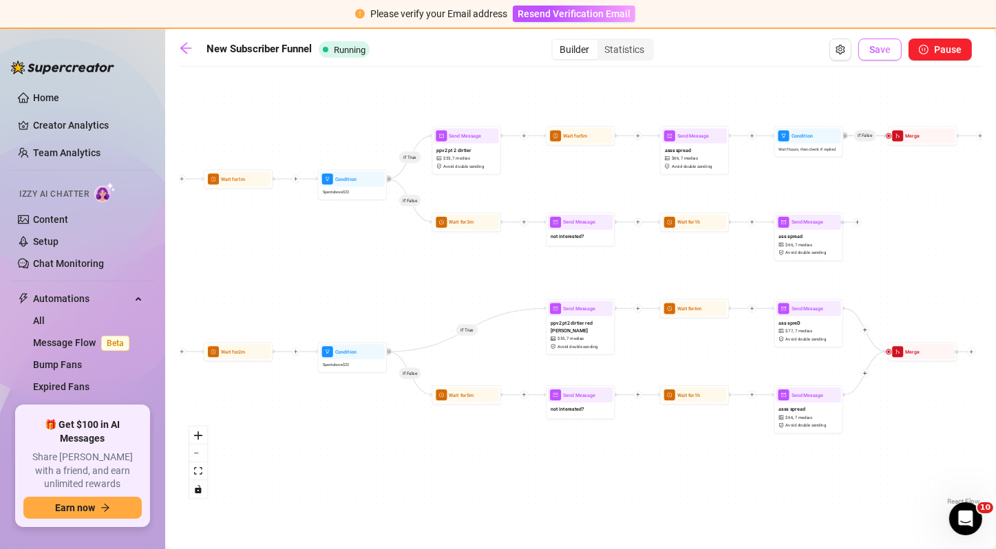
click at [869, 50] on button "Save" at bounding box center [879, 50] width 43 height 22
